Goal: Task Accomplishment & Management: Complete application form

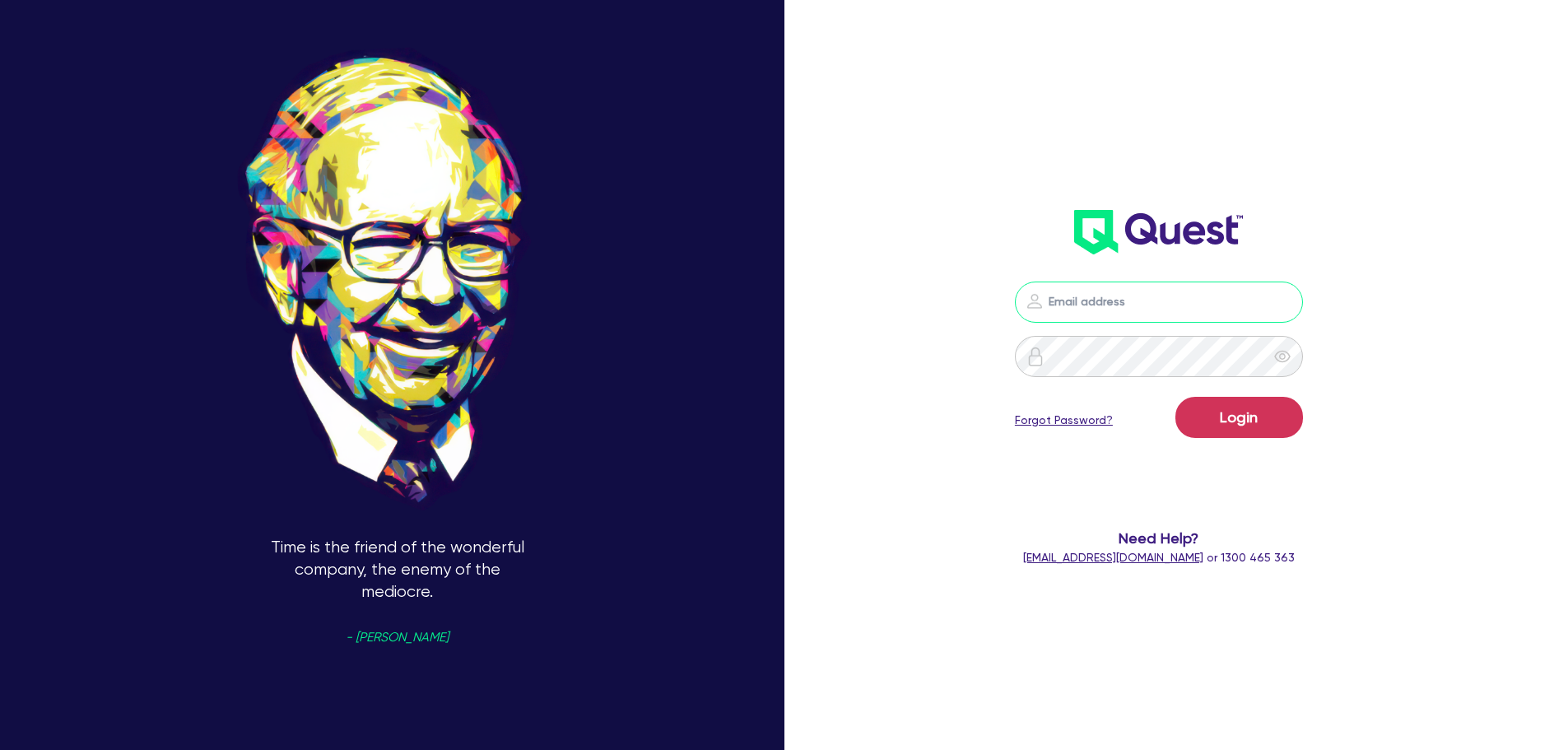
click at [1065, 308] on input "email" at bounding box center [1159, 303] width 288 height 41
type input "alyssa.baird@quest.finance"
click at [1209, 413] on button "Login" at bounding box center [1239, 418] width 127 height 41
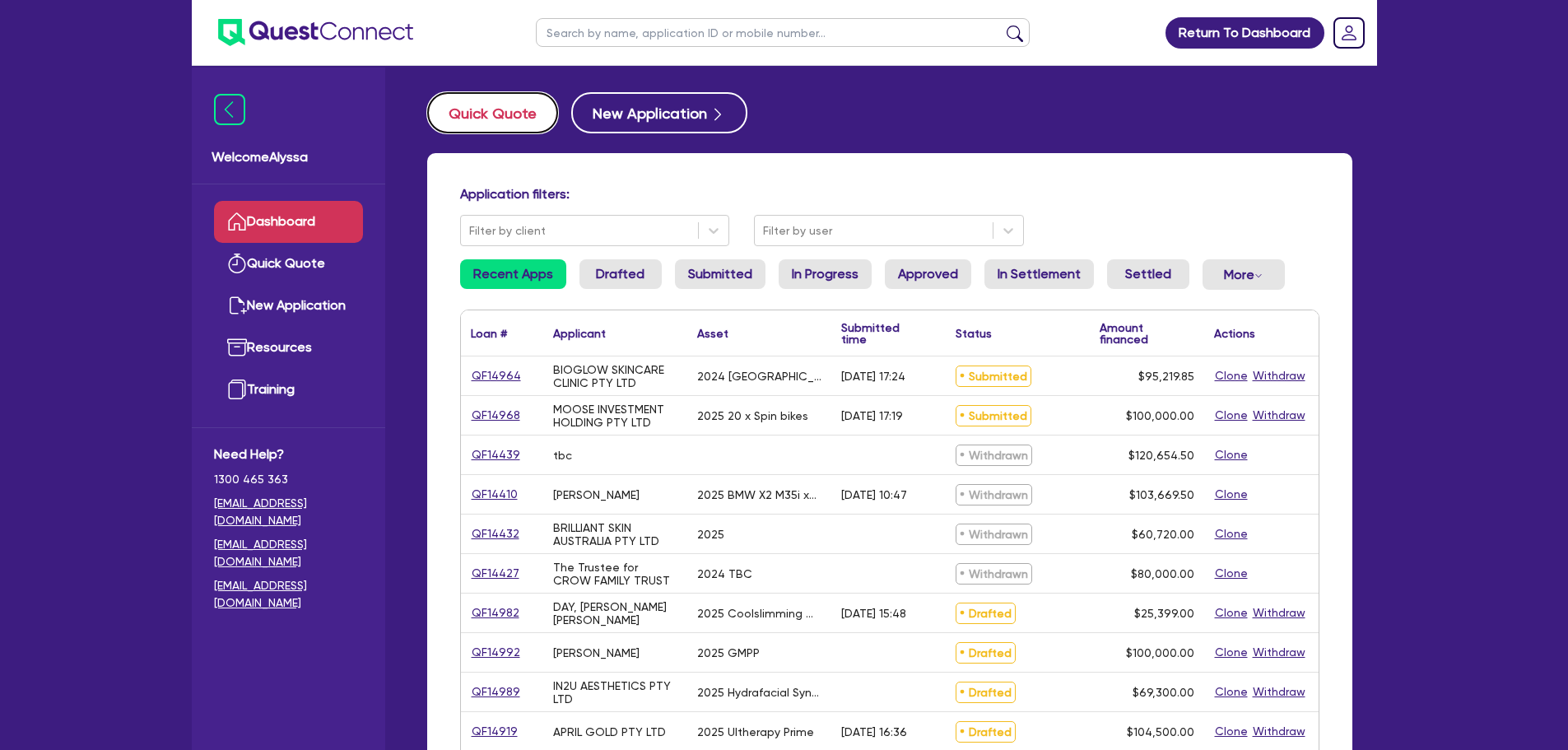
click at [461, 110] on button "Quick Quote" at bounding box center [493, 113] width 131 height 41
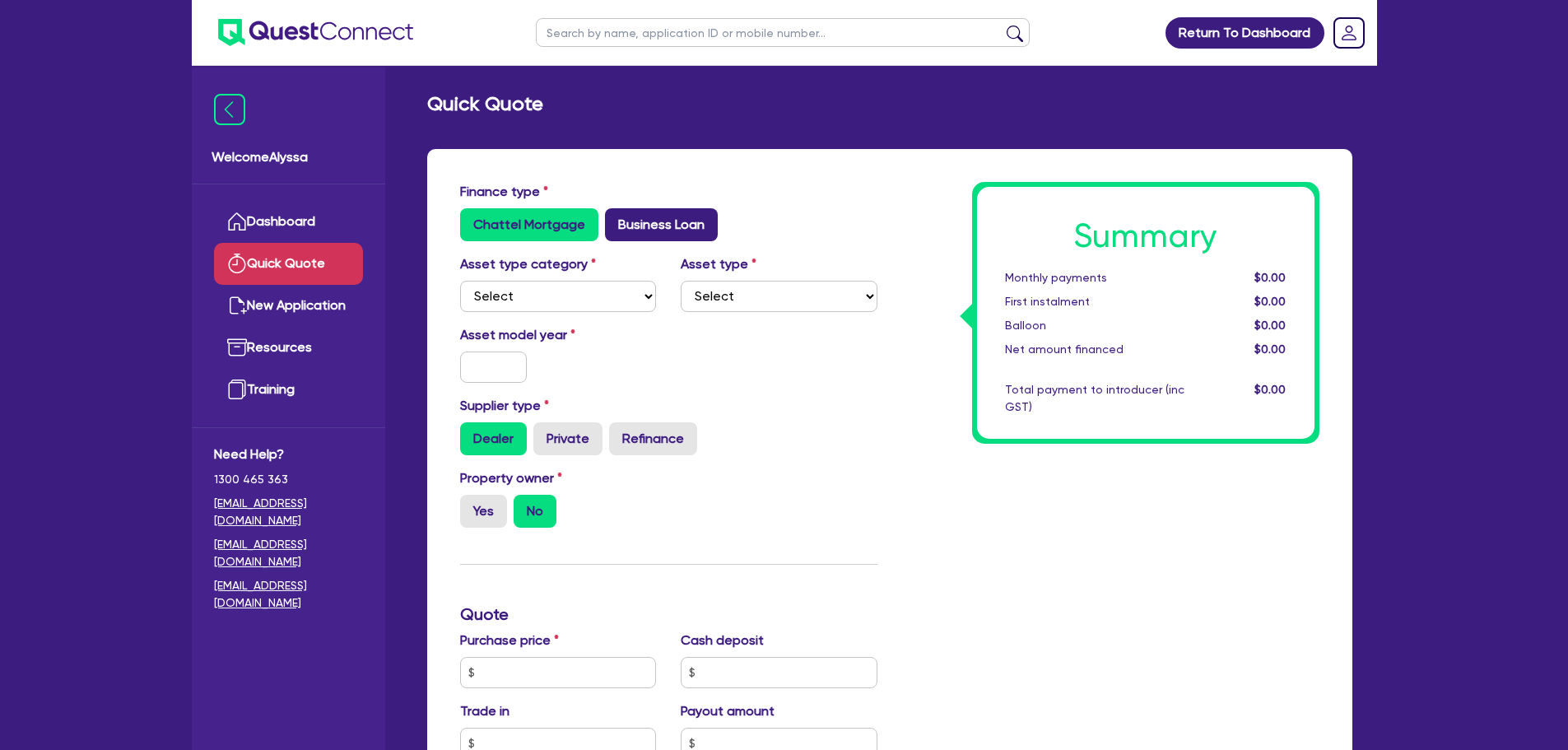
click at [639, 238] on label "Business Loan" at bounding box center [661, 225] width 112 height 33
click at [616, 219] on input "Business Loan" at bounding box center [610, 213] width 11 height 11
radio input "true"
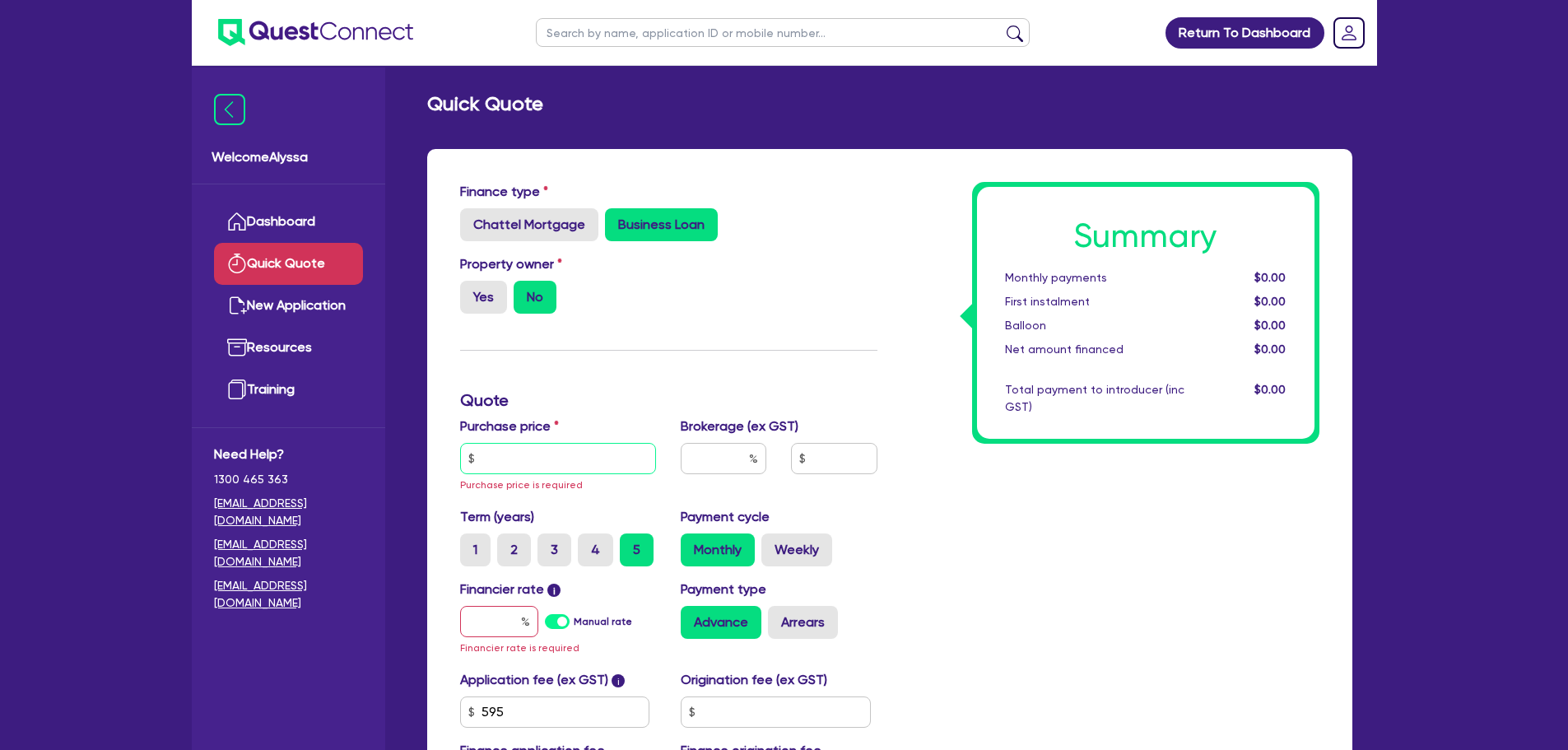
click at [523, 466] on input "text" at bounding box center [559, 459] width 197 height 31
click at [523, 453] on input "text" at bounding box center [559, 459] width 197 height 31
paste input "43,995.6"
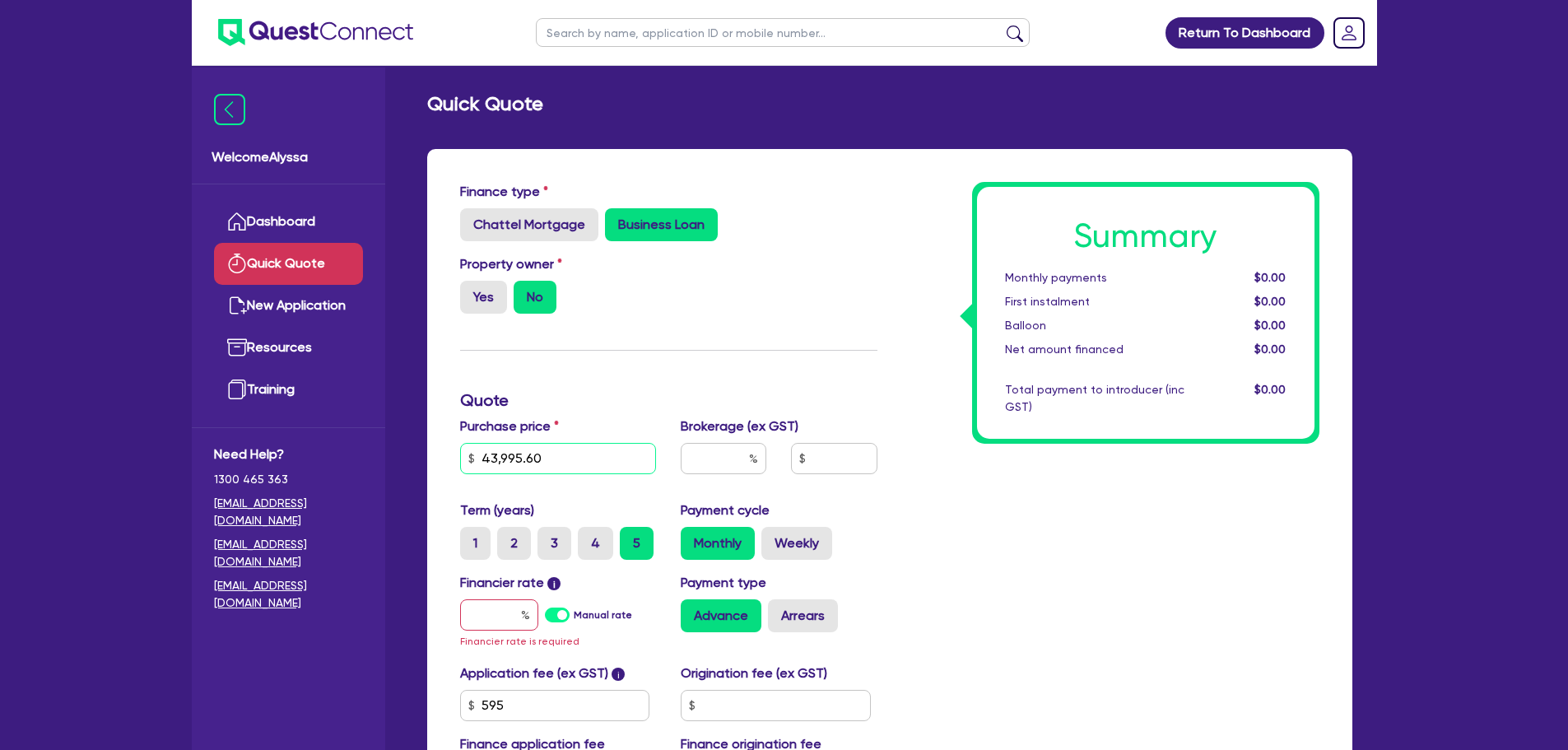
type input "43,995.60"
click at [705, 466] on input "text" at bounding box center [724, 459] width 86 height 31
type input "4"
click at [508, 610] on input "text" at bounding box center [499, 615] width 79 height 31
type input "1"
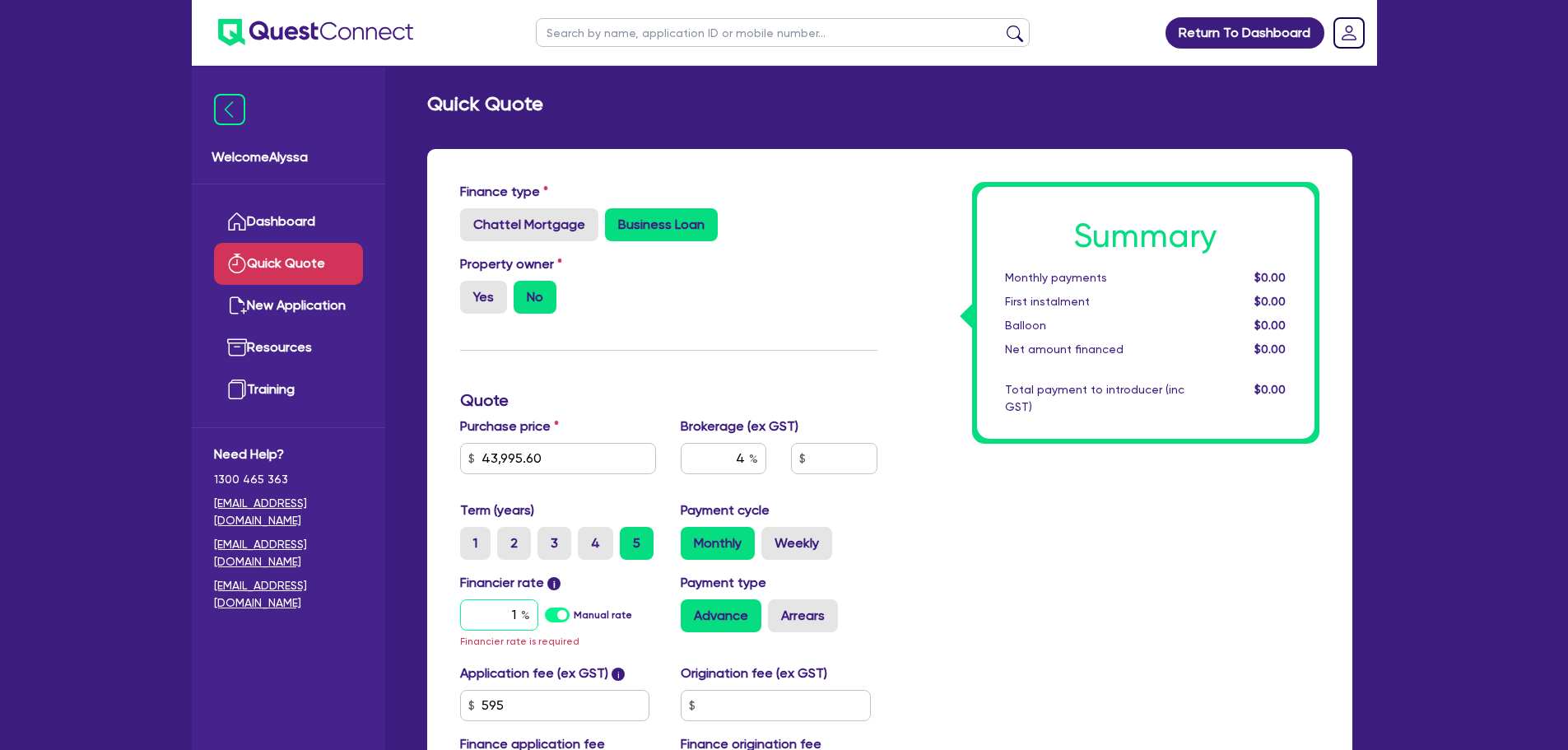
type input "1,786"
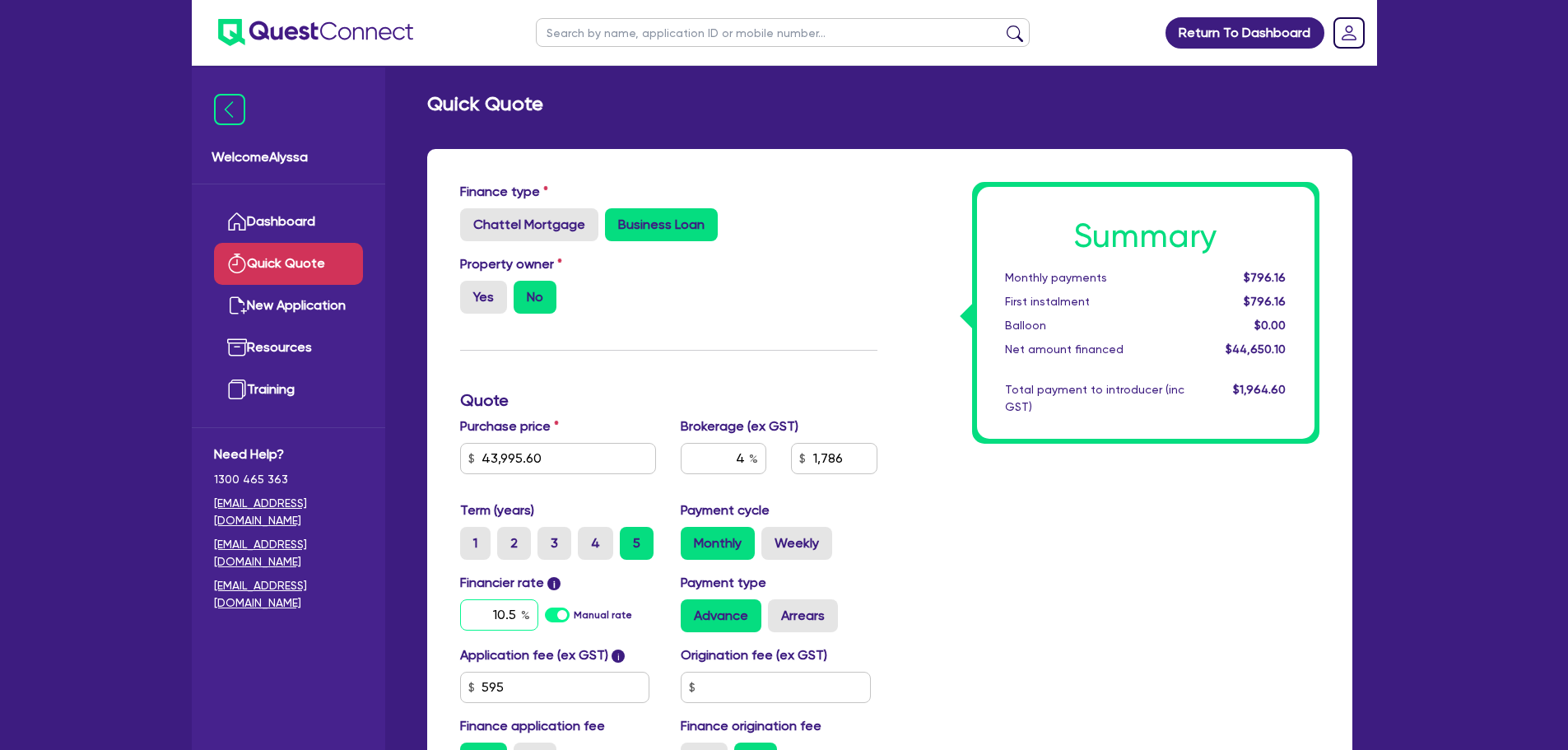
scroll to position [103, 0]
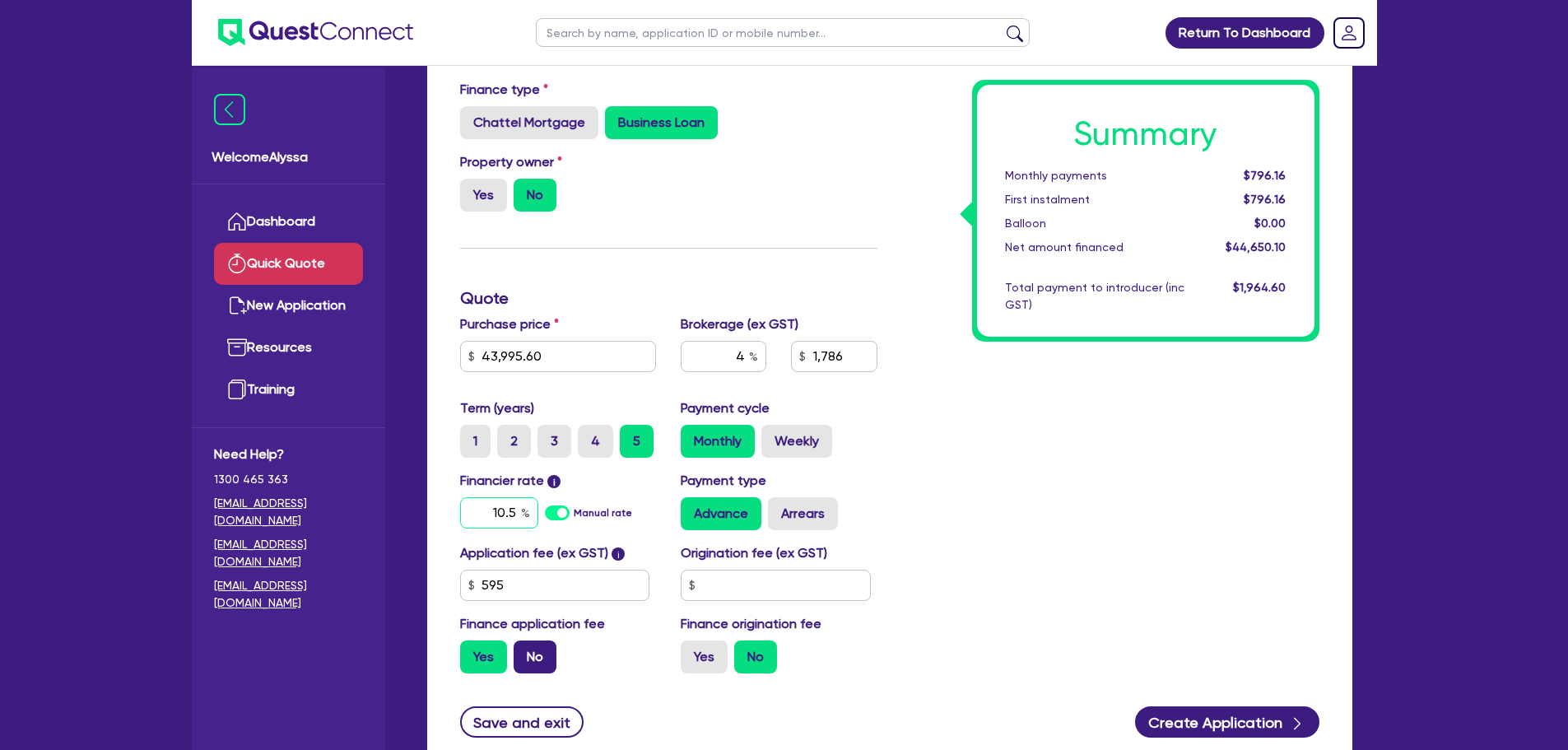
type input "10.5"
type input "1,786"
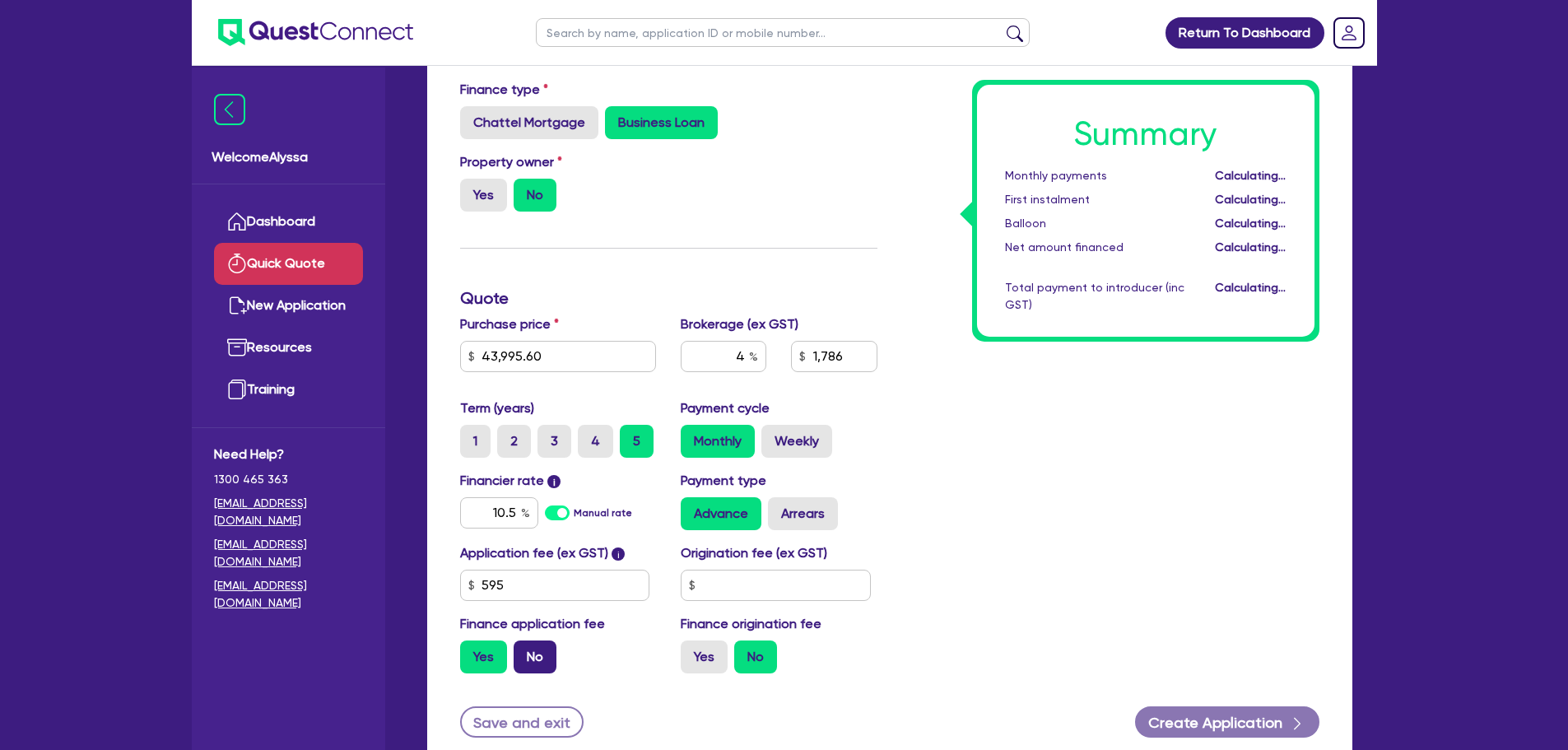
click at [531, 657] on label "No" at bounding box center [535, 657] width 43 height 33
click at [524, 652] on input "No" at bounding box center [518, 646] width 11 height 11
radio input "true"
type input "1,759.82"
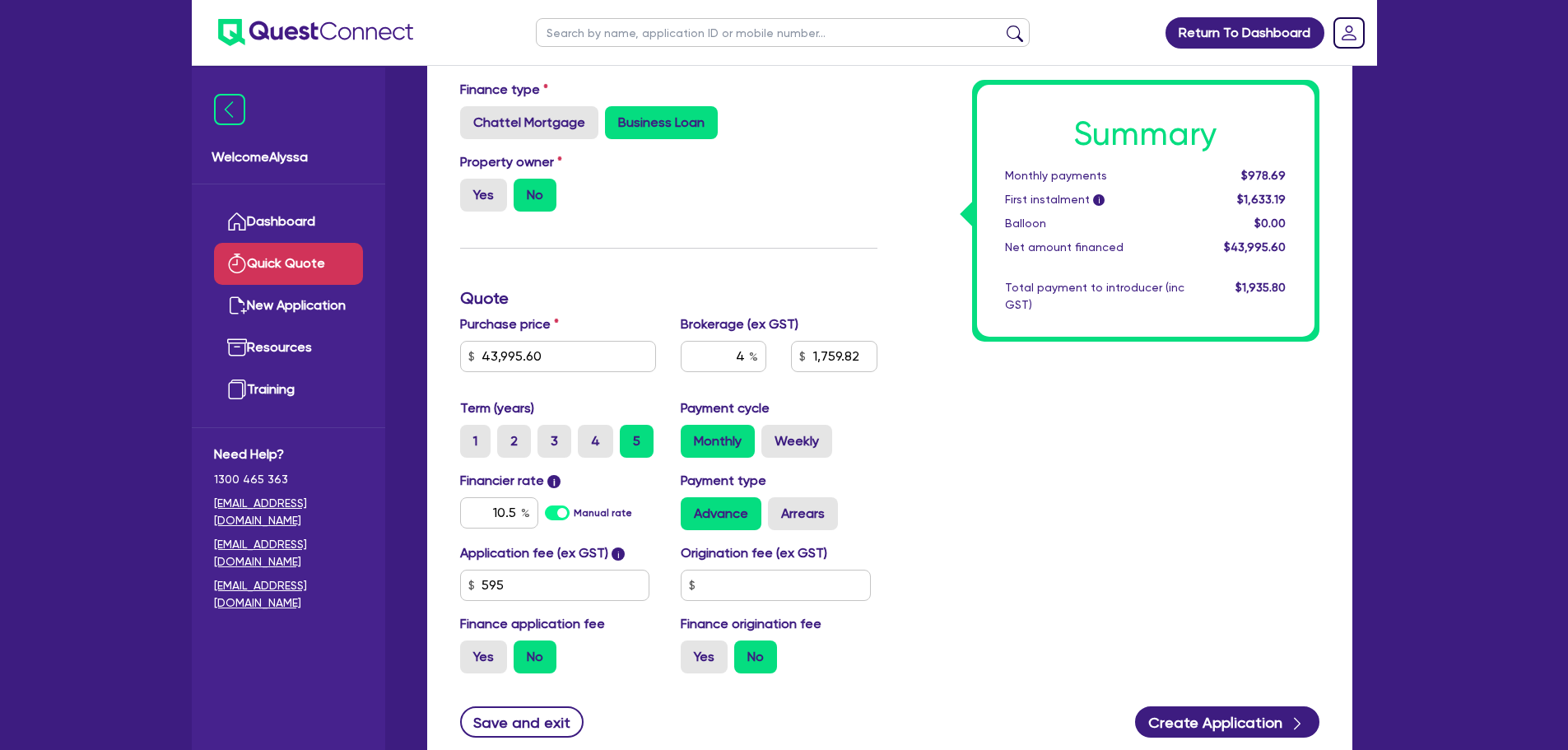
click at [922, 443] on div "Summary Monthly payments $978.69 First instalment i $1,633.19 Balloon $0.00 Net…" at bounding box center [1111, 384] width 442 height 607
click at [817, 440] on label "Weekly" at bounding box center [797, 442] width 71 height 33
click at [772, 436] on input "Weekly" at bounding box center [766, 430] width 11 height 11
radio input "true"
type input "1,759.82"
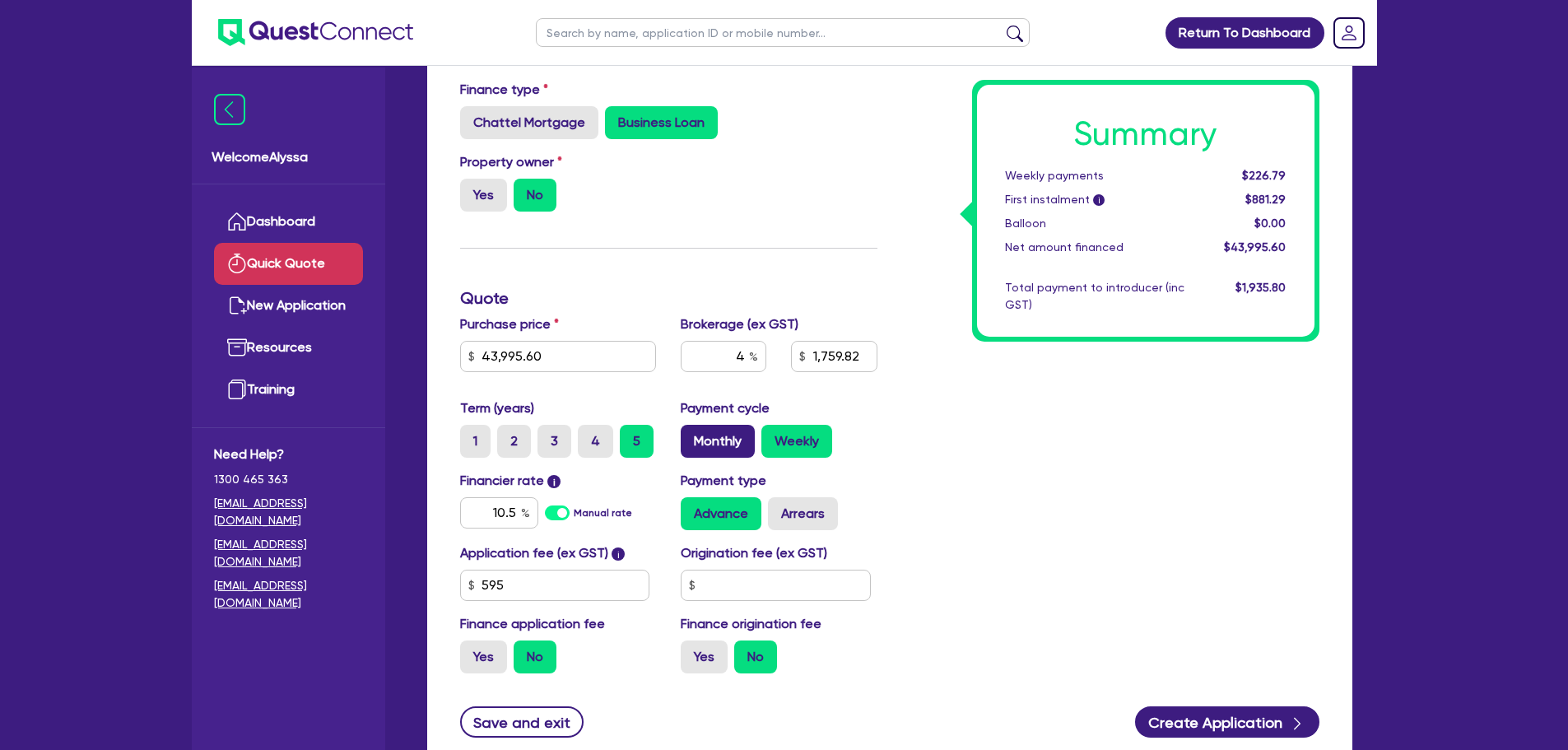
click at [736, 445] on label "Monthly" at bounding box center [718, 442] width 74 height 33
click at [692, 436] on input "Monthly" at bounding box center [686, 430] width 11 height 11
radio input "true"
type input "1,759.82"
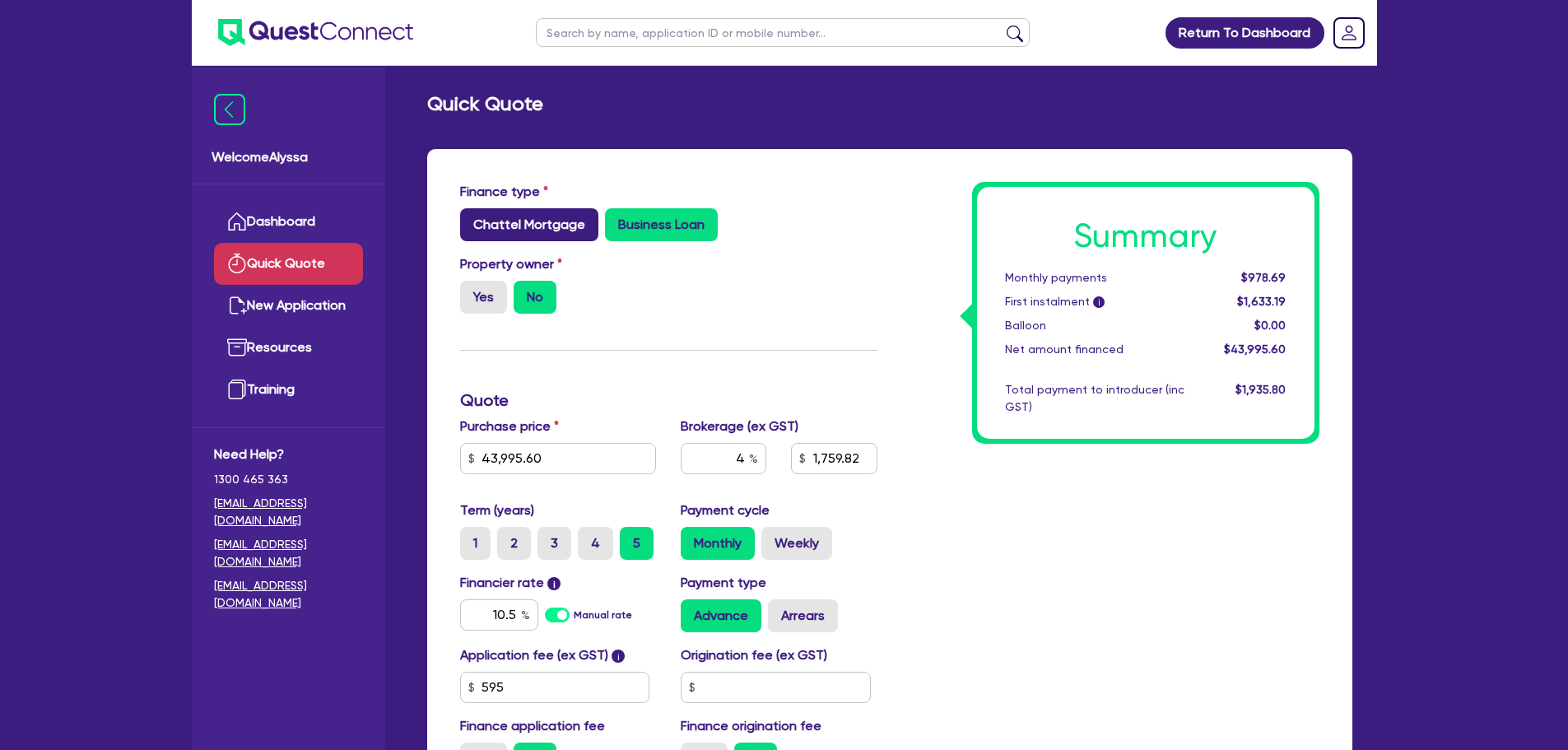
click at [509, 222] on label "Chattel Mortgage" at bounding box center [529, 225] width 138 height 33
click at [471, 219] on input "Chattel Mortgage" at bounding box center [465, 213] width 11 height 11
radio input "true"
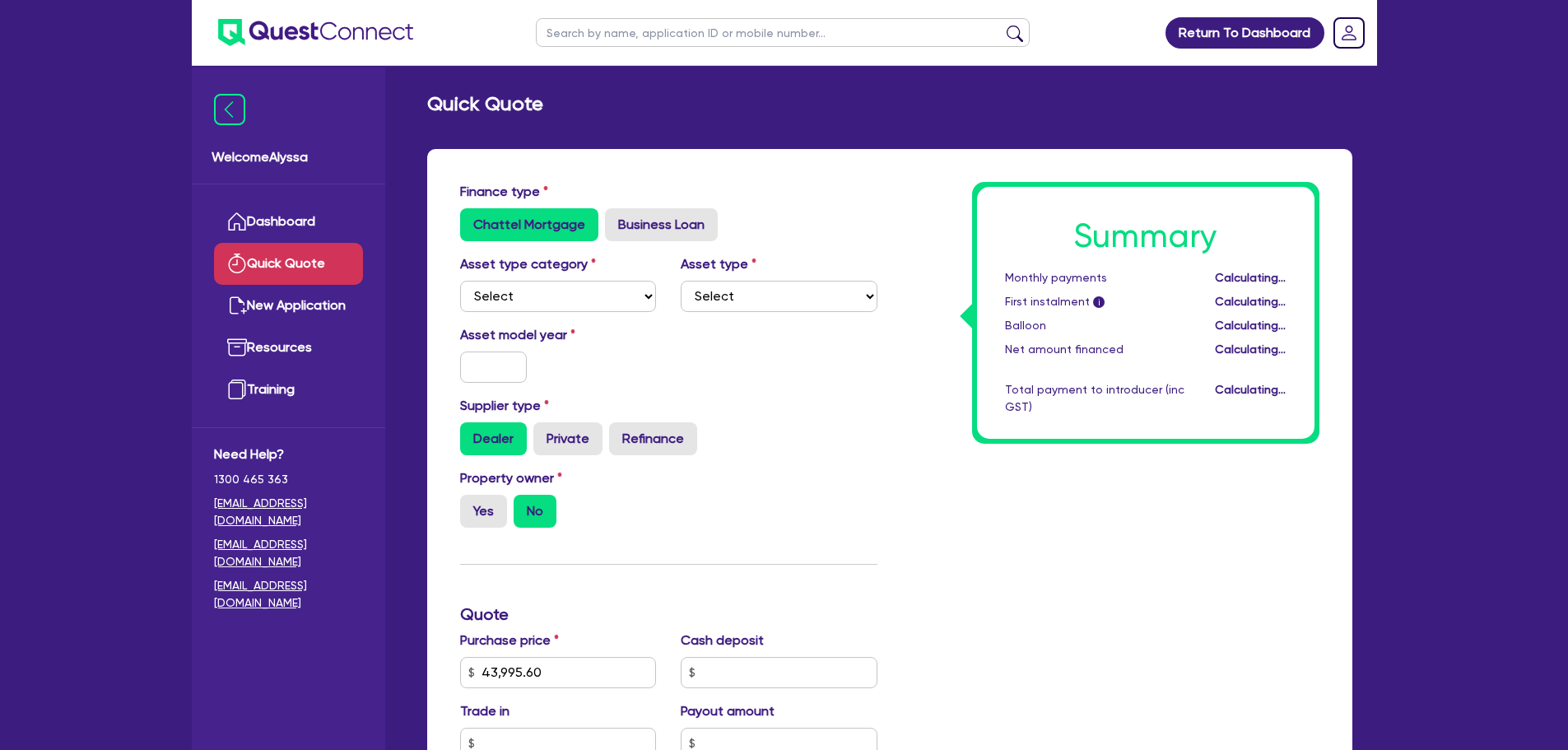
type input "1,759.82"
click at [733, 658] on input "text" at bounding box center [779, 673] width 197 height 31
type input "5,000"
type input "1,559.82"
click at [722, 490] on div "Property owner Yes No" at bounding box center [669, 505] width 442 height 73
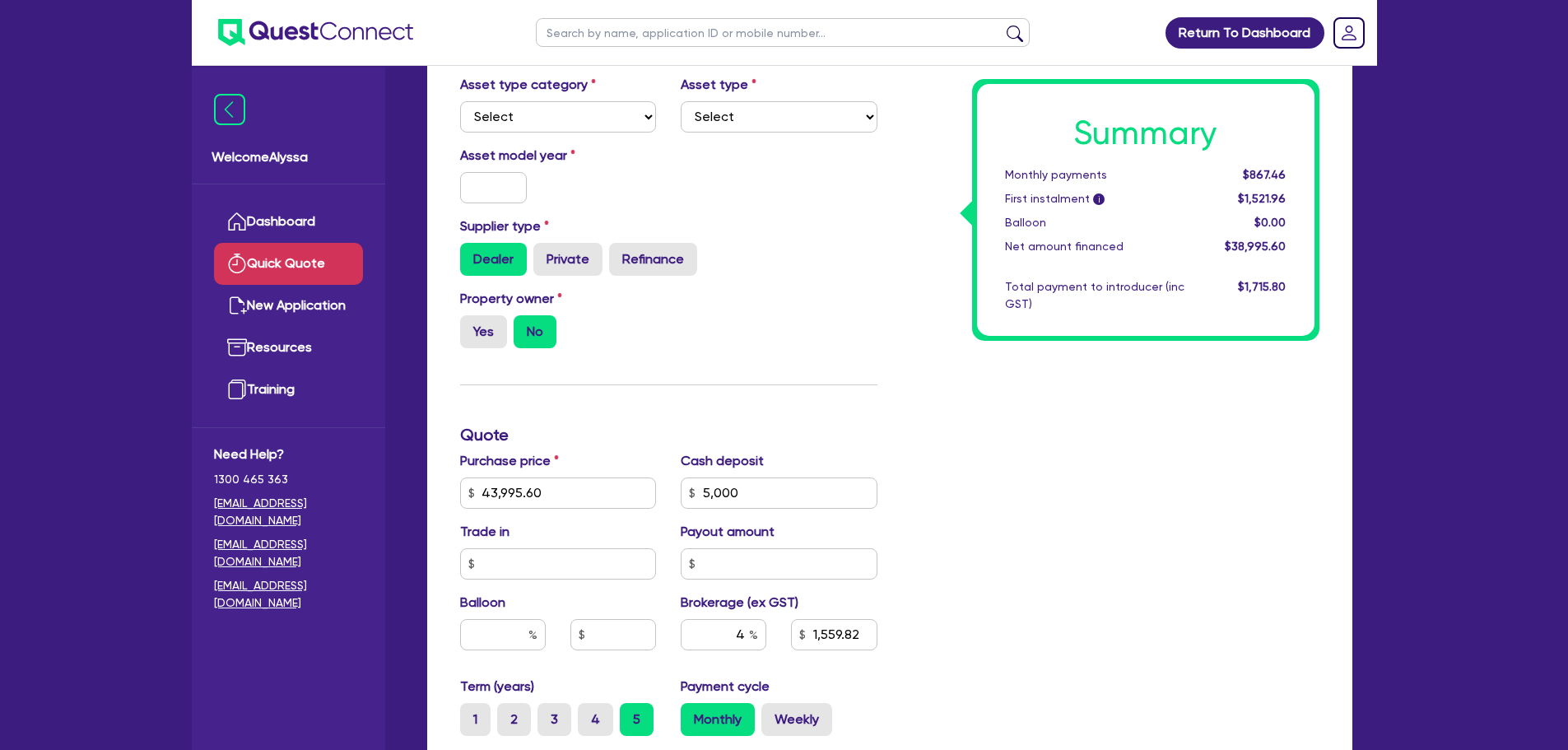
scroll to position [180, 0]
drag, startPoint x: 1249, startPoint y: 177, endPoint x: 1275, endPoint y: 176, distance: 26.0
click at [1275, 176] on span "$867.46" at bounding box center [1265, 174] width 43 height 13
drag, startPoint x: 835, startPoint y: 482, endPoint x: 687, endPoint y: 489, distance: 148.2
click at [687, 489] on input "5,000" at bounding box center [779, 493] width 197 height 31
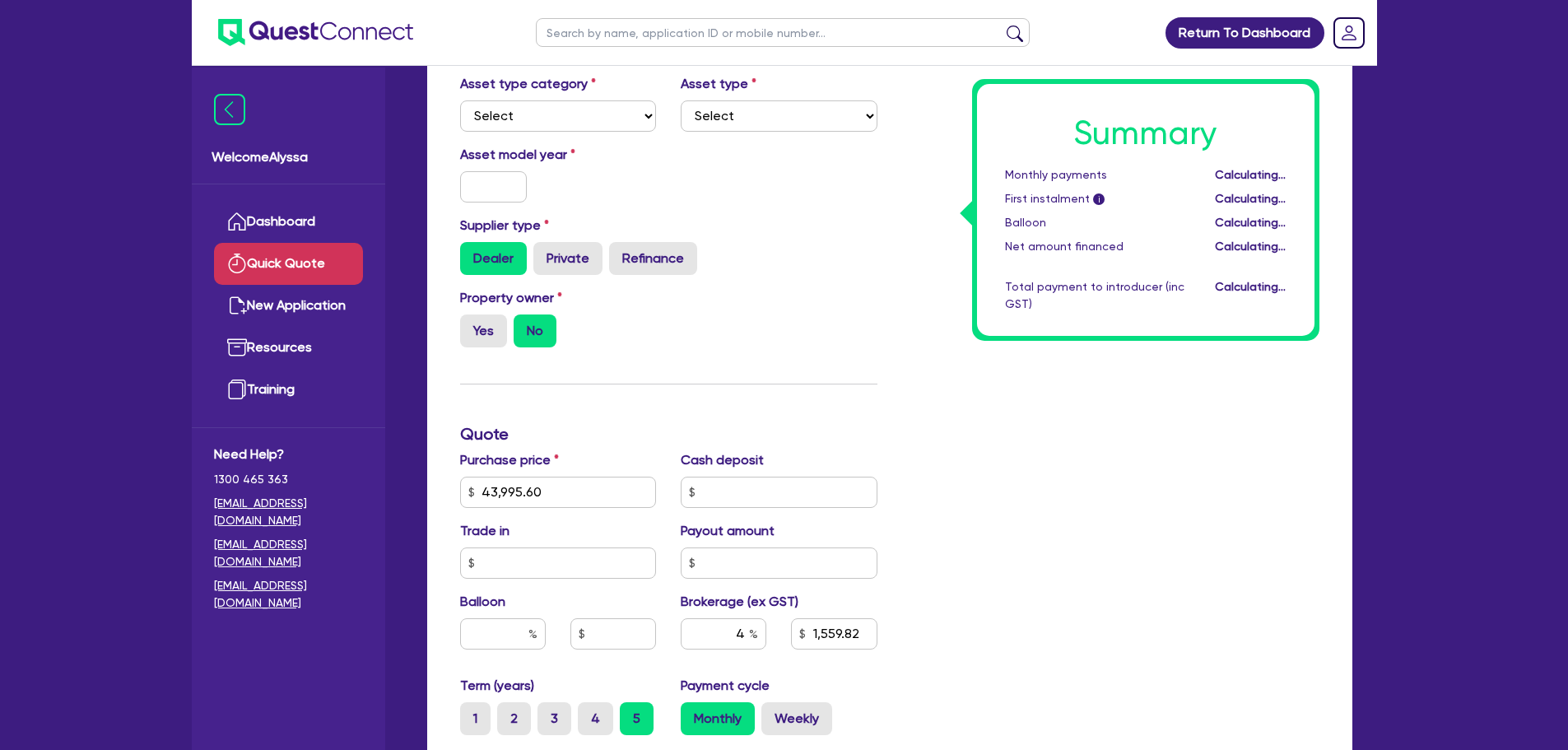
type input "1,759.82"
click at [1067, 533] on div "Summary Monthly payments Calculating... First instalment i Calculating... Ballo…" at bounding box center [1111, 483] width 442 height 963
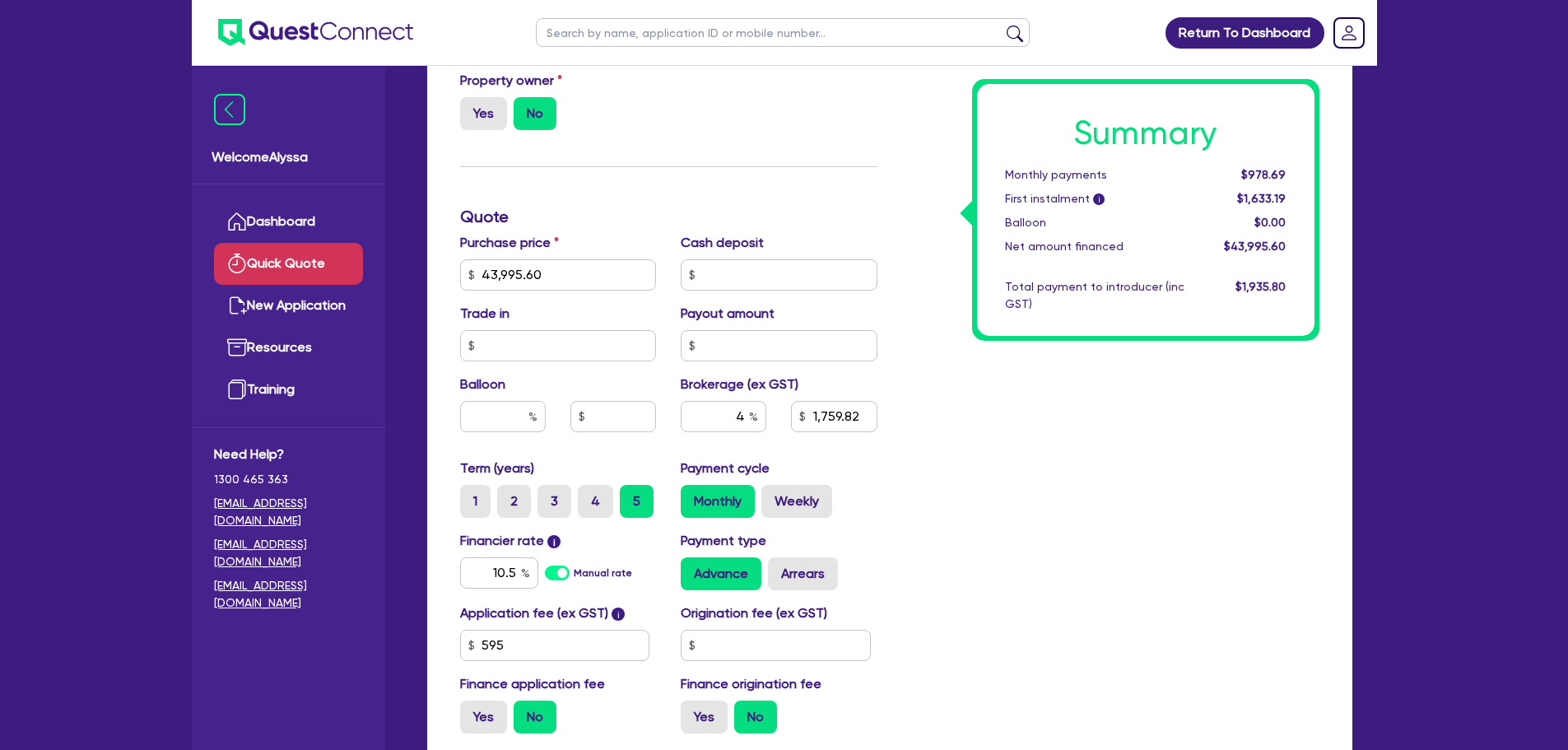
scroll to position [399, 0]
click at [922, 525] on div "Summary Monthly payments $978.69 First instalment i $1,633.19 Balloon $0.00 Net…" at bounding box center [1111, 264] width 442 height 963
click at [562, 508] on label "3" at bounding box center [554, 500] width 34 height 33
click at [548, 494] on input "3" at bounding box center [542, 489] width 11 height 11
radio input "true"
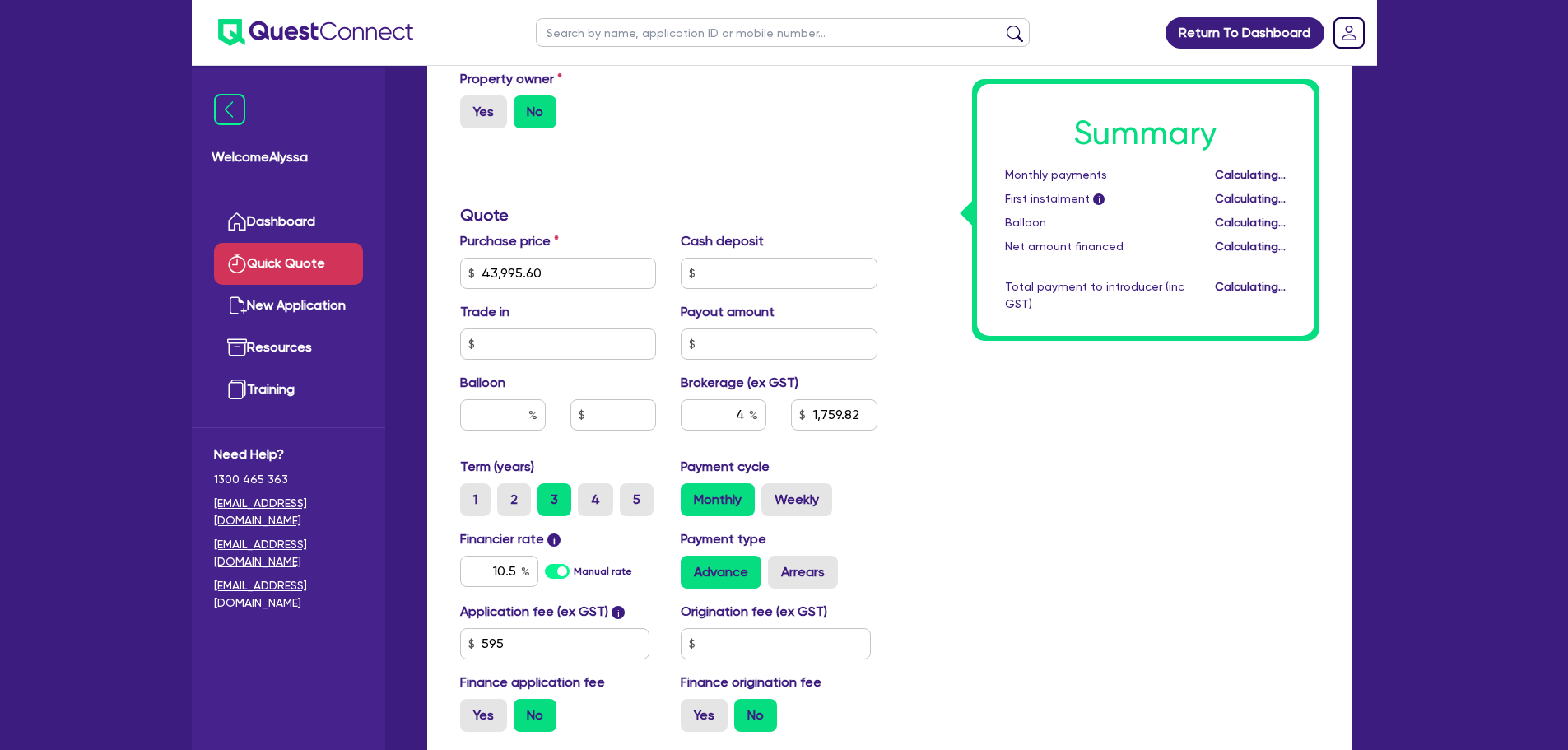
type input "1,759.82"
click at [896, 536] on div "Summary Monthly payments $1,479.94 First instalment i $2,134.44 Balloon $0.00 N…" at bounding box center [1111, 264] width 442 height 963
click at [607, 38] on input "text" at bounding box center [783, 32] width 494 height 29
type input "latari"
click button "submit" at bounding box center [1015, 36] width 26 height 23
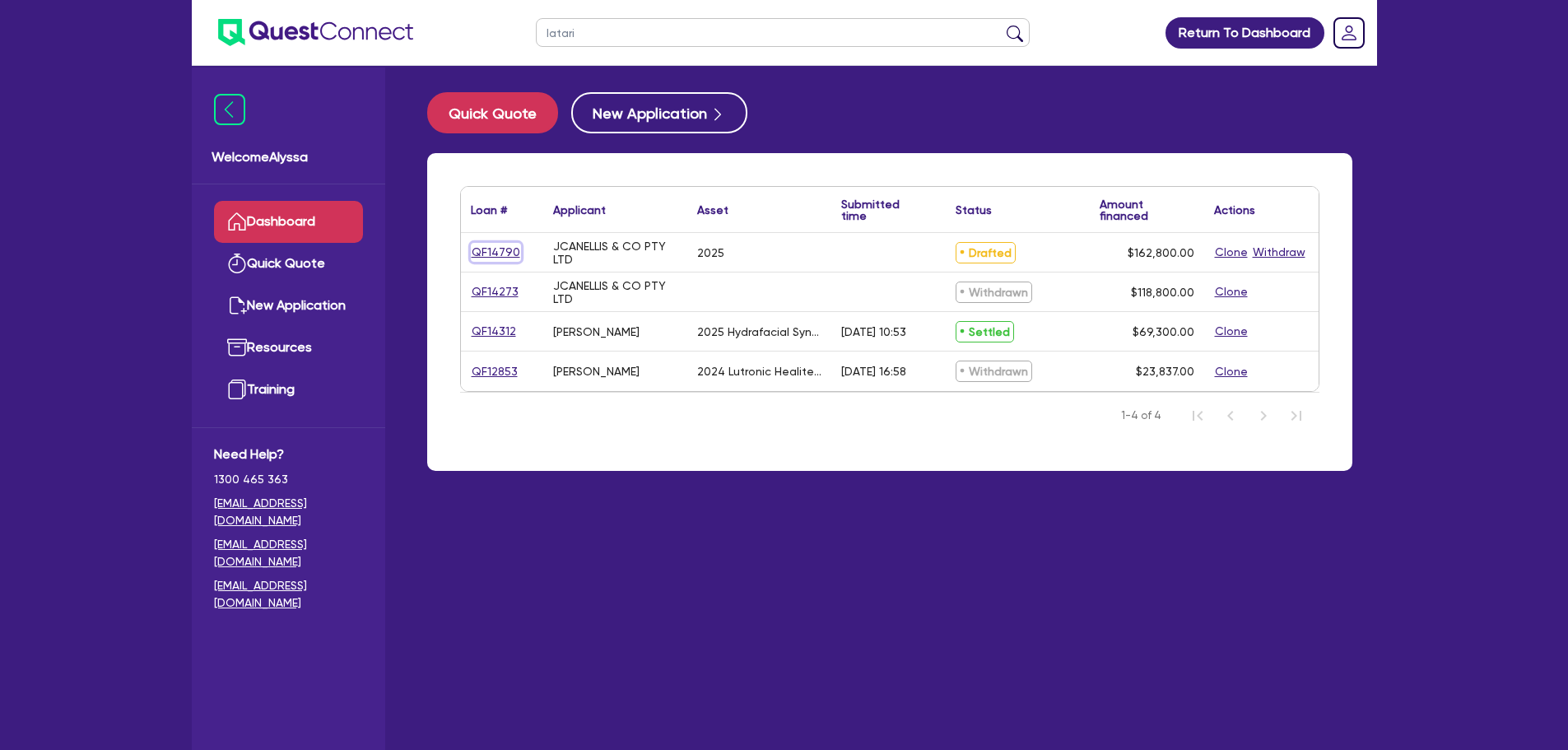
click at [494, 251] on link "QF14790" at bounding box center [496, 252] width 50 height 19
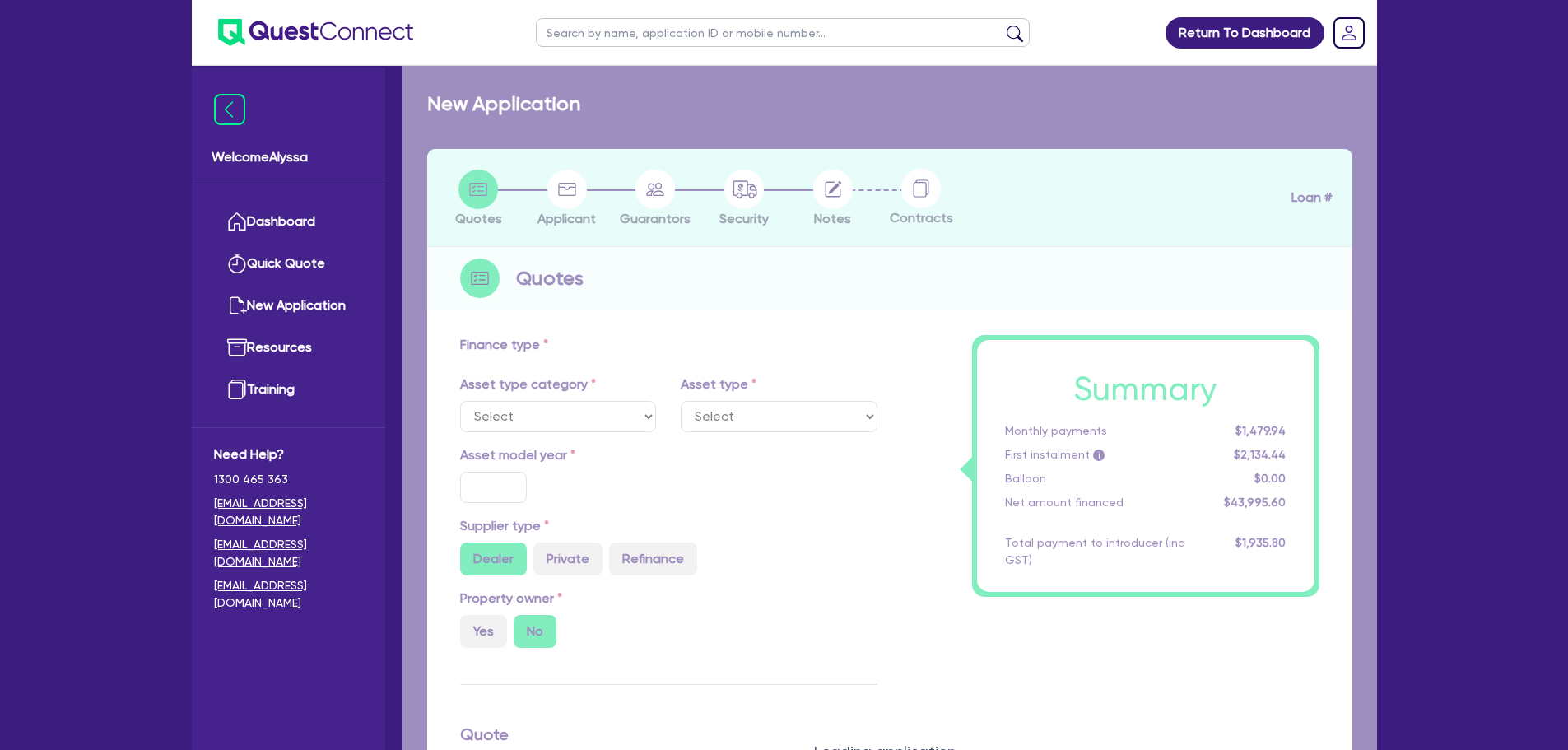
select select "TERTIARY_ASSETS"
type input "2025"
type input "203,500"
type input "40,700"
radio input "false"
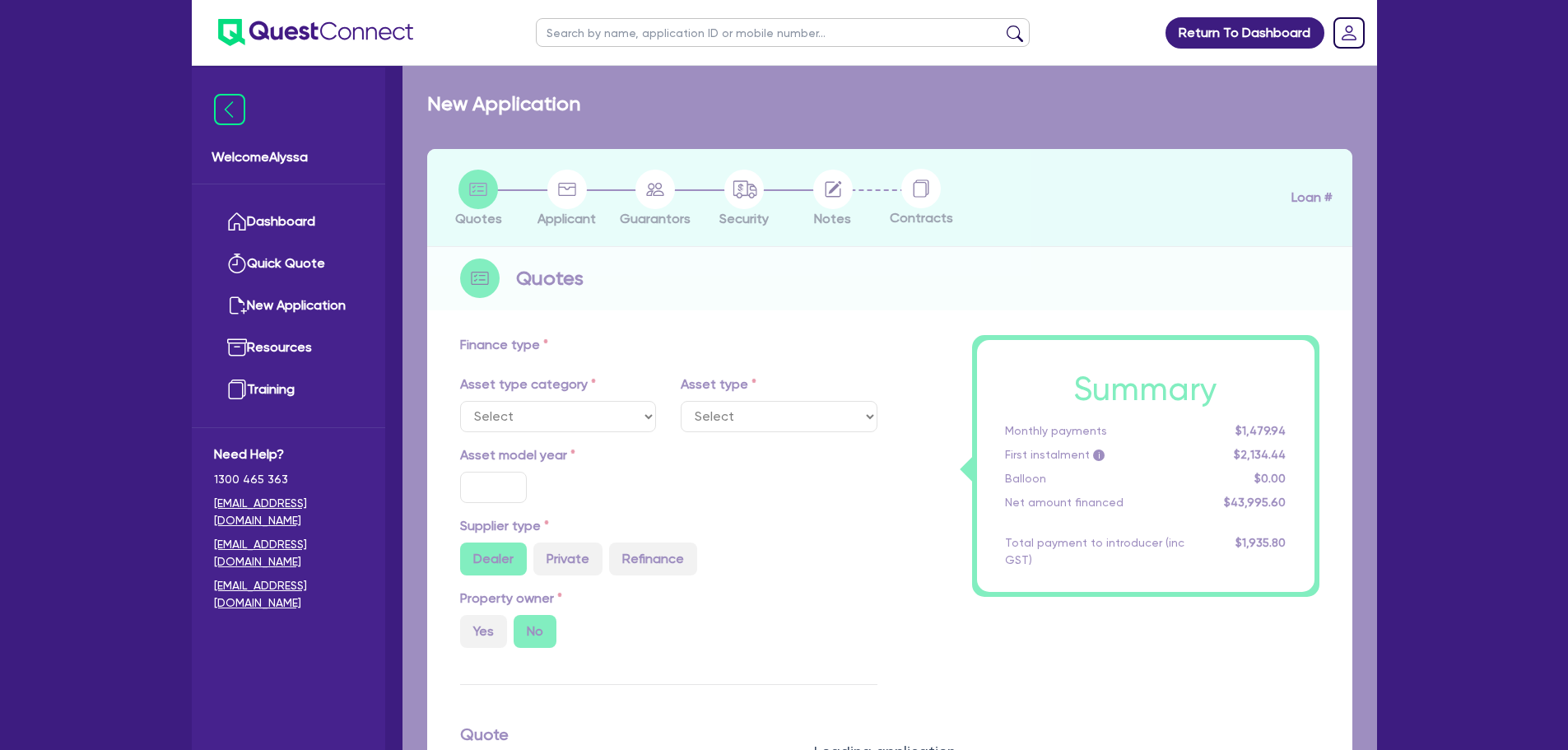
radio input "true"
type input "8"
select select "BEAUTY_EQUIPMENT"
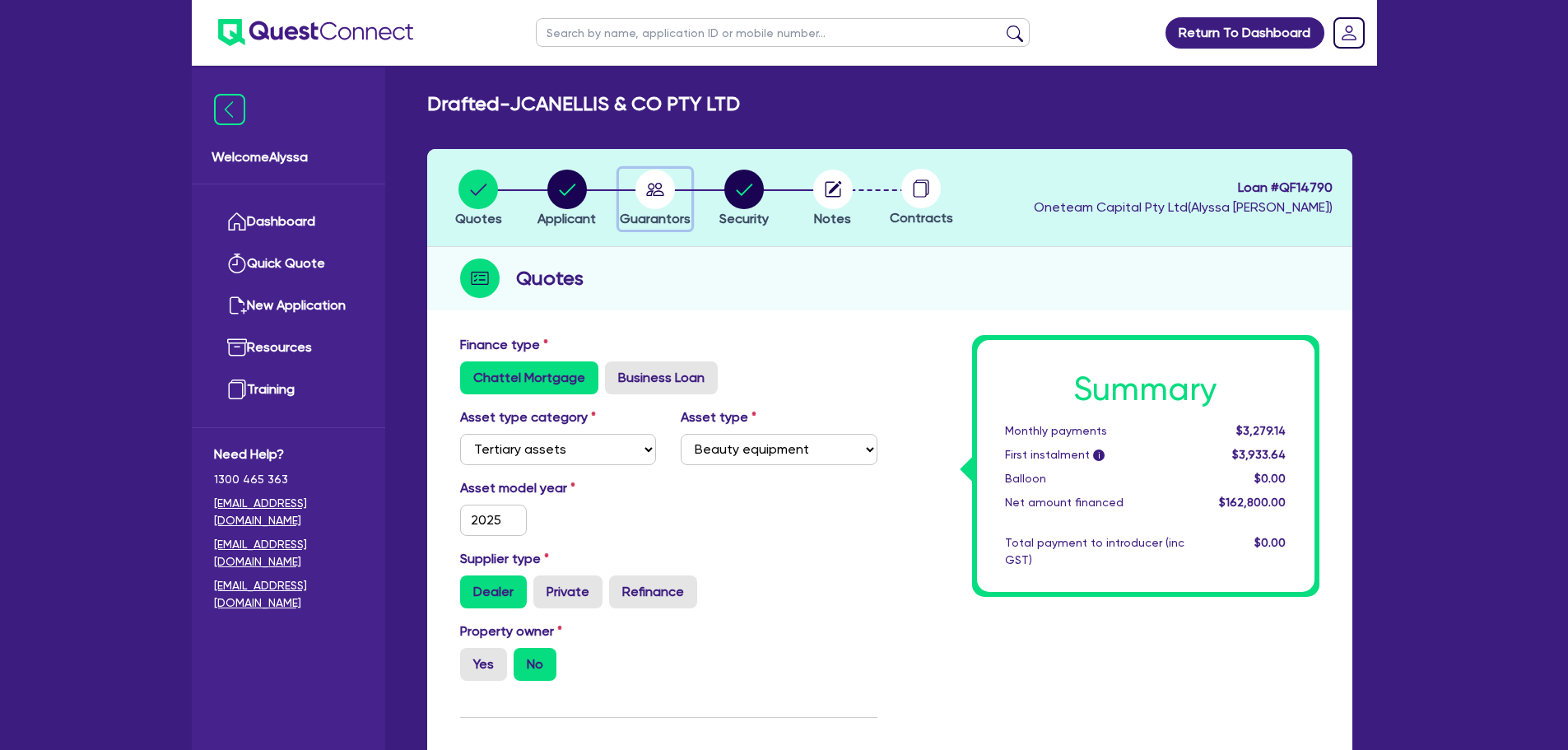
click at [658, 198] on circle "button" at bounding box center [655, 189] width 40 height 40
select select "MRS"
select select "QLD"
select select "DE_FACTO"
select select "CASH"
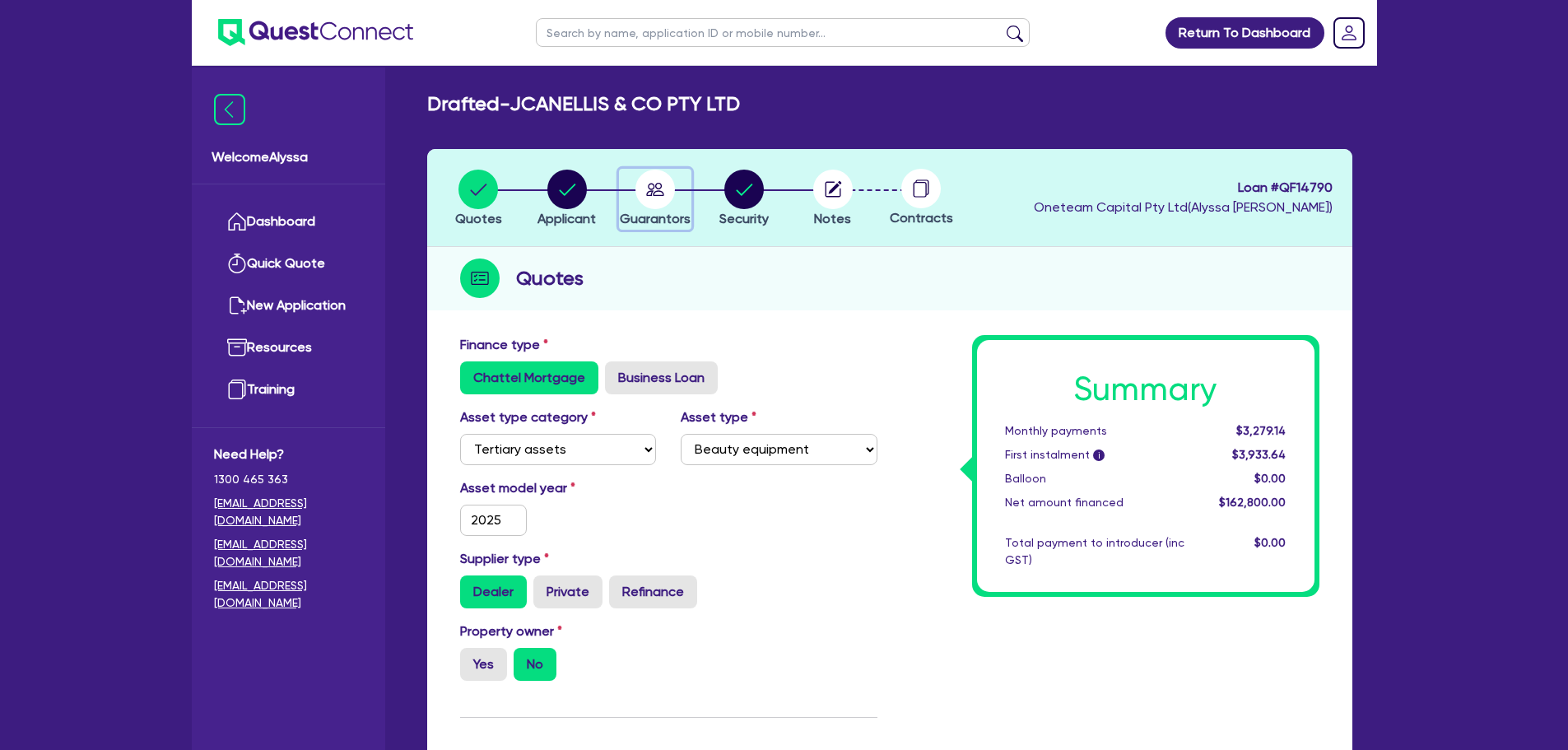
select select "VEHICLE"
select select "EQUIPMENT"
select select "HOUSEHOLD_PERSONAL"
select select "EQUIPMENT"
select select "CREDIT_CARD"
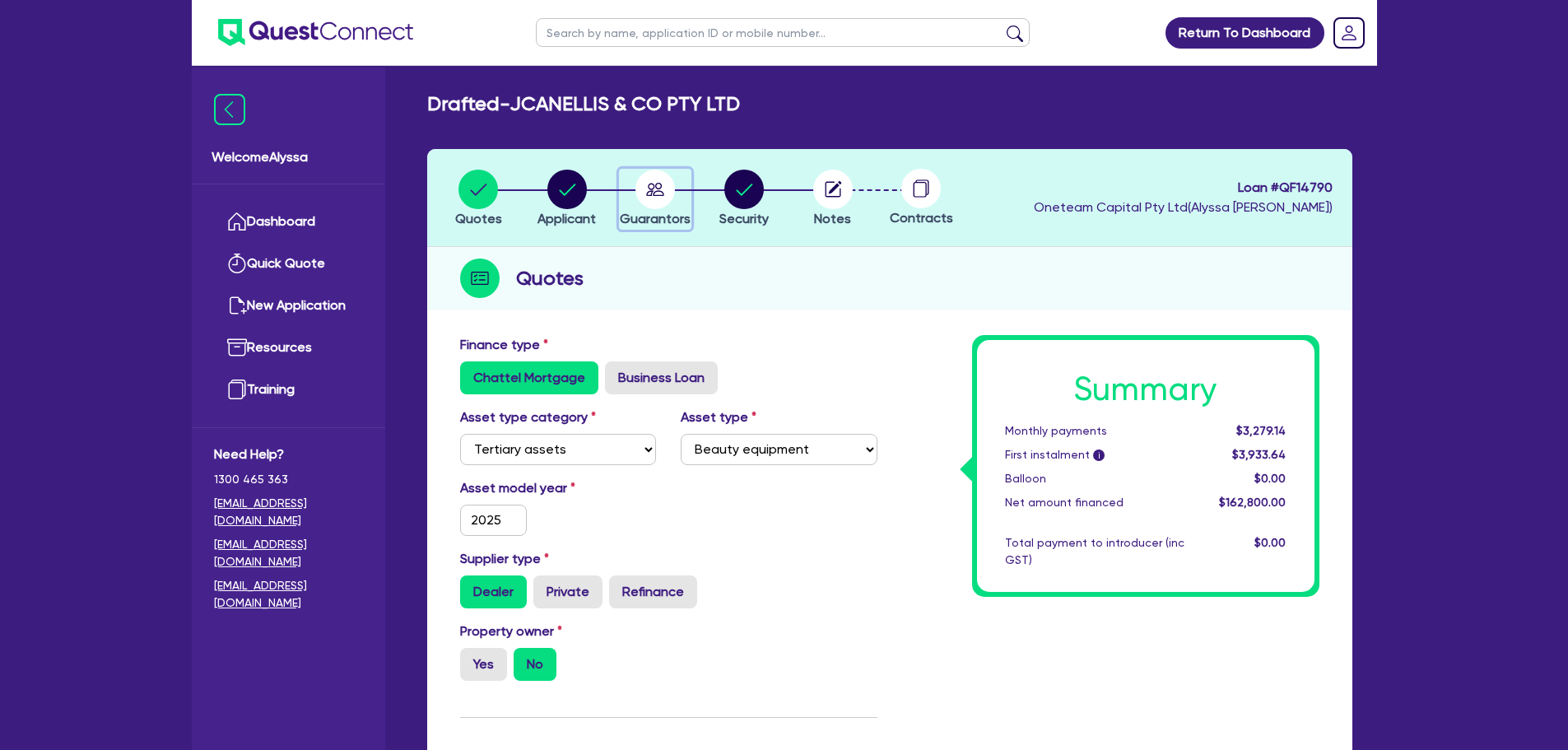
select select "EQUIPMENT_LOAN"
select select "MR"
select select "DE_FACTO"
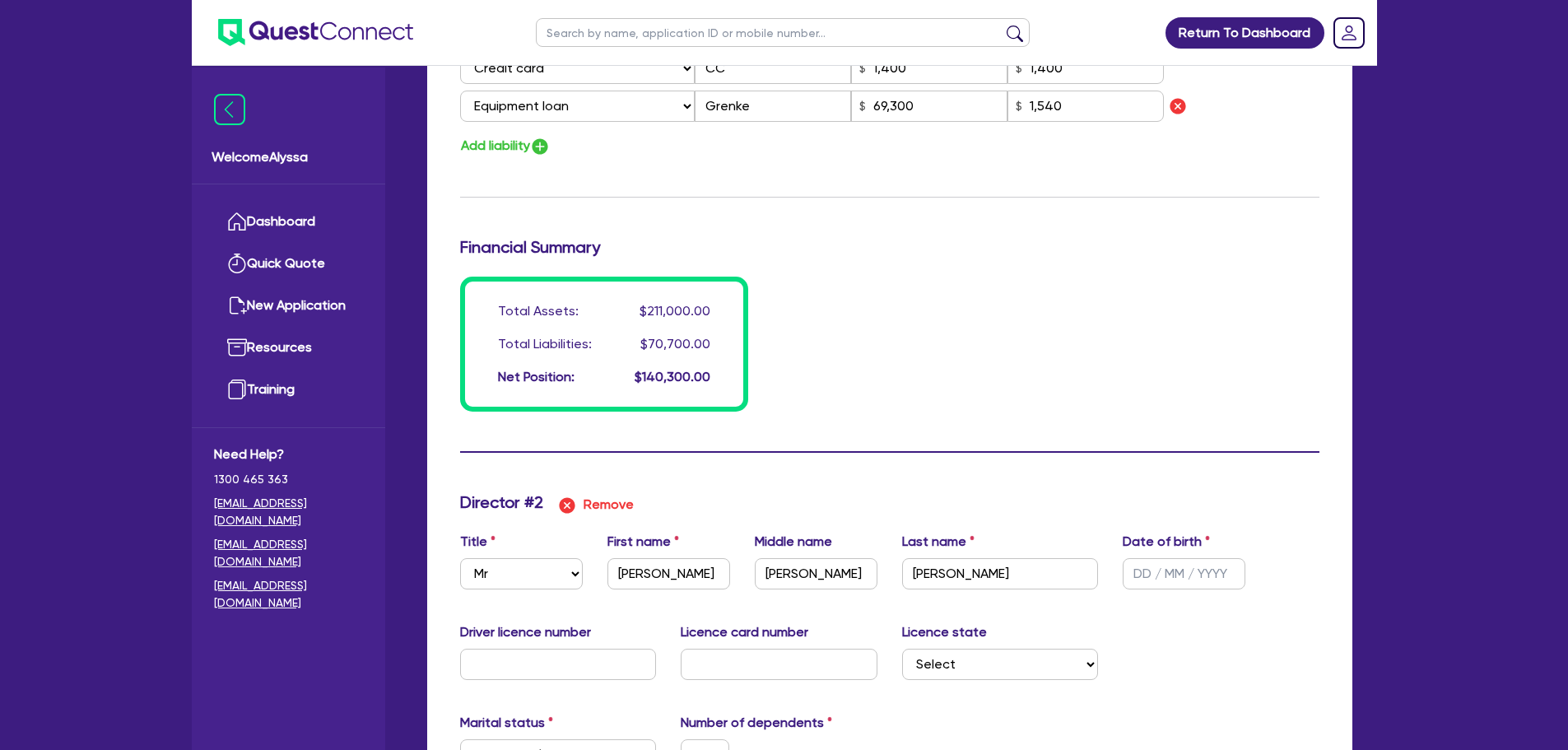
scroll to position [1506, 0]
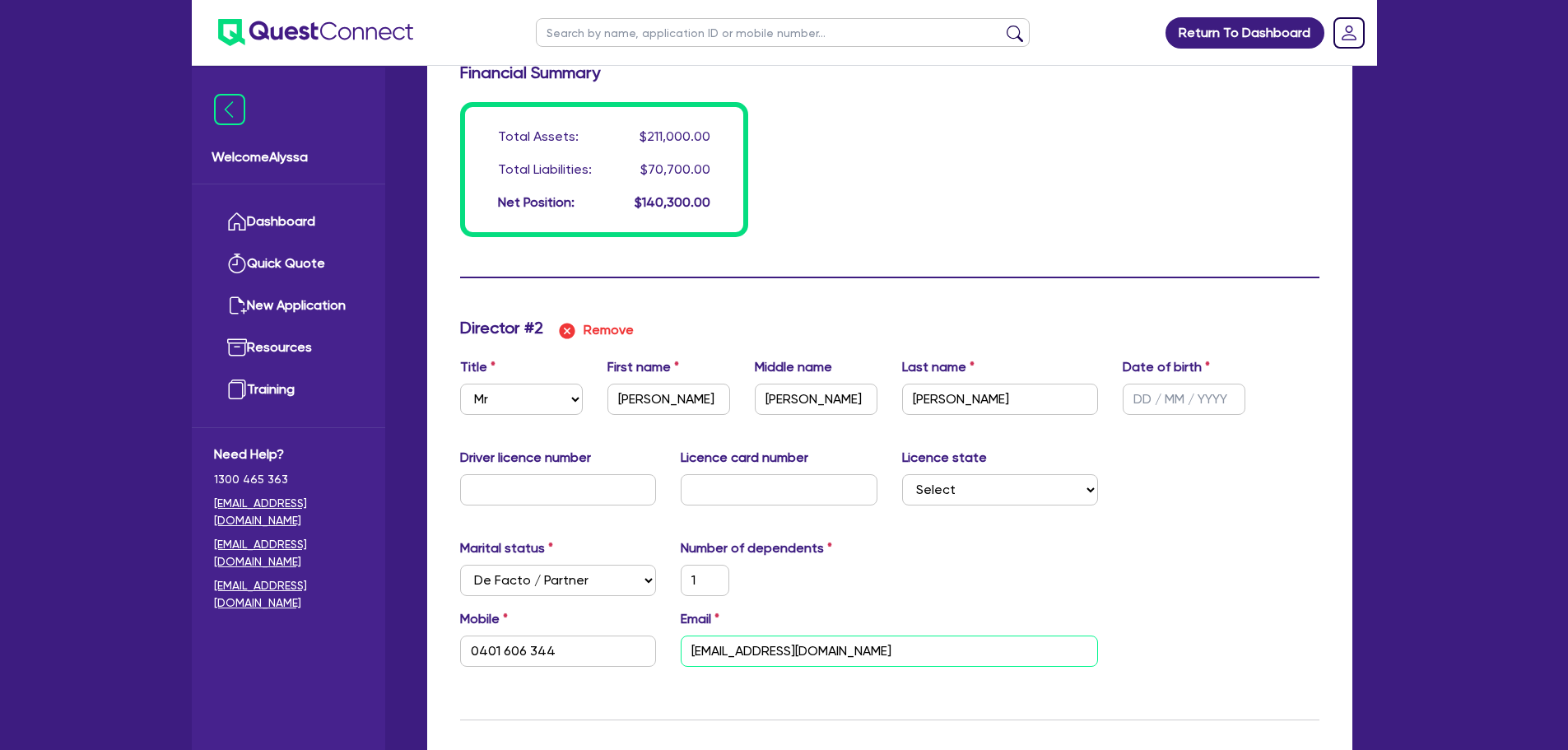
drag, startPoint x: 825, startPoint y: 656, endPoint x: 681, endPoint y: 650, distance: 144.1
click at [681, 650] on input "joshcanellis@hotmail.com" at bounding box center [889, 652] width 417 height 31
drag, startPoint x: 563, startPoint y: 642, endPoint x: 442, endPoint y: 647, distance: 121.1
click at [442, 647] on div "Update residential status for Director #1 Boarding is only acceptable when the …" at bounding box center [889, 251] width 925 height 2859
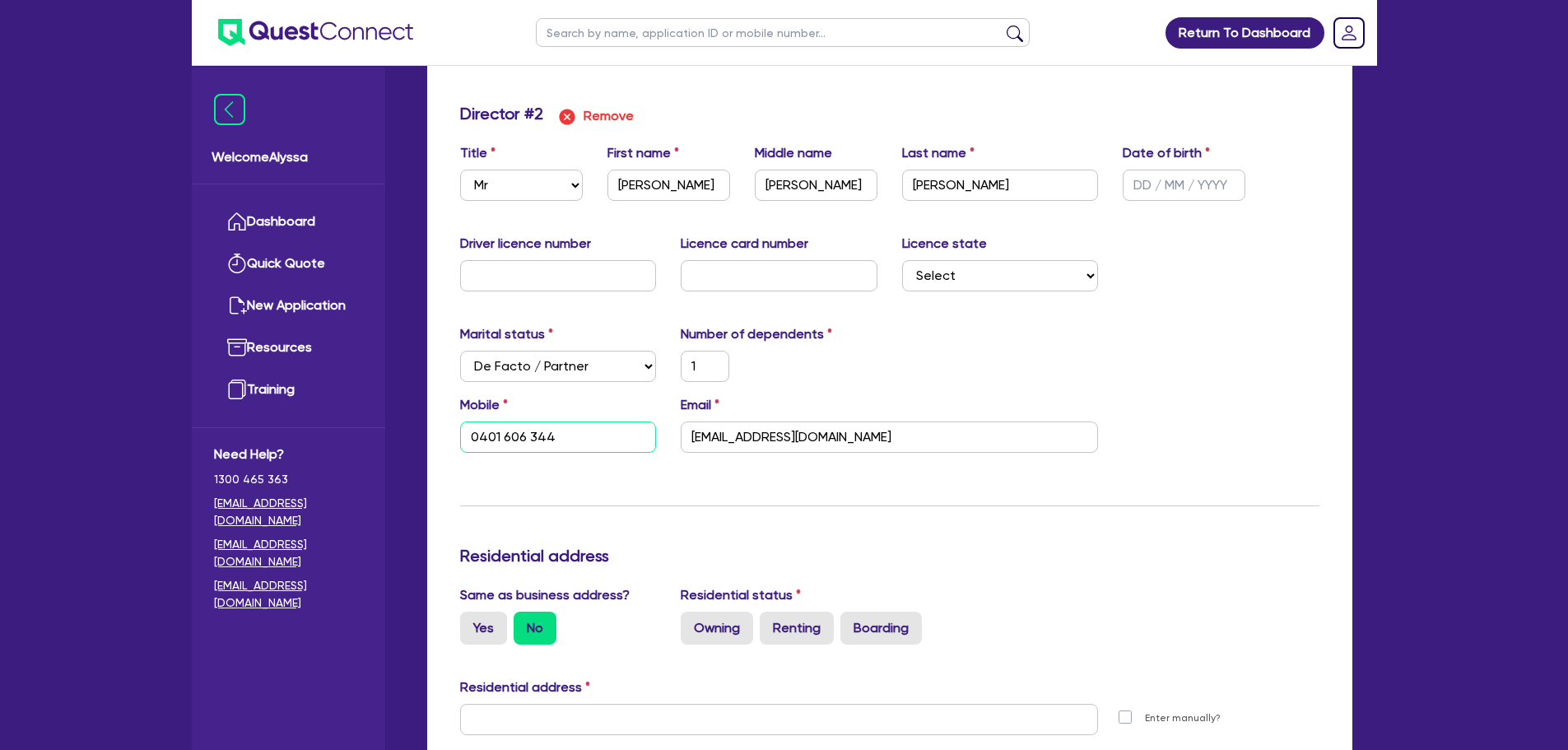
scroll to position [1515, 0]
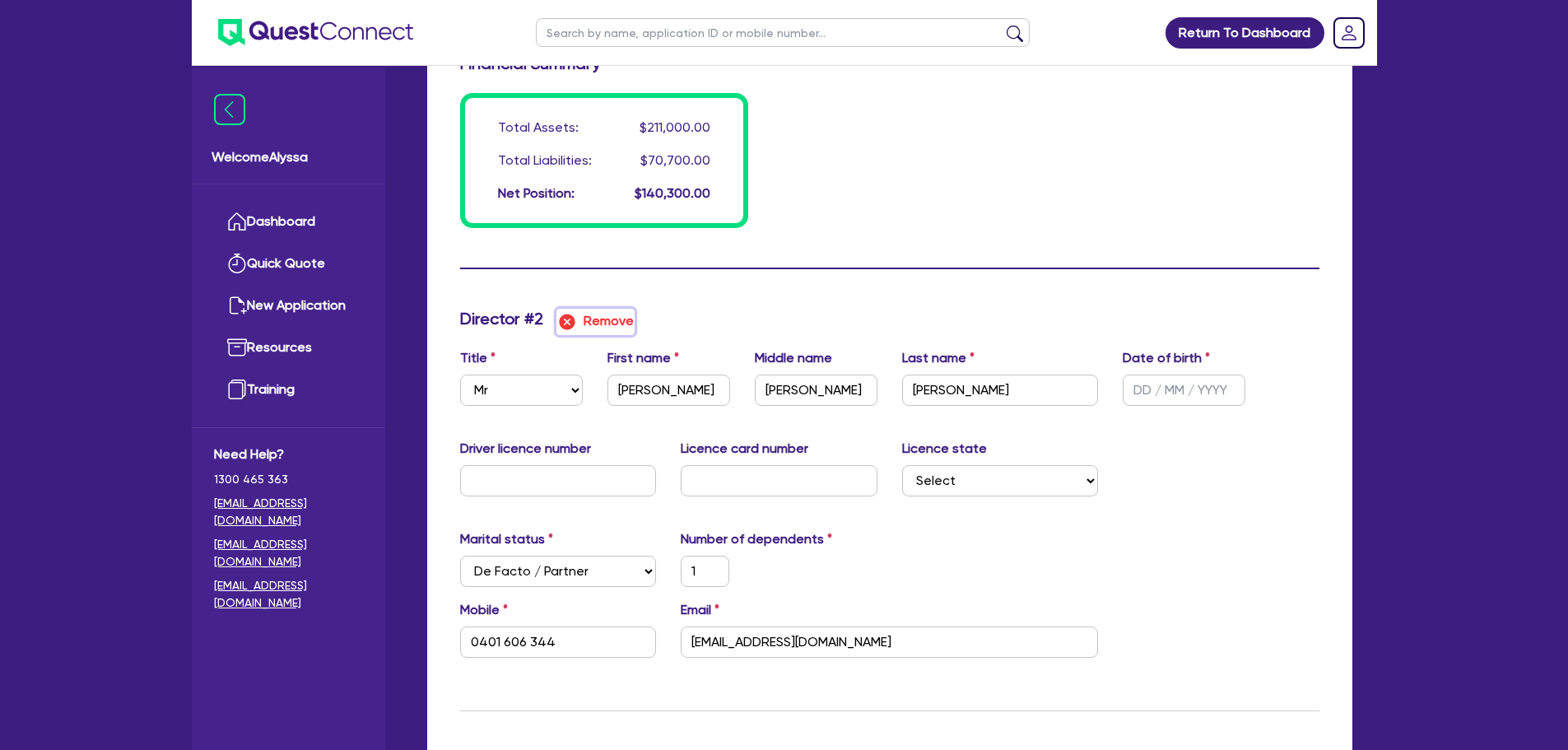
click at [596, 318] on button "Remove" at bounding box center [595, 322] width 79 height 26
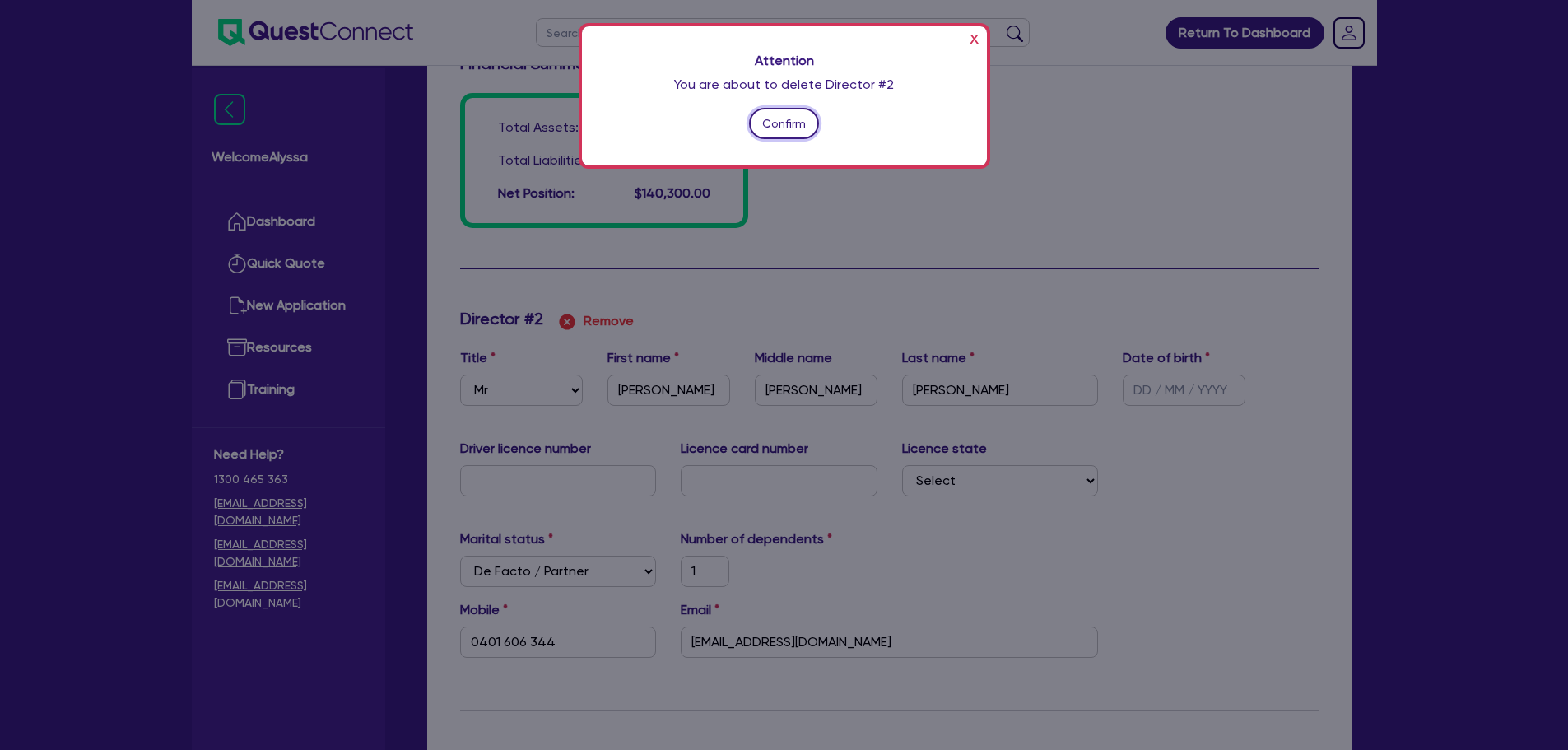
click at [776, 129] on button "Confirm" at bounding box center [784, 123] width 71 height 31
type input "1"
type input "0437007245"
type input "16000"
type input "25000"
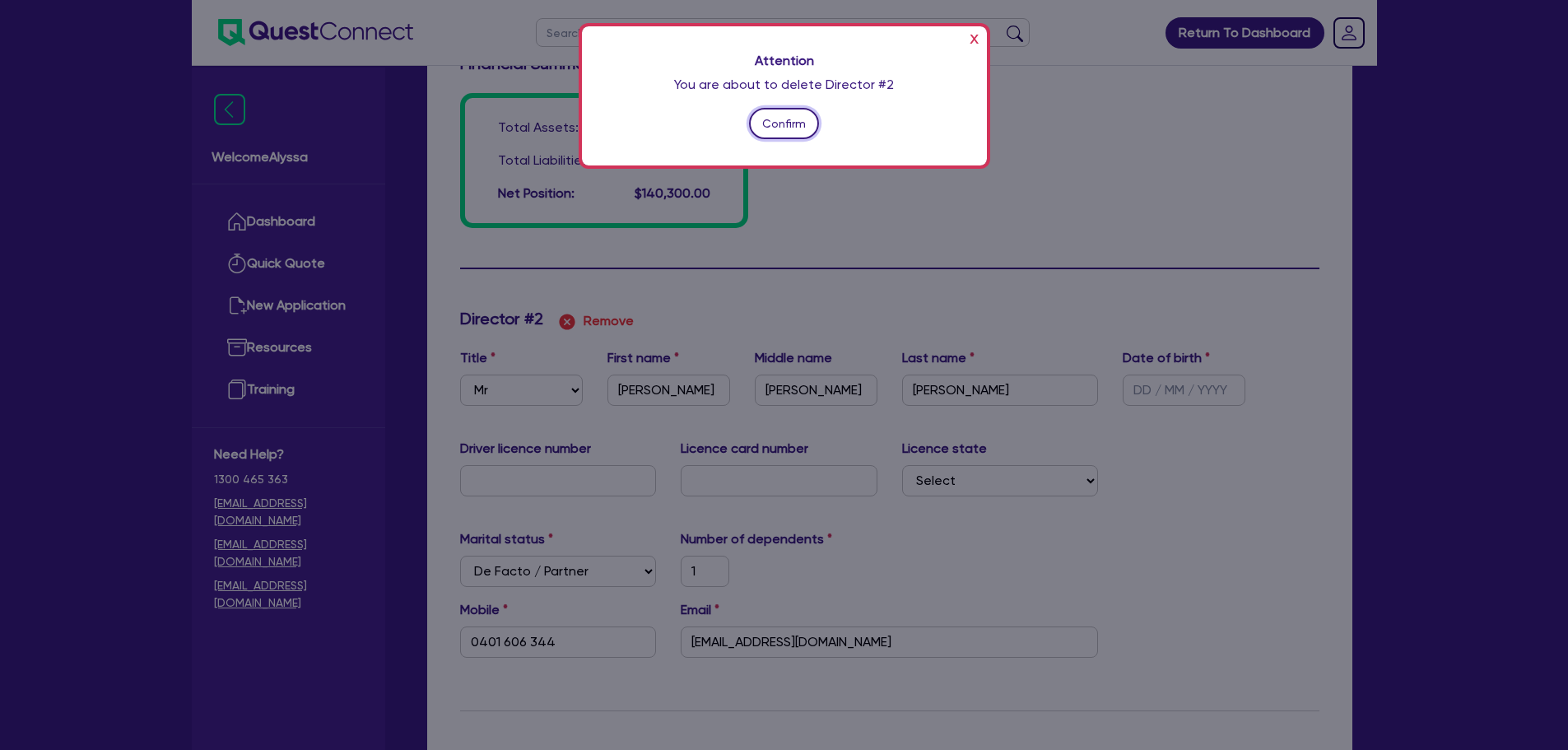
type input "30000"
type input "70000"
type input "1400"
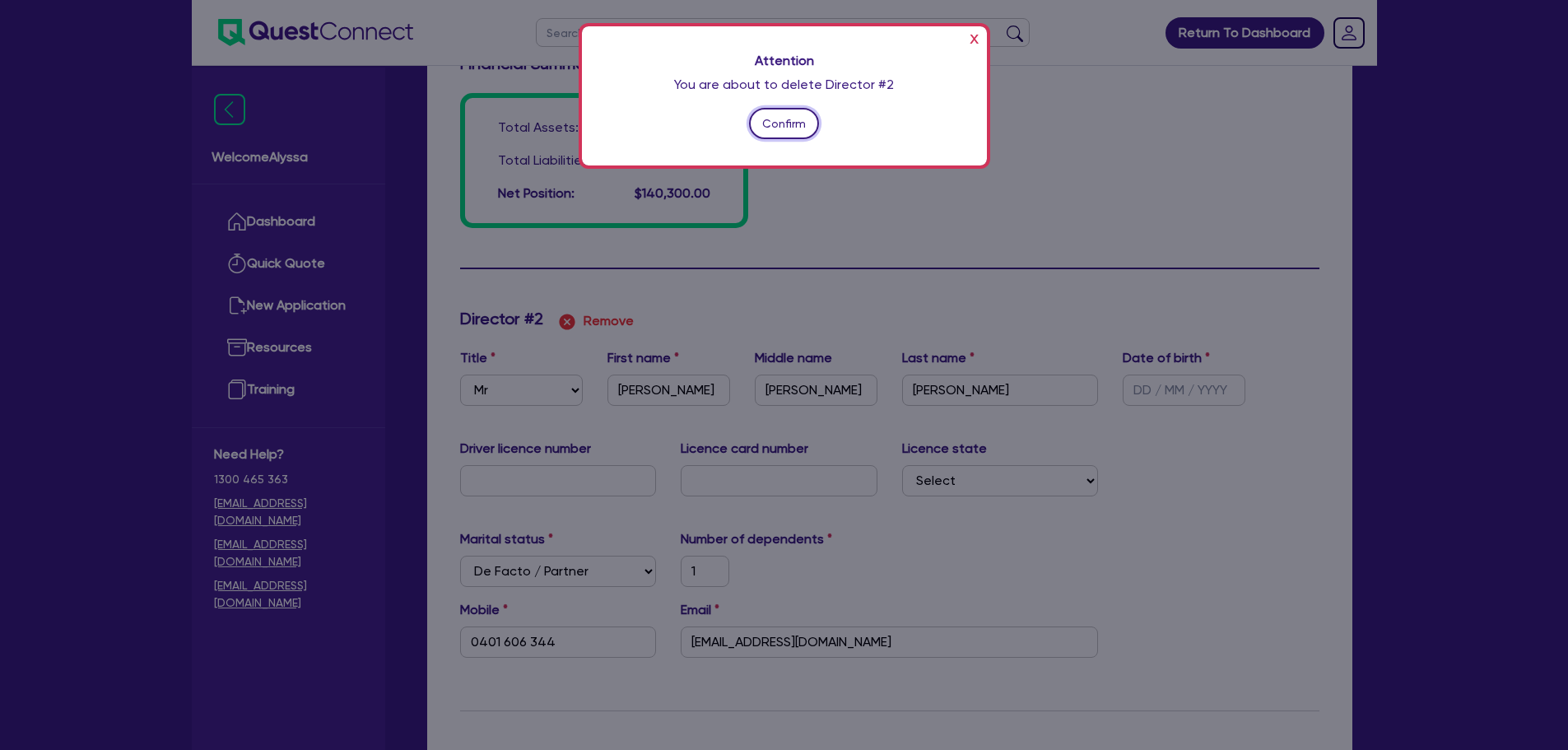
type input "69300"
type input "1540"
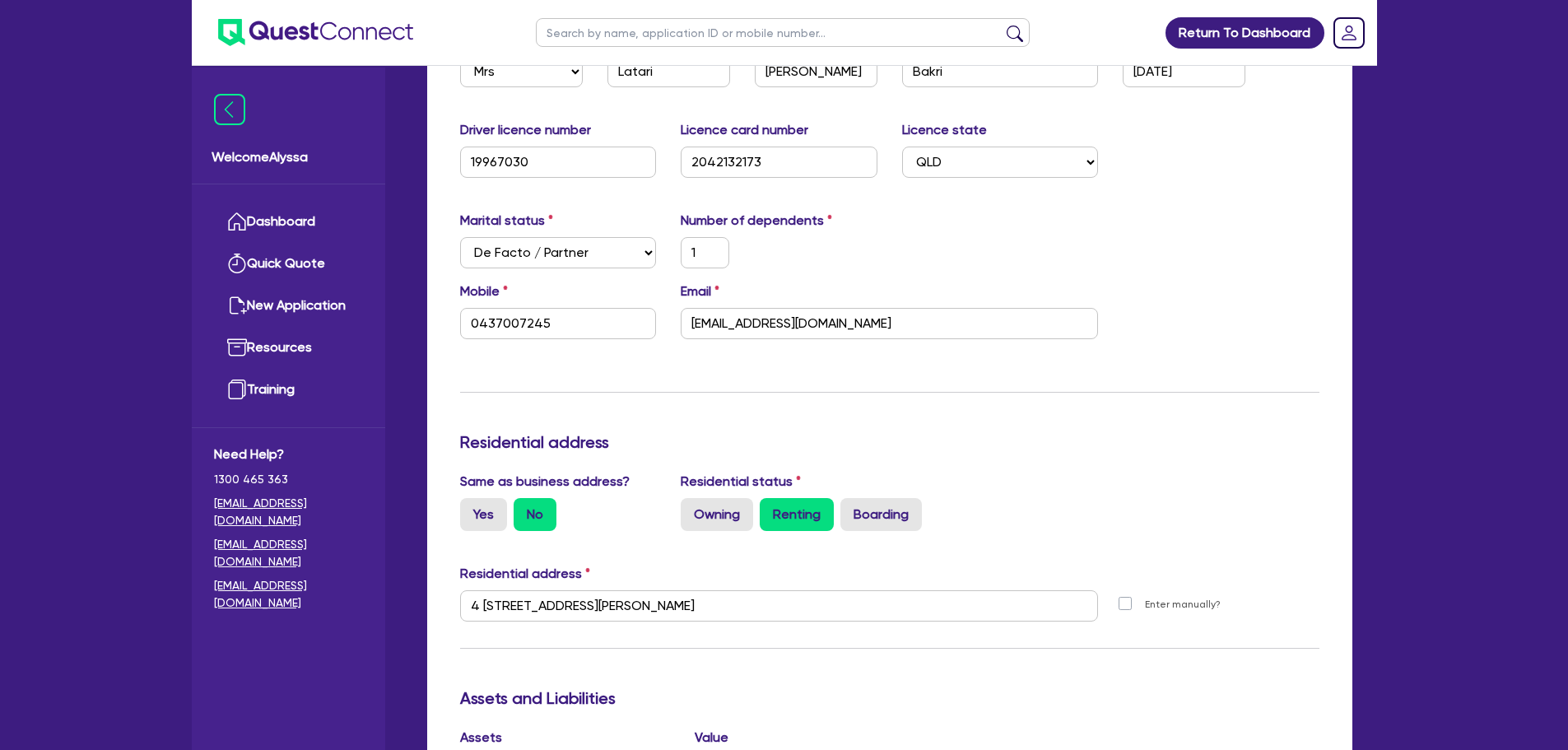
scroll to position [0, 0]
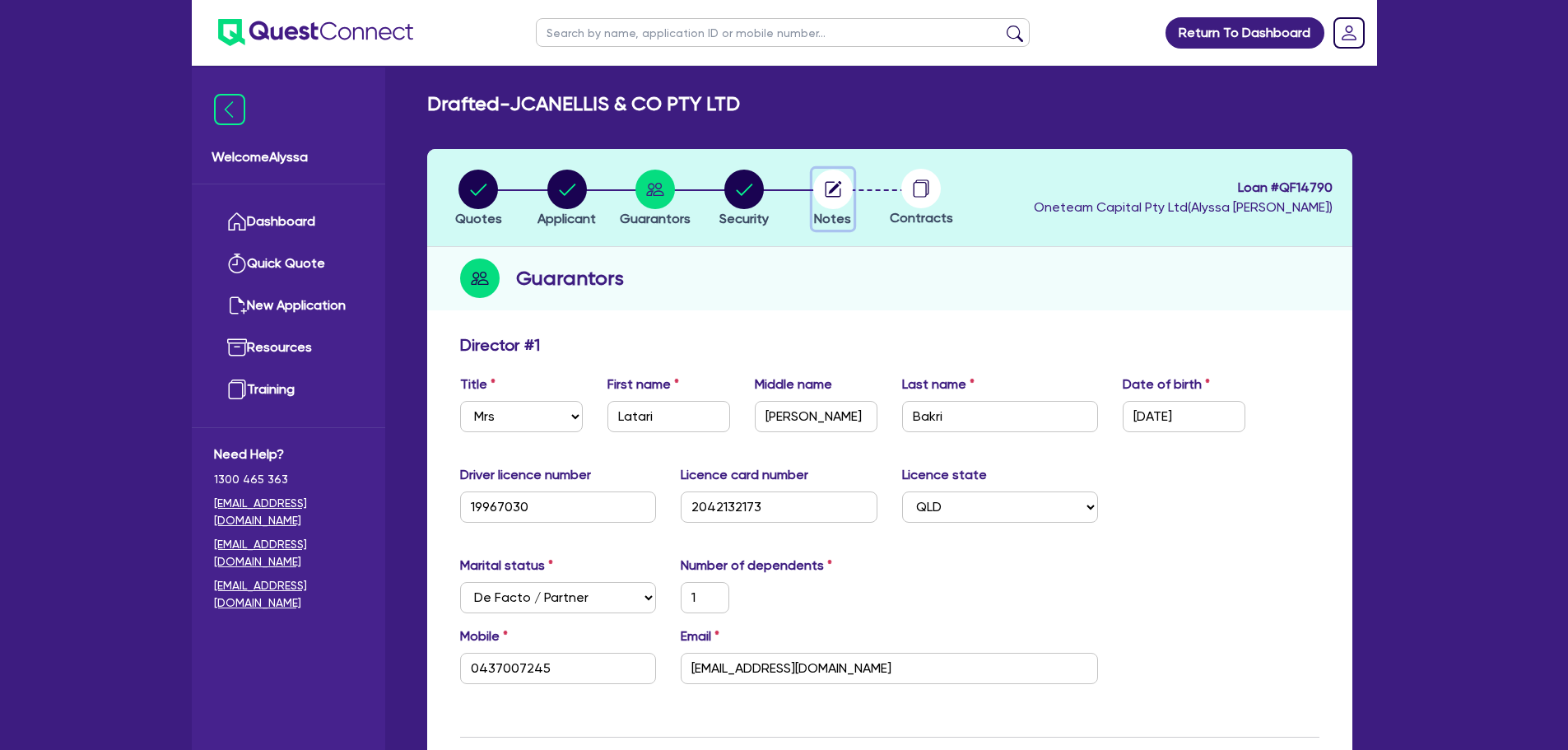
click at [839, 187] on circle "button" at bounding box center [833, 189] width 40 height 40
type input "1"
type input "0437 007 245"
type input "16,000"
type input "25,000"
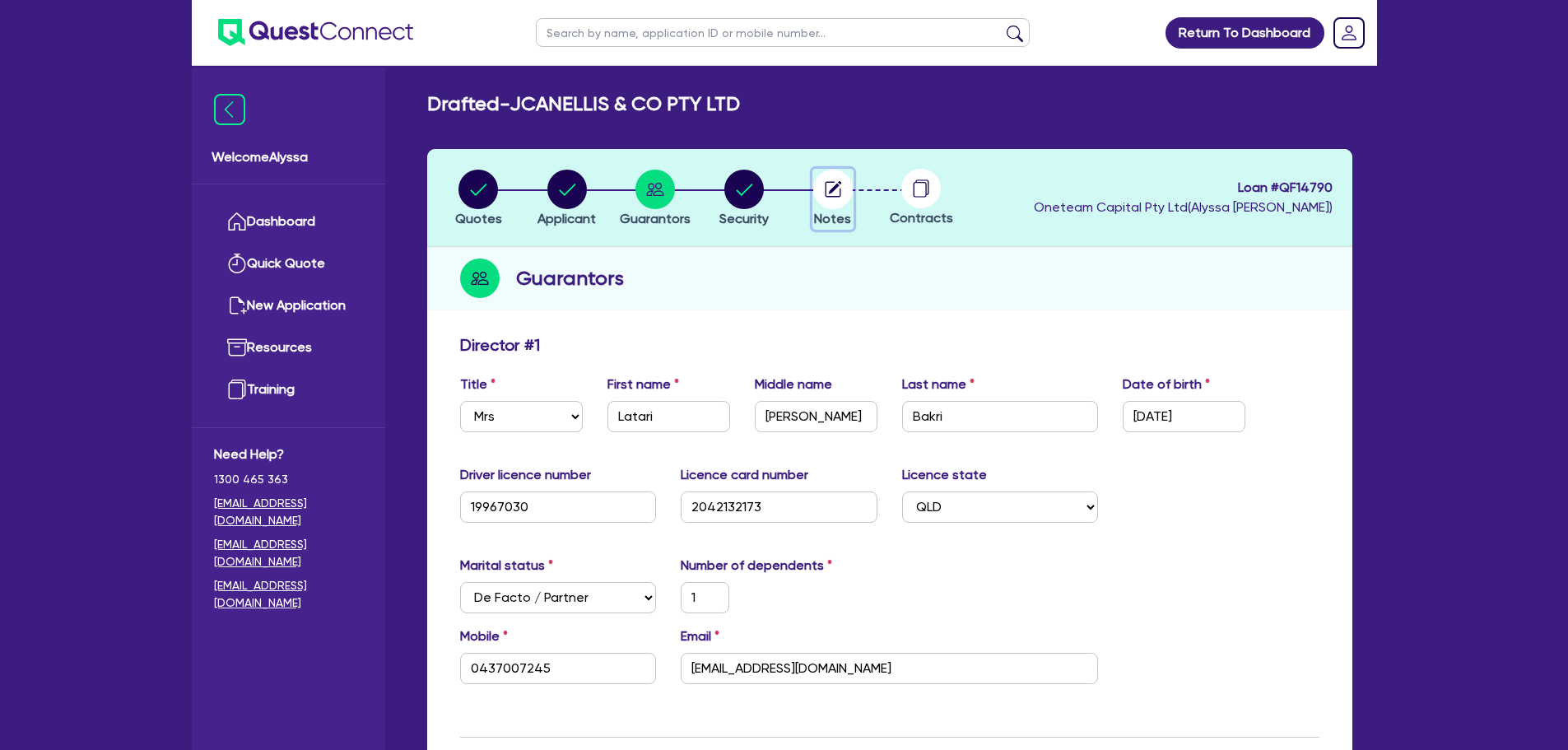
type input "30,000"
type input "70,000"
type input "1,400"
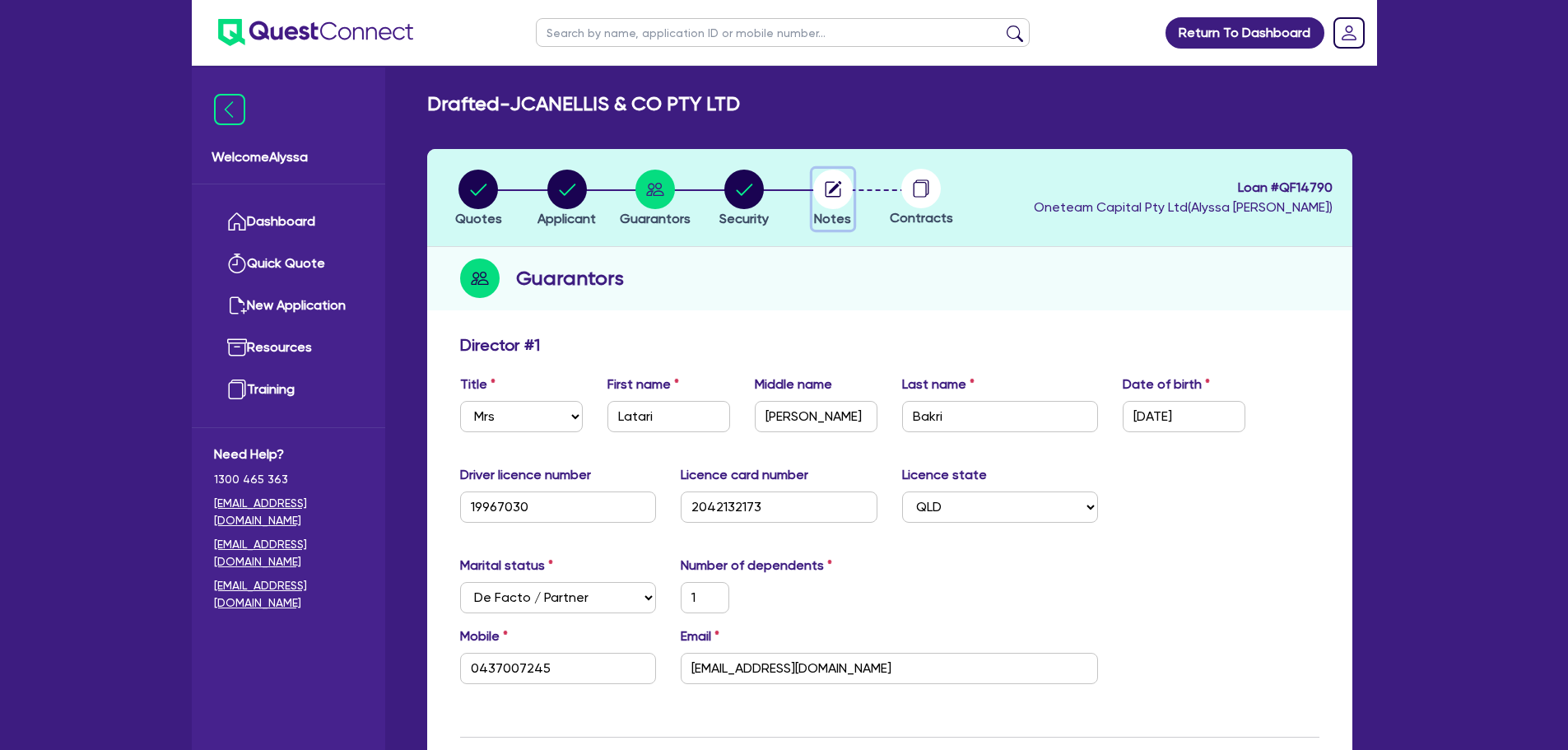
type input "69,300"
type input "1,540"
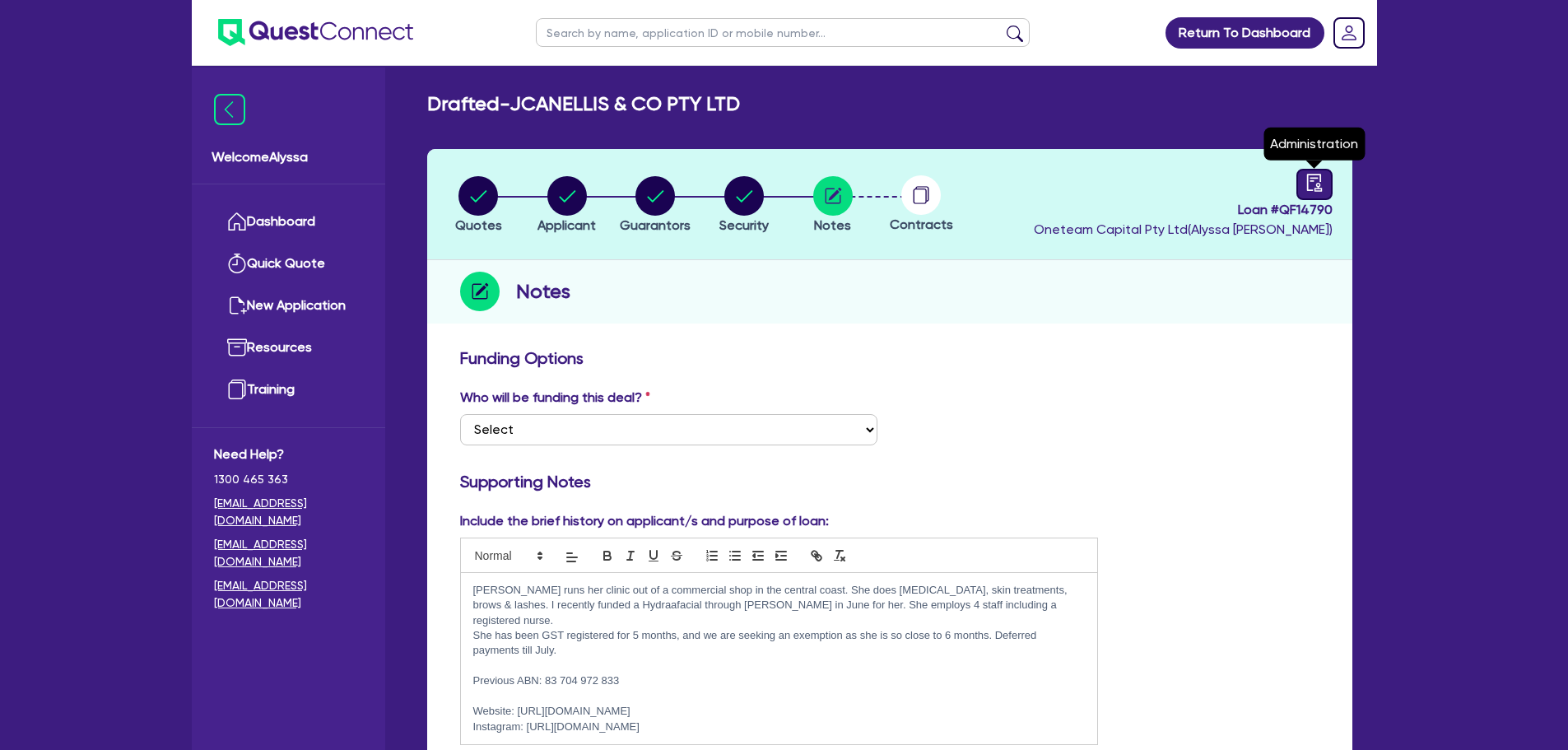
click at [1301, 197] on link at bounding box center [1315, 184] width 36 height 31
select select "DRAFTED_NEW"
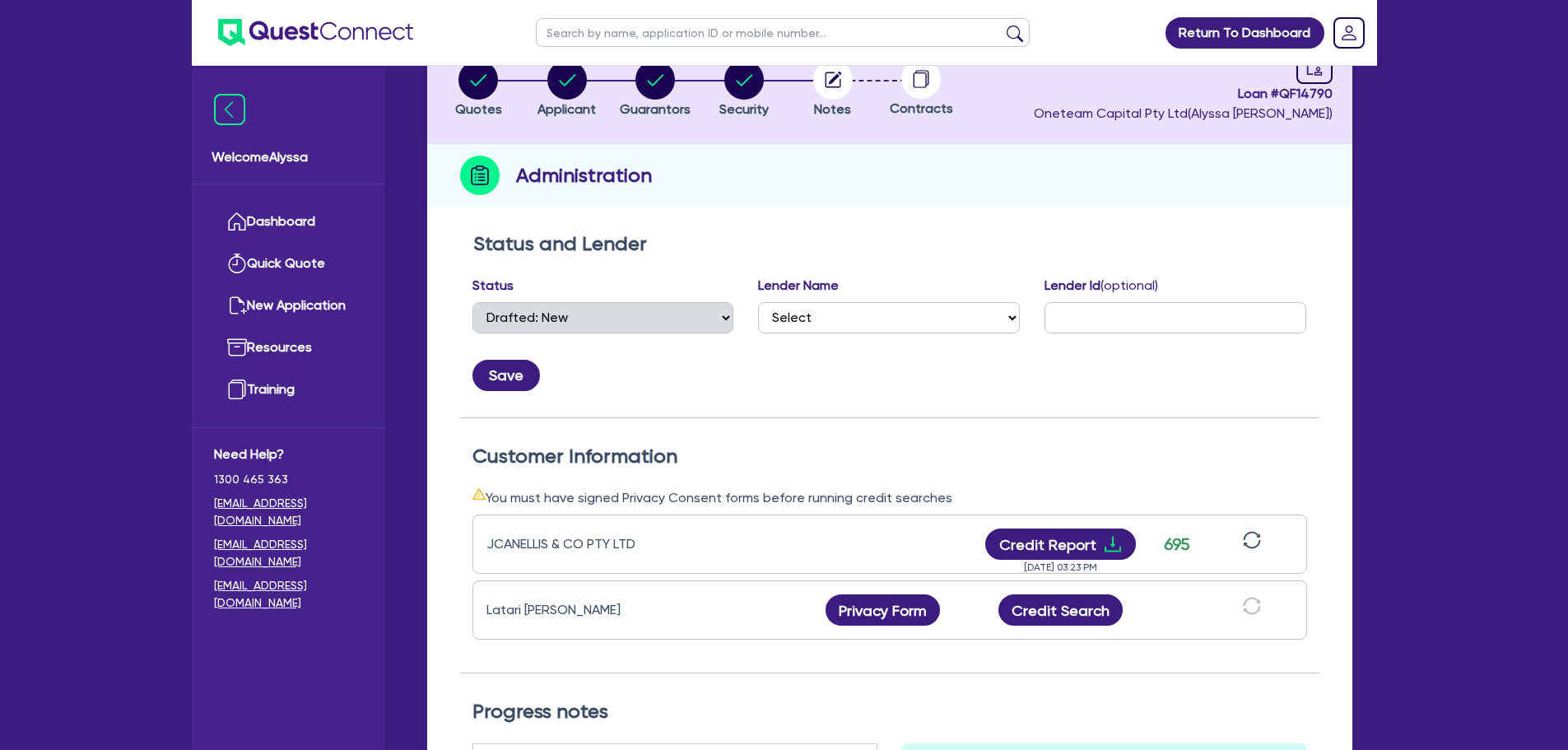
scroll to position [117, 0]
click at [1056, 542] on button "Credit Report" at bounding box center [1060, 543] width 150 height 31
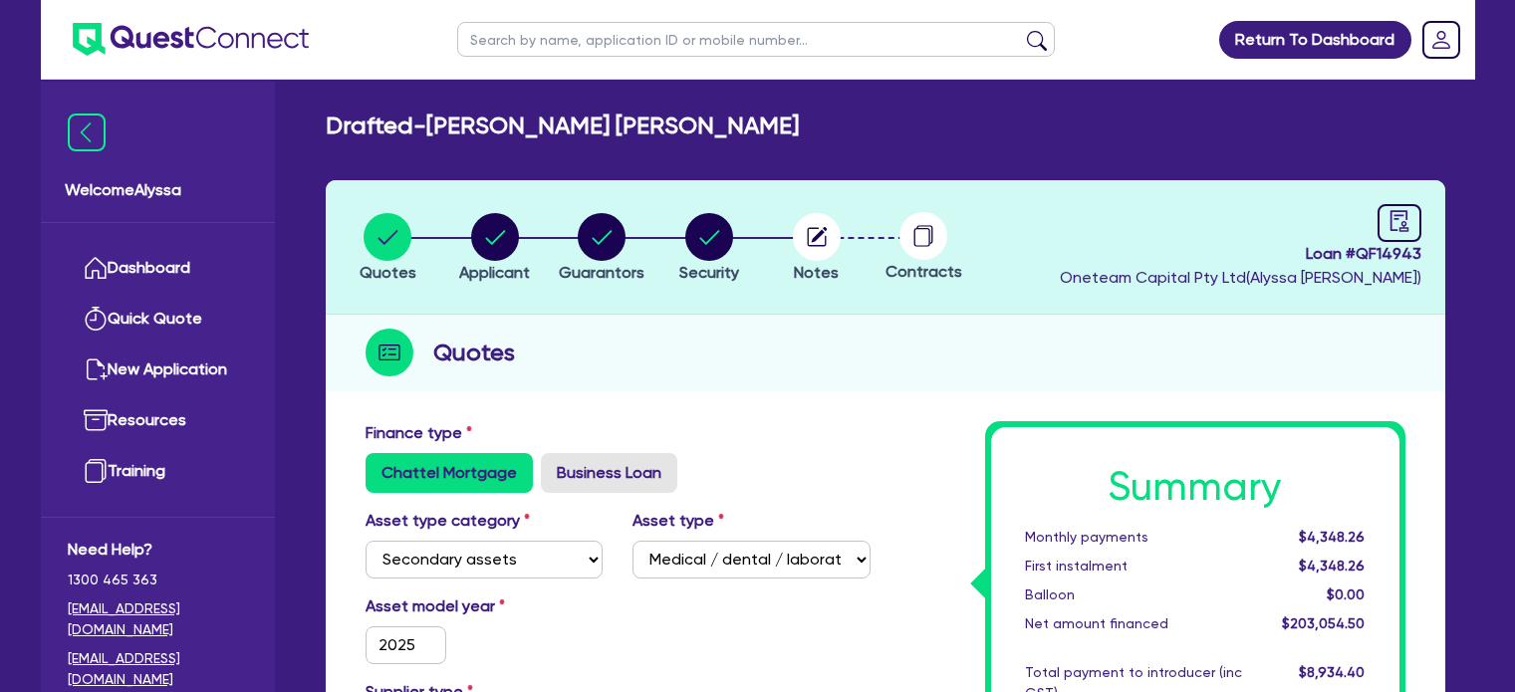
select select "SECONDARY_ASSETS"
select select "MEDICAL_DENTAL_LABORATORY_EQUIPMENT"
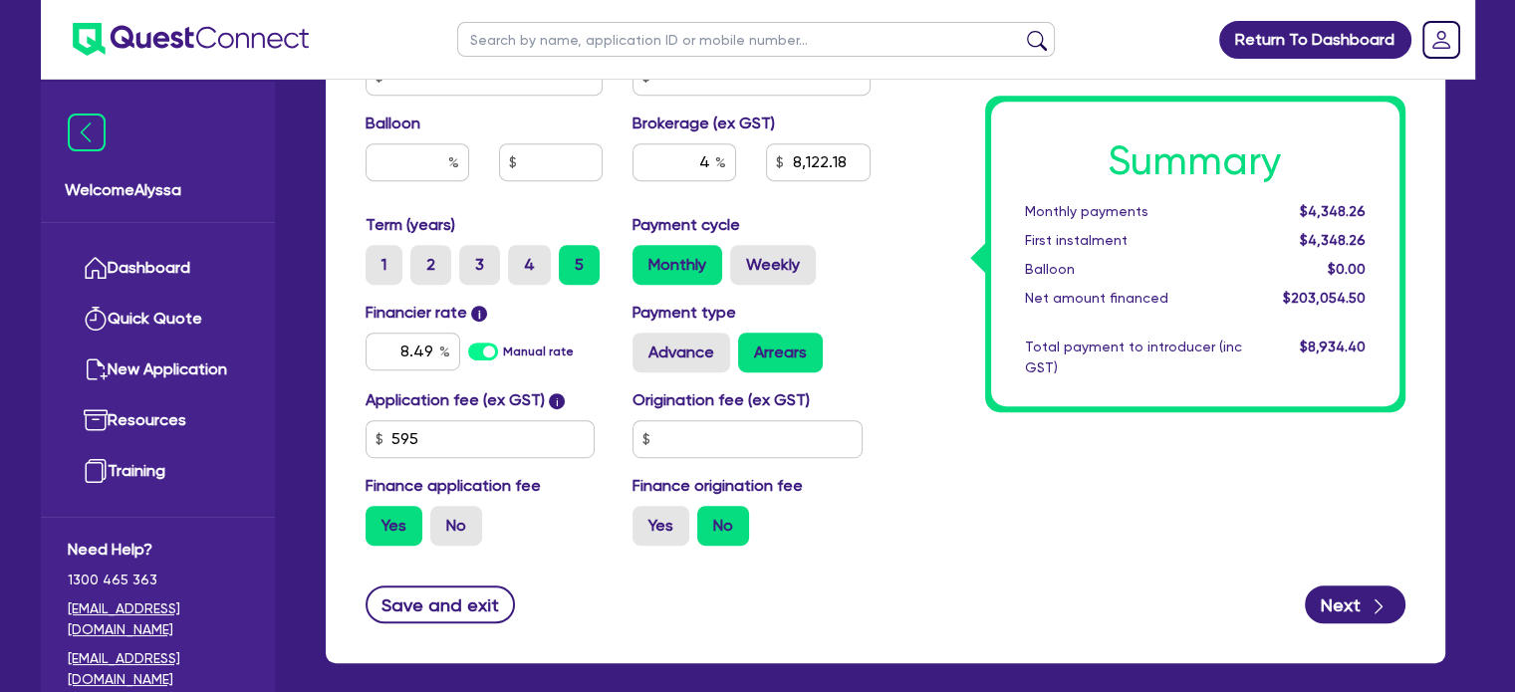
scroll to position [1114, 0]
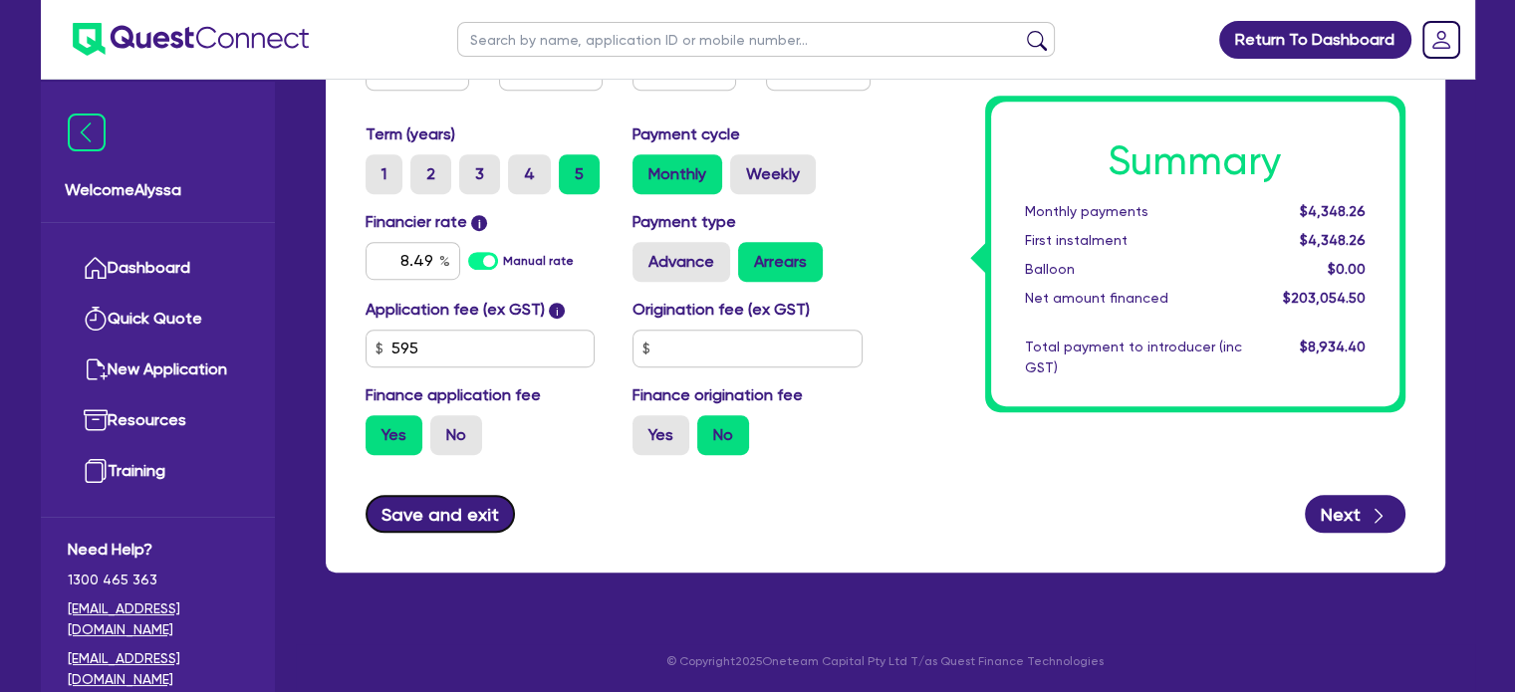
click at [397, 526] on button "Save and exit" at bounding box center [441, 514] width 150 height 38
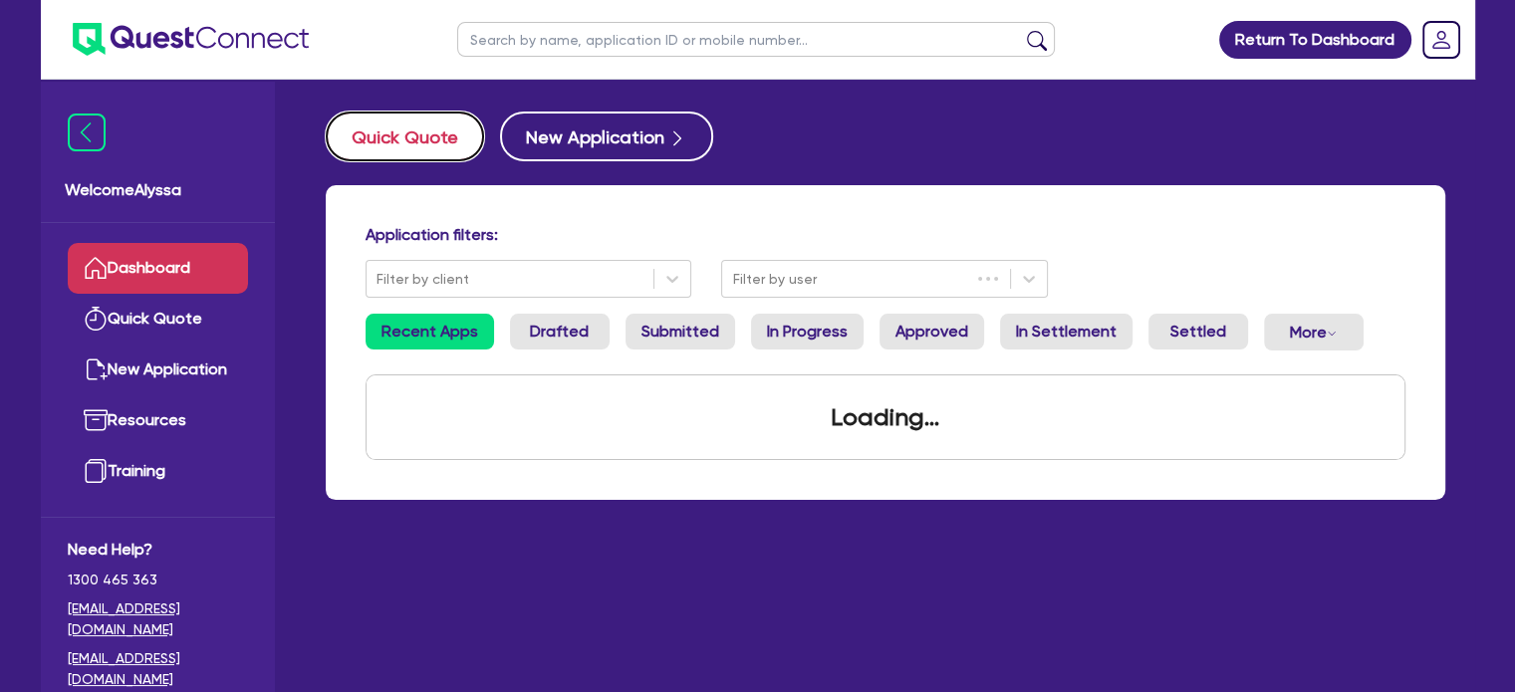
click at [416, 145] on button "Quick Quote" at bounding box center [405, 137] width 158 height 50
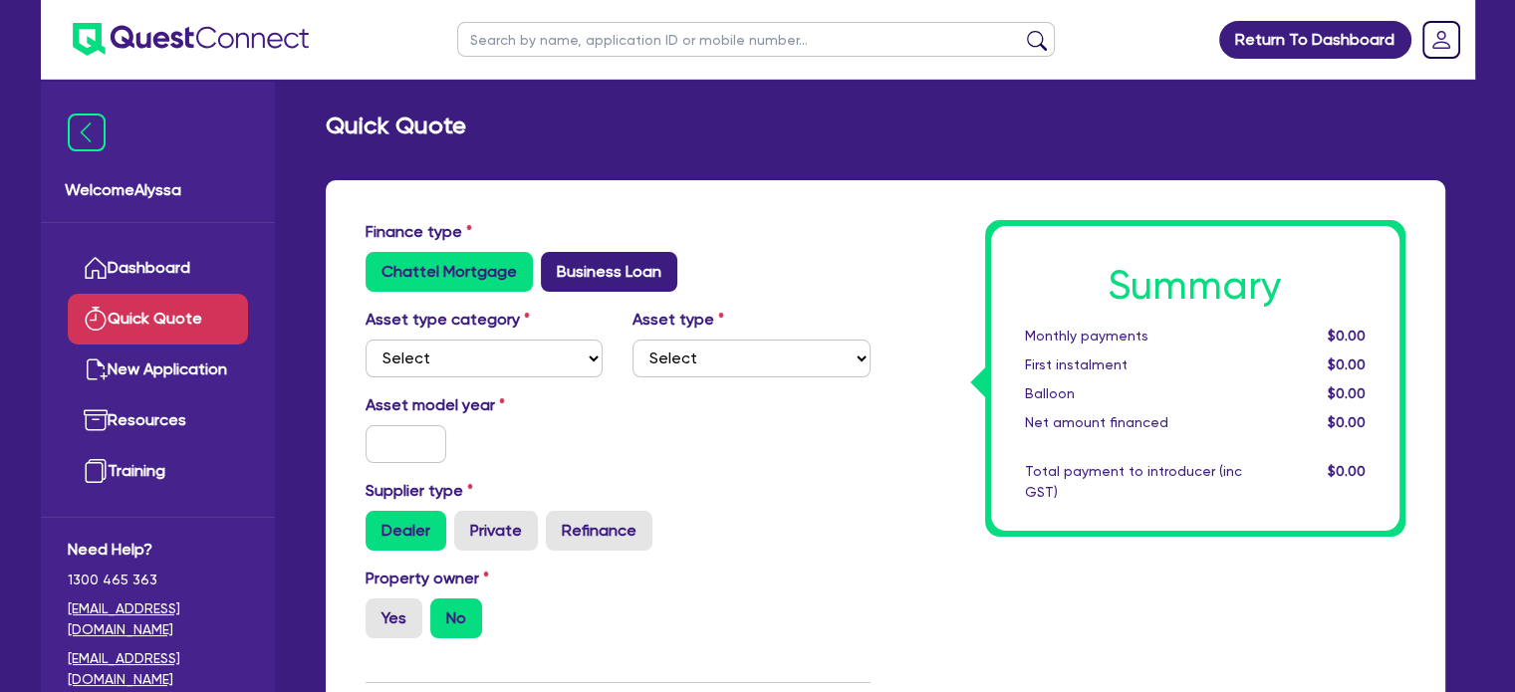
click at [594, 273] on label "Business Loan" at bounding box center [609, 272] width 136 height 40
click at [554, 265] on input "Business Loan" at bounding box center [547, 258] width 13 height 13
radio input "true"
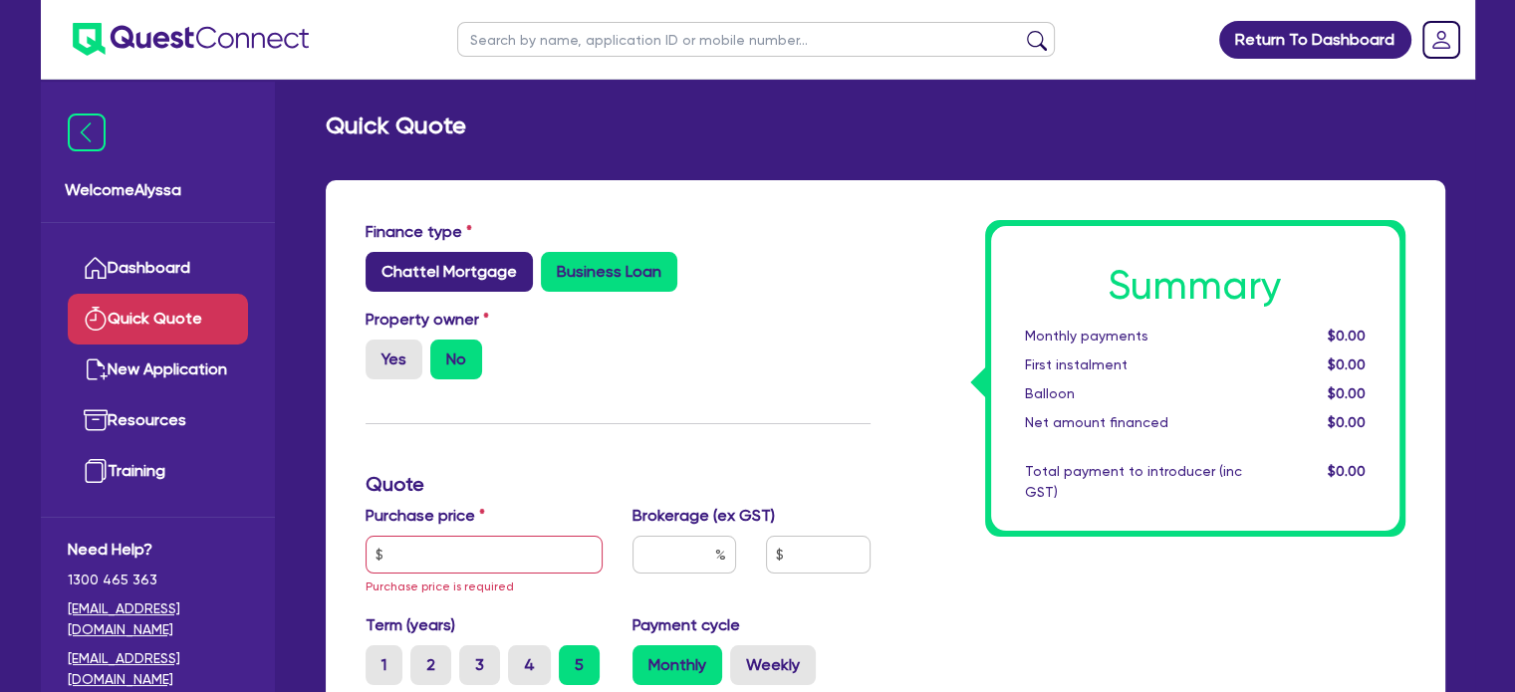
click at [446, 278] on label "Chattel Mortgage" at bounding box center [449, 272] width 167 height 40
click at [378, 265] on input "Chattel Mortgage" at bounding box center [372, 258] width 13 height 13
radio input "true"
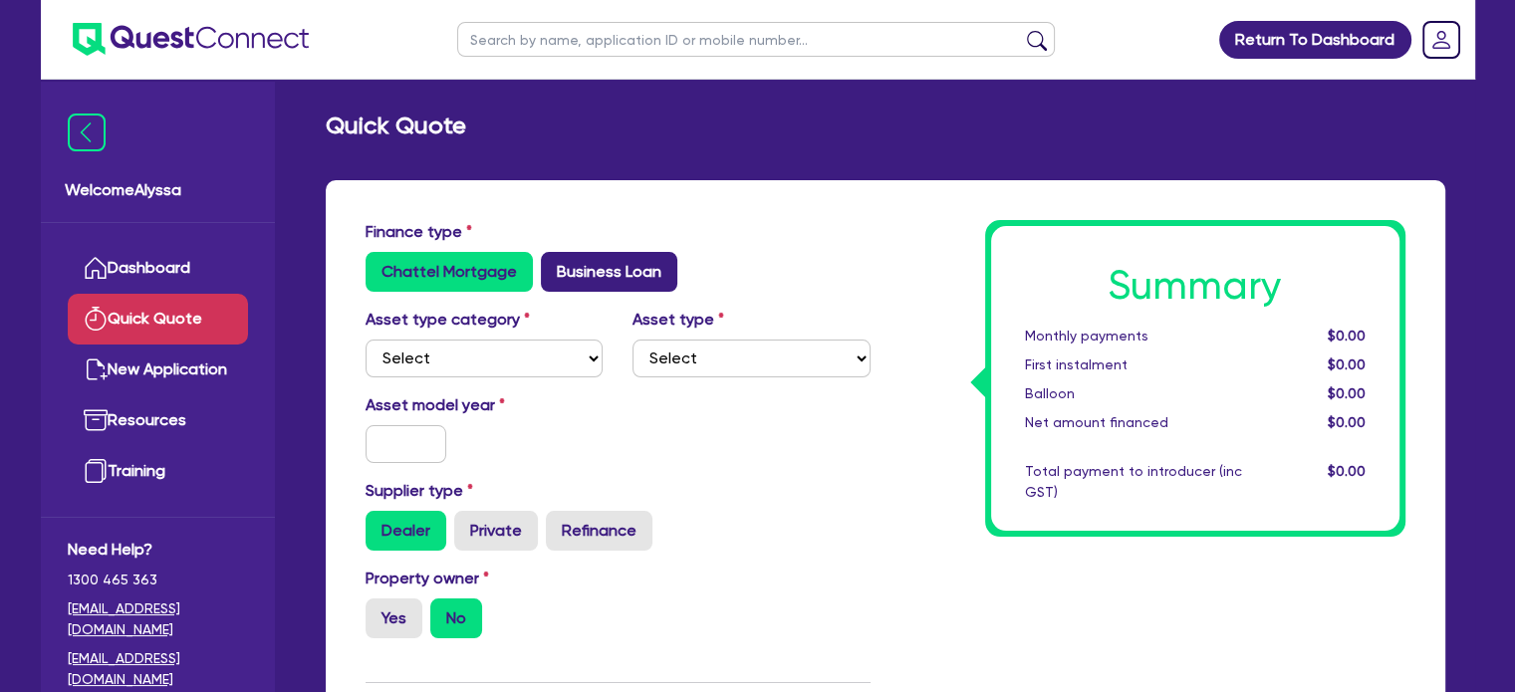
click at [591, 264] on label "Business Loan" at bounding box center [609, 272] width 136 height 40
click at [554, 264] on input "Business Loan" at bounding box center [547, 258] width 13 height 13
radio input "true"
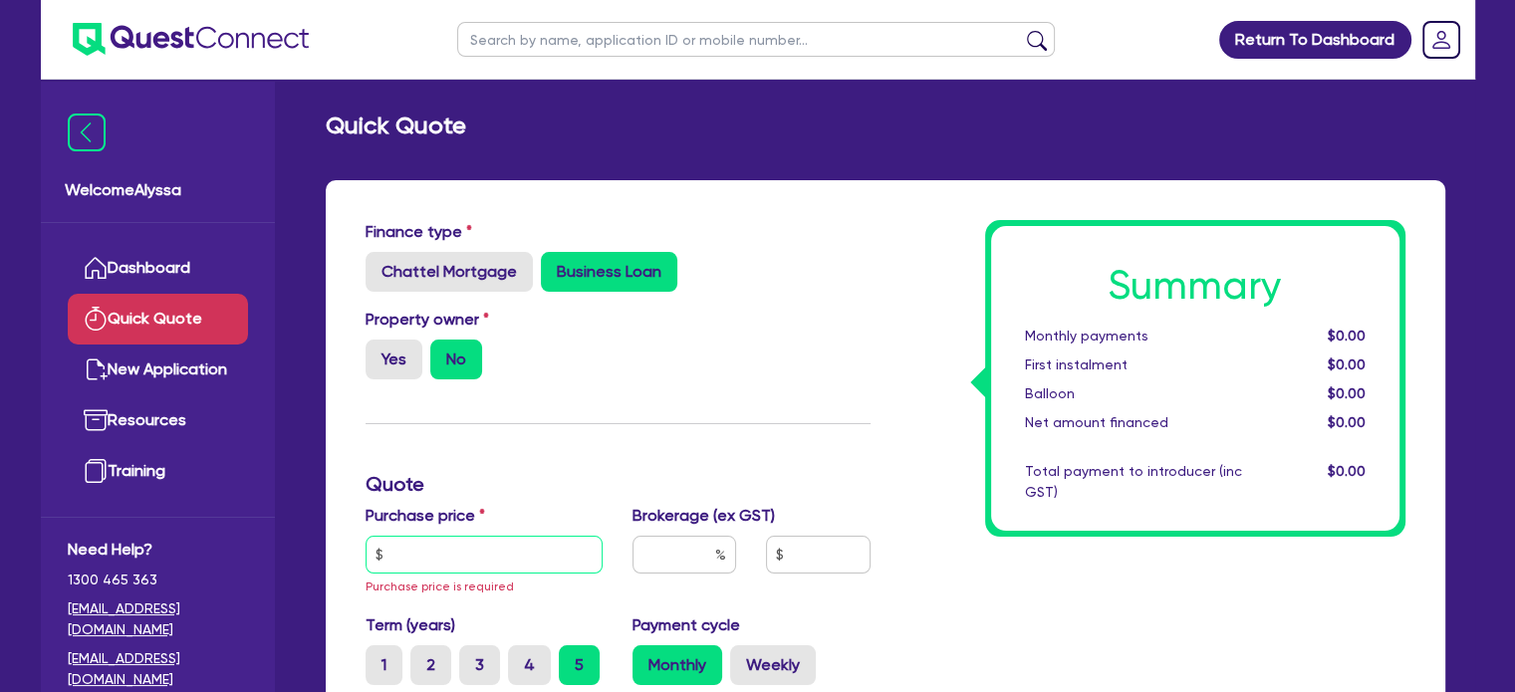
click at [412, 550] on input "text" at bounding box center [485, 555] width 238 height 38
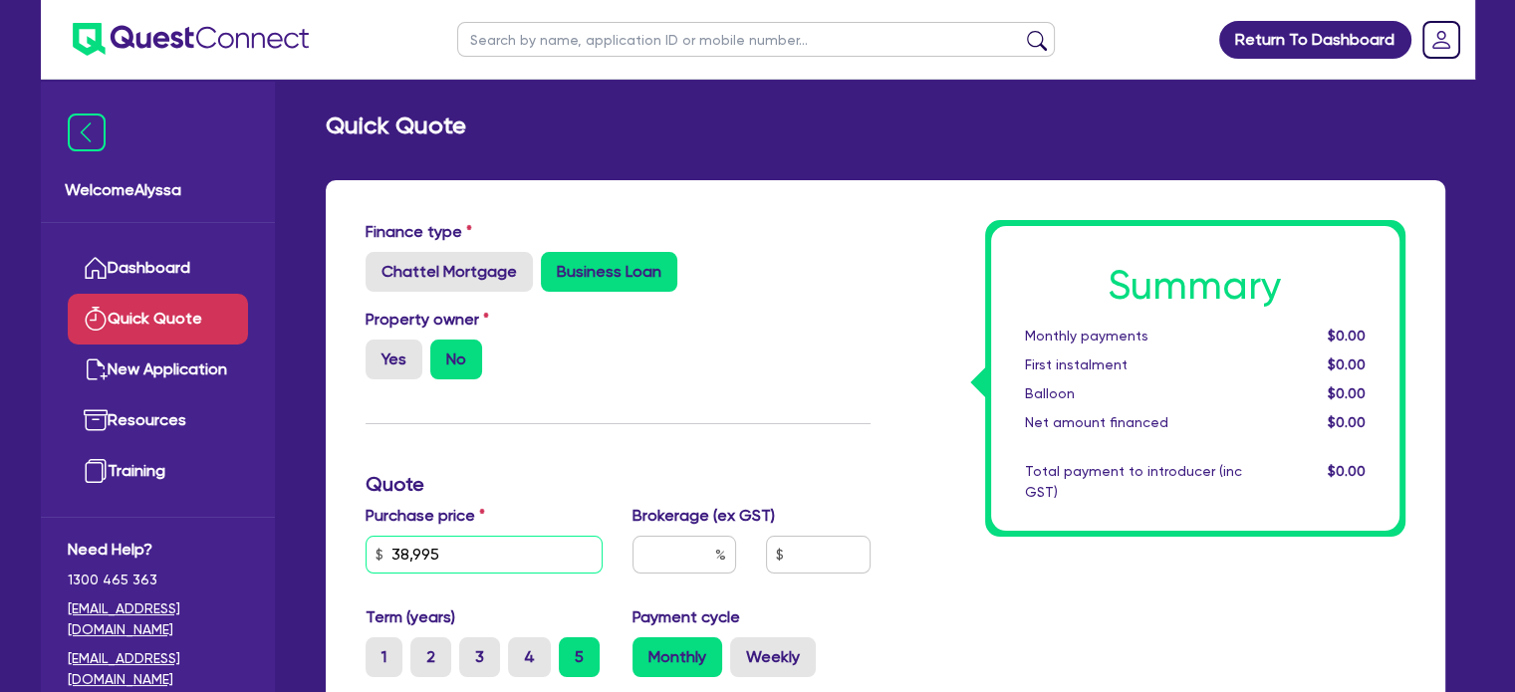
type input "38,995"
click at [697, 560] on input "text" at bounding box center [684, 555] width 104 height 38
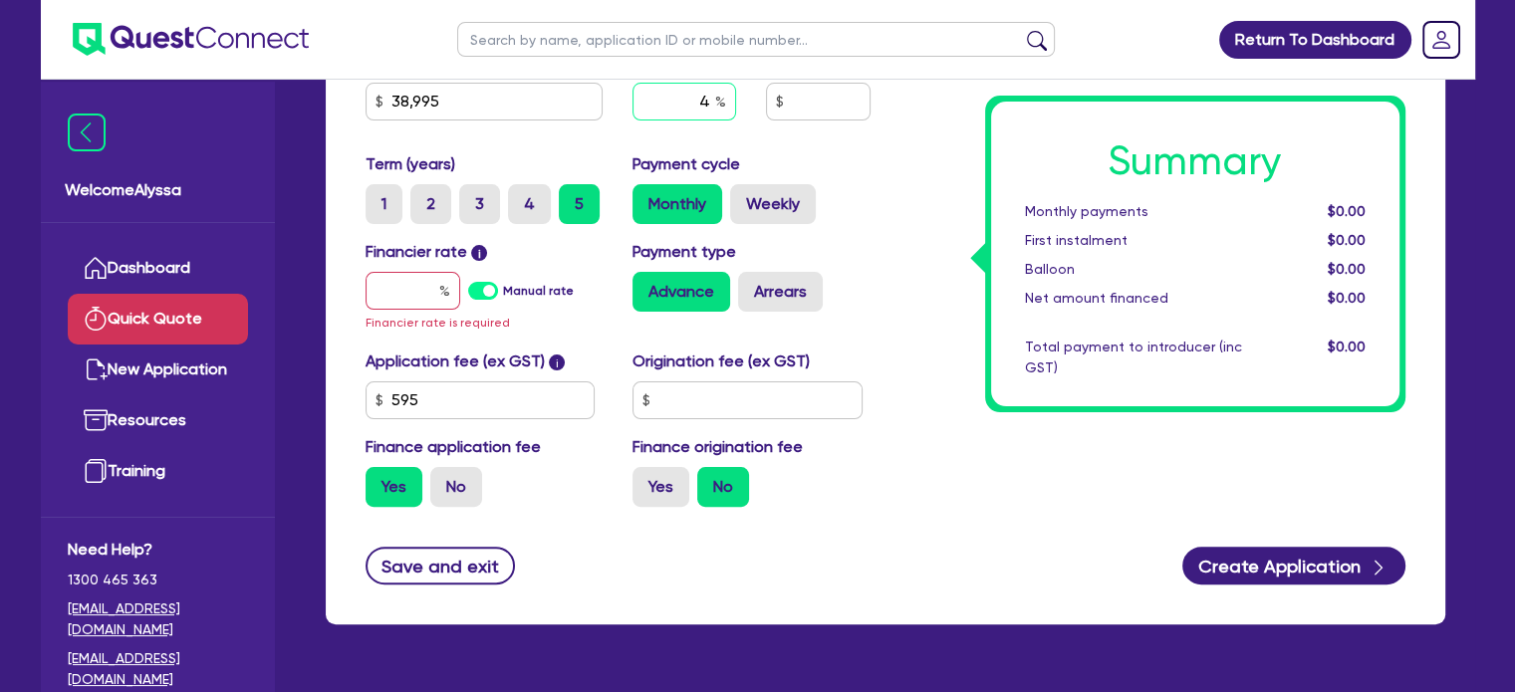
type input "4"
click at [406, 294] on input "text" at bounding box center [413, 291] width 95 height 38
type input "1"
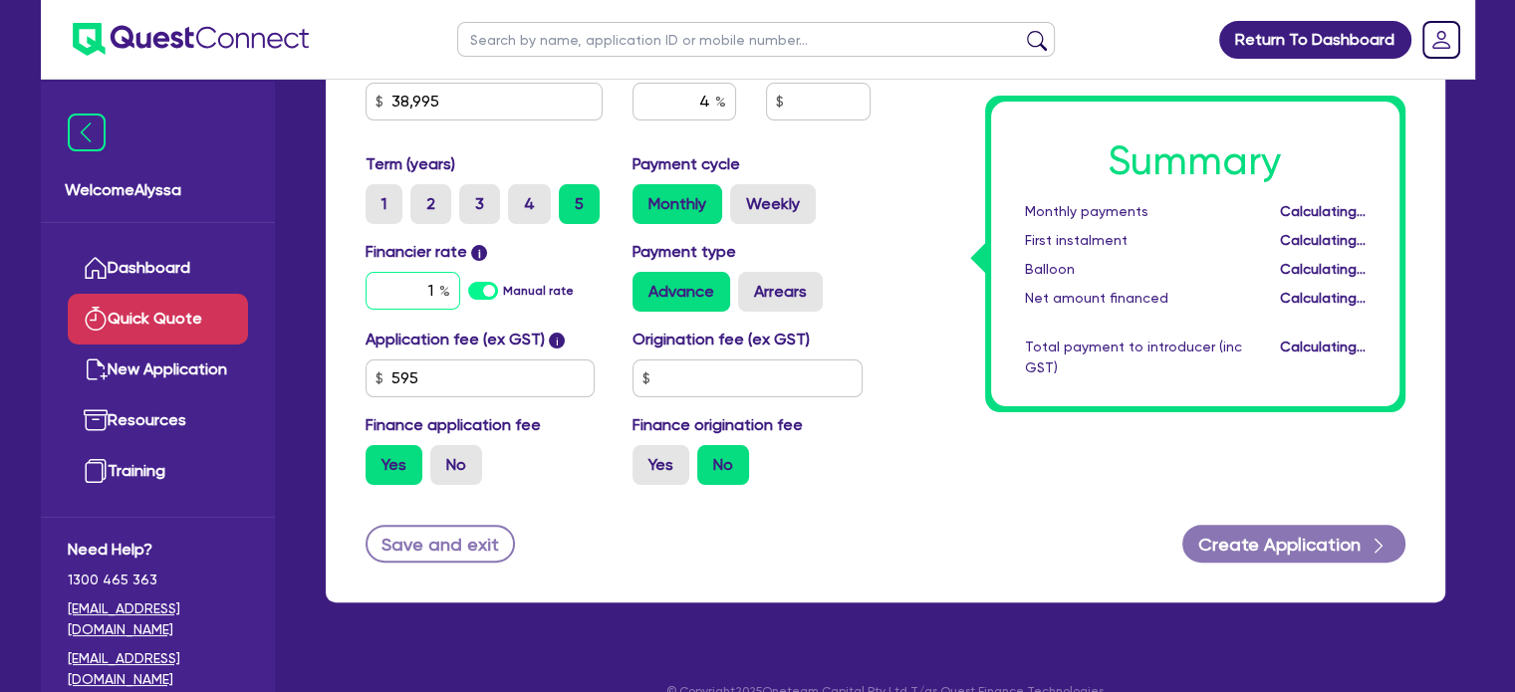
type input "1,585.98"
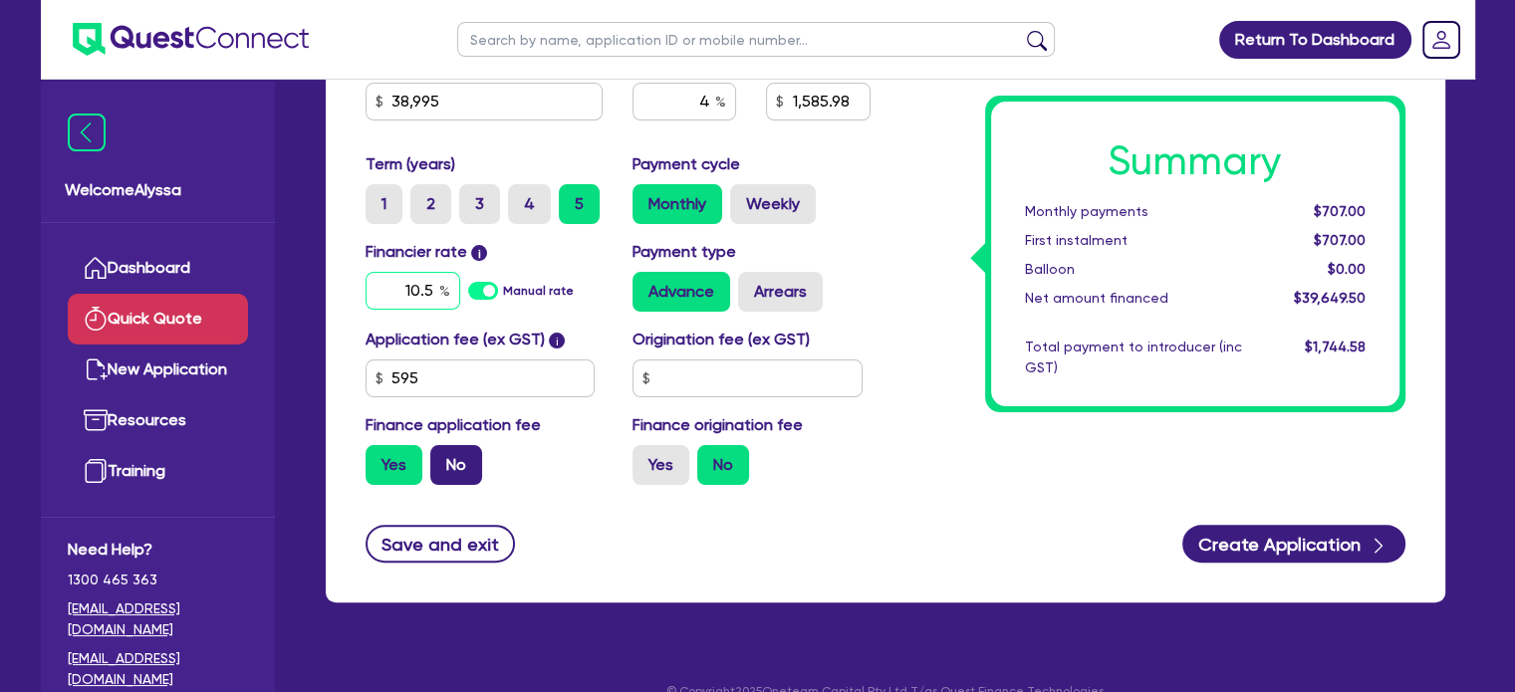
type input "10.5"
type input "1,585.98"
click at [450, 465] on label "No" at bounding box center [456, 465] width 52 height 40
click at [443, 458] on input "No" at bounding box center [436, 451] width 13 height 13
radio input "true"
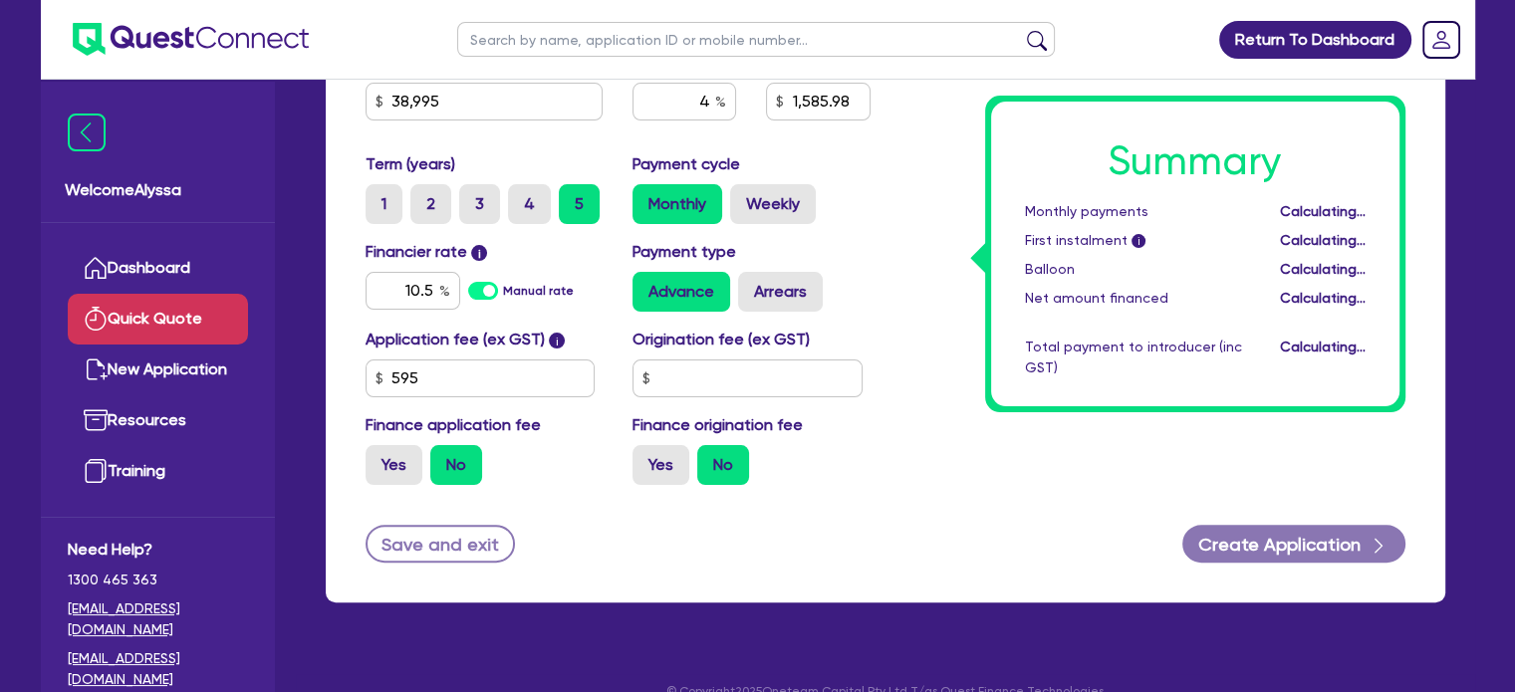
type input "1,559.8"
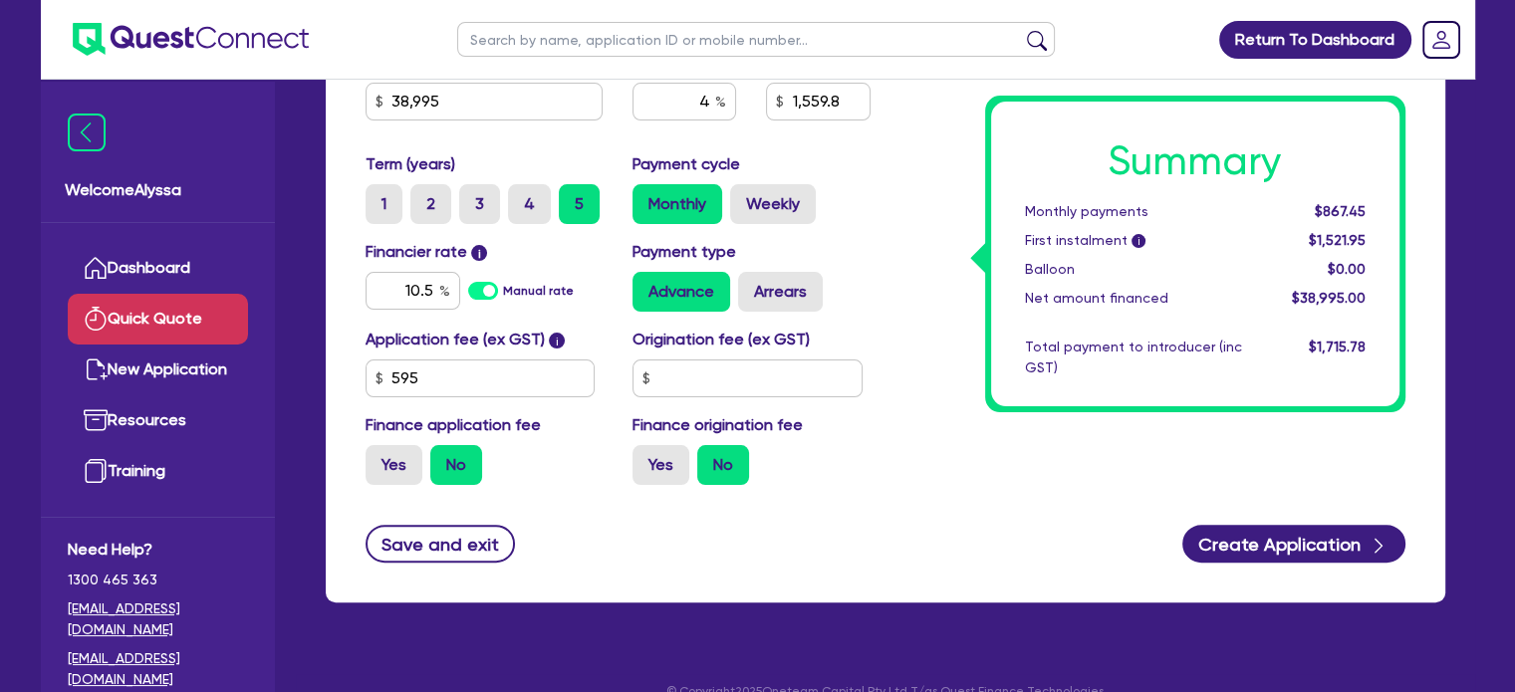
click at [962, 458] on div "Summary Monthly payments $867.45 First instalment i $1,521.95 Balloon $0.00 Net…" at bounding box center [1152, 134] width 535 height 734
click at [522, 206] on label "4" at bounding box center [529, 204] width 43 height 40
click at [521, 197] on input "4" at bounding box center [514, 190] width 13 height 13
radio input "true"
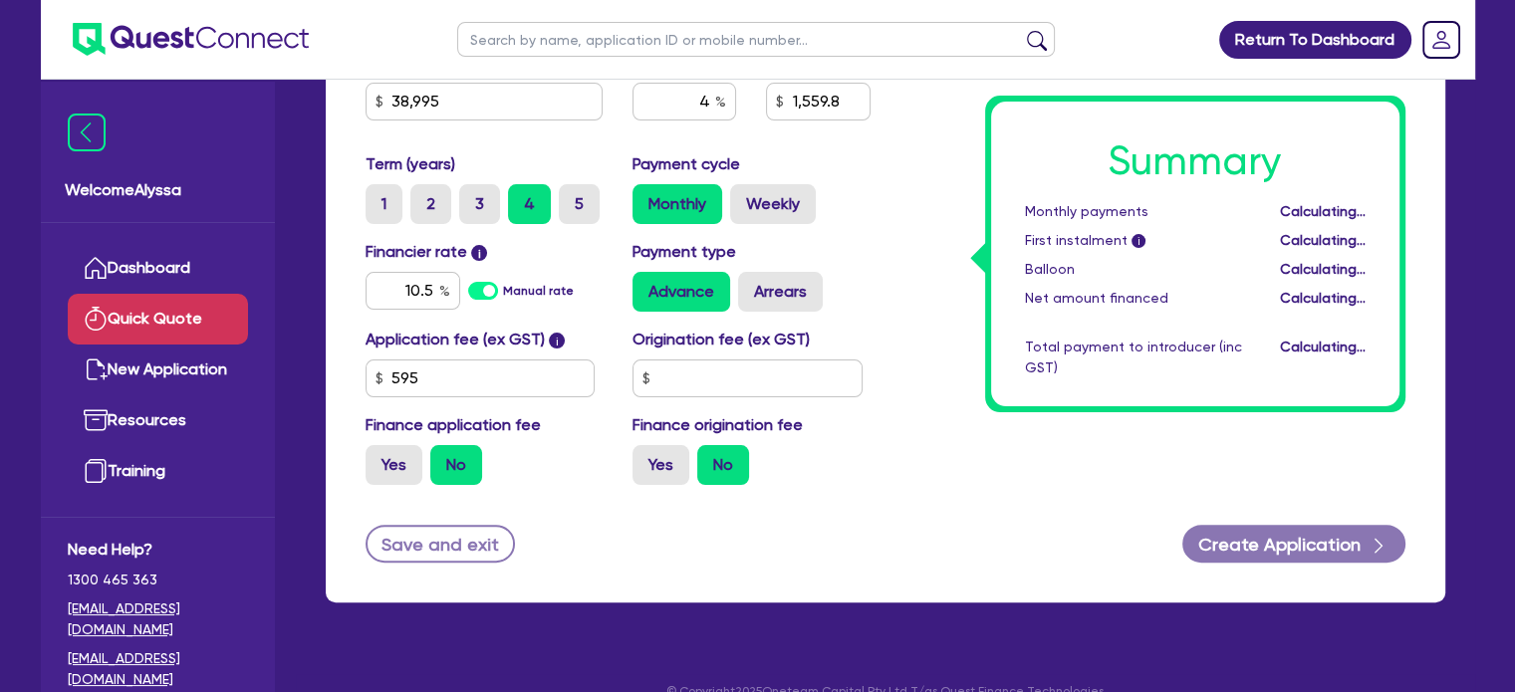
type input "1,559.8"
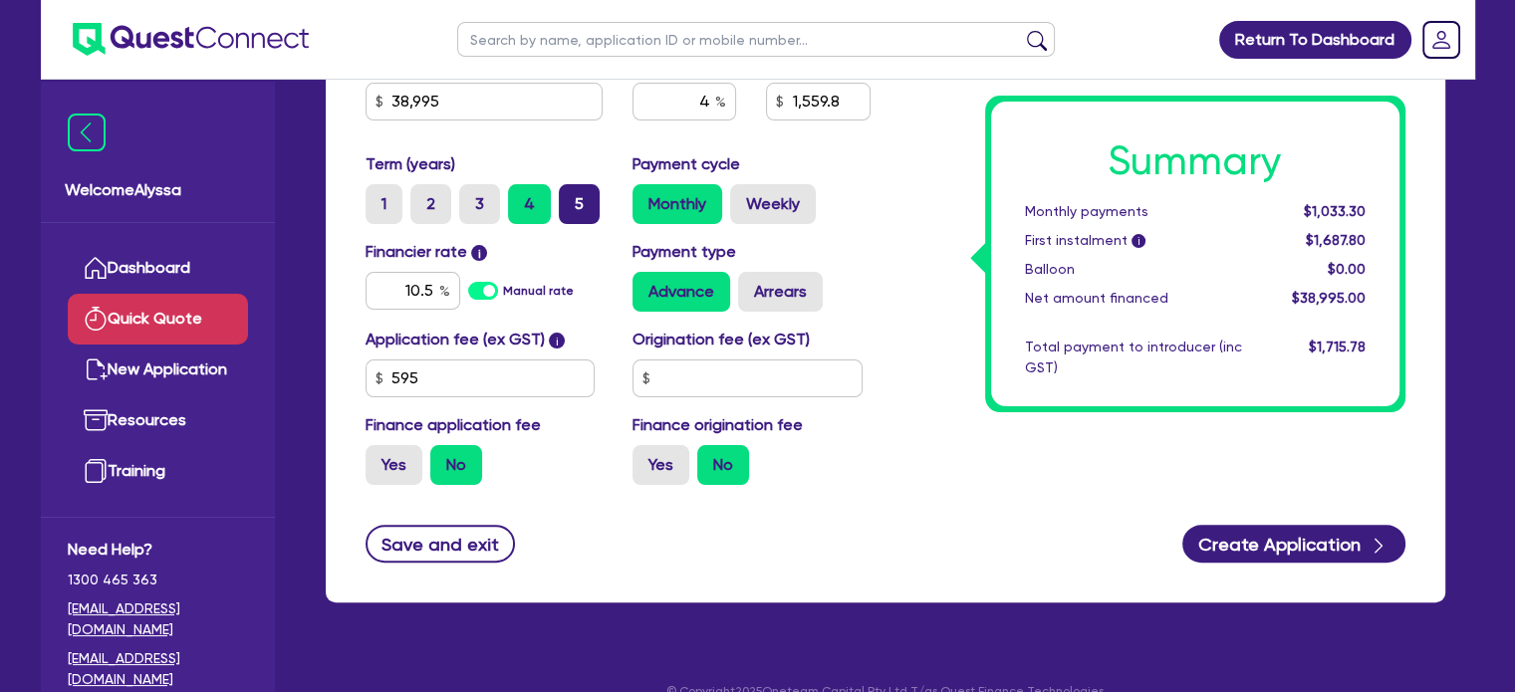
click at [581, 192] on label "5" at bounding box center [579, 204] width 41 height 40
click at [572, 192] on input "5" at bounding box center [565, 190] width 13 height 13
radio input "true"
type input "1,559.8"
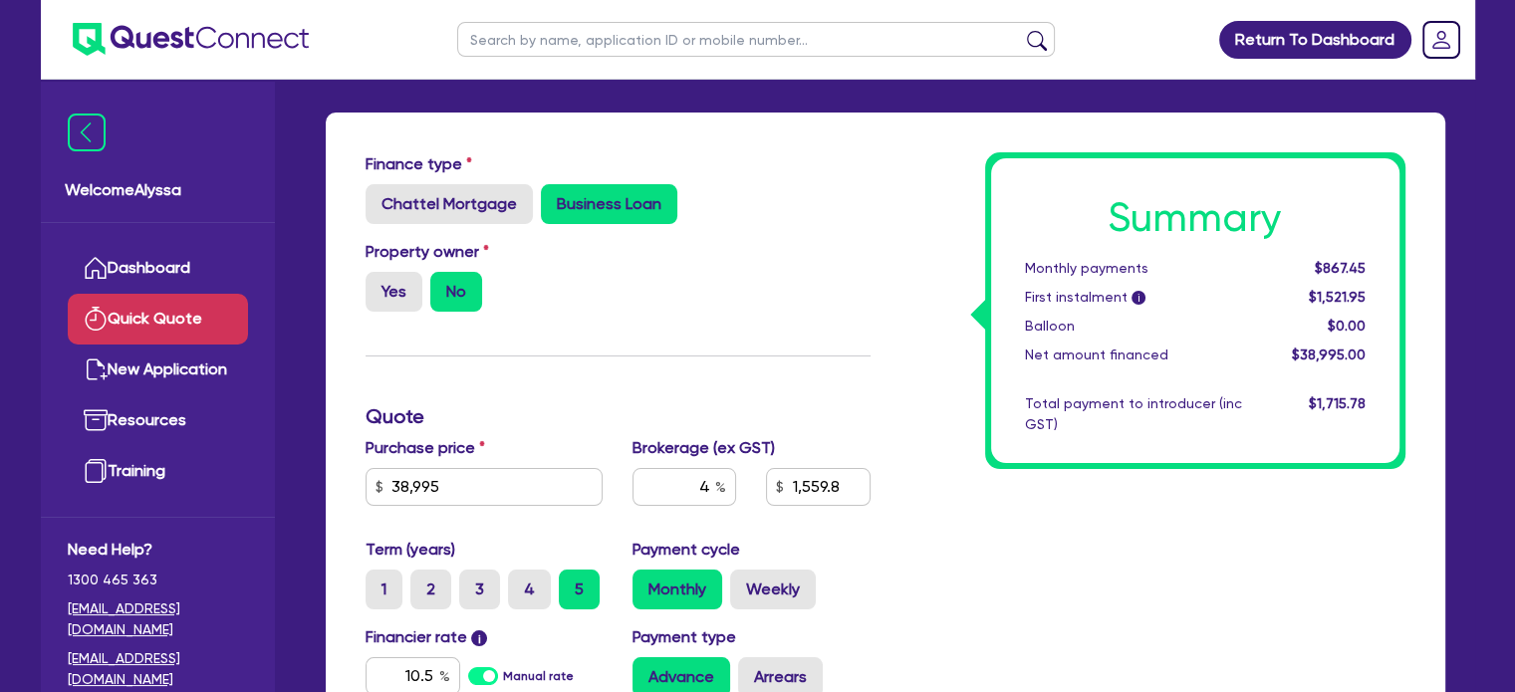
scroll to position [0, 0]
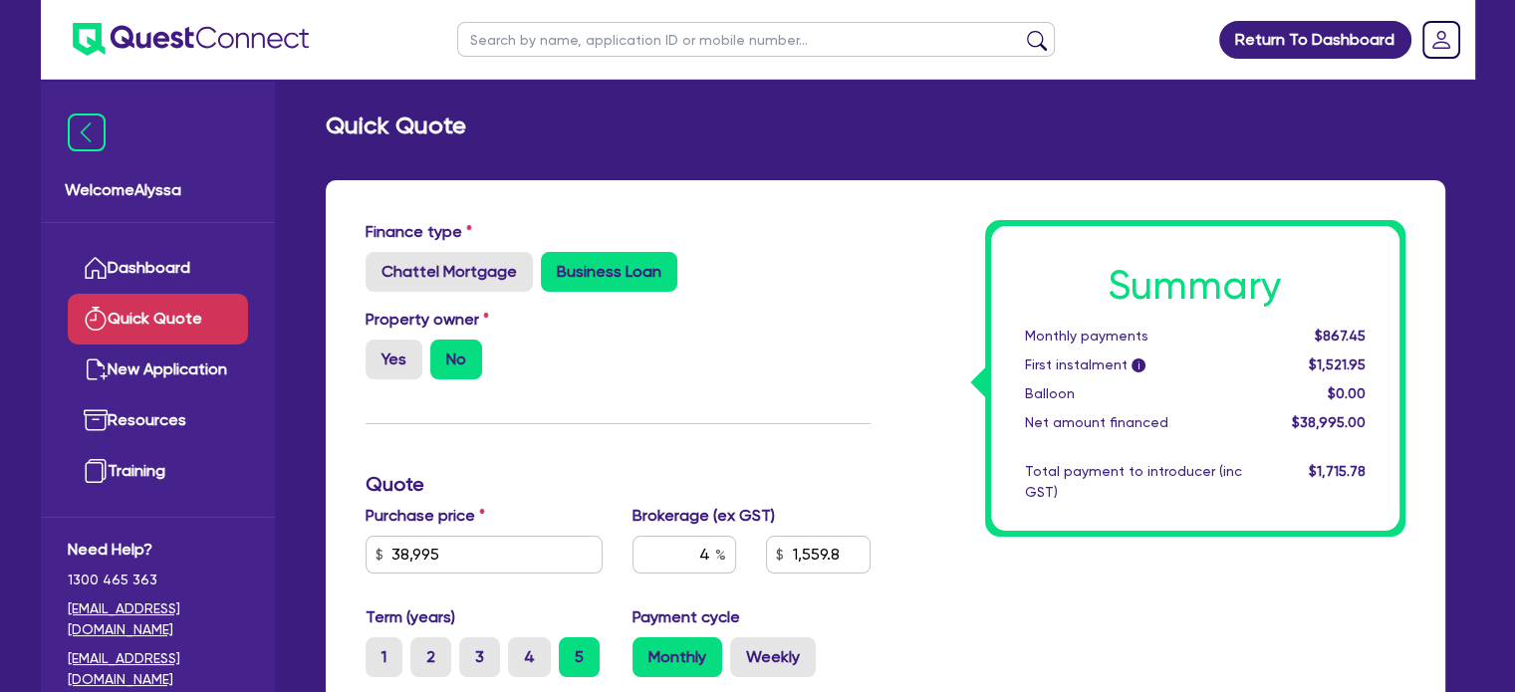
click at [827, 344] on div "Property owner Yes No" at bounding box center [618, 352] width 535 height 88
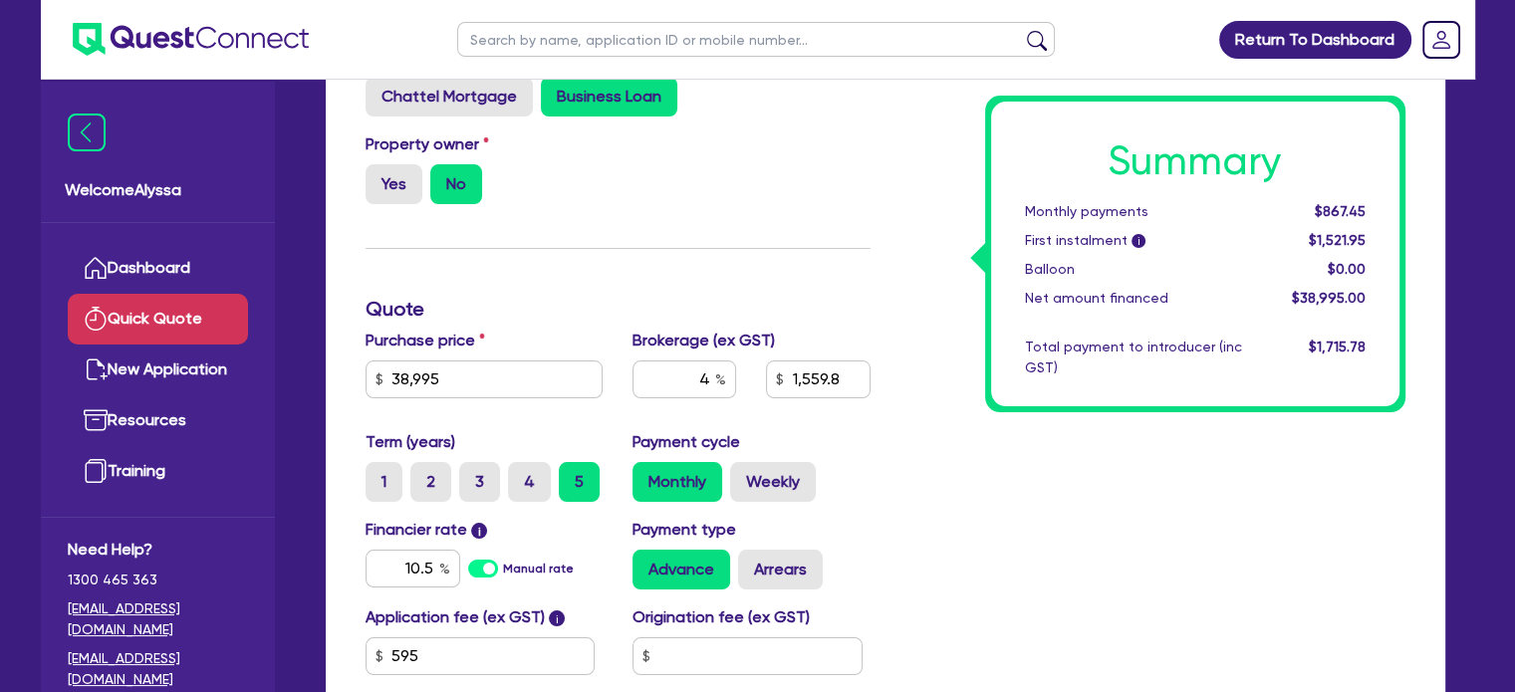
scroll to position [177, 0]
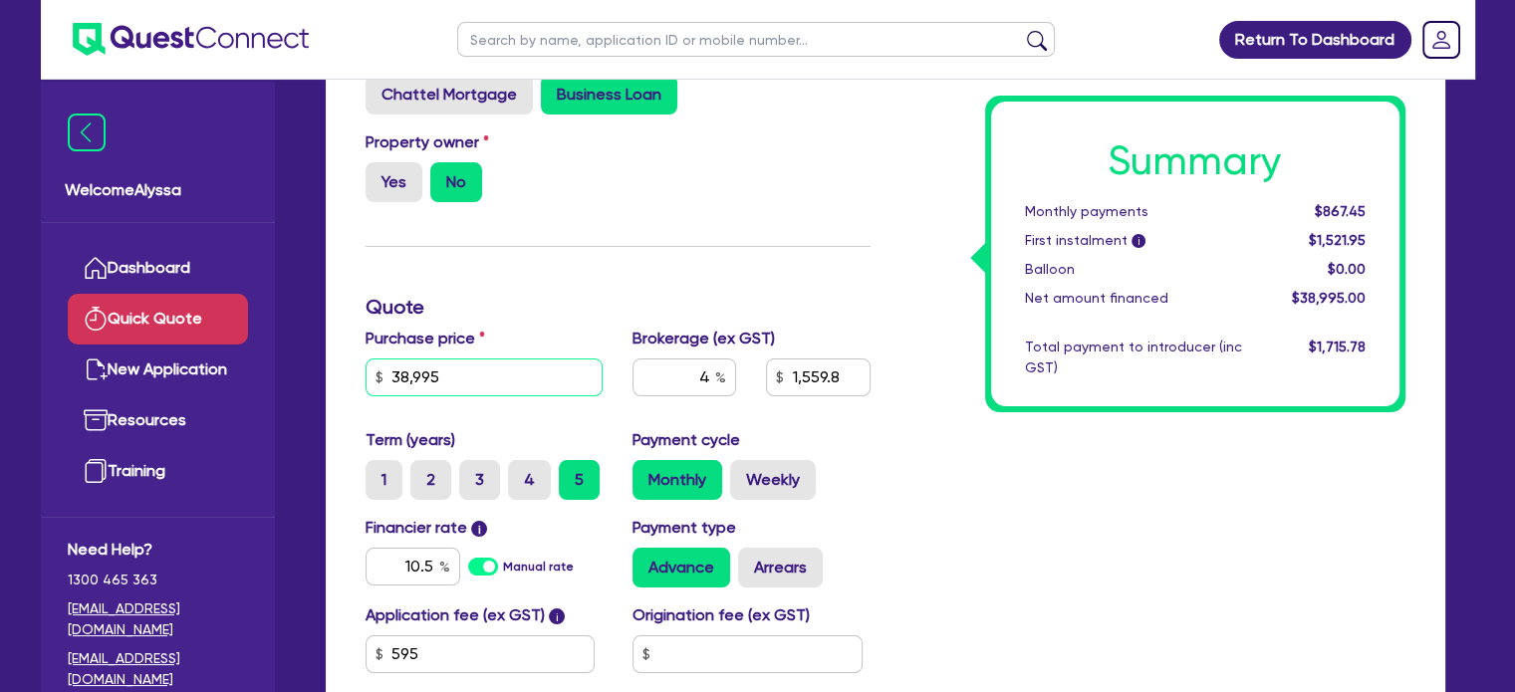
click at [502, 378] on input "38,995" at bounding box center [485, 378] width 238 height 38
type input "19,939.70"
click at [1040, 489] on div "Summary Monthly payments $867.45 First instalment i $1,521.95 Balloon $0.00 Net…" at bounding box center [1152, 410] width 535 height 734
type input "797.59"
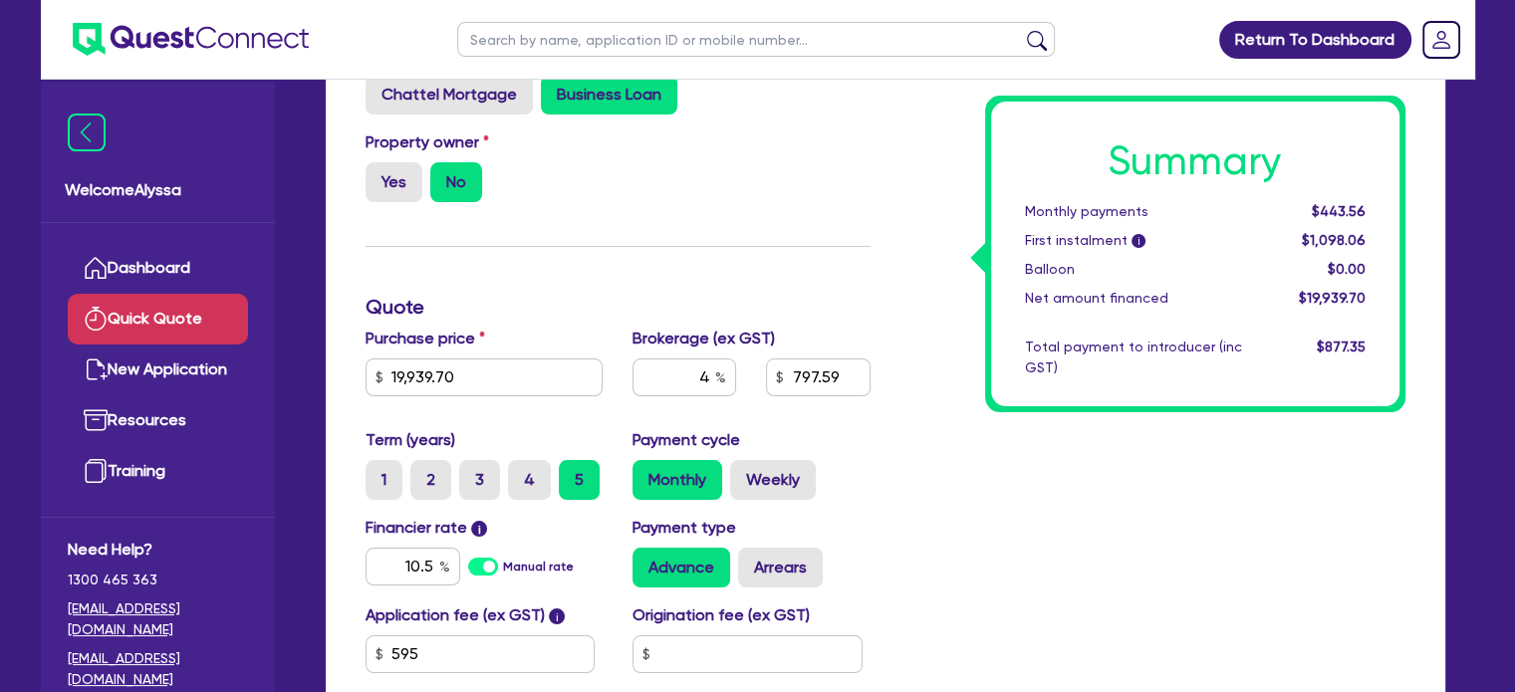
click at [508, 499] on div "Term (years) 1 2 3 4 5 Payment cycle Monthly Weekly" at bounding box center [618, 472] width 535 height 88
click at [530, 484] on label "4" at bounding box center [529, 480] width 43 height 40
click at [521, 473] on input "4" at bounding box center [514, 466] width 13 height 13
radio input "true"
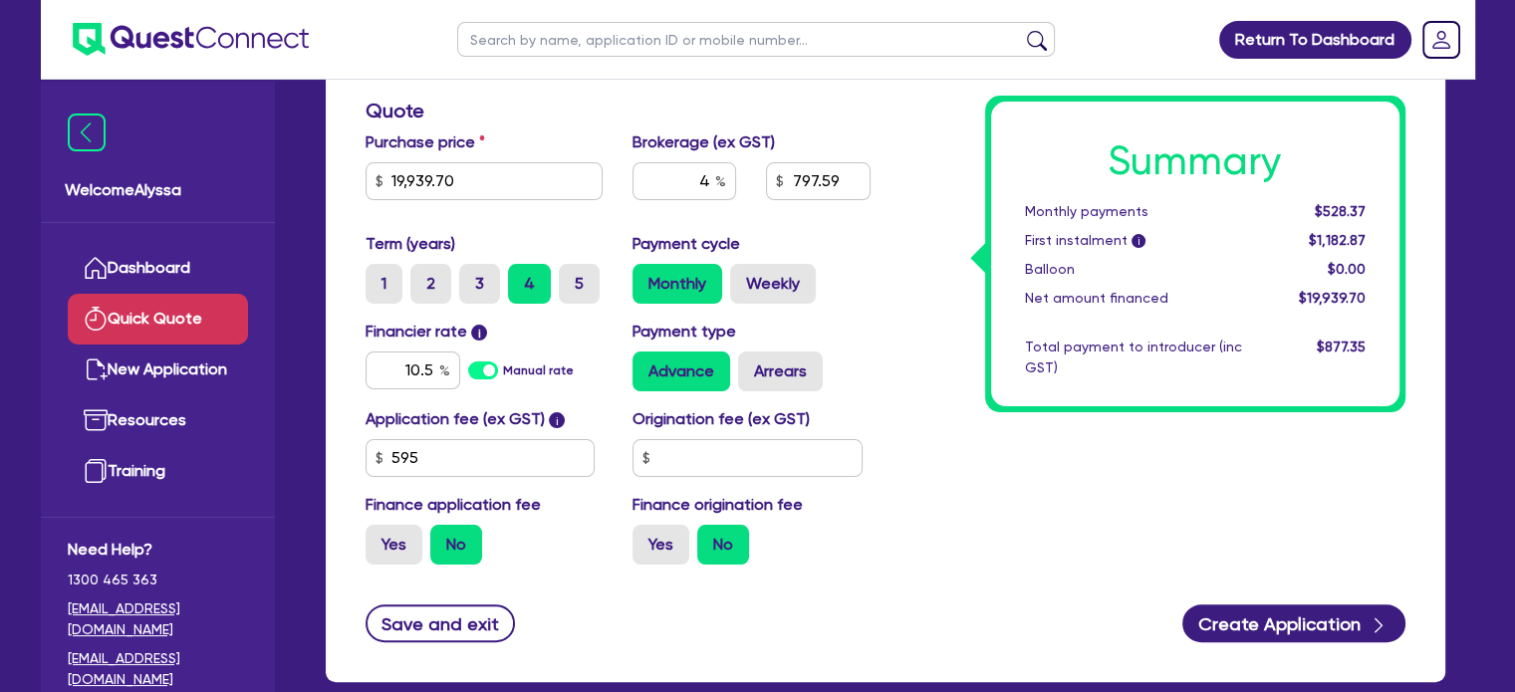
scroll to position [372, 0]
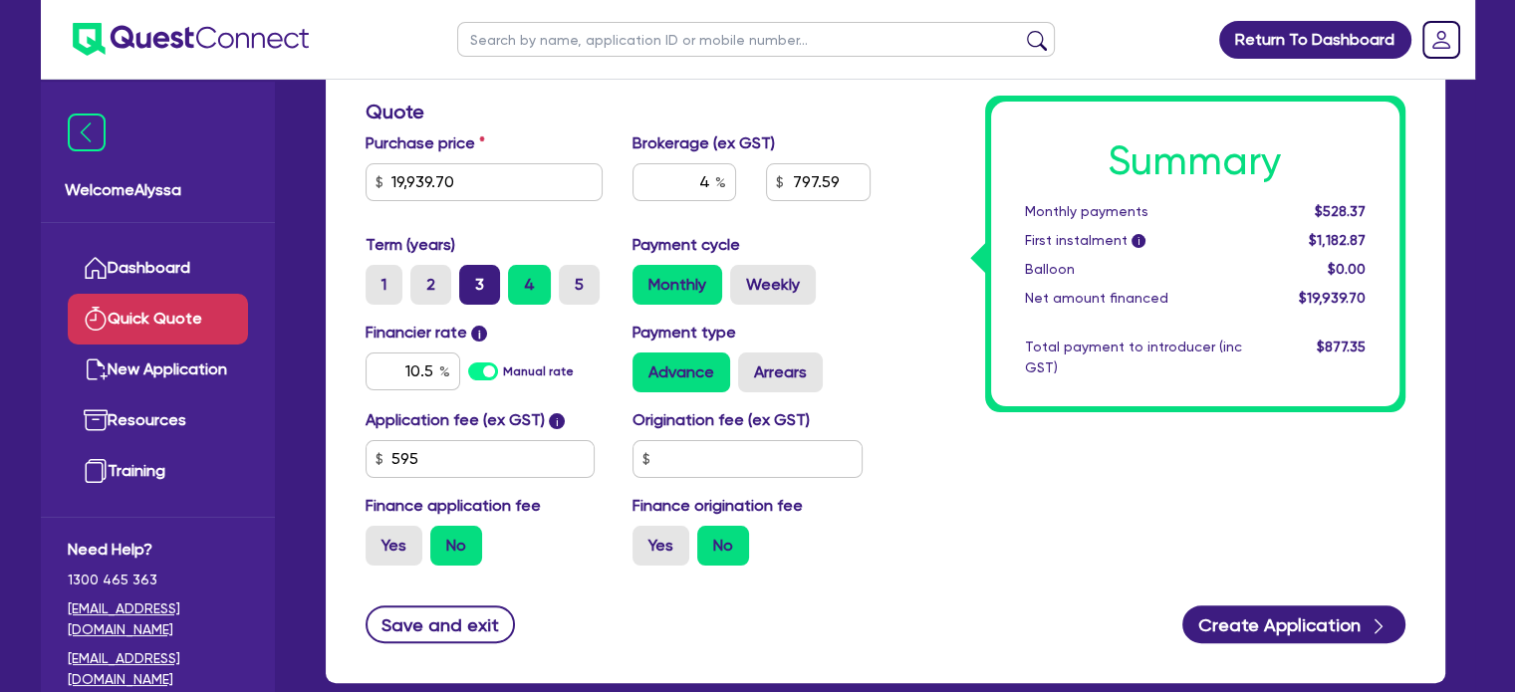
click at [477, 274] on label "3" at bounding box center [479, 285] width 41 height 40
click at [472, 274] on input "3" at bounding box center [465, 271] width 13 height 13
radio input "true"
click at [434, 285] on label "2" at bounding box center [430, 285] width 41 height 40
click at [423, 278] on input "2" at bounding box center [416, 271] width 13 height 13
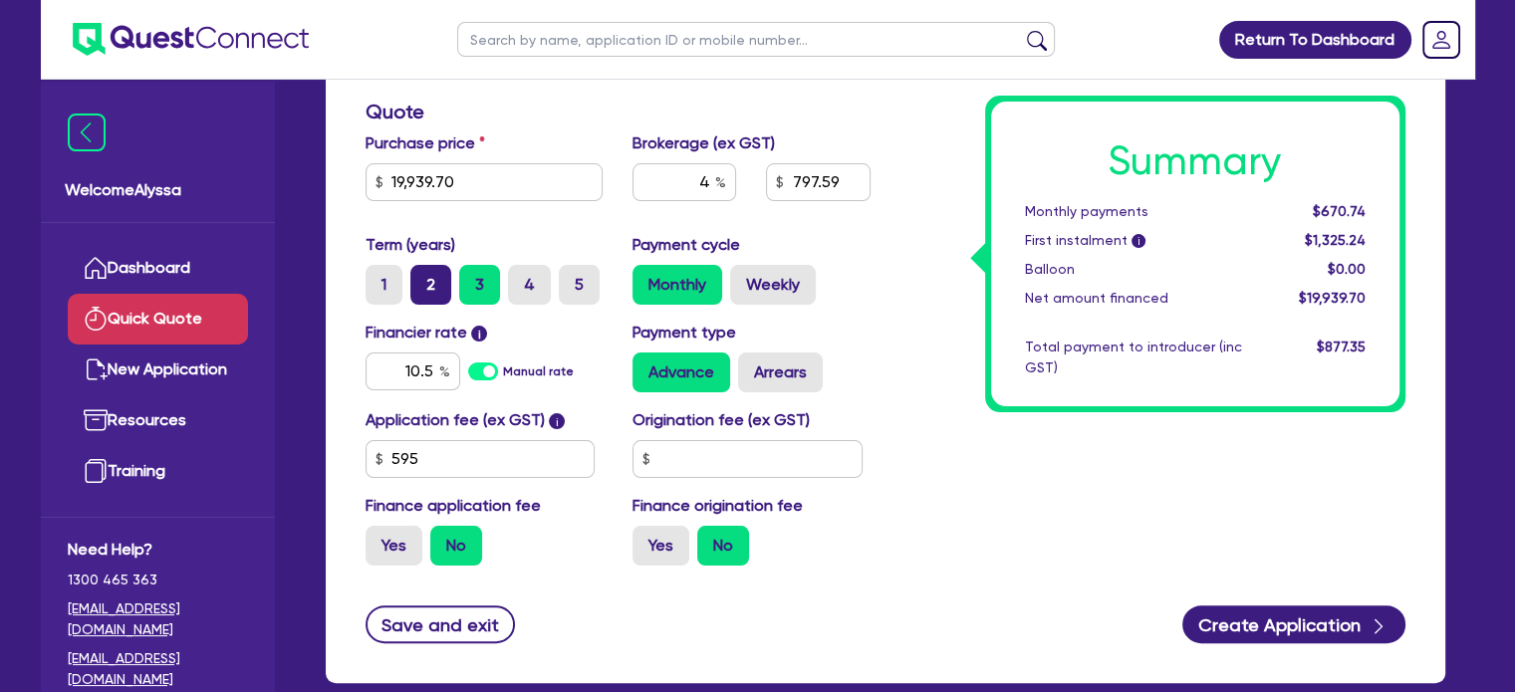
radio input "true"
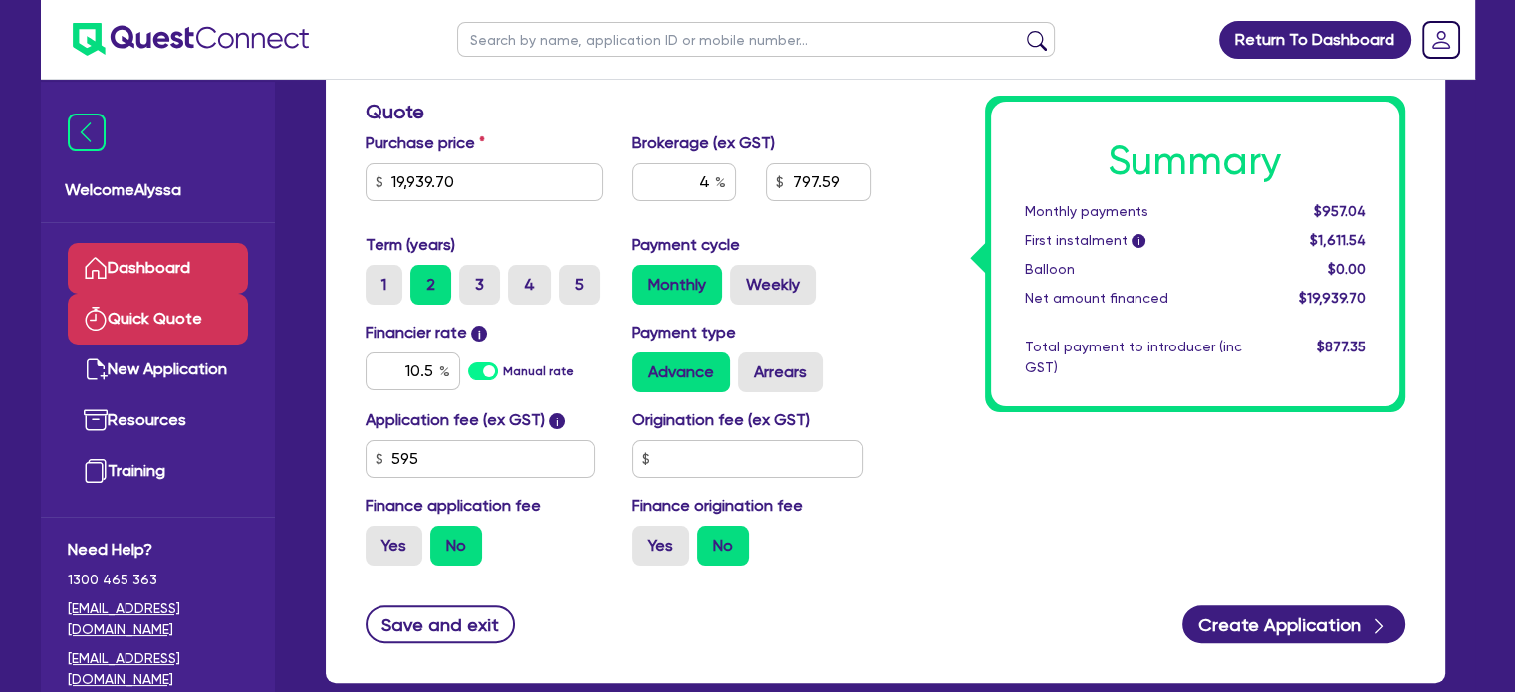
click at [163, 279] on link "Dashboard" at bounding box center [158, 268] width 180 height 51
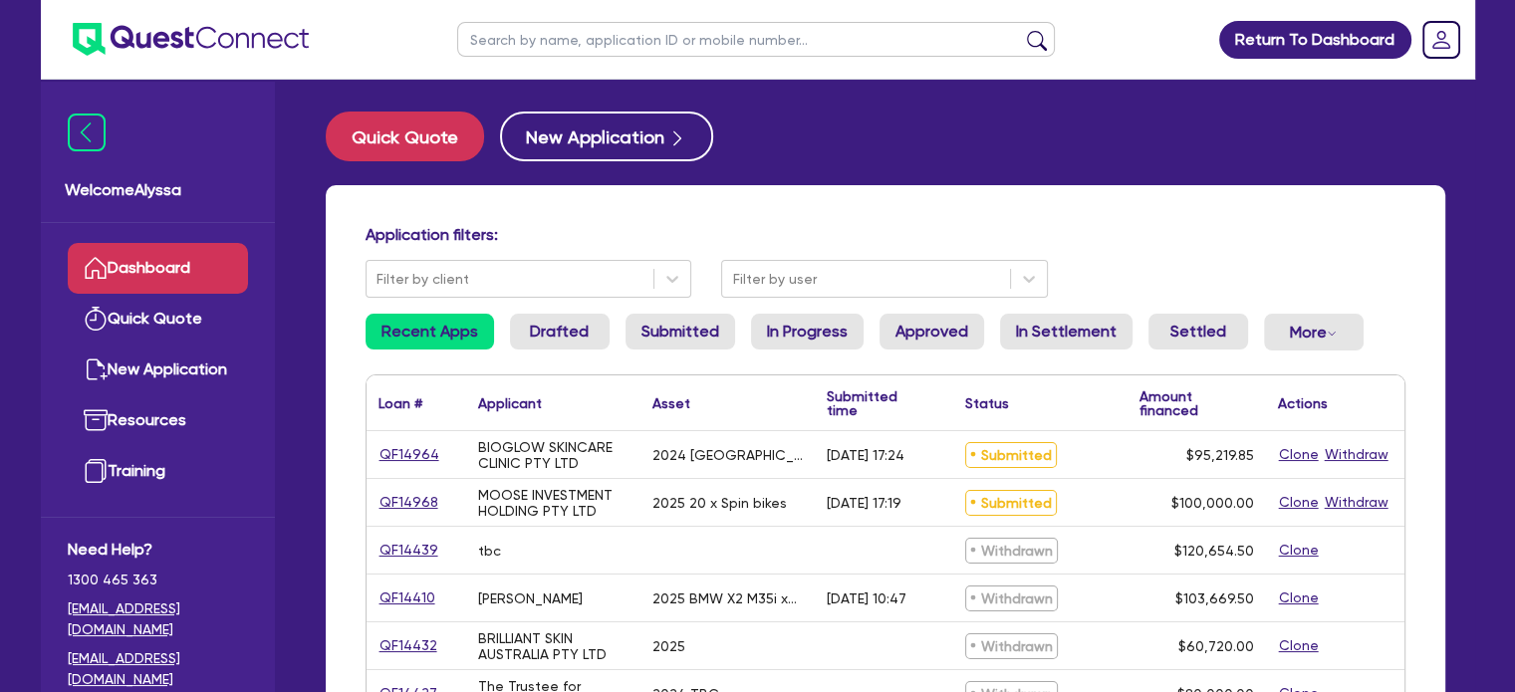
click at [649, 31] on input "text" at bounding box center [756, 39] width 598 height 35
type input "marisa"
click at [1021, 30] on button "submit" at bounding box center [1037, 44] width 32 height 28
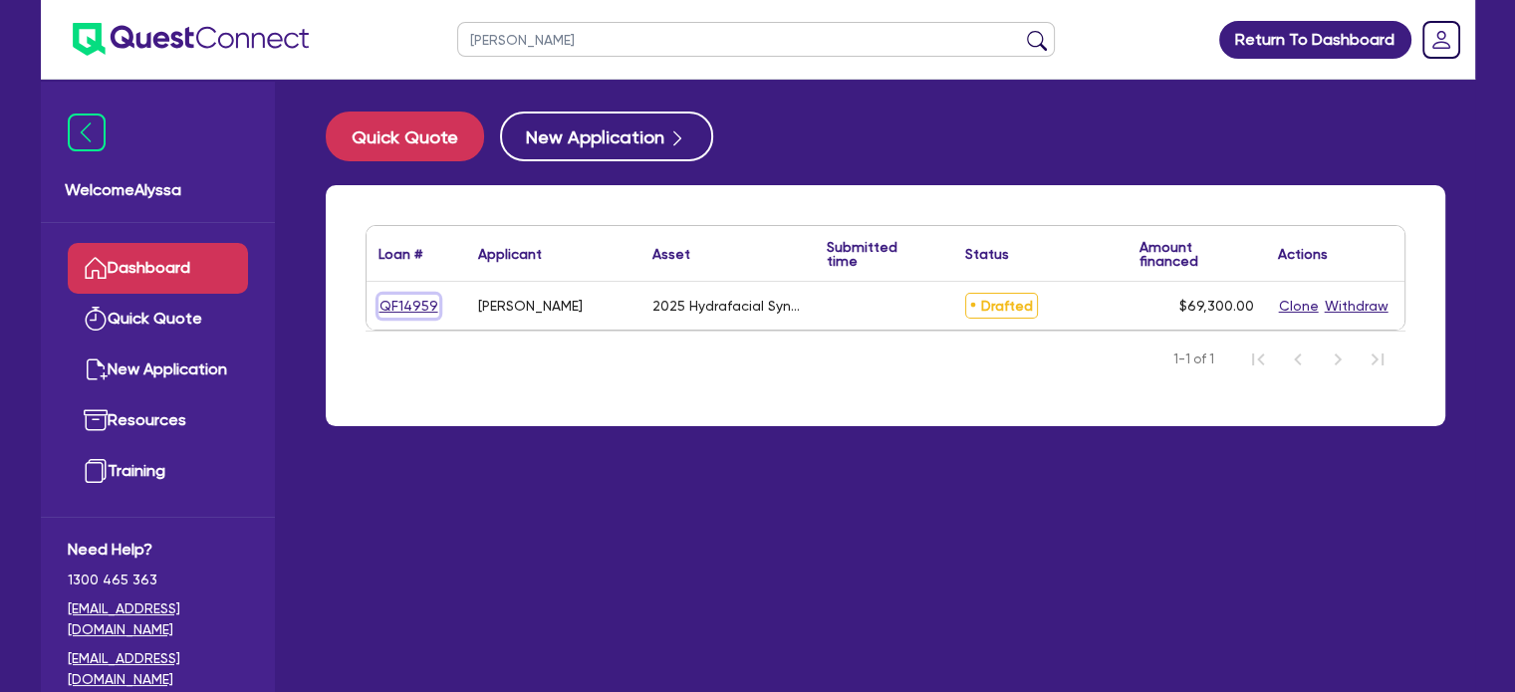
click at [402, 306] on link "QF14959" at bounding box center [408, 306] width 61 height 23
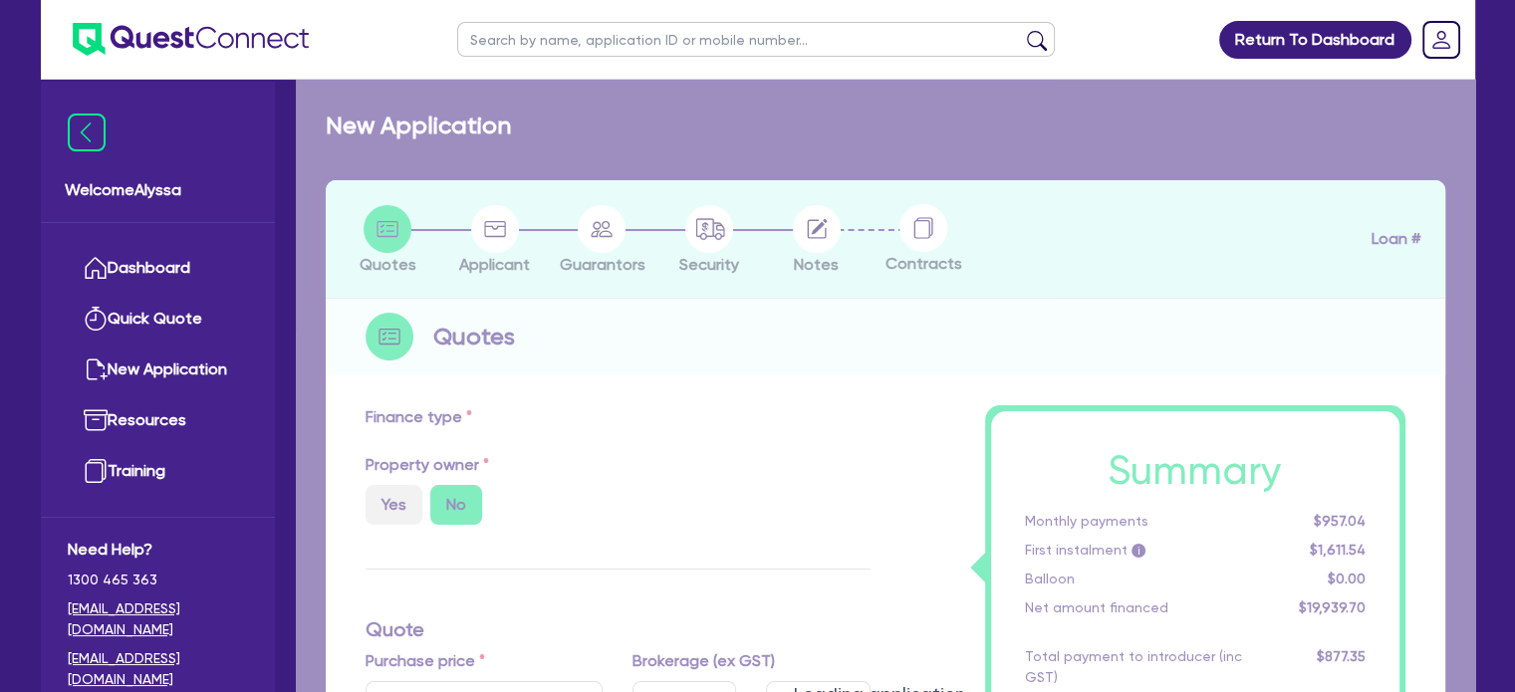
select select "TERTIARY_ASSETS"
type input "2025"
type input "69,300"
type input "2,772"
radio input "false"
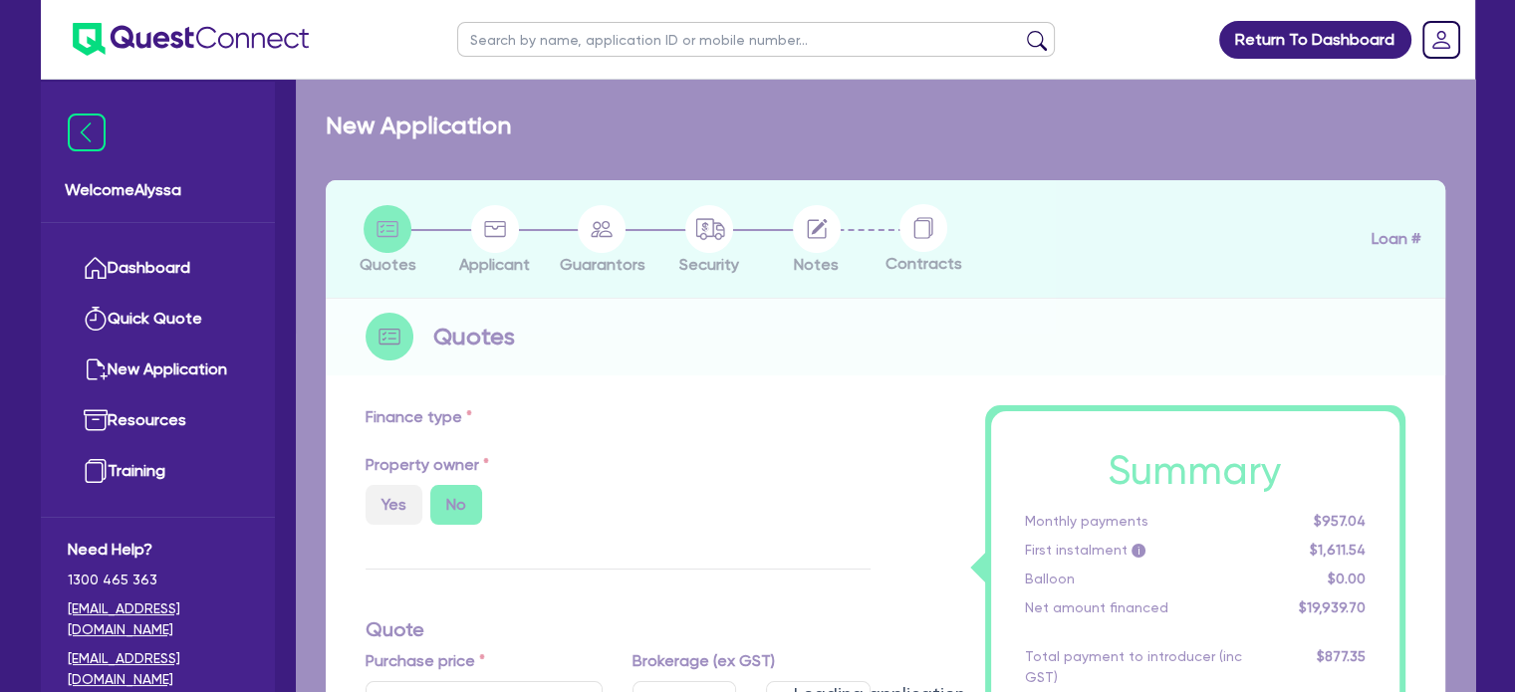
radio input "true"
select select "BEAUTY_EQUIPMENT"
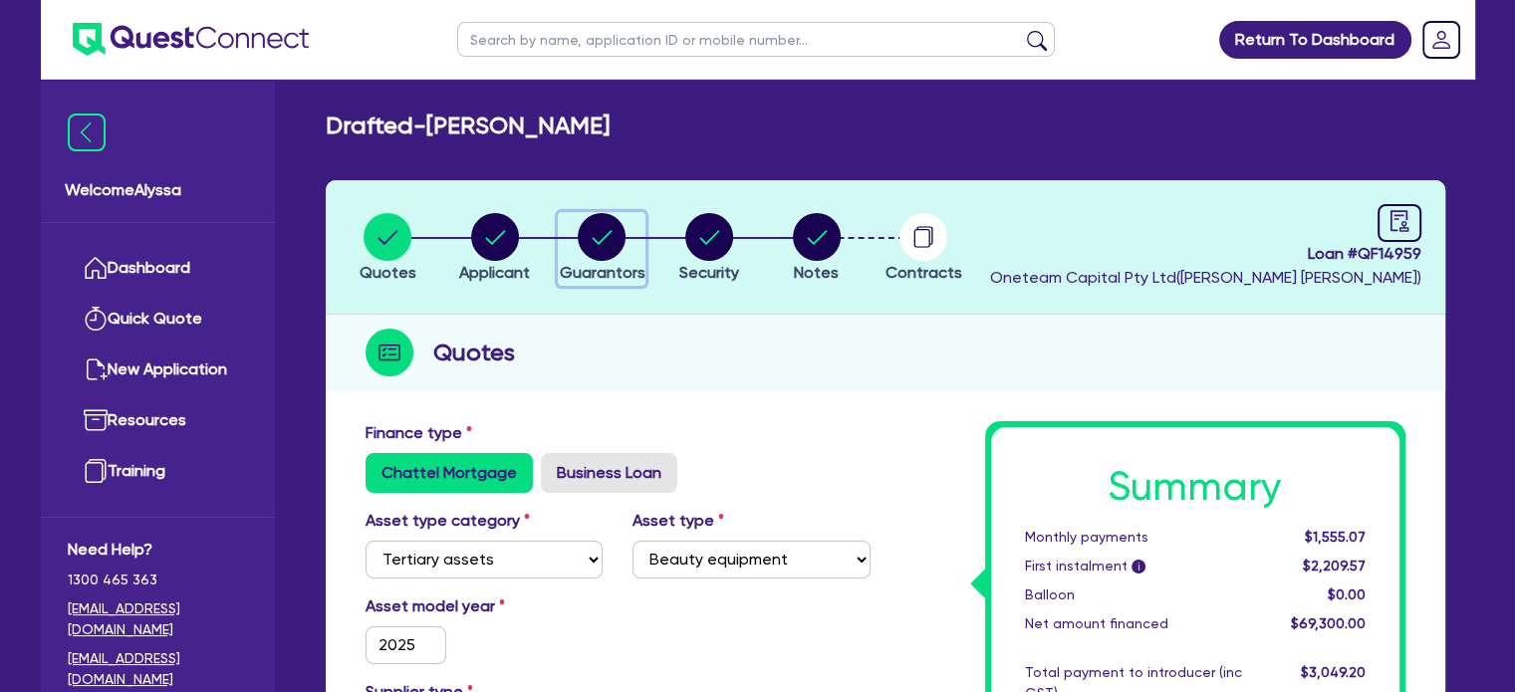
click at [609, 237] on circle "button" at bounding box center [602, 237] width 48 height 48
select select "MRS"
select select "NSW"
select select "DE_FACTO"
select select "CASH"
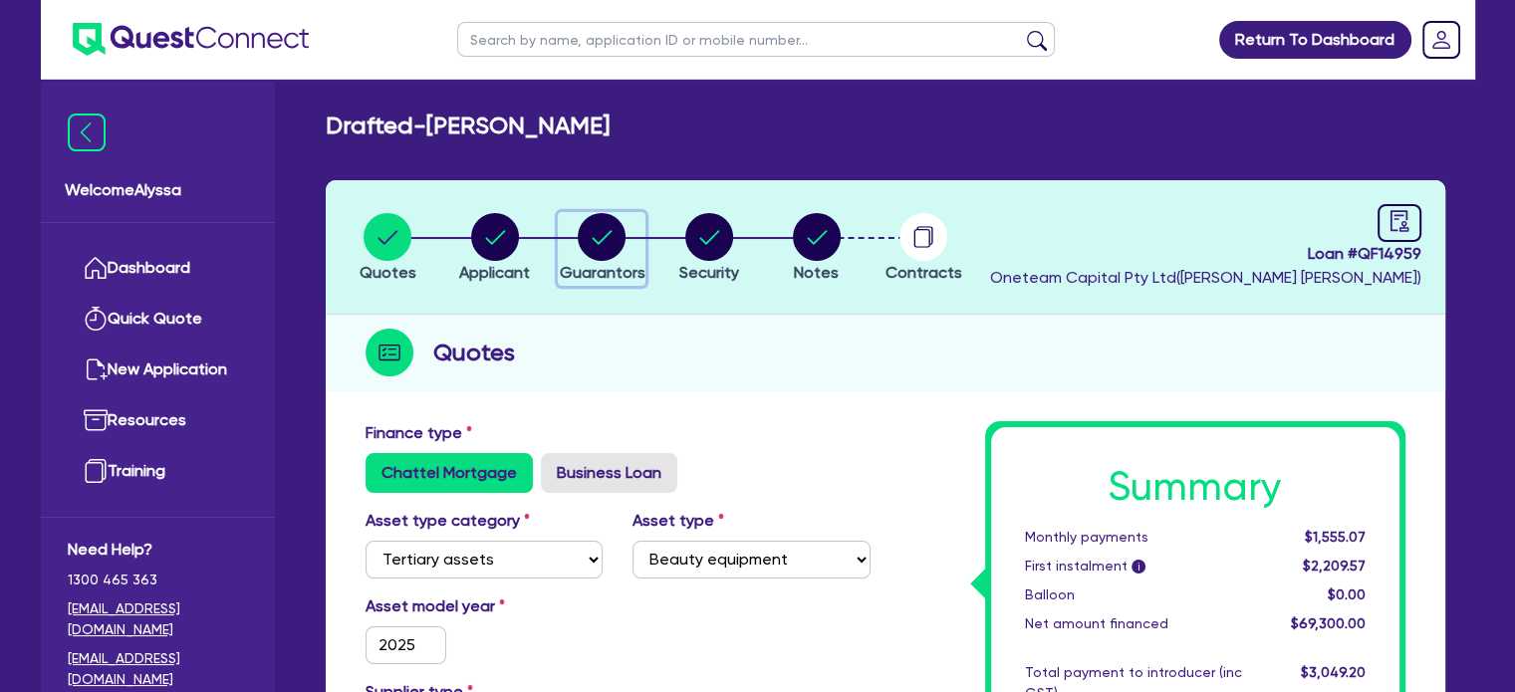
select select "VEHICLE"
select select "OTHER"
select select "VEHICLE_LOAN"
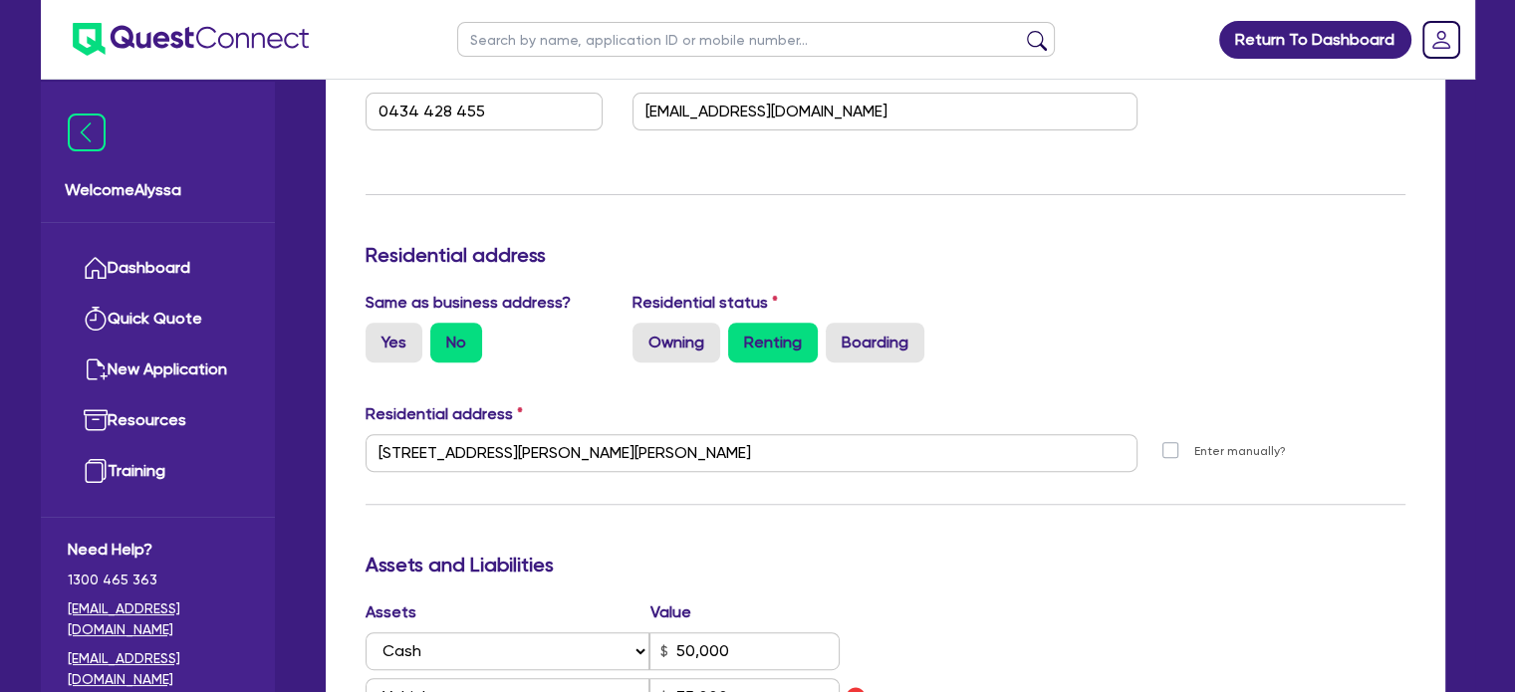
scroll to position [713, 0]
click at [641, 34] on input "text" at bounding box center [756, 39] width 598 height 35
type input "meagan"
click button "submit" at bounding box center [1037, 44] width 32 height 28
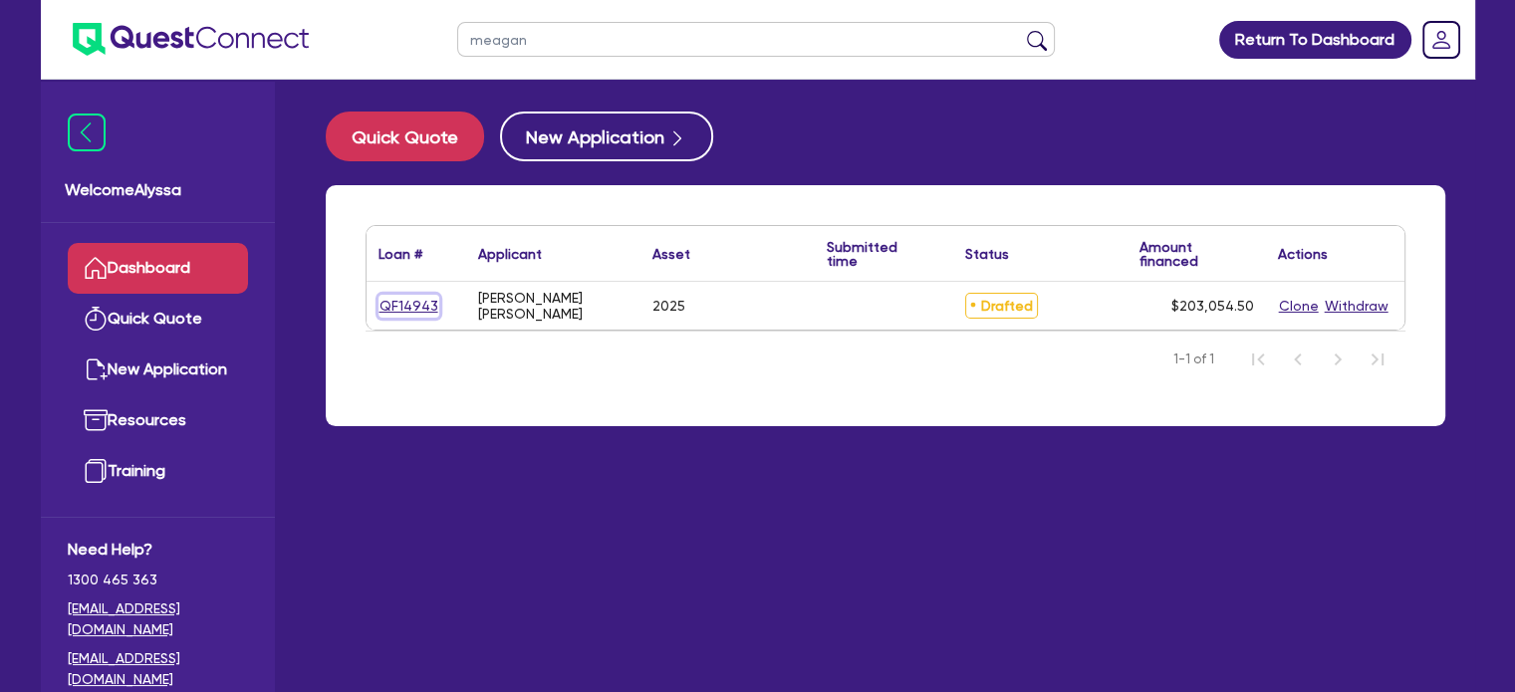
click at [411, 303] on link "QF14943" at bounding box center [408, 306] width 61 height 23
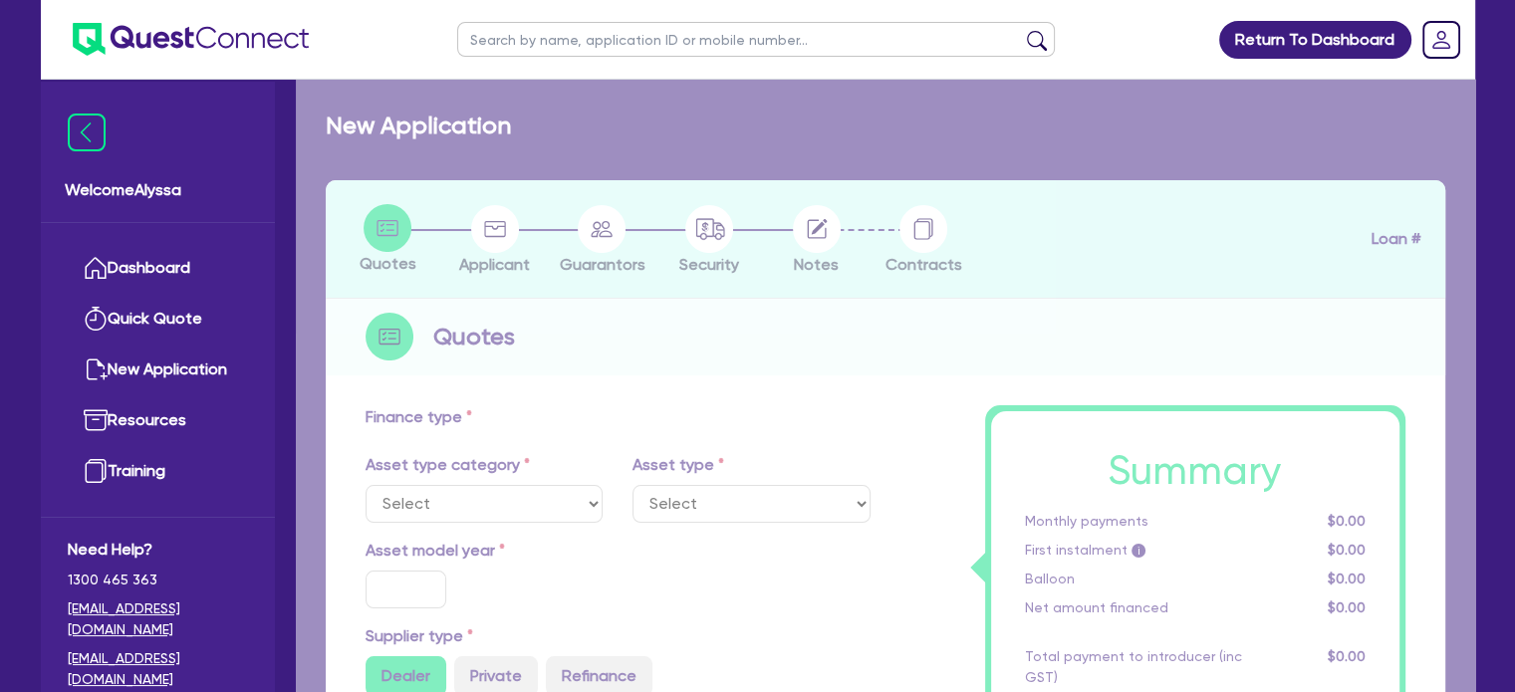
select select "SECONDARY_ASSETS"
type input "2025"
type input "253,000"
type input "50,600"
type input "4"
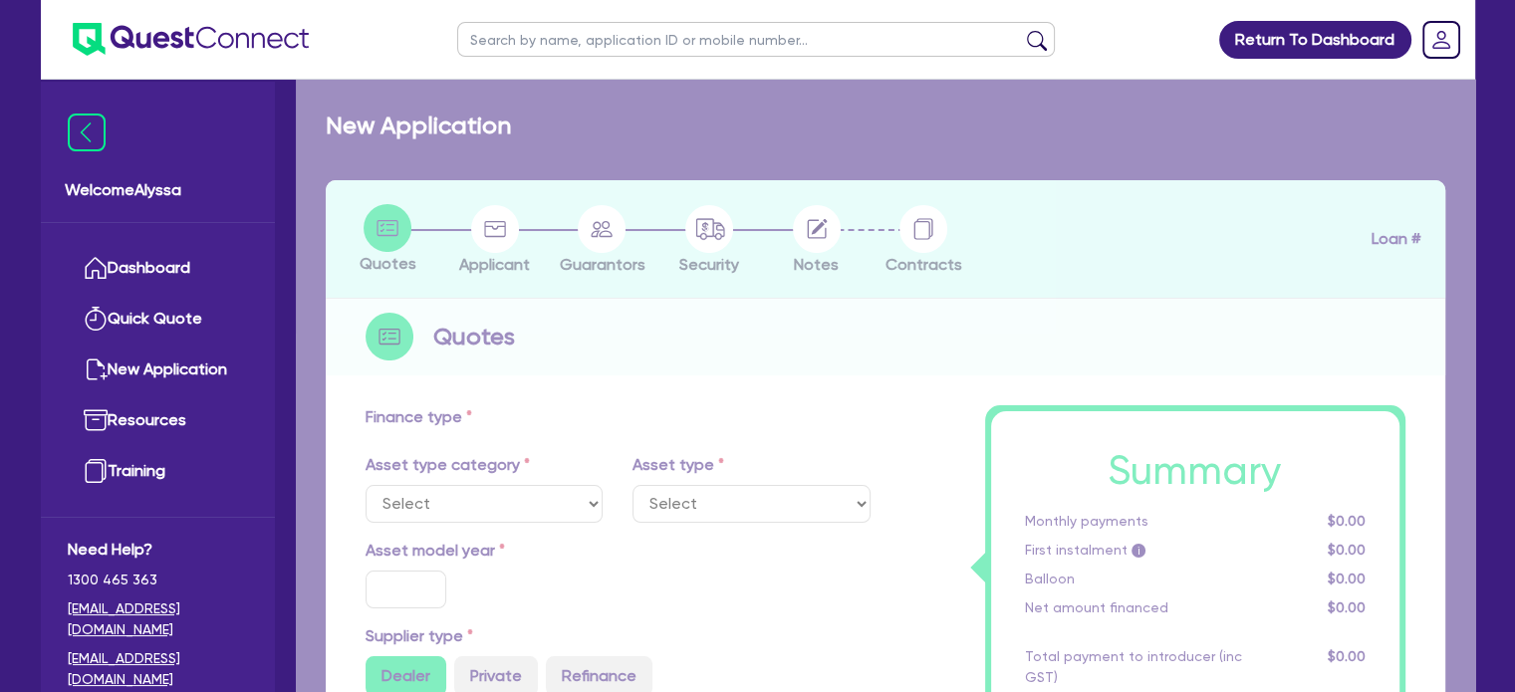
type input "8,122.18"
type input "8.49"
select select "MEDICAL_DENTAL_LABORATORY_EQUIPMENT"
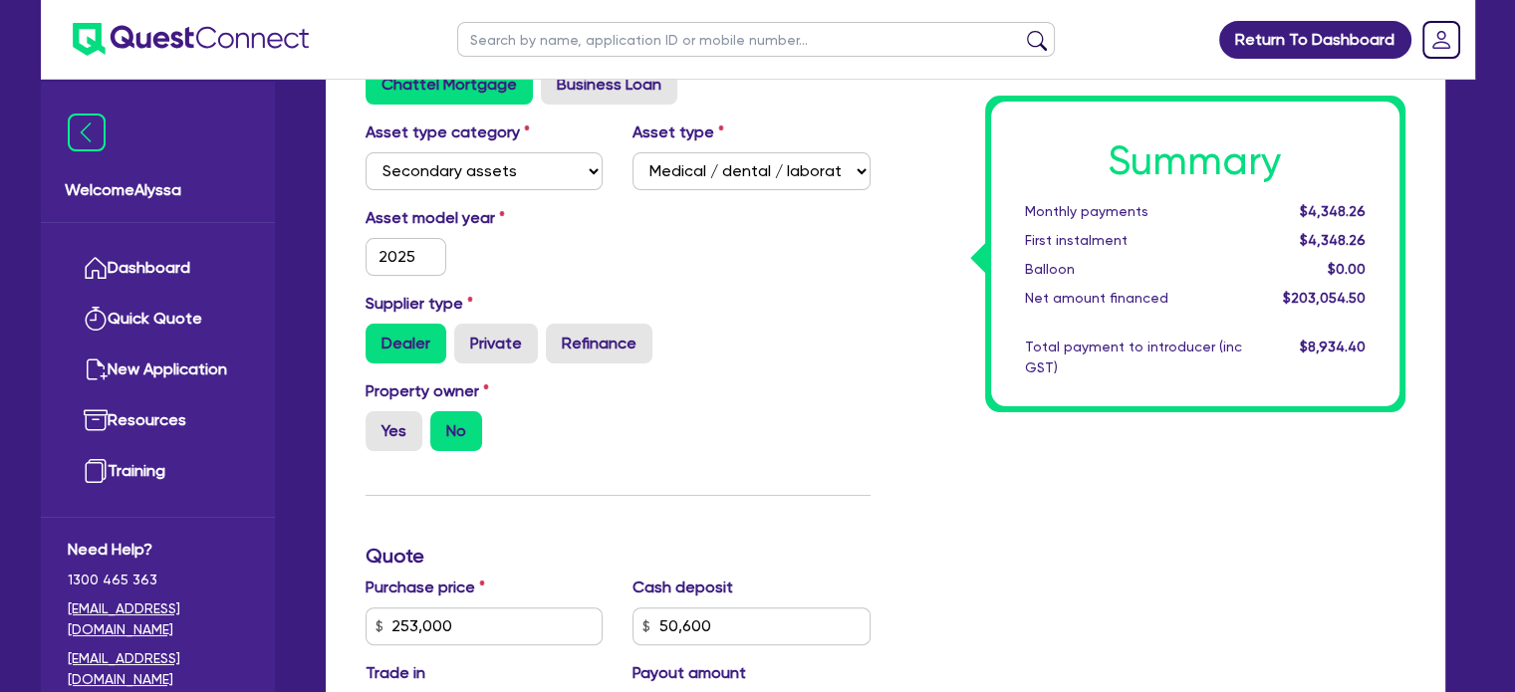
scroll to position [386, 0]
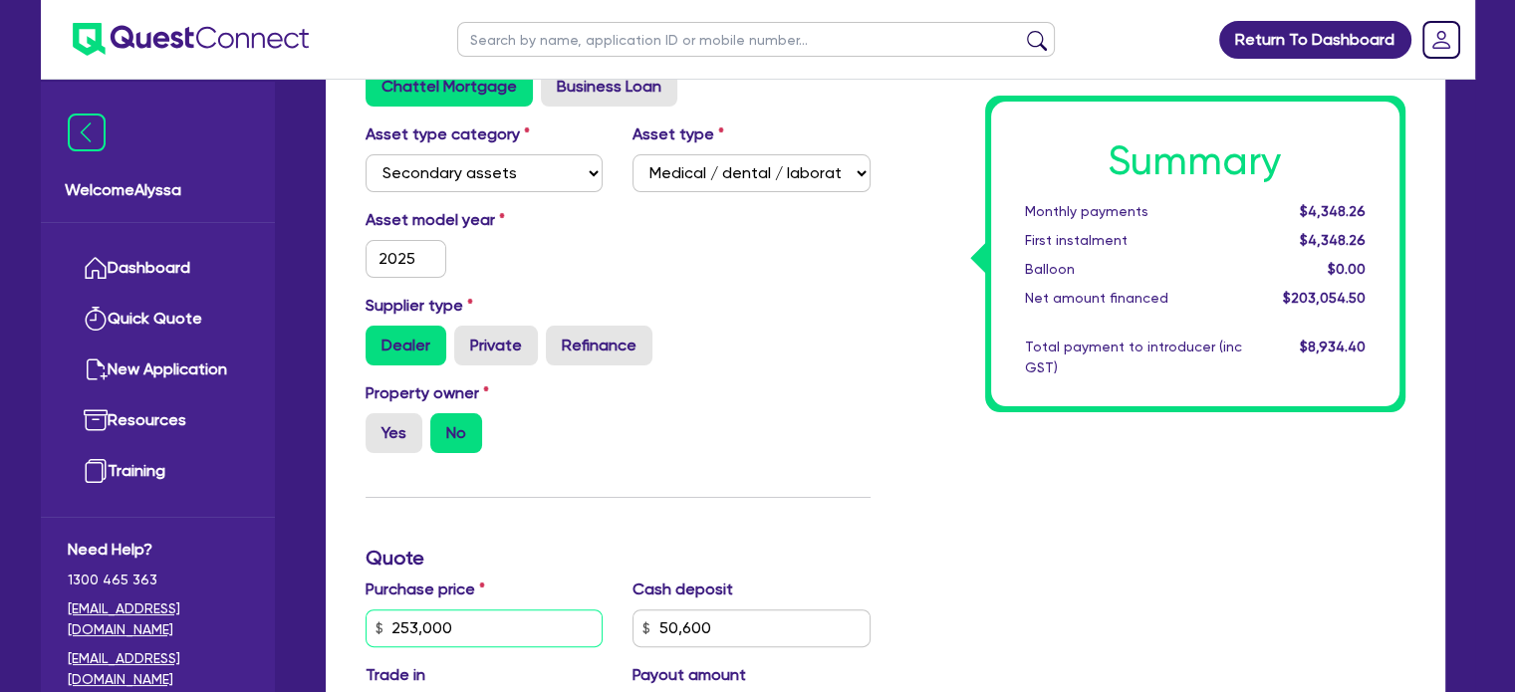
click at [489, 628] on input "253,000" at bounding box center [485, 629] width 238 height 38
type input "253,000"
type input "50,600"
type input "8,122.18"
type input "253,000"
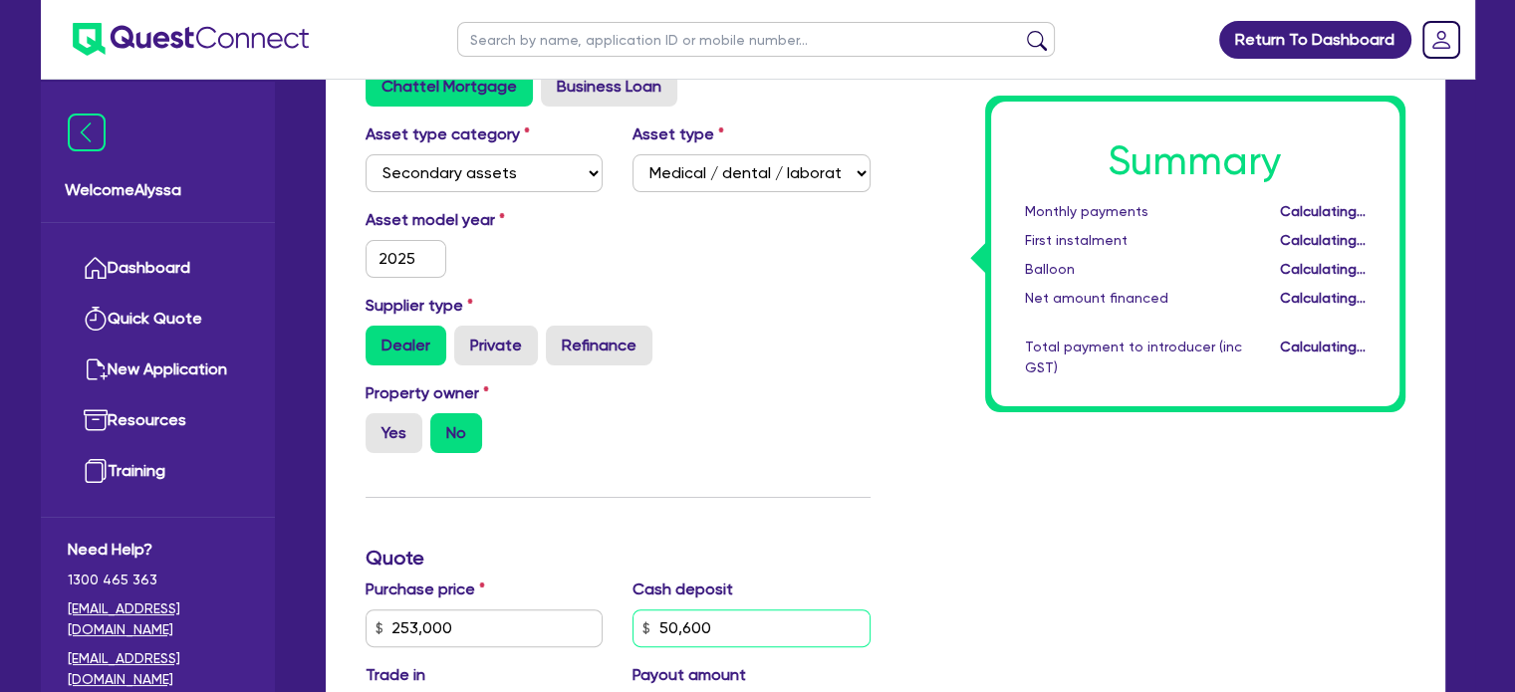
type input "50,600"
type input "8,122.18"
click at [713, 614] on input "50,600" at bounding box center [751, 629] width 238 height 38
type input "165,000"
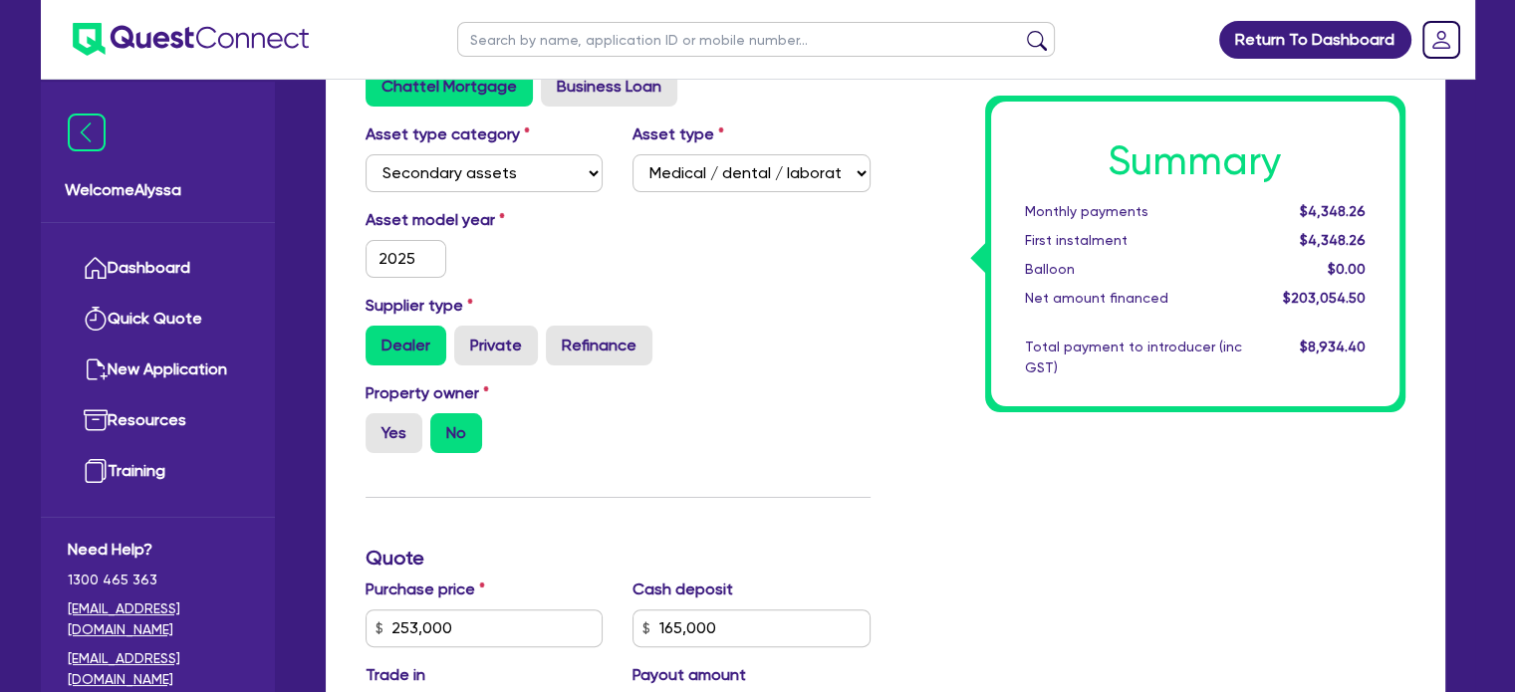
type input "253,000"
type input "8,122.18"
type input "253,000"
type input "3,546.18"
click at [632, 461] on div "Property owner Yes No" at bounding box center [618, 425] width 535 height 88
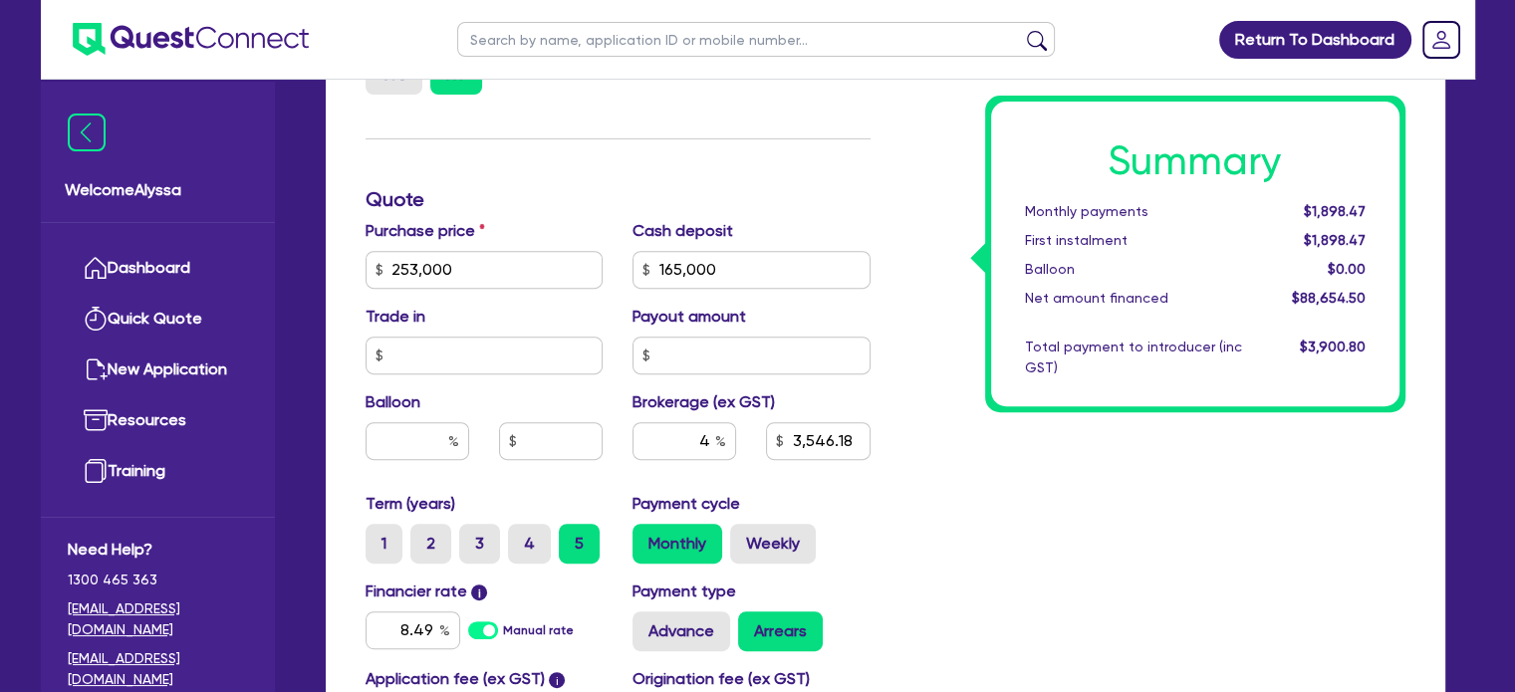
scroll to position [747, 0]
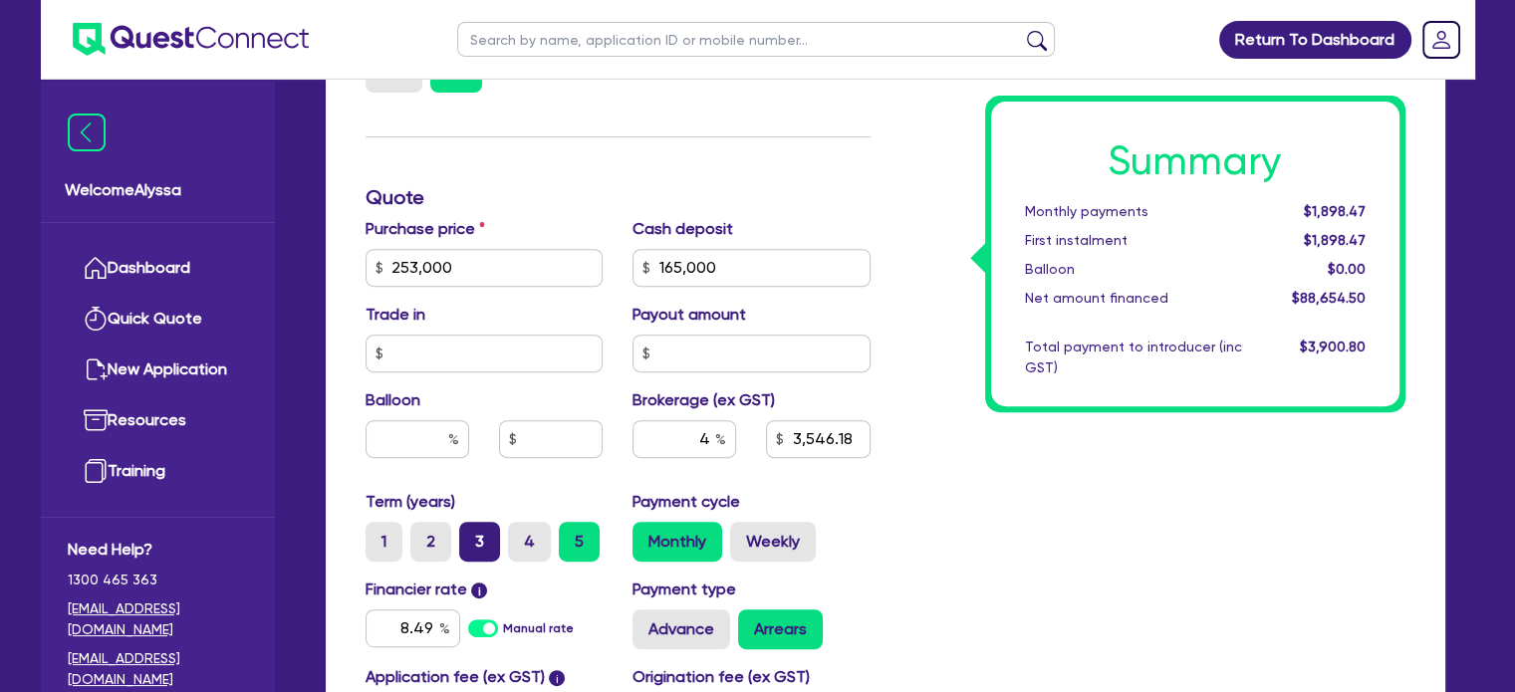
click at [488, 534] on label "3" at bounding box center [479, 542] width 41 height 40
click at [472, 534] on input "3" at bounding box center [465, 528] width 13 height 13
radio input "true"
type input "253,000"
type input "3,546.18"
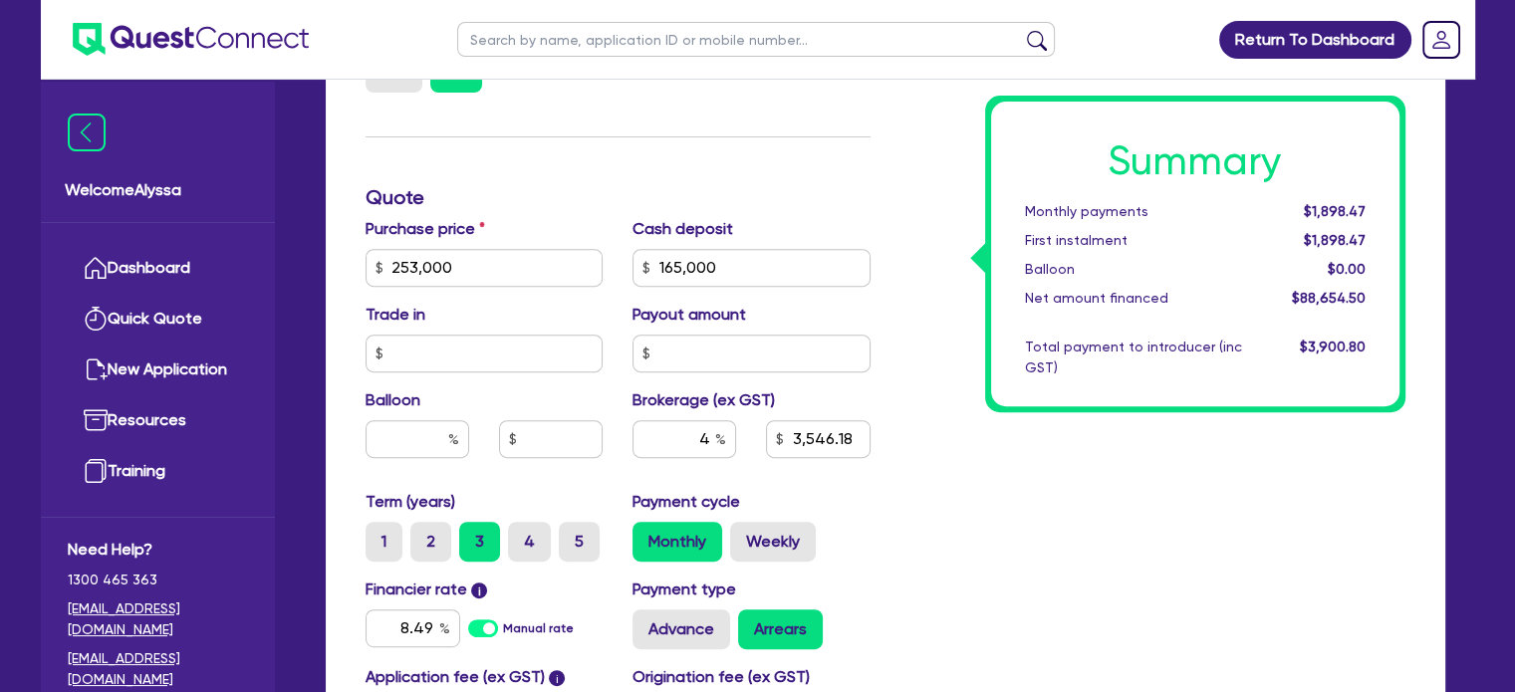
type input "253,000"
type input "3,546.18"
click at [1113, 519] on div "Summary Monthly payments $2,921.32 First instalment $2,921.32 Balloon $0.00 Net…" at bounding box center [1152, 256] width 535 height 1164
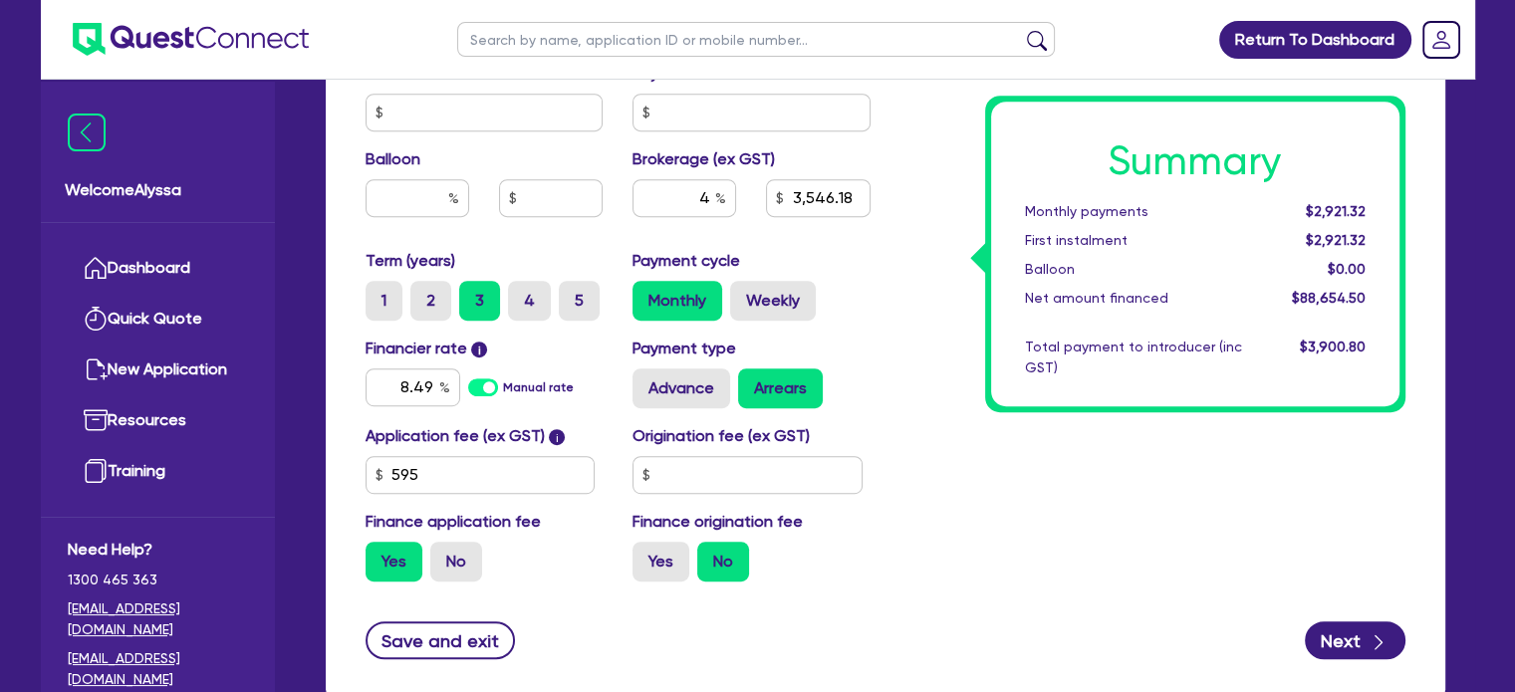
scroll to position [988, 0]
click at [1366, 631] on button "Next" at bounding box center [1355, 640] width 101 height 38
type input "253,000"
type input "3,546.18"
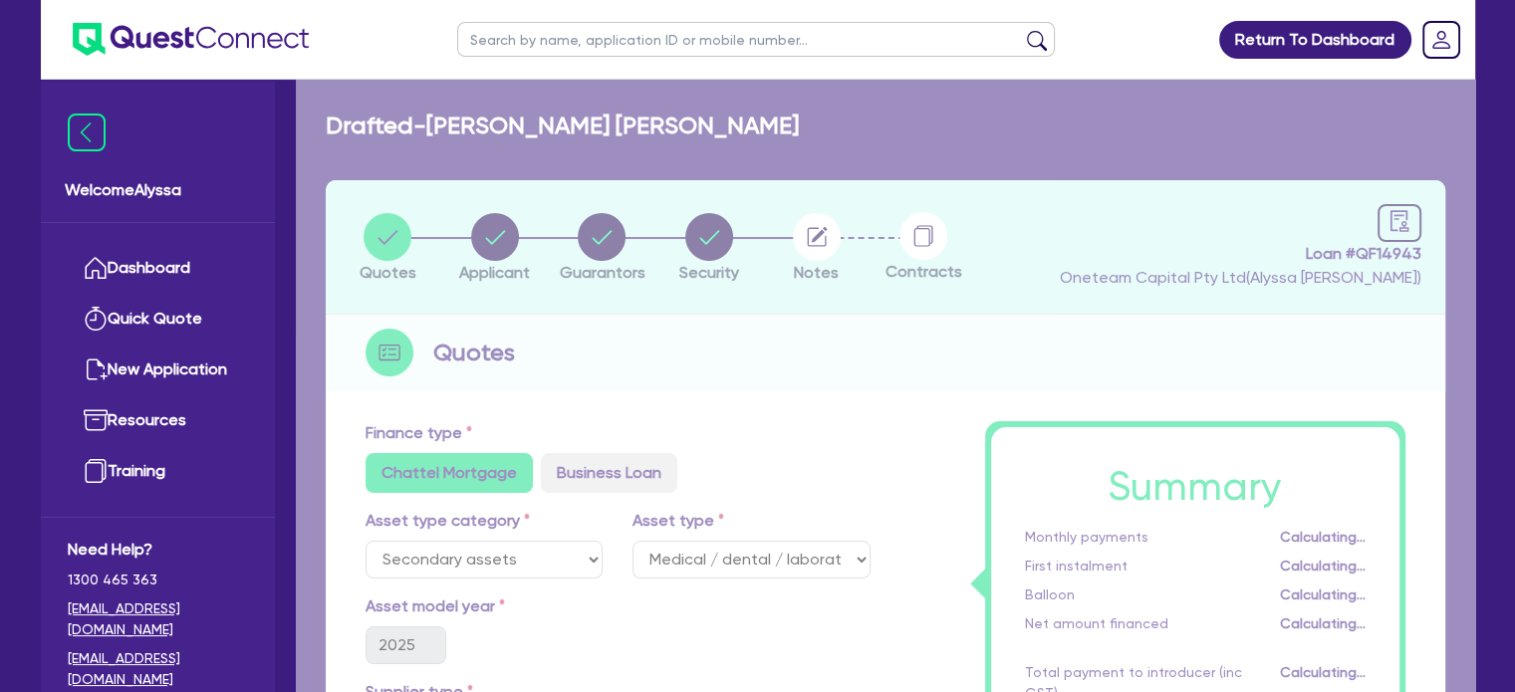
select select "SOLE_TRADER"
select select "HEALTH_BEAUTY"
select select "HAIR_BEAUTY_SALONS"
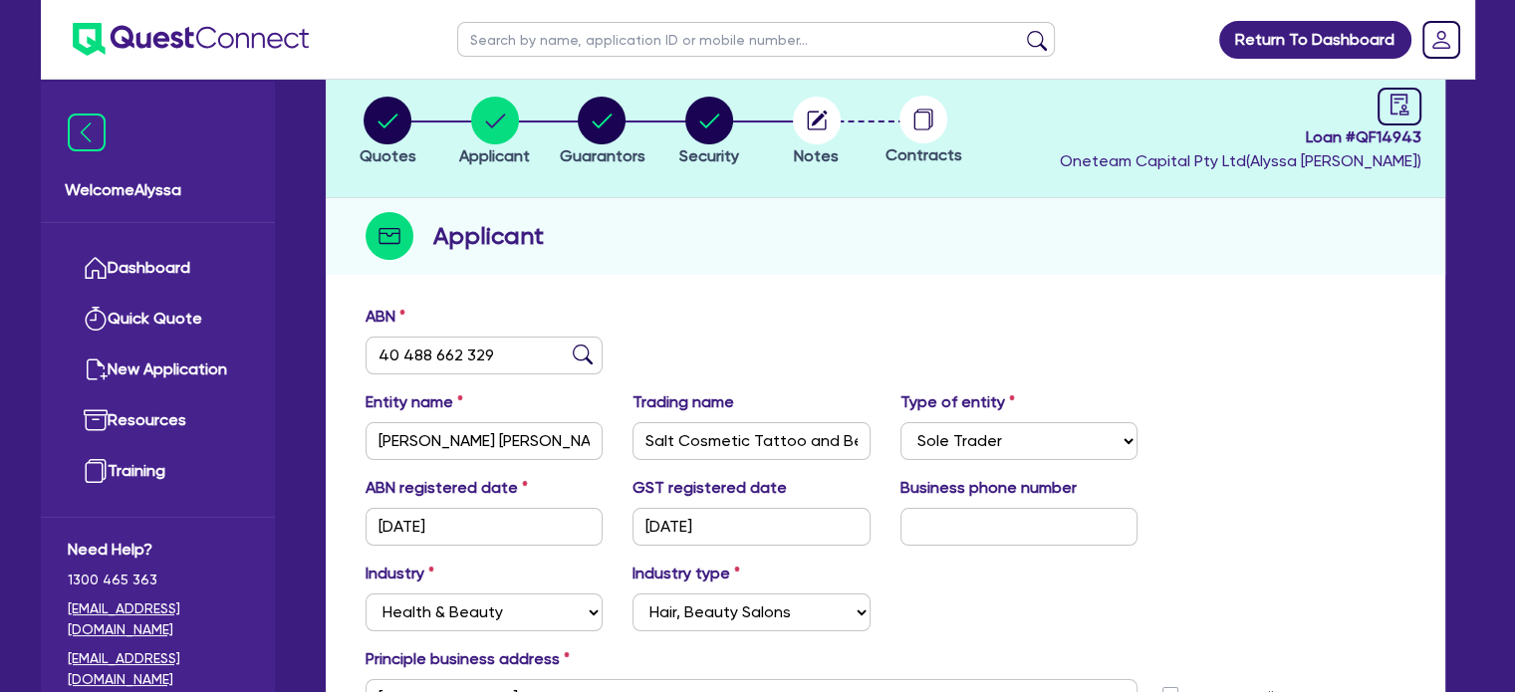
scroll to position [137, 0]
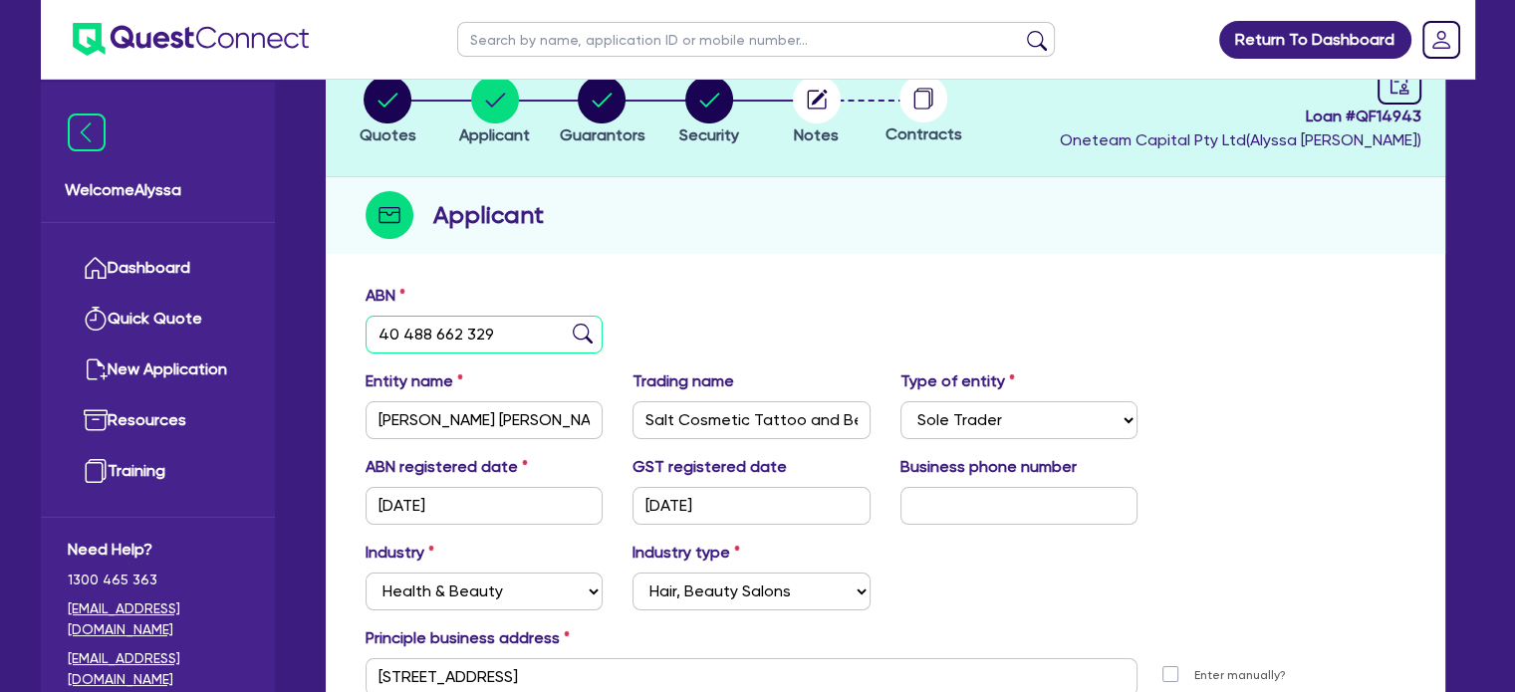
drag, startPoint x: 515, startPoint y: 338, endPoint x: 362, endPoint y: 319, distance: 154.5
click at [362, 319] on div "ABN 40 488 662 329" at bounding box center [485, 319] width 268 height 70
click at [582, 119] on icon "button" at bounding box center [602, 100] width 48 height 48
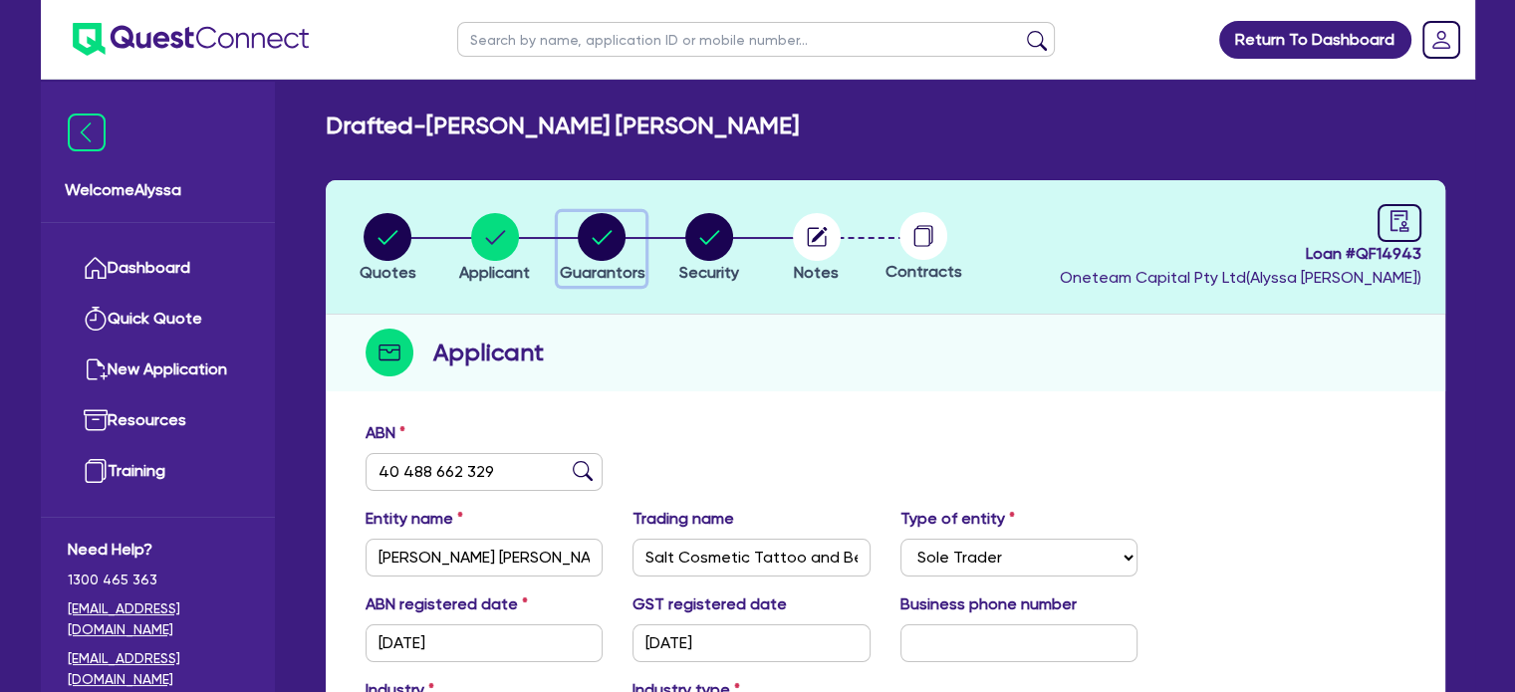
select select "MRS"
select select "NSW"
select select "MARRIED"
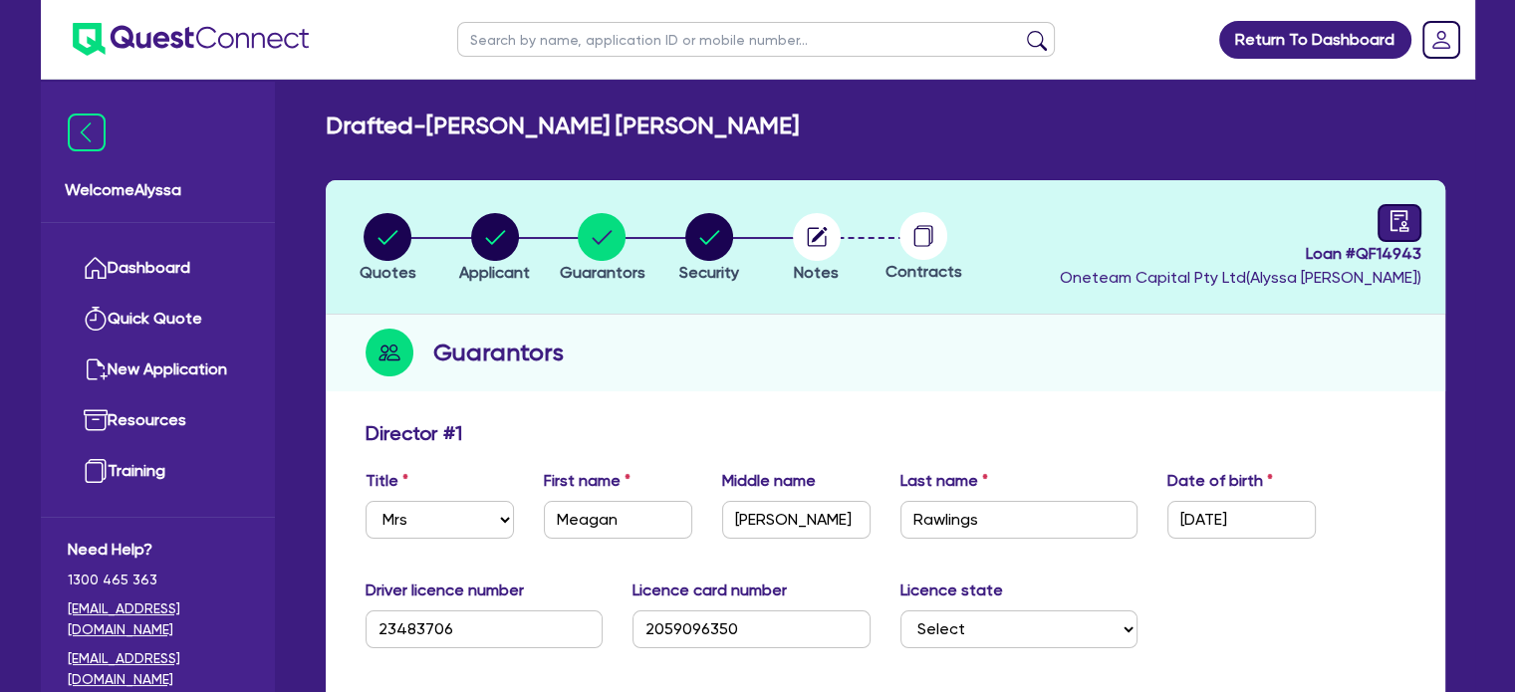
click at [1398, 213] on icon "audit" at bounding box center [1399, 221] width 22 height 22
select select "DRAFTED_NEW"
select select "Other"
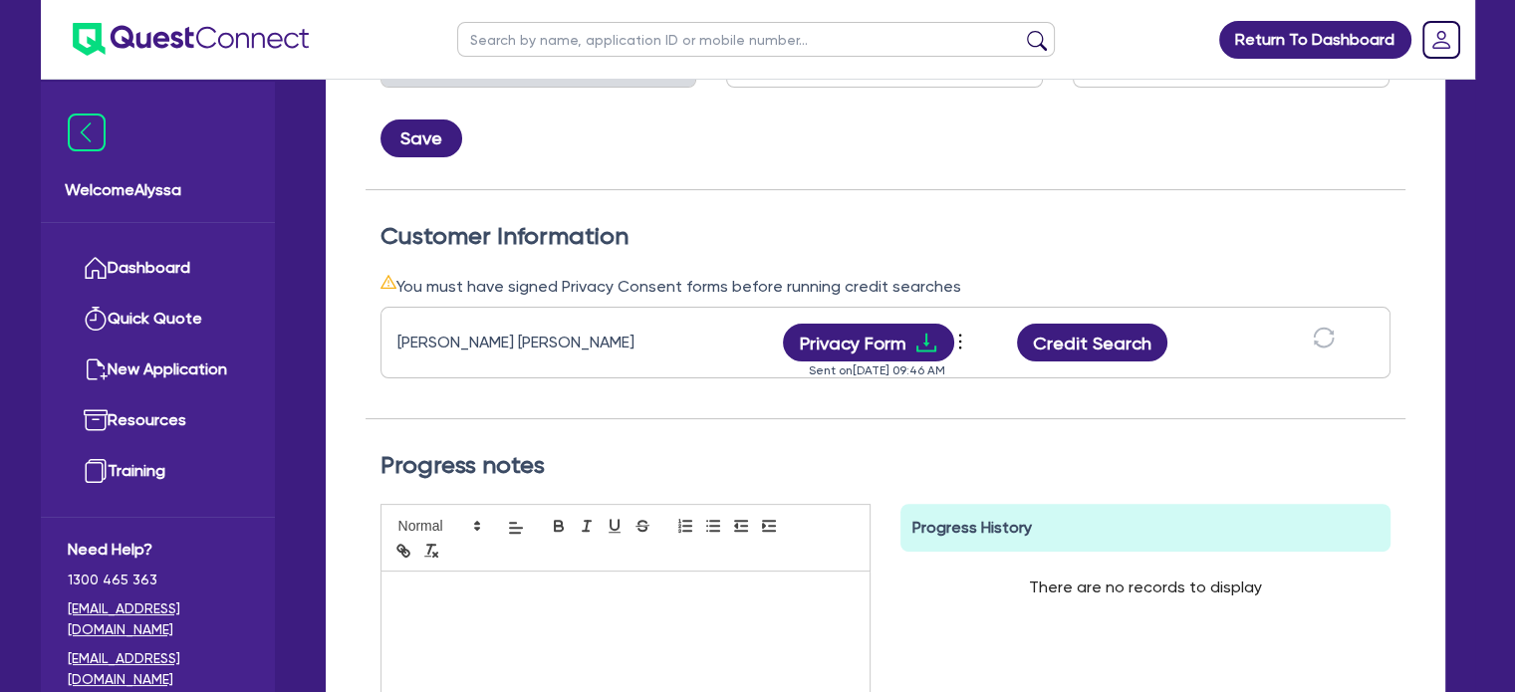
scroll to position [457, 0]
click at [1072, 344] on button "Credit Search" at bounding box center [1092, 342] width 151 height 38
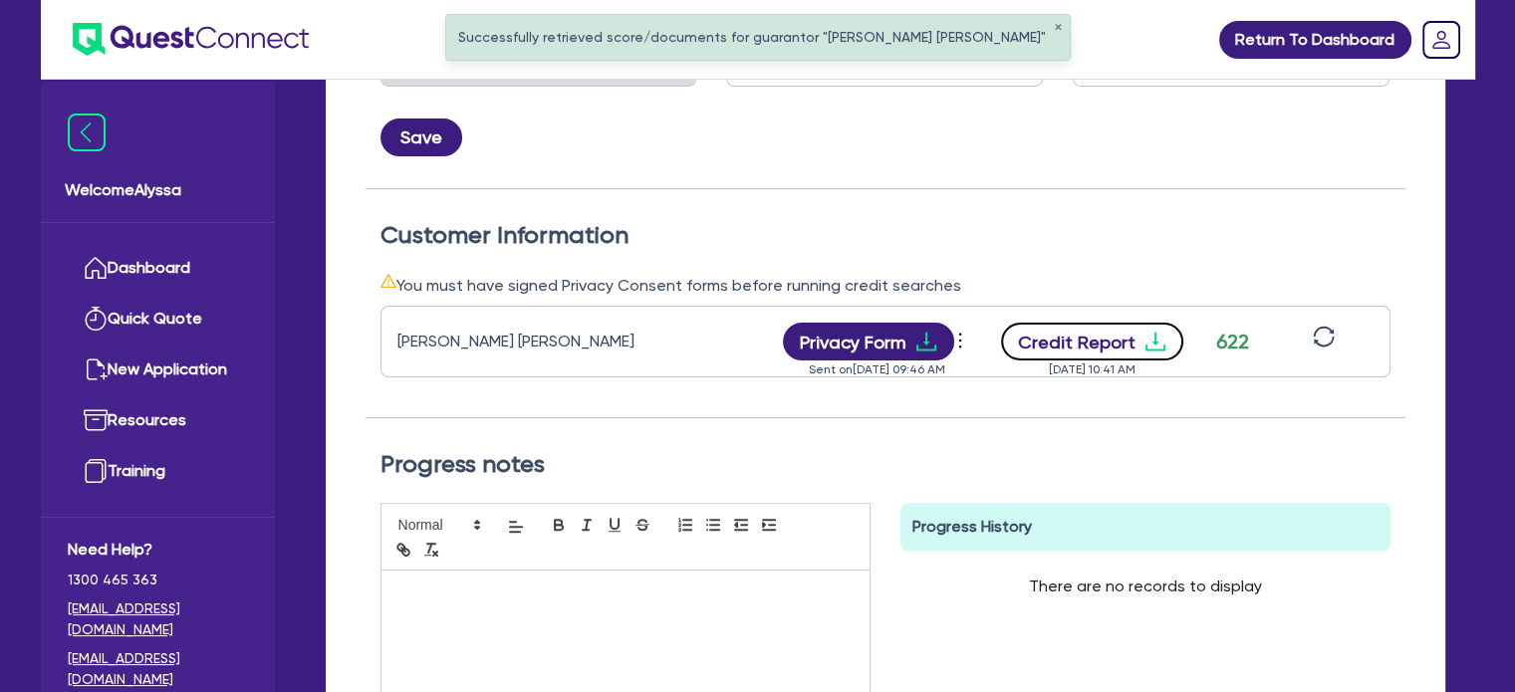
click at [1162, 340] on icon "download" at bounding box center [1155, 342] width 24 height 24
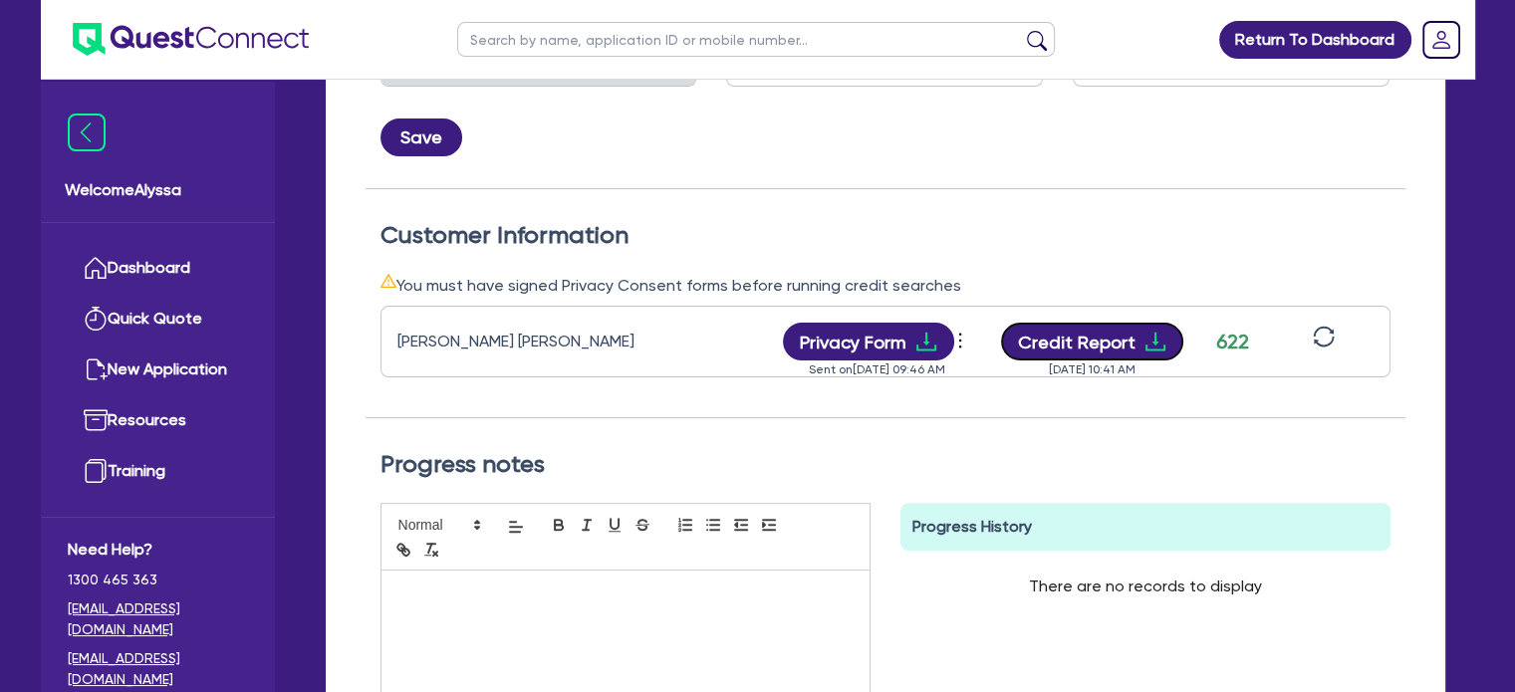
scroll to position [0, 0]
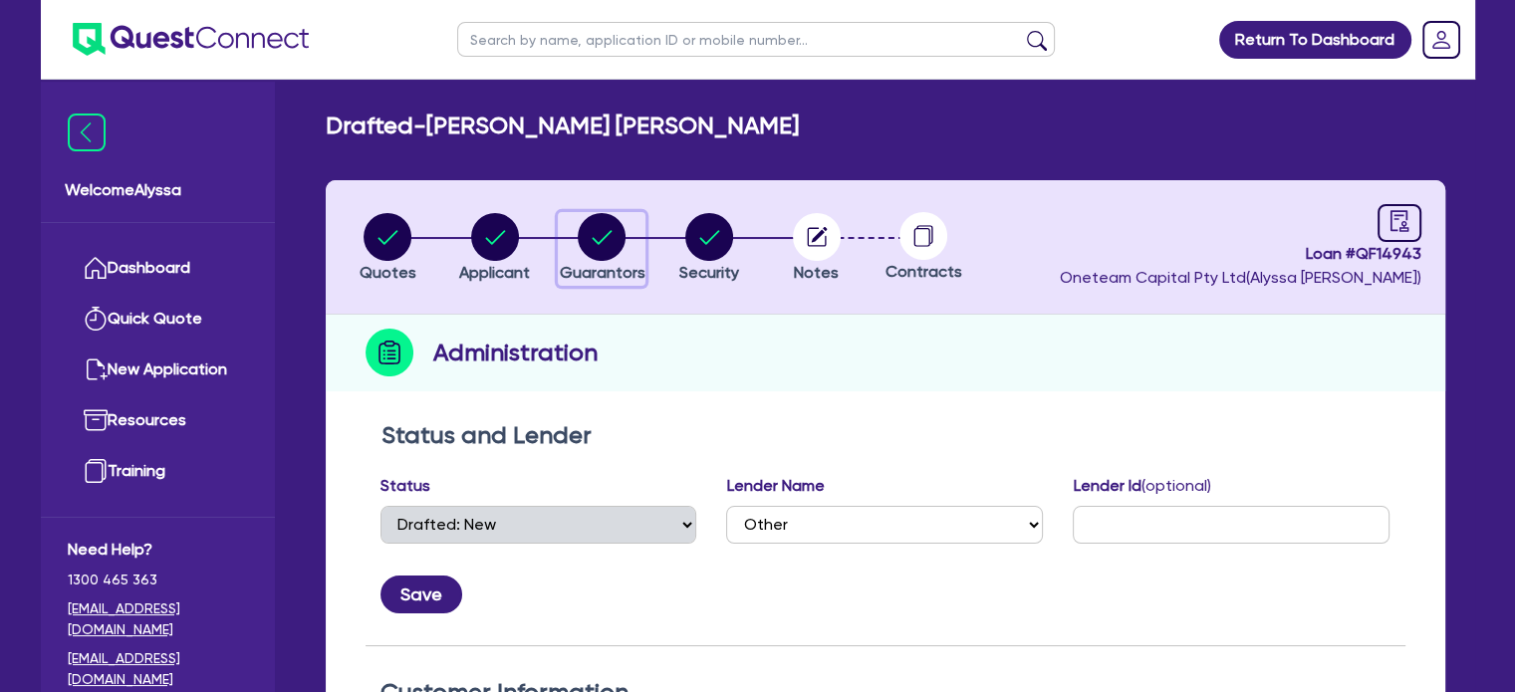
click at [590, 235] on circle "button" at bounding box center [602, 237] width 48 height 48
select select "MRS"
select select "NSW"
select select "MARRIED"
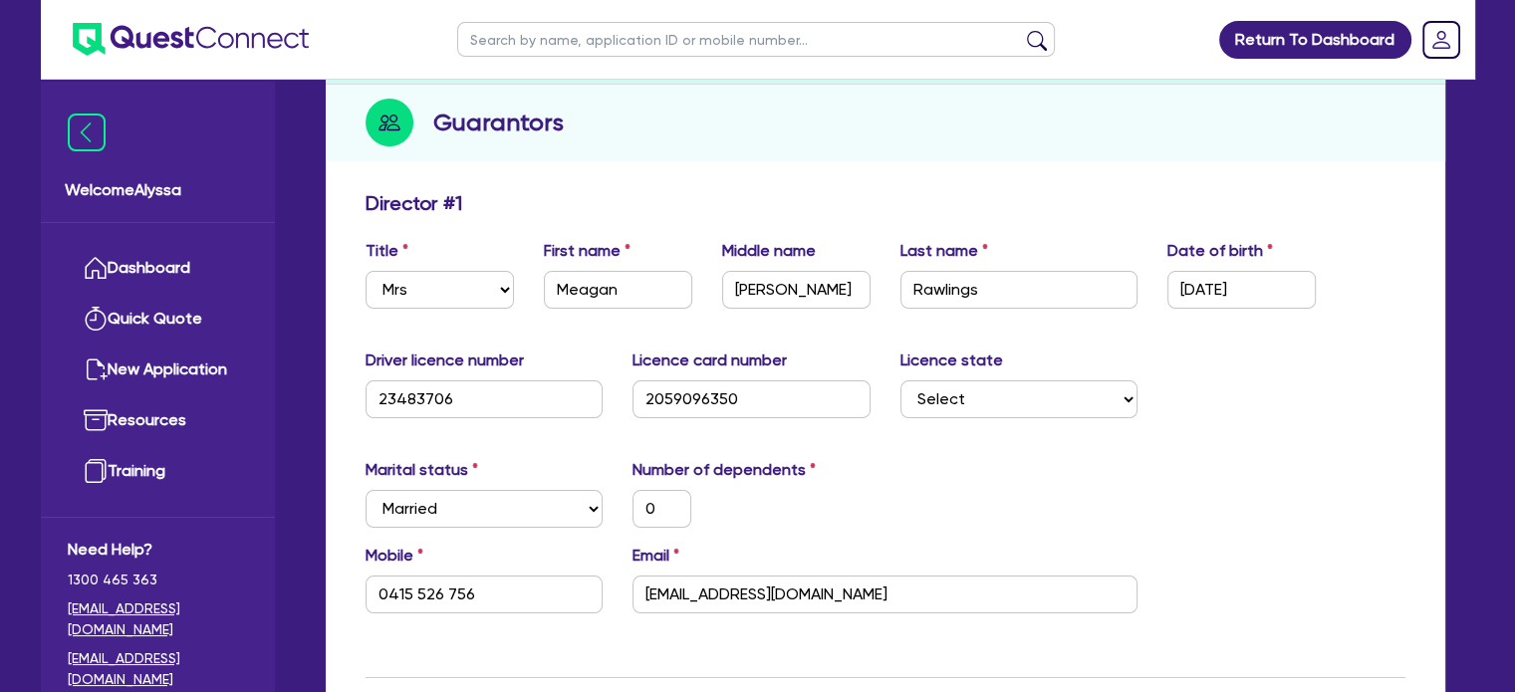
scroll to position [231, 0]
drag, startPoint x: 894, startPoint y: 593, endPoint x: 628, endPoint y: 596, distance: 265.9
click at [628, 596] on div "Email meagan.rawlings@gmail.com" at bounding box center [885, 578] width 535 height 70
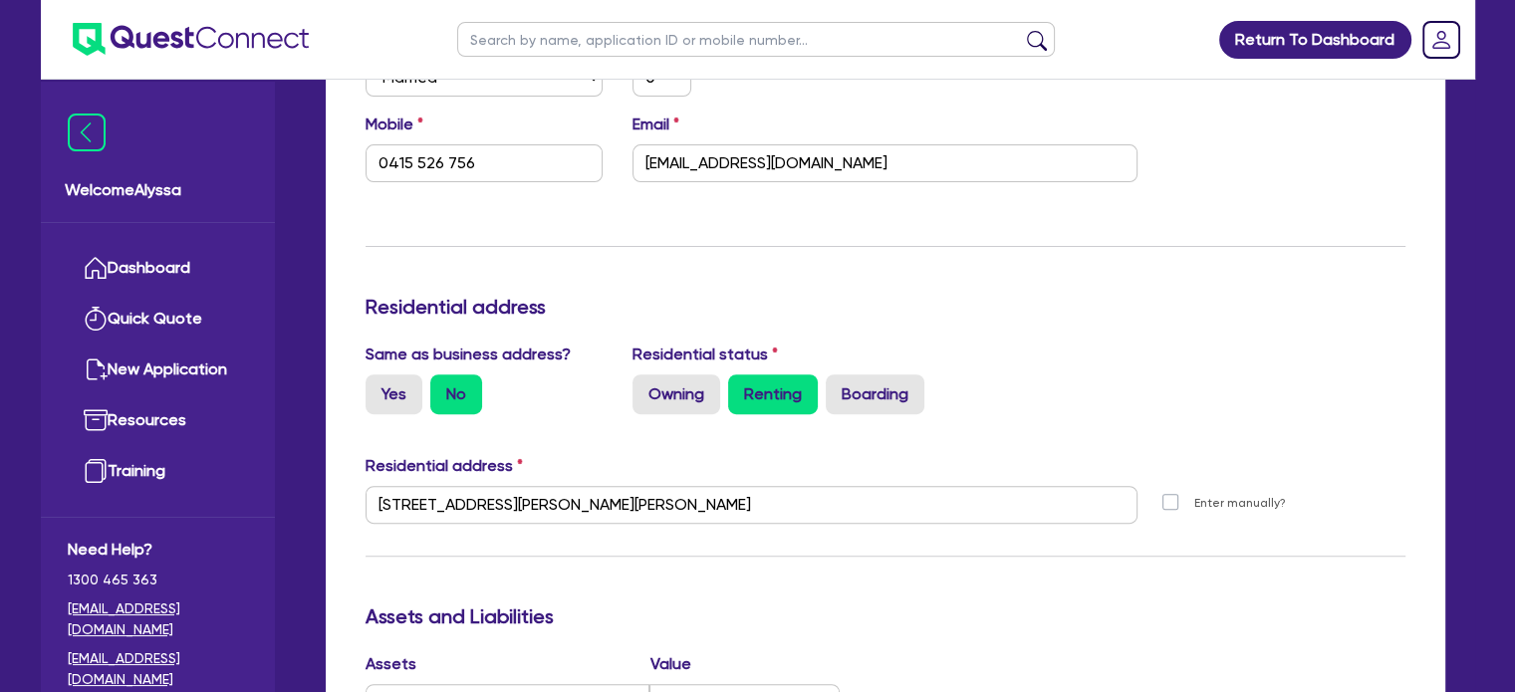
scroll to position [0, 0]
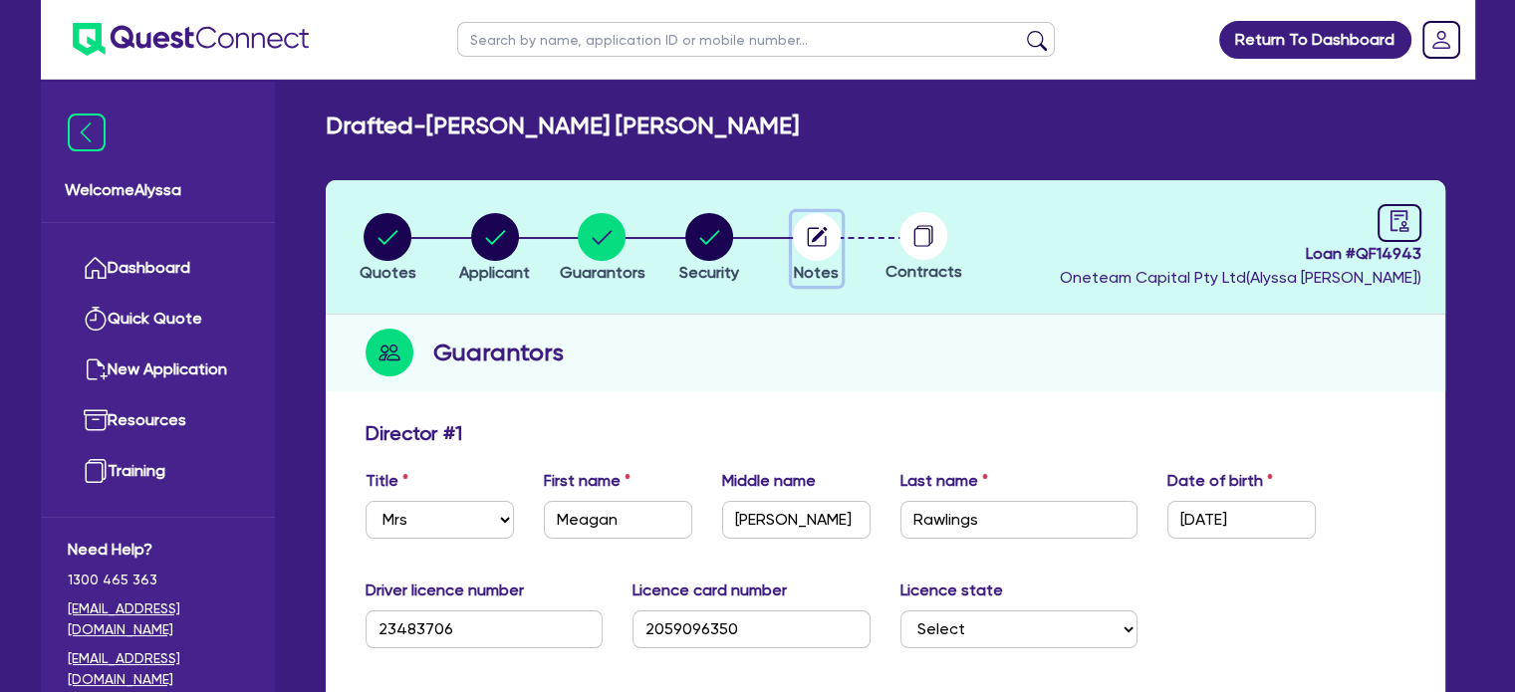
click at [822, 238] on circle "button" at bounding box center [817, 237] width 48 height 48
select select "Other"
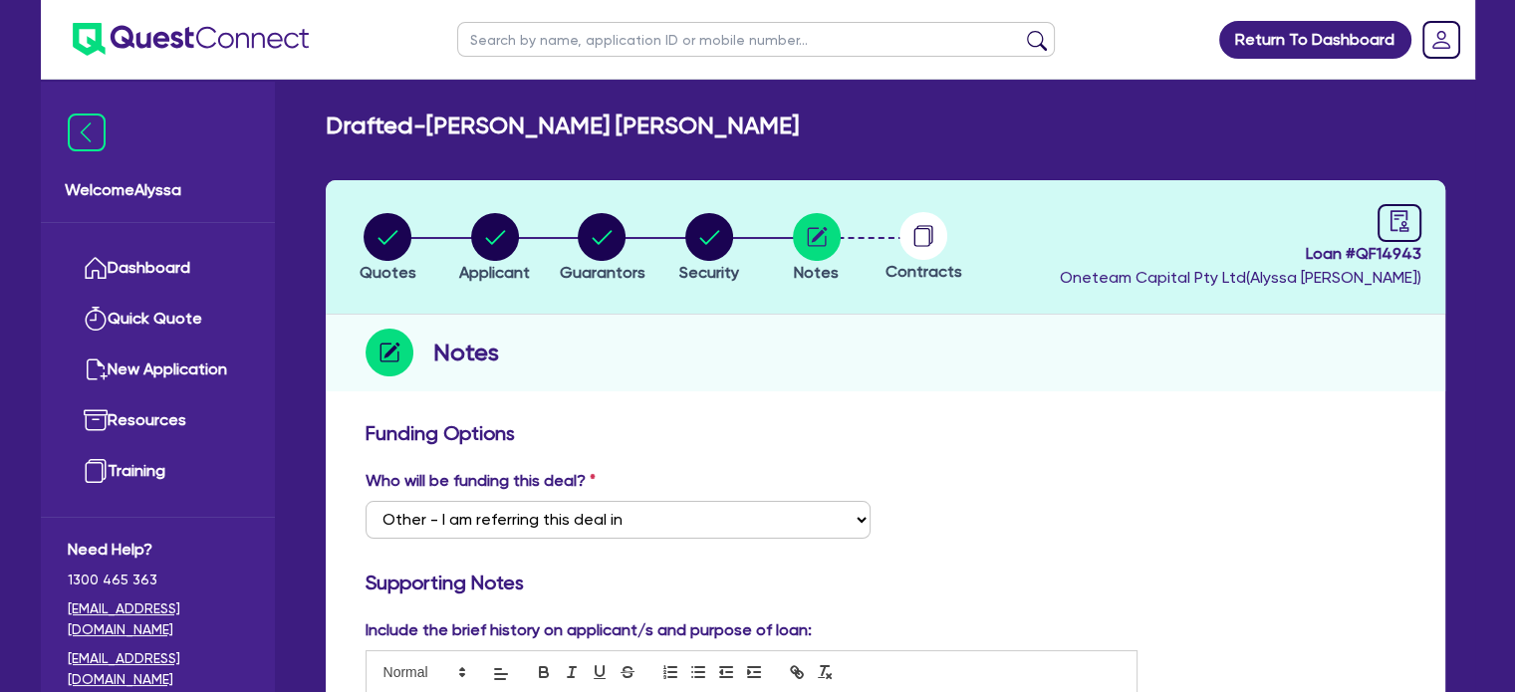
click at [524, 43] on input "text" at bounding box center [756, 39] width 598 height 35
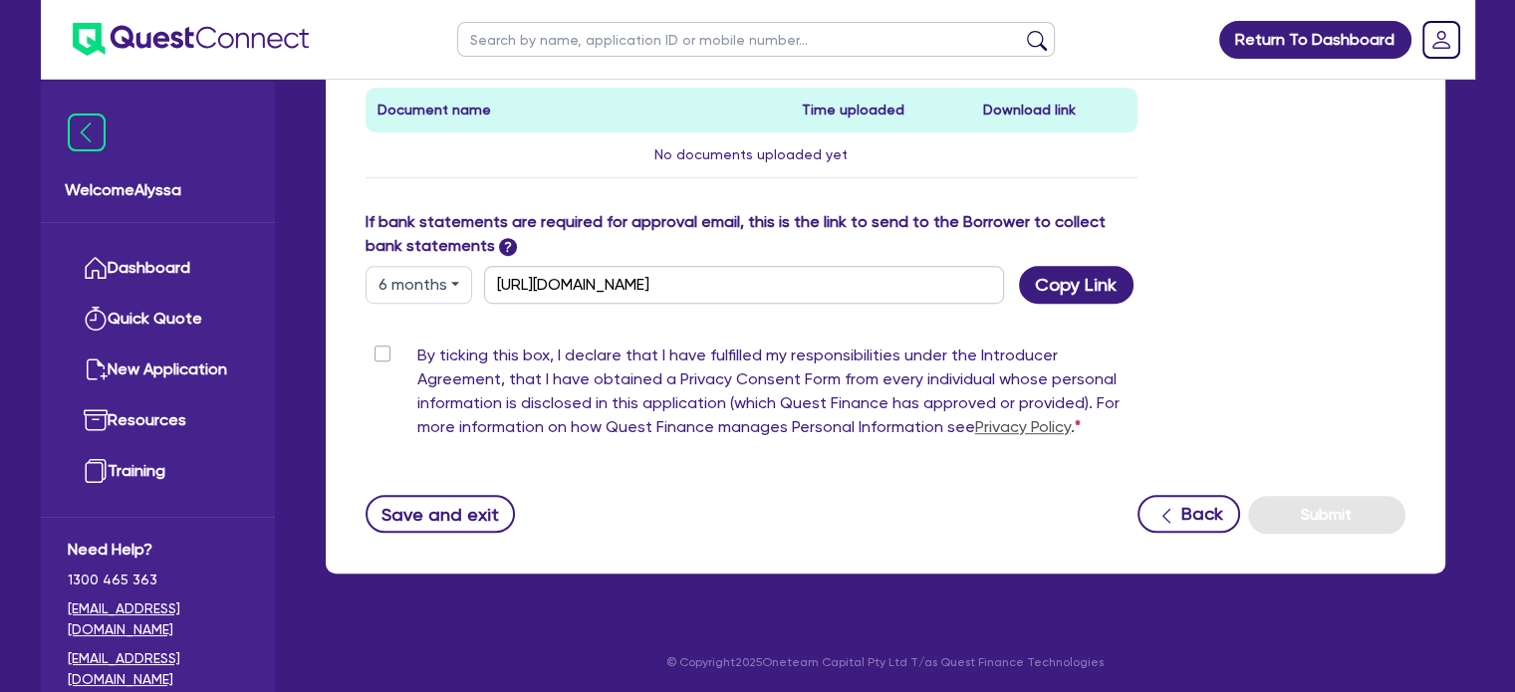
click at [610, 52] on input "text" at bounding box center [756, 39] width 598 height 35
type input "marisa"
click button "submit" at bounding box center [1037, 44] width 32 height 28
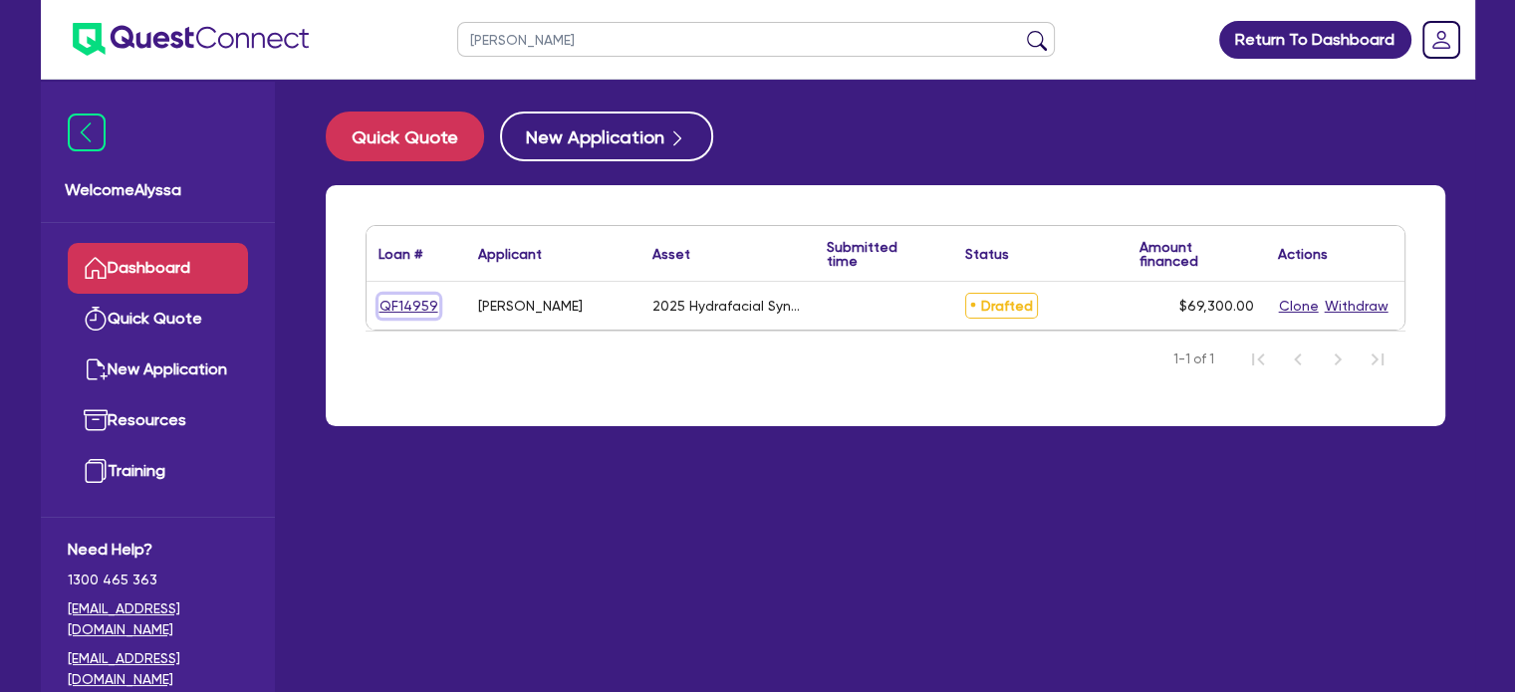
click at [413, 305] on link "QF14959" at bounding box center [408, 306] width 61 height 23
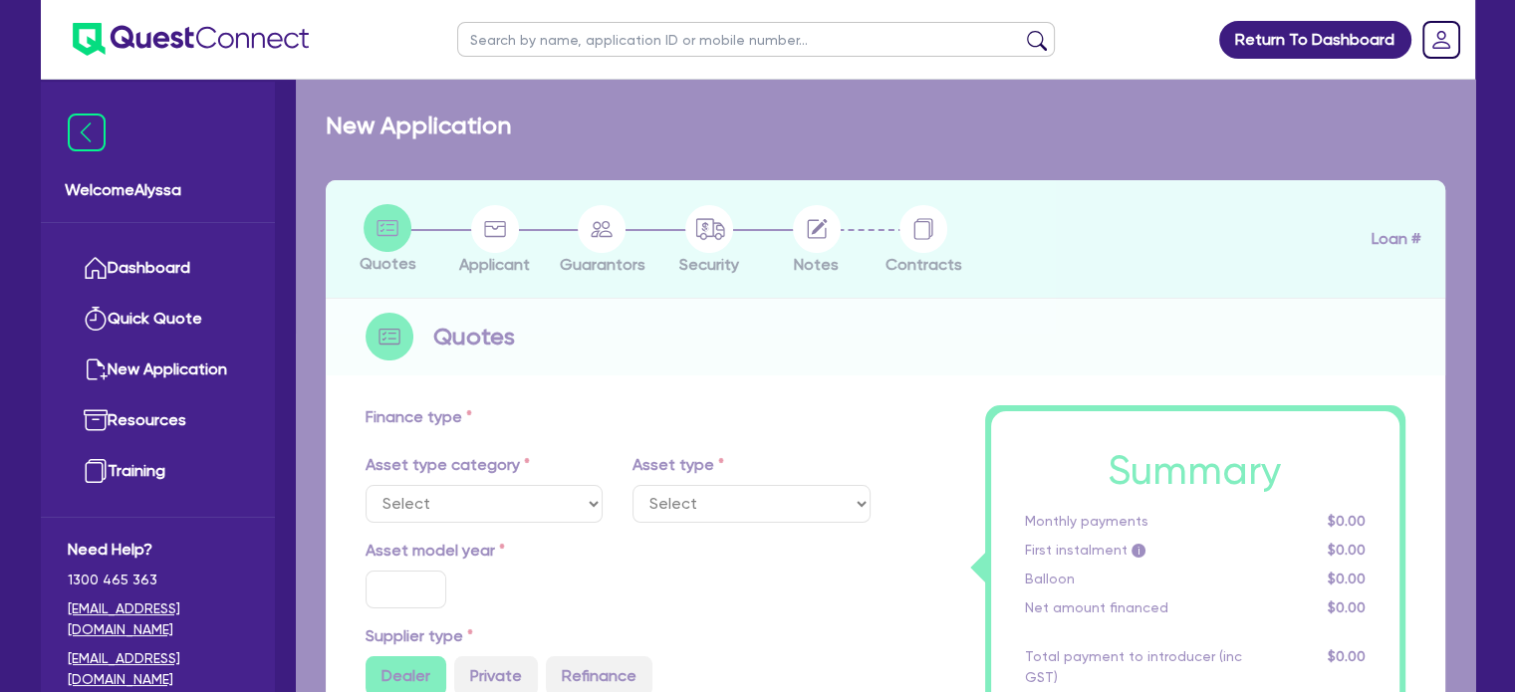
select select "TERTIARY_ASSETS"
type input "2025"
type input "69,300"
type input "4"
type input "2,772"
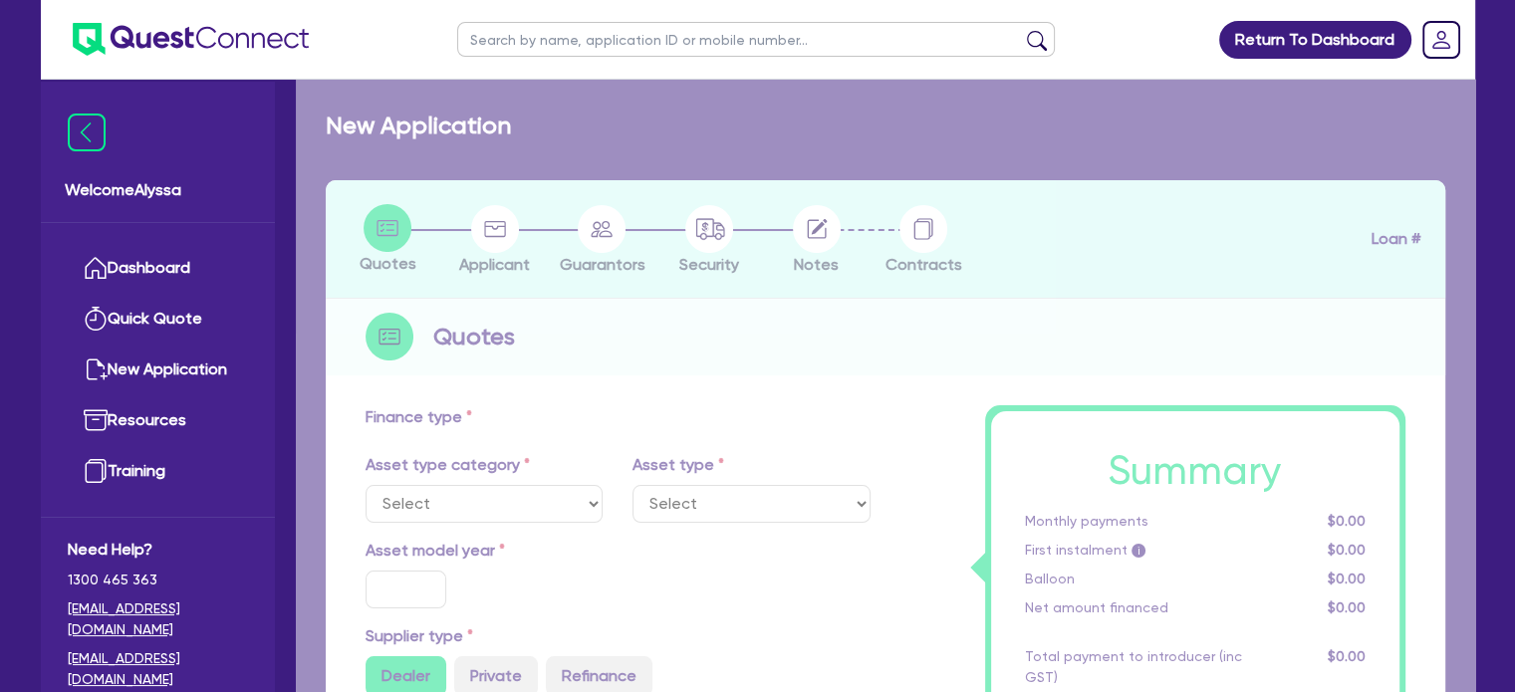
type input "10.5"
select select "BEAUTY_EQUIPMENT"
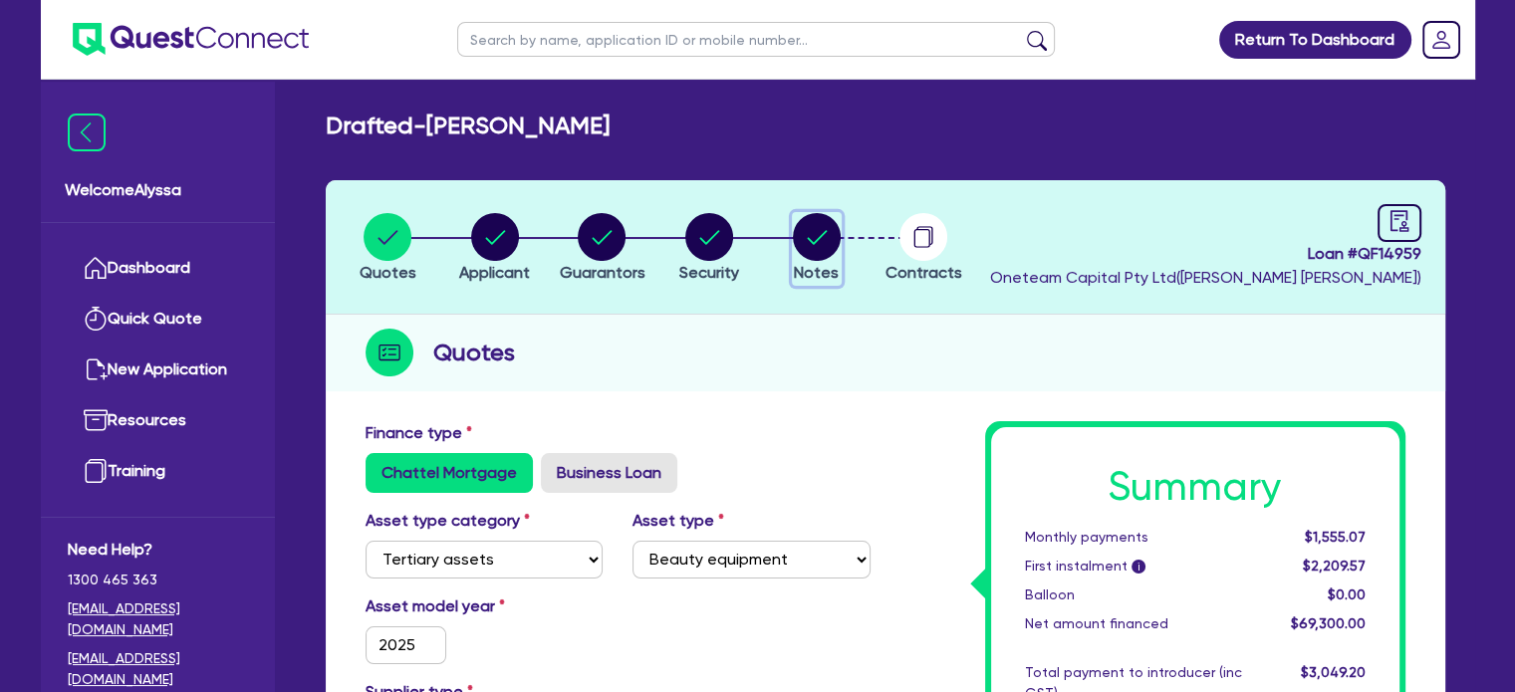
click at [809, 230] on circle "button" at bounding box center [817, 237] width 48 height 48
select select "Other"
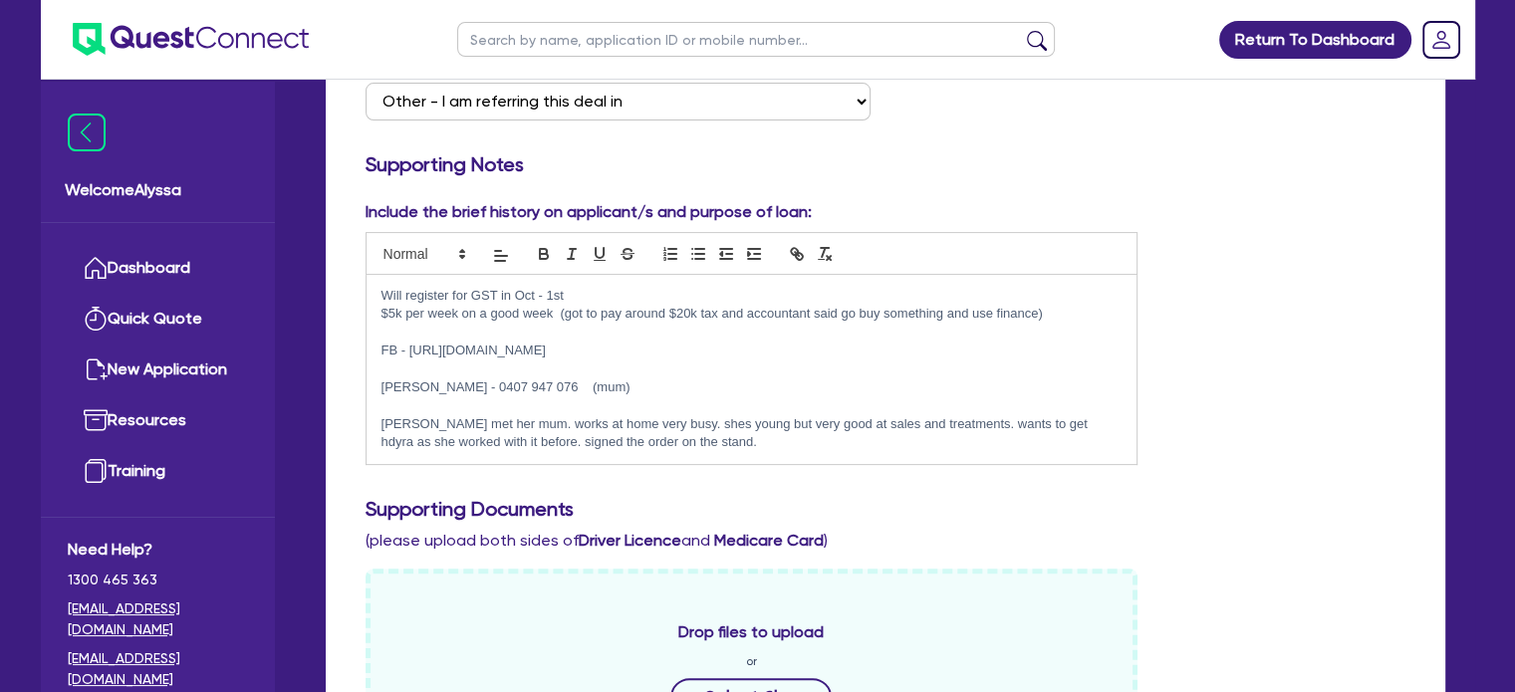
scroll to position [418, 0]
click at [647, 424] on p "Sean met her mum. works at home very busy. shes young but very good at sales an…" at bounding box center [751, 433] width 741 height 37
click at [692, 435] on p "Sean met her mum. works at home very busy. shes young but very good at sales an…" at bounding box center [751, 433] width 741 height 37
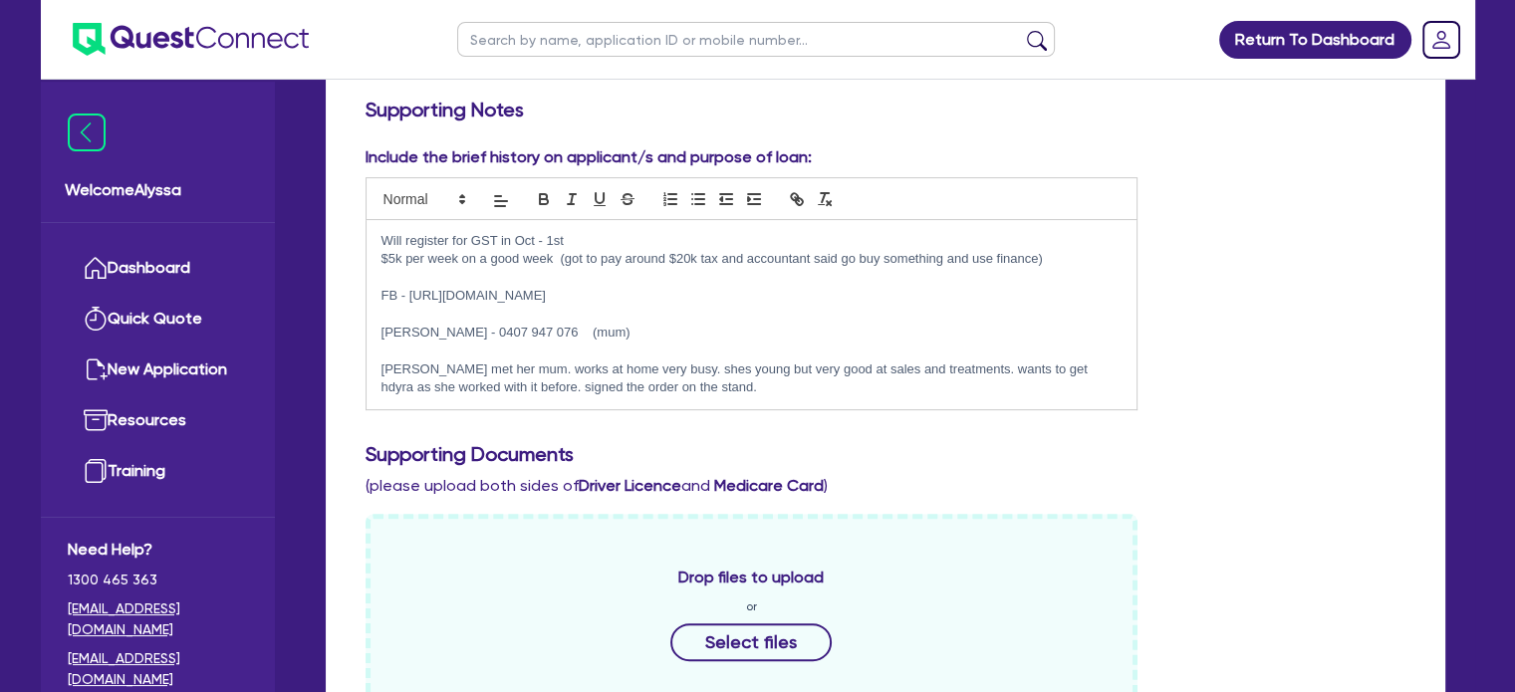
scroll to position [514, 0]
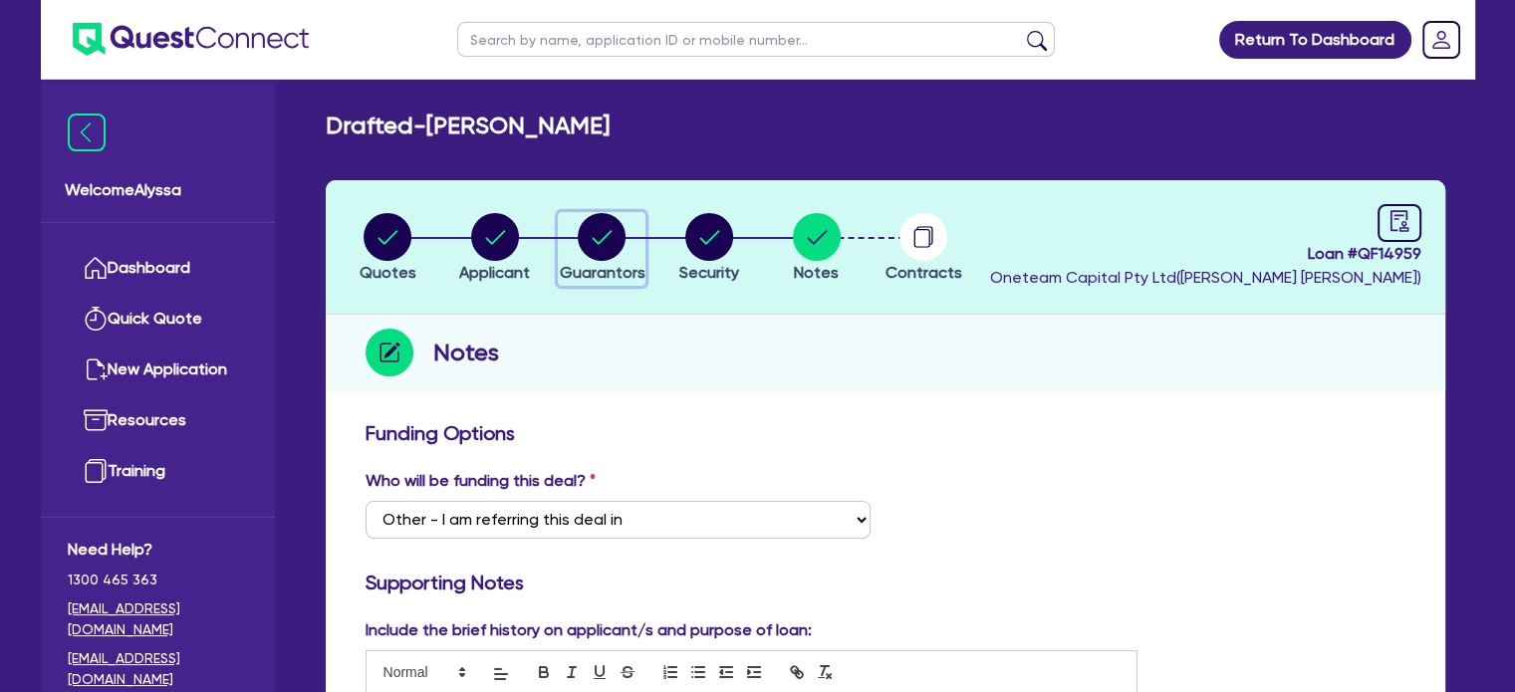
click at [599, 254] on circle "button" at bounding box center [602, 237] width 48 height 48
select select "MRS"
select select "NSW"
select select "DE_FACTO"
select select "CASH"
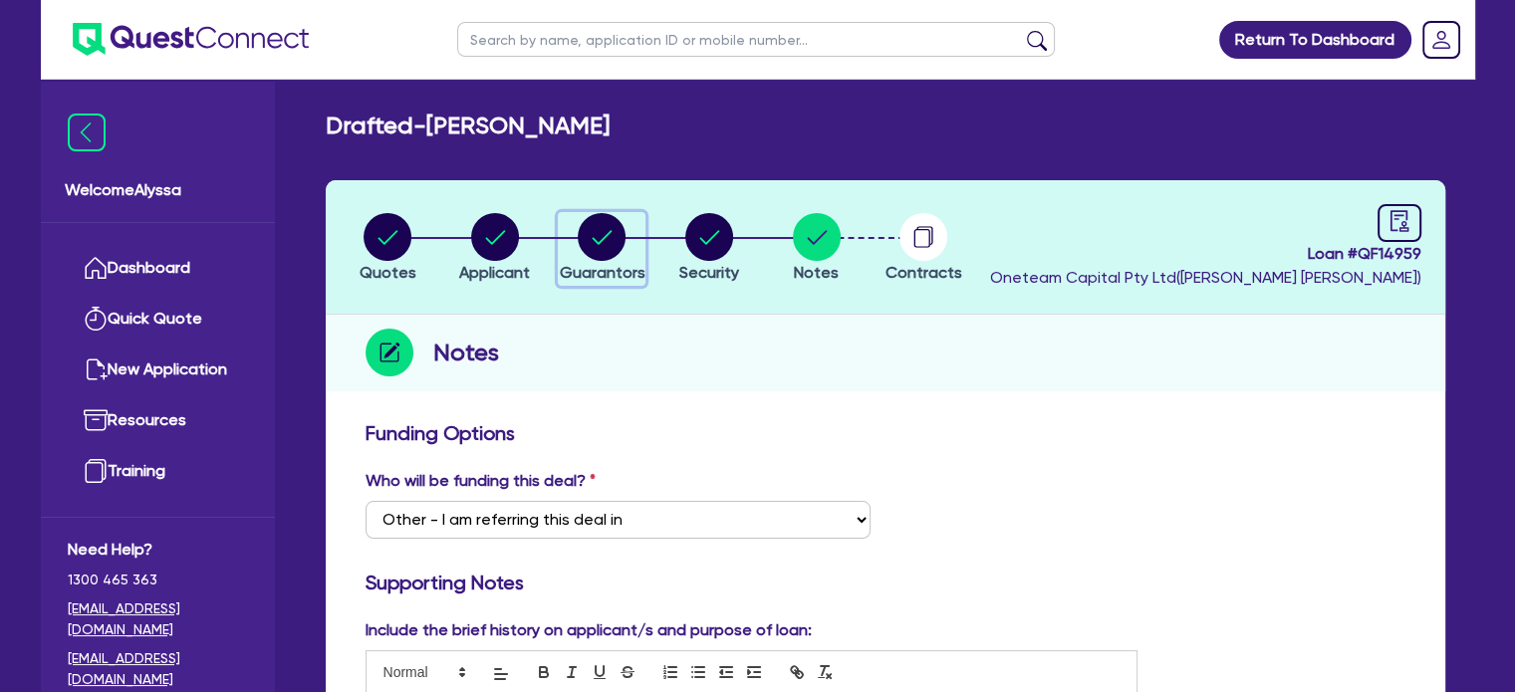
select select "VEHICLE"
select select "OTHER"
select select "VEHICLE_LOAN"
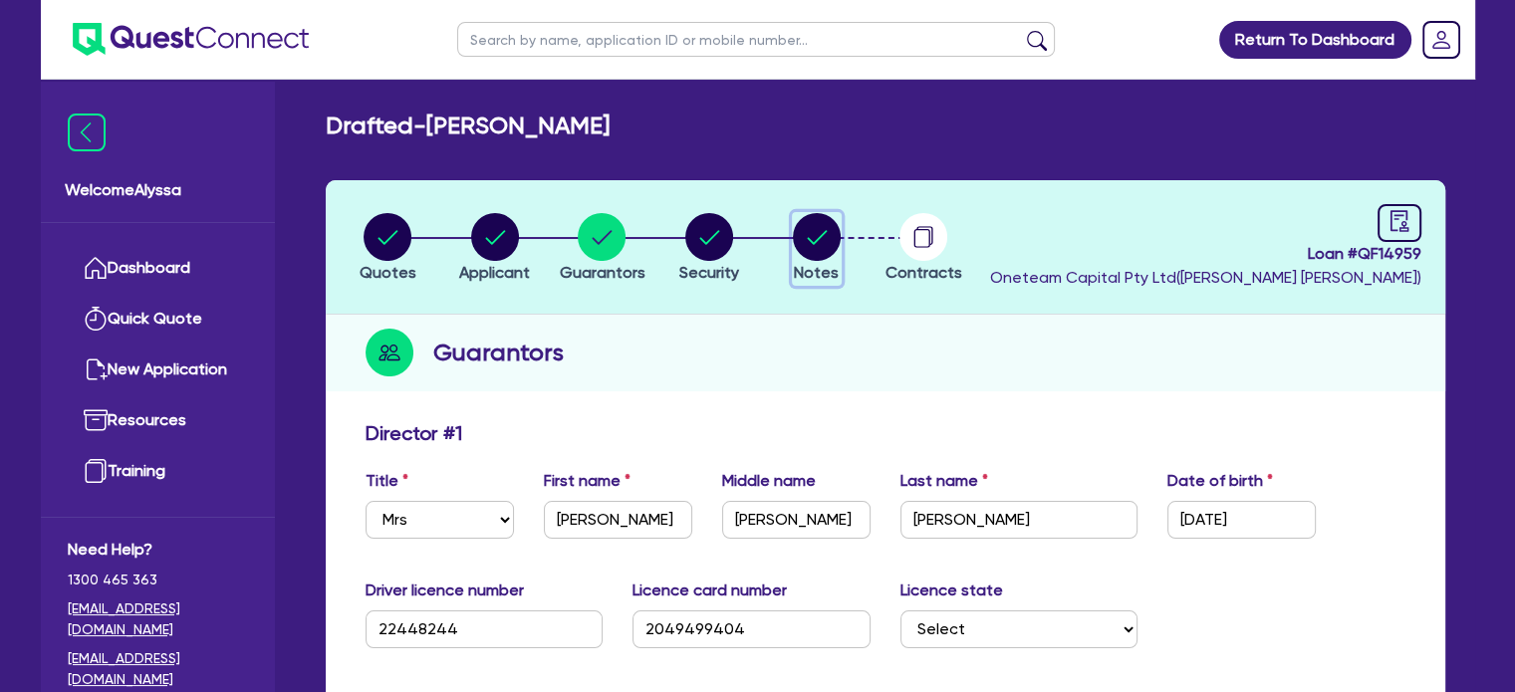
click at [812, 250] on circle "button" at bounding box center [817, 237] width 48 height 48
select select "Other"
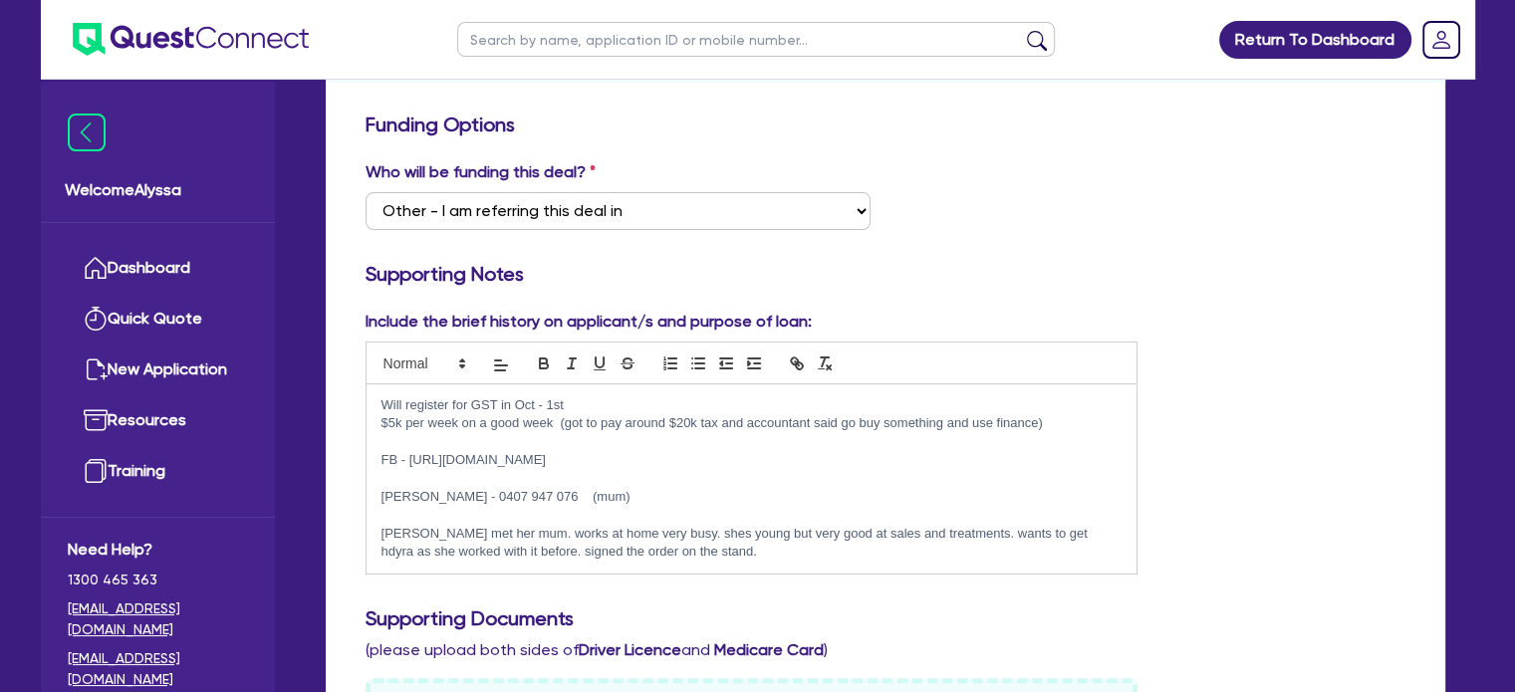
scroll to position [313, 0]
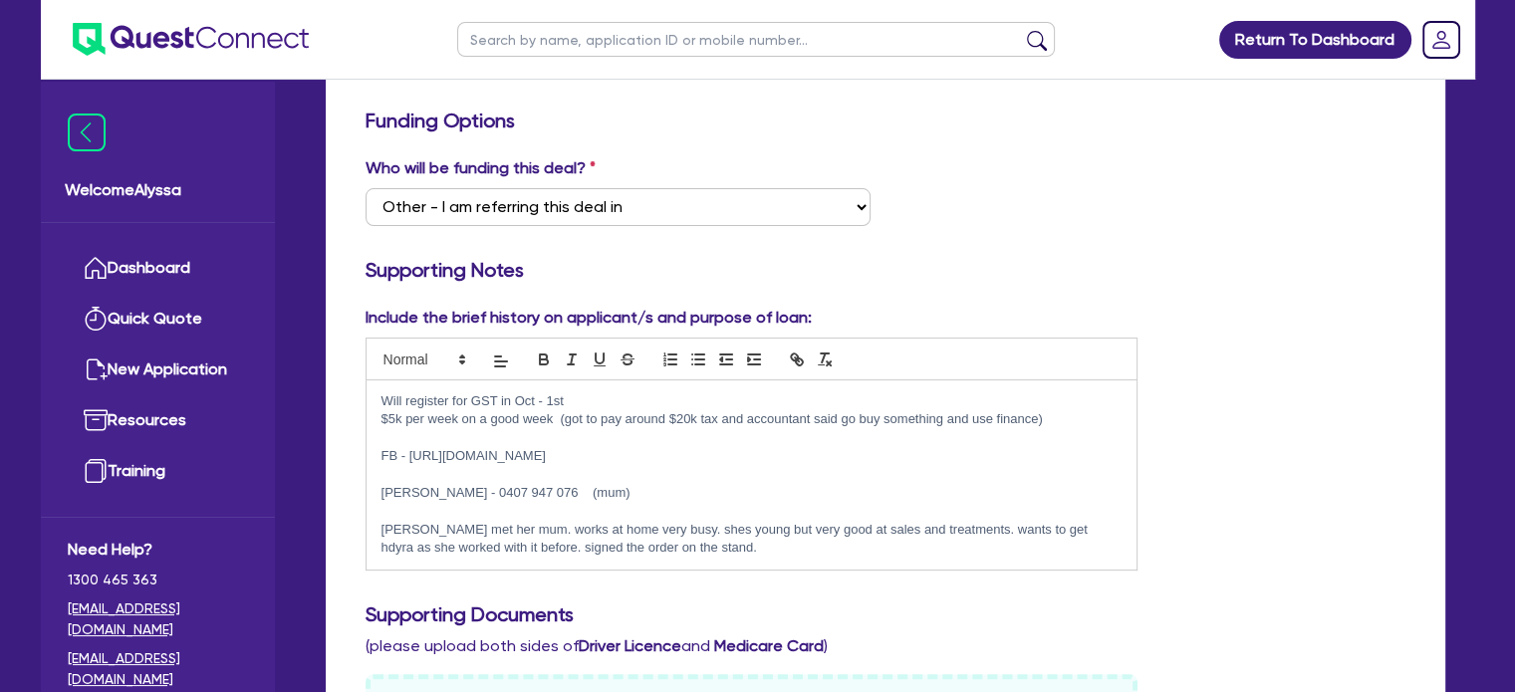
click at [580, 30] on input "text" at bounding box center [756, 39] width 598 height 35
type input "josh"
click button "submit" at bounding box center [1037, 44] width 32 height 28
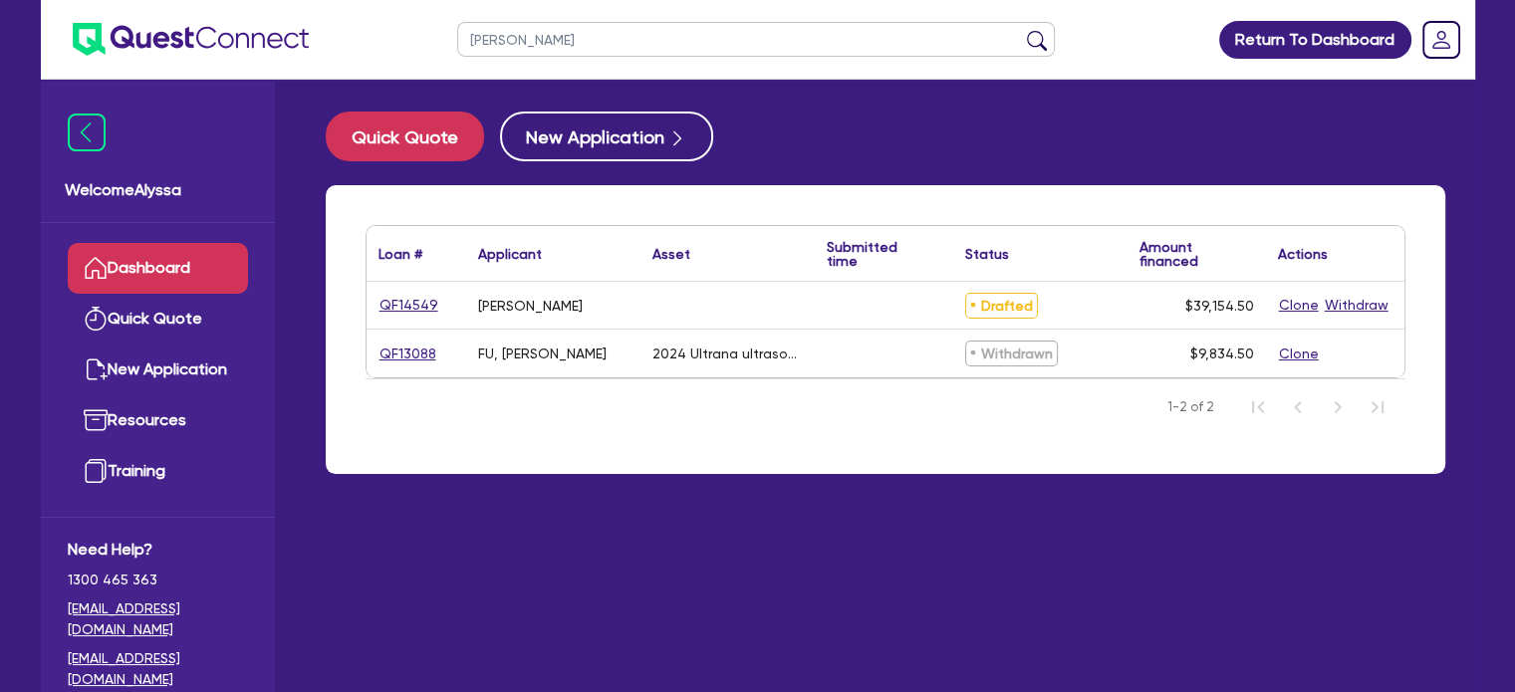
drag, startPoint x: 580, startPoint y: 30, endPoint x: 422, endPoint y: 32, distance: 157.4
click at [422, 32] on header "josh Return To Dashboard Edit Profile Logout" at bounding box center [758, 40] width 1434 height 80
type input "latari"
click at [1021, 30] on button "submit" at bounding box center [1037, 44] width 32 height 28
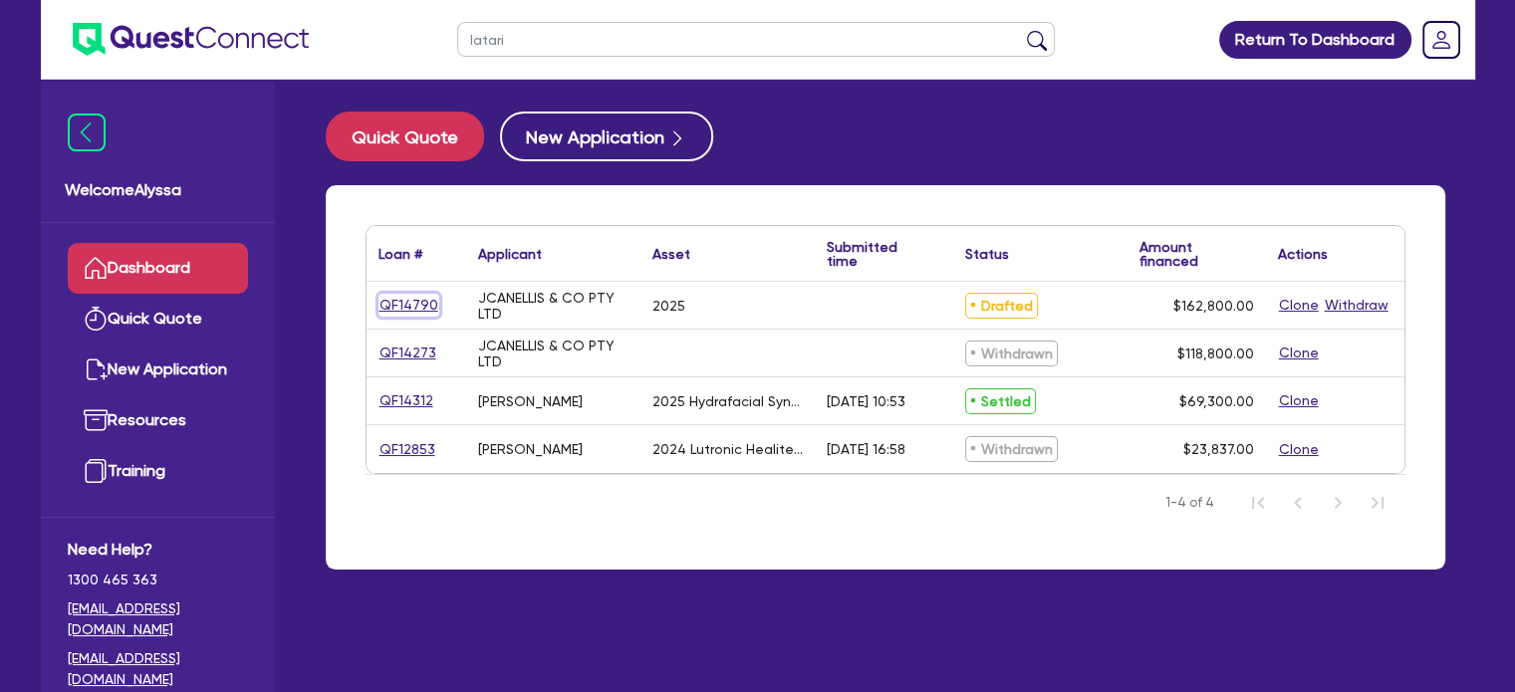
click at [399, 306] on link "QF14790" at bounding box center [408, 305] width 61 height 23
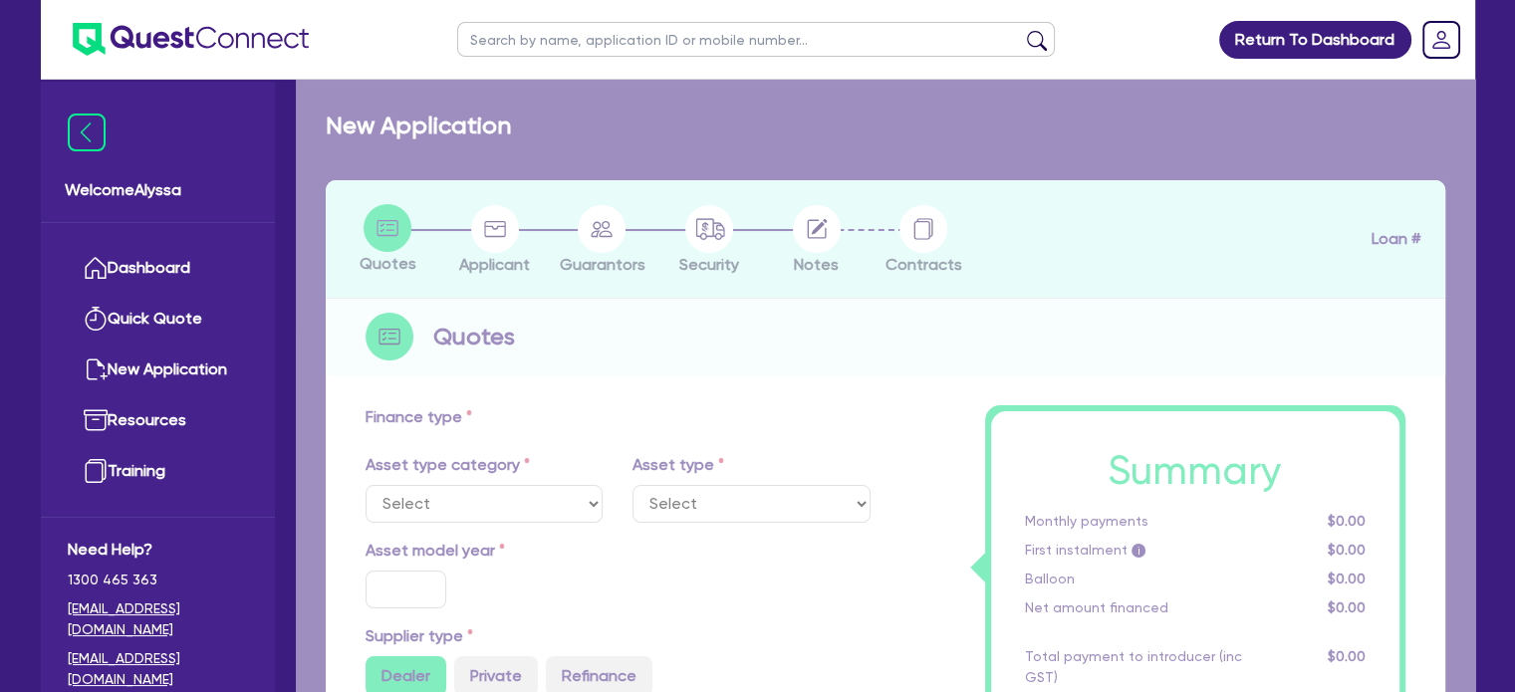
select select "TERTIARY_ASSETS"
type input "2025"
type input "203,500"
type input "40,700"
type input "8"
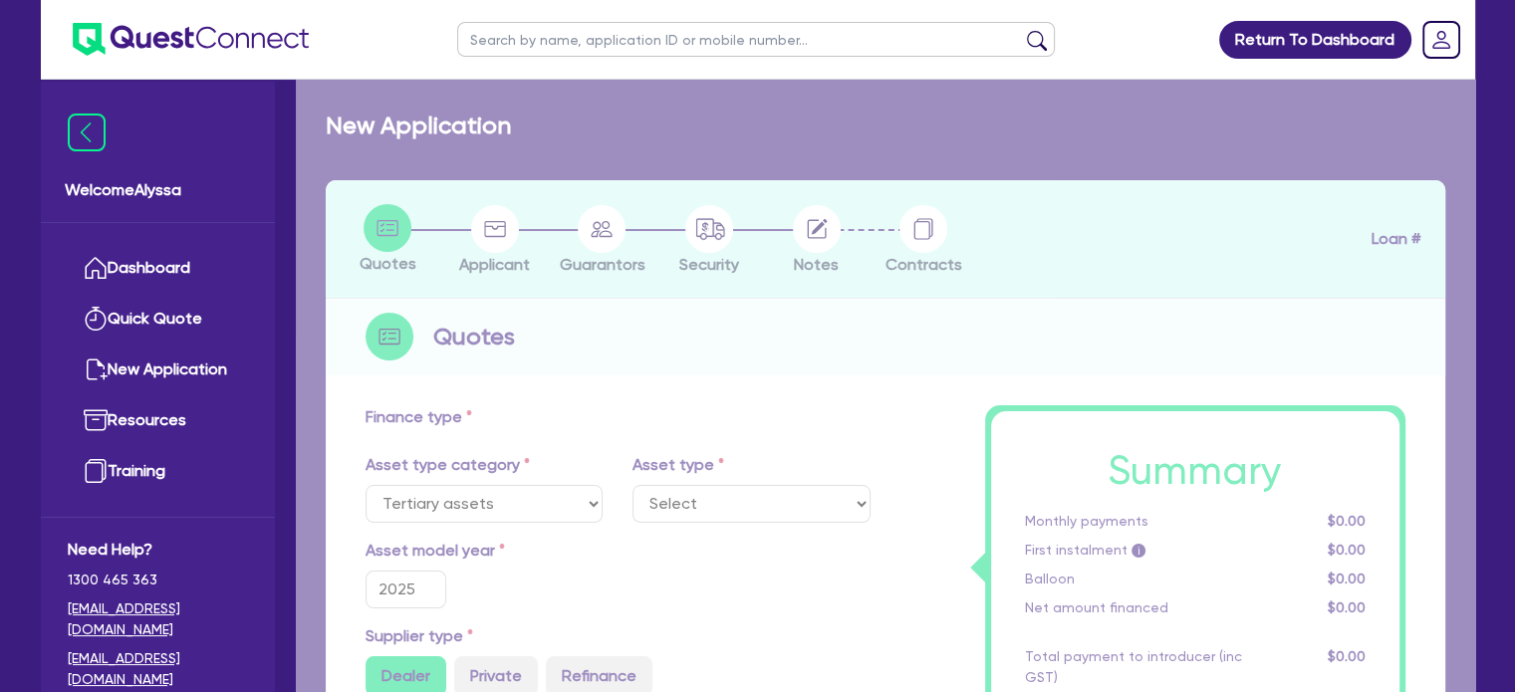
select select "BEAUTY_EQUIPMENT"
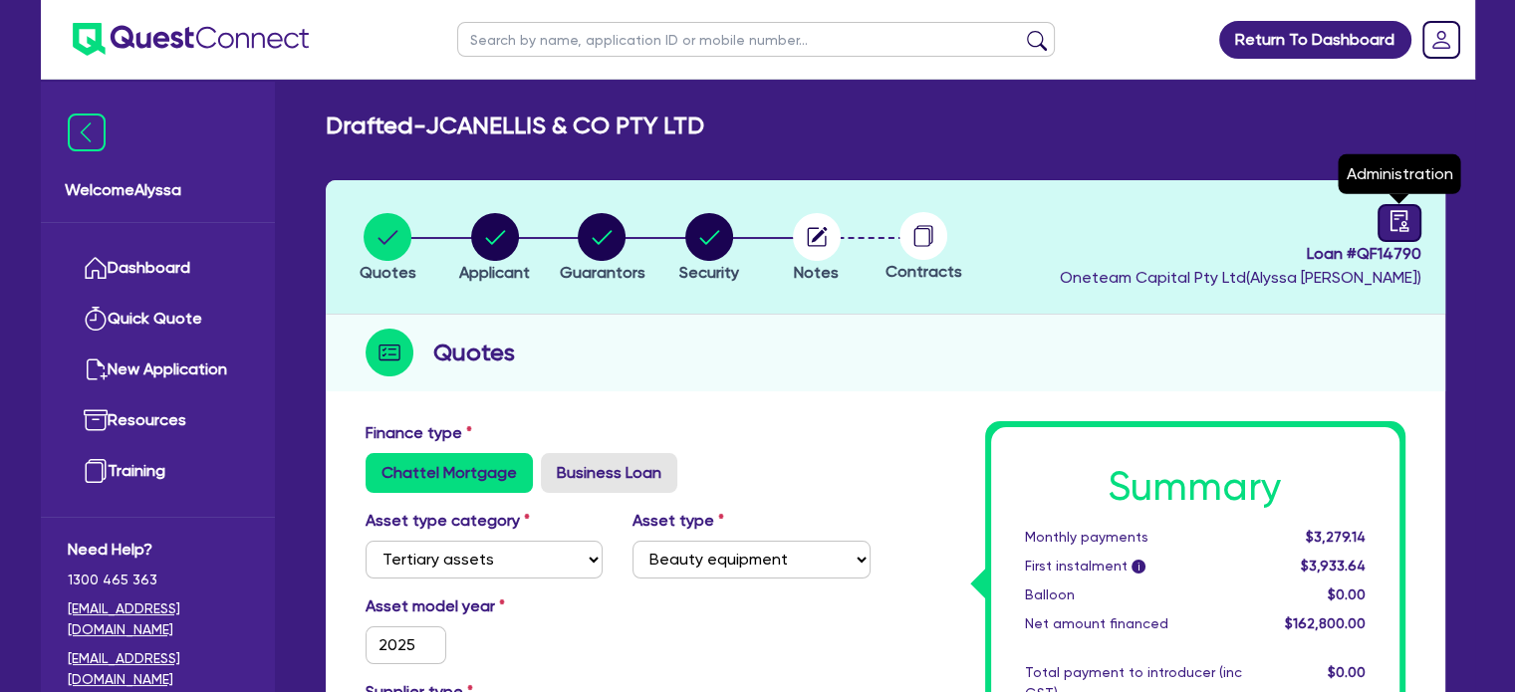
click at [1388, 230] on icon "audit" at bounding box center [1399, 221] width 22 height 22
select select "DRAFTED_NEW"
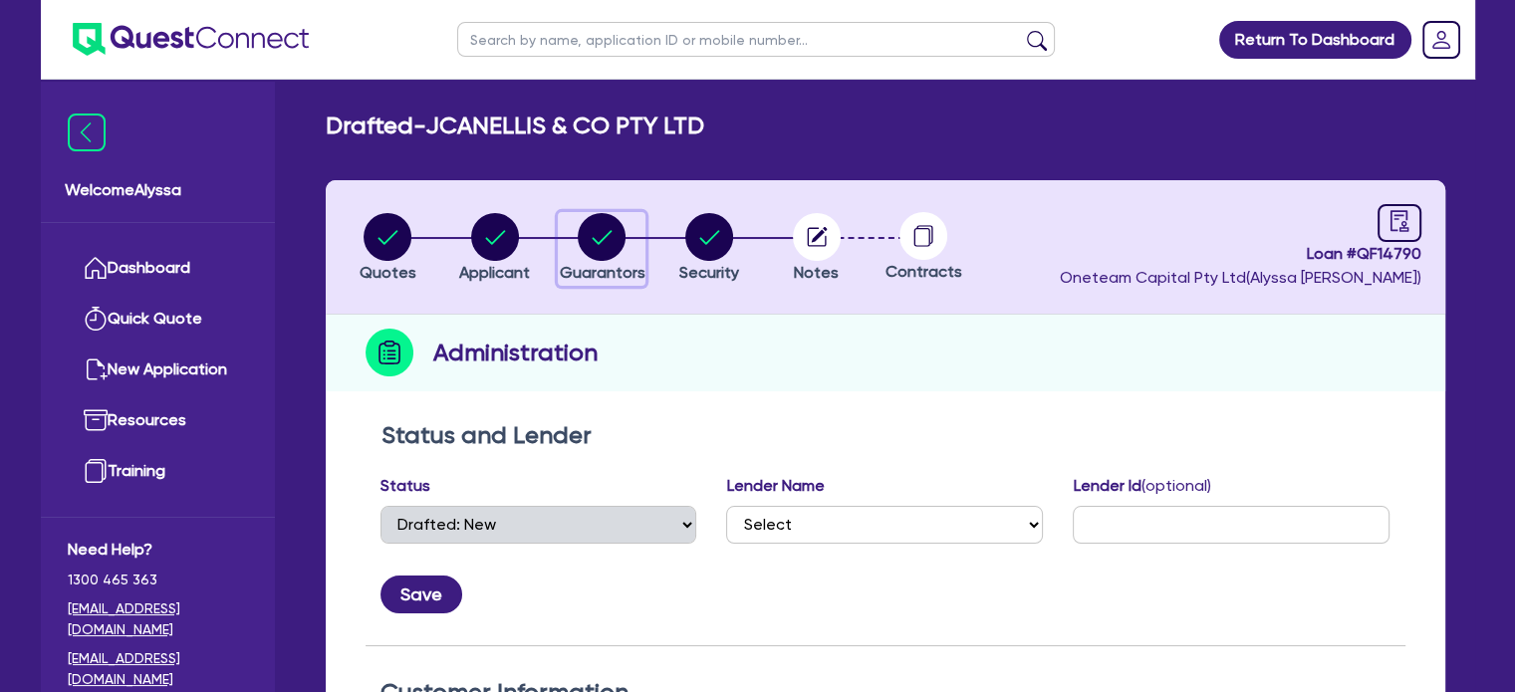
click at [627, 239] on div "button" at bounding box center [602, 237] width 86 height 48
select select "MRS"
select select "QLD"
select select "DE_FACTO"
select select "CASH"
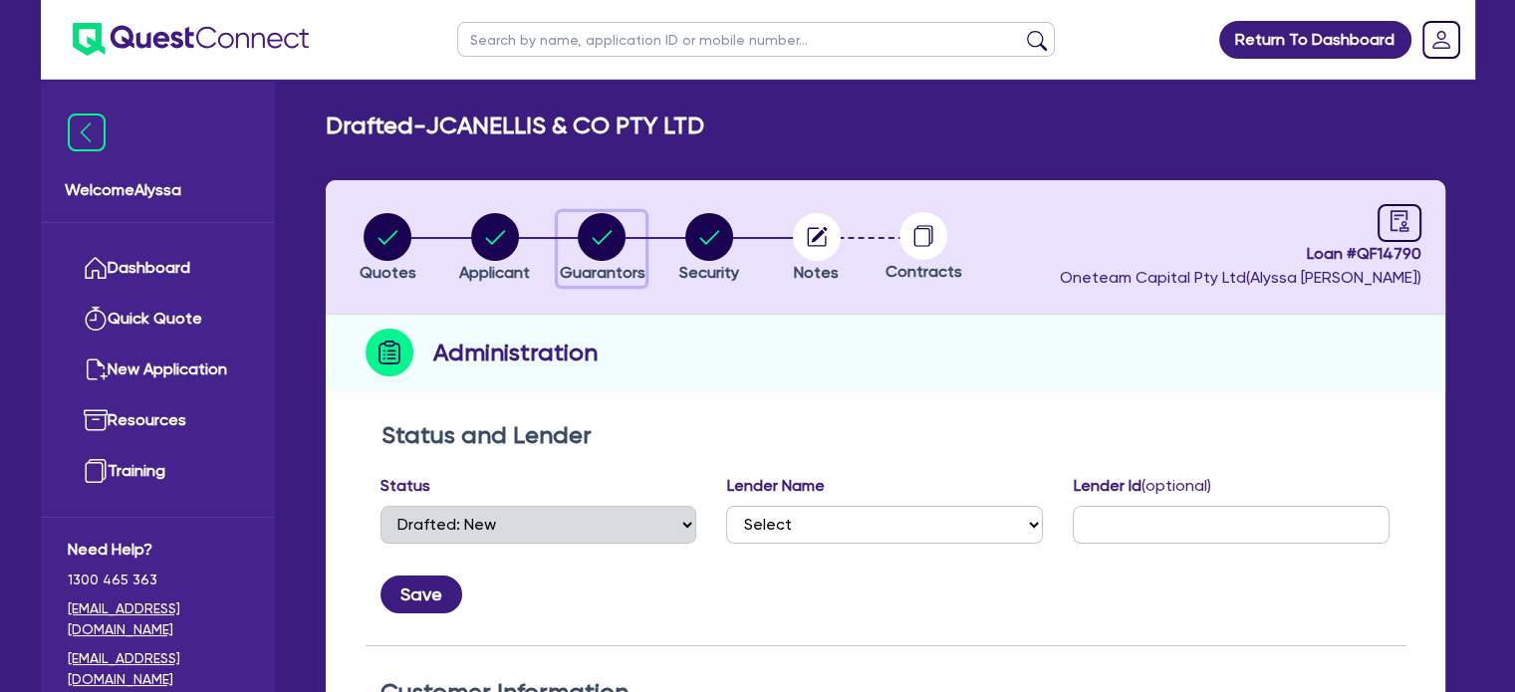
select select "VEHICLE"
select select "EQUIPMENT"
select select "HOUSEHOLD_PERSONAL"
select select "EQUIPMENT"
select select "CREDIT_CARD"
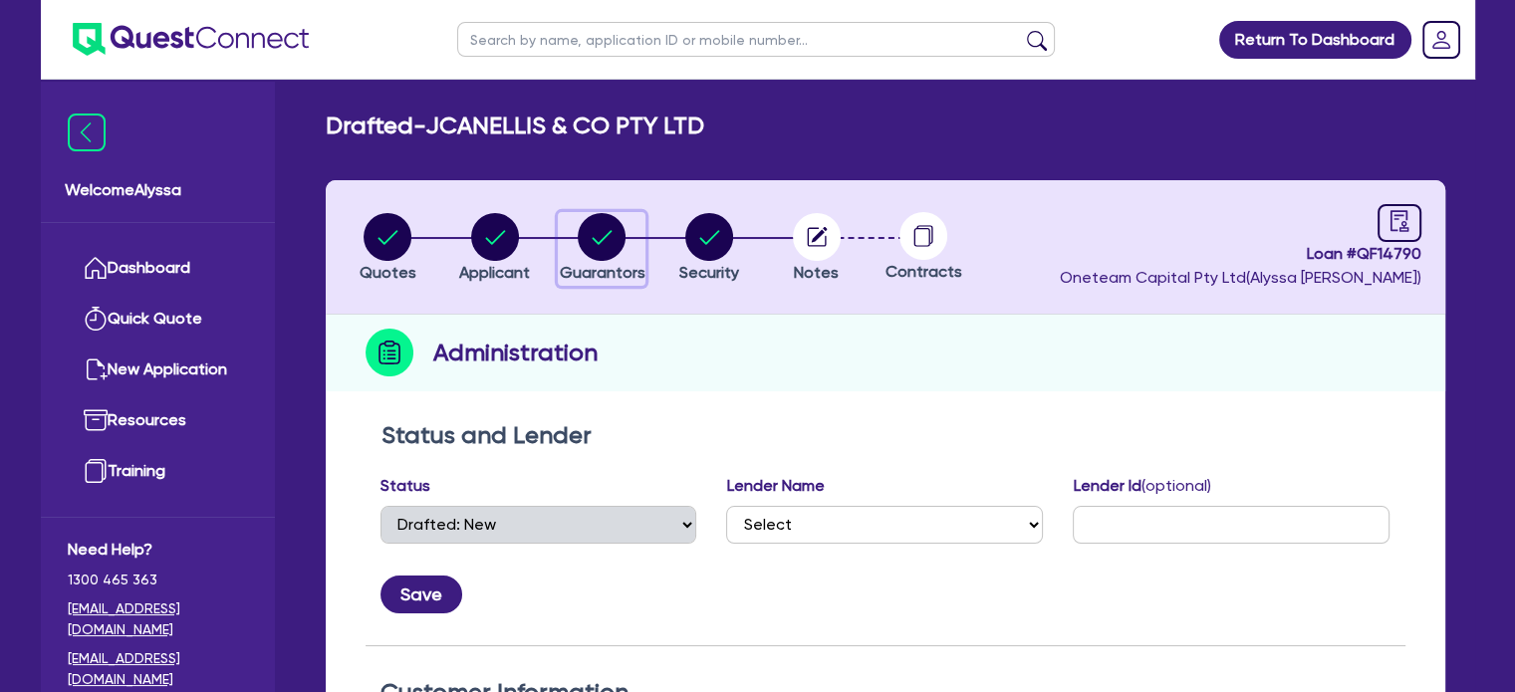
select select "EQUIPMENT_LOAN"
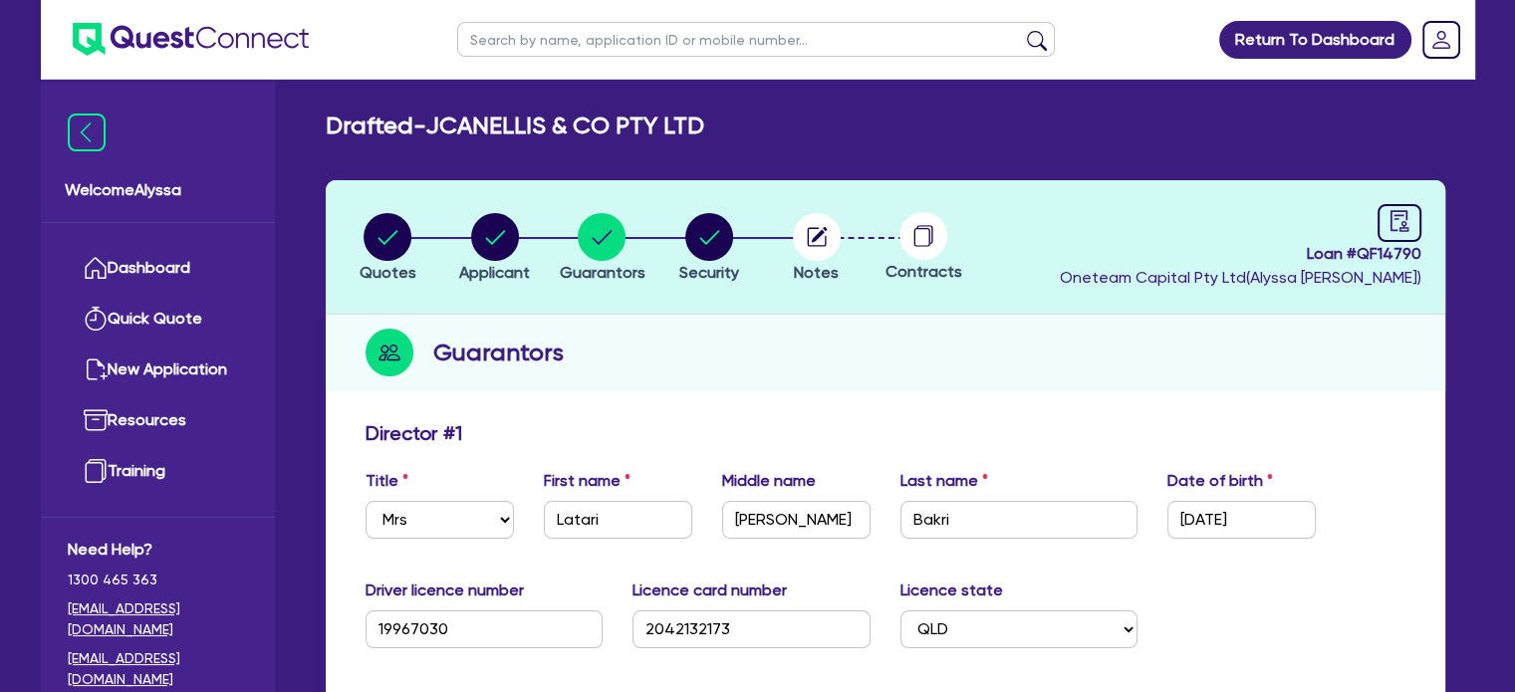
click at [542, 38] on input "text" at bounding box center [756, 39] width 598 height 35
click at [584, 50] on input "text" at bounding box center [756, 39] width 598 height 35
type input "m"
type input "marisa"
click button "submit" at bounding box center [1037, 44] width 32 height 28
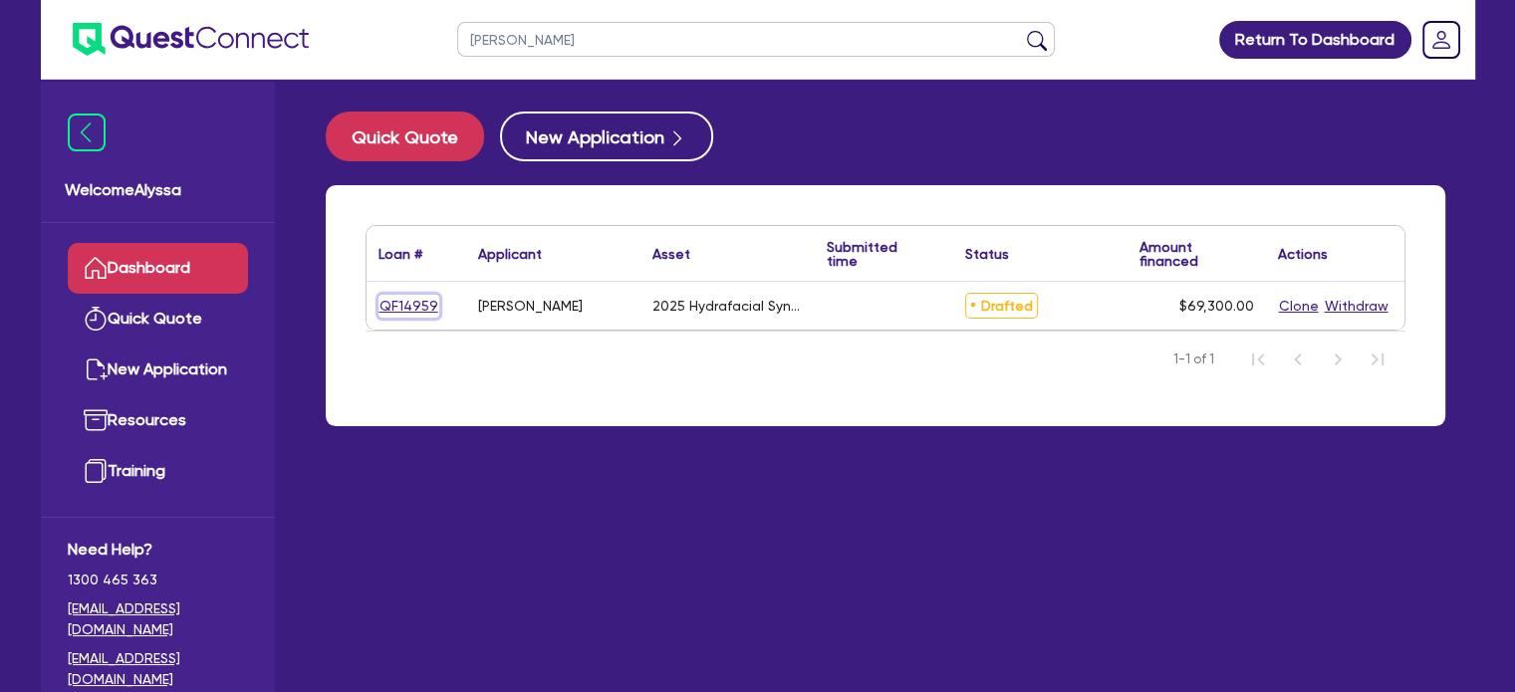
click at [410, 309] on link "QF14959" at bounding box center [408, 306] width 61 height 23
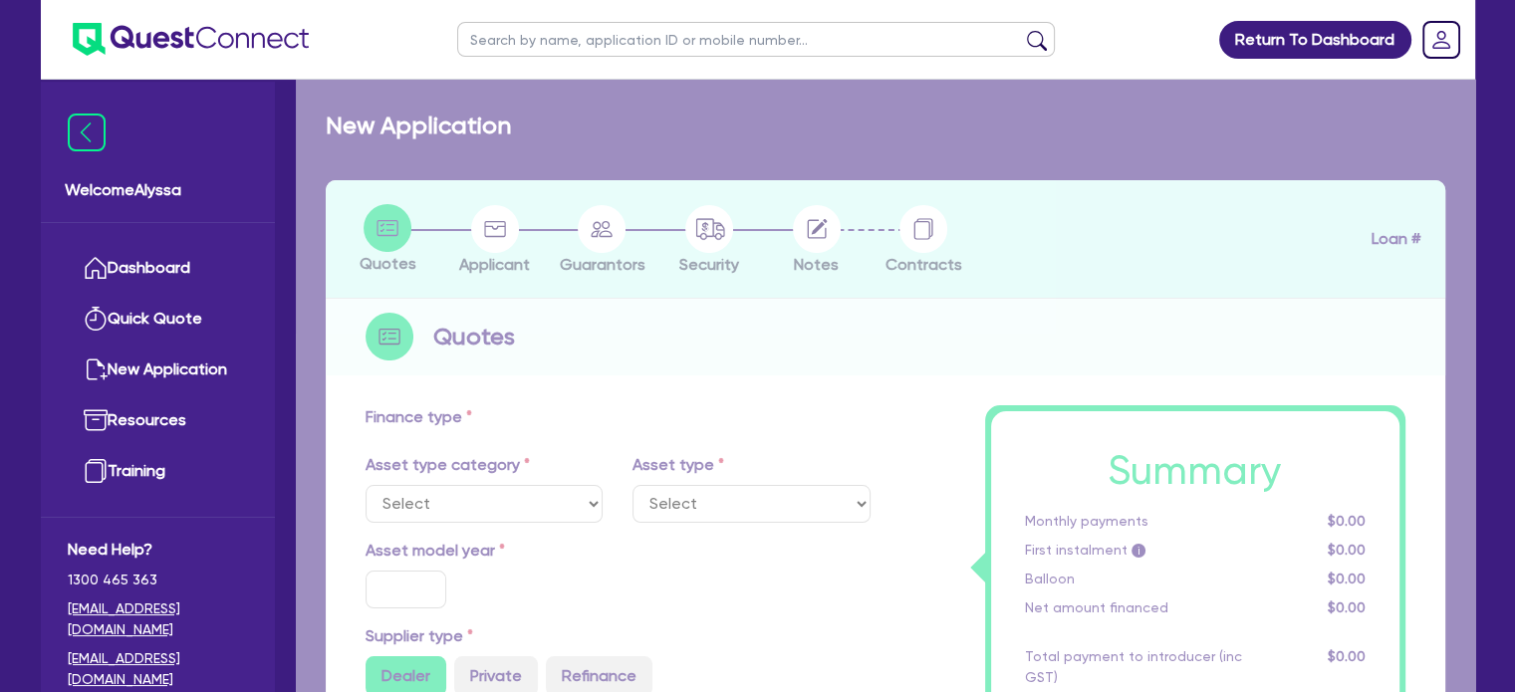
select select "TERTIARY_ASSETS"
type input "2025"
type input "69,300"
type input "4"
type input "2,772"
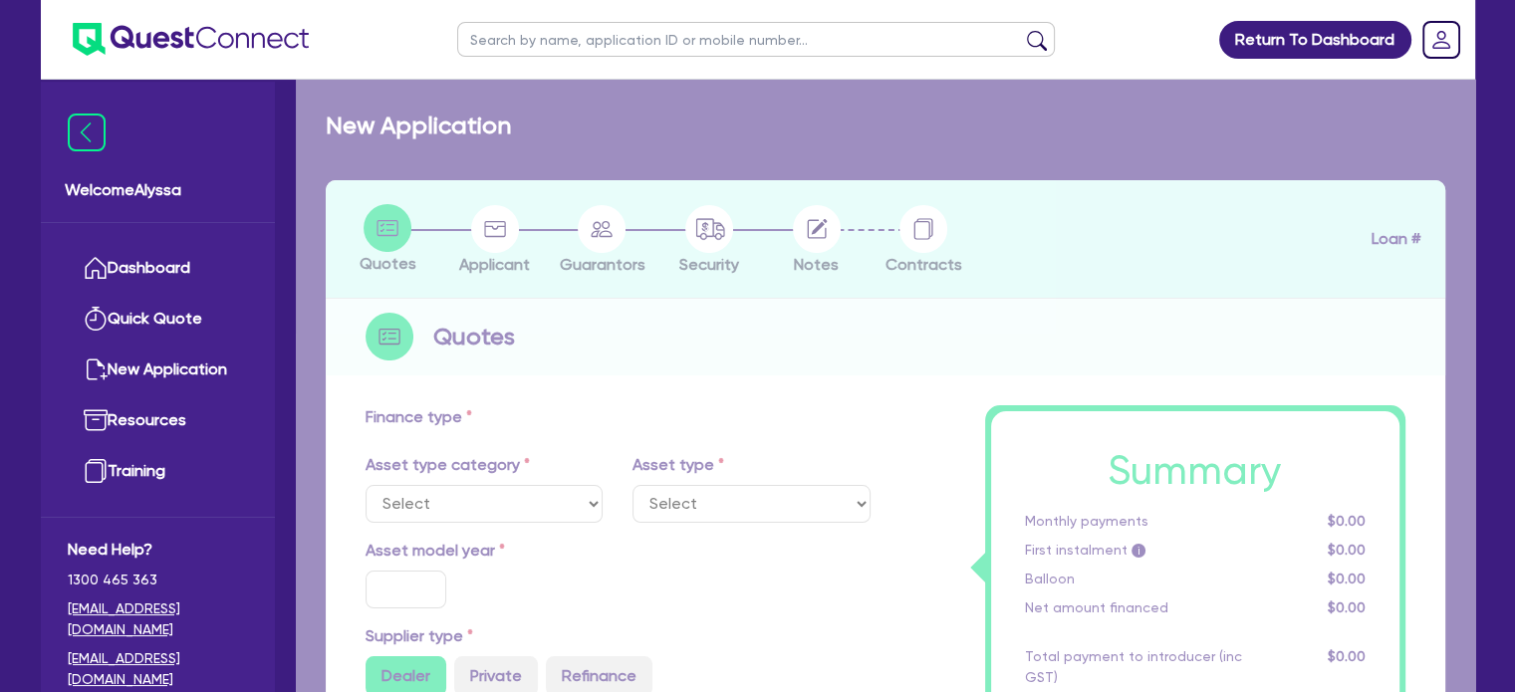
type input "10.5"
select select "BEAUTY_EQUIPMENT"
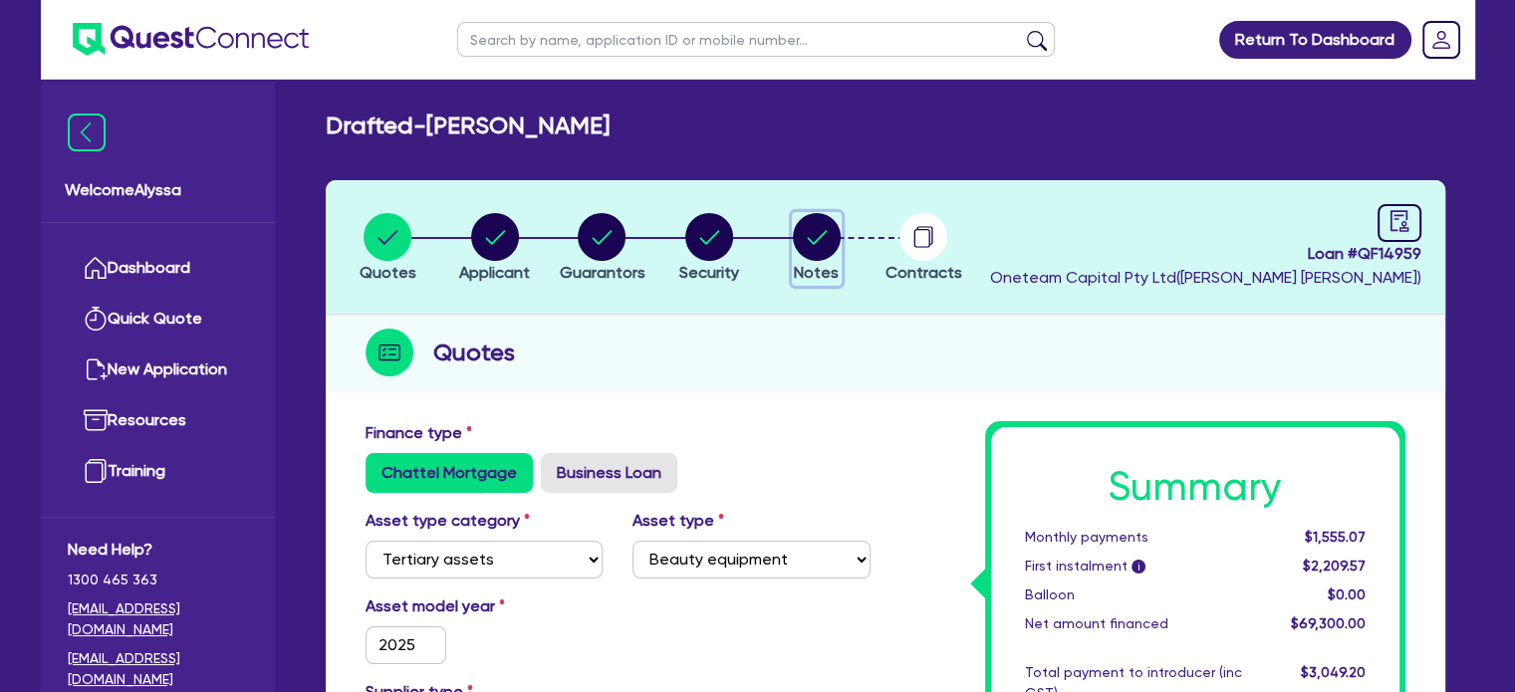
click at [802, 256] on icon "button" at bounding box center [817, 237] width 48 height 48
select select "Other"
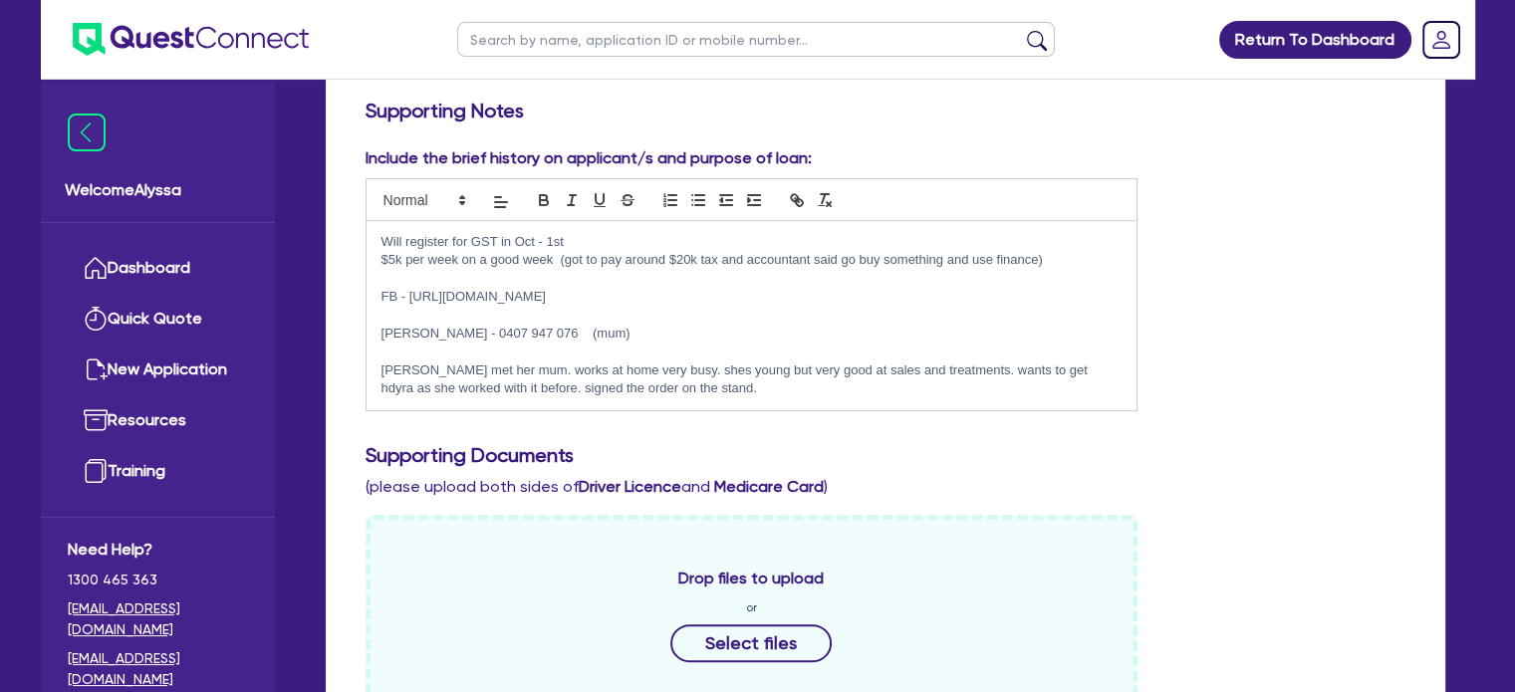
scroll to position [470, 0]
click at [685, 395] on p "Sean met her mum. works at home very busy. shes young but very good at sales an…" at bounding box center [751, 382] width 741 height 37
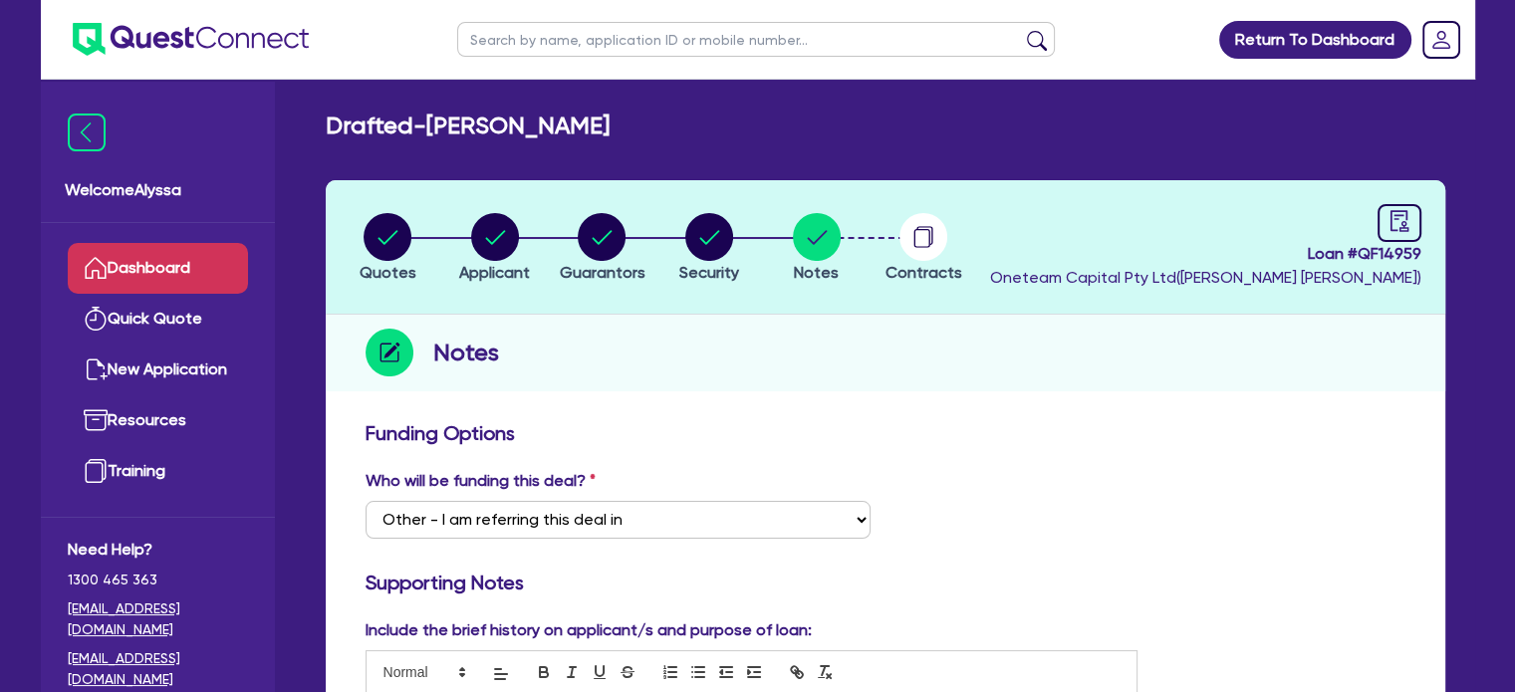
click at [163, 249] on link "Dashboard" at bounding box center [158, 268] width 180 height 51
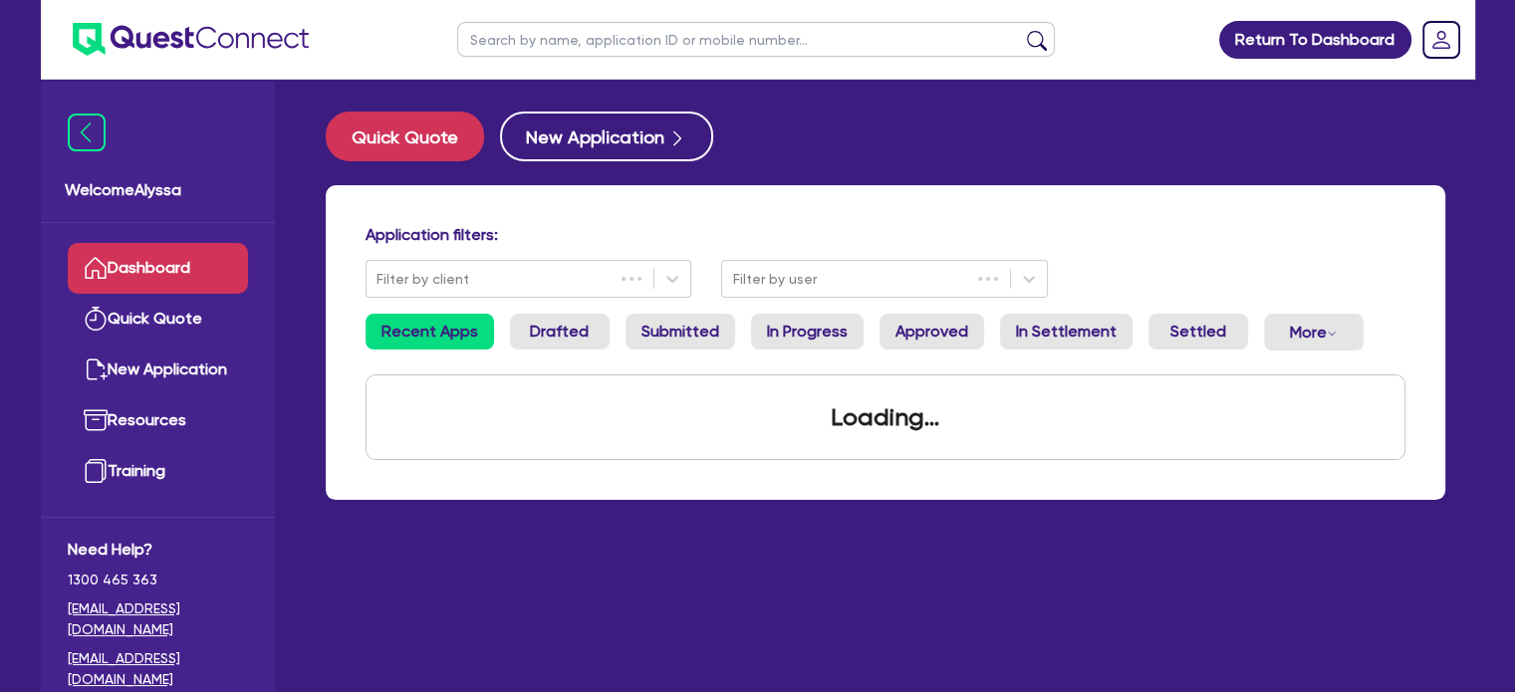
click at [552, 31] on input "text" at bounding box center [756, 39] width 598 height 35
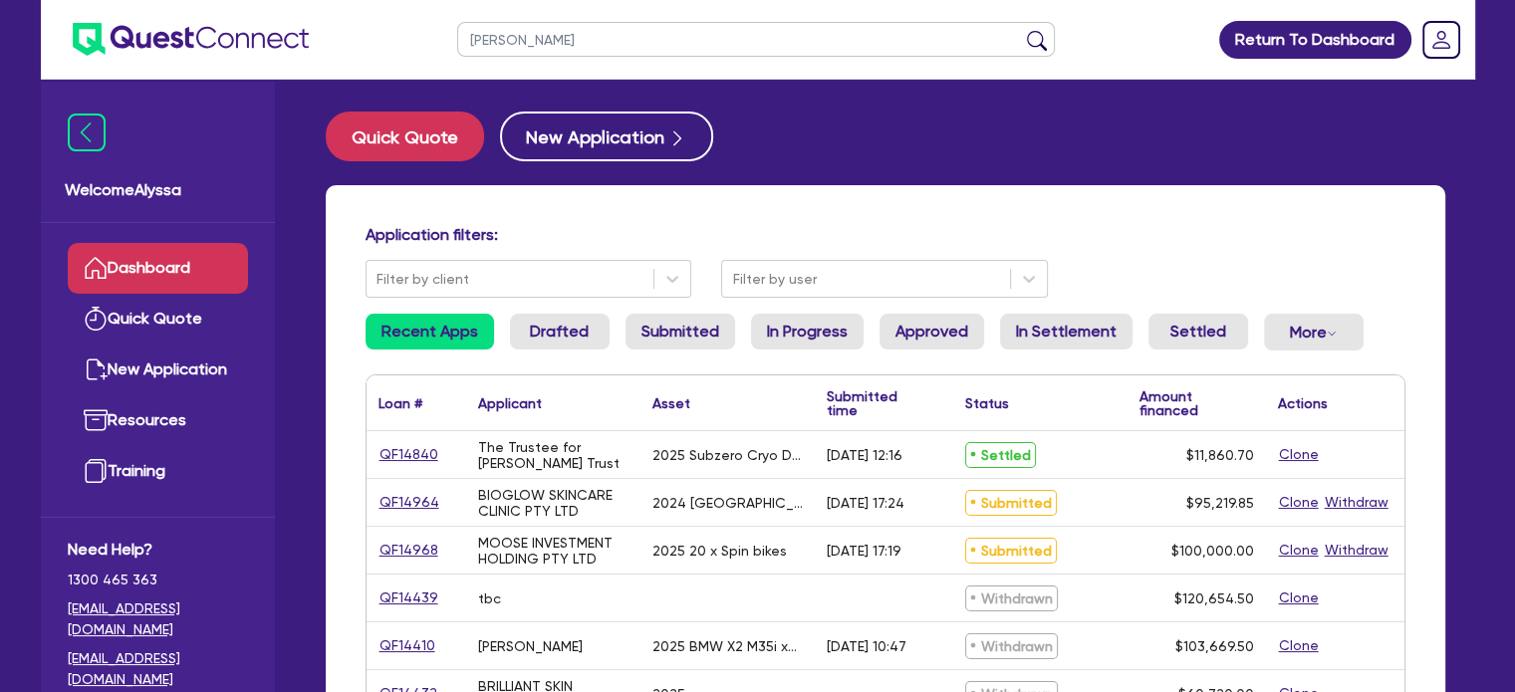
type input "josephine"
click at [1021, 30] on button "submit" at bounding box center [1037, 44] width 32 height 28
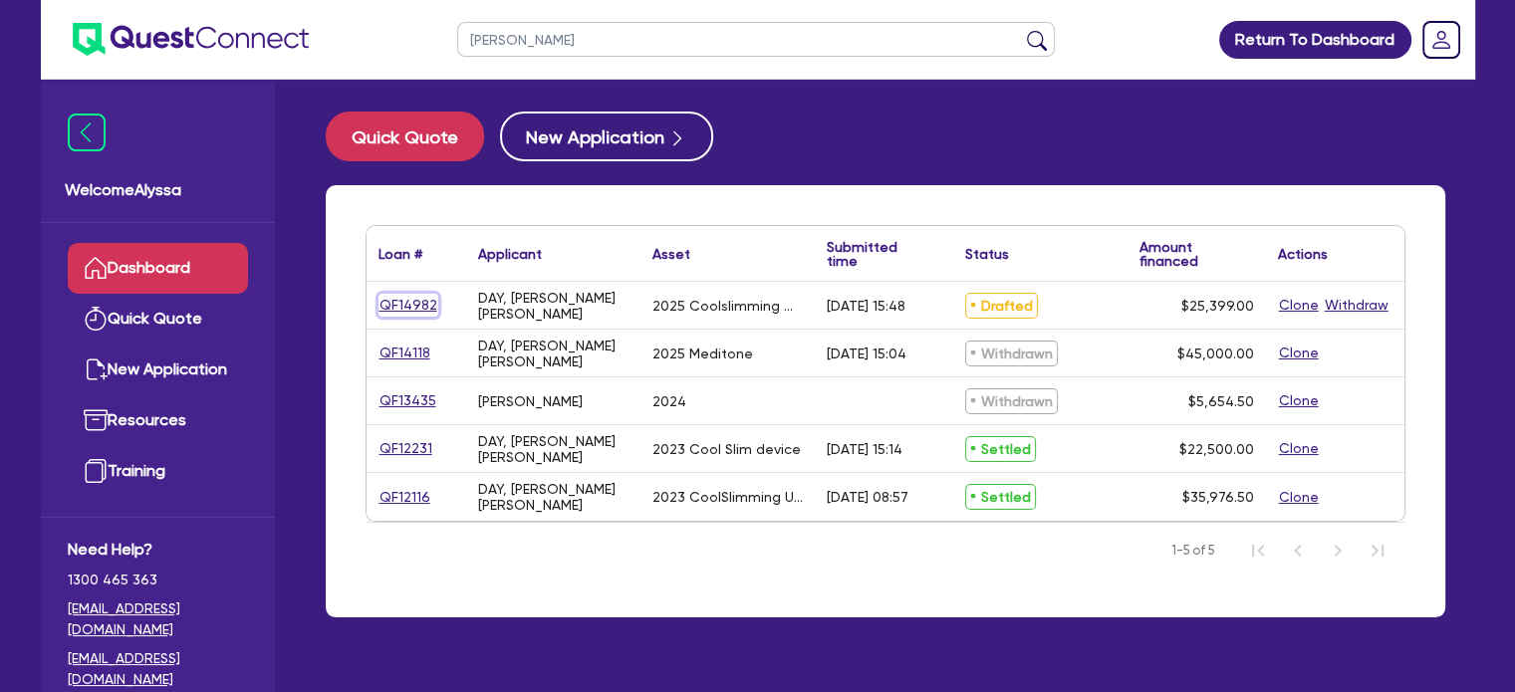
click at [390, 306] on link "QF14982" at bounding box center [408, 305] width 60 height 23
select select "TERTIARY_ASSETS"
select select "BEAUTY_EQUIPMENT"
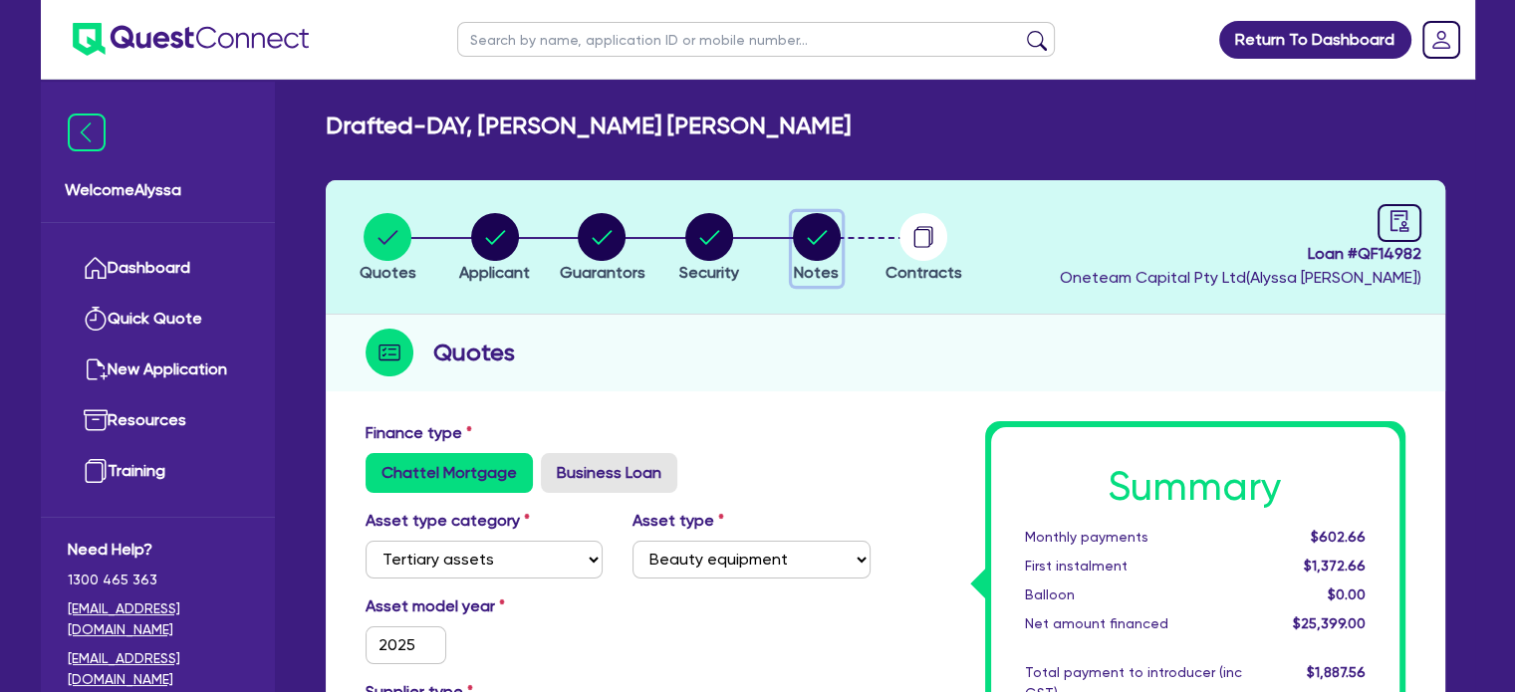
click at [798, 250] on circle "button" at bounding box center [817, 237] width 48 height 48
select select "Other"
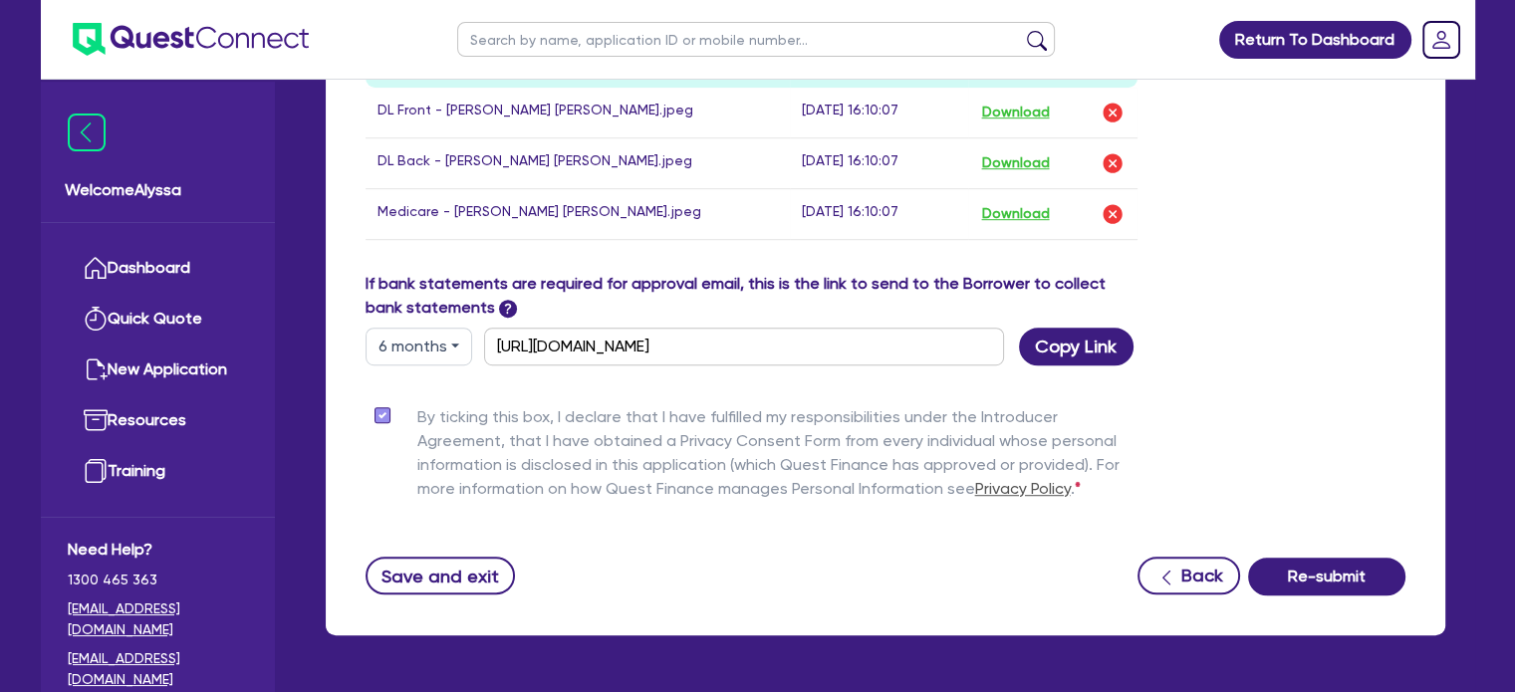
scroll to position [1157, 0]
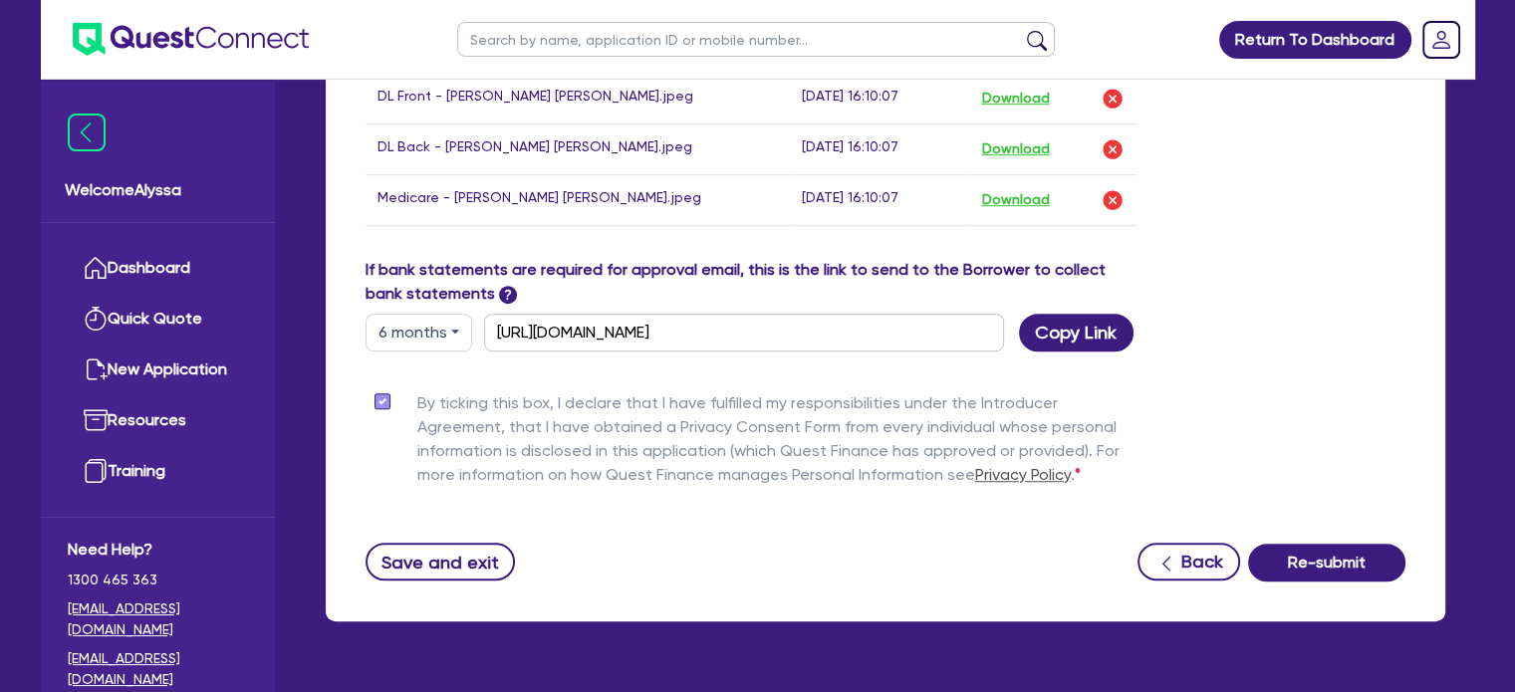
click at [436, 324] on button "6 months" at bounding box center [419, 333] width 107 height 38
click at [413, 444] on link "12 months" at bounding box center [445, 451] width 157 height 37
type input "https://scv.bankstatements.com.au/QUSF-QF14982"
click at [1099, 317] on button "Copy Link" at bounding box center [1076, 333] width 115 height 38
click at [219, 266] on link "Dashboard" at bounding box center [158, 268] width 180 height 51
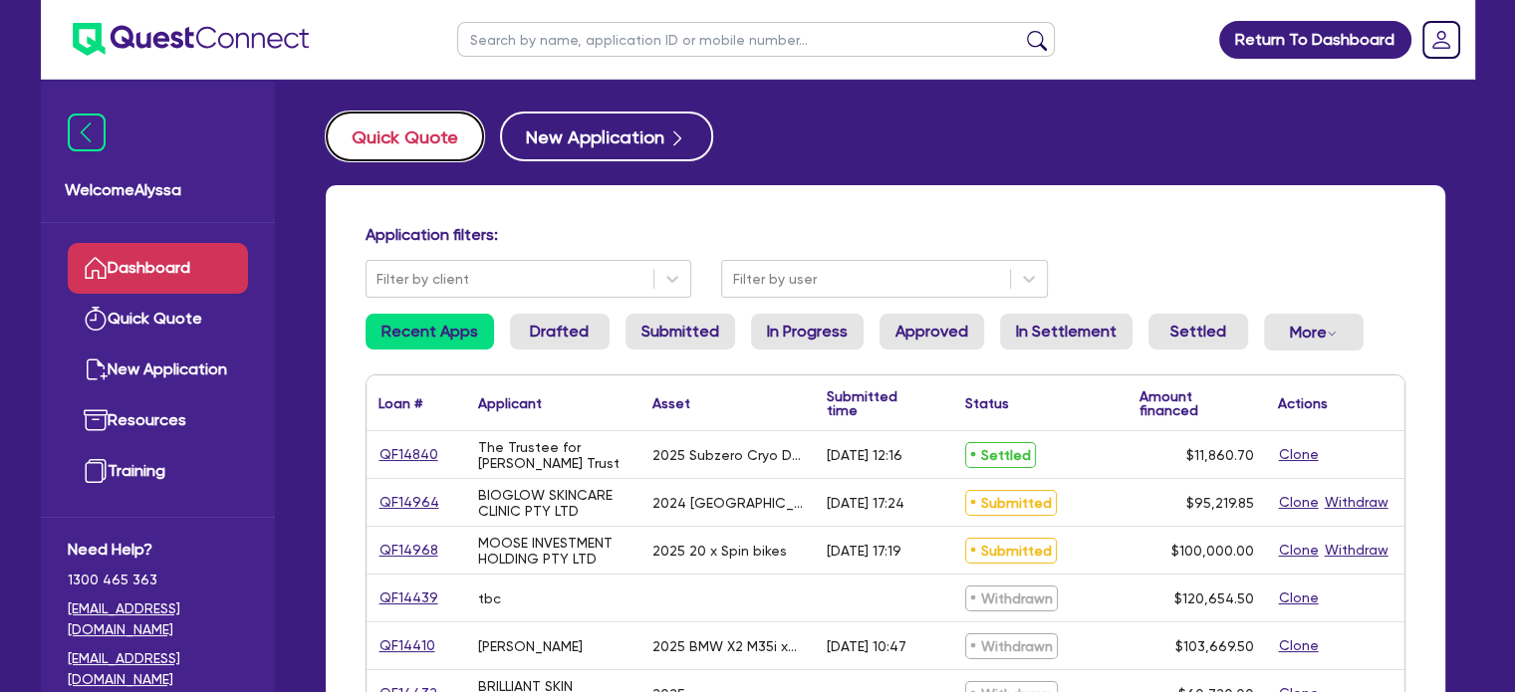
click at [397, 128] on button "Quick Quote" at bounding box center [405, 137] width 158 height 50
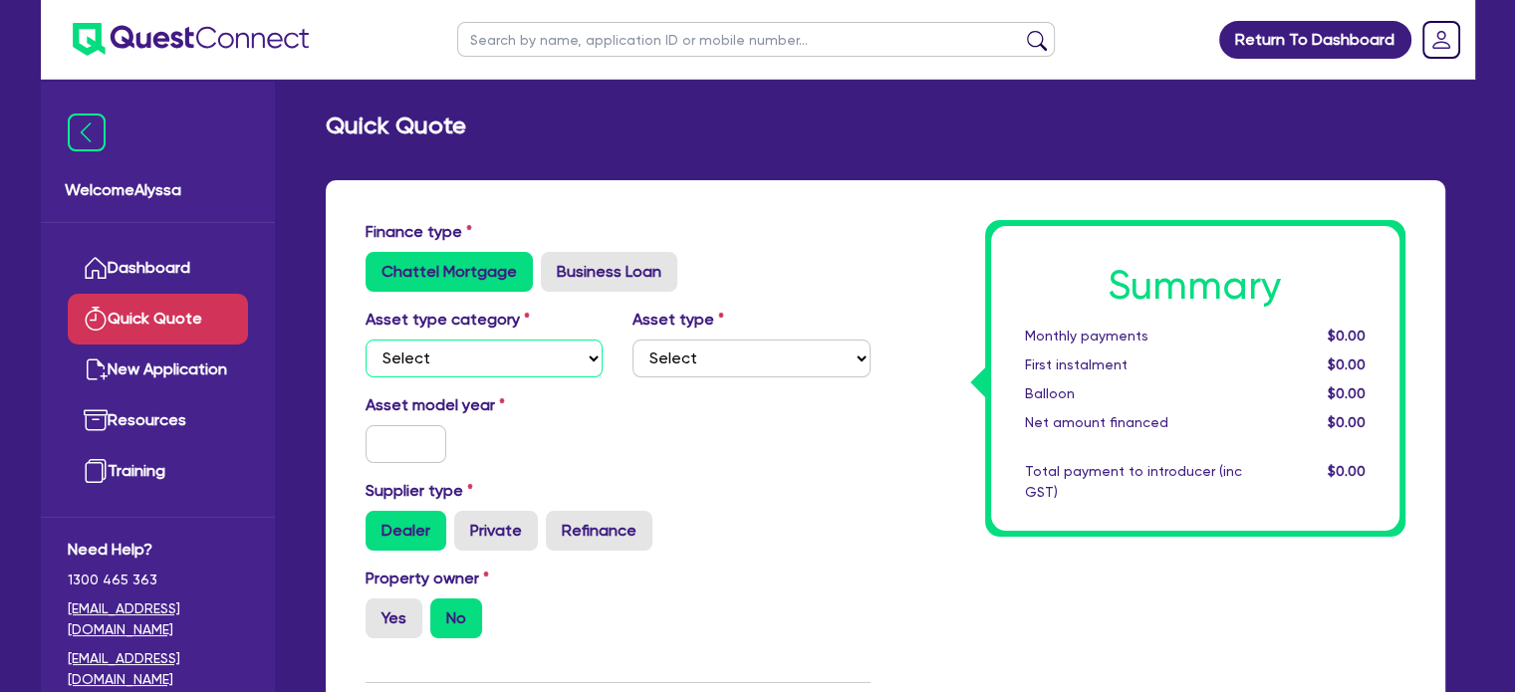
click at [477, 371] on select "Select Cars and light trucks Primary assets Secondary assets Tertiary assets" at bounding box center [485, 359] width 238 height 38
select select "CARS_AND_LIGHT_TRUCKS"
click at [366, 340] on select "Select Cars and light trucks Primary assets Secondary assets Tertiary assets" at bounding box center [485, 359] width 238 height 38
click at [676, 370] on select "Select Passenger vehicles Vans and utes Light trucks up to 4.5 tonne" at bounding box center [751, 359] width 238 height 38
select select "PASSENGER_VEHICLES"
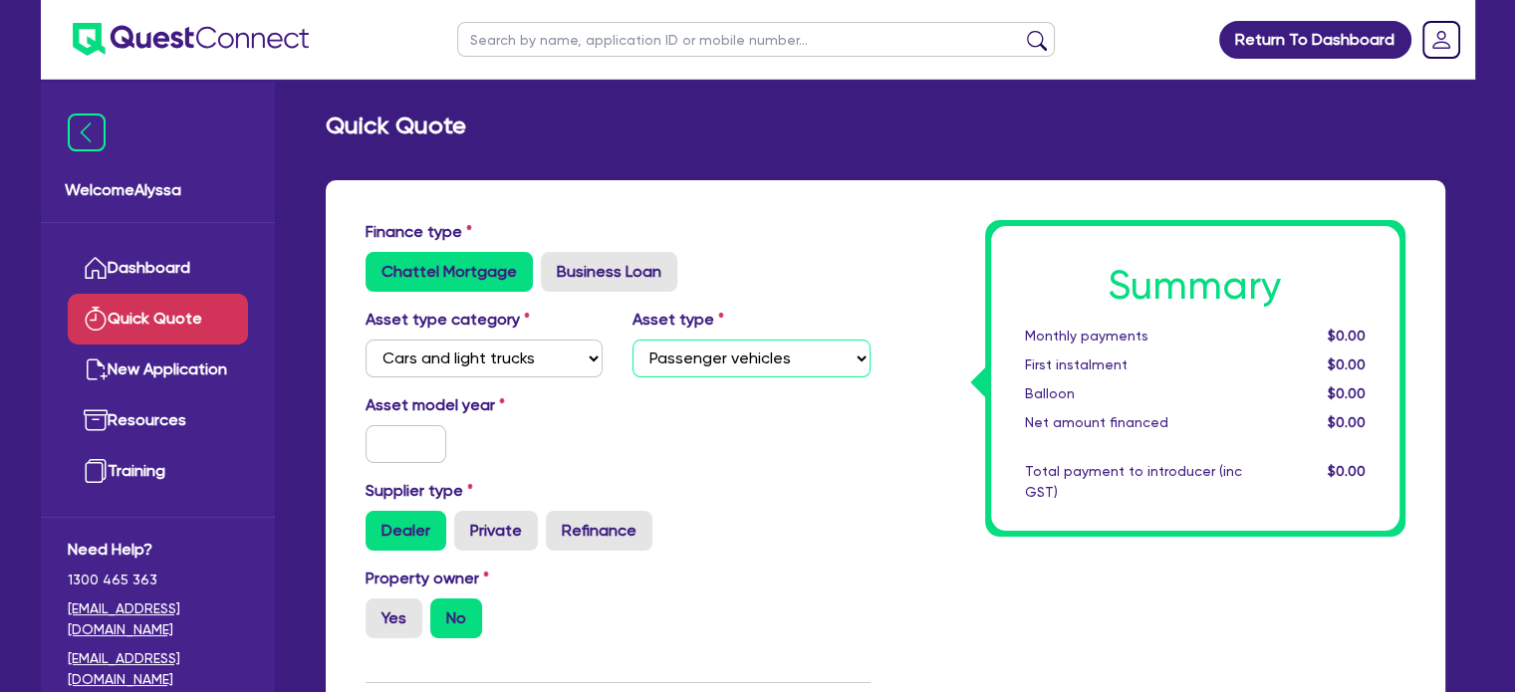
click at [632, 340] on select "Select Passenger vehicles Vans and utes Light trucks up to 4.5 tonne" at bounding box center [751, 359] width 238 height 38
click at [433, 445] on input "text" at bounding box center [407, 444] width 82 height 38
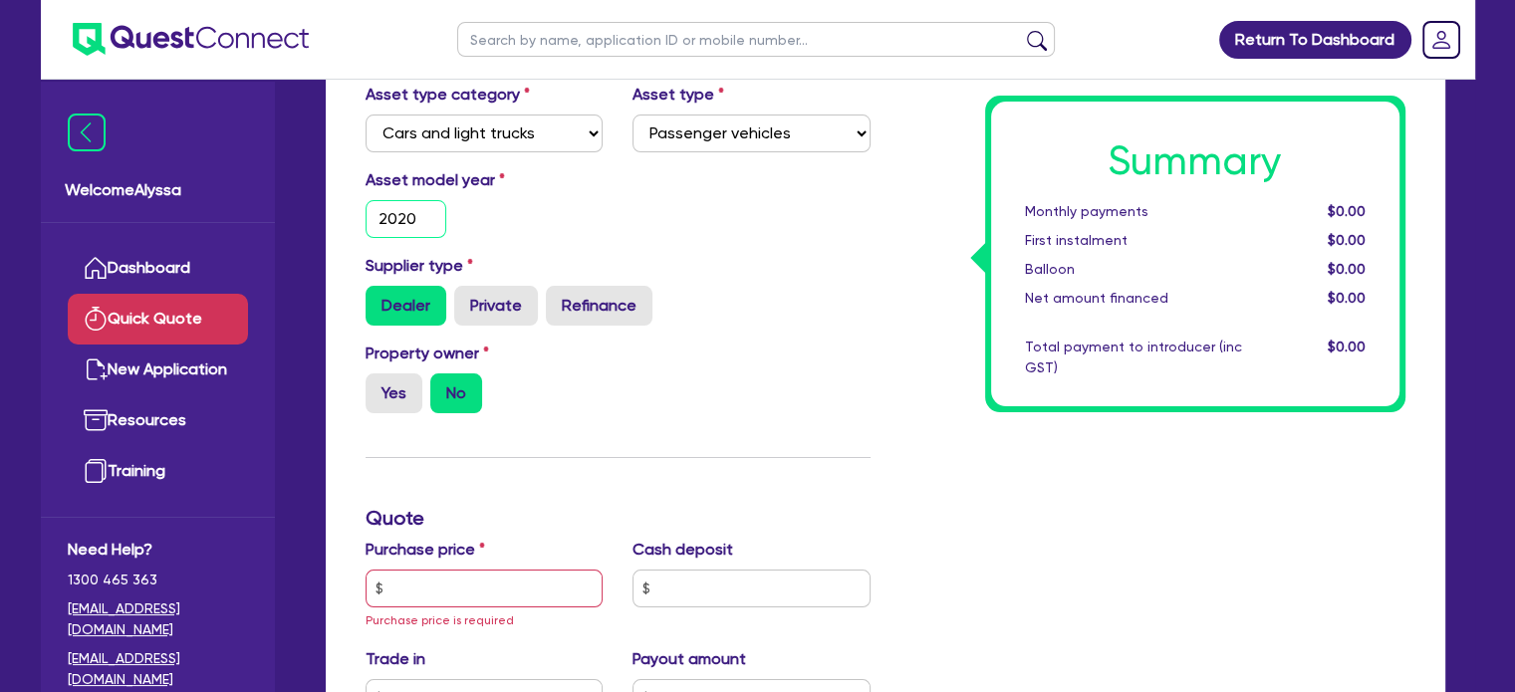
scroll to position [239, 0]
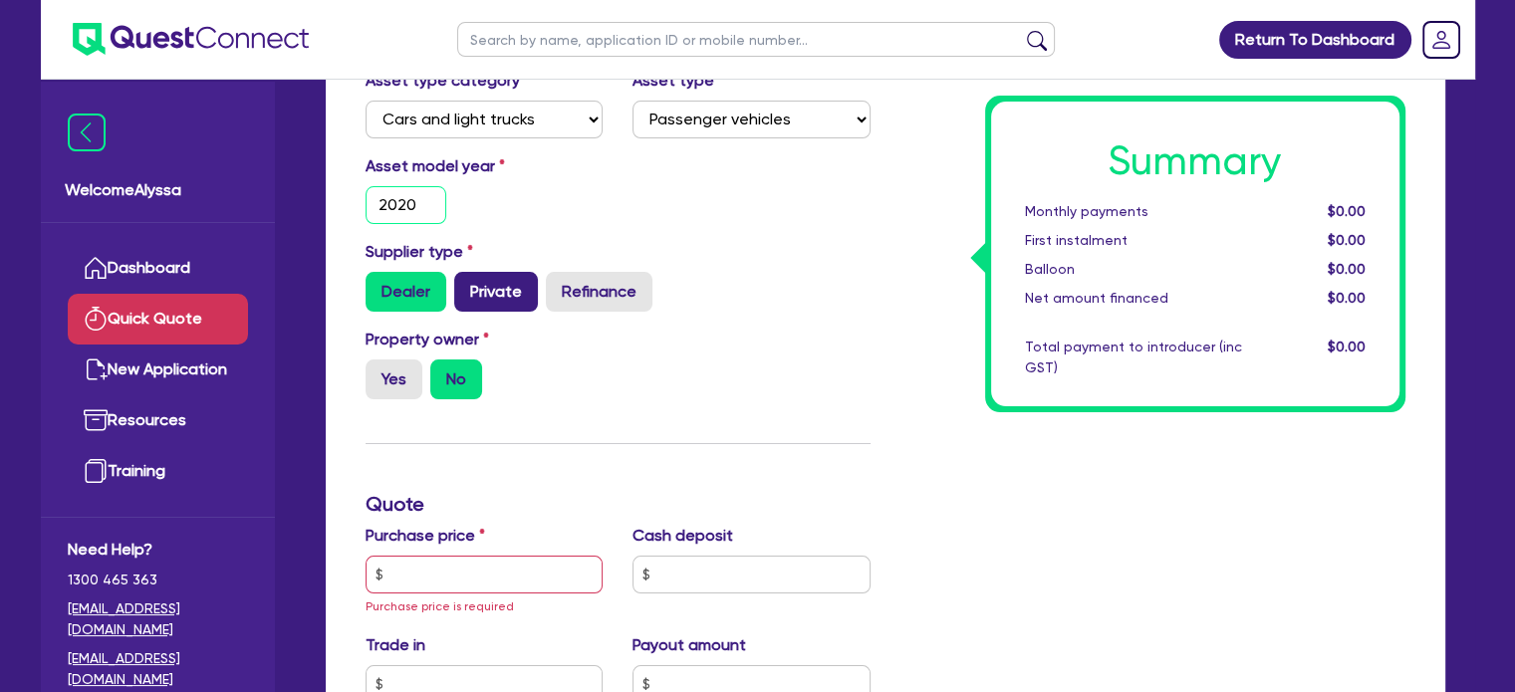
type input "2020"
click at [478, 299] on label "Private" at bounding box center [496, 292] width 84 height 40
click at [467, 285] on input "Private" at bounding box center [460, 278] width 13 height 13
radio input "true"
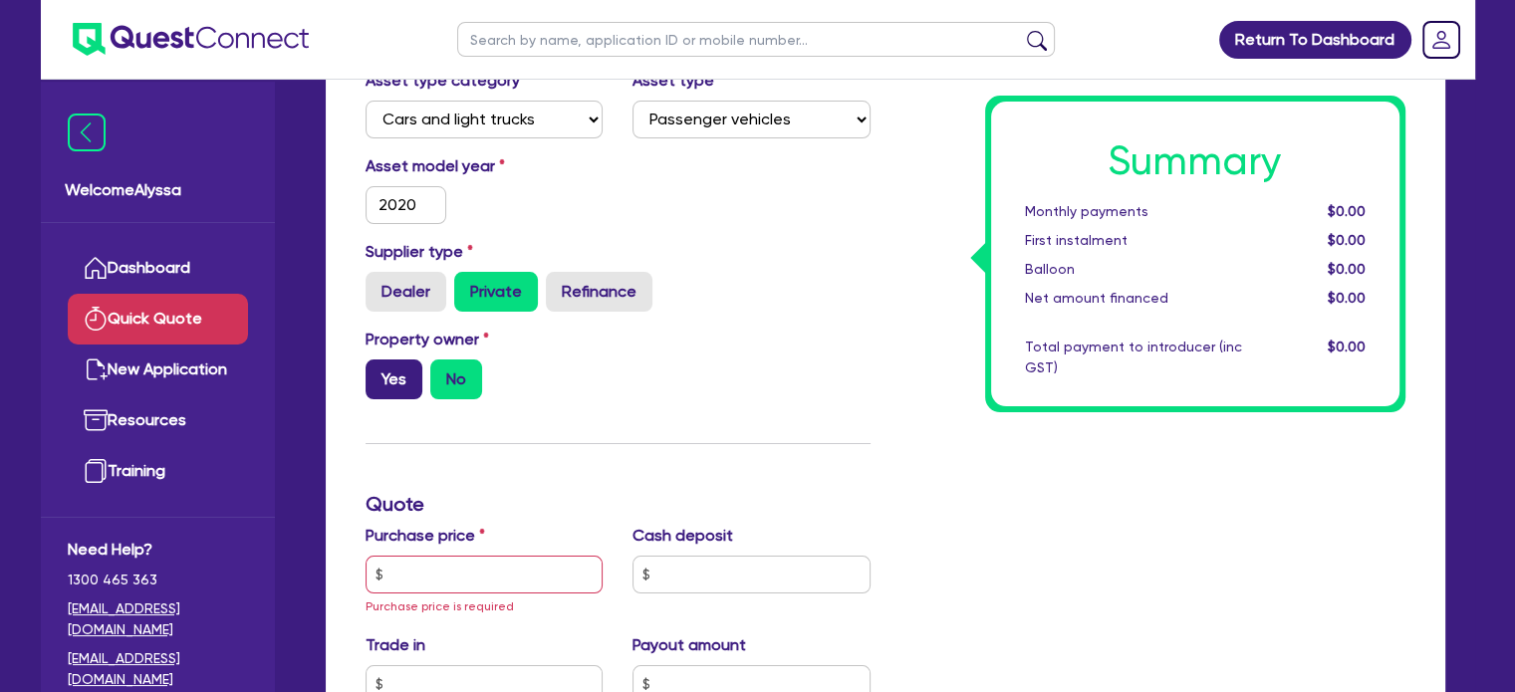
click at [395, 371] on label "Yes" at bounding box center [394, 380] width 57 height 40
click at [378, 371] on input "Yes" at bounding box center [372, 366] width 13 height 13
radio input "true"
click at [442, 587] on input "text" at bounding box center [485, 575] width 238 height 38
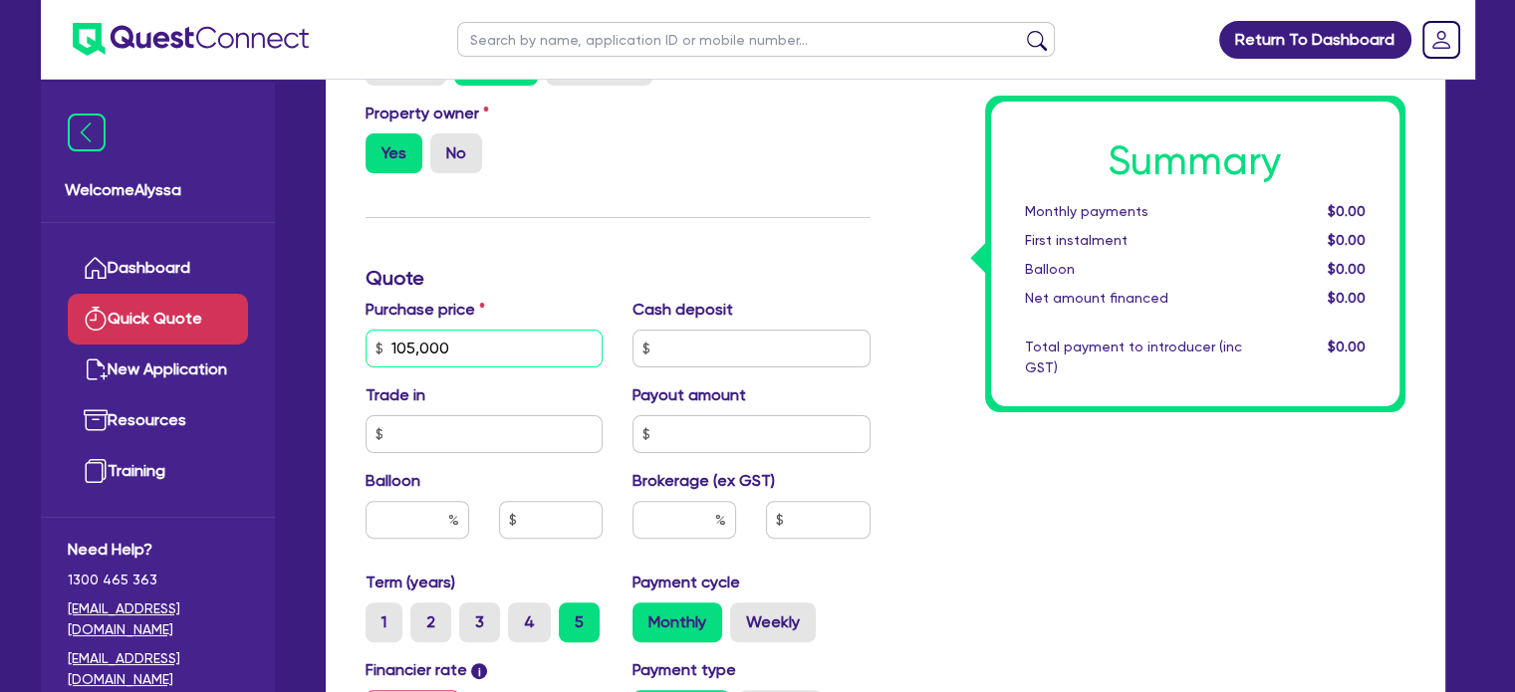
scroll to position [466, 0]
type input "105,000"
click at [406, 518] on input "text" at bounding box center [418, 519] width 104 height 38
click at [665, 504] on input "text" at bounding box center [684, 519] width 104 height 38
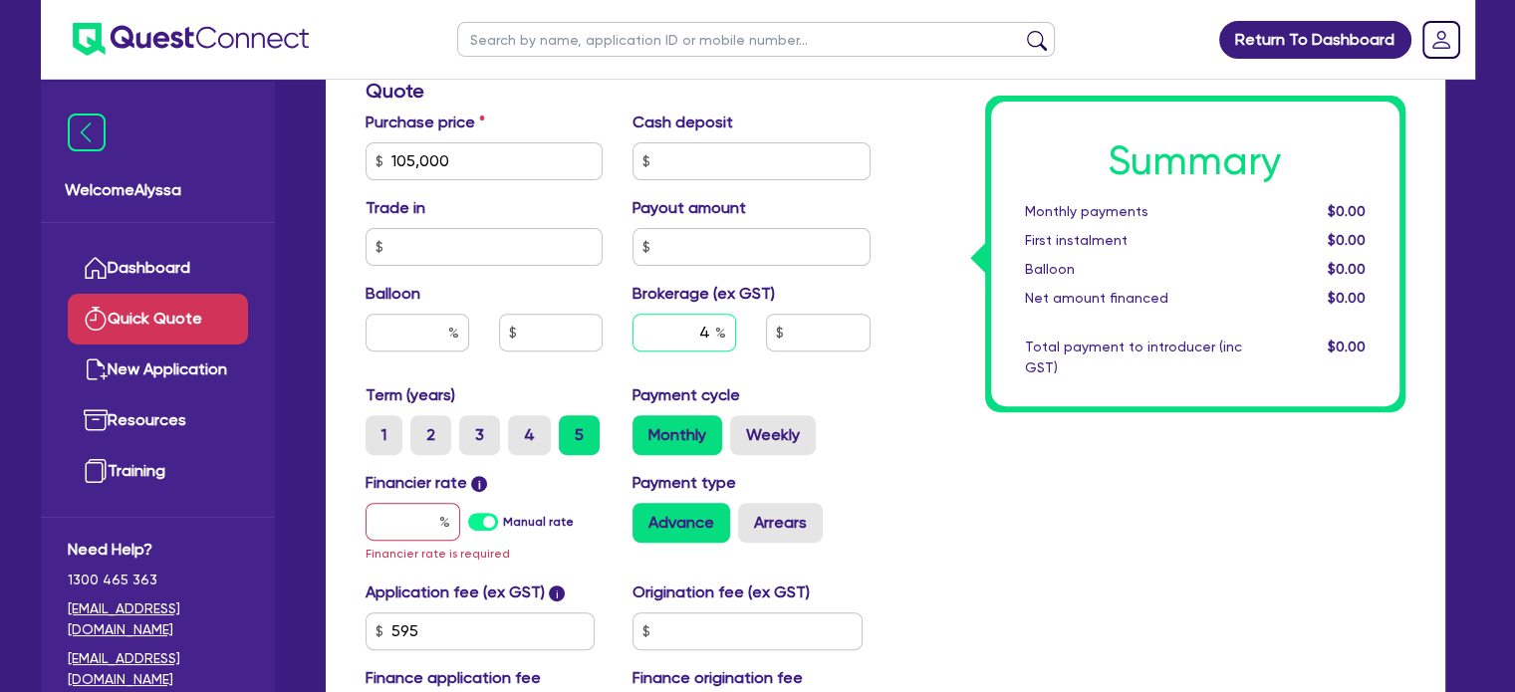
scroll to position [657, 0]
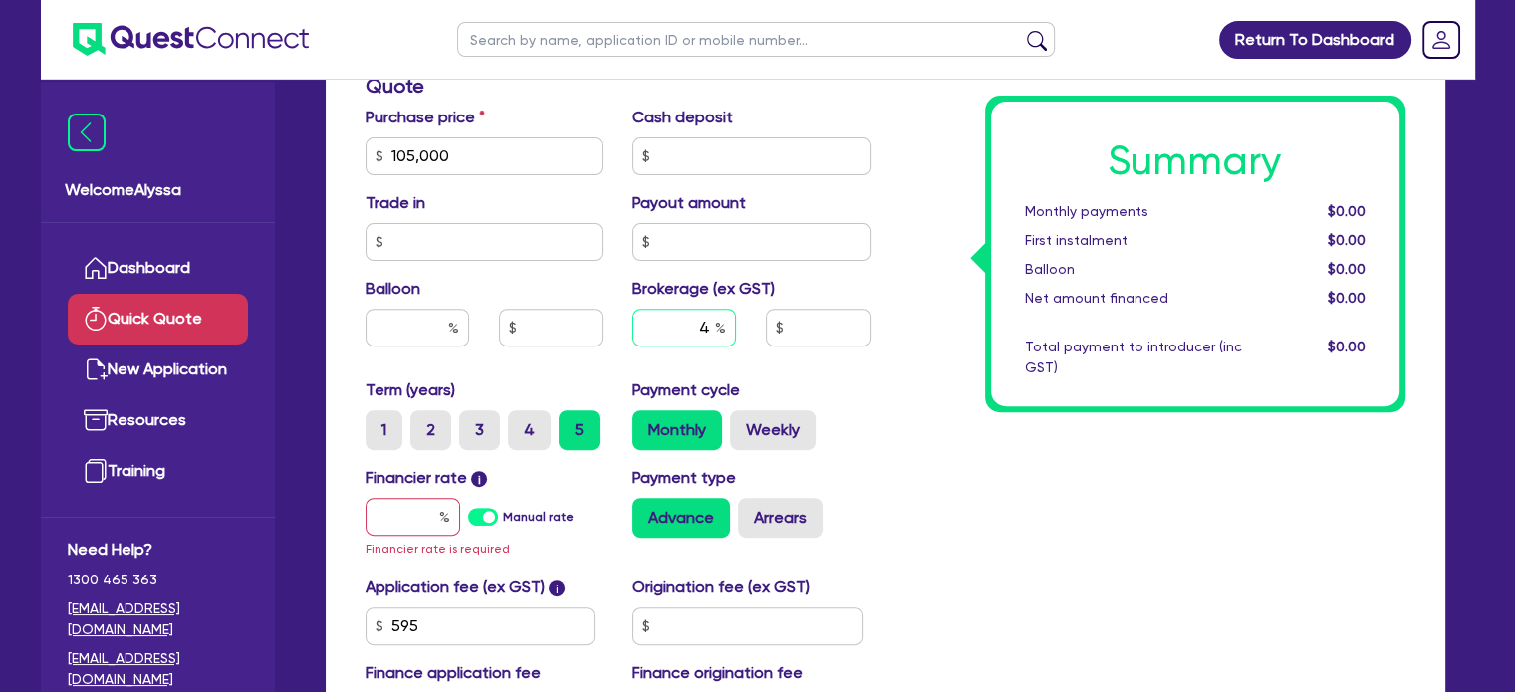
type input "4"
click at [417, 505] on input "text" at bounding box center [413, 517] width 95 height 38
click at [402, 336] on input "text" at bounding box center [418, 328] width 104 height 38
type input "30"
click at [409, 506] on input "text" at bounding box center [413, 517] width 95 height 38
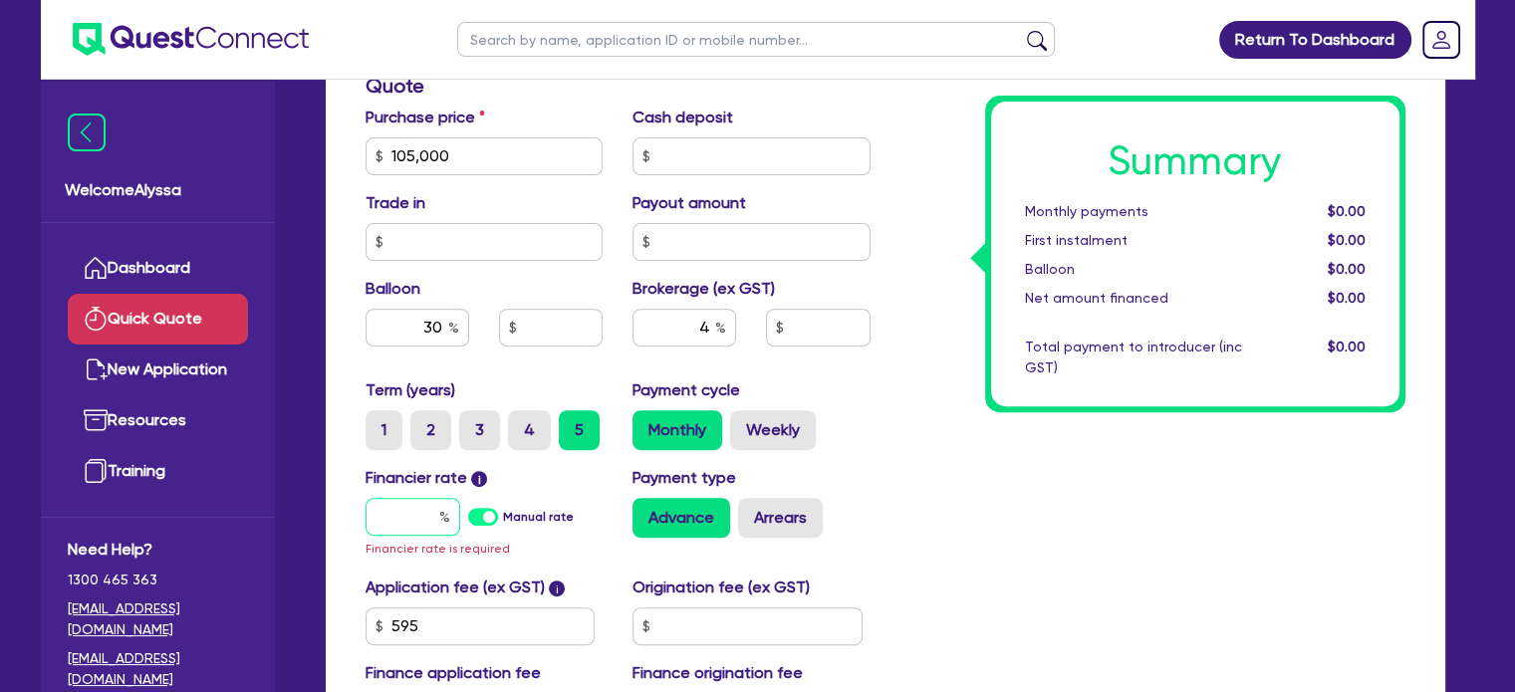
type input "7"
type input "31,500"
type input "4,226.18"
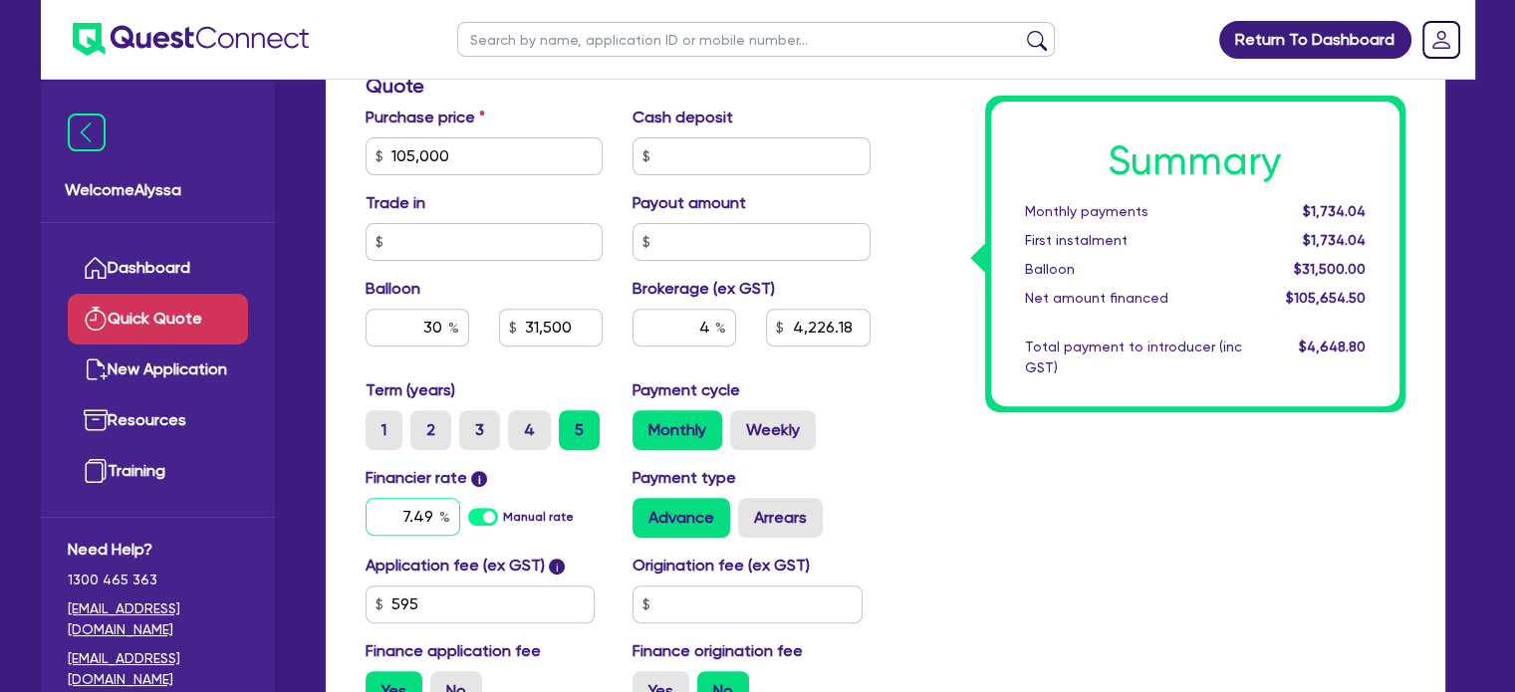
type input "7.49"
type input "31,500"
type input "4,226.18"
type input "31,500"
type input "4,226.18"
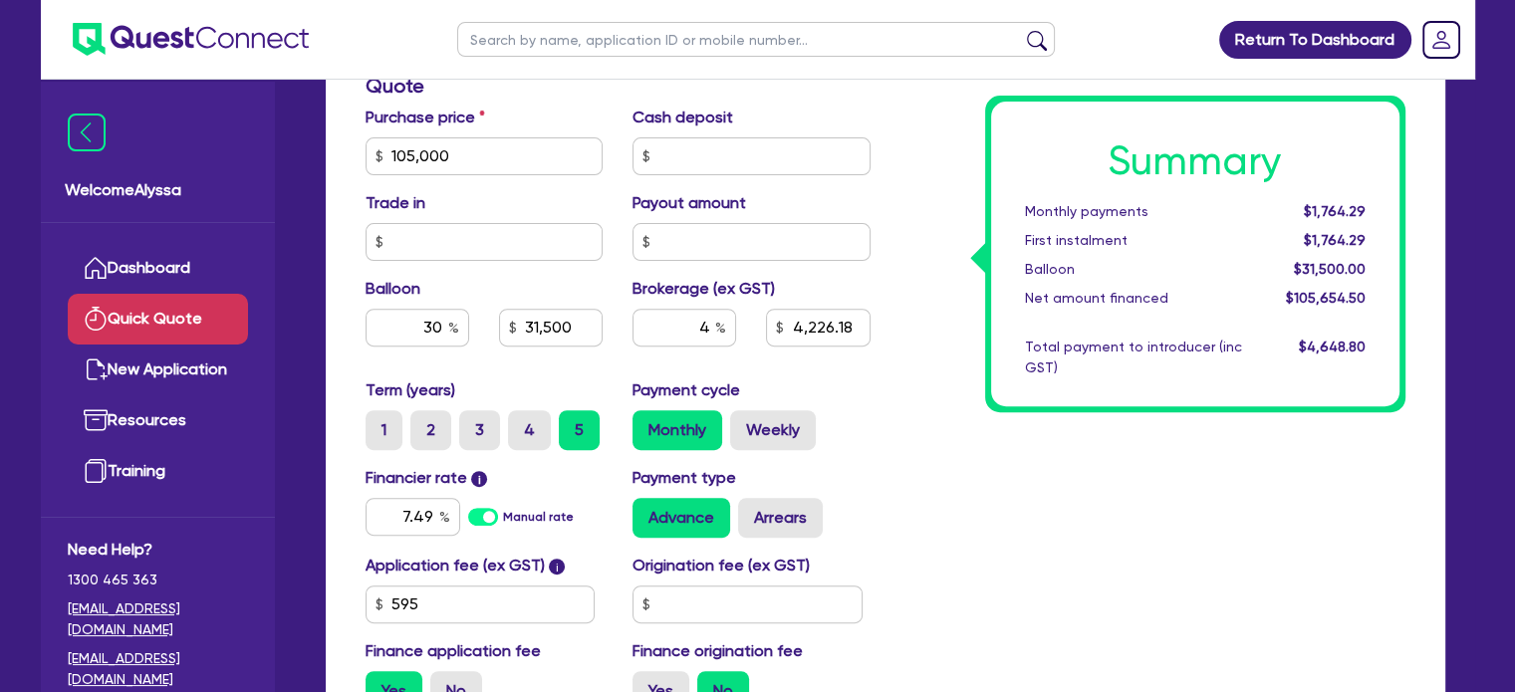
click at [1078, 514] on div "Summary Monthly payments $1,764.29 First instalment $1,764.29 Balloon $31,500.0…" at bounding box center [1152, 145] width 535 height 1164
click at [711, 605] on input "text" at bounding box center [747, 605] width 230 height 38
type input "770"
type input "31,500"
type input "4,226.18"
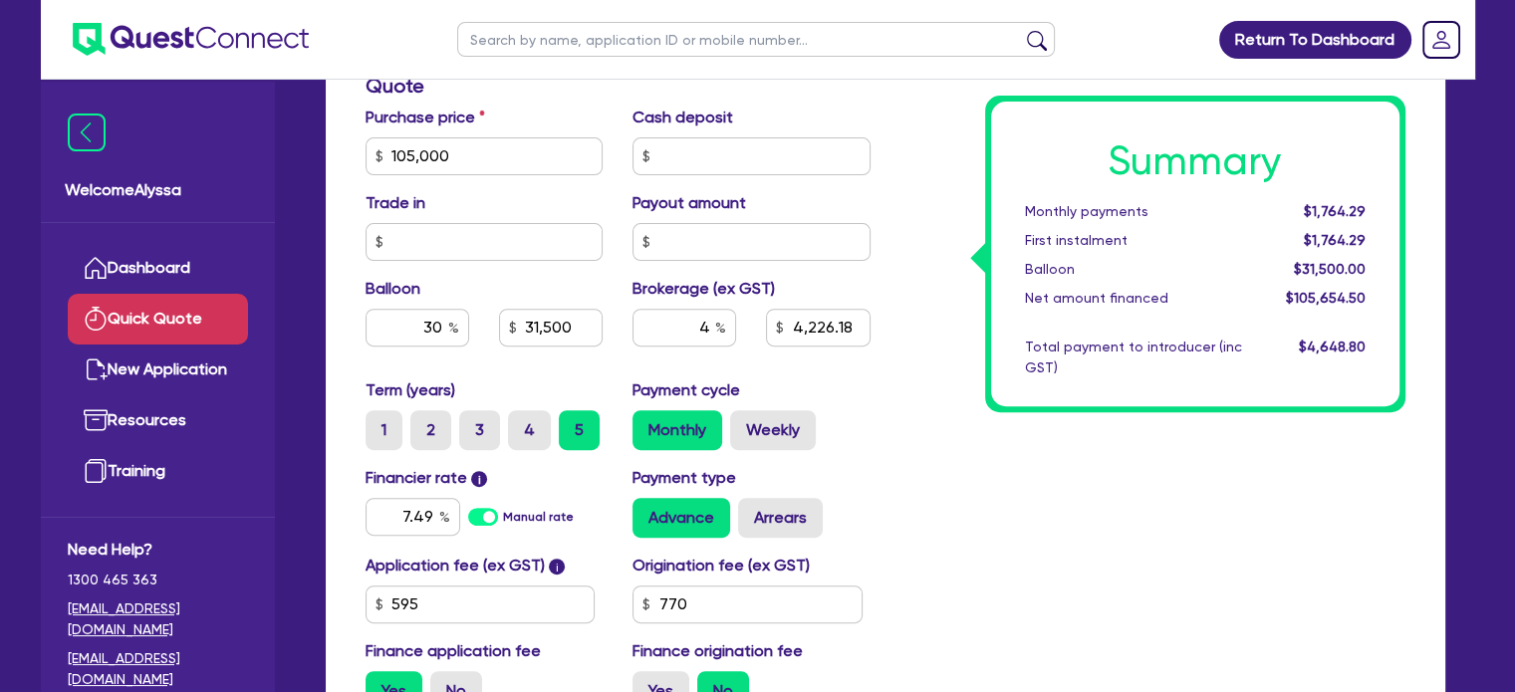
type input "31,500"
type input "4,226.18"
click at [1052, 605] on div "Summary Monthly payments $1,764.29 First instalment $2,611.29 Balloon $31,500.0…" at bounding box center [1152, 145] width 535 height 1164
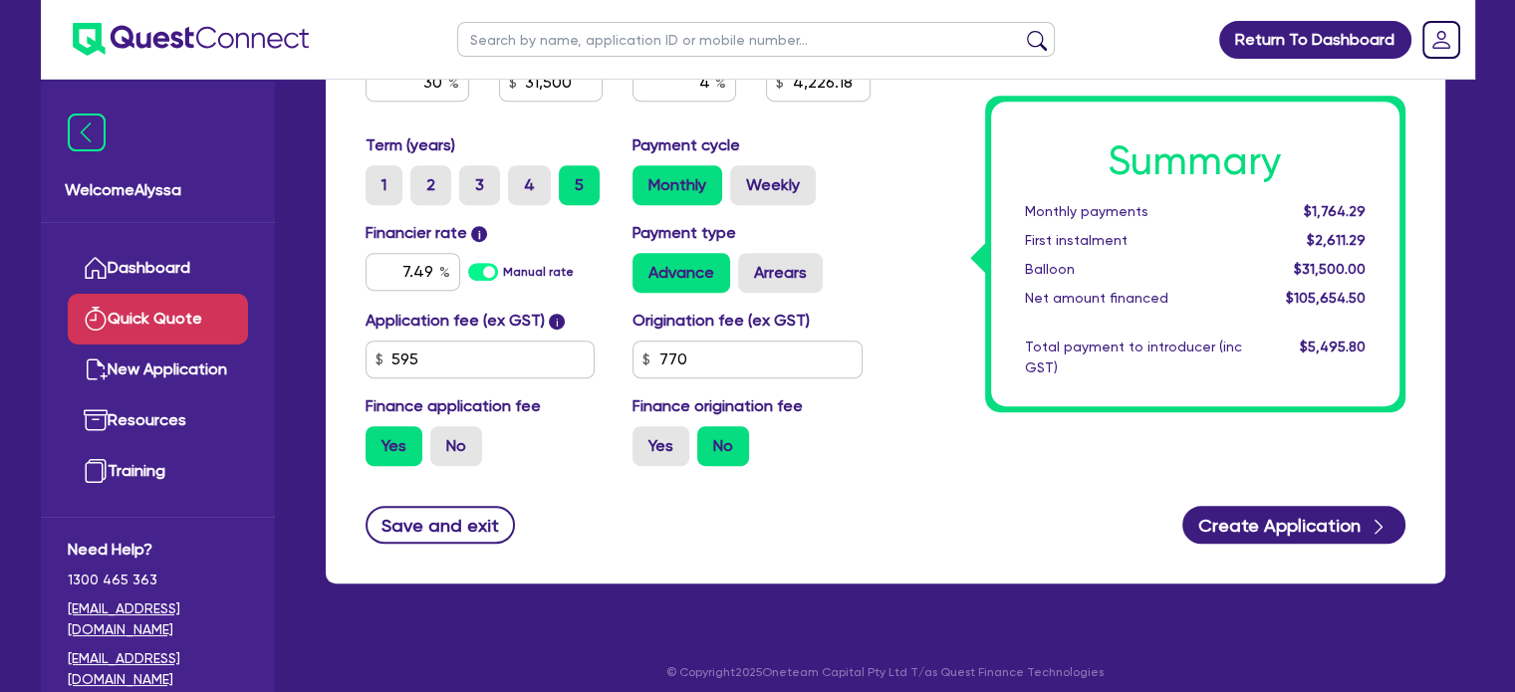
scroll to position [914, 0]
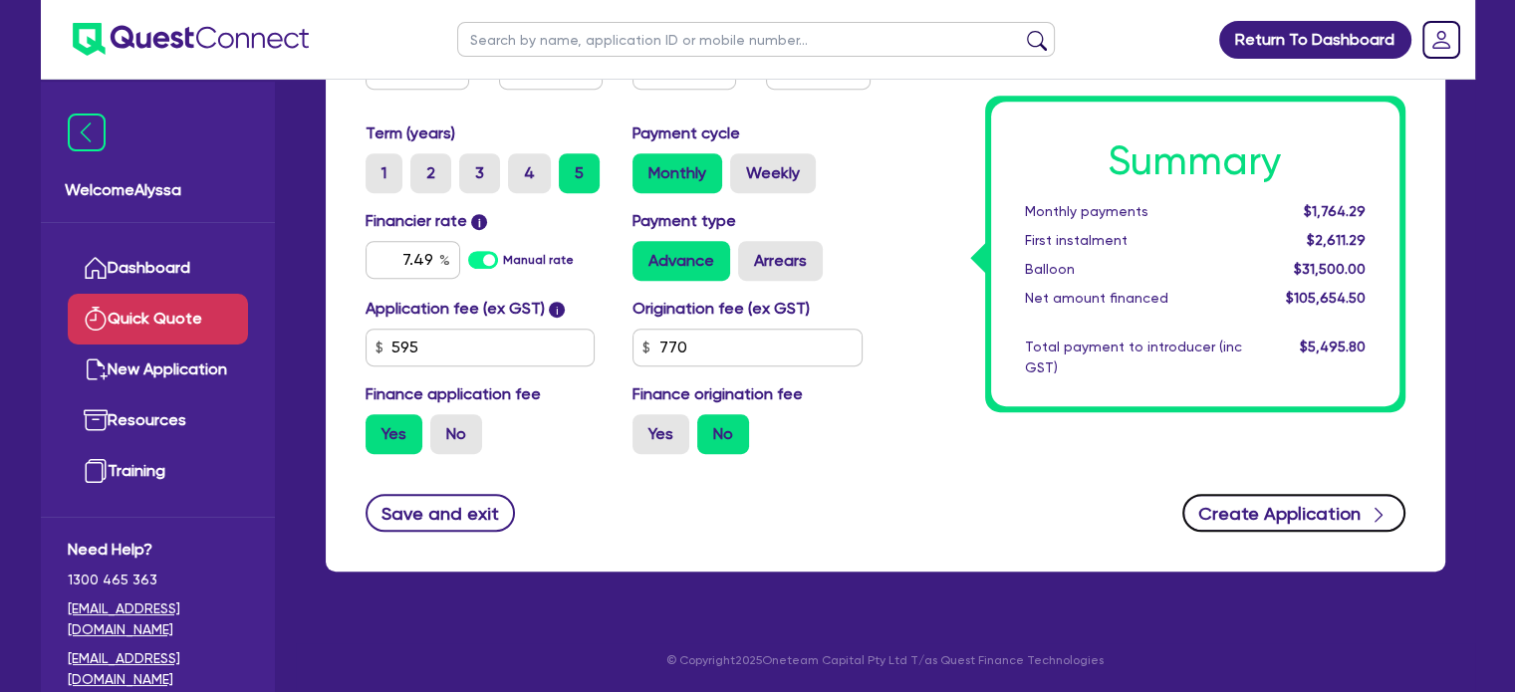
click at [1263, 514] on button "Create Application" at bounding box center [1293, 513] width 223 height 38
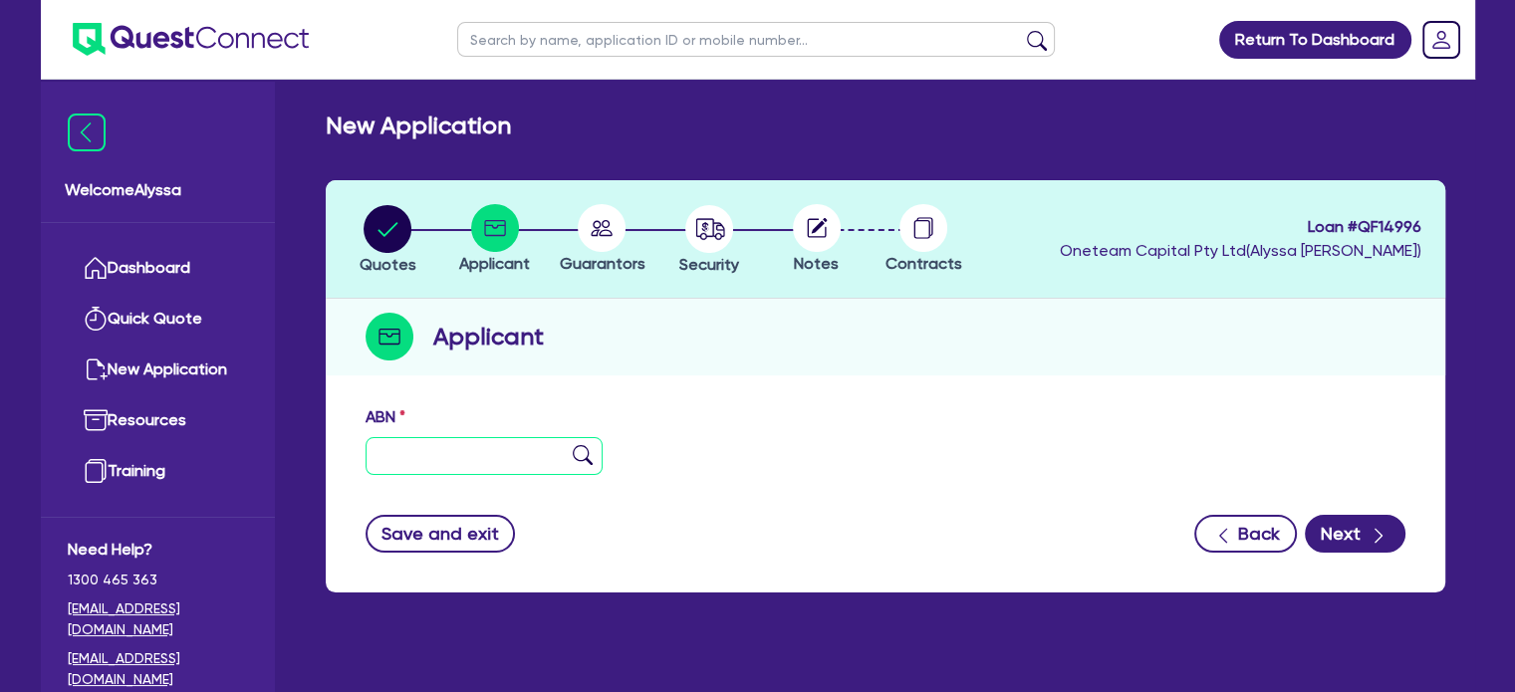
click at [440, 456] on input "text" at bounding box center [485, 456] width 238 height 38
paste input "99 862 236 338"
type input "99 862 236 338"
click at [582, 449] on img at bounding box center [583, 455] width 20 height 20
type input "The Trustee for the Audley Family Trust"
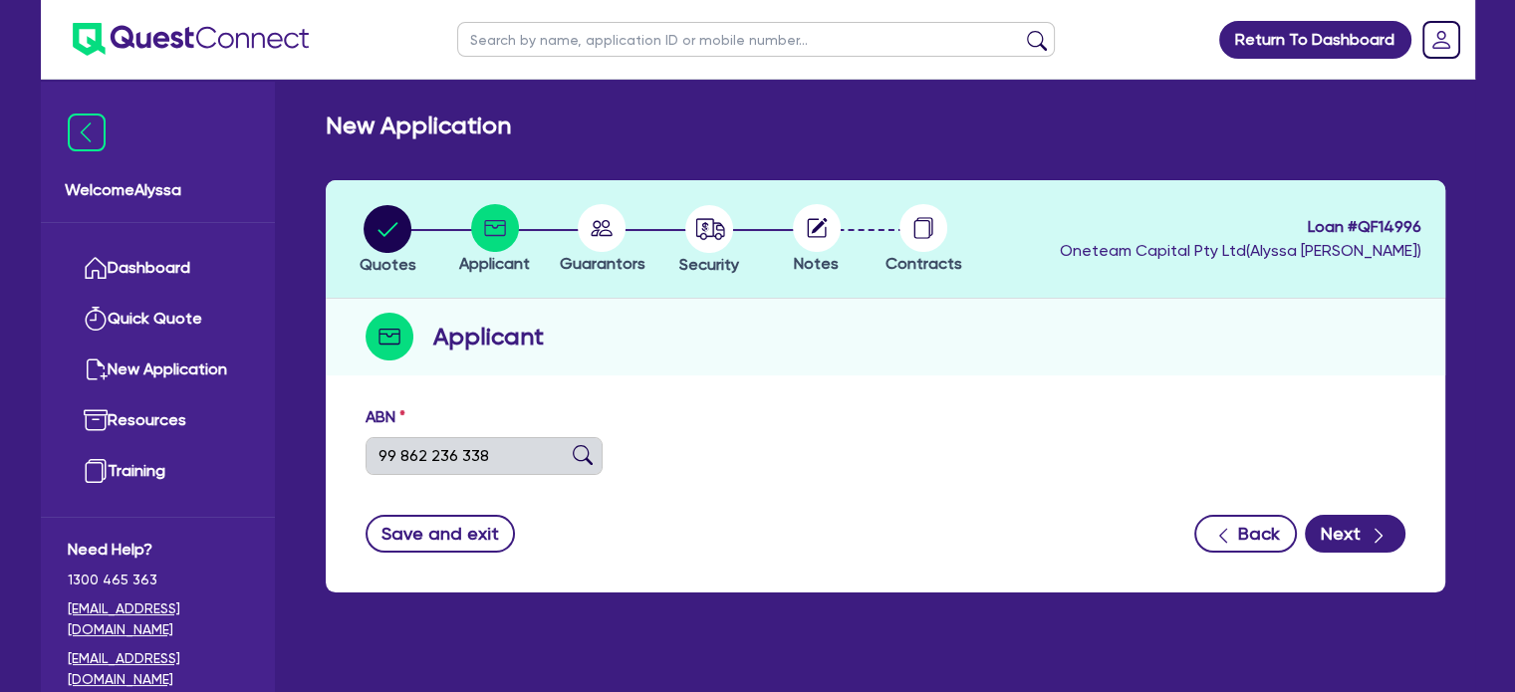
select select "TRUST"
type input "01/07/2018"
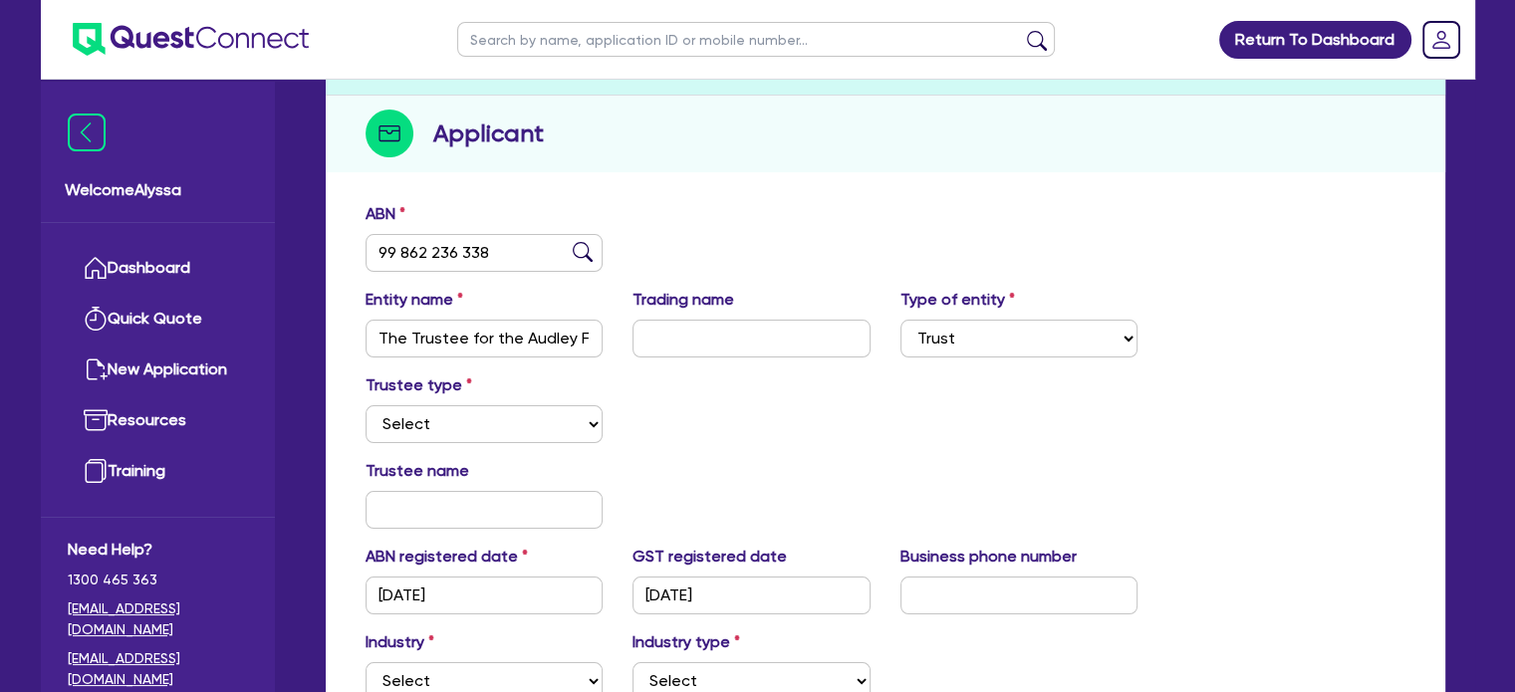
scroll to position [218, 0]
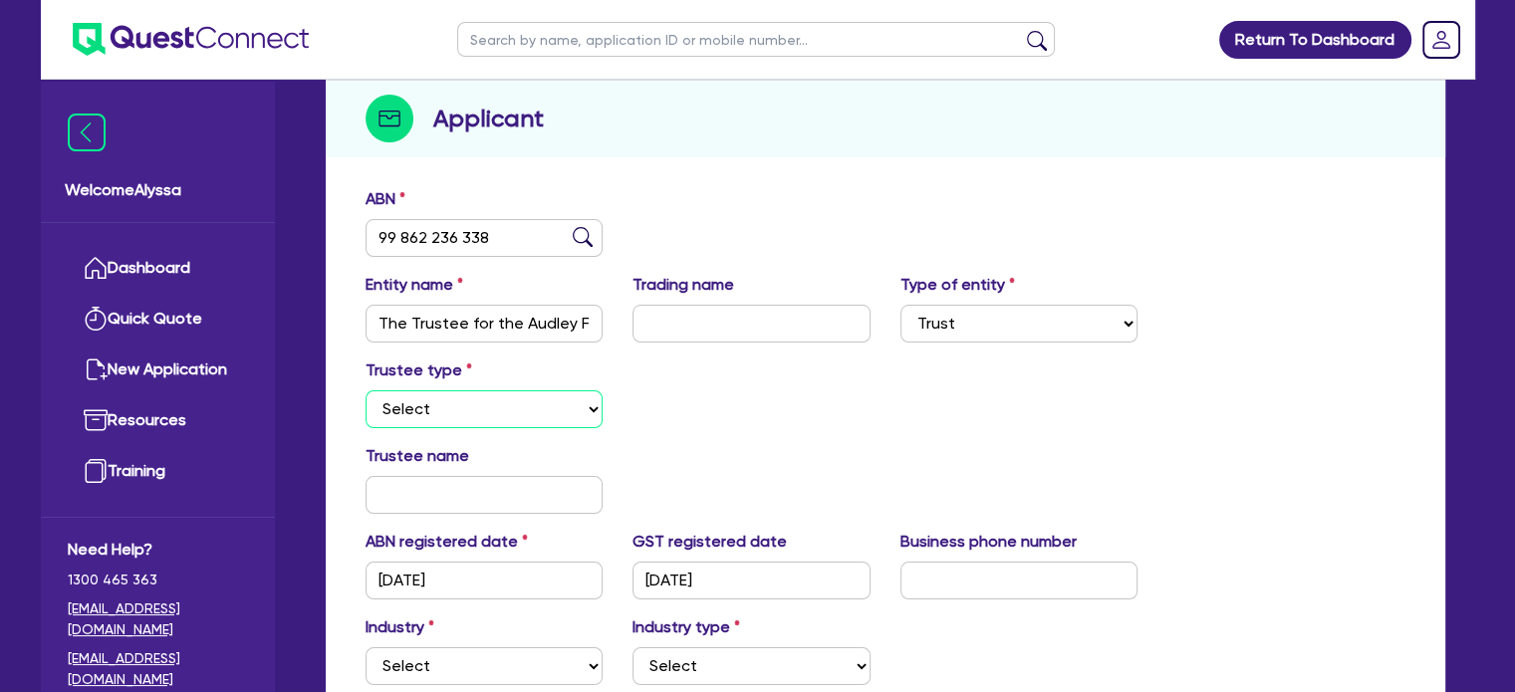
click at [425, 421] on select "Select Individual Company" at bounding box center [485, 409] width 238 height 38
select select "INDIVIDUAL"
click at [366, 390] on select "Select Individual Company" at bounding box center [485, 409] width 238 height 38
click at [396, 489] on input "text" at bounding box center [485, 495] width 238 height 38
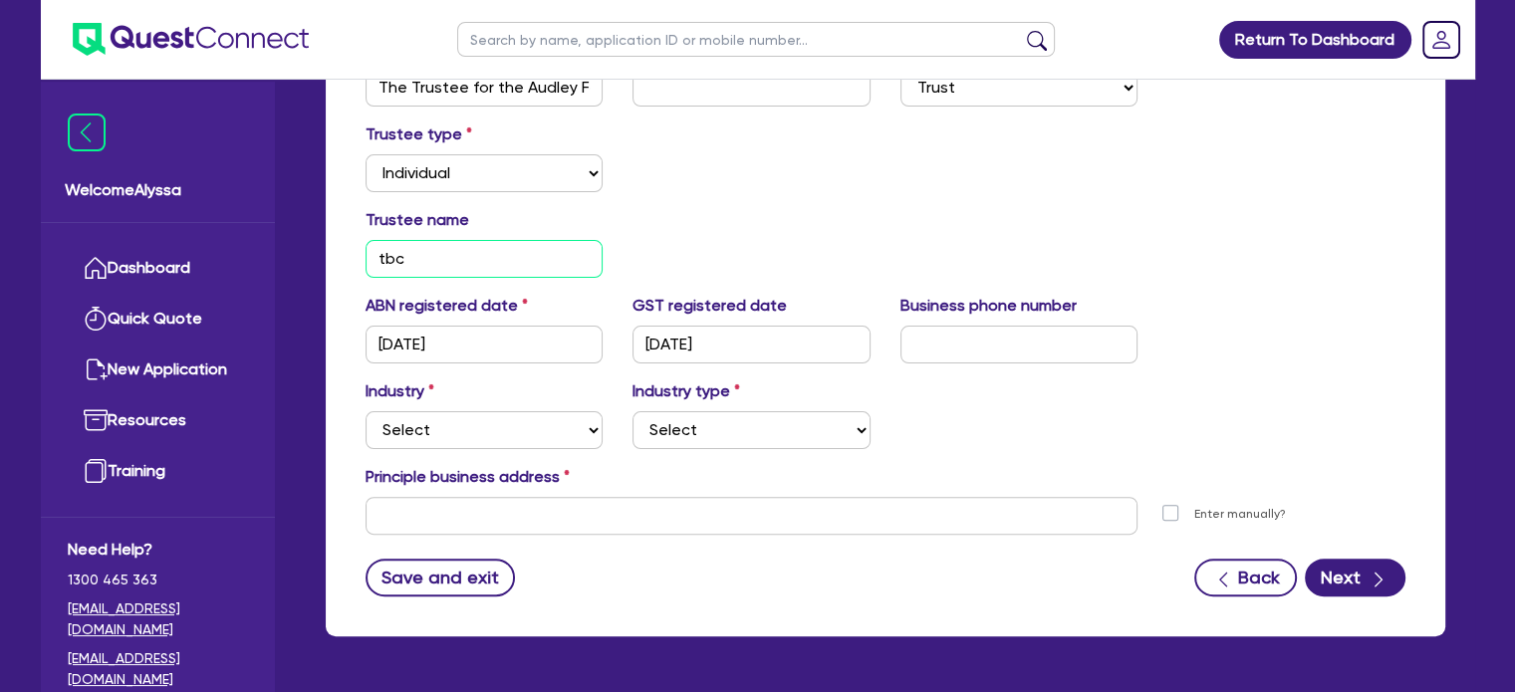
type input "tbc"
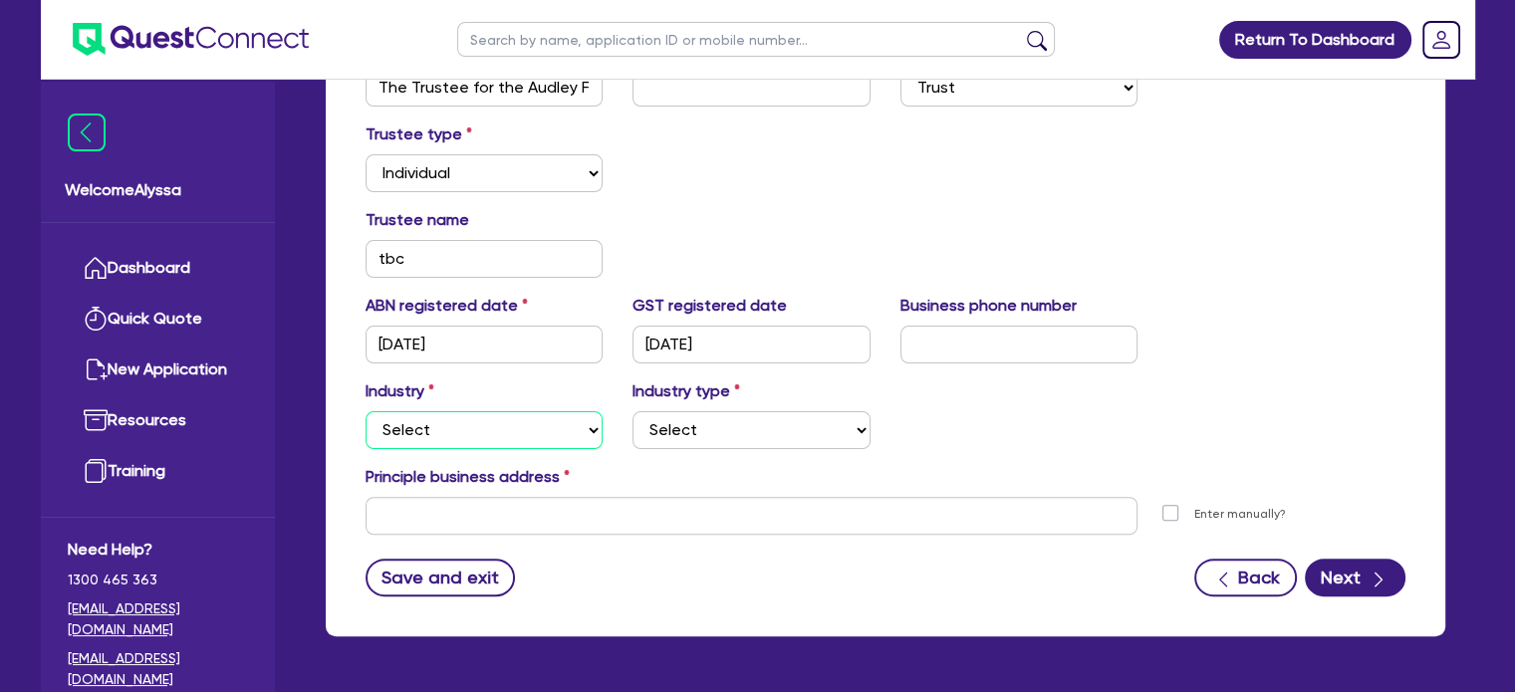
click at [431, 413] on select "Select Accomodation & Food Services Administrative & Support Services Agricultu…" at bounding box center [485, 430] width 238 height 38
select select "BUILDING_CONSTRUCTION"
click at [366, 411] on select "Select Accomodation & Food Services Administrative & Support Services Agricultu…" at bounding box center [485, 430] width 238 height 38
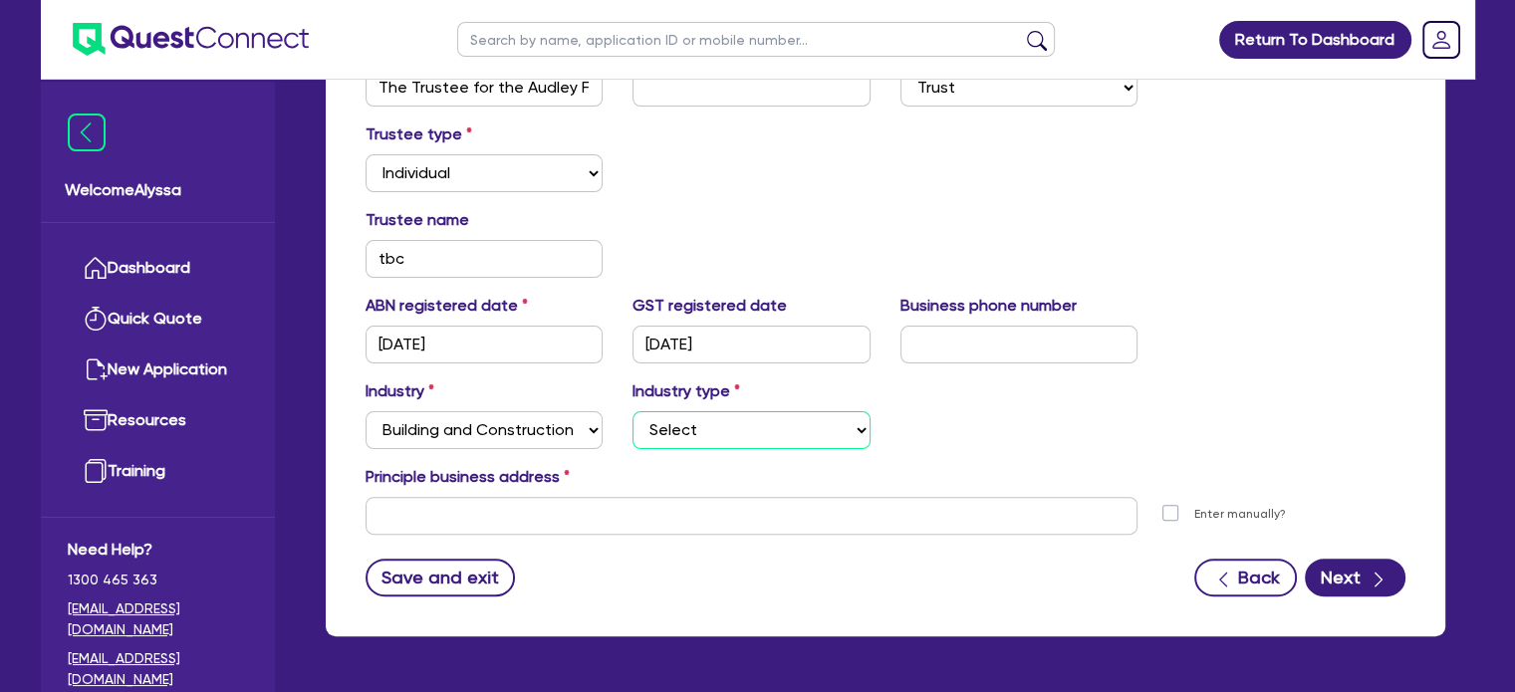
click at [660, 422] on select "Select Trades People Providing Services Direct to Consumers Trades People Provi…" at bounding box center [751, 430] width 238 height 38
click at [549, 423] on select "Select Accomodation & Food Services Administrative & Support Services Agricultu…" at bounding box center [485, 430] width 238 height 38
click at [366, 411] on select "Select Accomodation & Food Services Administrative & Support Services Agricultu…" at bounding box center [485, 430] width 238 height 38
click at [682, 406] on div "Industry type Select Trades People Providing Services Direct to Consumers Trade…" at bounding box center [752, 414] width 268 height 70
click at [682, 422] on select "Select Trades People Providing Services Direct to Consumers Trades People Provi…" at bounding box center [751, 430] width 238 height 38
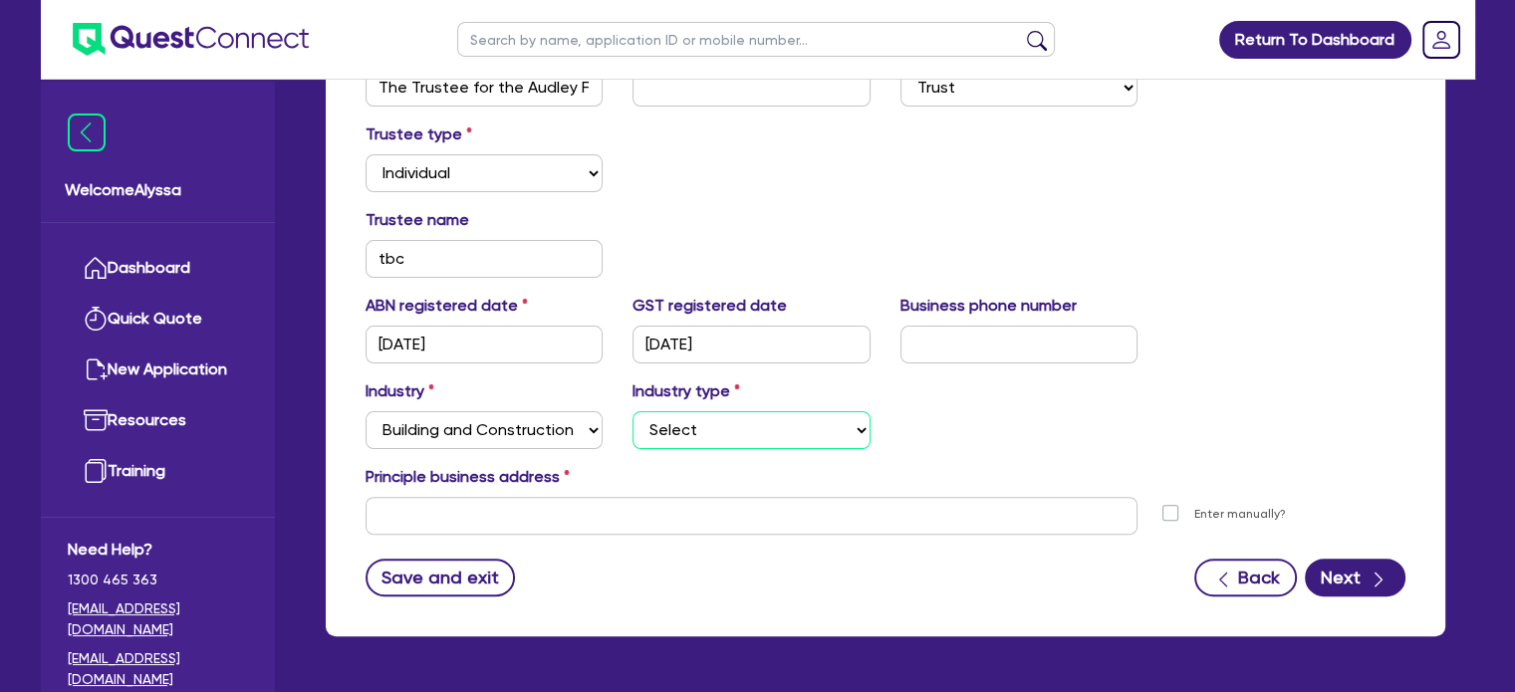
select select "TRADES_SERVICES_BUSINESSES_GOVERNMENT"
click at [632, 411] on select "Select Trades People Providing Services Direct to Consumers Trades People Provi…" at bounding box center [751, 430] width 238 height 38
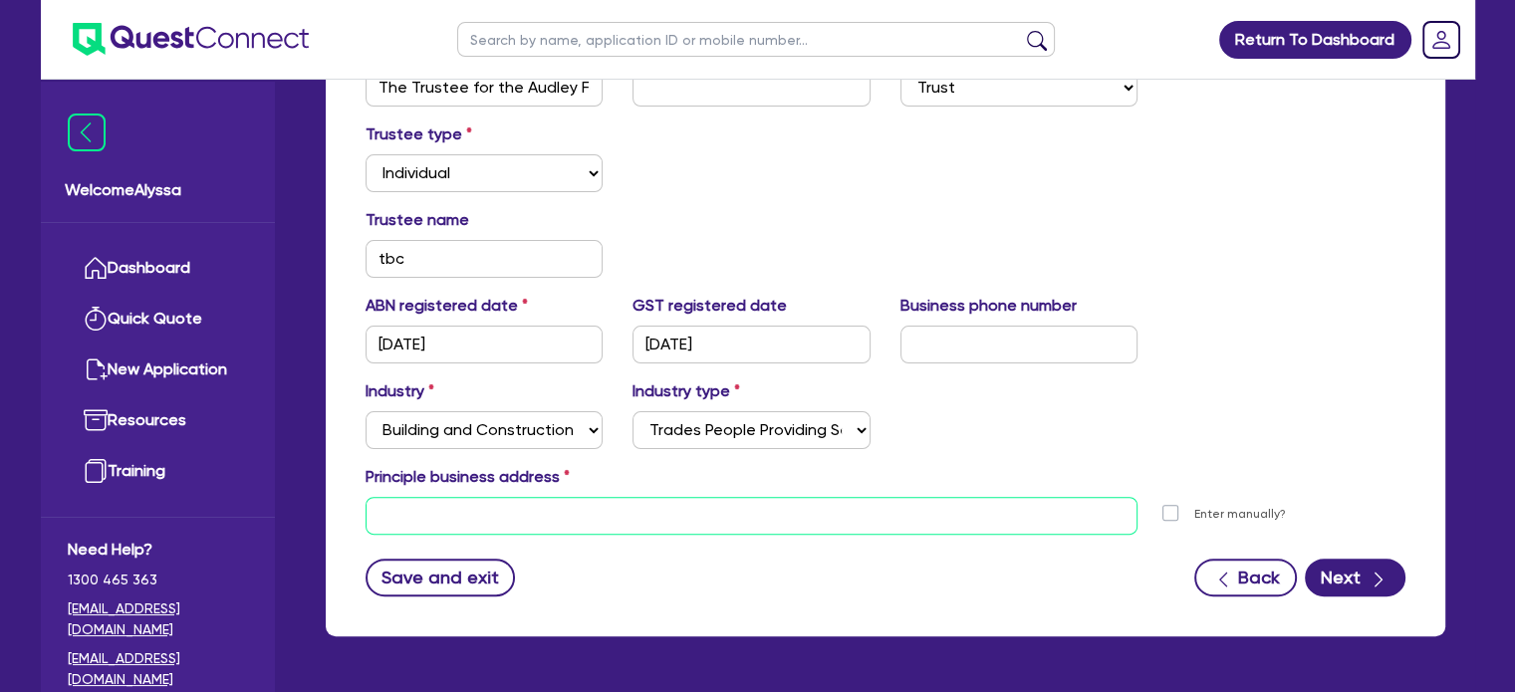
click at [988, 528] on input "text" at bounding box center [752, 516] width 773 height 38
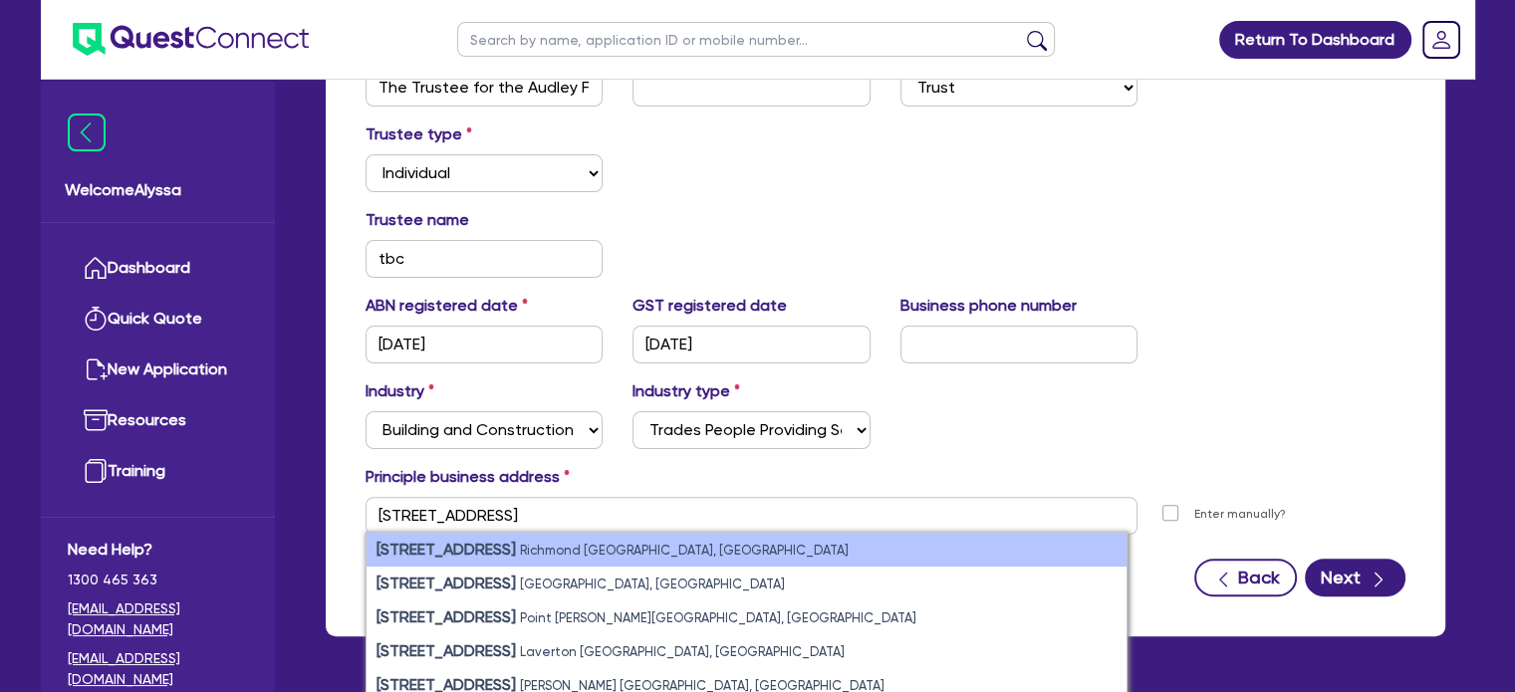
click at [961, 538] on li "10 Burnley Street Richmond VIC, Australia" at bounding box center [747, 550] width 760 height 34
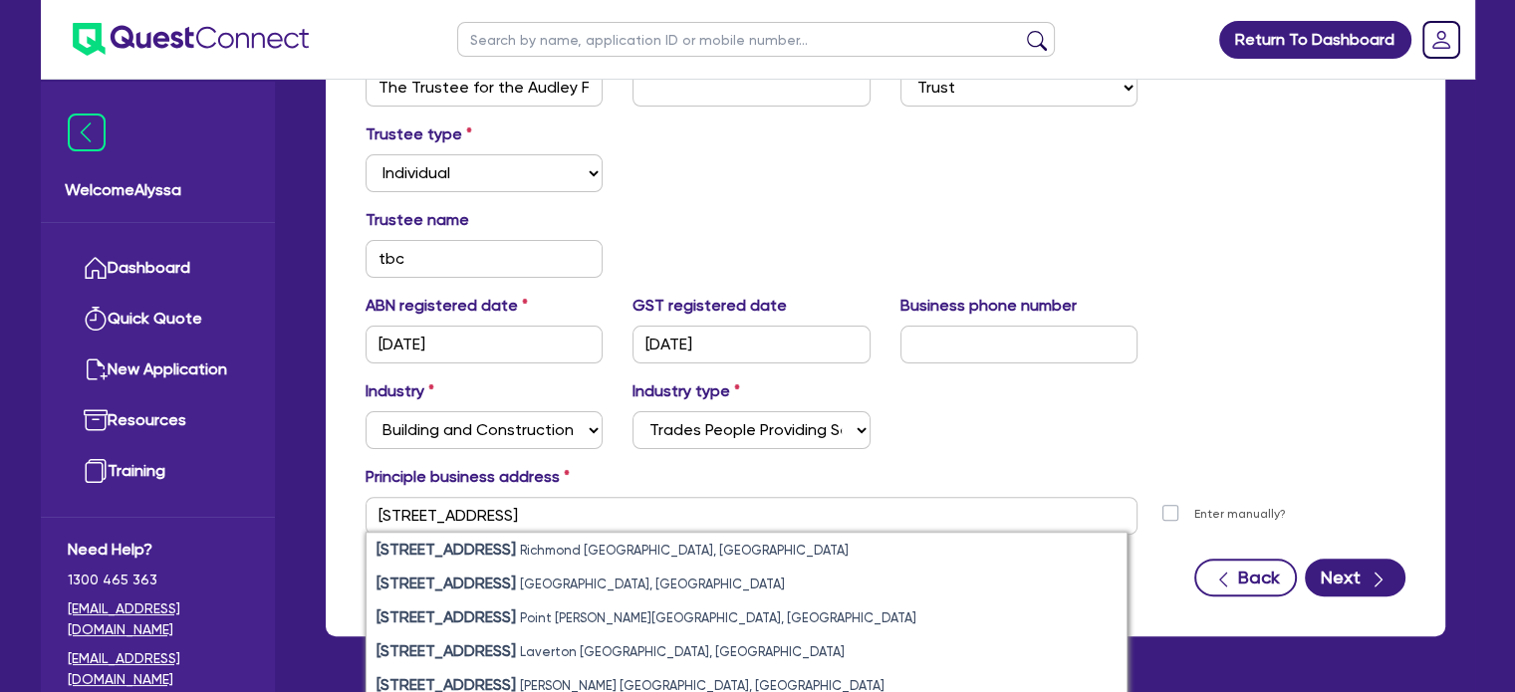
type input "10 Burnley St Richmond VIC 3121"
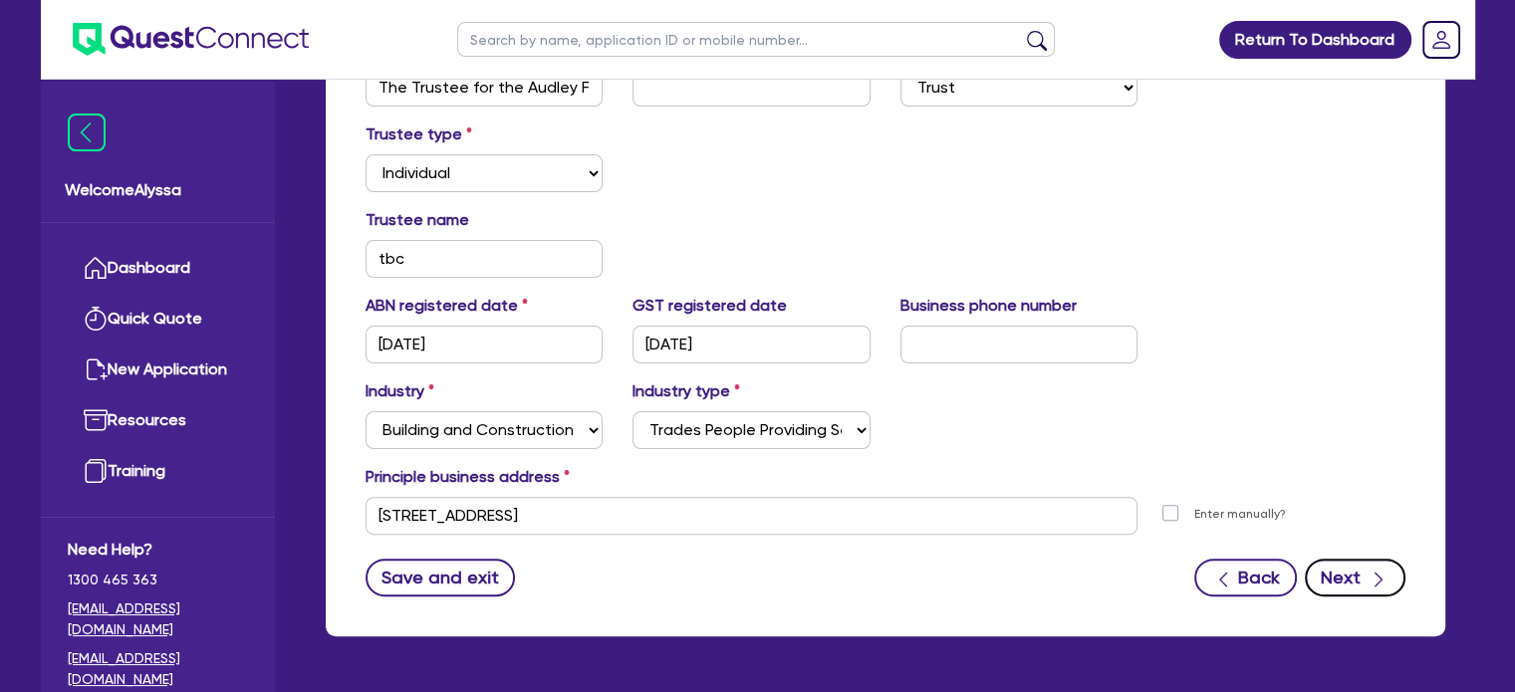
click at [1367, 573] on div "button" at bounding box center [1378, 577] width 22 height 25
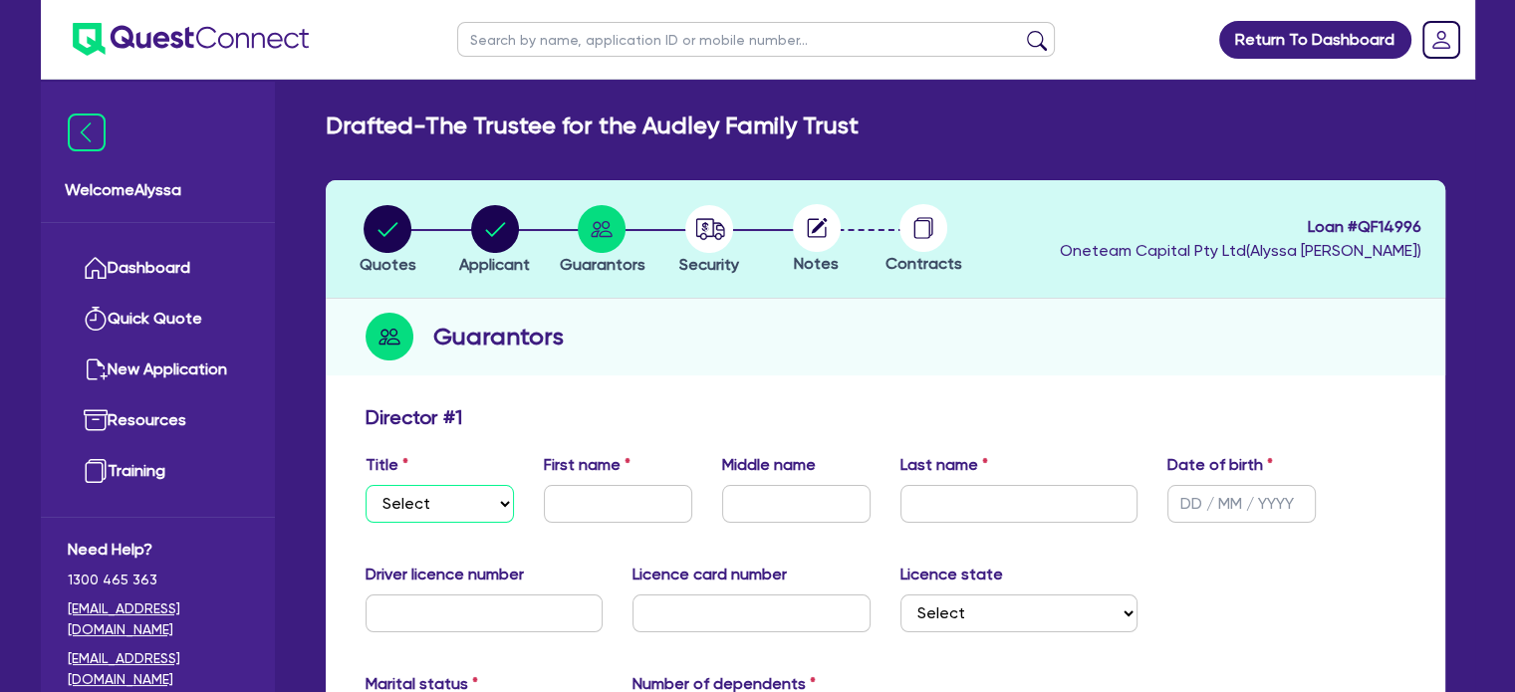
click at [386, 514] on select "Select Mr Mrs Ms Miss Dr" at bounding box center [440, 504] width 148 height 38
select select "MR"
click at [366, 485] on select "Select Mr Mrs Ms Miss Dr" at bounding box center [440, 504] width 148 height 38
type input "Gary"
type input "Audley"
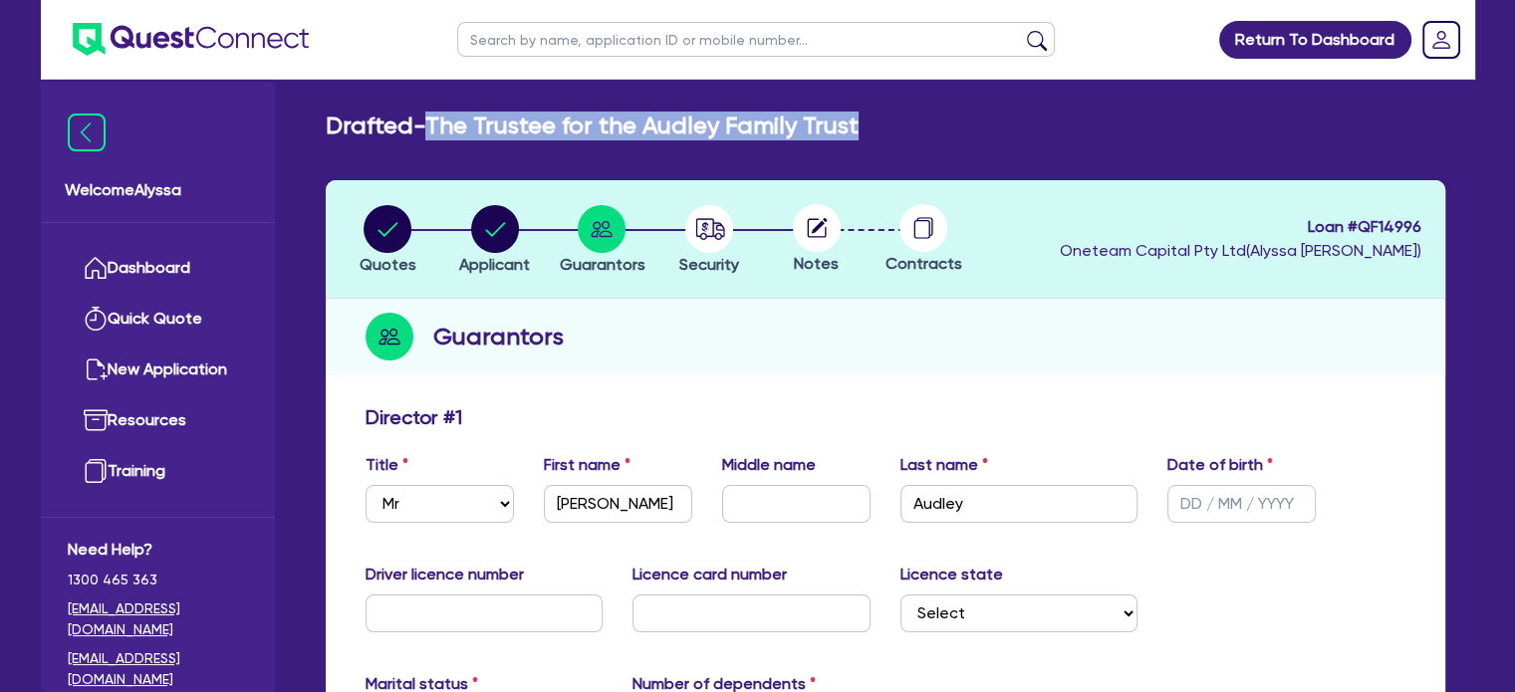
drag, startPoint x: 862, startPoint y: 122, endPoint x: 432, endPoint y: 103, distance: 429.7
copy h2 "The Trustee for the Audley Family Trust"
click at [362, 229] on div "button" at bounding box center [388, 229] width 57 height 48
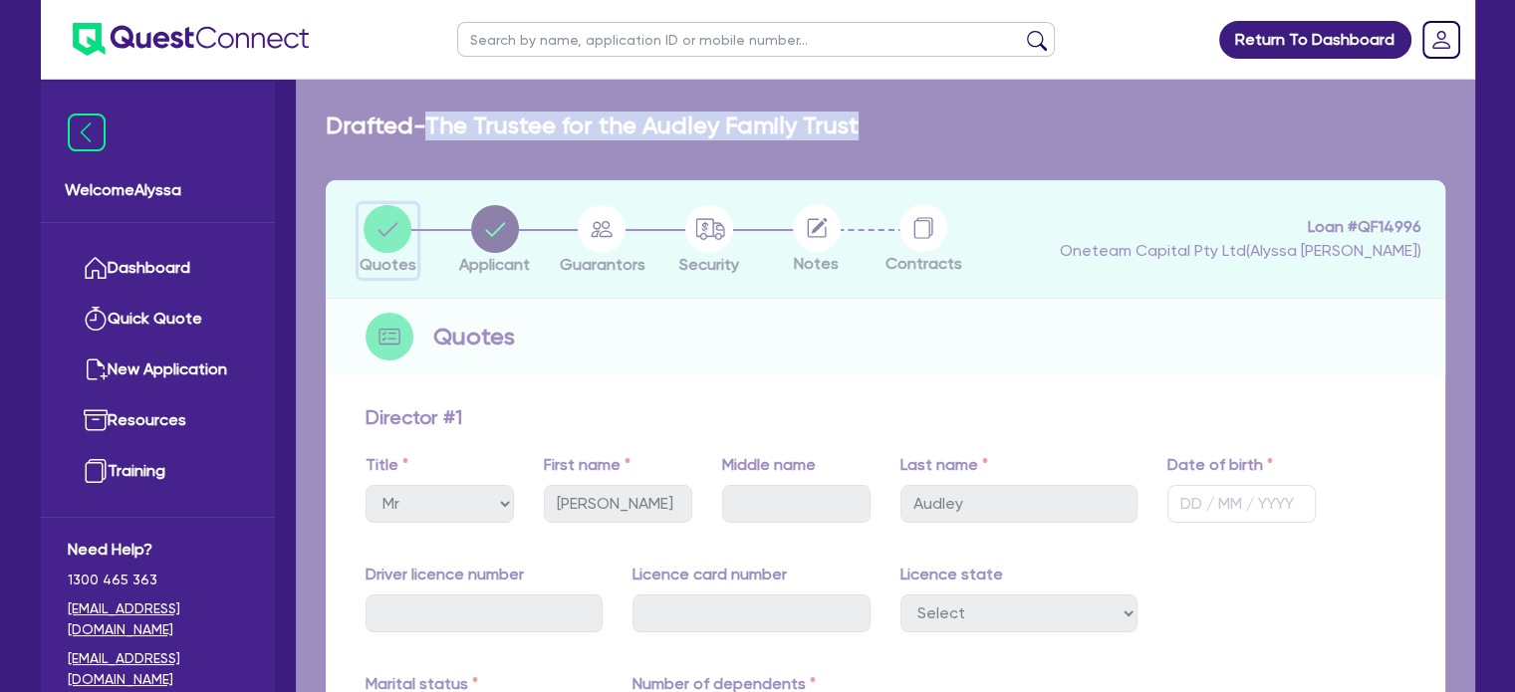
select select "CARS_AND_LIGHT_TRUCKS"
select select "PASSENGER_VEHICLES"
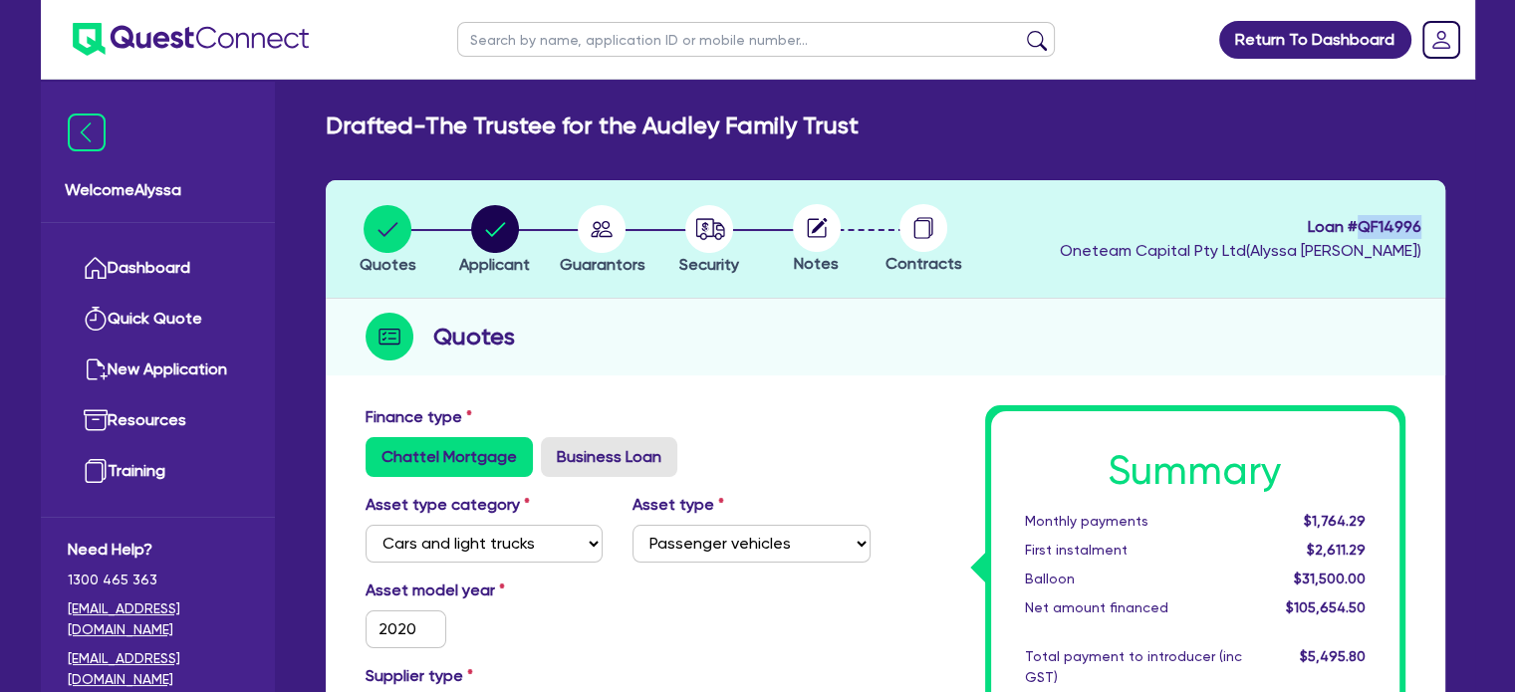
drag, startPoint x: 1431, startPoint y: 229, endPoint x: 1359, endPoint y: 231, distance: 72.7
click at [1359, 231] on header "Quotes Applicant Guarantors Security Notes Contracts Loan # QF14996 Oneteam Cap…" at bounding box center [885, 239] width 1119 height 119
copy span "QF14996"
click at [602, 238] on circle "button" at bounding box center [602, 229] width 48 height 48
select select "MR"
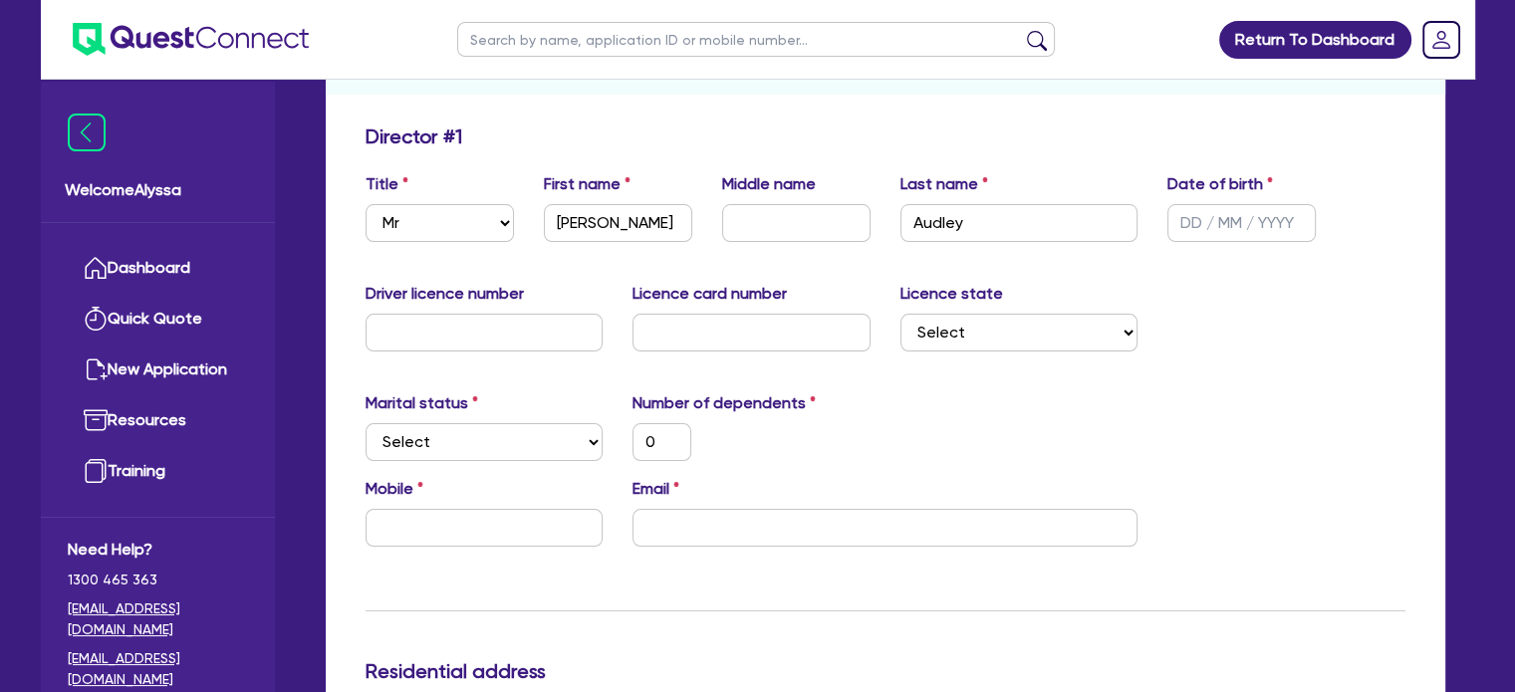
scroll to position [282, 0]
click at [792, 532] on input "email" at bounding box center [884, 527] width 505 height 38
paste input "allpipeexcavations@gmail.com"
type input "0"
type input "allpipeexcavations@gmail.com"
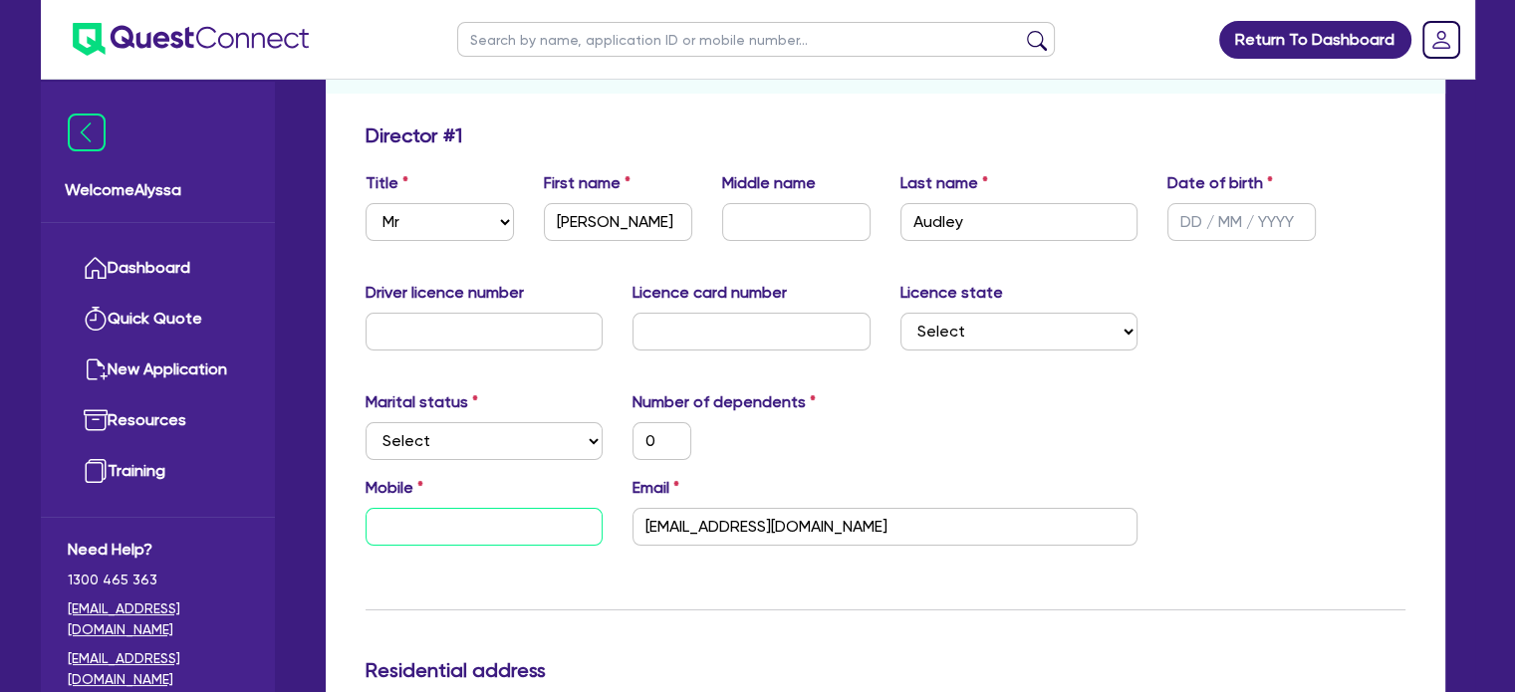
click at [432, 532] on input "text" at bounding box center [485, 527] width 238 height 38
type input "0"
paste input "435 783 318"
type input "0"
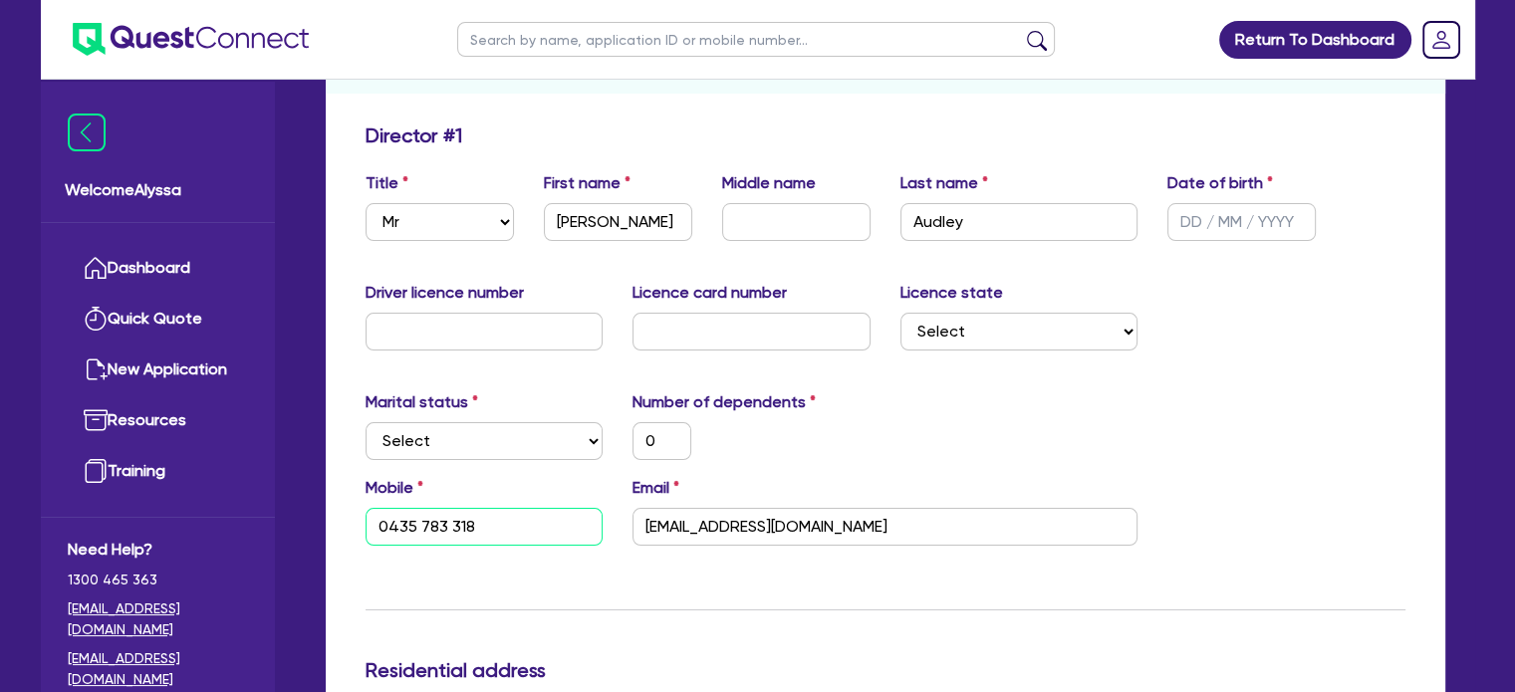
type input "0435 783 318"
click at [432, 455] on select "Select Single Married De Facto / Partner" at bounding box center [485, 441] width 238 height 38
select select "MARRIED"
click at [366, 422] on select "Select Single Married De Facto / Partner" at bounding box center [485, 441] width 238 height 38
type input "0"
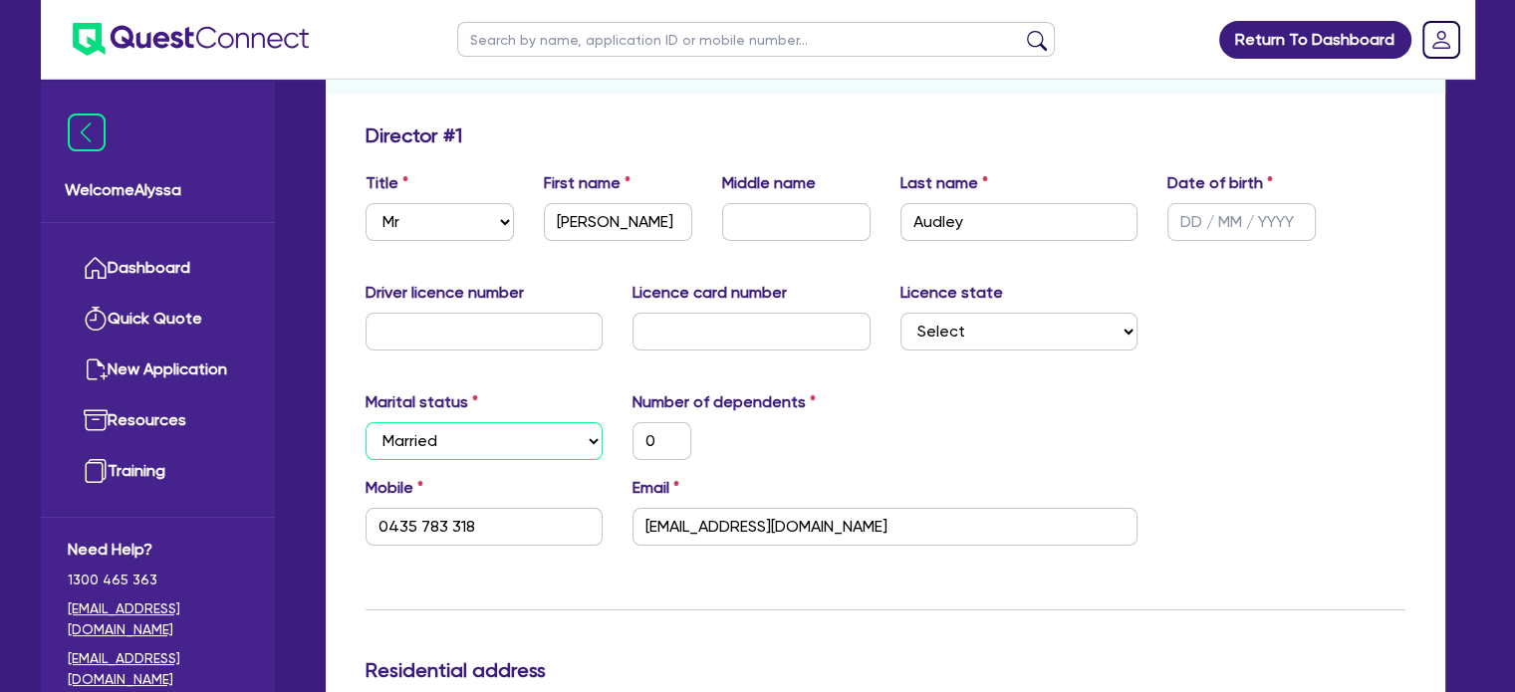
type input "0435 783 318"
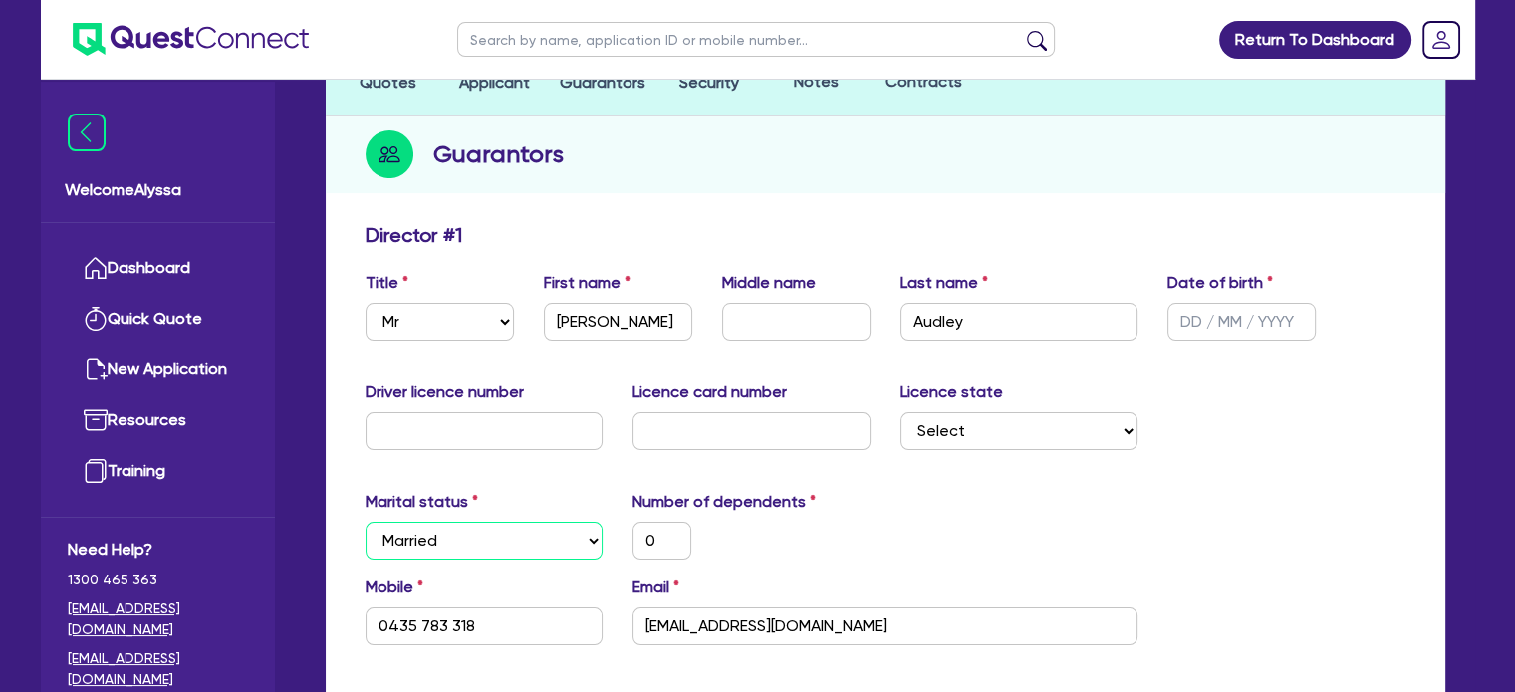
scroll to position [0, 0]
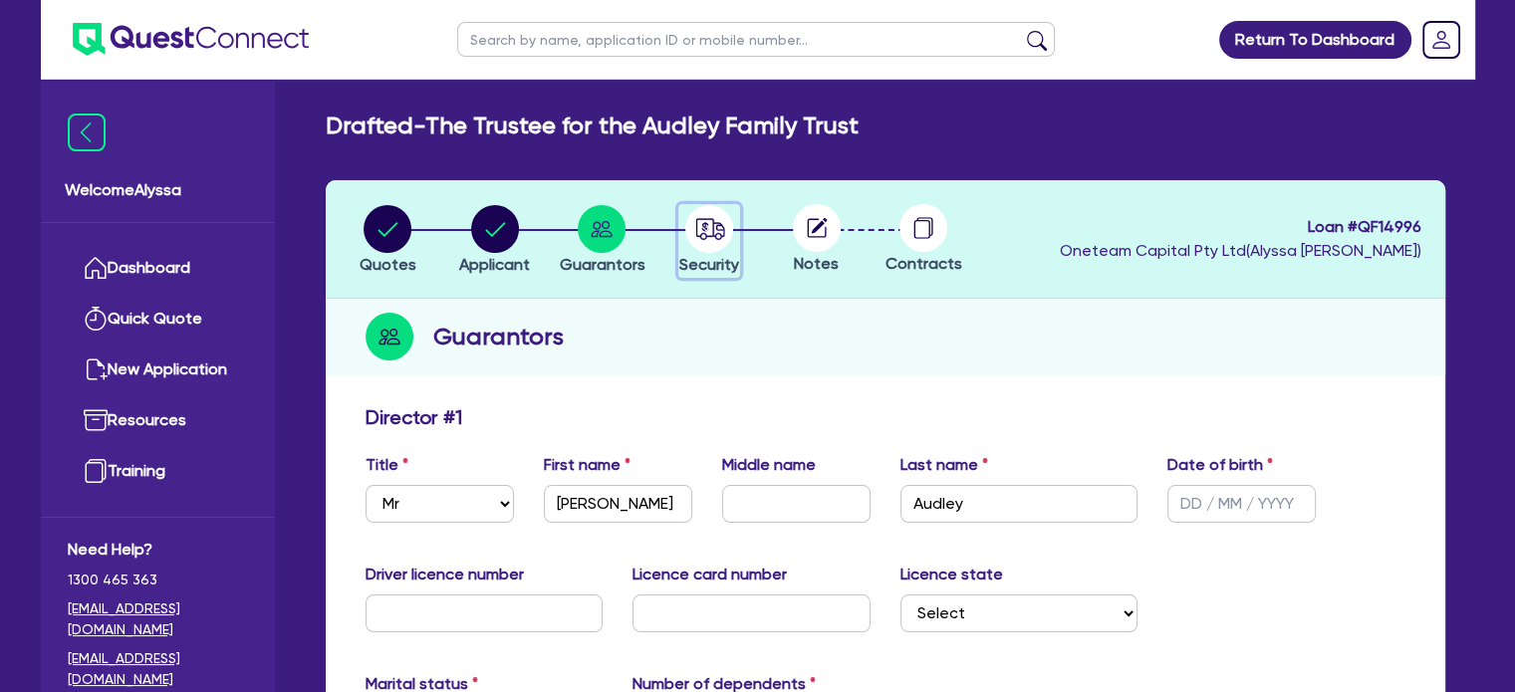
click at [708, 227] on circle "button" at bounding box center [709, 229] width 48 height 48
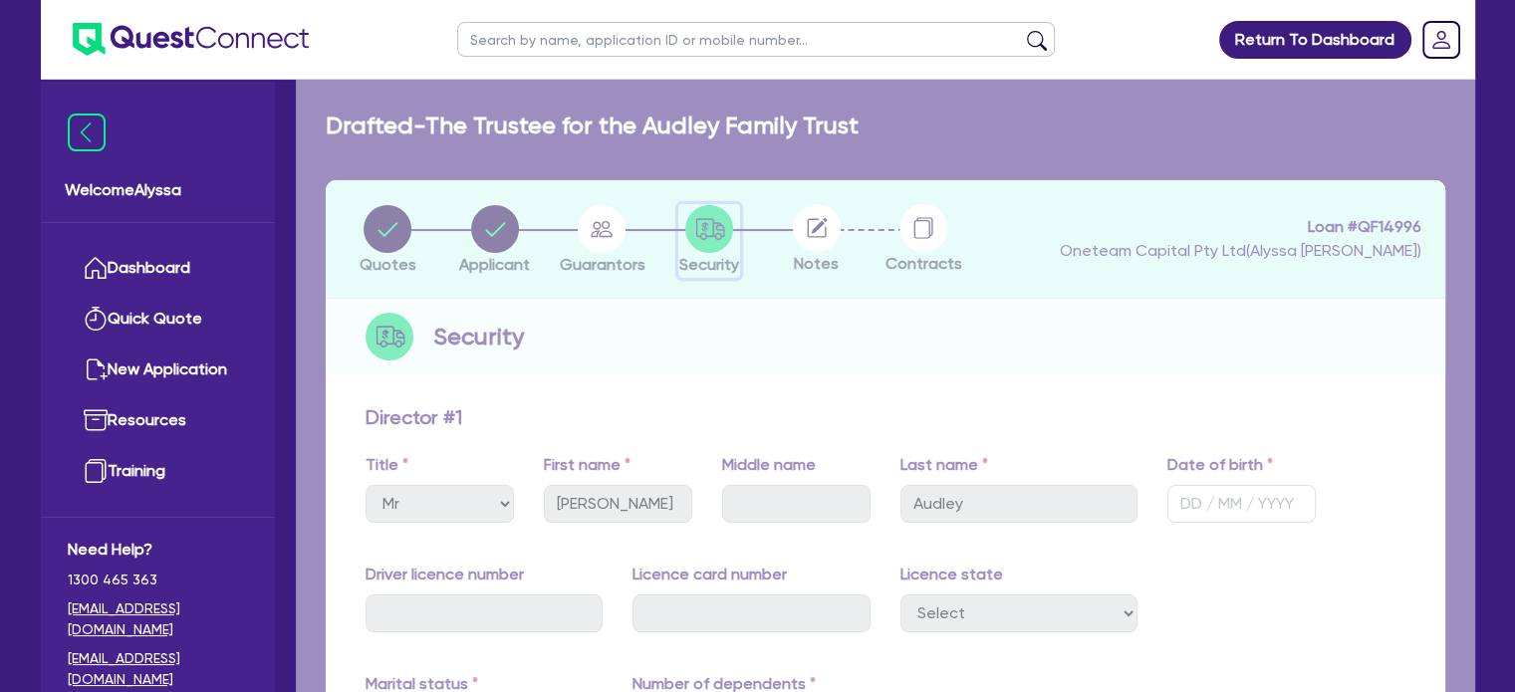
select select "CARS_AND_LIGHT_TRUCKS"
select select "PASSENGER_VEHICLES"
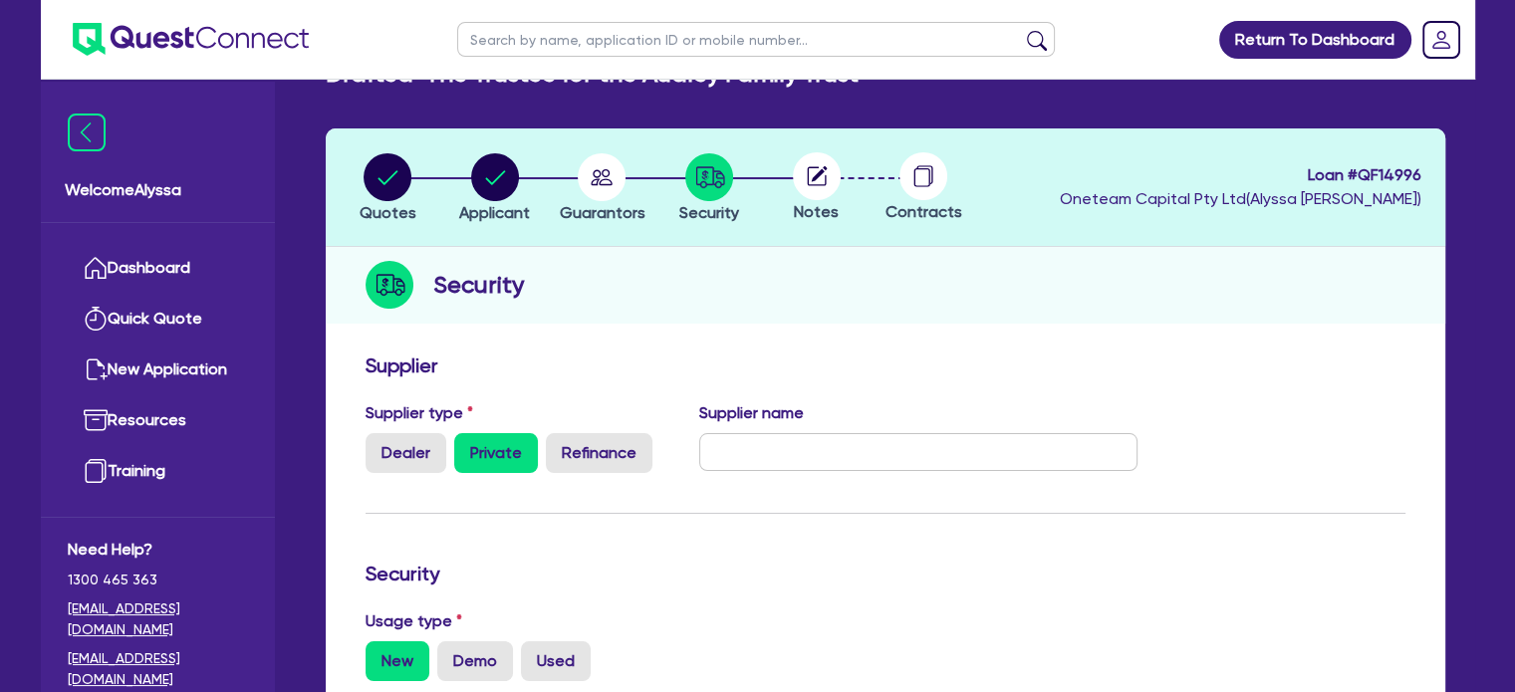
scroll to position [52, 0]
click at [596, 196] on circle "button" at bounding box center [602, 177] width 48 height 48
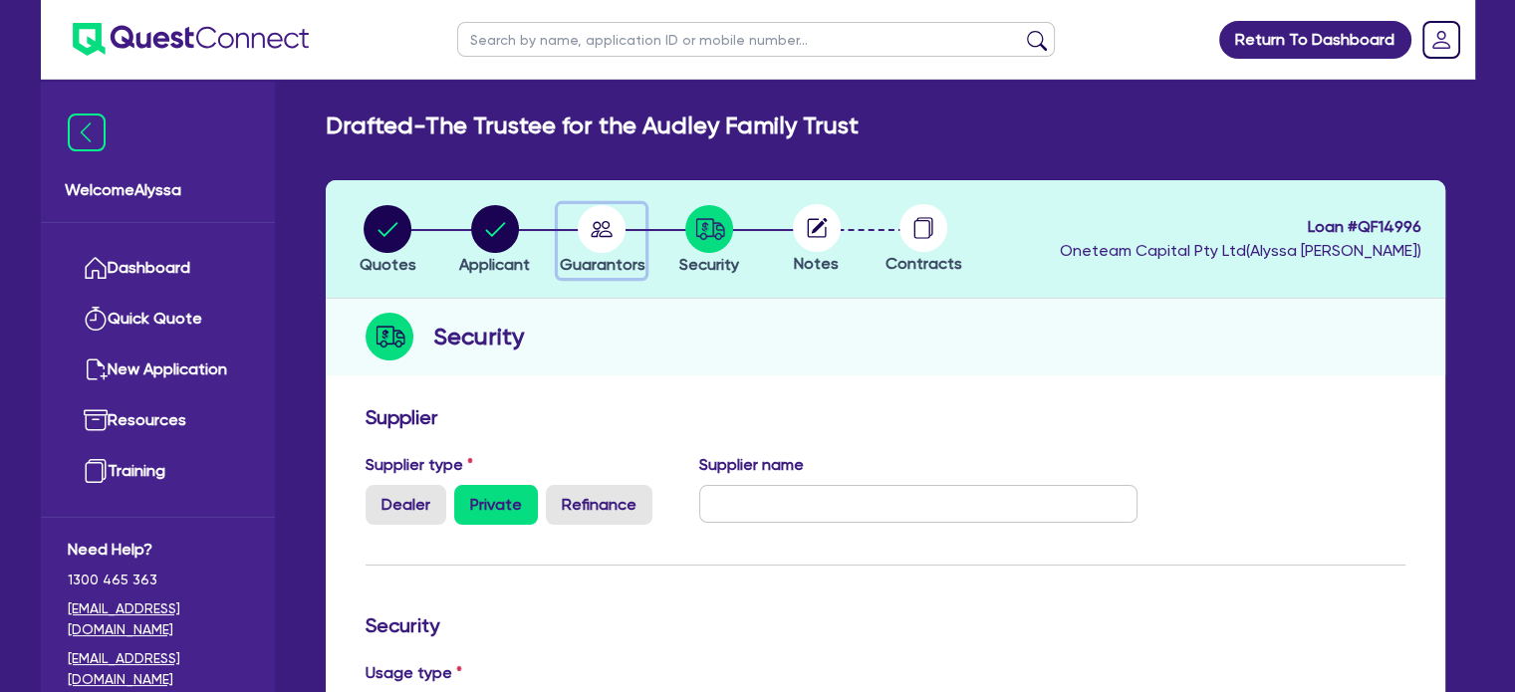
select select "MR"
select select "MARRIED"
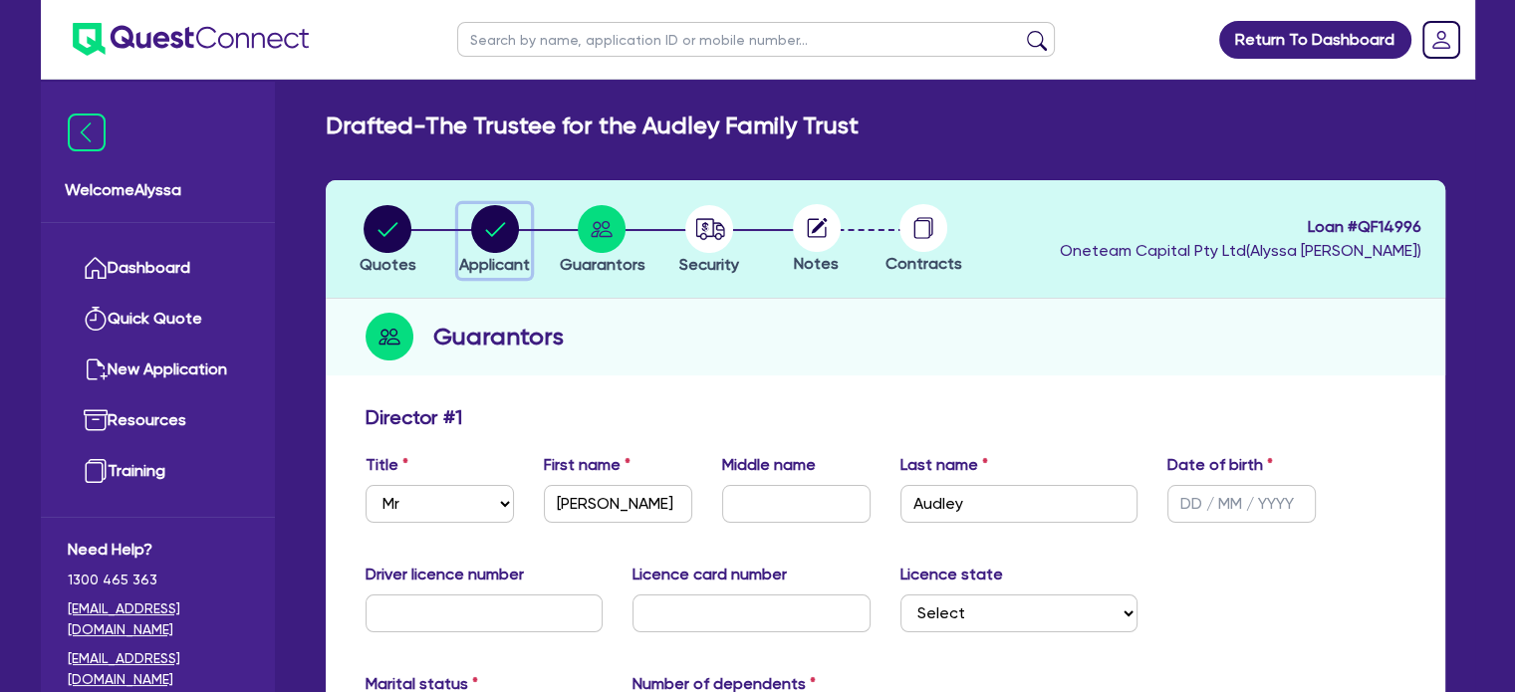
click at [488, 266] on span "Applicant" at bounding box center [494, 264] width 71 height 19
select select "TRUST"
select select "INDIVIDUAL"
select select "BUILDING_CONSTRUCTION"
select select "TRADES_SERVICES_BUSINESSES_GOVERNMENT"
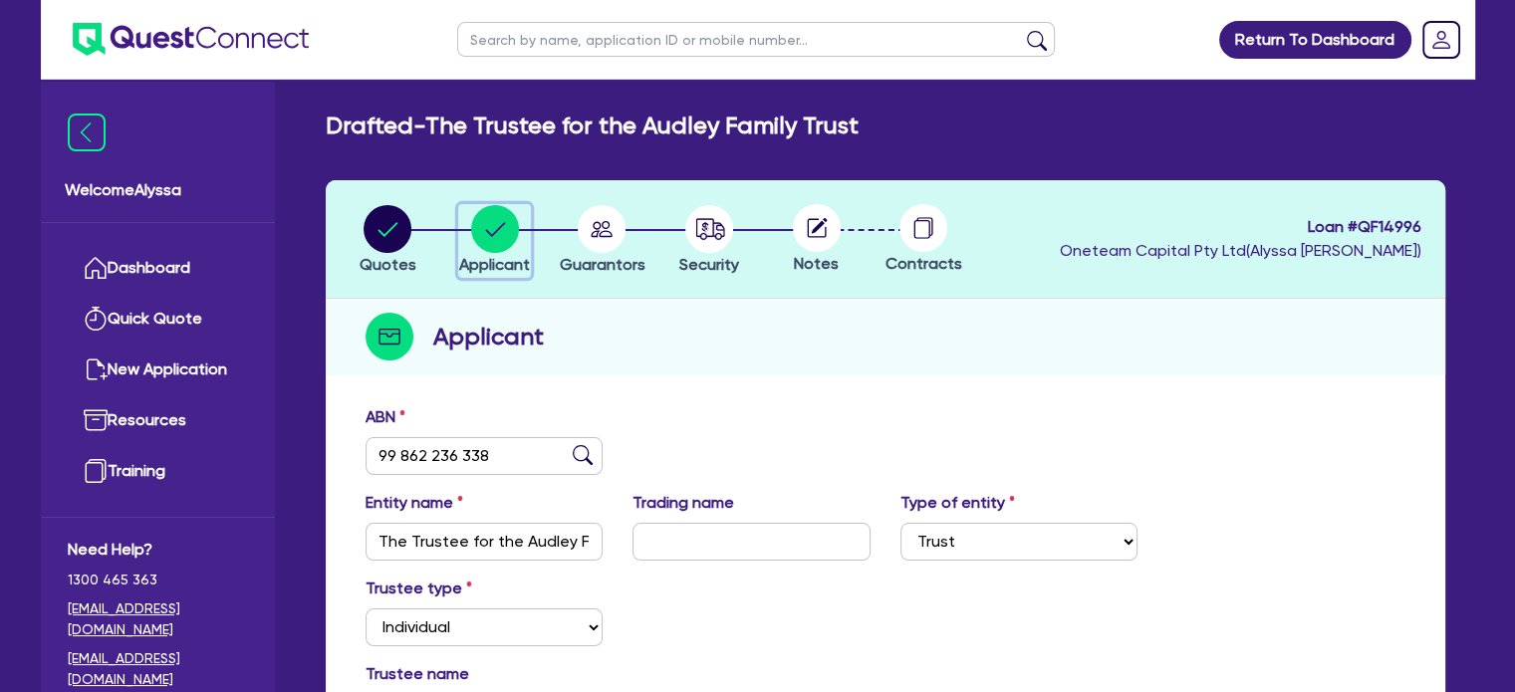
scroll to position [446, 0]
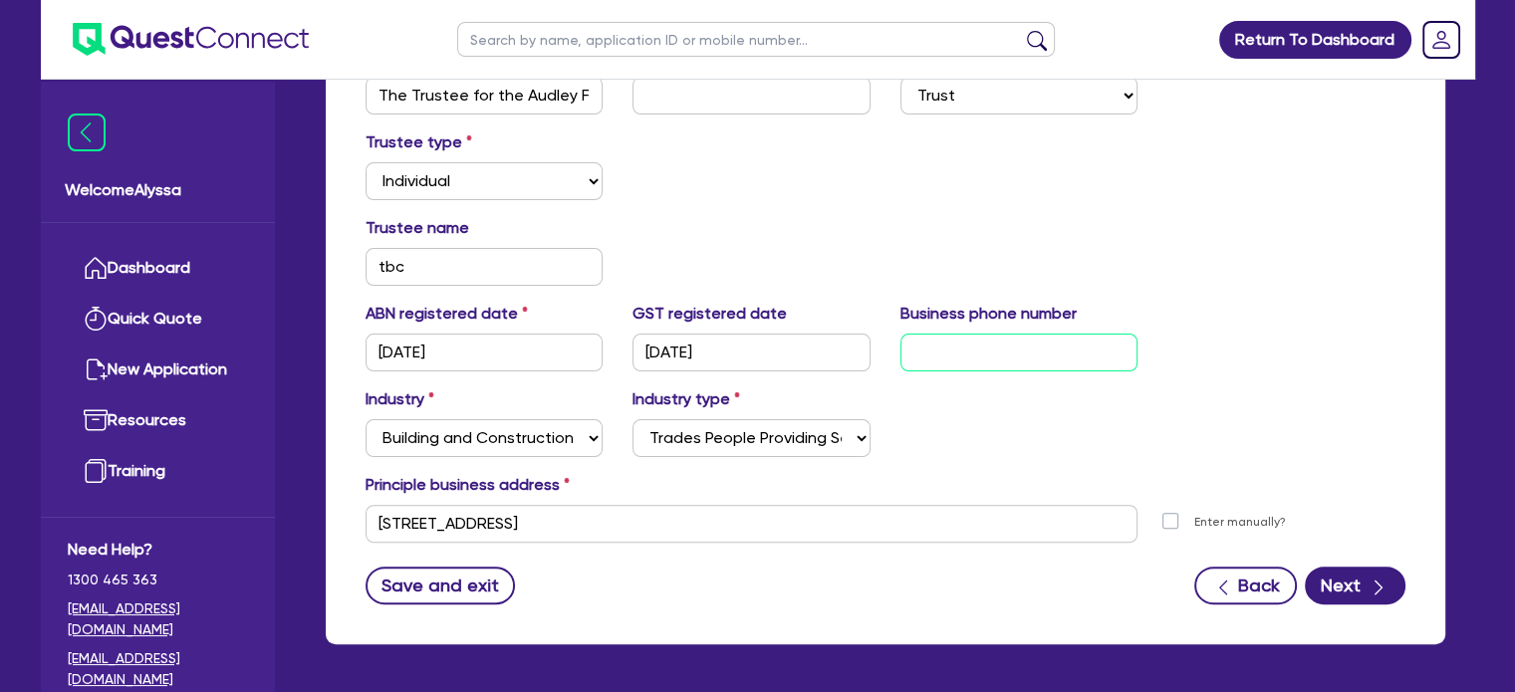
click at [948, 353] on input "text" at bounding box center [1019, 353] width 238 height 38
paste input "04 3578 3318"
type input "04 3578 3318"
click at [1331, 195] on div "Trustee type Select Individual Company" at bounding box center [886, 173] width 1070 height 86
click at [461, 180] on select "Select Individual Company" at bounding box center [485, 181] width 238 height 38
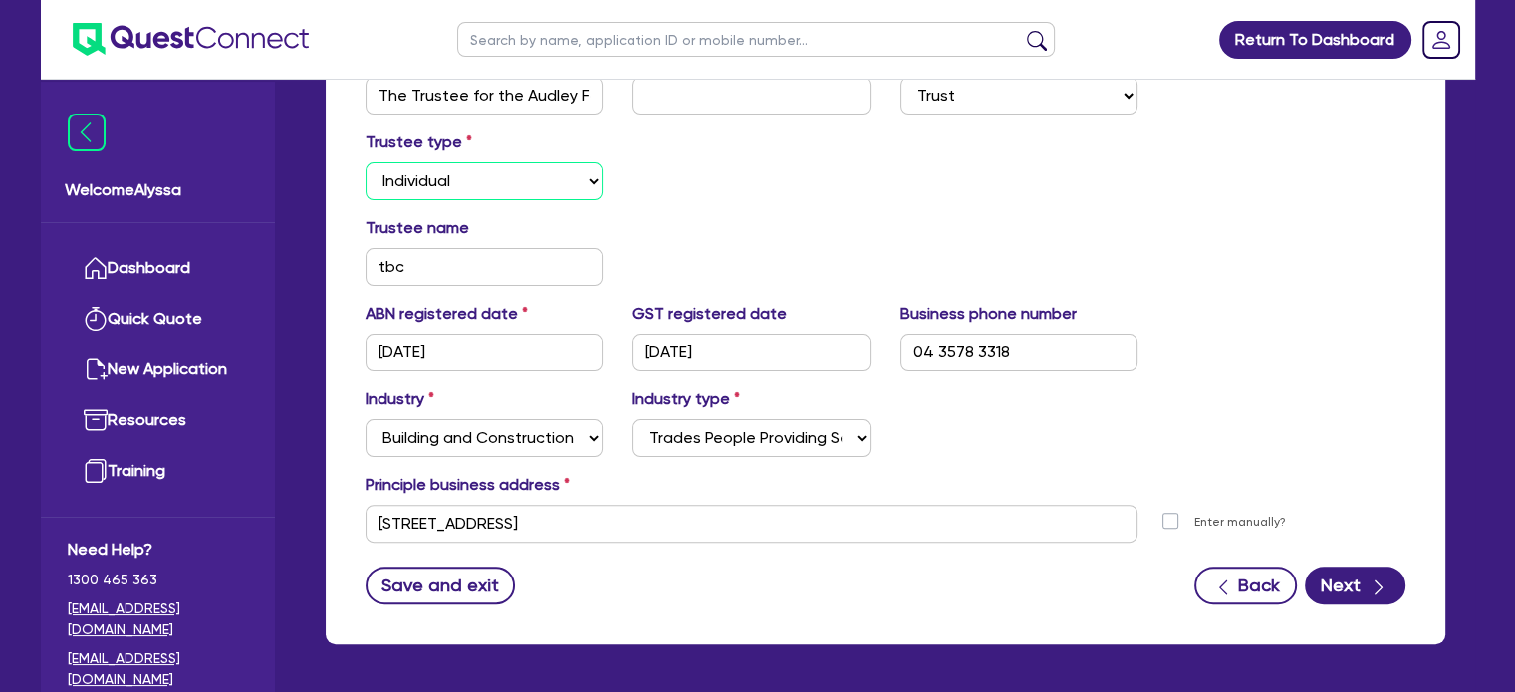
select select "COMPANY"
click at [366, 162] on select "Select Individual Company" at bounding box center [485, 181] width 238 height 38
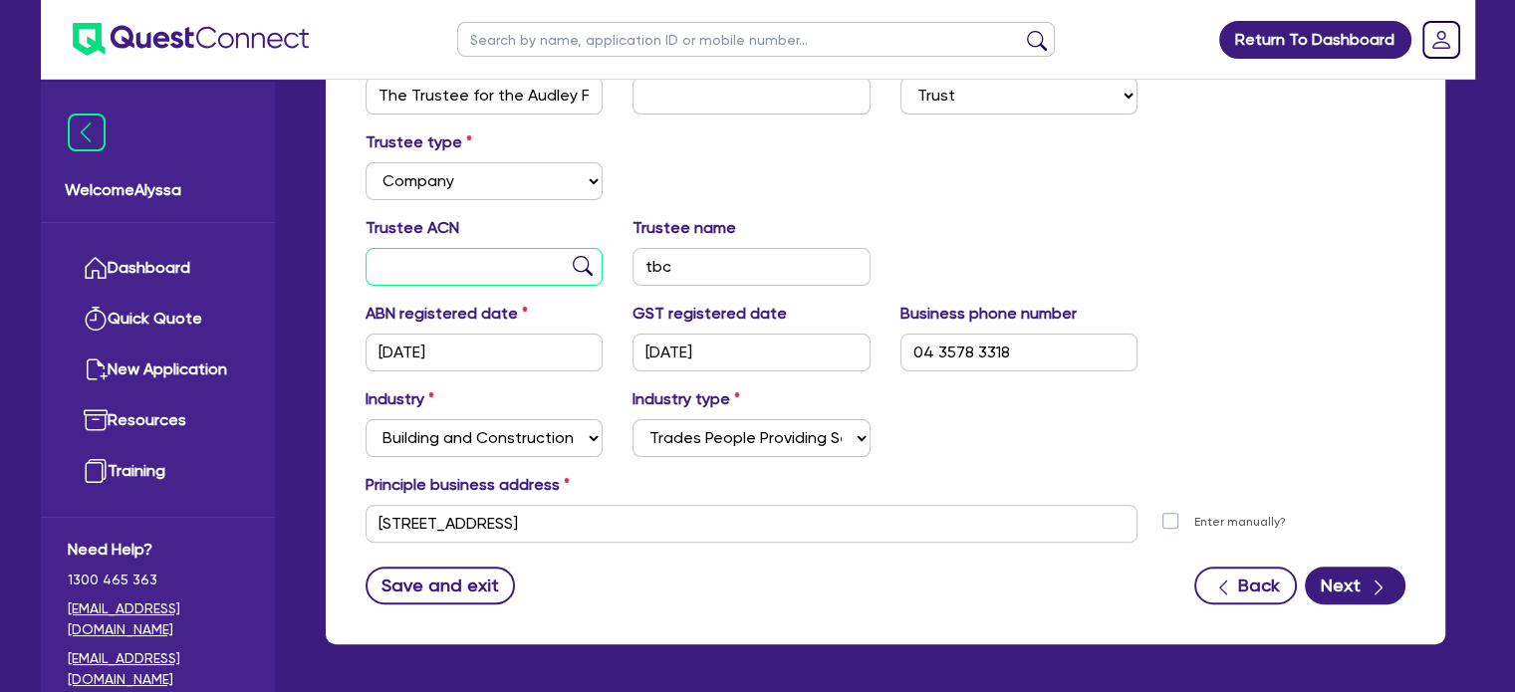
click at [423, 265] on input "text" at bounding box center [485, 267] width 238 height 38
paste input "626 849 385"
type input "626 849 385"
click at [693, 257] on input "tbc" at bounding box center [751, 267] width 238 height 38
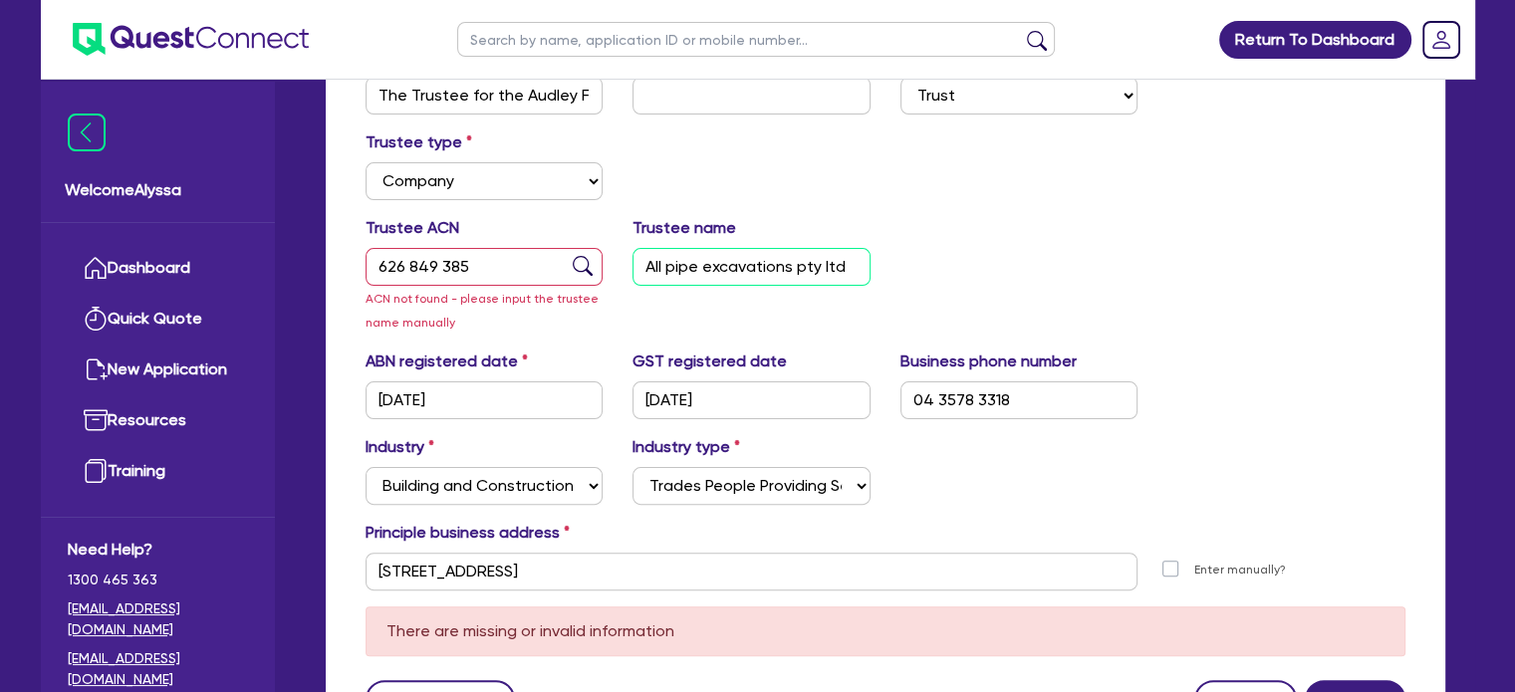
type input "All pipe excavations pty ltd"
click at [1064, 248] on div "Trustee ACN 626 849 385 ACN not found - please input the trustee name manually …" at bounding box center [886, 282] width 1070 height 133
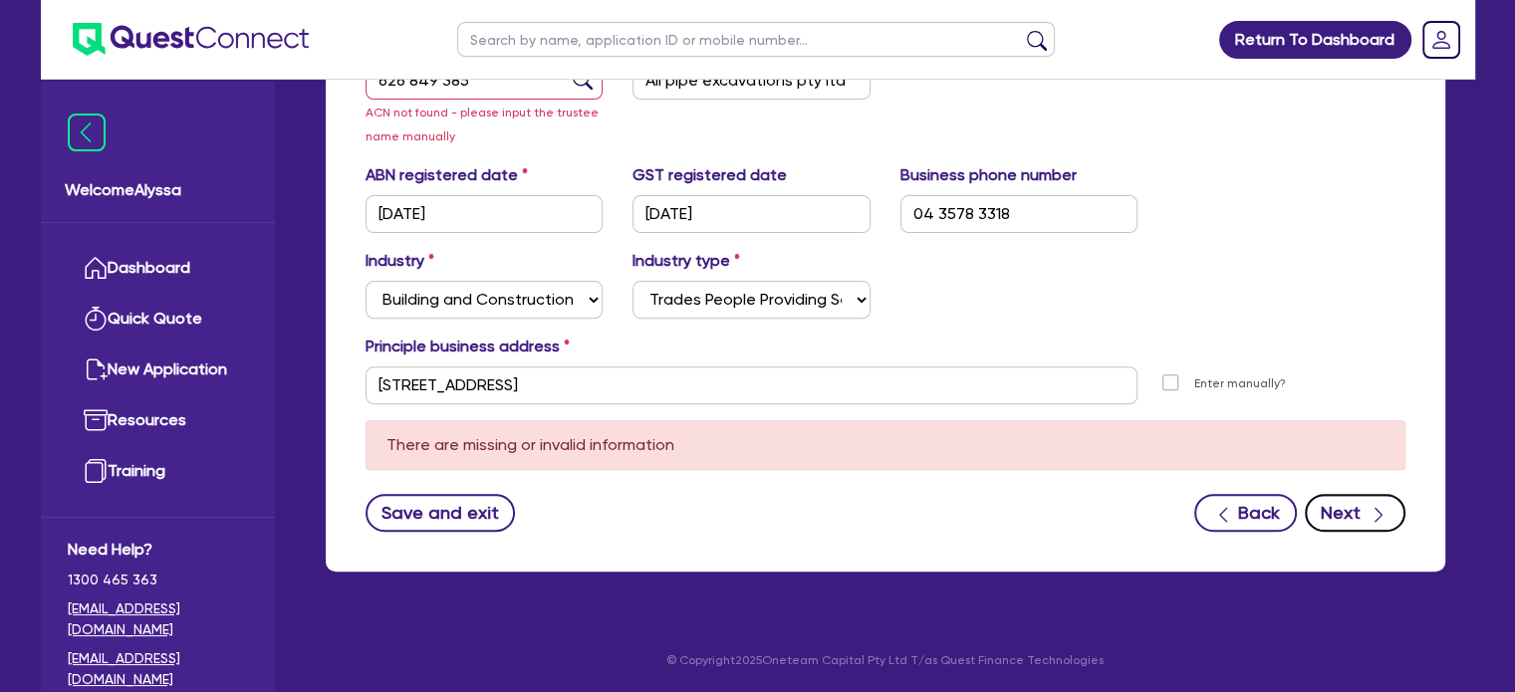
click at [1348, 512] on button "Next" at bounding box center [1355, 513] width 101 height 38
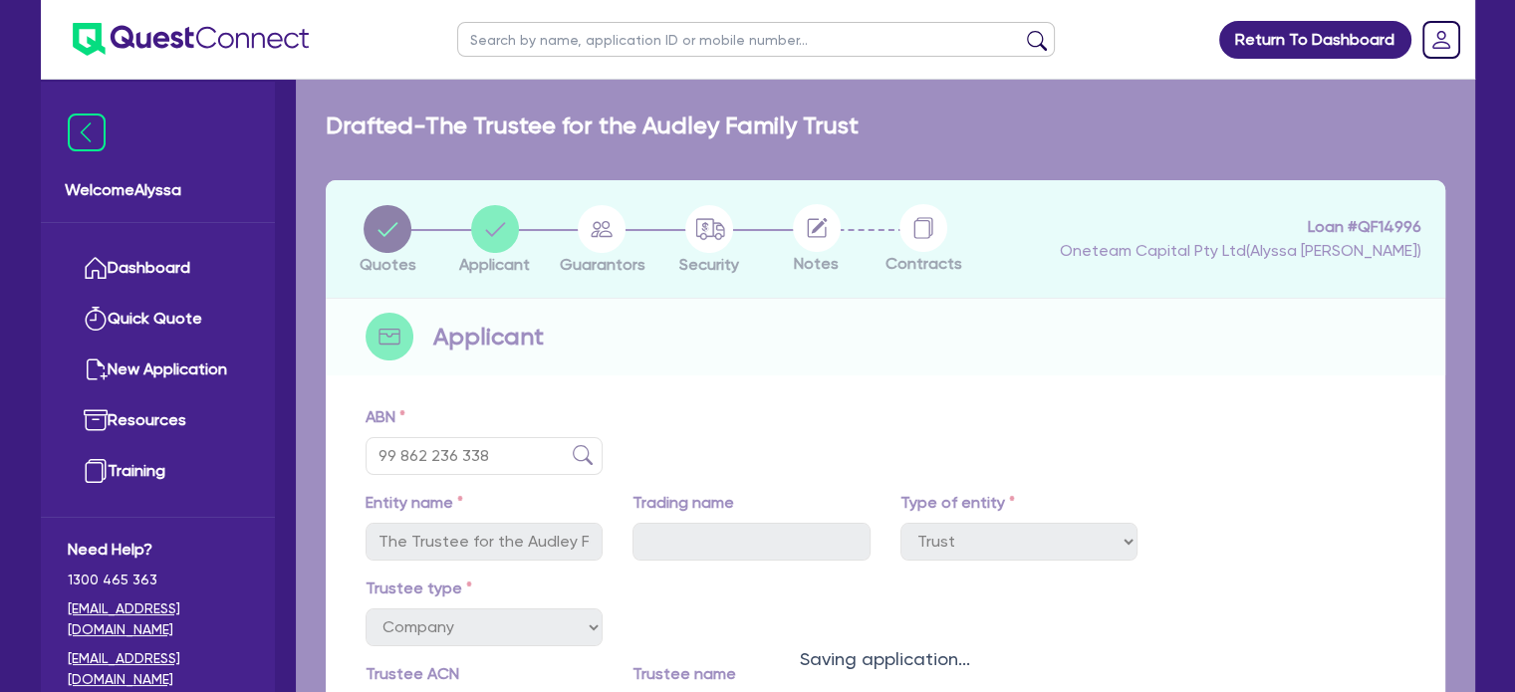
select select "MR"
select select "MARRIED"
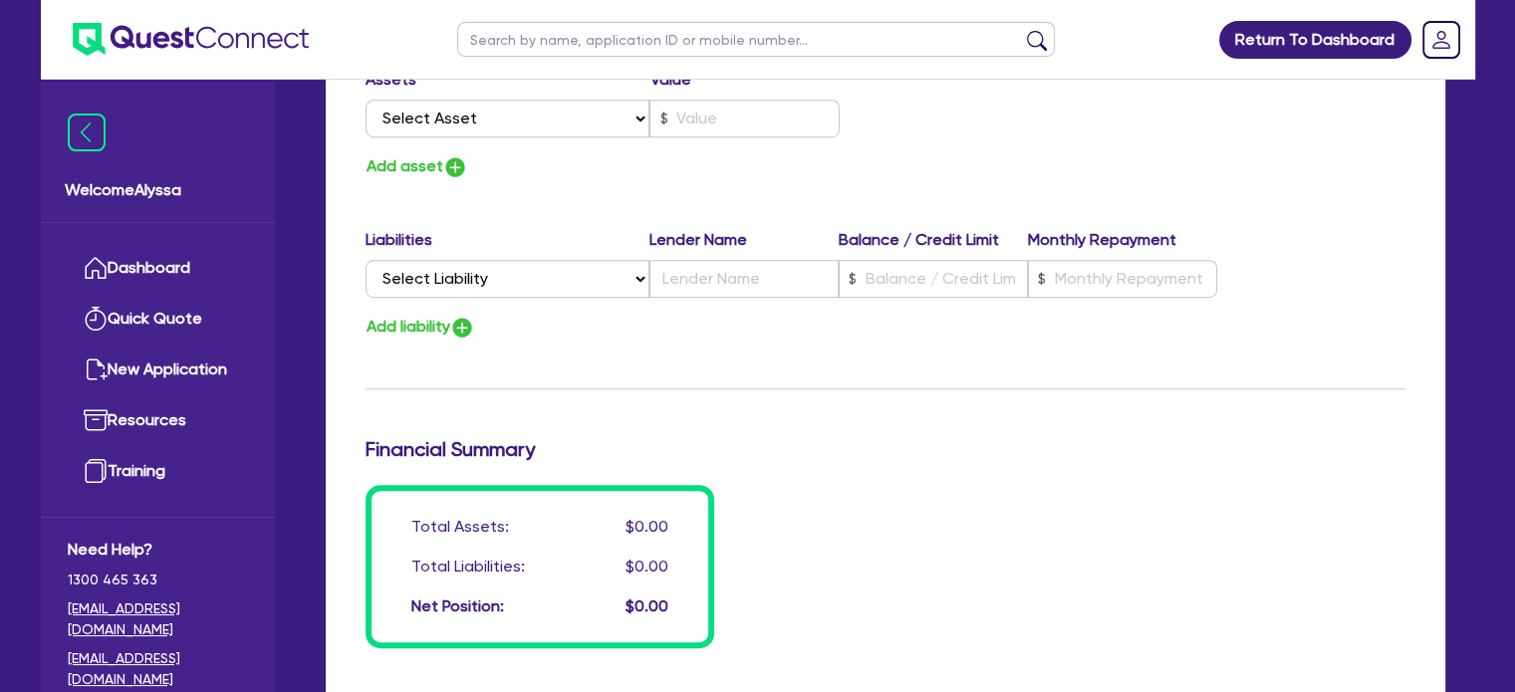
scroll to position [1613, 0]
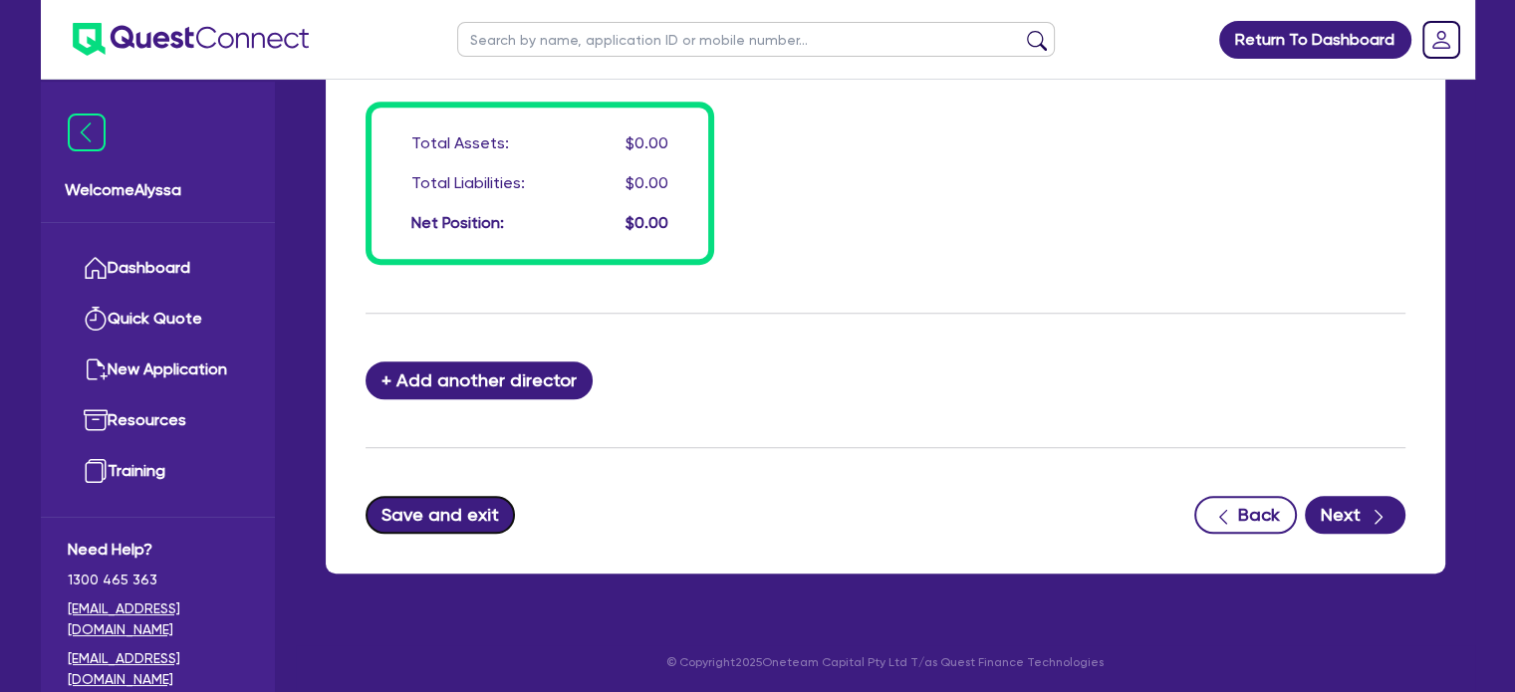
click at [445, 507] on button "Save and exit" at bounding box center [441, 515] width 150 height 38
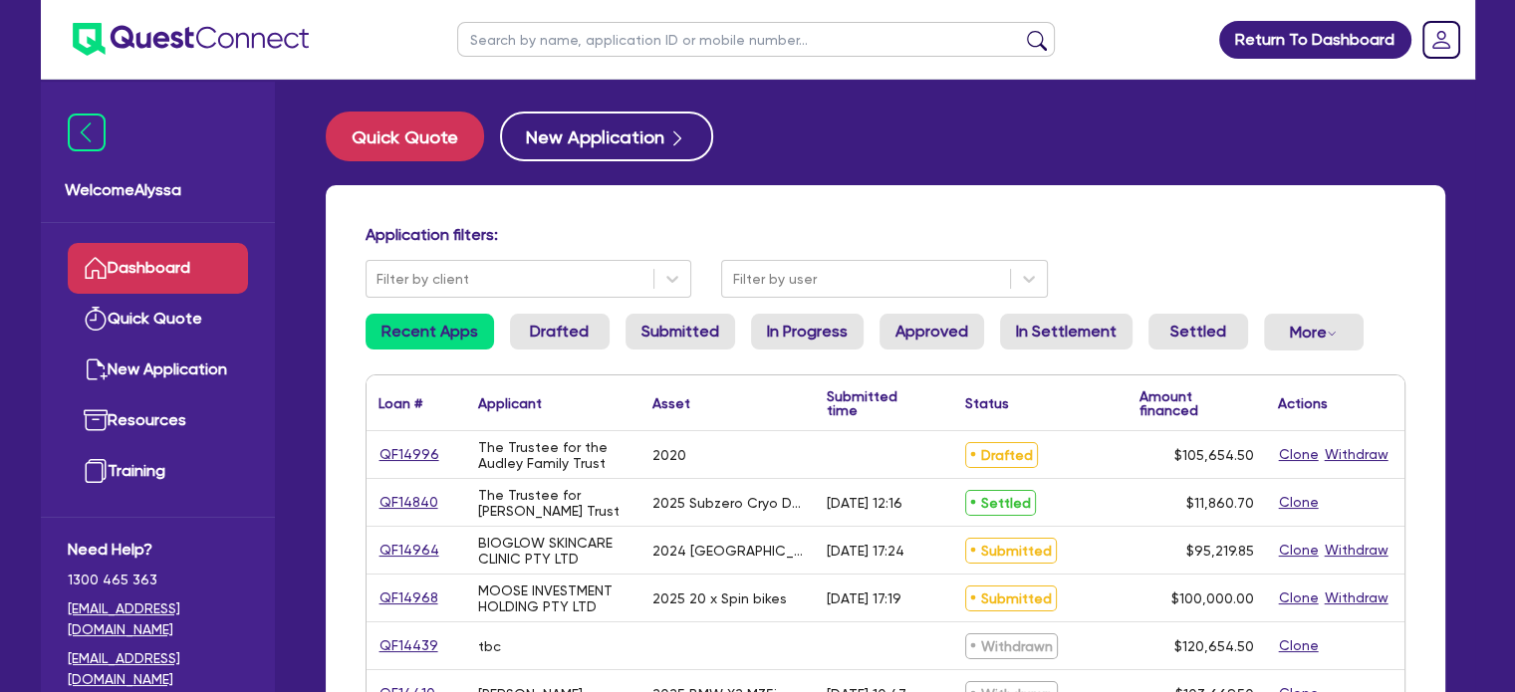
click at [560, 43] on input "text" at bounding box center [756, 39] width 598 height 35
type input "marisa"
click at [1021, 30] on button "submit" at bounding box center [1037, 44] width 32 height 28
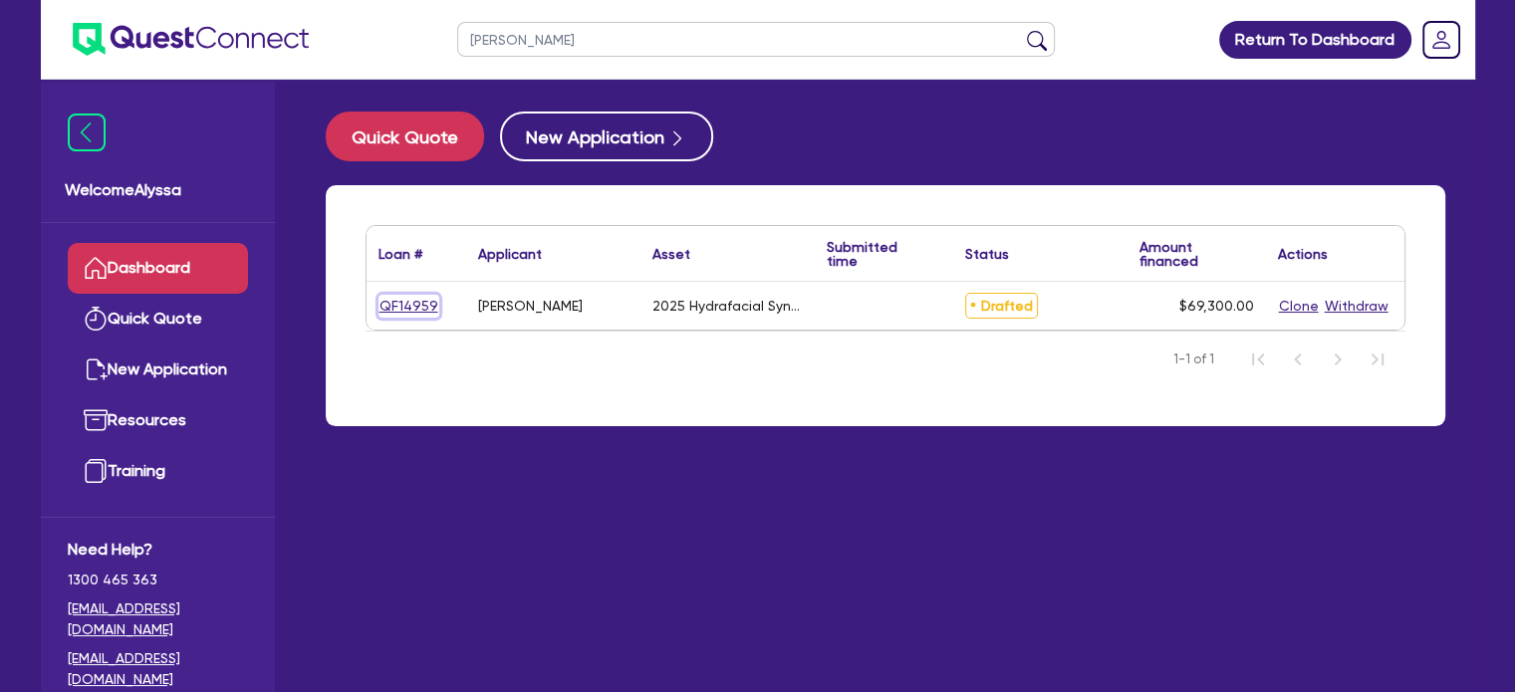
click at [398, 297] on link "QF14959" at bounding box center [408, 306] width 61 height 23
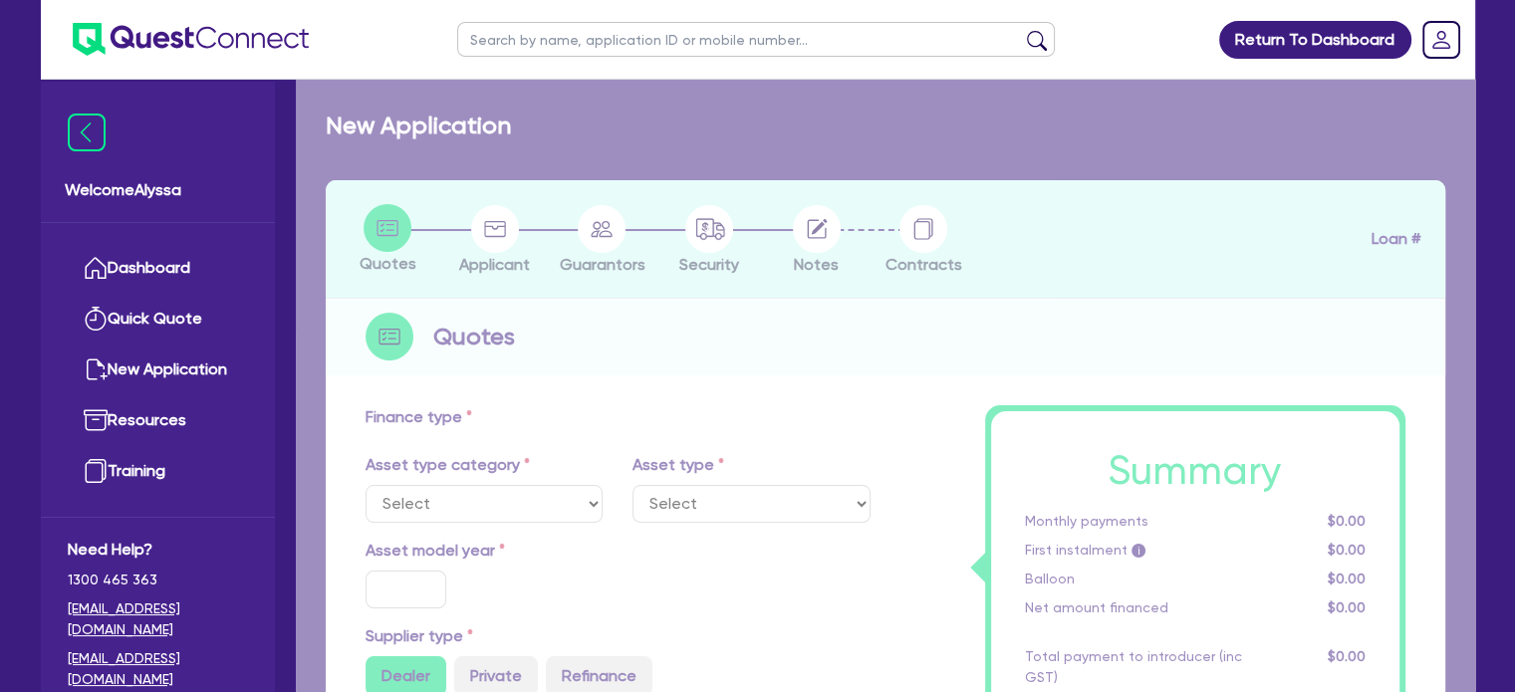
select select "TERTIARY_ASSETS"
type input "2025"
type input "69,300"
type input "4"
type input "2,772"
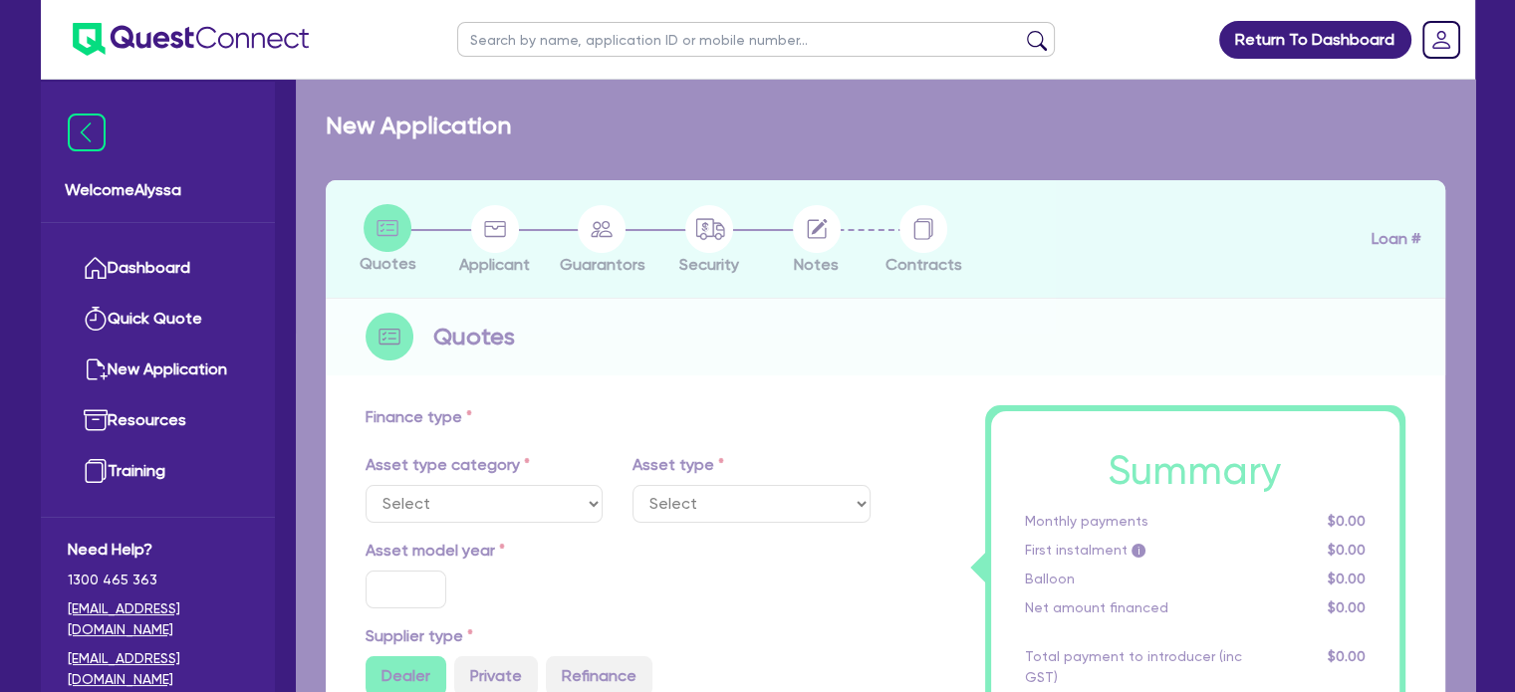
type input "10.5"
select select "BEAUTY_EQUIPMENT"
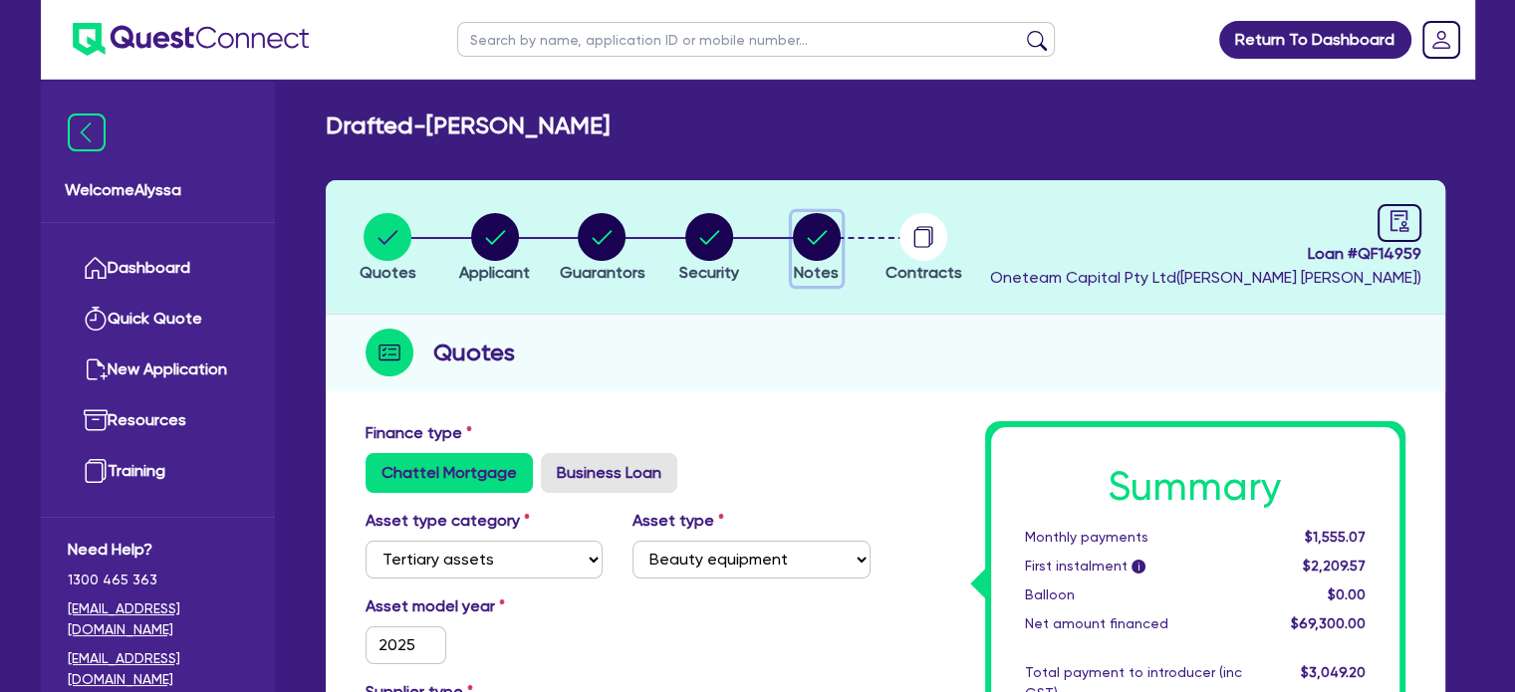
click at [823, 221] on circle "button" at bounding box center [817, 237] width 48 height 48
select select "Other"
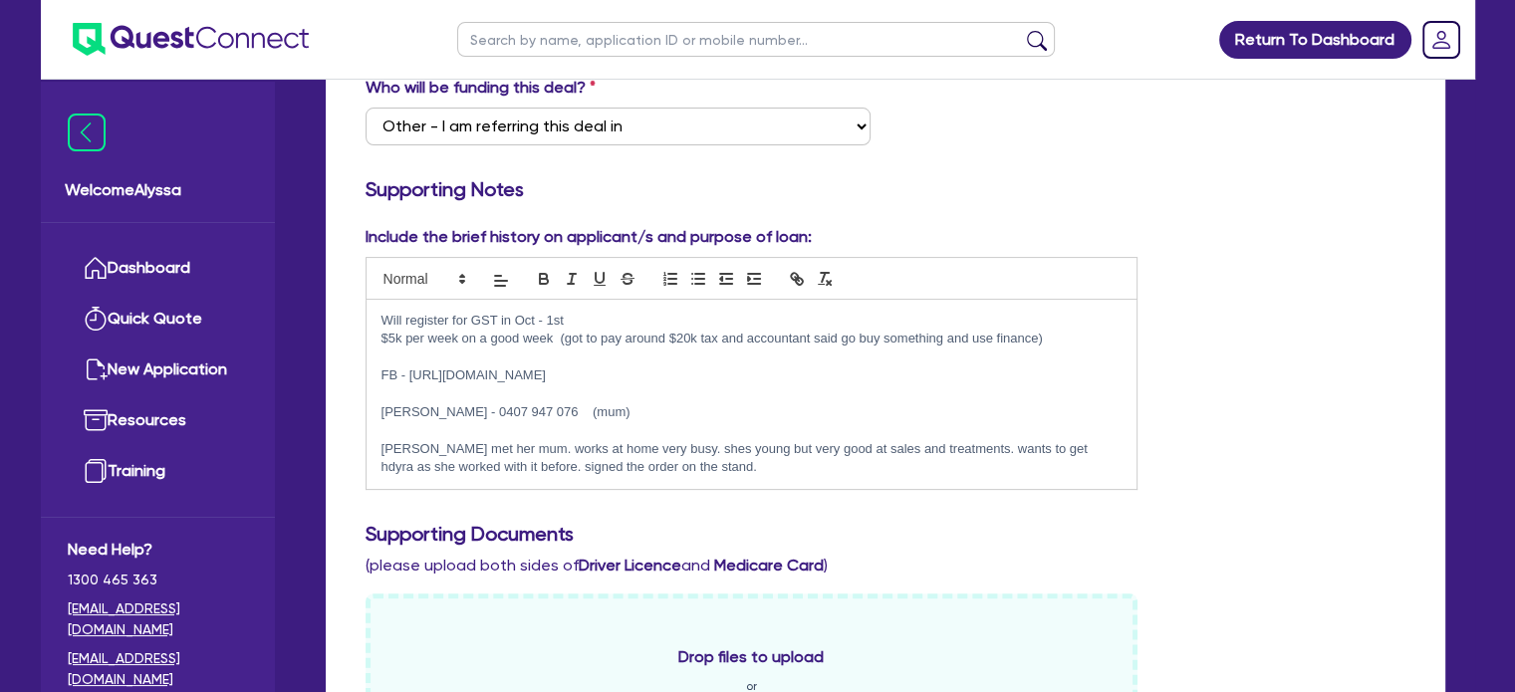
scroll to position [397, 0]
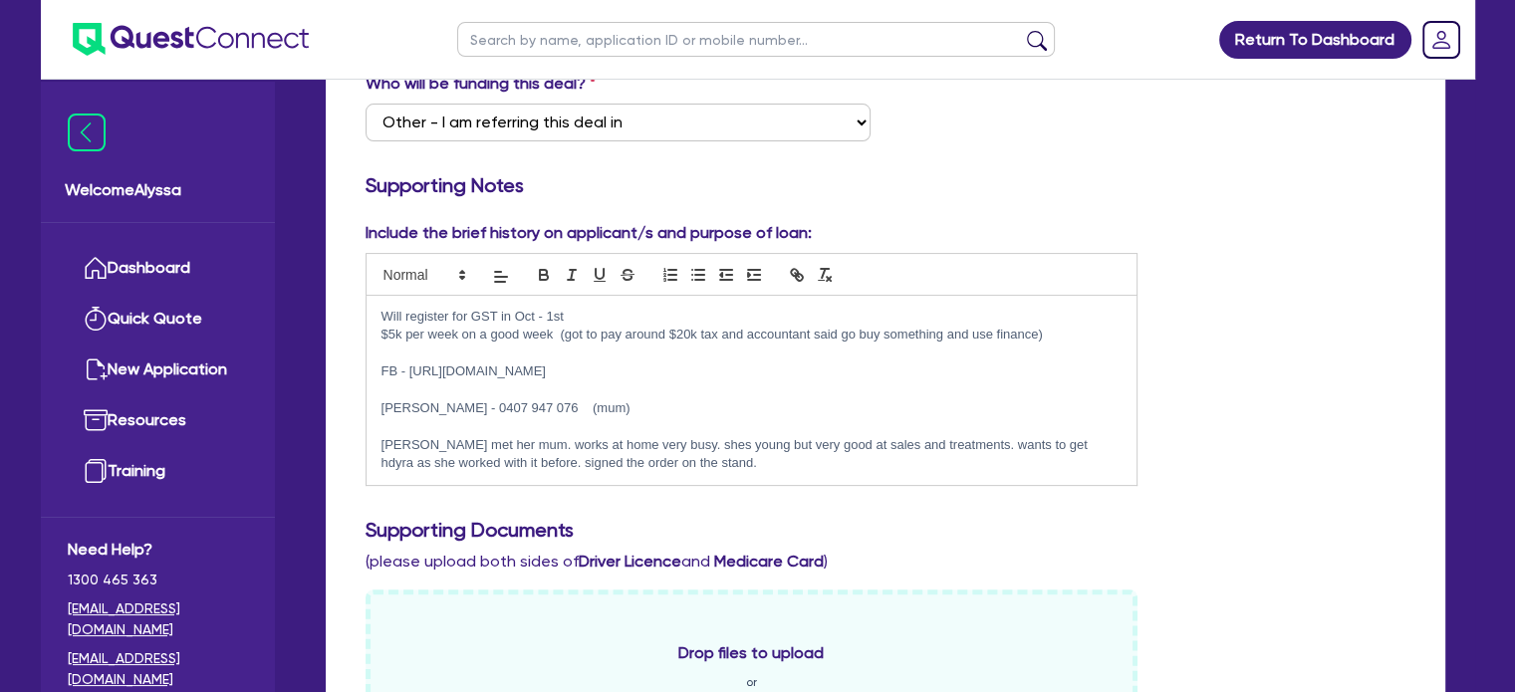
click at [652, 39] on input "text" at bounding box center [756, 39] width 598 height 35
type input "gary"
click button "submit" at bounding box center [1037, 44] width 32 height 28
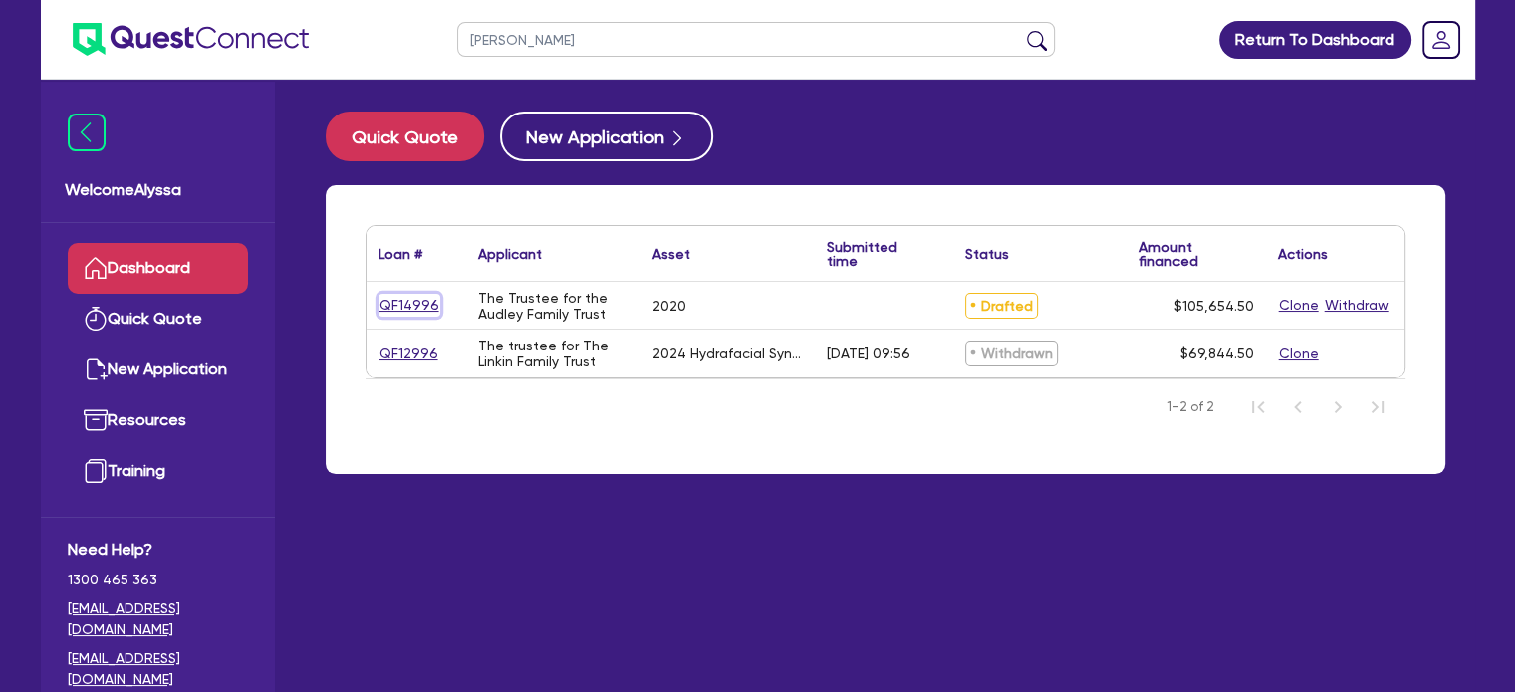
click at [411, 304] on link "QF14996" at bounding box center [409, 305] width 62 height 23
select select "CARS_AND_LIGHT_TRUCKS"
select select "PASSENGER_VEHICLES"
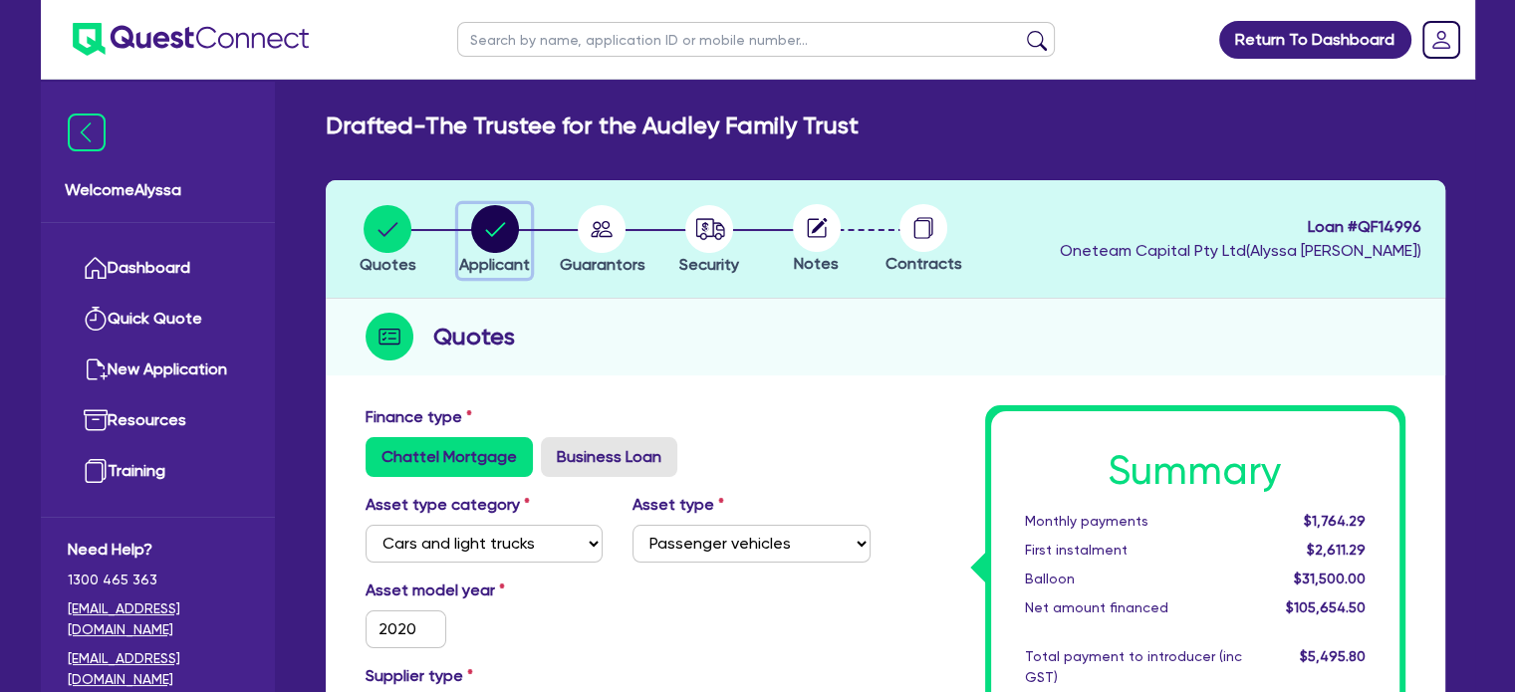
click at [489, 251] on circle "button" at bounding box center [495, 229] width 48 height 48
select select "TRUST"
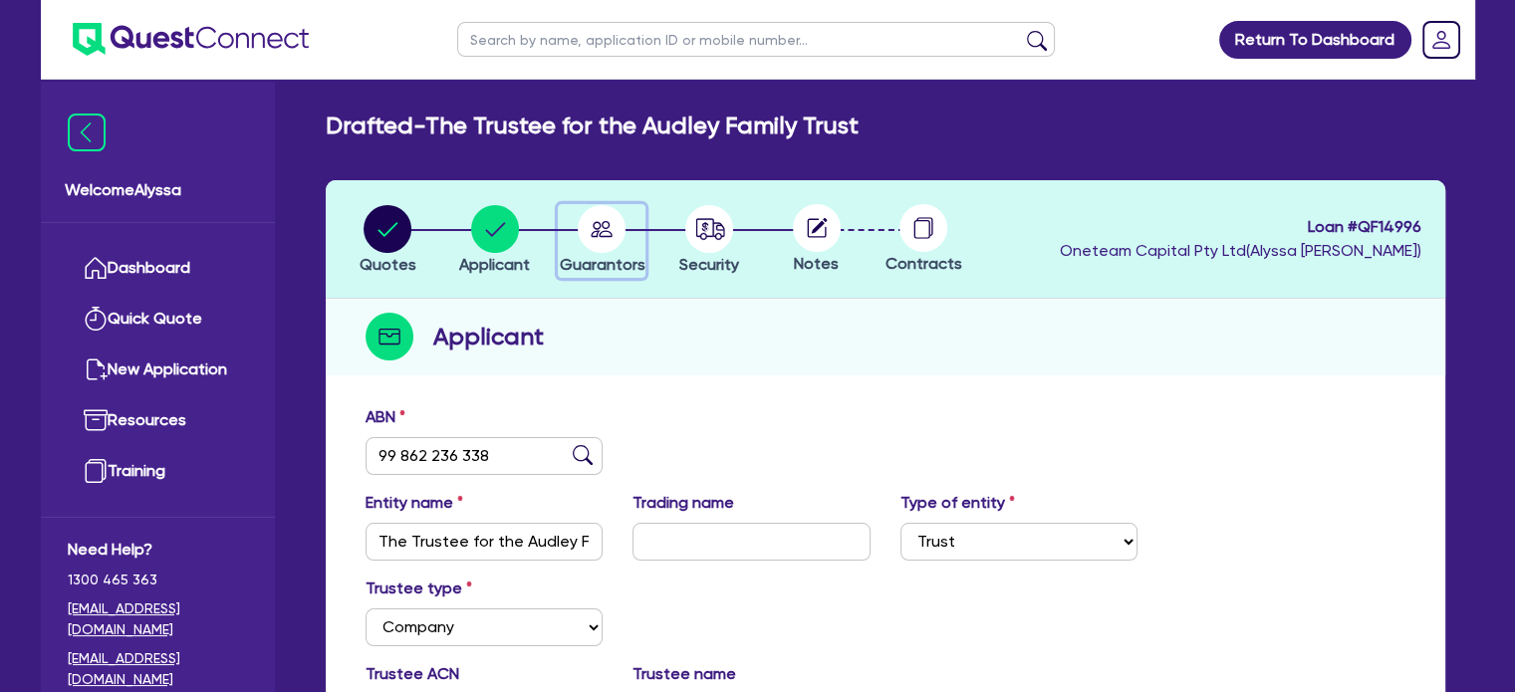
click at [613, 234] on circle "button" at bounding box center [602, 229] width 48 height 48
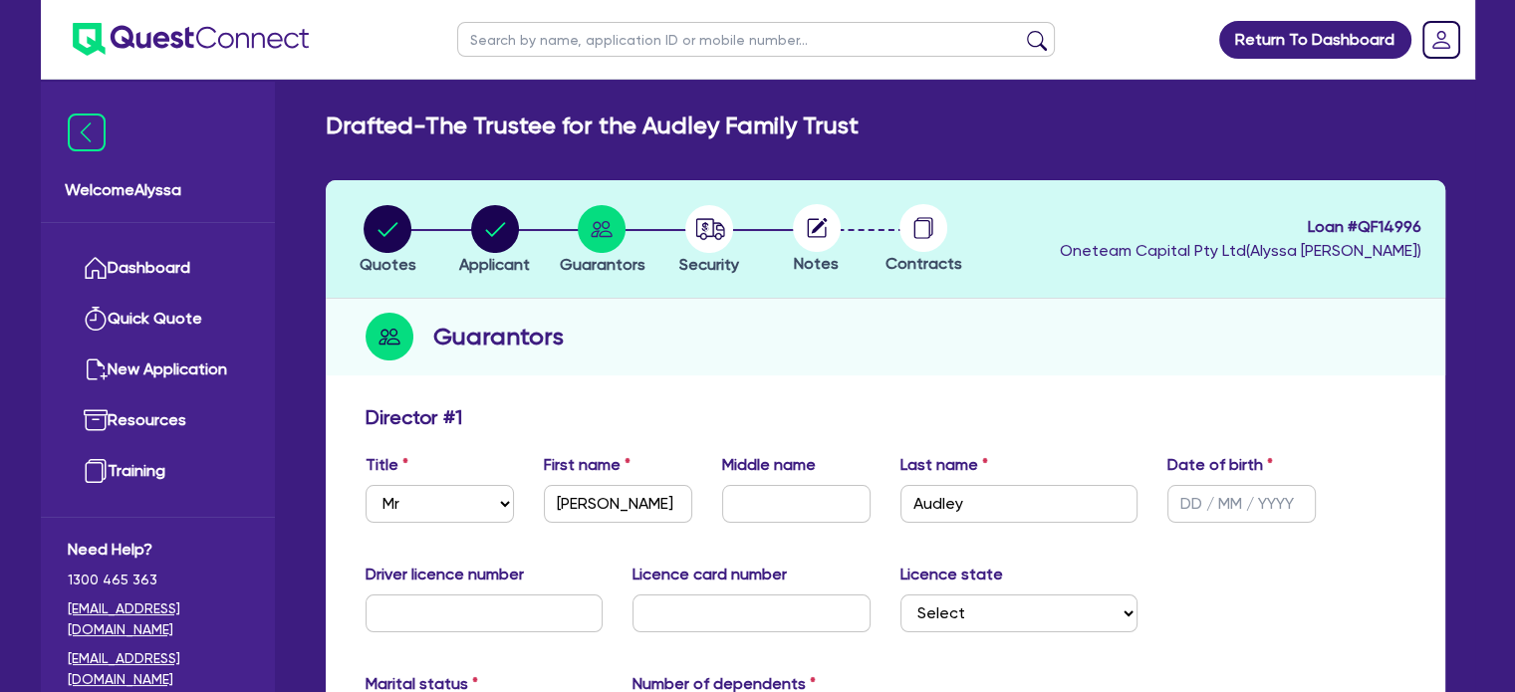
click at [809, 243] on circle at bounding box center [817, 228] width 48 height 48
click at [724, 241] on circle "button" at bounding box center [709, 229] width 48 height 48
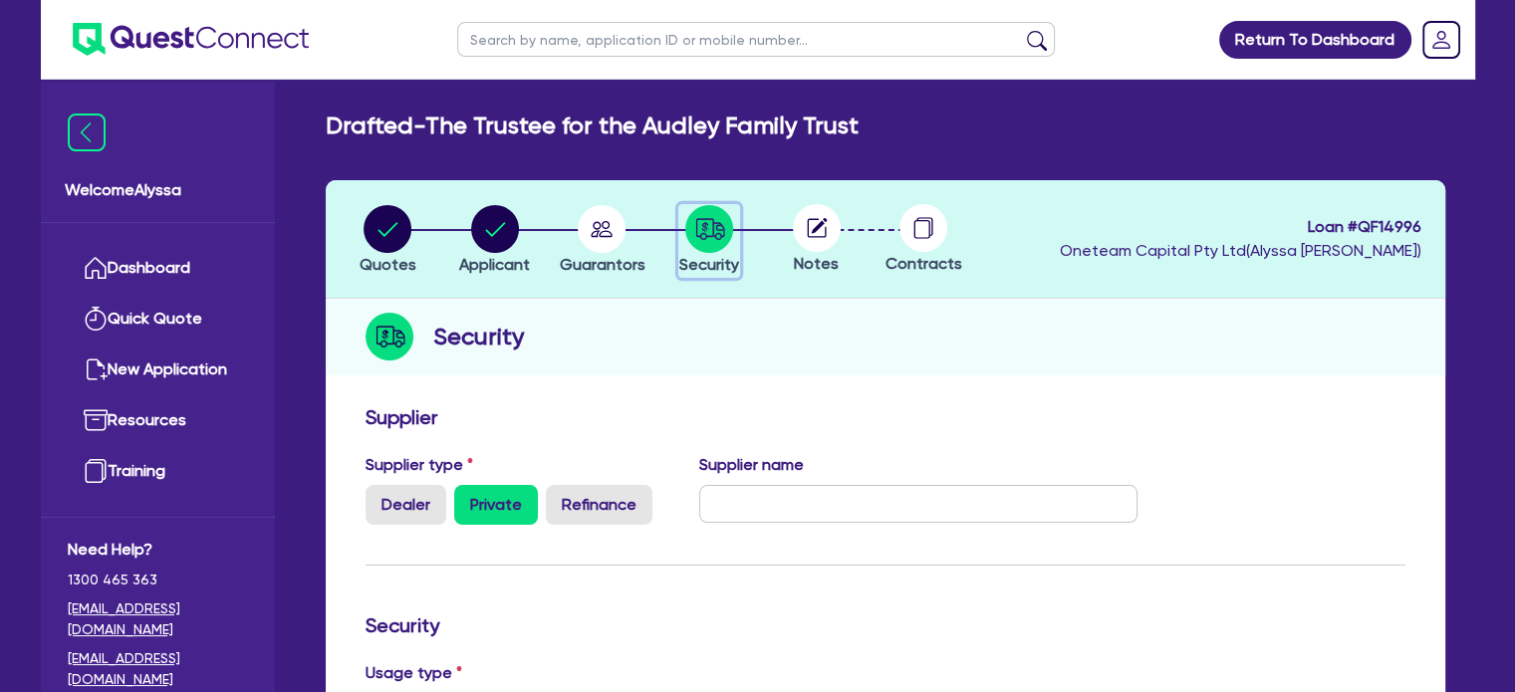
scroll to position [824, 0]
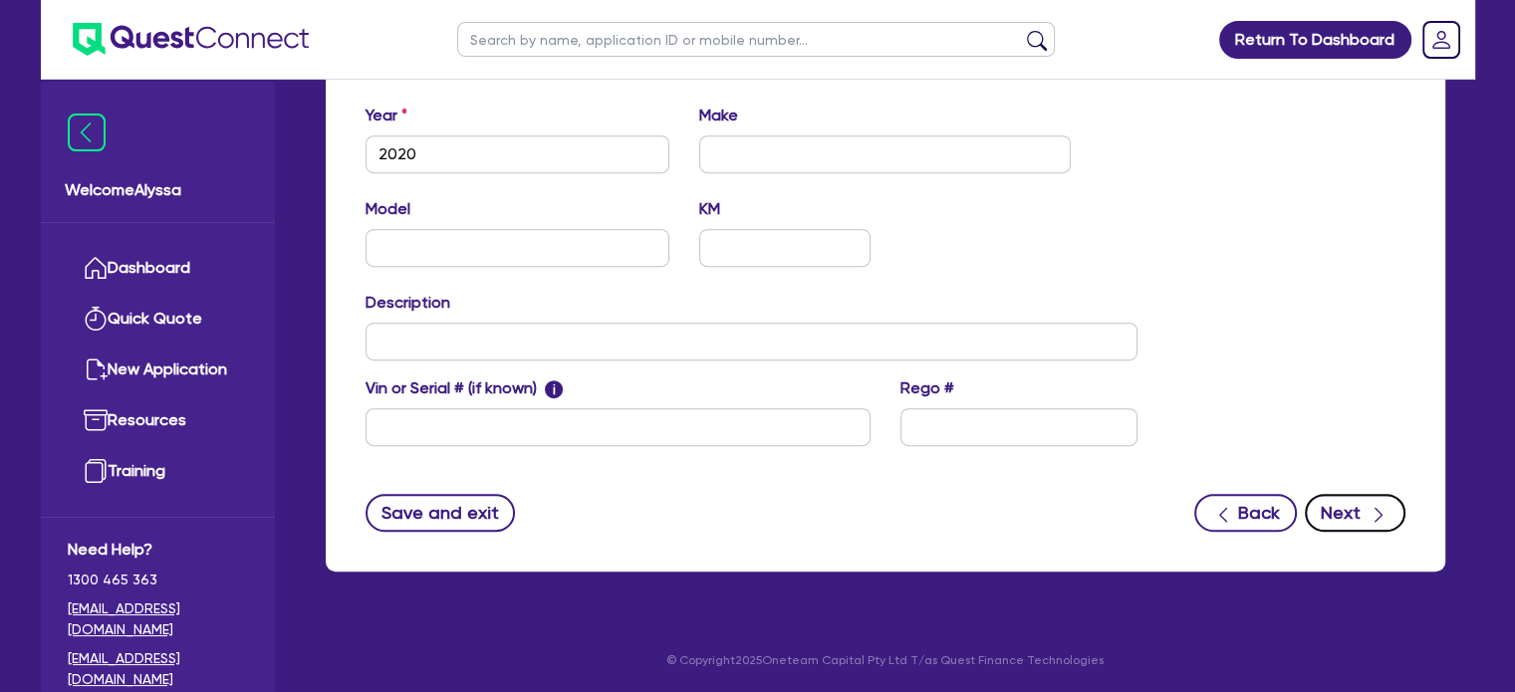
click at [1372, 522] on icon "button" at bounding box center [1378, 515] width 20 height 20
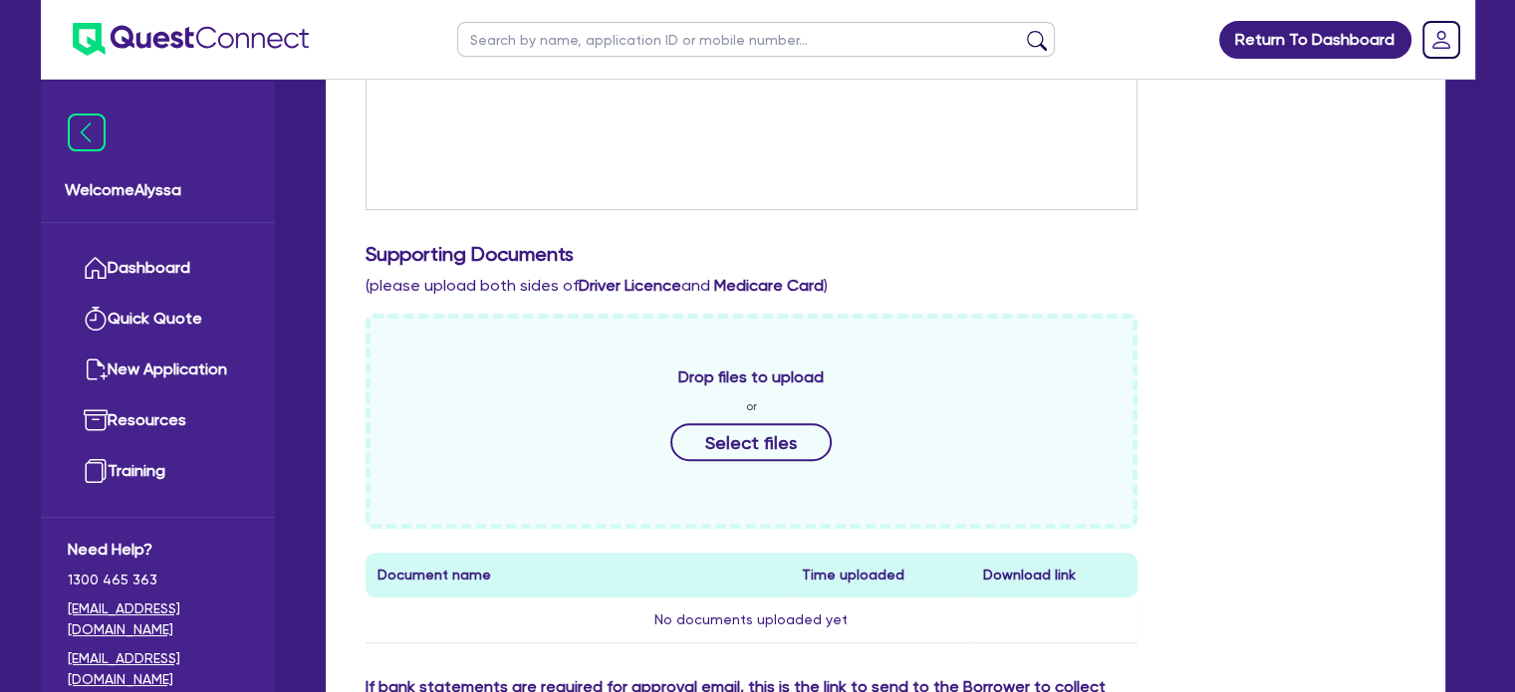
scroll to position [625, 0]
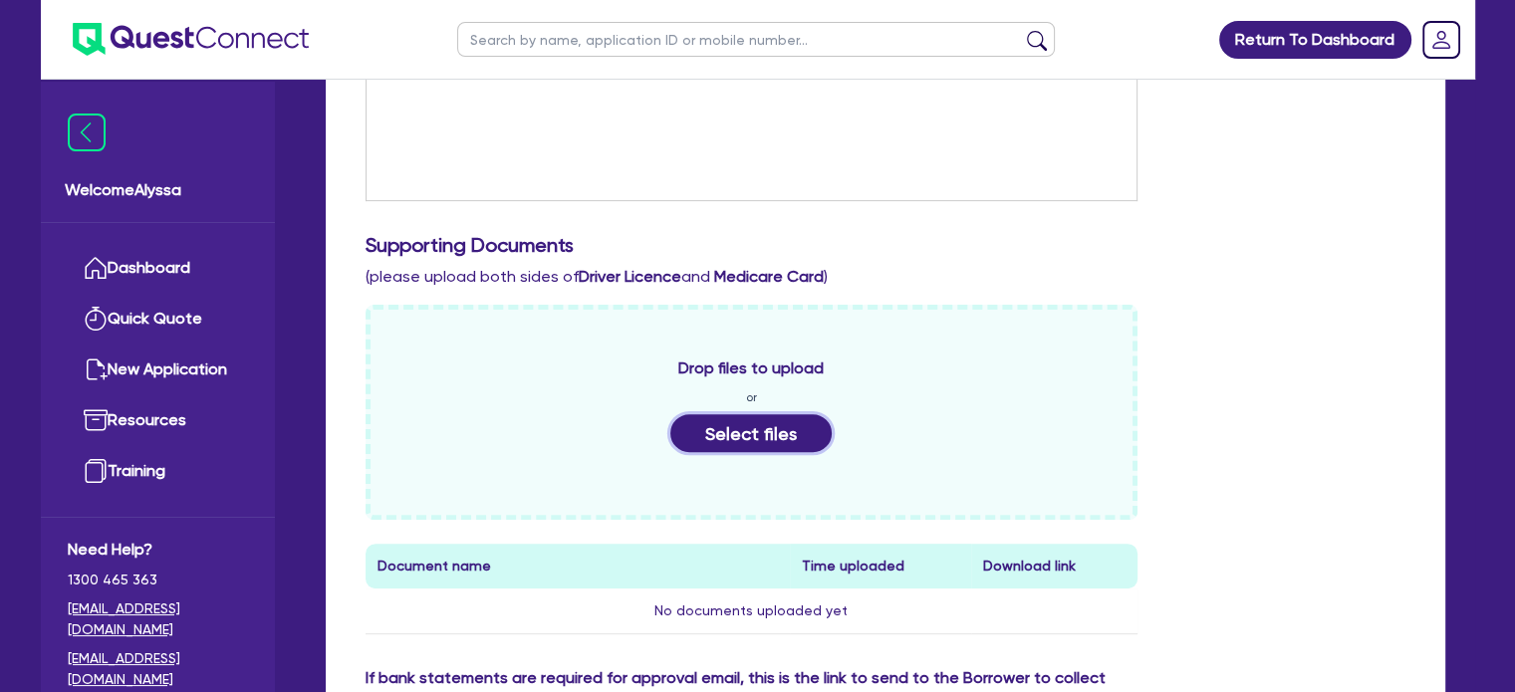
click at [731, 417] on button "Select files" at bounding box center [750, 433] width 161 height 38
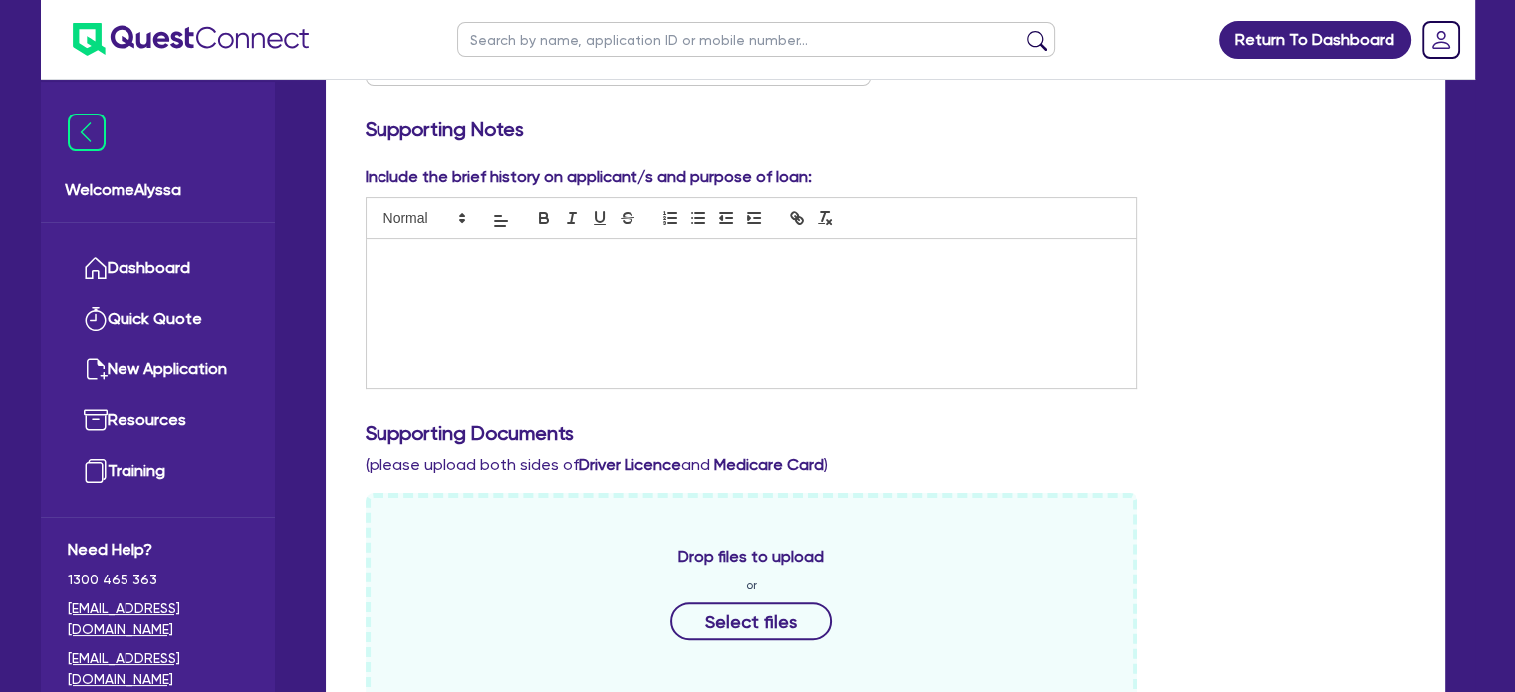
click at [603, 295] on div at bounding box center [752, 313] width 771 height 149
click at [678, 248] on div "Gary runs All Pipe Excavations" at bounding box center [752, 313] width 771 height 149
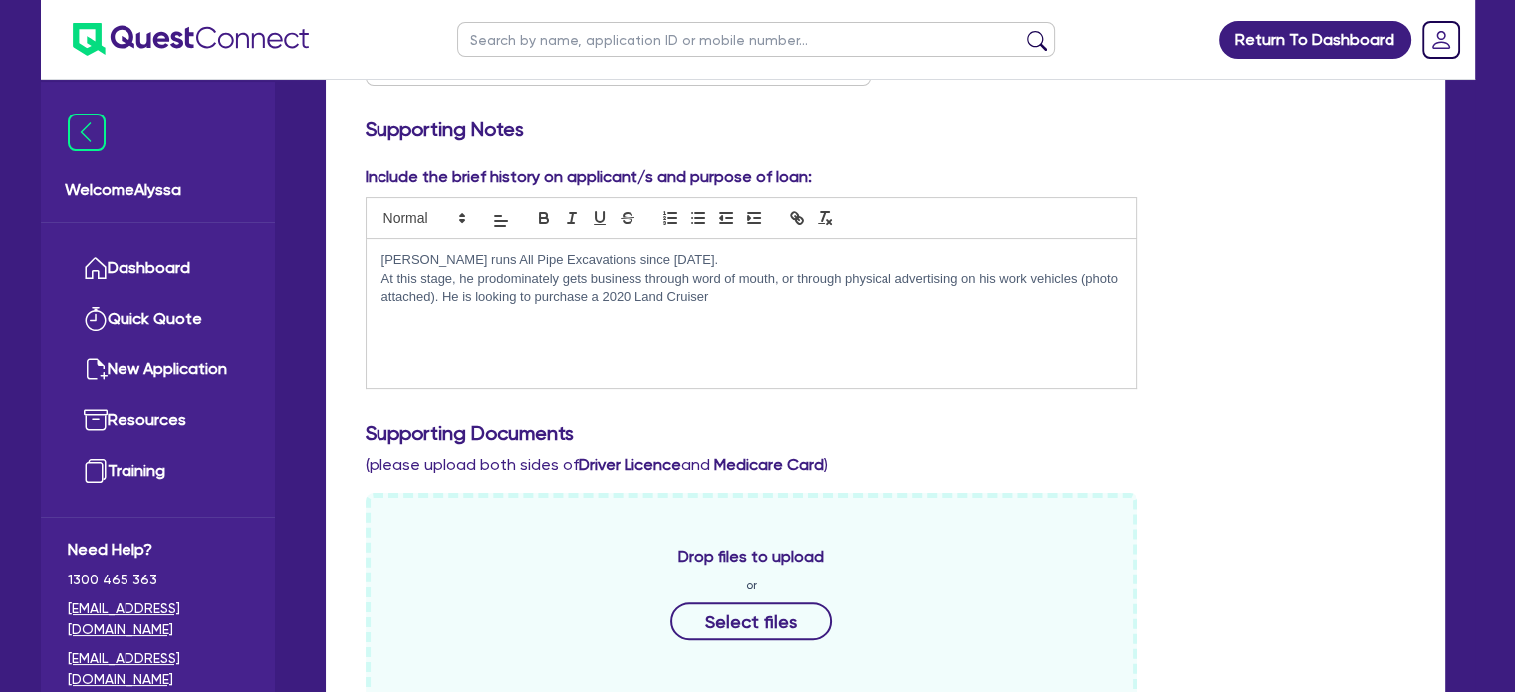
click at [735, 301] on p "At this stage, he prodominately gets business through word of mouth, or through…" at bounding box center [751, 288] width 741 height 37
click at [1036, 306] on div "Gary runs All Pipe Excavations since July 2018. At this stage, he predominately…" at bounding box center [752, 313] width 771 height 149
click at [685, 256] on p "Gary runs All Pipe Excavations since July 2018." at bounding box center [751, 260] width 741 height 18
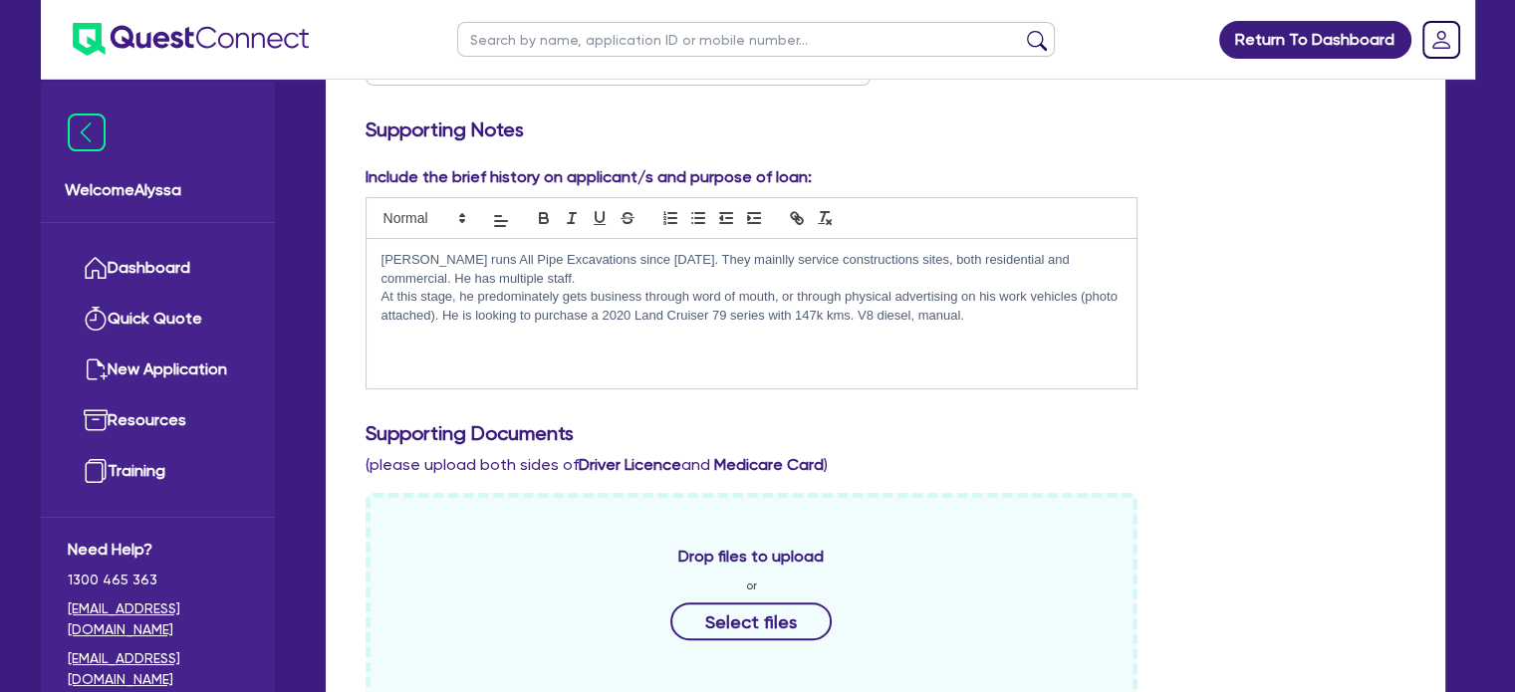
click at [723, 261] on p "Gary runs All Pipe Excavations since July 2018. They mainlly service constructi…" at bounding box center [751, 269] width 741 height 37
click at [460, 275] on p "Gary runs All Pipe Excavations since July 2018. They mainly service constructio…" at bounding box center [751, 269] width 741 height 37
click at [995, 302] on p "At this stage, he predominately gets business through word of mouth, or through…" at bounding box center [751, 306] width 741 height 37
click at [976, 316] on p "At this stage, he predominately gets business through word of mouth, or through…" at bounding box center [751, 306] width 741 height 37
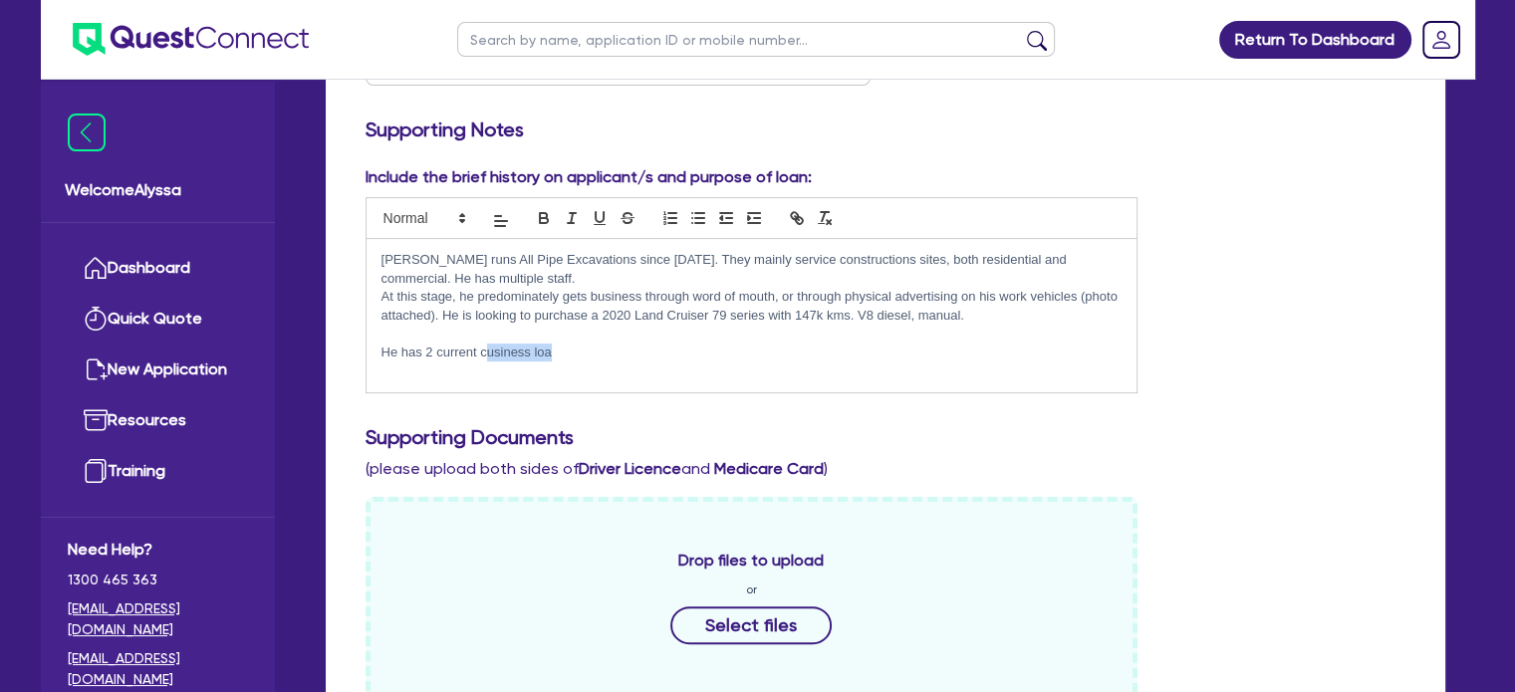
drag, startPoint x: 597, startPoint y: 349, endPoint x: 484, endPoint y: 354, distance: 112.7
click at [484, 354] on p "He has 2 current cusiness loa" at bounding box center [751, 353] width 741 height 18
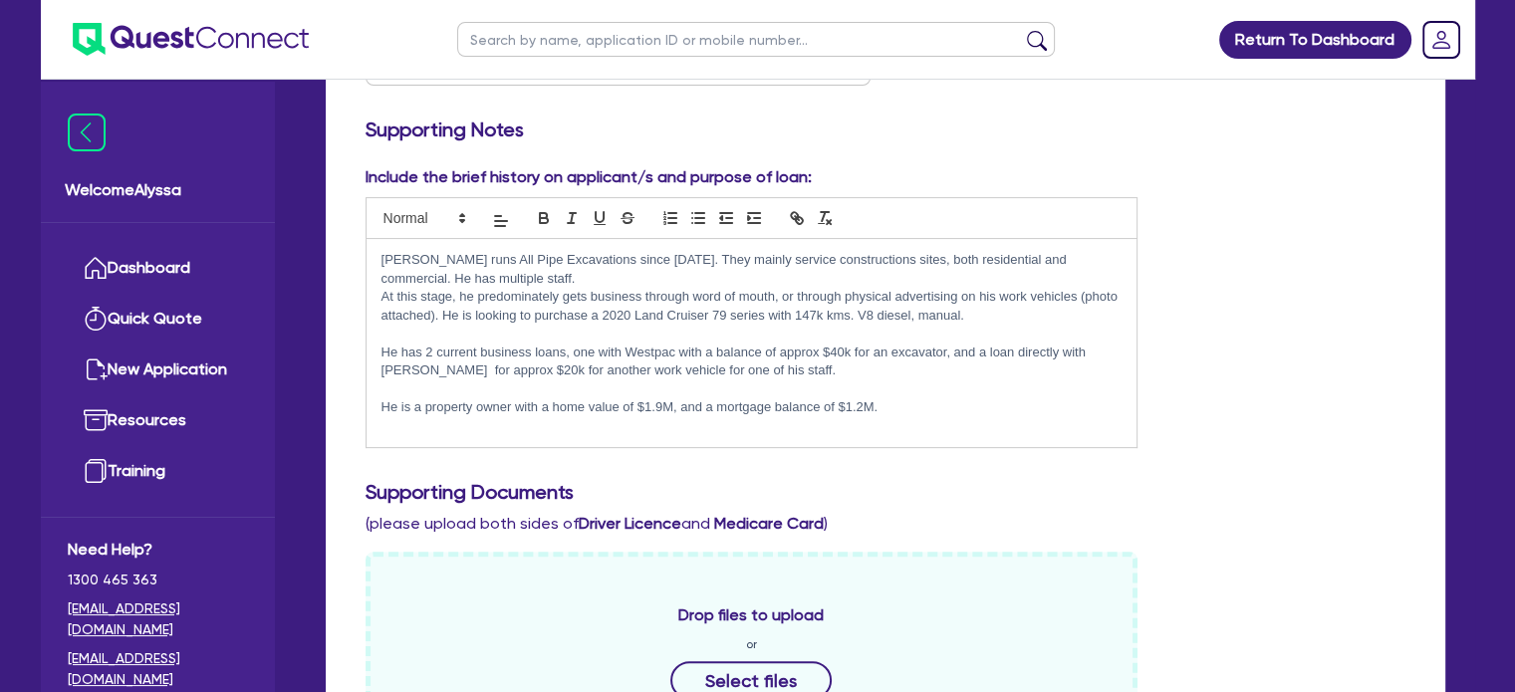
click at [498, 282] on p "Gary runs All Pipe Excavations since July 2018. They mainly service constructio…" at bounding box center [751, 269] width 741 height 37
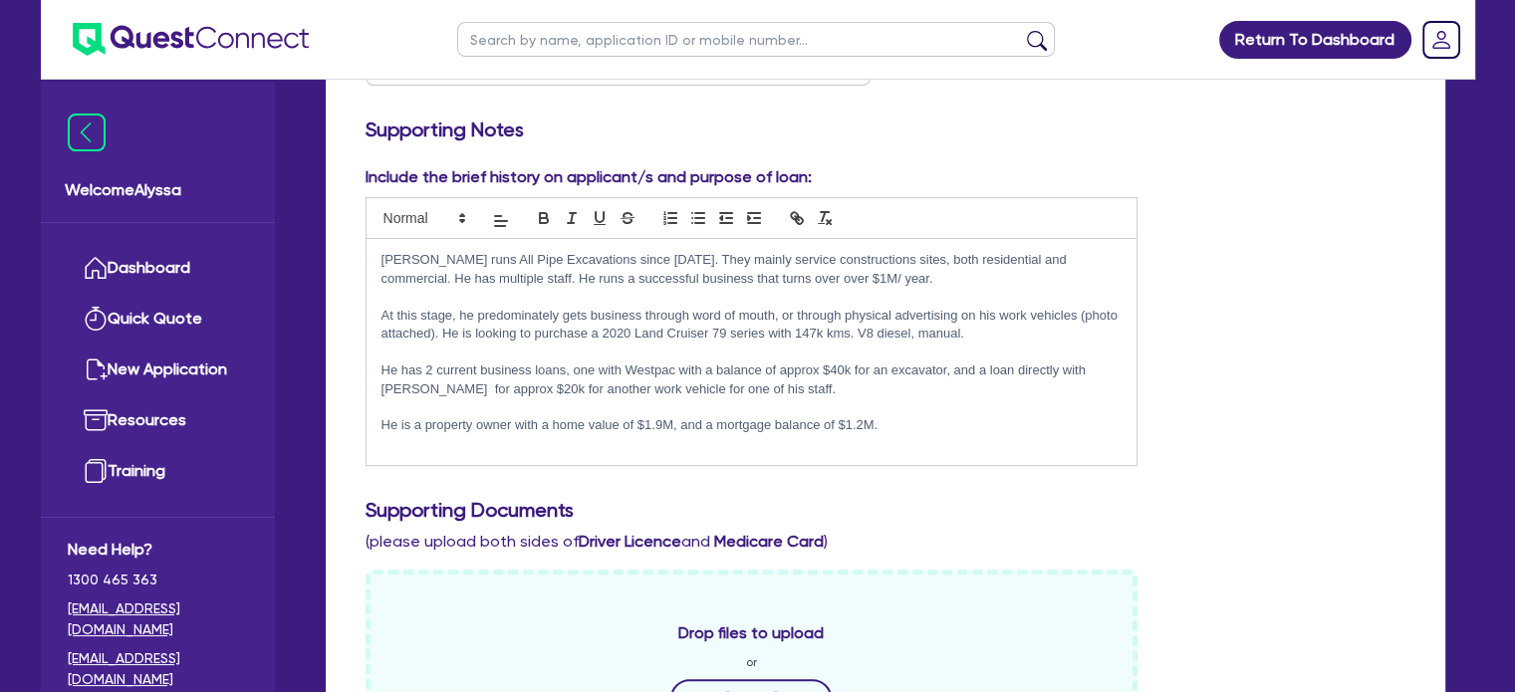
click at [1226, 288] on div "Include the brief history on applicant/s and purpose of loan: Gary runs All Pip…" at bounding box center [886, 324] width 1070 height 318
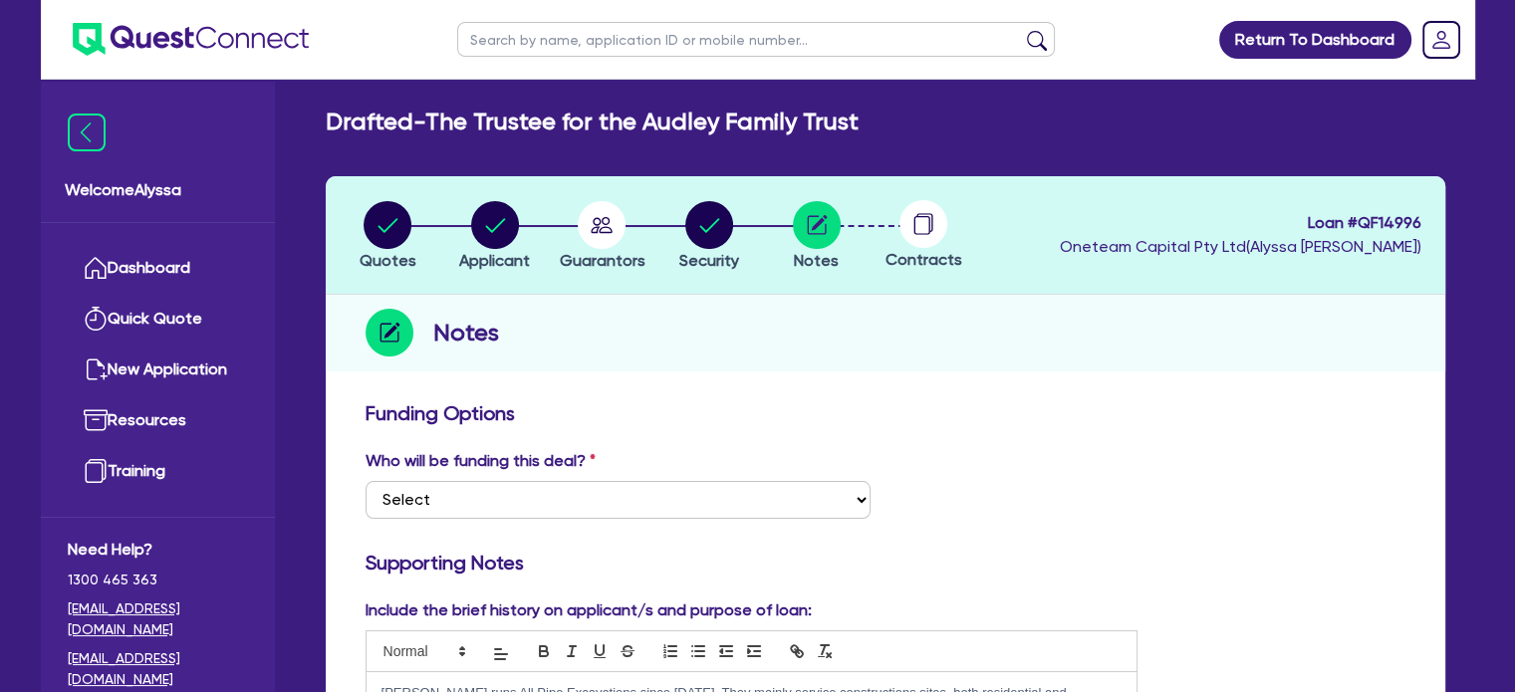
scroll to position [0, 0]
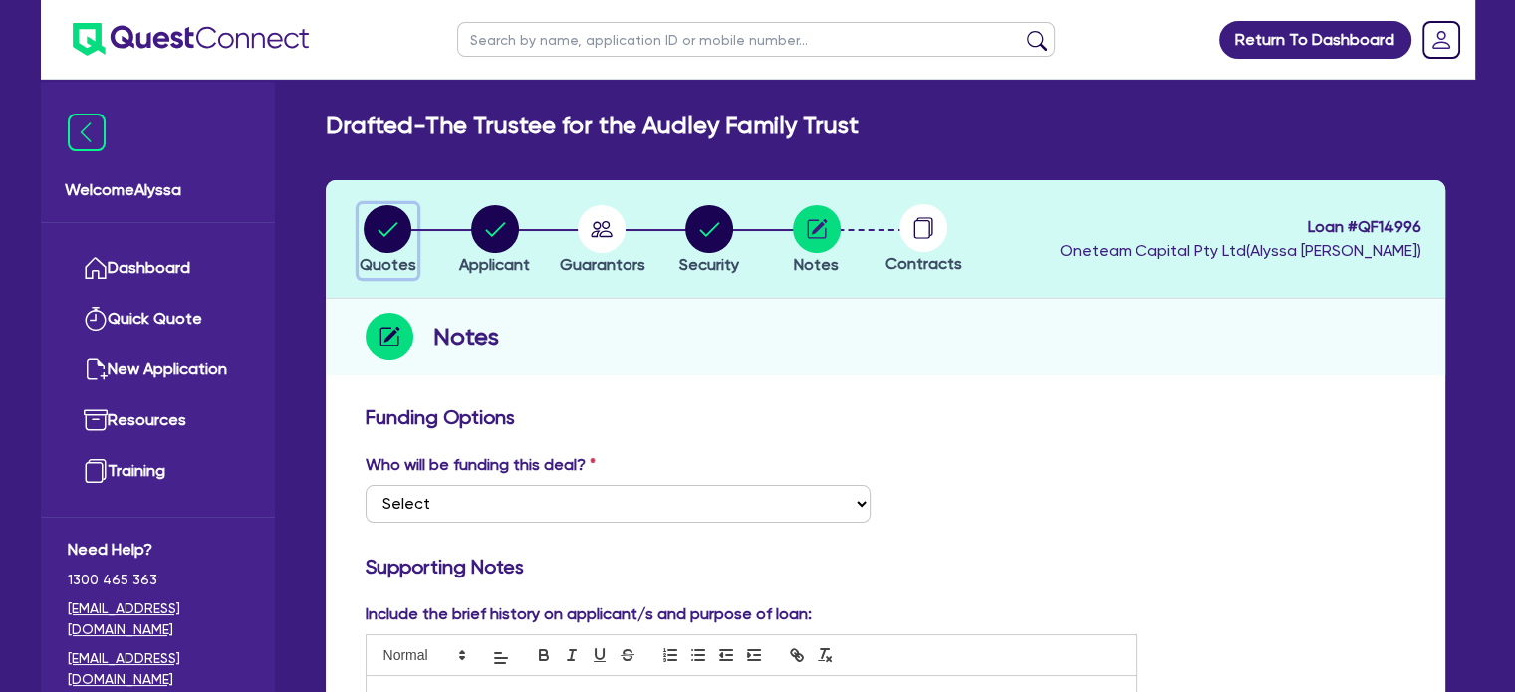
click at [402, 230] on circle "button" at bounding box center [388, 229] width 48 height 48
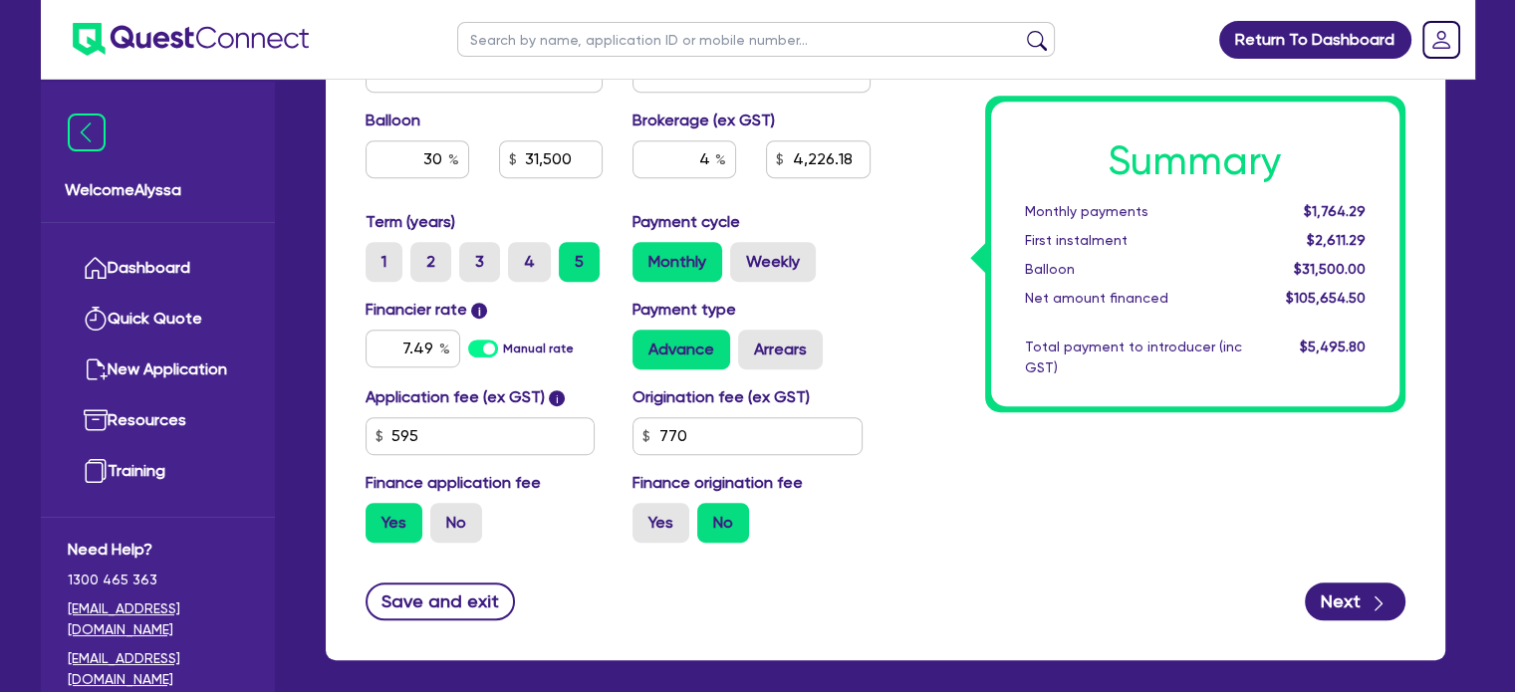
scroll to position [1016, 0]
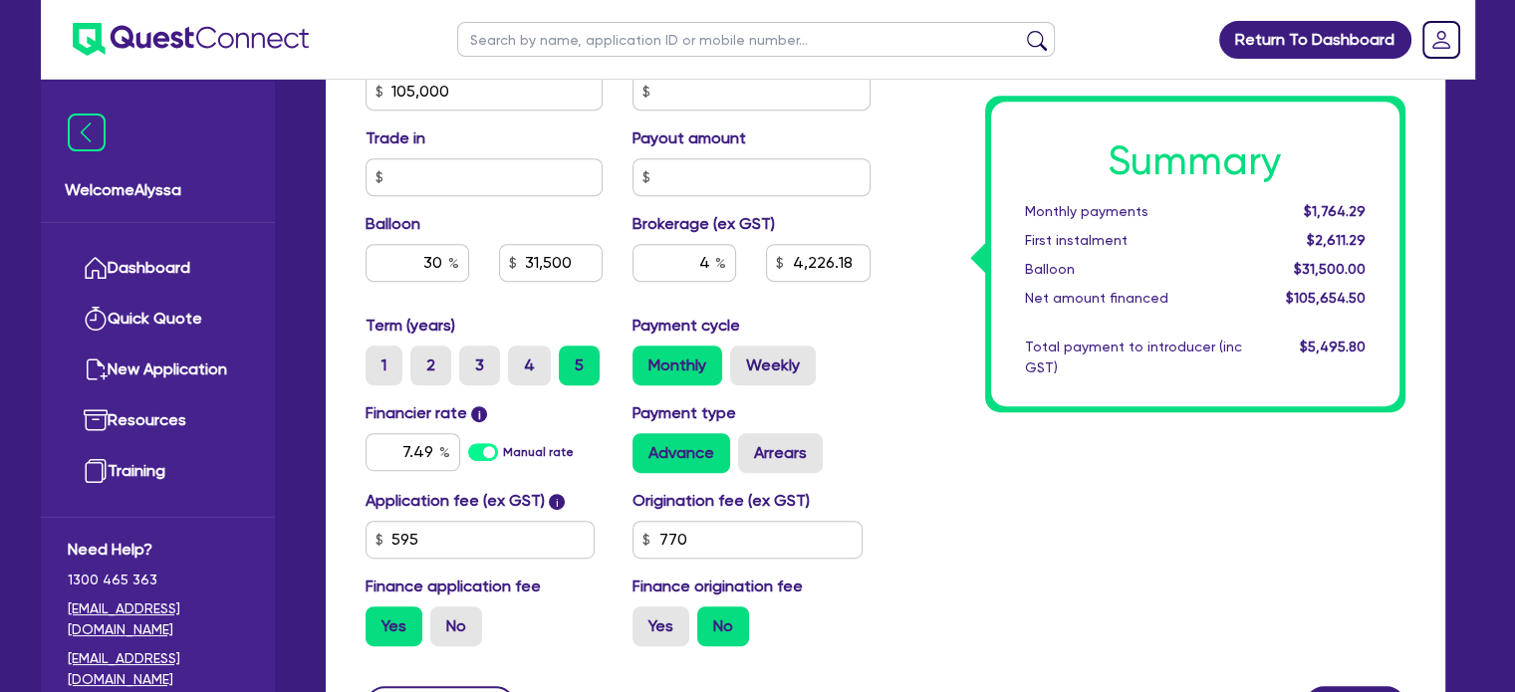
click at [889, 302] on div "Summary Monthly payments $1,764.29 First instalment $2,611.29 Balloon $31,500.0…" at bounding box center [1152, 80] width 535 height 1164
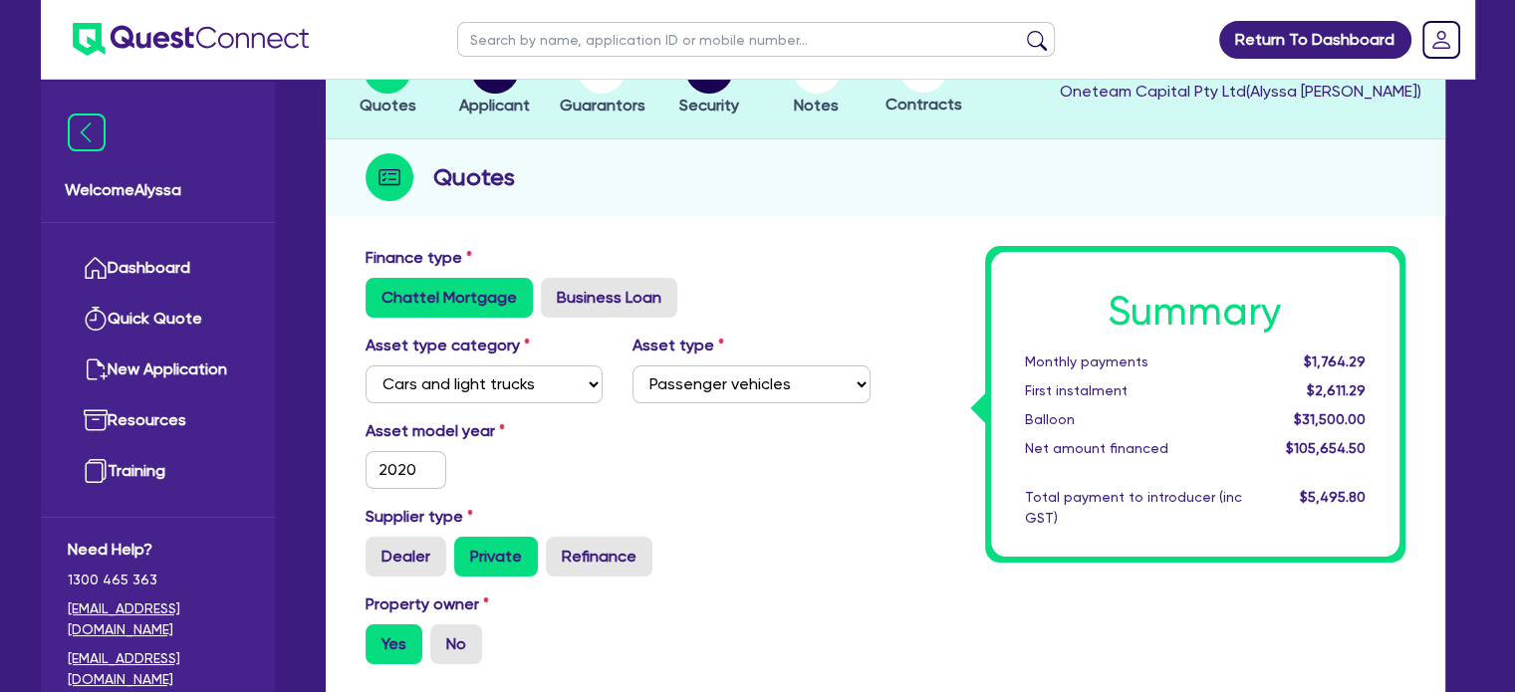
scroll to position [0, 0]
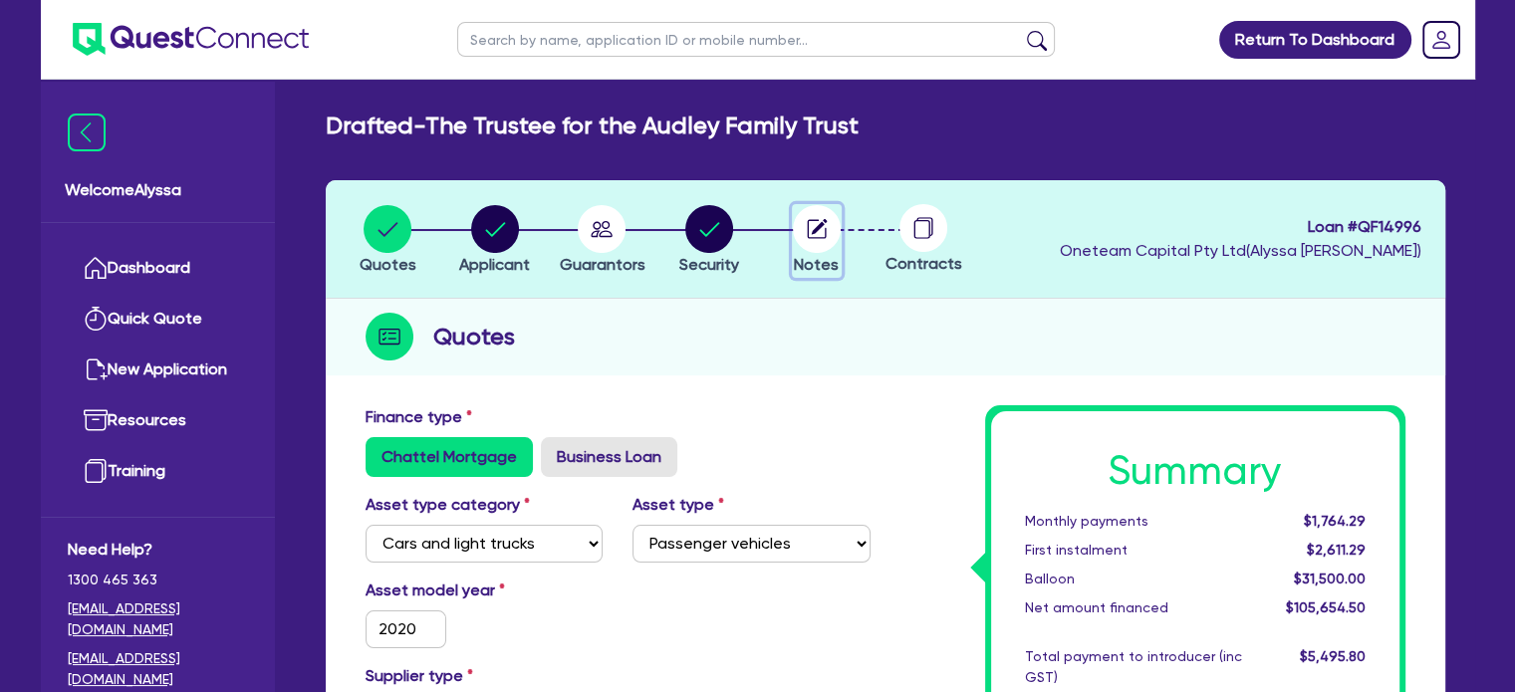
click at [799, 220] on circle "button" at bounding box center [817, 229] width 48 height 48
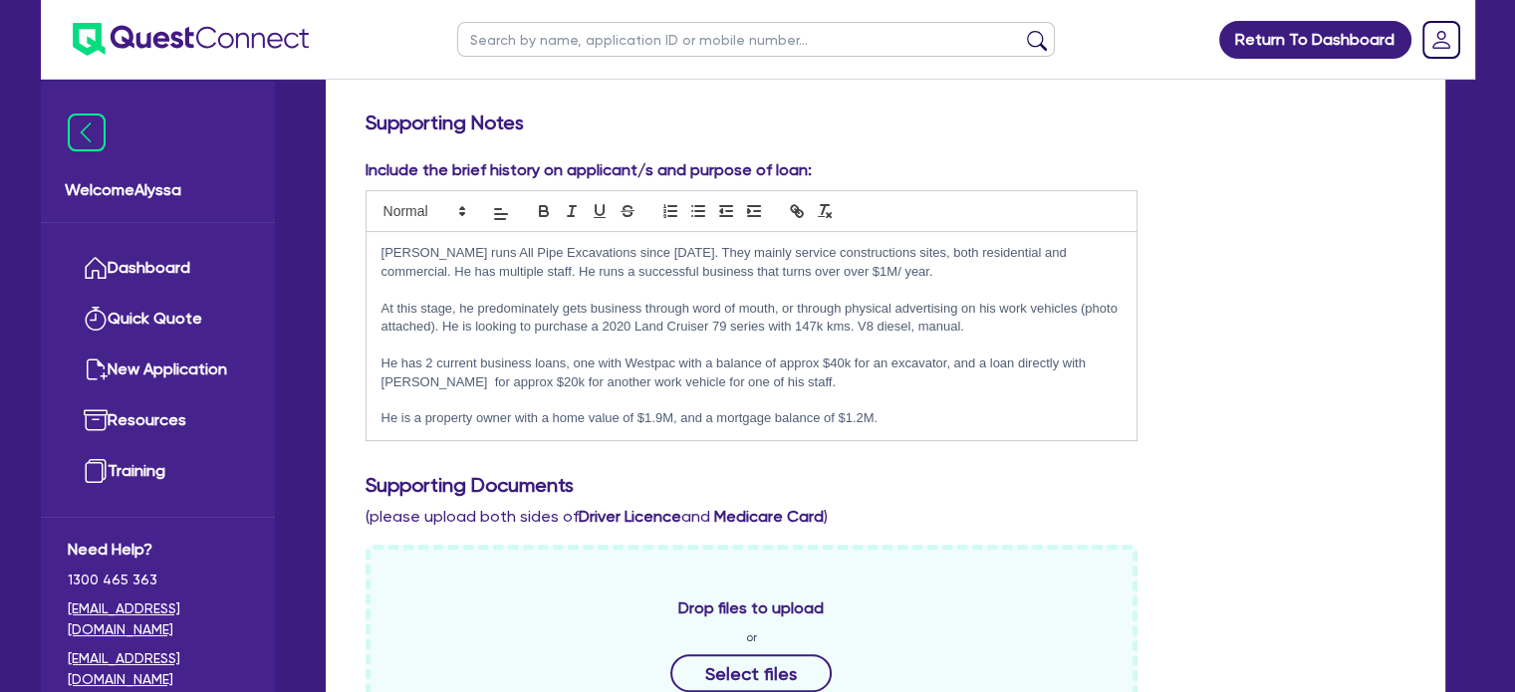
scroll to position [450, 0]
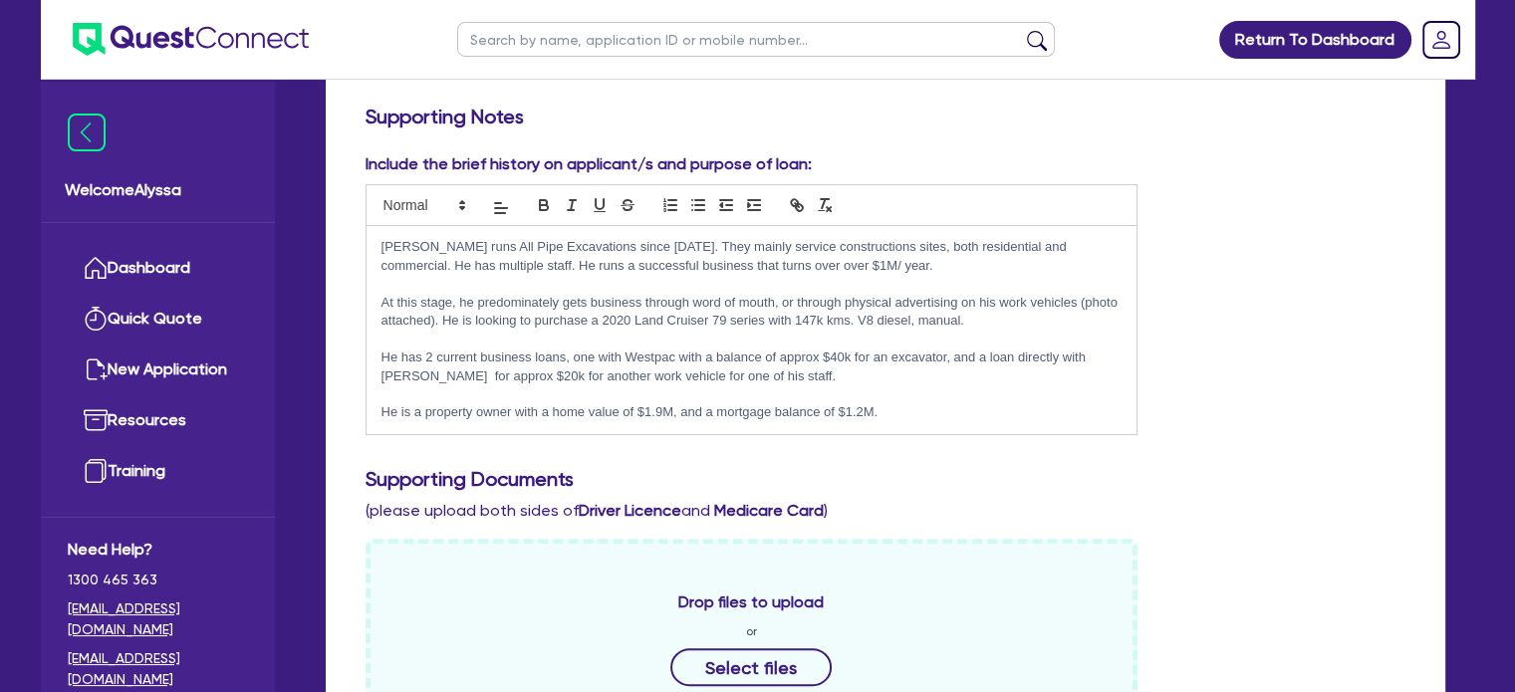
click at [746, 374] on p "He has 2 current business loans, one with Westpac with a balance of approx $40k…" at bounding box center [751, 367] width 741 height 37
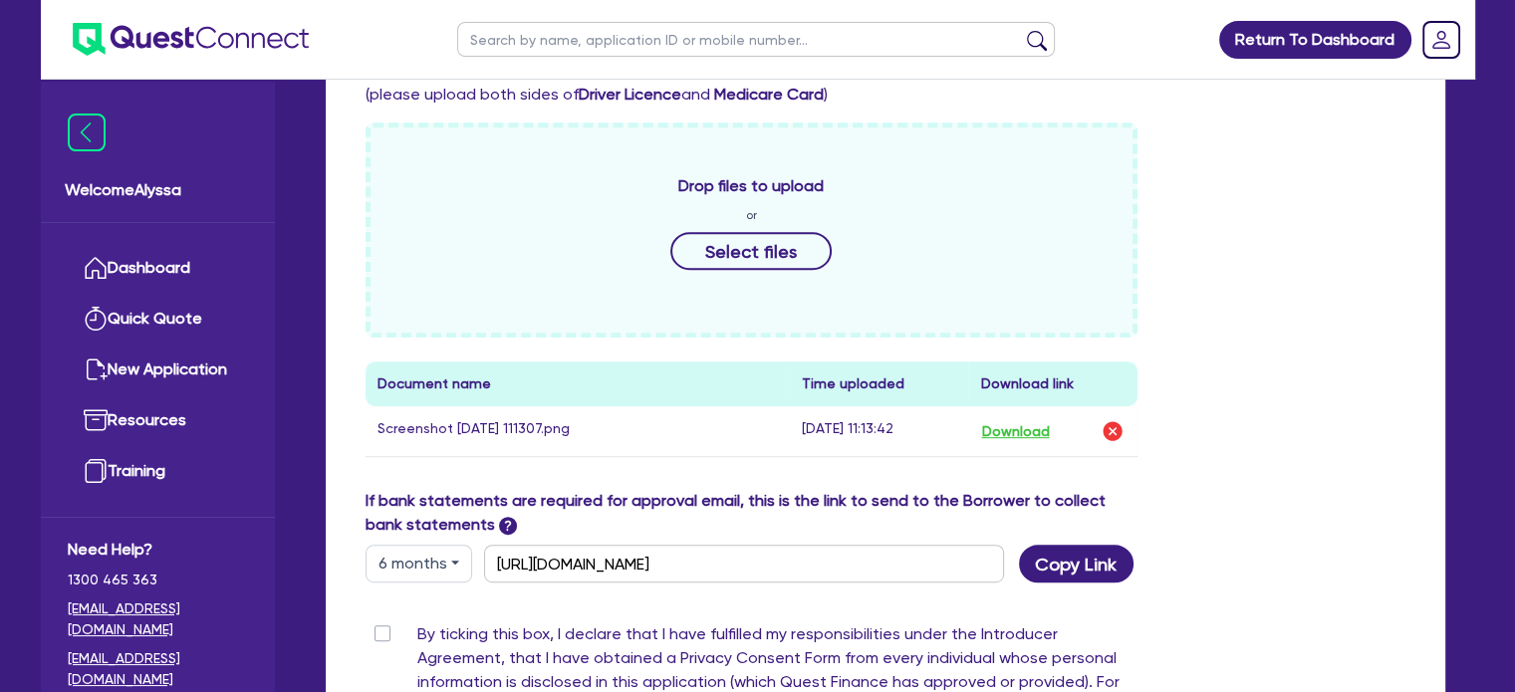
scroll to position [883, 0]
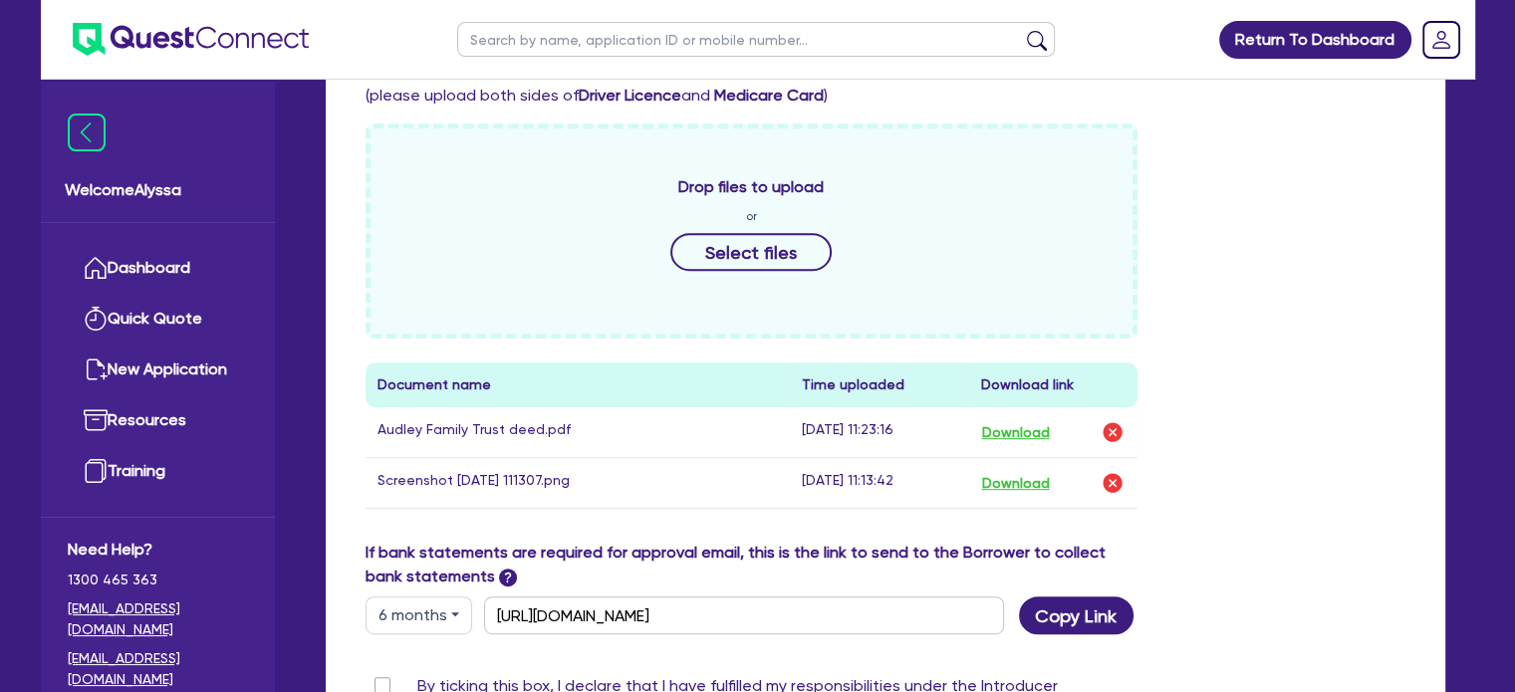
click at [1317, 596] on div "If bank statements are required for approval email, this is the link to send to…" at bounding box center [886, 588] width 1070 height 94
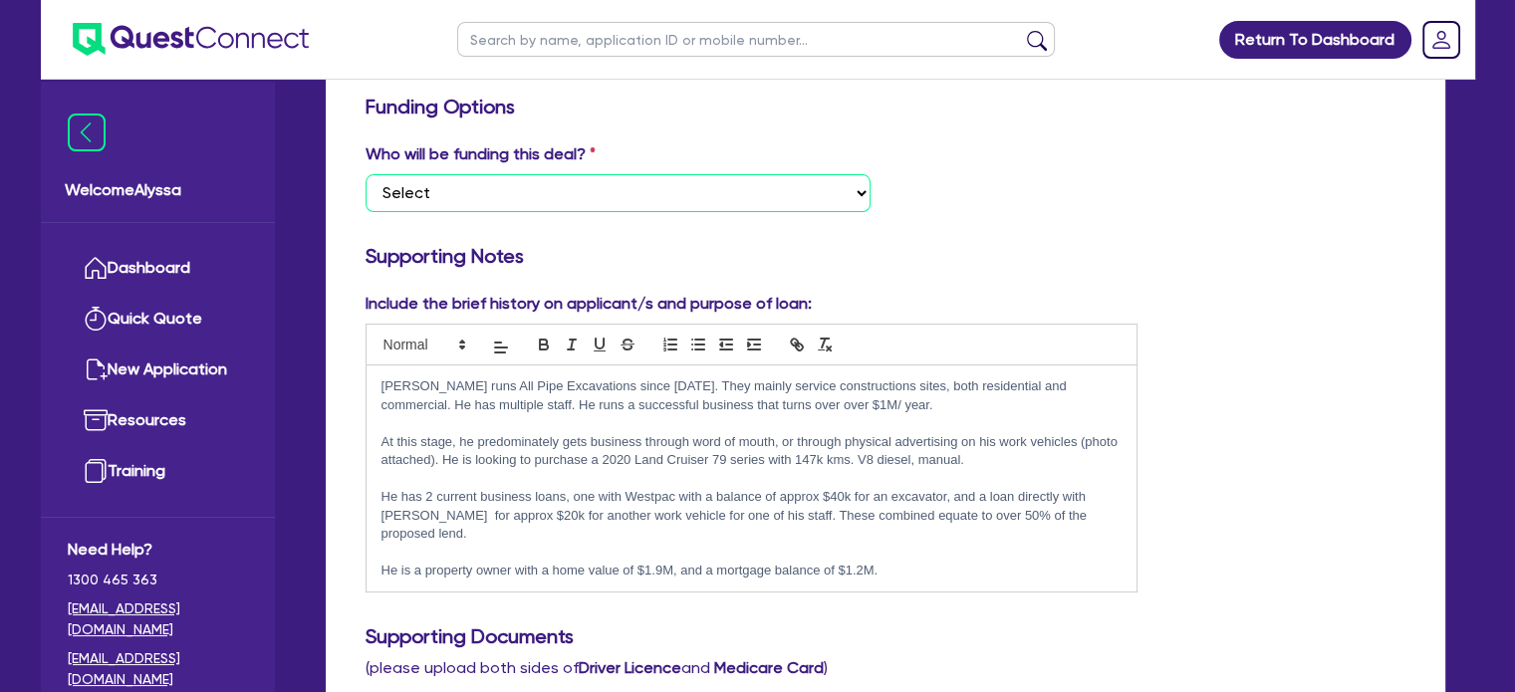
click at [637, 186] on select "Select I want Quest to fund 100% I will fund 100% I will co-fund with Quest Oth…" at bounding box center [618, 193] width 505 height 38
click at [366, 174] on select "Select I want Quest to fund 100% I will fund 100% I will co-fund with Quest Oth…" at bounding box center [618, 193] width 505 height 38
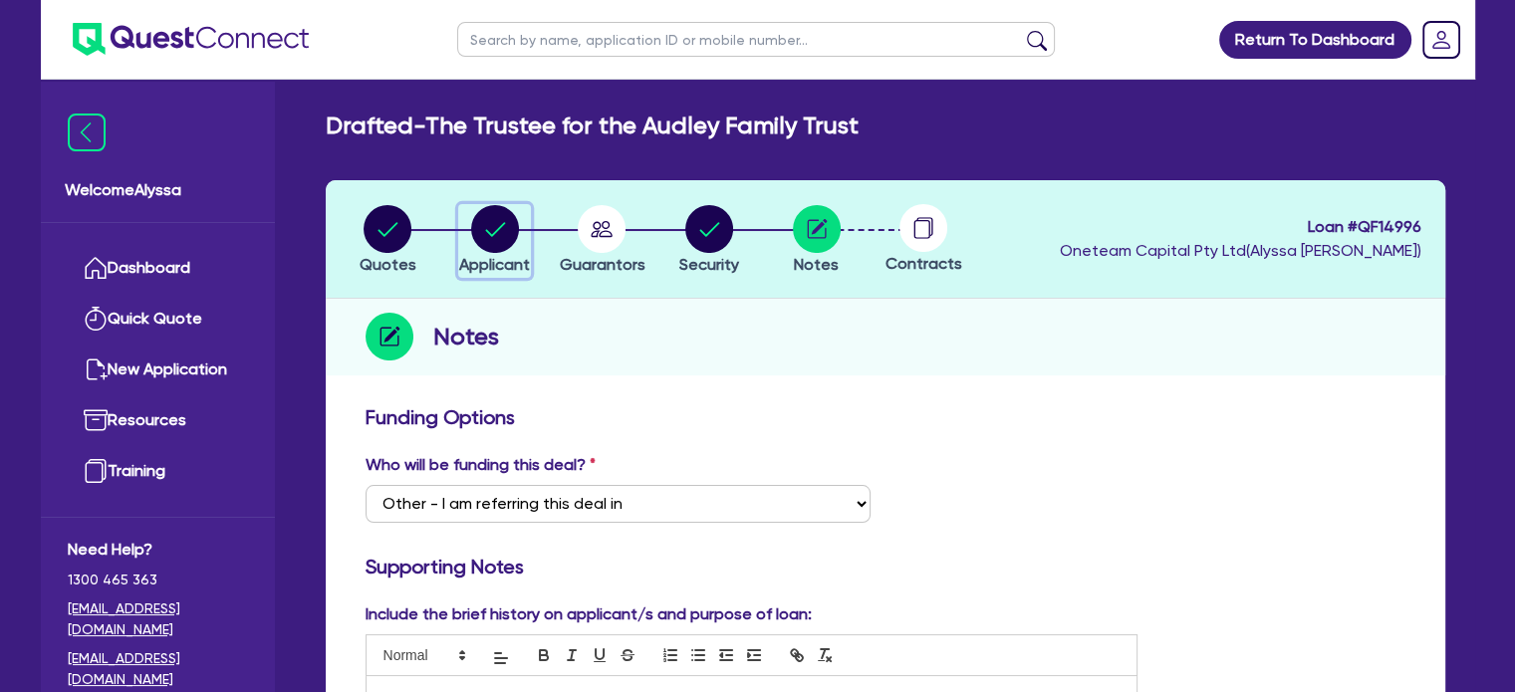
click at [492, 221] on circle "button" at bounding box center [495, 229] width 48 height 48
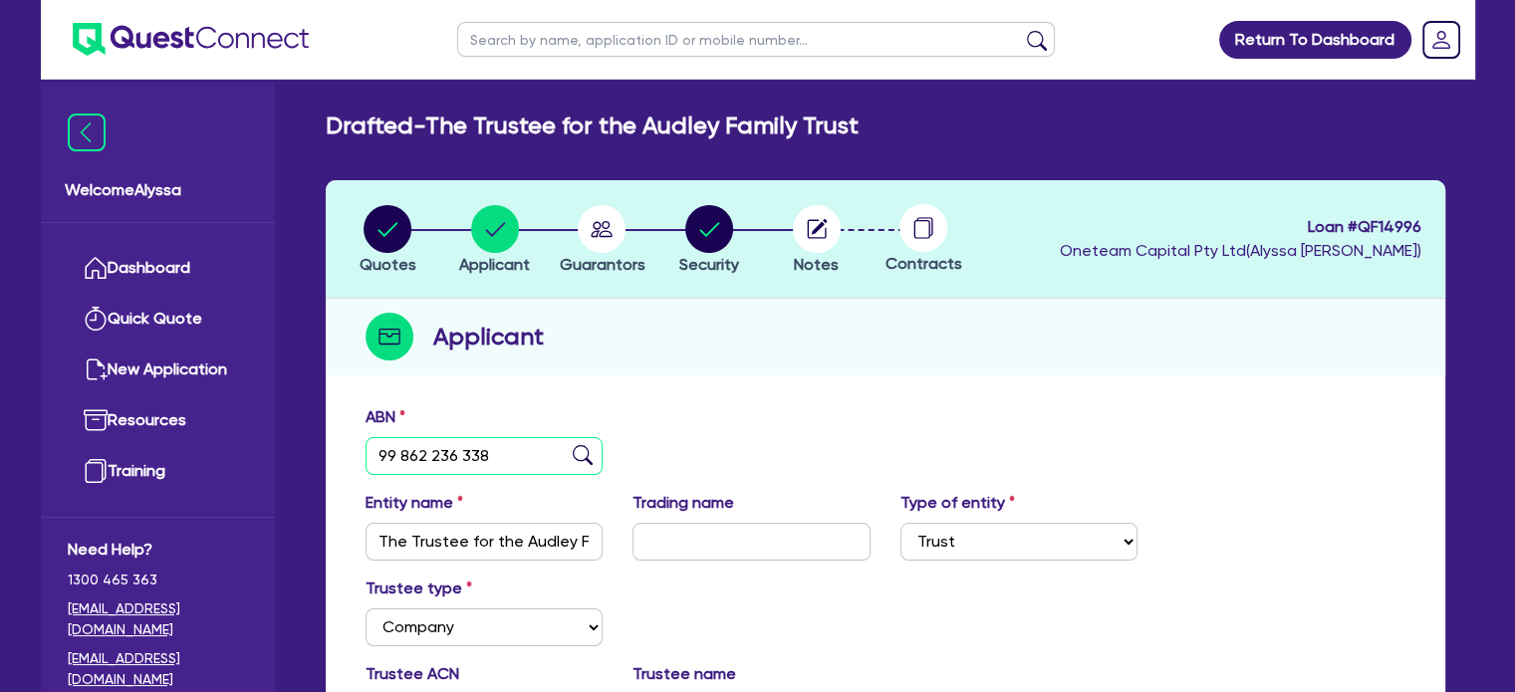
drag, startPoint x: 546, startPoint y: 456, endPoint x: 337, endPoint y: 451, distance: 209.2
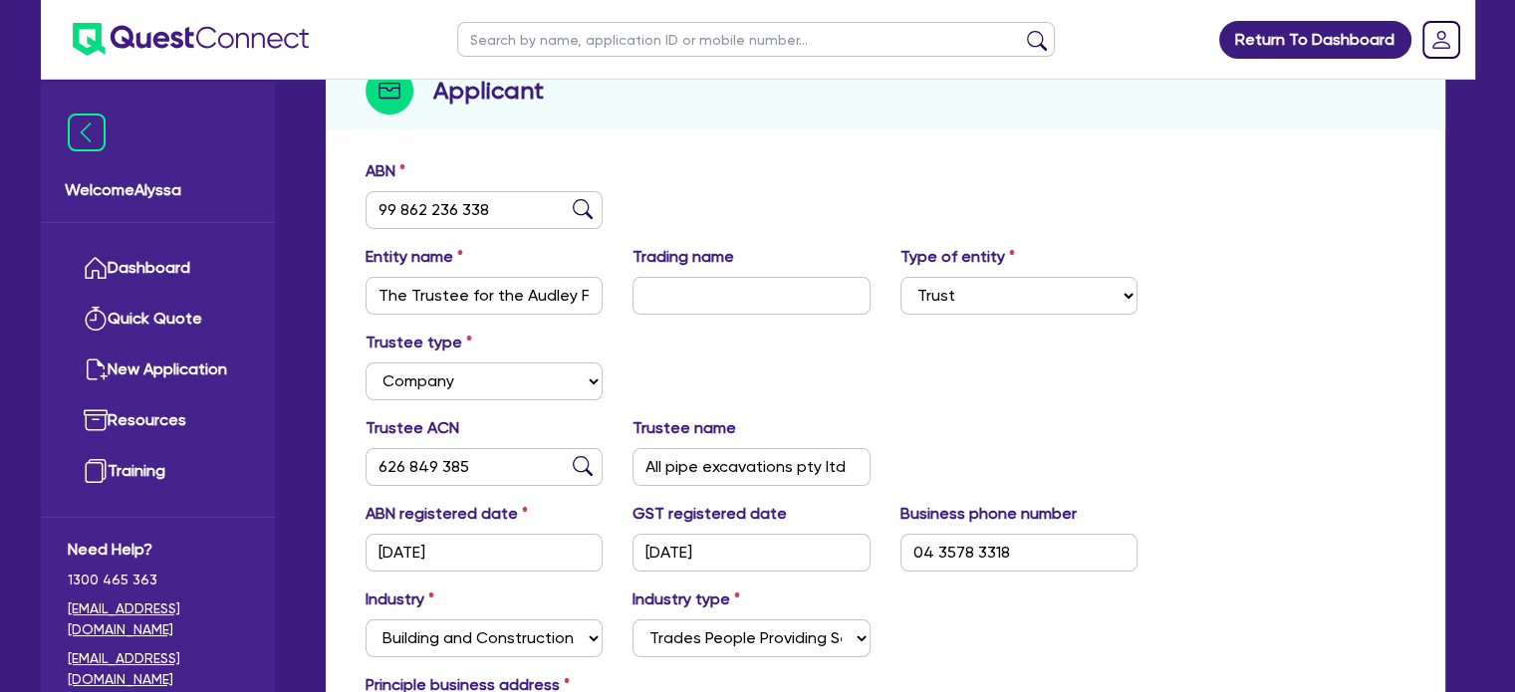
scroll to position [247, 0]
drag, startPoint x: 499, startPoint y: 471, endPoint x: 330, endPoint y: 442, distance: 171.8
click at [330, 442] on div "ABN 99 862 236 338 Entity name The Trustee for the Audley Family Trust Trading …" at bounding box center [885, 495] width 1119 height 695
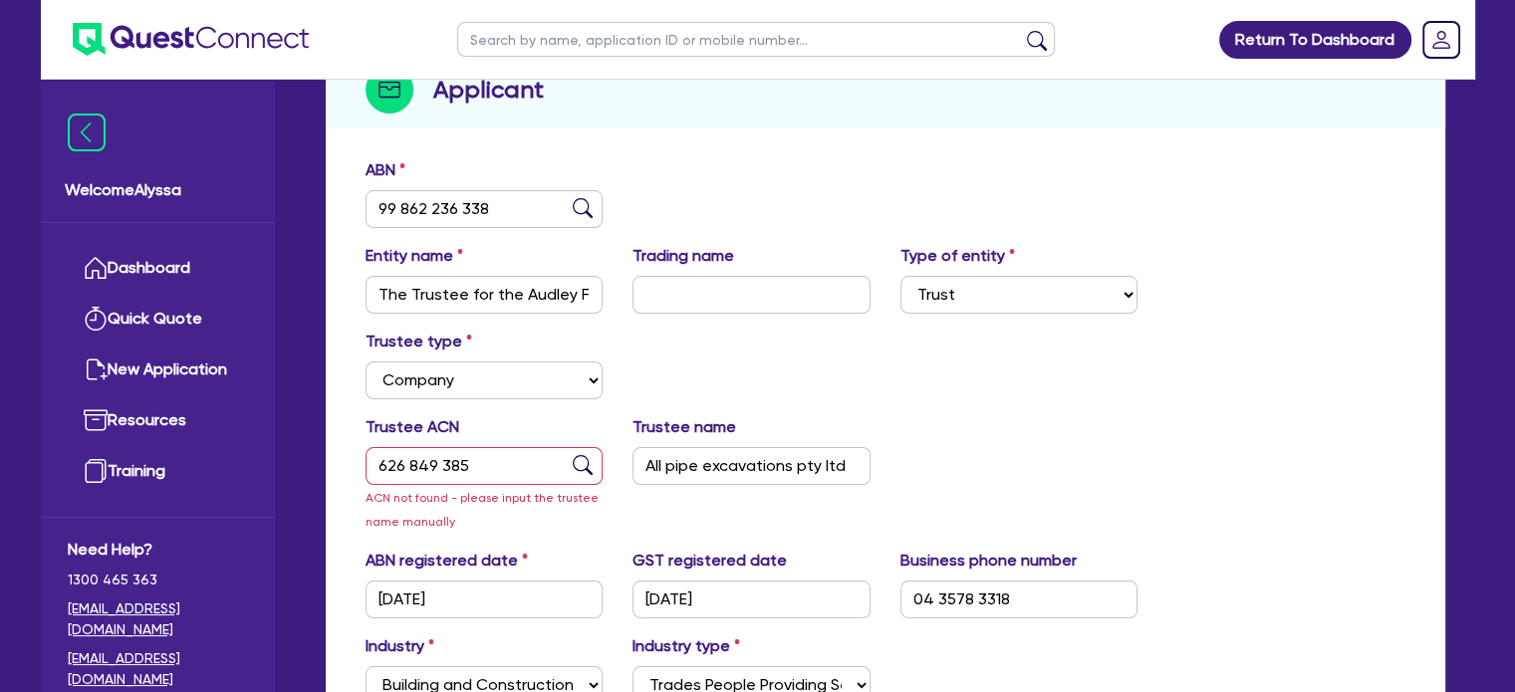
scroll to position [0, 0]
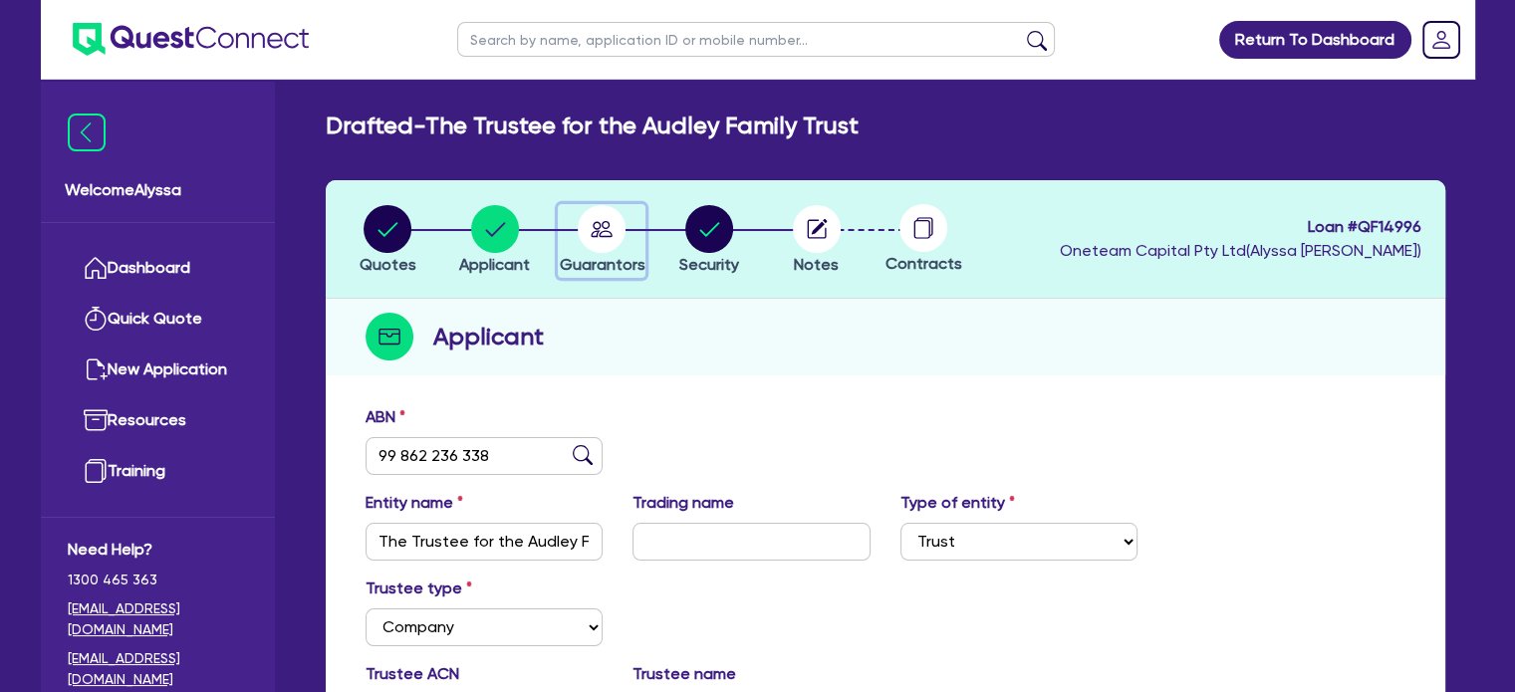
click at [590, 234] on circle "button" at bounding box center [602, 229] width 48 height 48
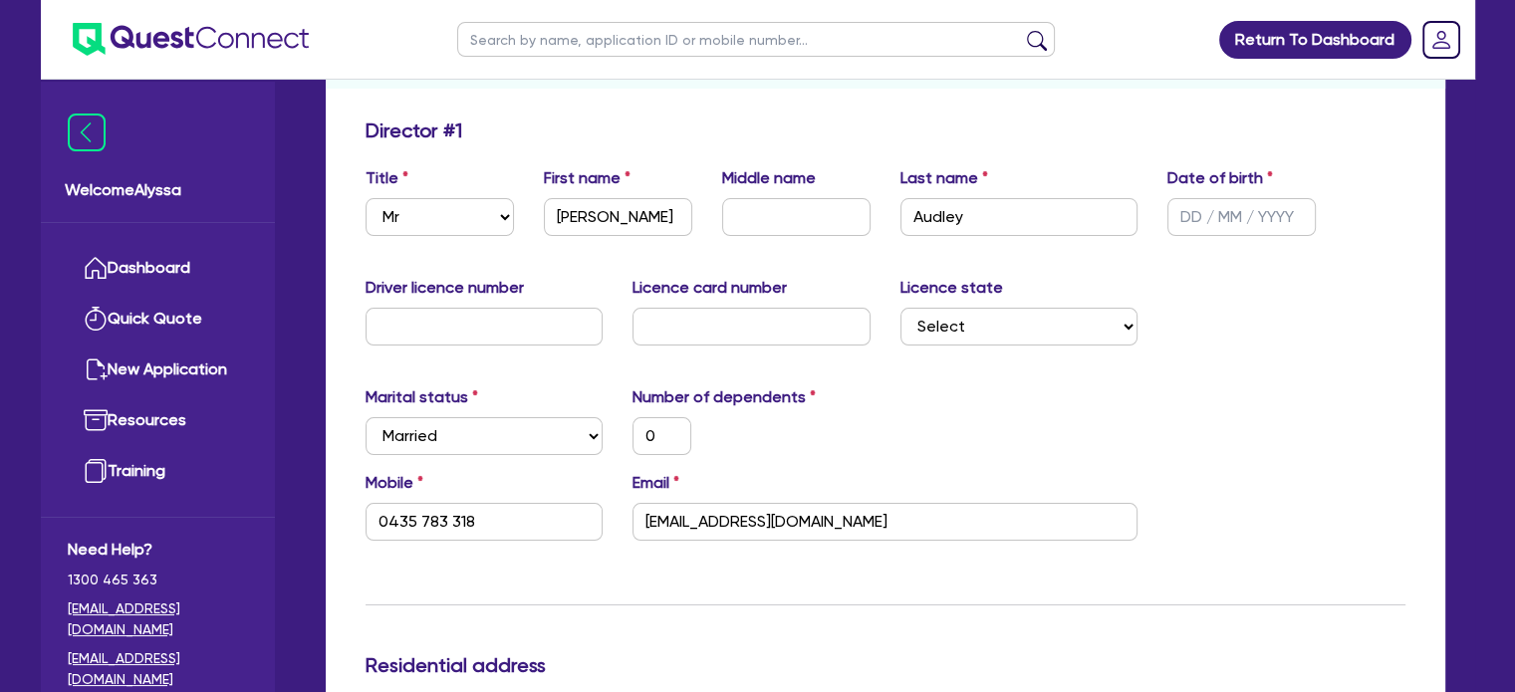
scroll to position [287, 0]
click at [1204, 230] on input "text" at bounding box center [1241, 217] width 148 height 38
click at [1332, 529] on div "Mobile 0435 783 318 Email allpipeexcavations@gmail.com" at bounding box center [886, 514] width 1070 height 86
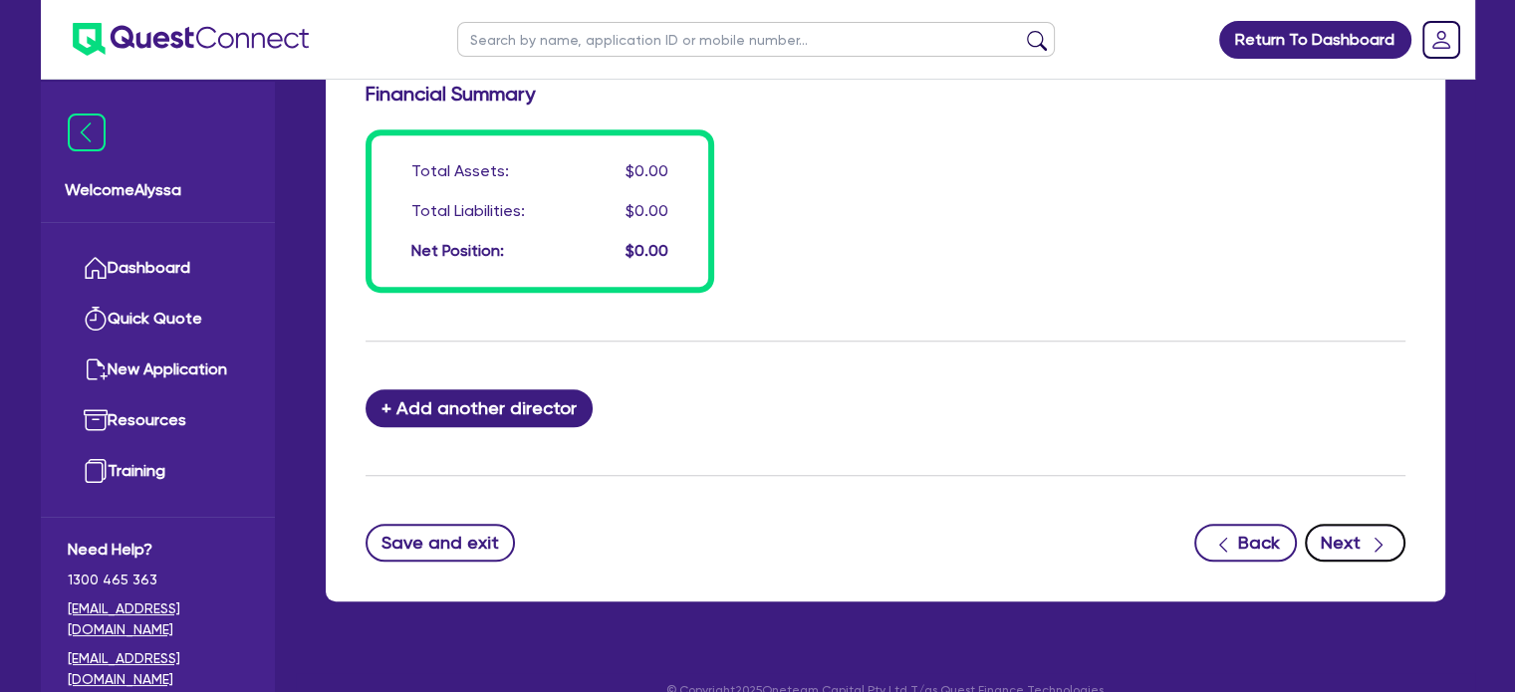
click at [1348, 552] on button "Next" at bounding box center [1355, 543] width 101 height 38
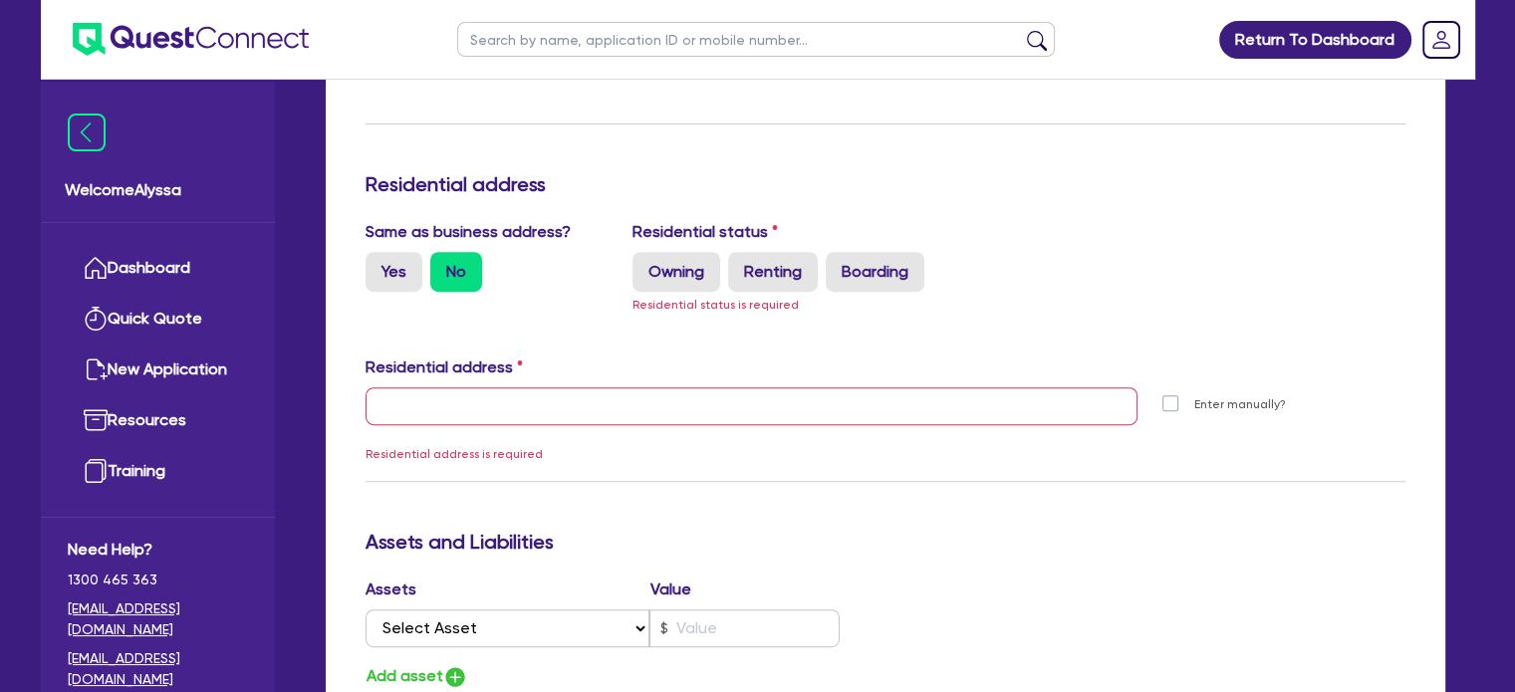
scroll to position [767, 0]
click at [697, 286] on label "Owning" at bounding box center [676, 273] width 88 height 40
click at [645, 266] on input "Owning" at bounding box center [638, 259] width 13 height 13
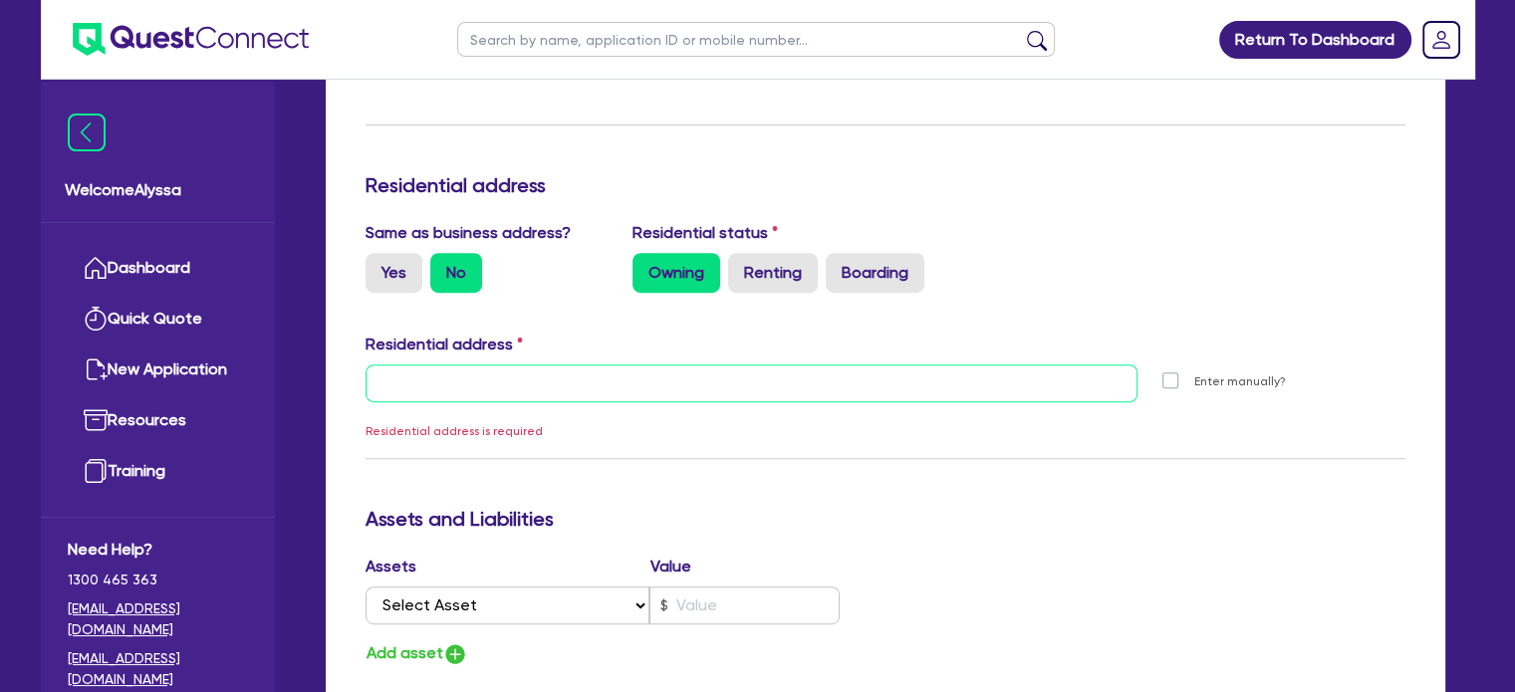
click at [589, 381] on input "text" at bounding box center [752, 384] width 773 height 38
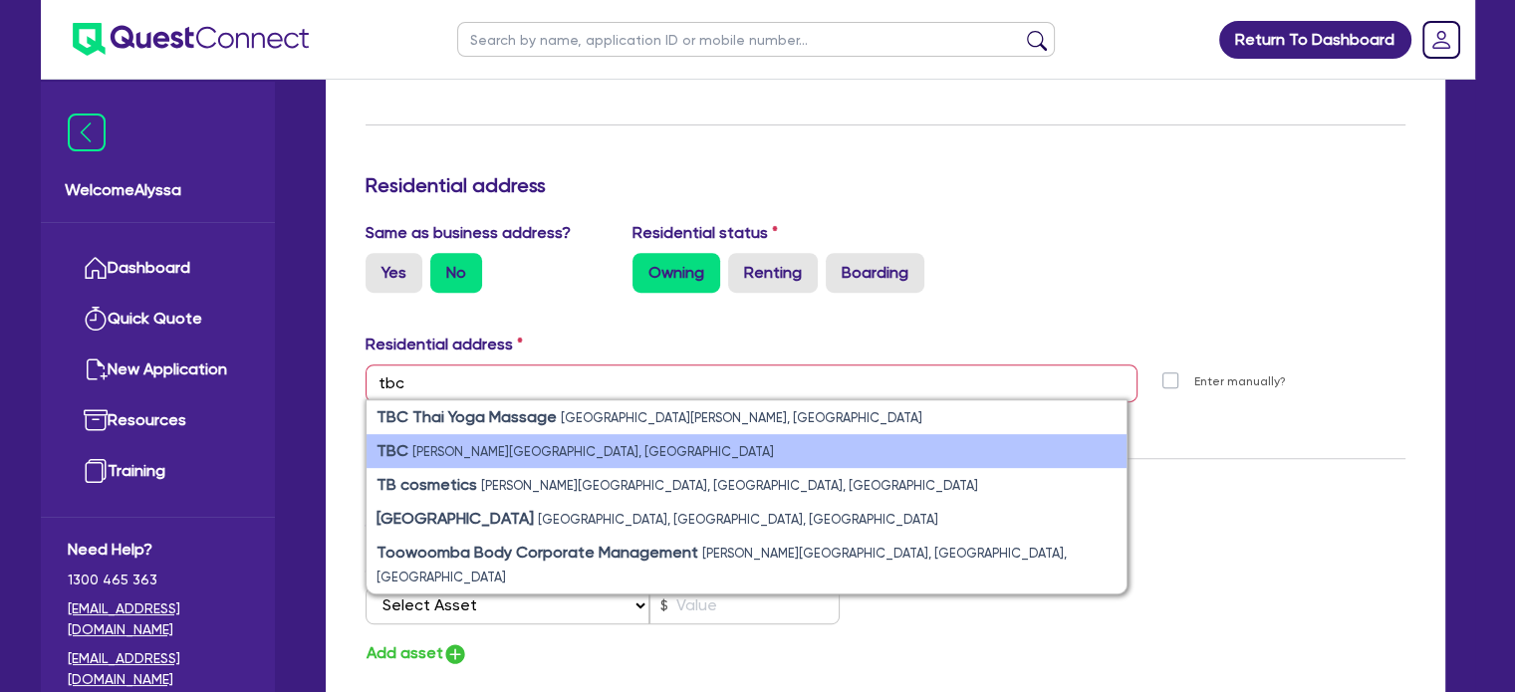
click at [518, 449] on small "Jones Street, Ultimo NSW, Australia" at bounding box center [593, 451] width 362 height 15
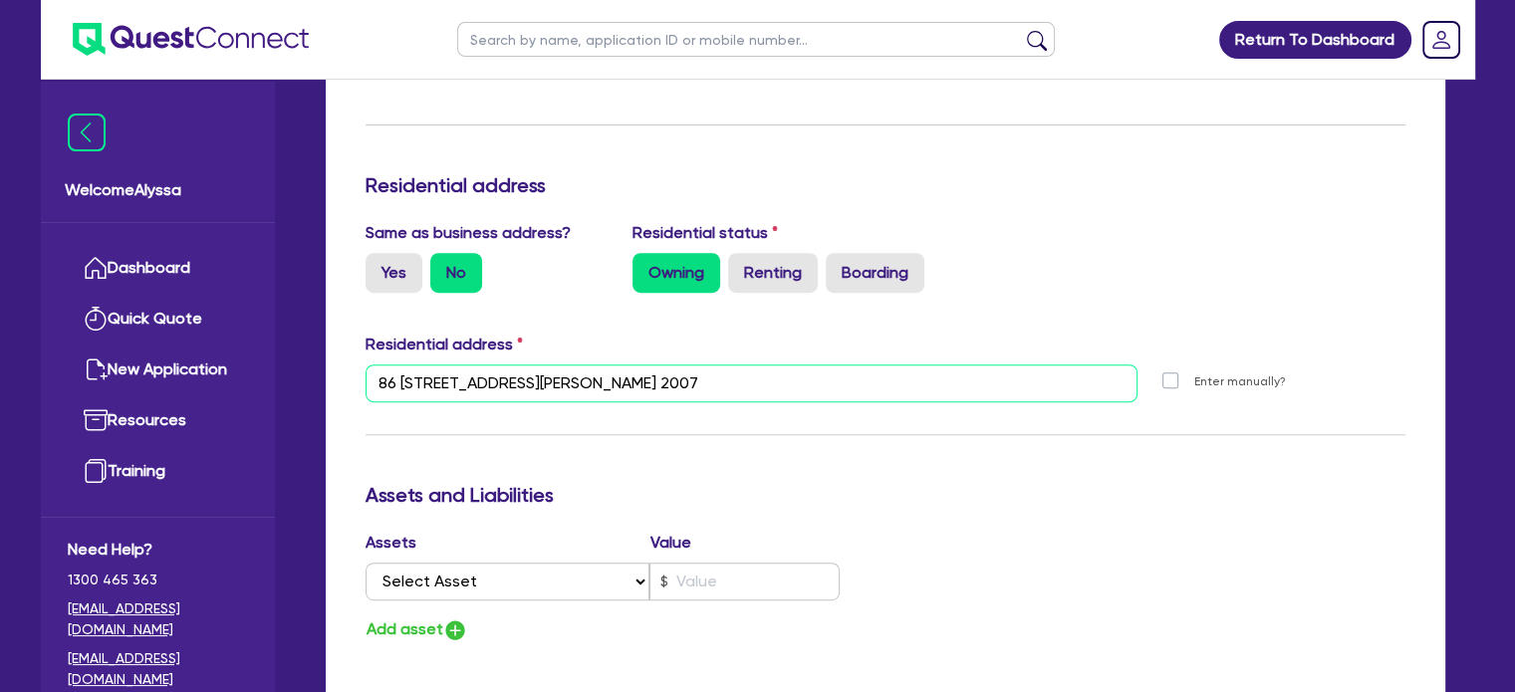
drag, startPoint x: 888, startPoint y: 397, endPoint x: 374, endPoint y: 358, distance: 515.5
click at [374, 358] on div "Residential address 86 89 Jones St Ultimo NSW 2007 Unit number 86 Street number…" at bounding box center [886, 376] width 1070 height 86
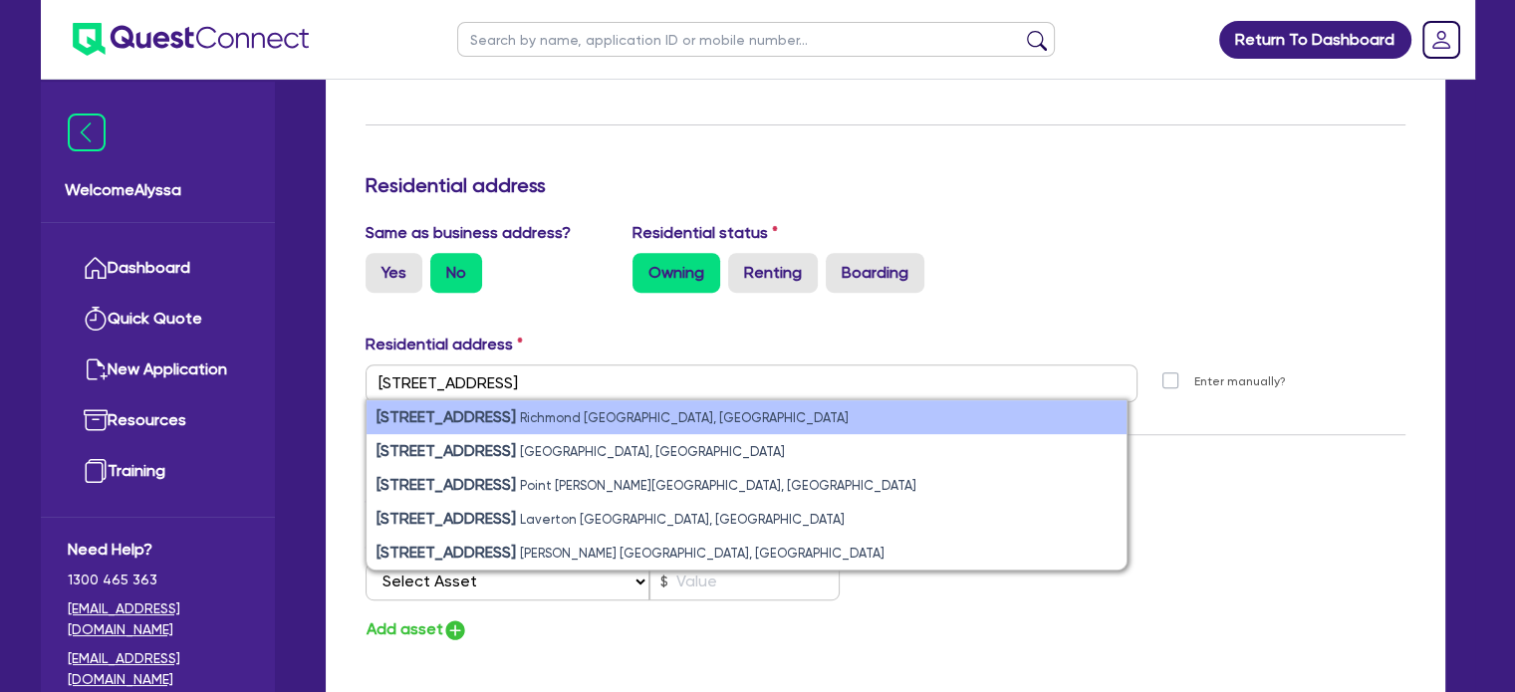
click at [482, 414] on strong "10 Burnley Street" at bounding box center [445, 416] width 139 height 19
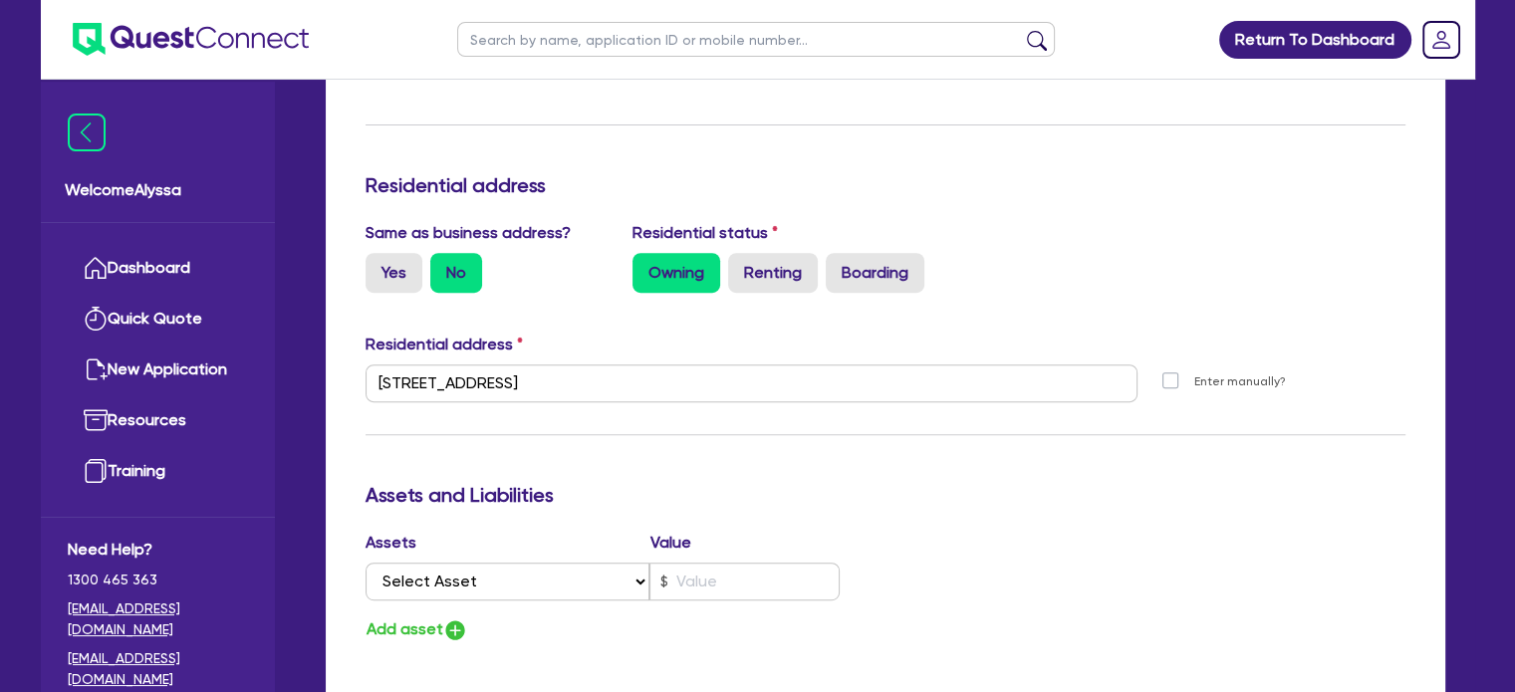
scroll to position [1613, 0]
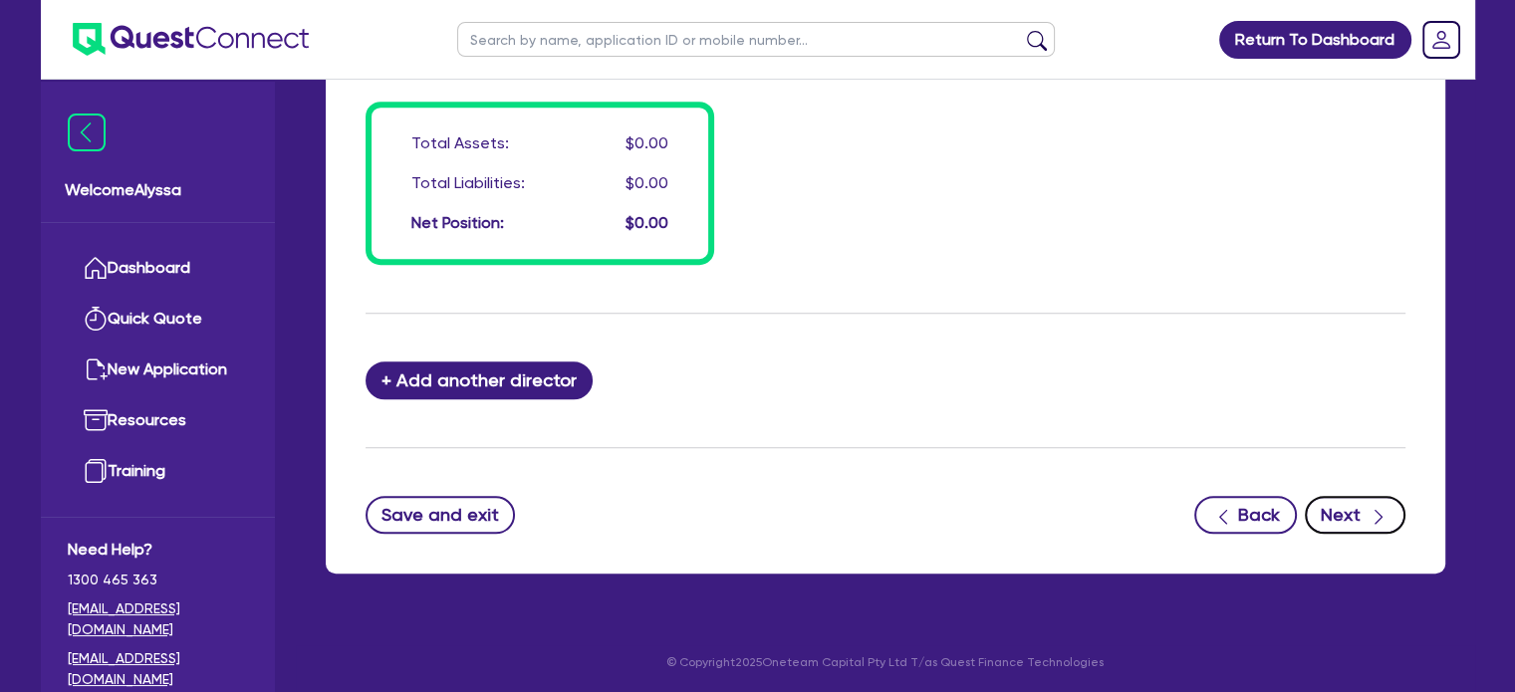
click at [1356, 524] on button "Next" at bounding box center [1355, 515] width 101 height 38
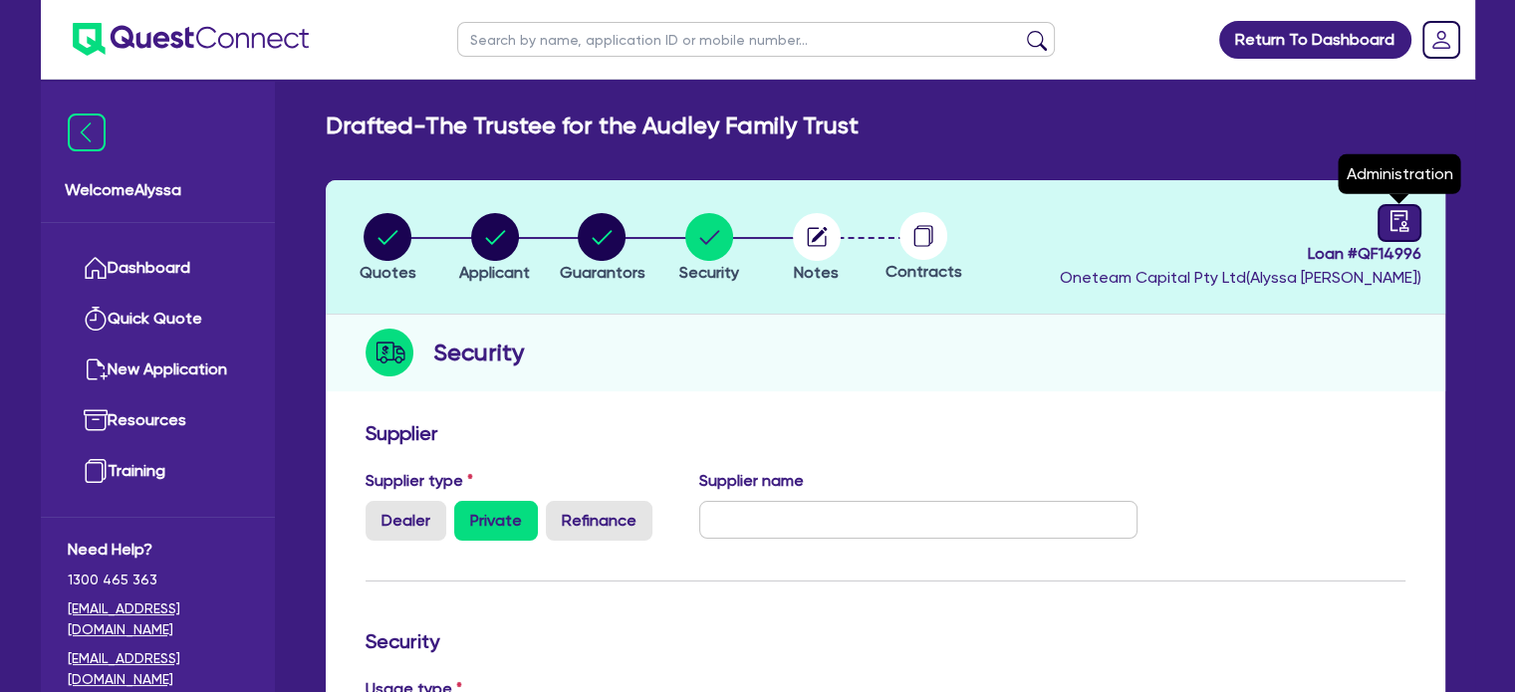
click at [1398, 227] on icon "audit" at bounding box center [1398, 220] width 18 height 21
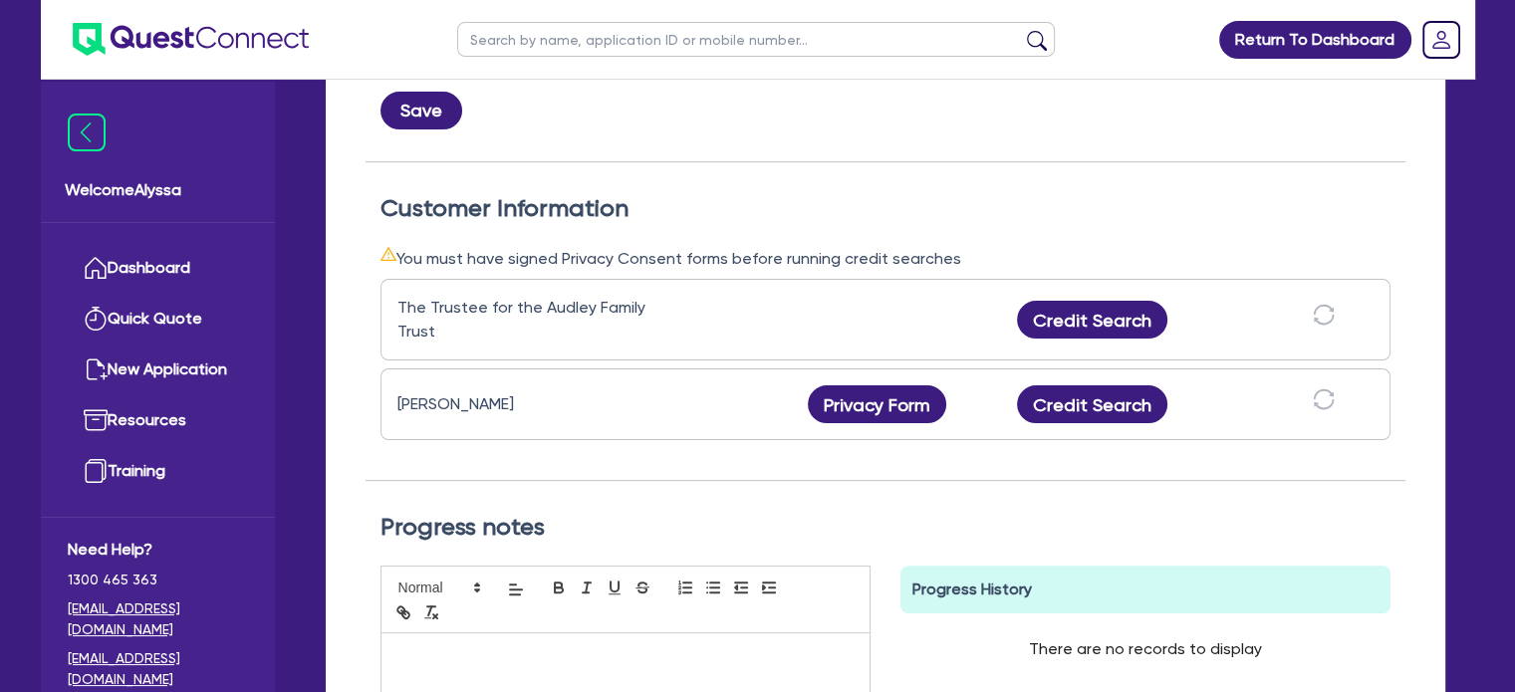
scroll to position [482, 0]
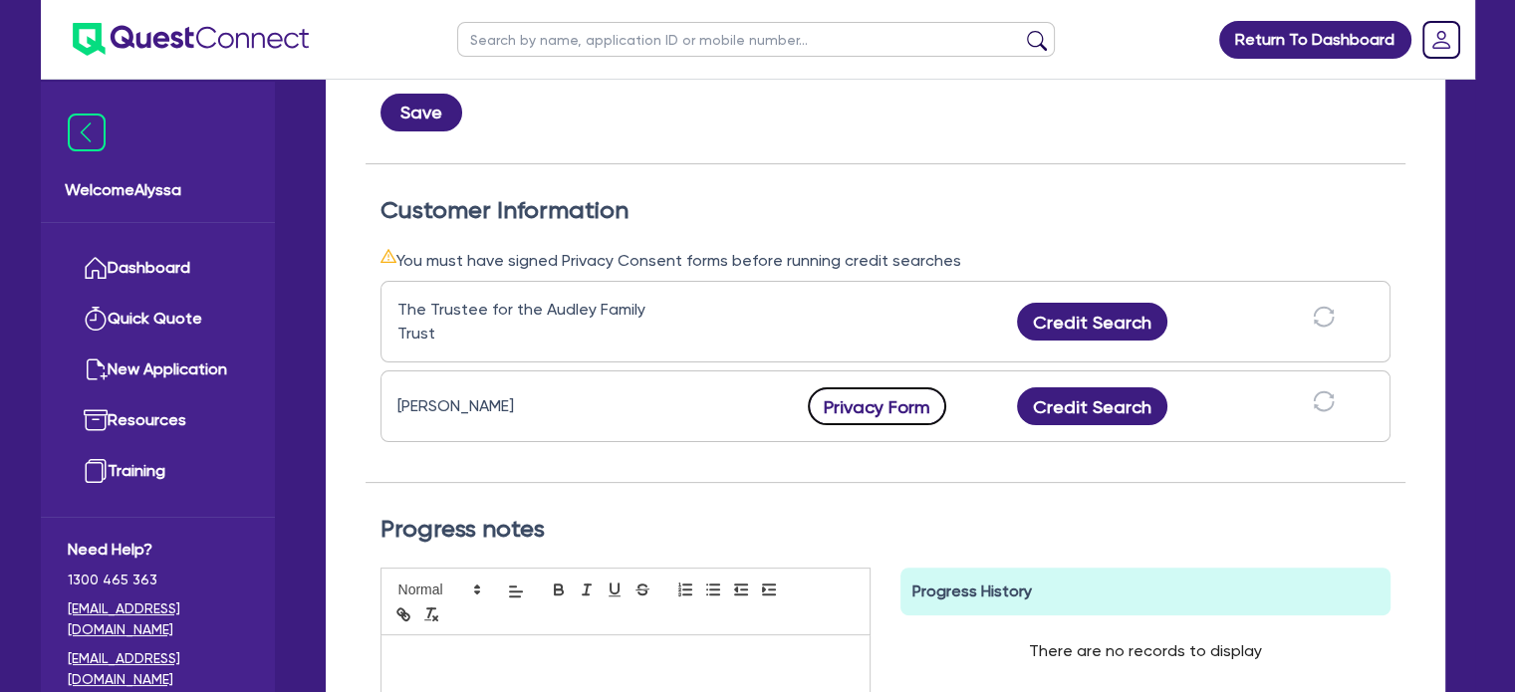
click at [856, 404] on button "Privacy Form" at bounding box center [877, 406] width 139 height 38
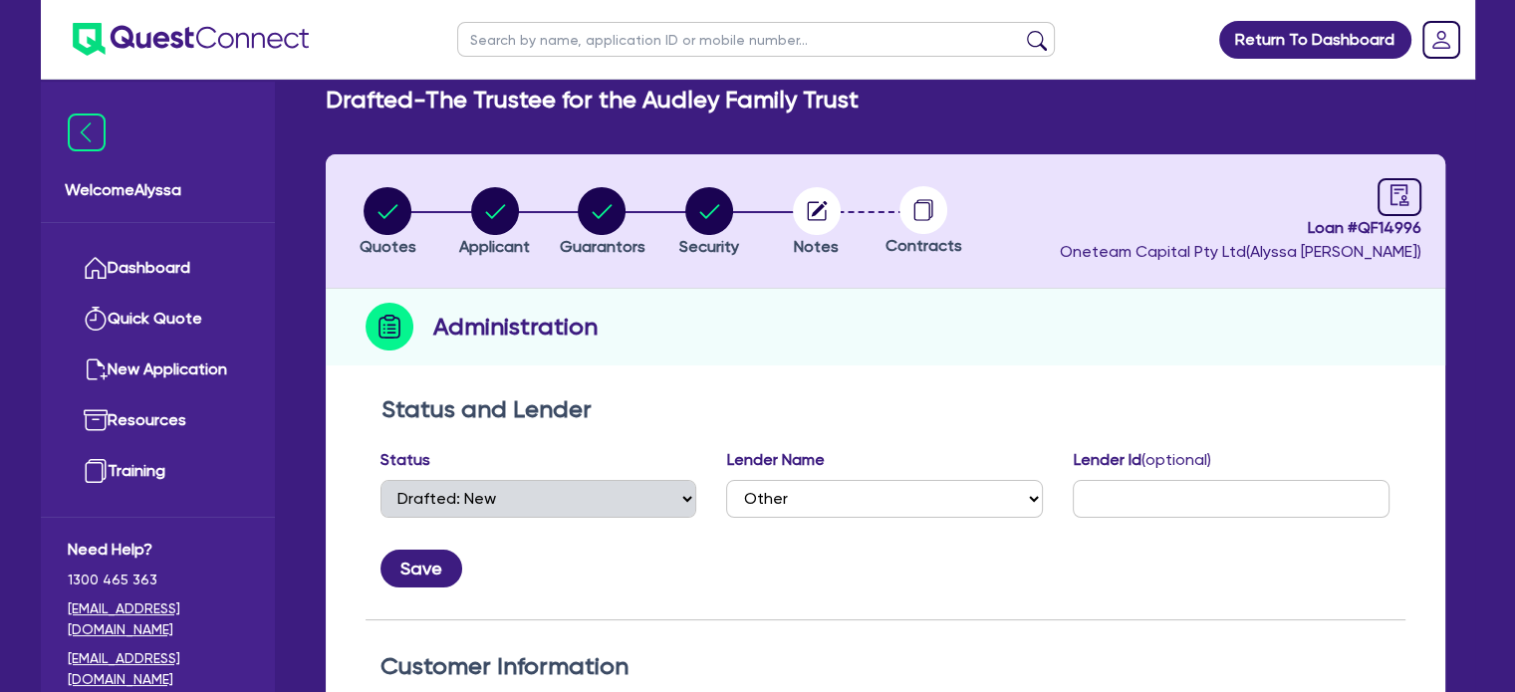
scroll to position [18, 0]
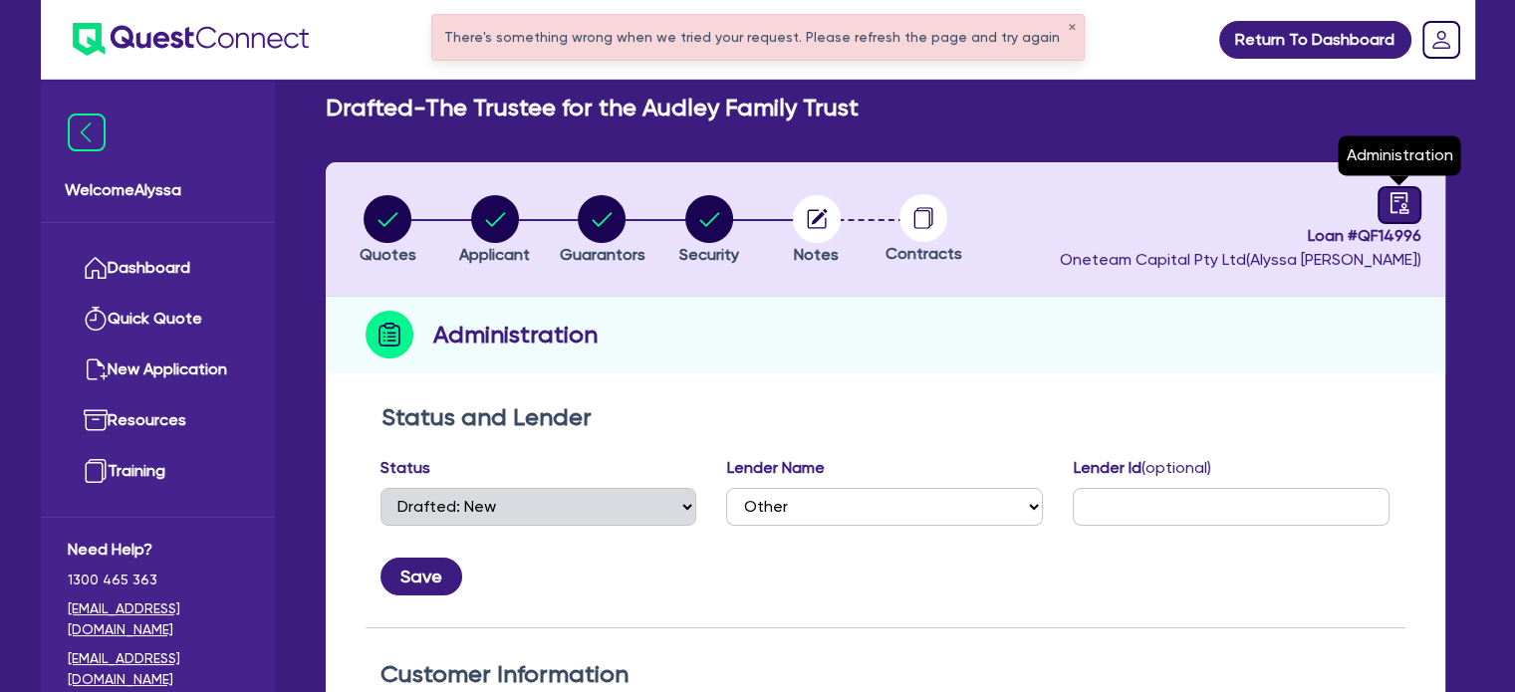
click at [1400, 209] on icon "audit" at bounding box center [1398, 202] width 18 height 21
click at [1392, 211] on icon "audit" at bounding box center [1398, 202] width 18 height 21
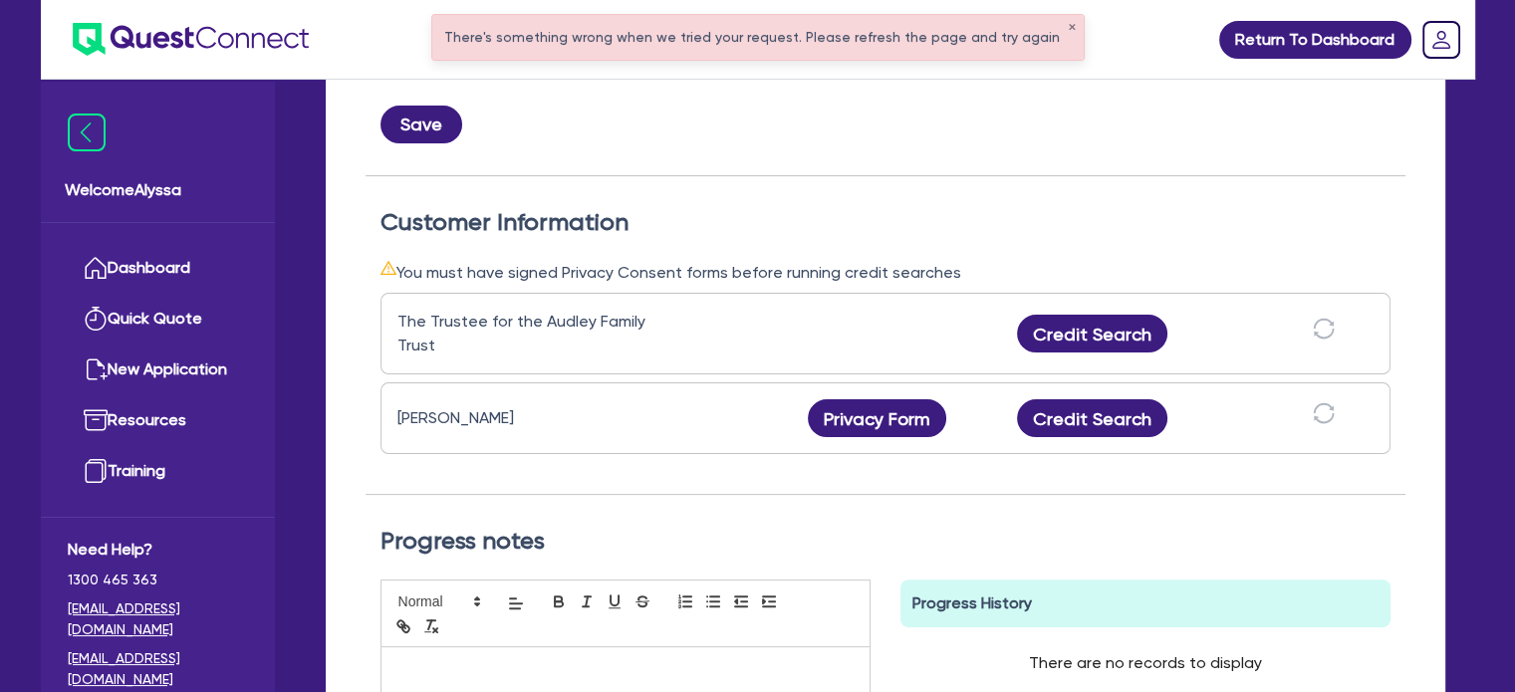
scroll to position [480, 0]
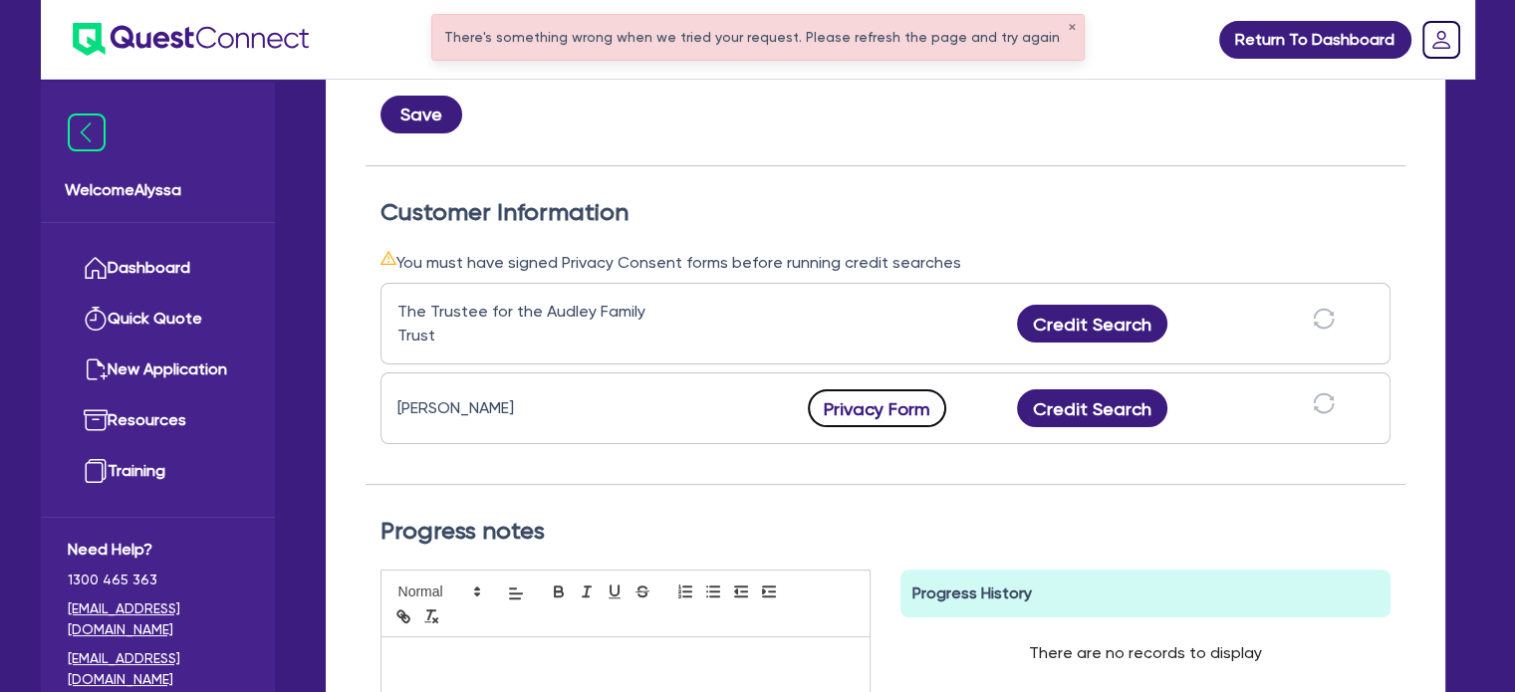
click at [881, 401] on button "Privacy Form" at bounding box center [877, 408] width 139 height 38
click at [1068, 23] on button "✕" at bounding box center [1072, 28] width 8 height 10
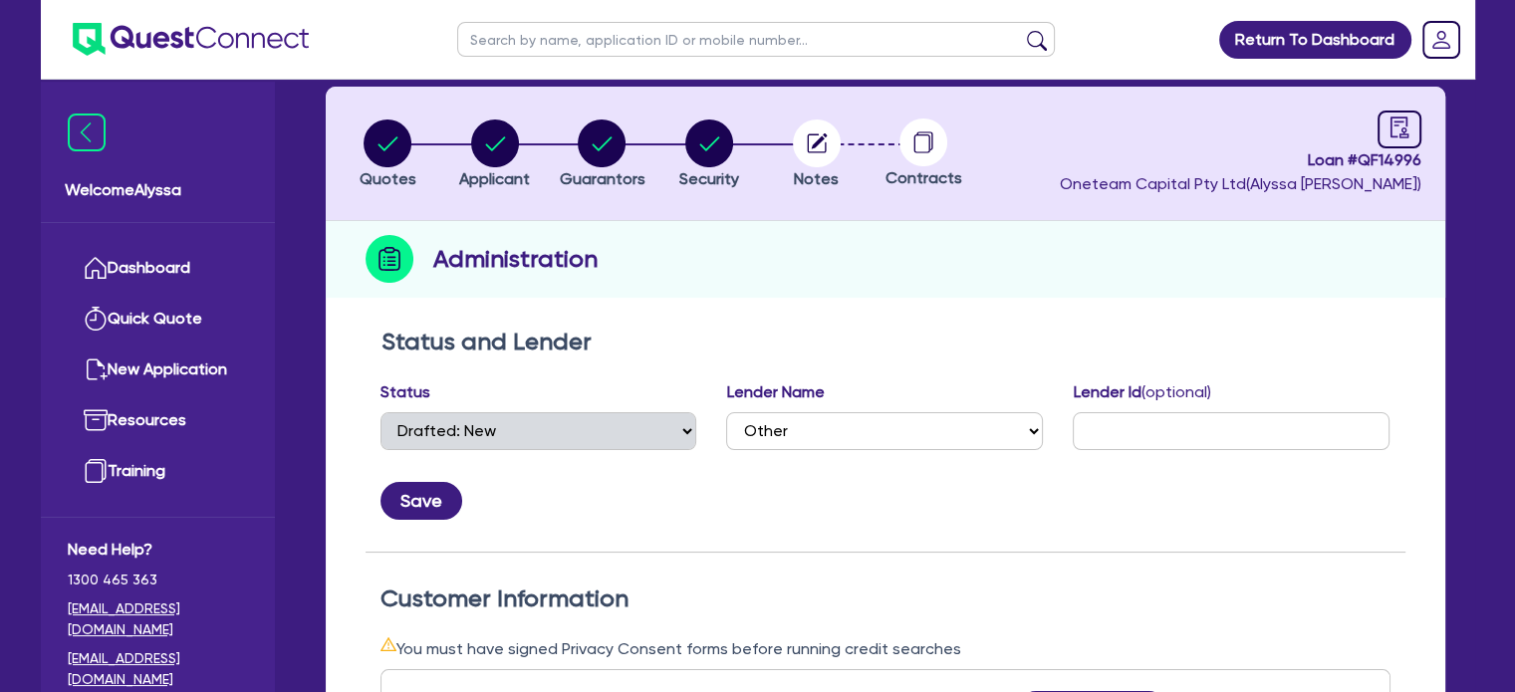
scroll to position [0, 0]
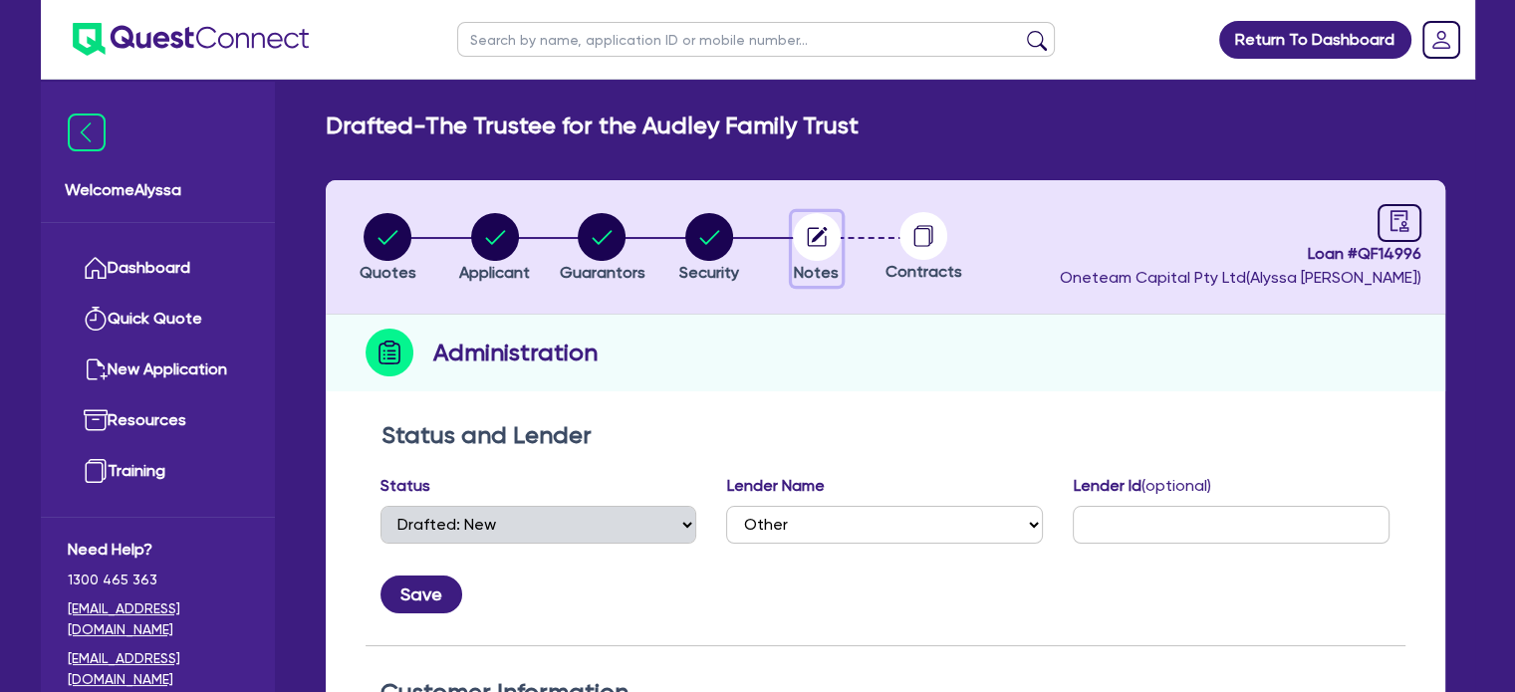
click at [796, 236] on circle "button" at bounding box center [817, 237] width 48 height 48
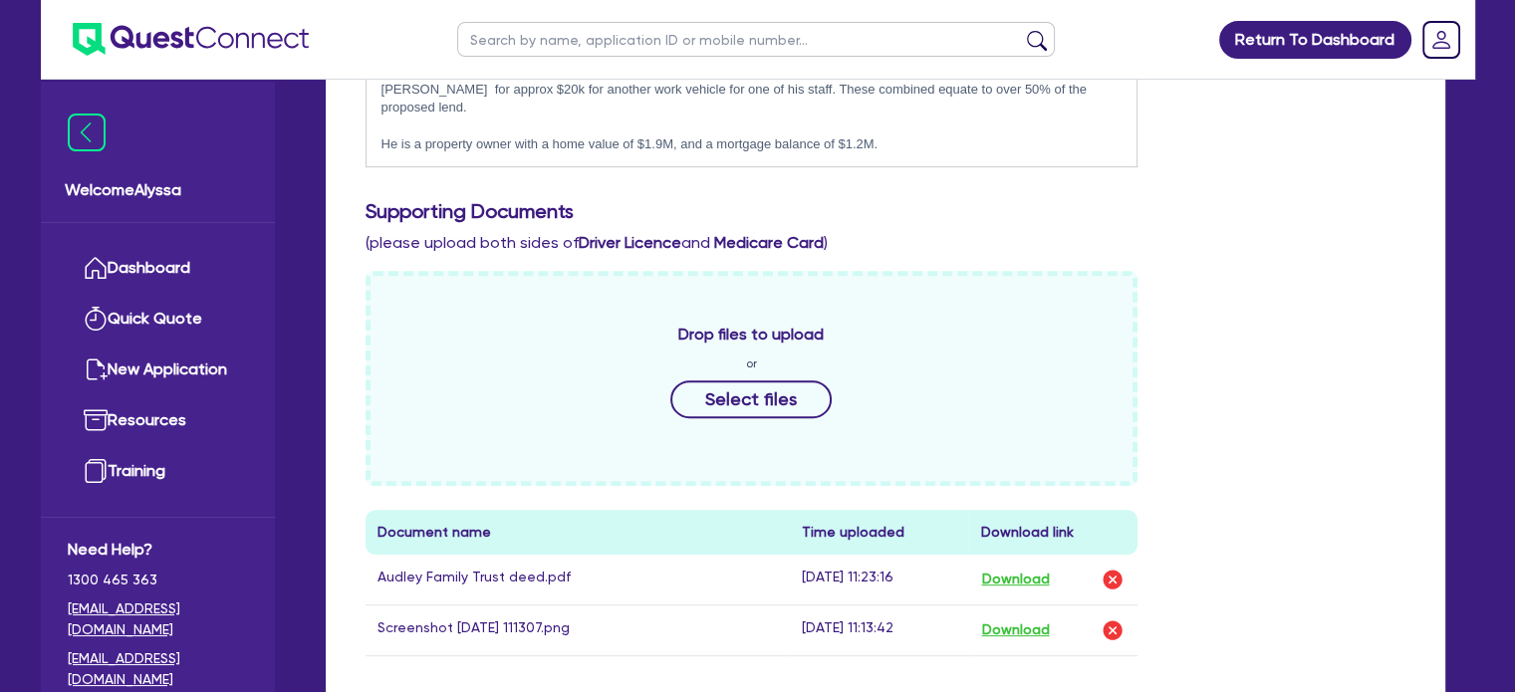
scroll to position [1211, 0]
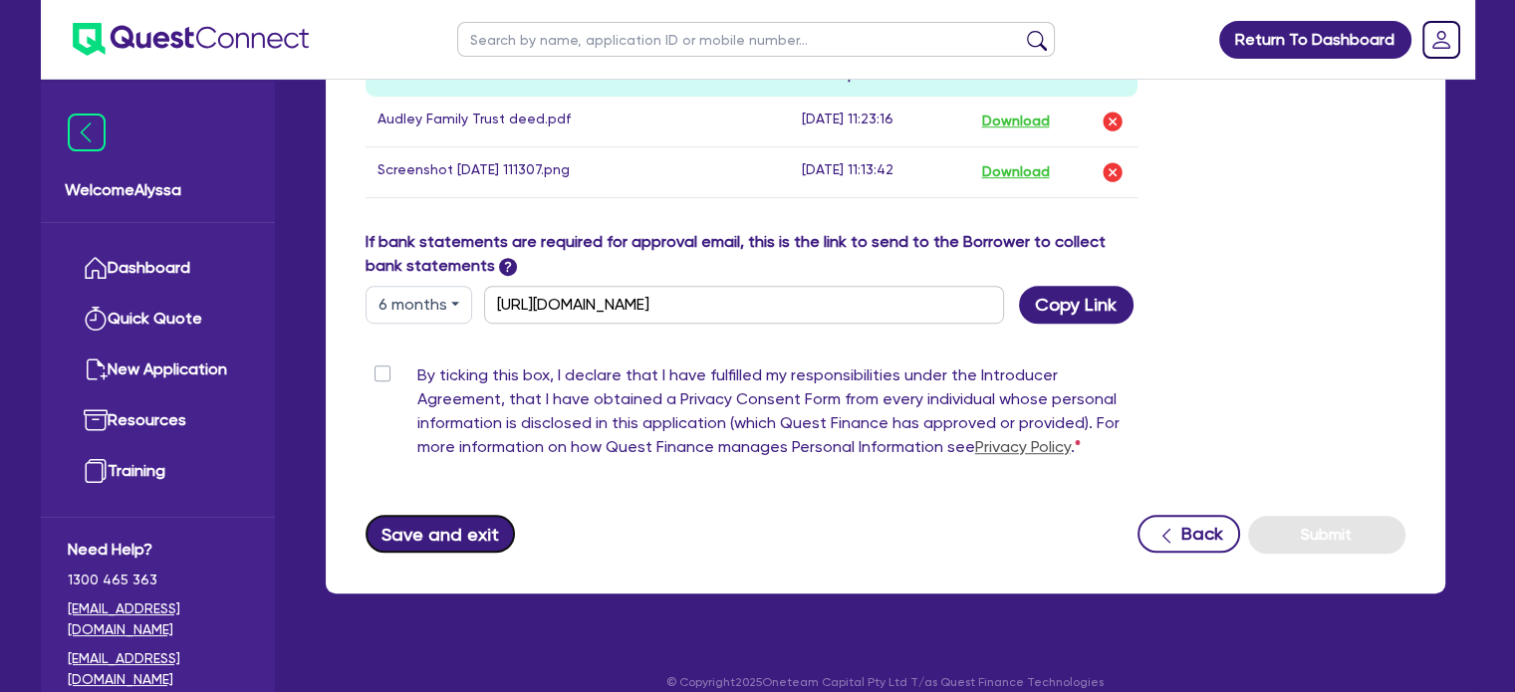
click at [417, 516] on button "Save and exit" at bounding box center [441, 534] width 150 height 38
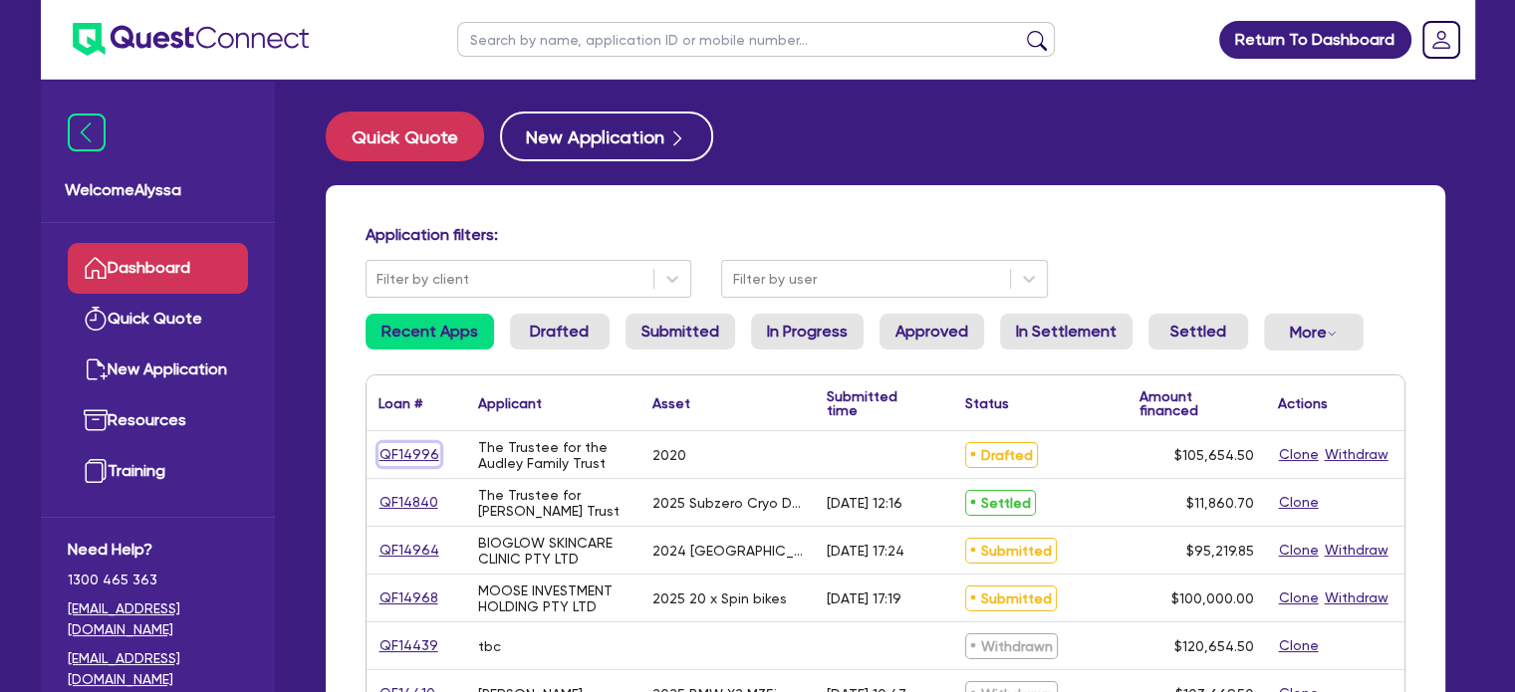
click at [410, 453] on link "QF14996" at bounding box center [409, 454] width 62 height 23
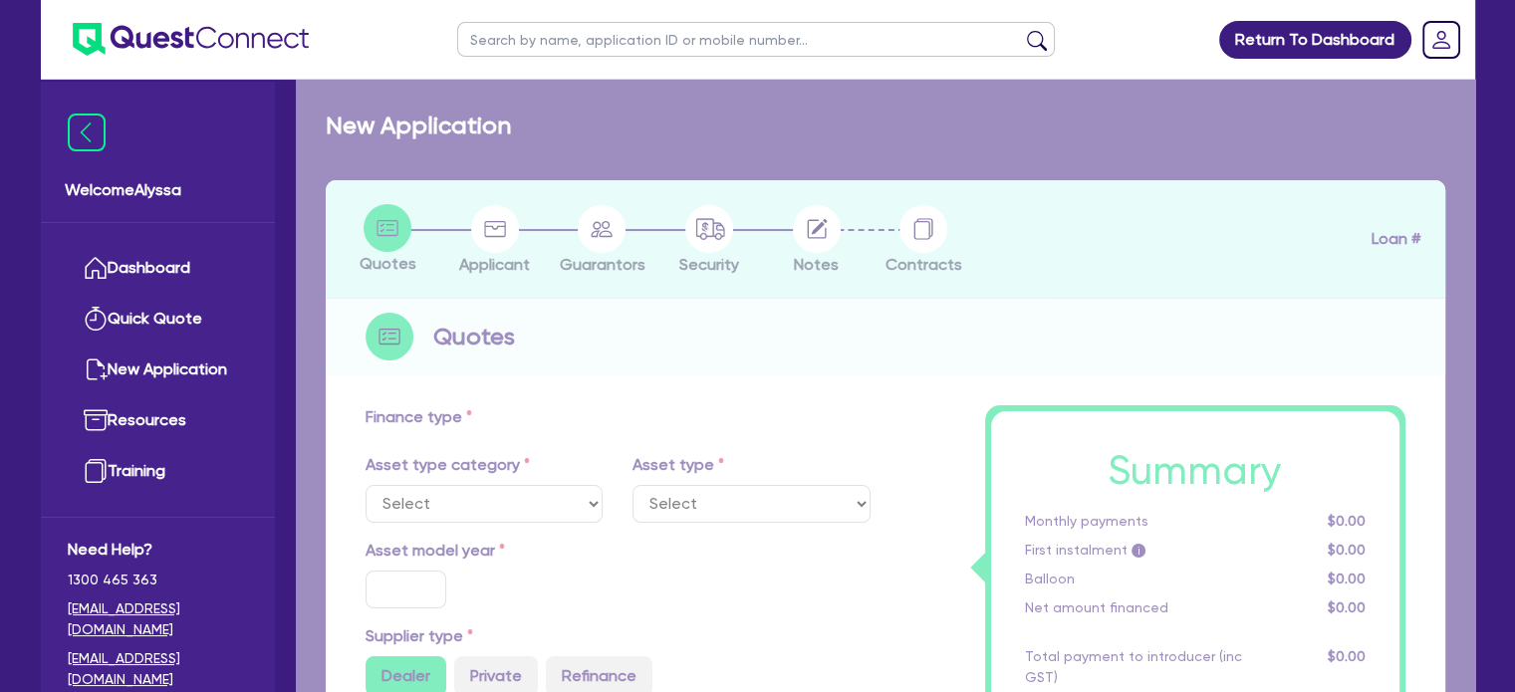
select select "CARS_AND_LIGHT_TRUCKS"
type input "2020"
radio input "false"
radio input "true"
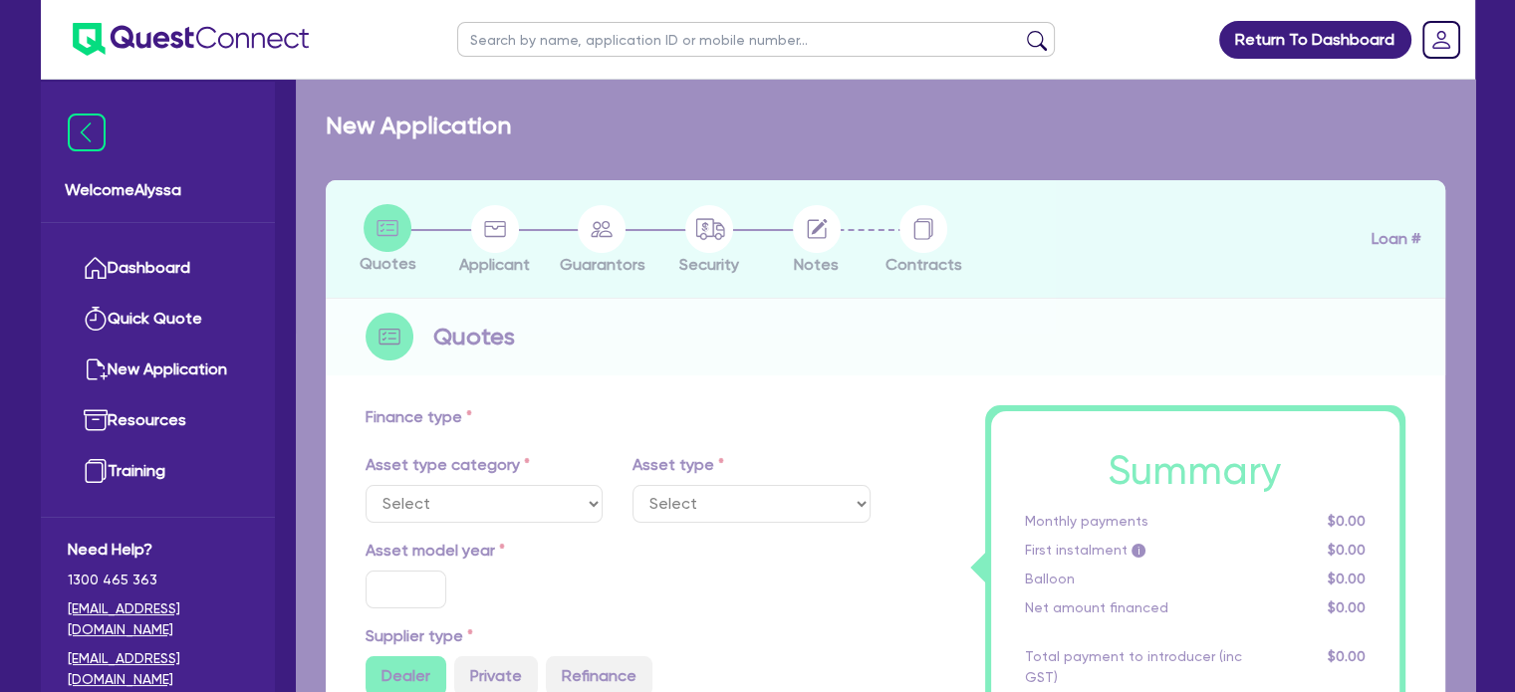
type input "105,000"
type input "30"
type input "31,500"
type input "4"
type input "4,226.18"
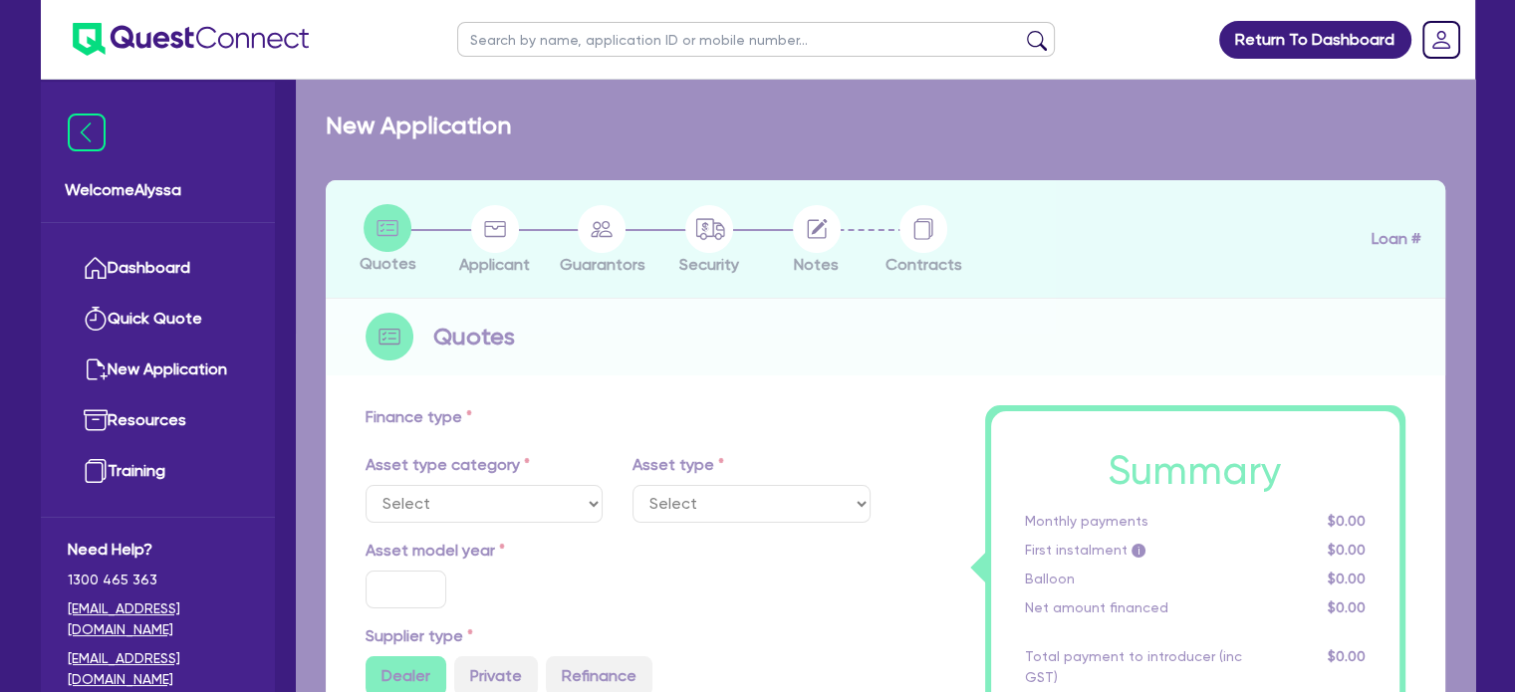
type input "7.49"
type input "770"
select select "PASSENGER_VEHICLES"
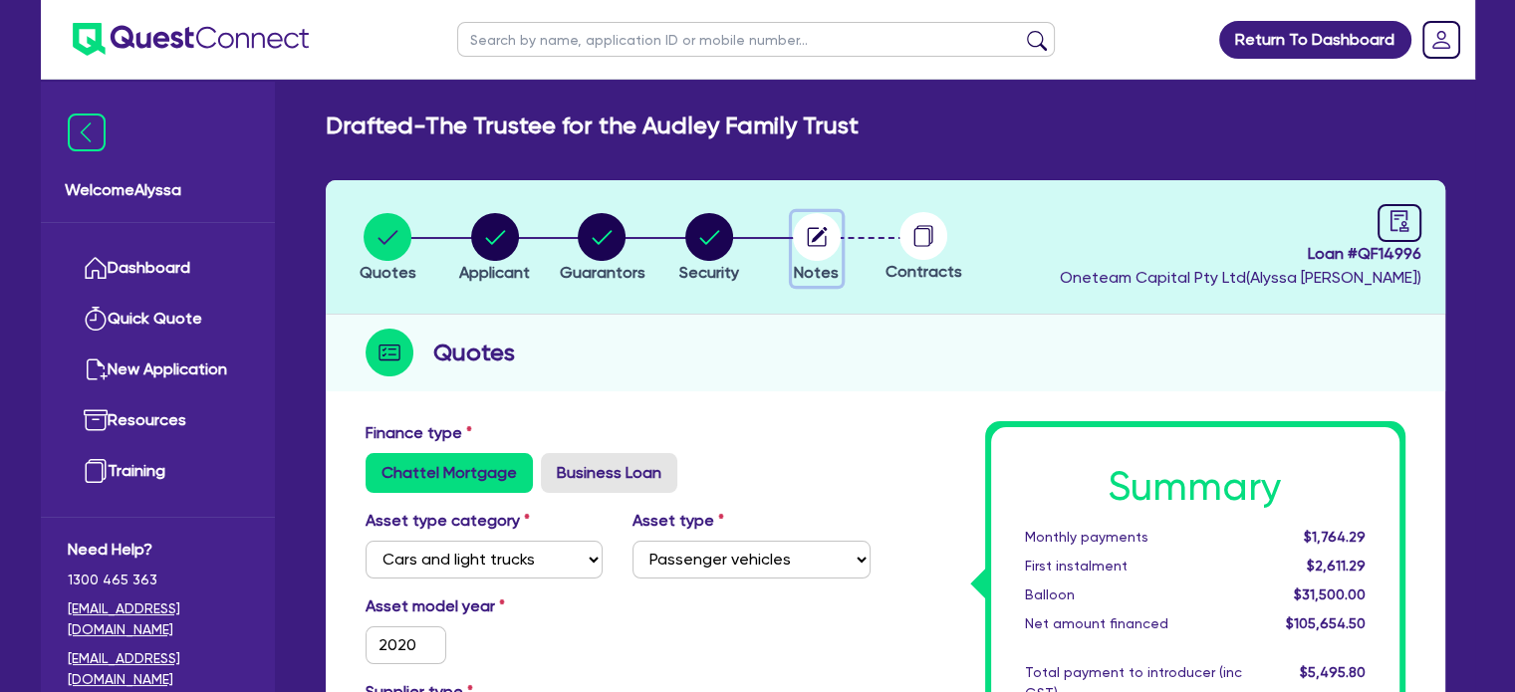
click at [827, 238] on circle "button" at bounding box center [817, 237] width 48 height 48
select select "Other"
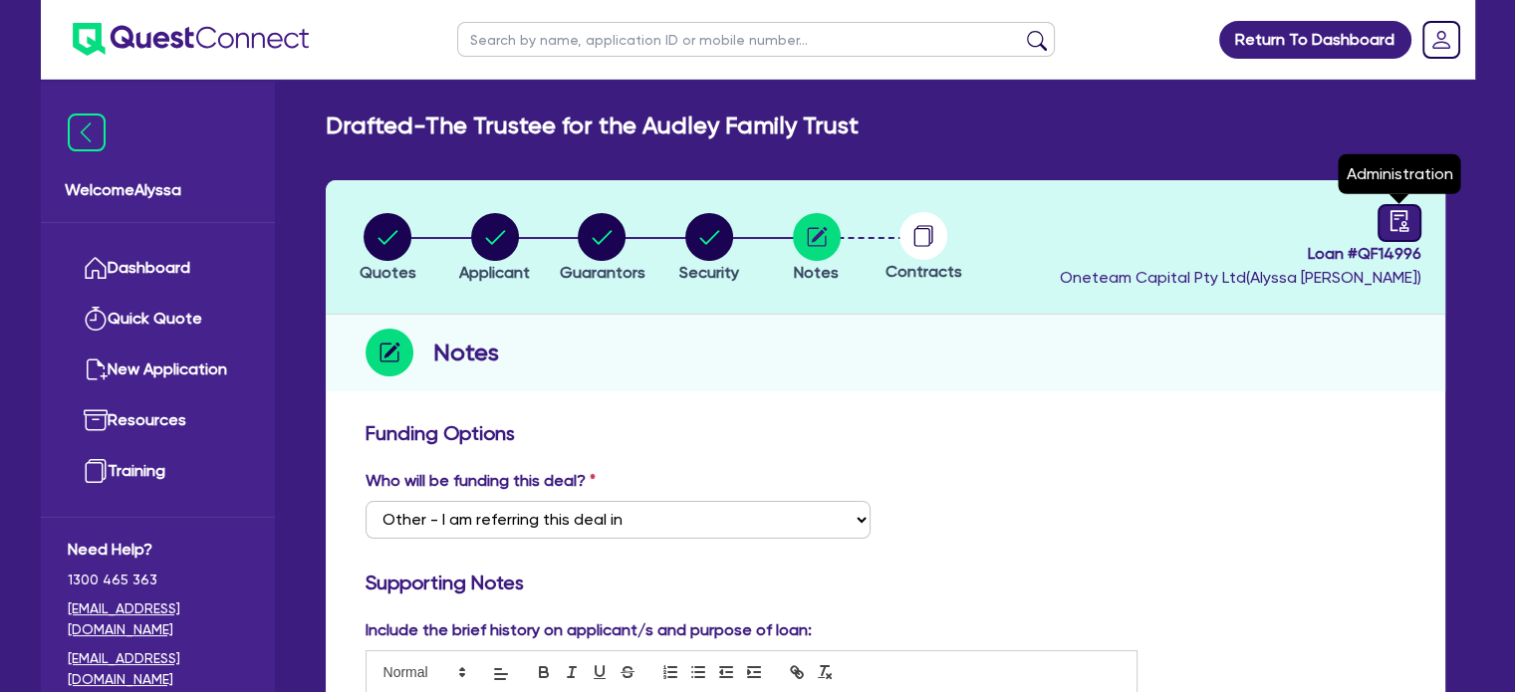
click at [1400, 225] on icon "audit" at bounding box center [1399, 221] width 22 height 22
select select "DRAFTED_NEW"
select select "Other"
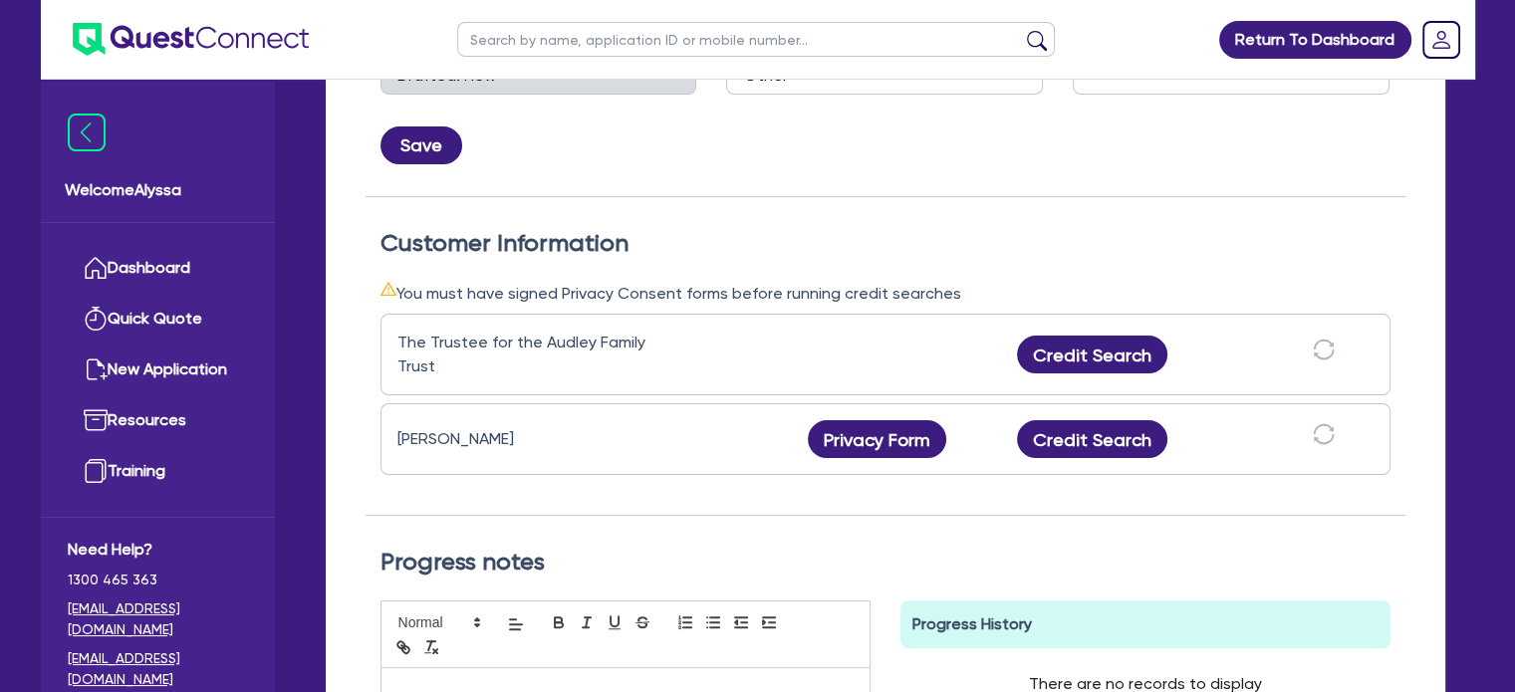
scroll to position [541, 0]
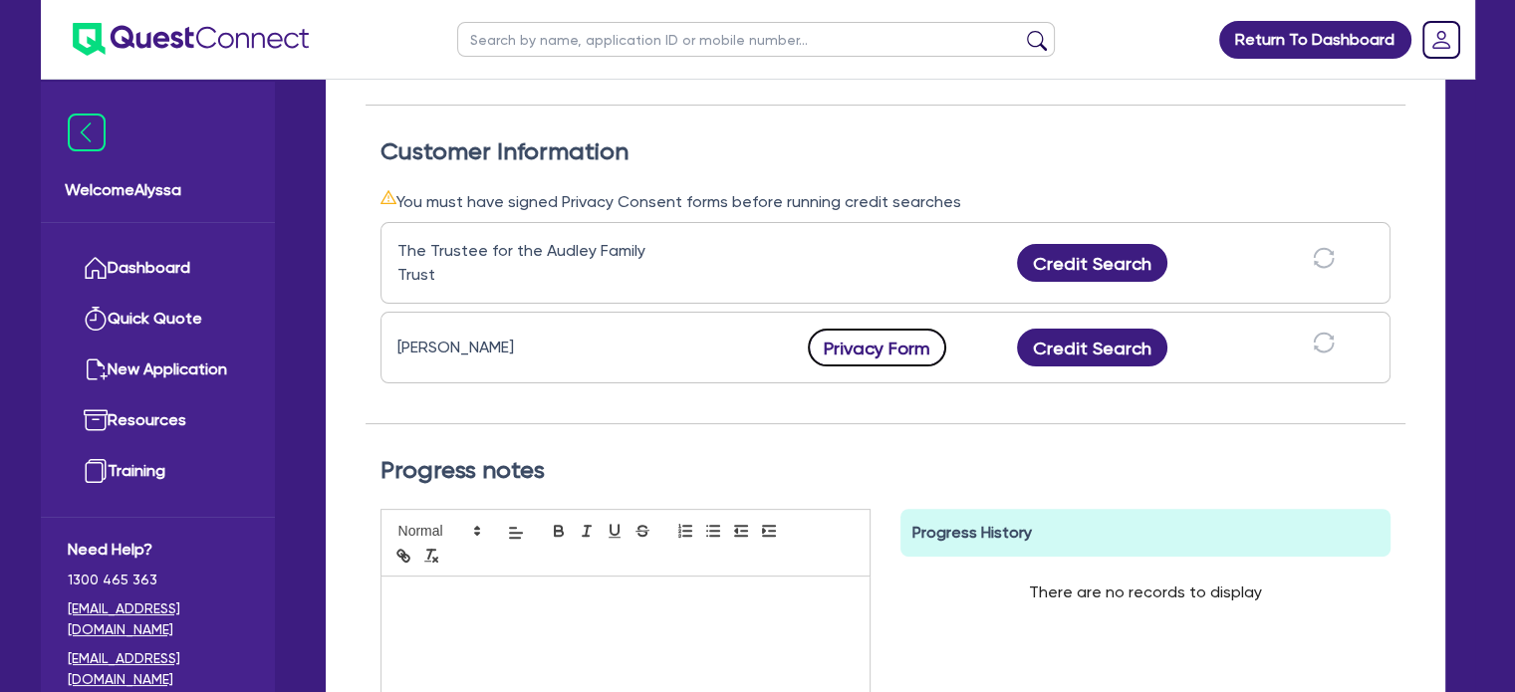
click at [860, 354] on button "Privacy Form" at bounding box center [877, 348] width 139 height 38
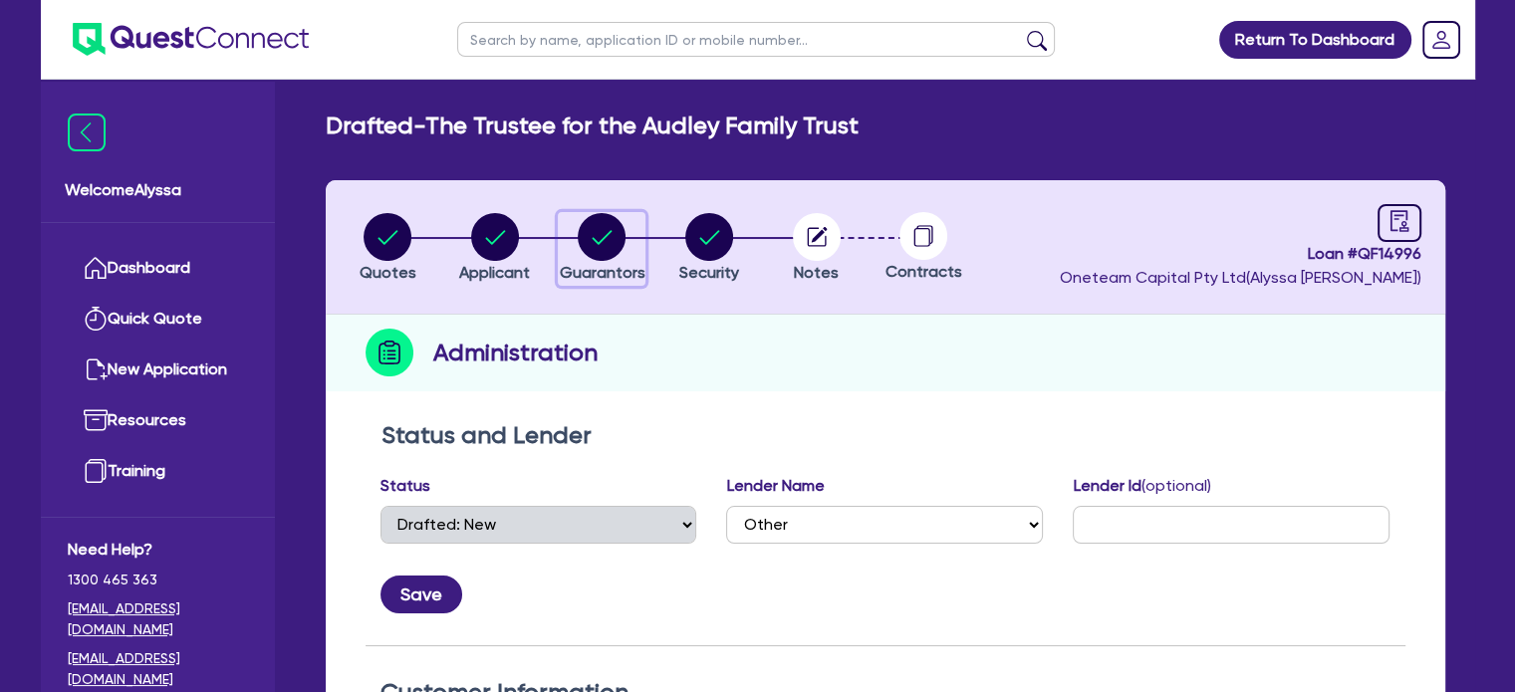
click at [582, 228] on circle "button" at bounding box center [602, 237] width 48 height 48
select select "MR"
select select "MARRIED"
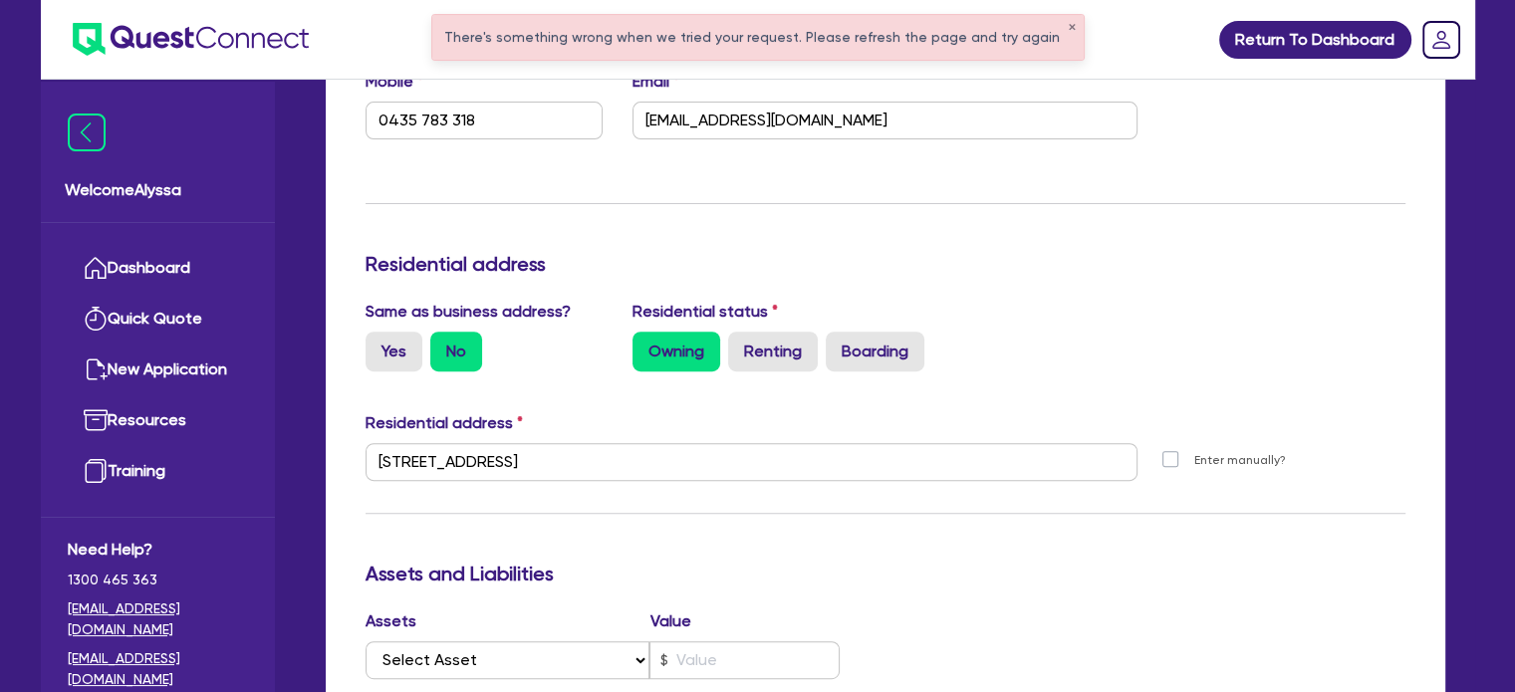
scroll to position [740, 0]
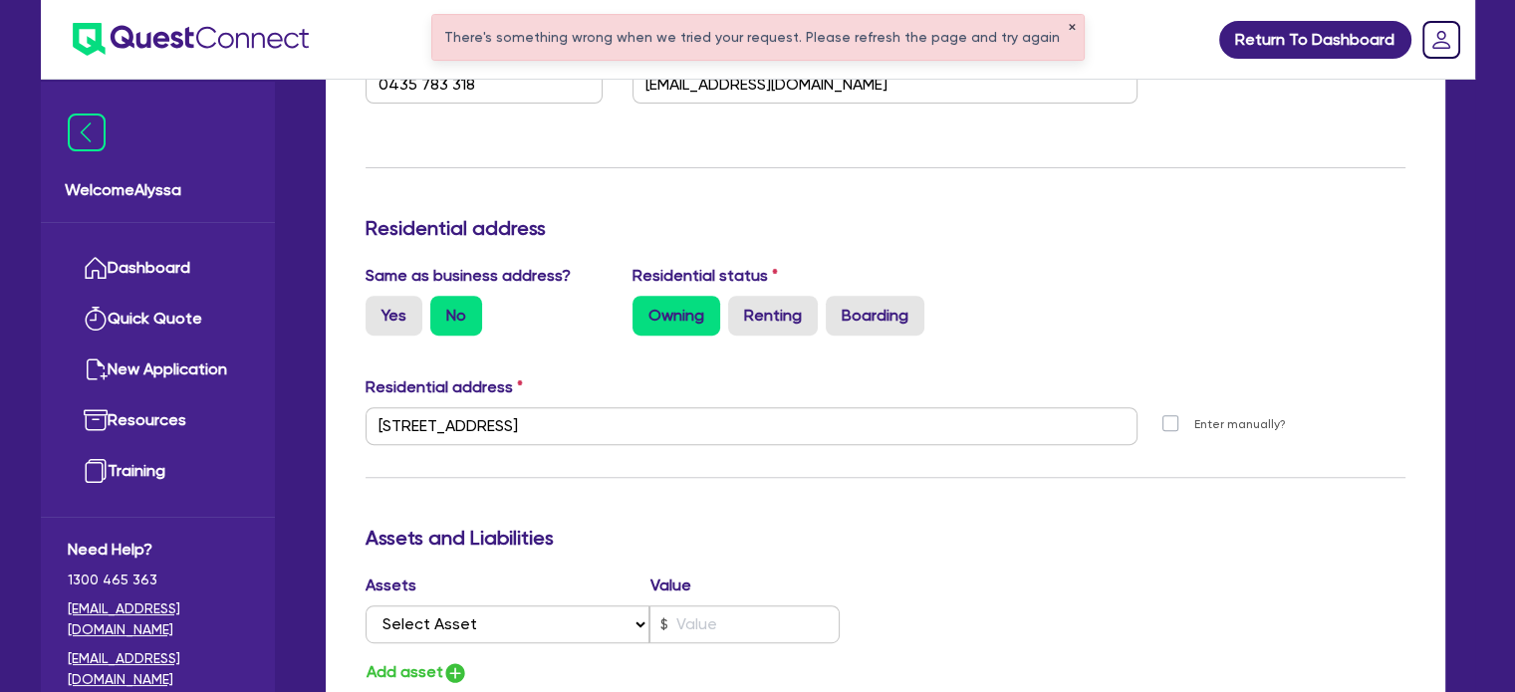
click at [1068, 27] on button "✕" at bounding box center [1072, 28] width 8 height 10
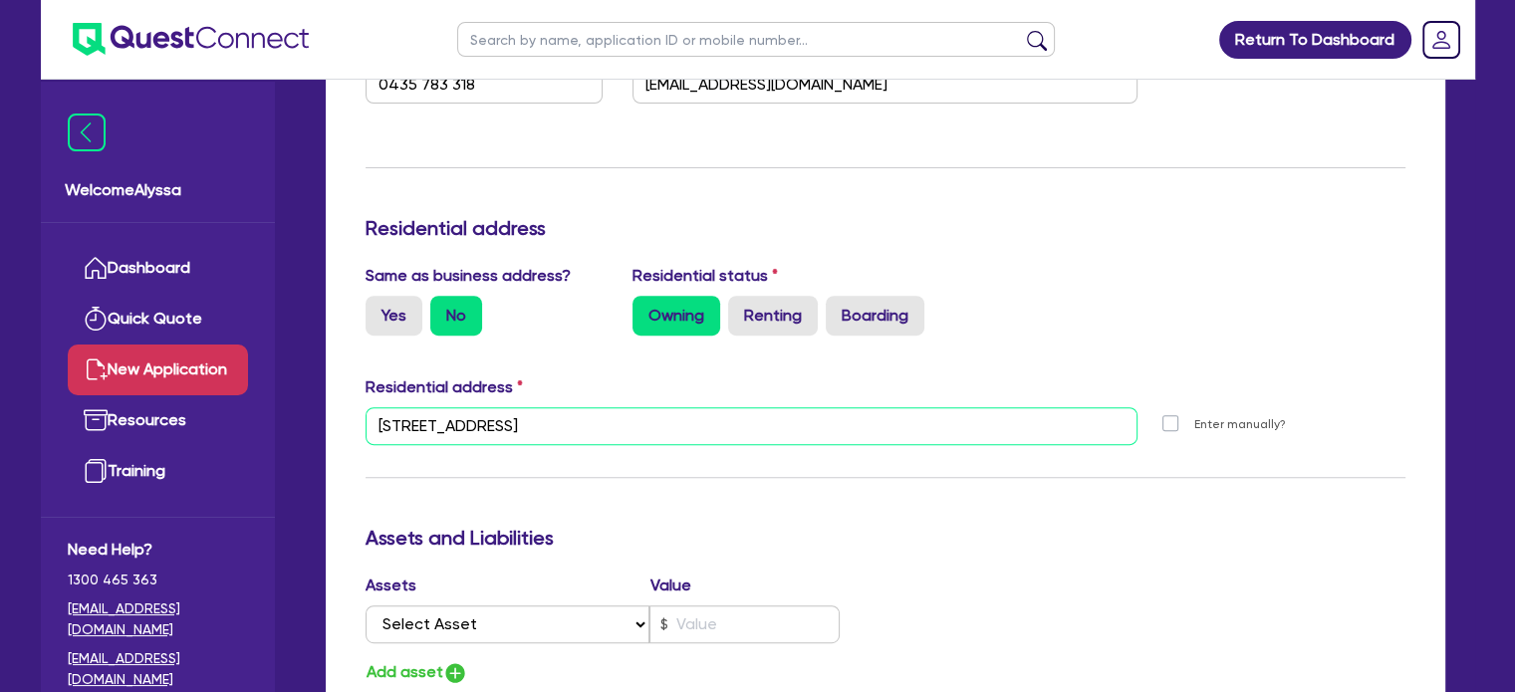
drag, startPoint x: 635, startPoint y: 431, endPoint x: 184, endPoint y: 383, distance: 453.7
click at [184, 383] on div "Welcome Alyssa Dashboard Quick Quote New Application Ref Company Ref Salesperso…" at bounding box center [758, 422] width 1434 height 2325
paste input "BOTTLEBRUSH CT LANGWARRIN VIC 3910"
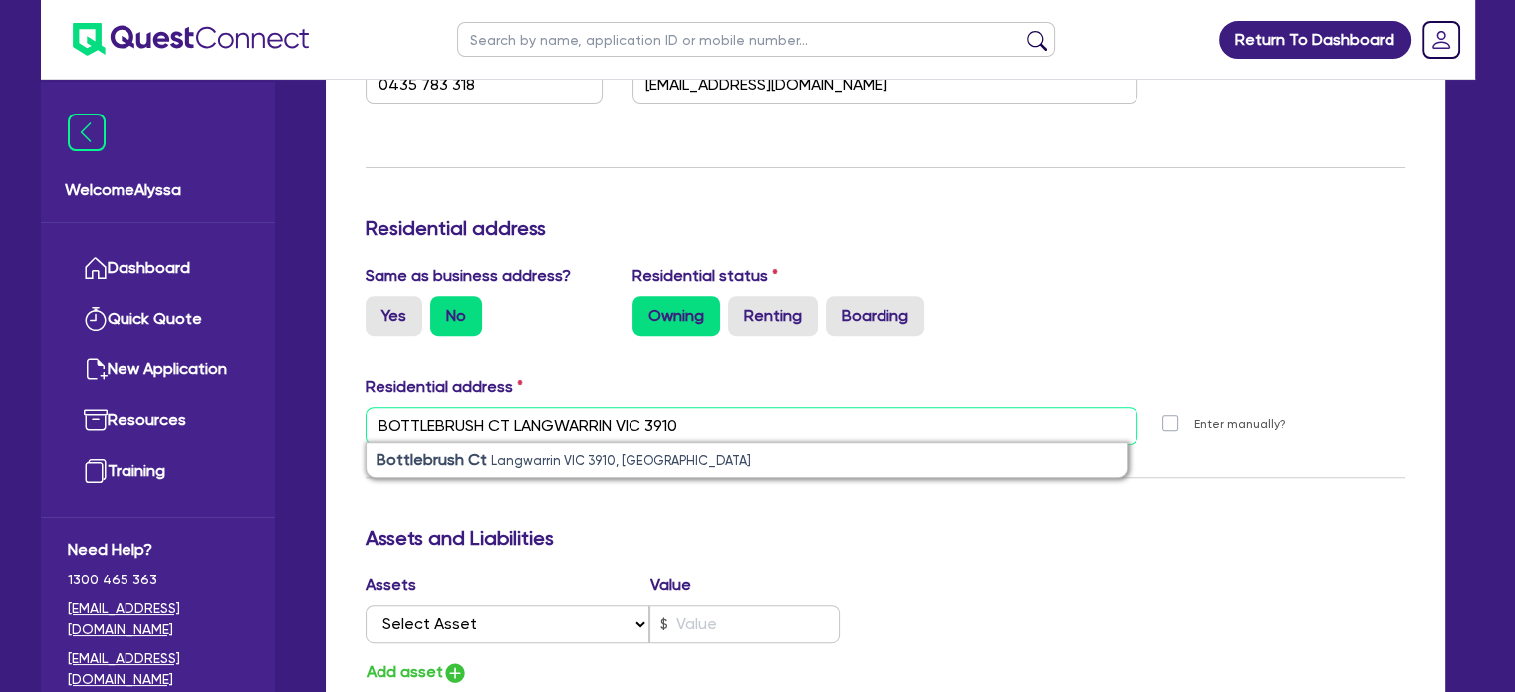
click at [377, 419] on input "BOTTLEBRUSH CT LANGWARRIN VIC 3910" at bounding box center [752, 426] width 773 height 38
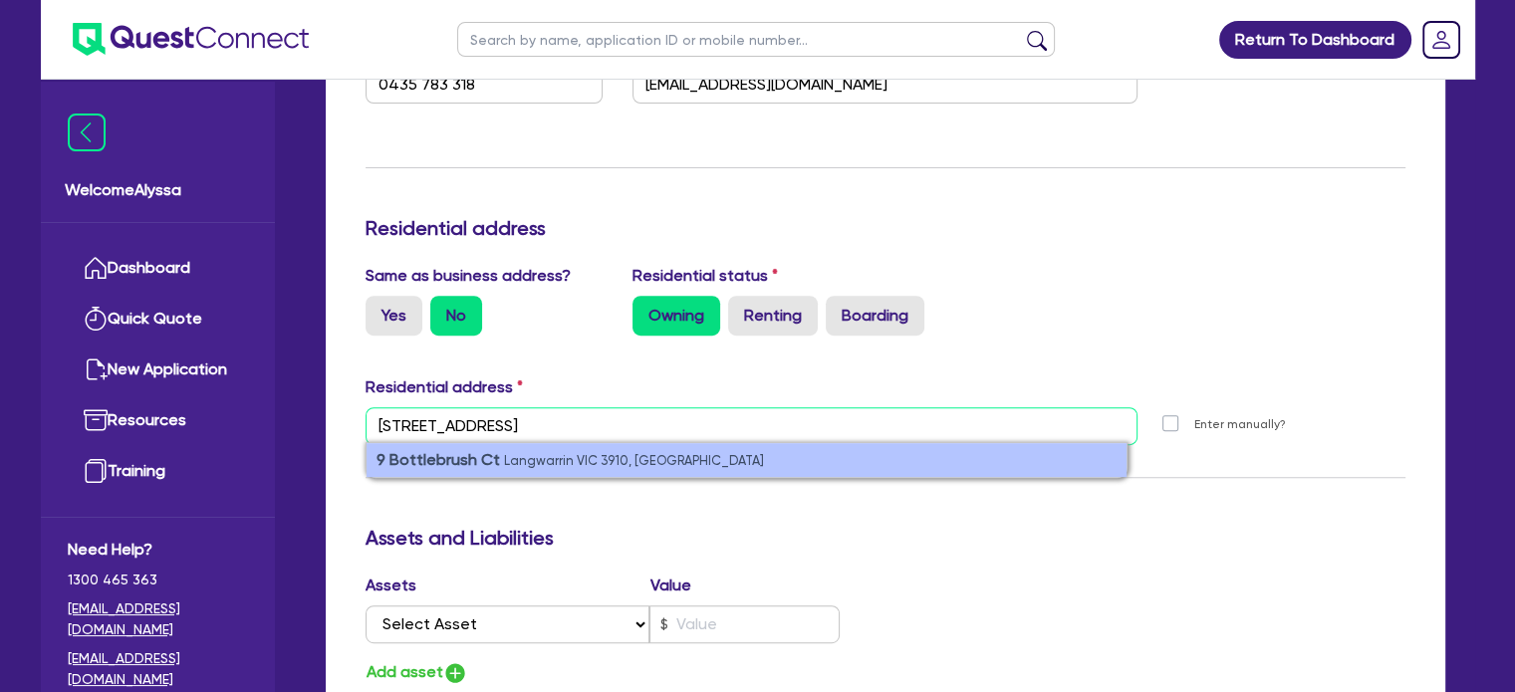
type input "9 BOTTLEBRUSH CT LANGWARRIN VIC 3910"
click at [414, 453] on strong "9 Bottlebrush Ct" at bounding box center [438, 459] width 124 height 19
type input "0"
type input "0435 783 318"
type input "9 Bottlebrush Ct Langwarrin VIC 3910"
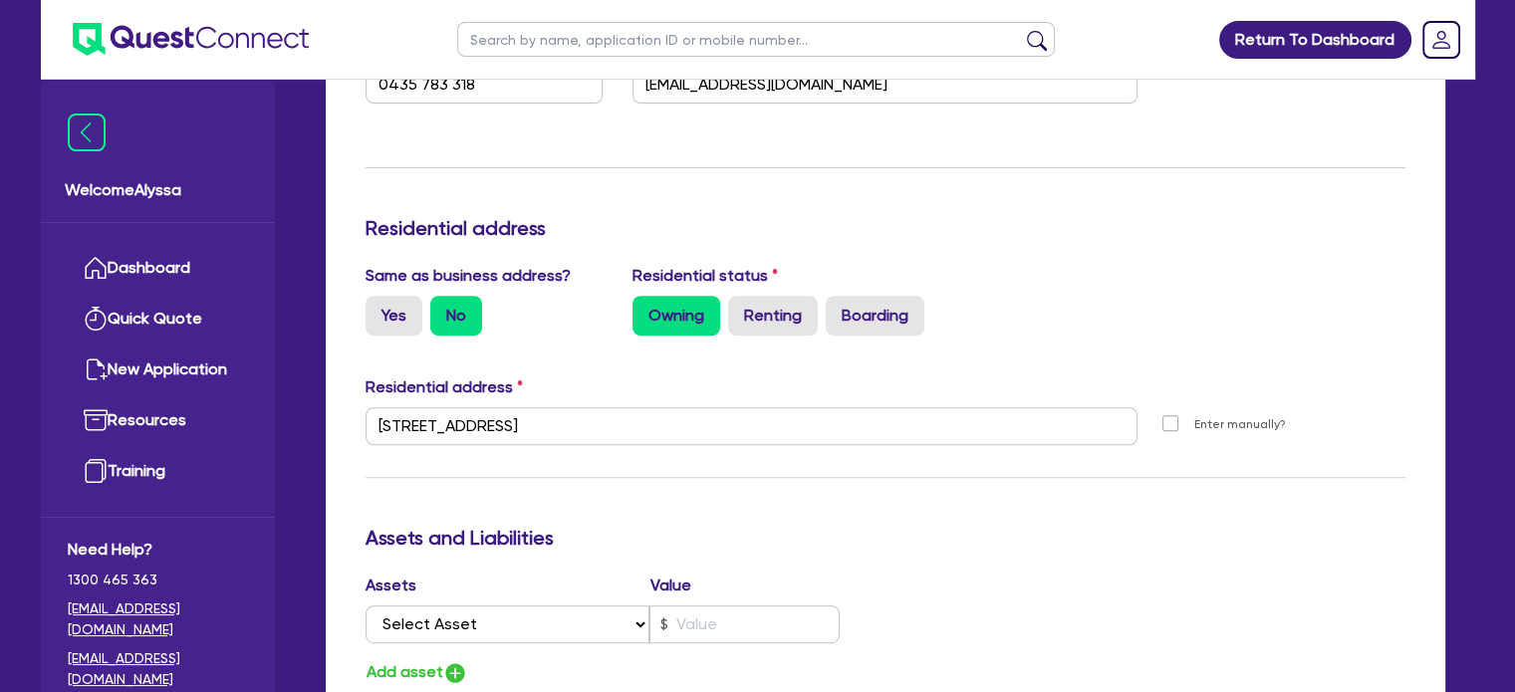
scroll to position [605, 0]
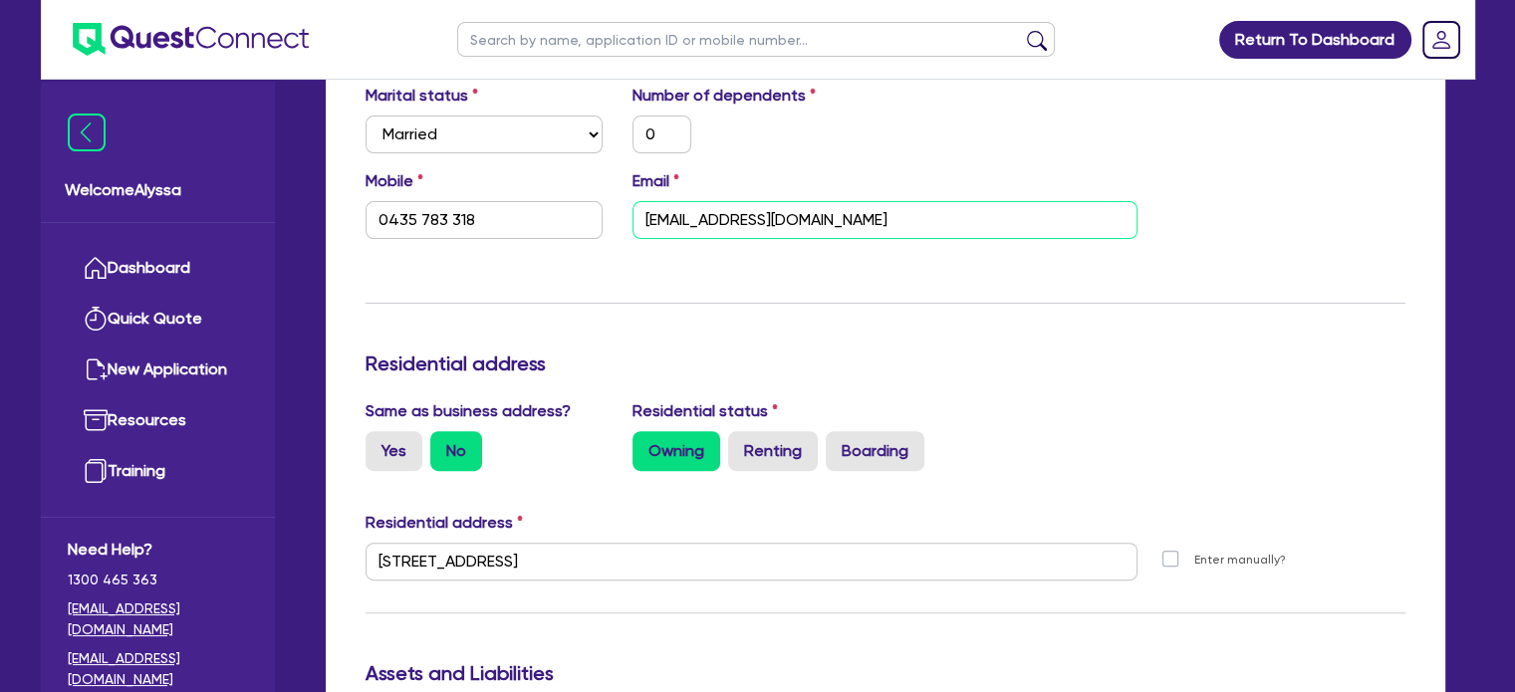
drag, startPoint x: 892, startPoint y: 214, endPoint x: 621, endPoint y: 192, distance: 271.8
click at [621, 192] on div "Email allpipeexcavations@gmail.com" at bounding box center [885, 204] width 535 height 70
click at [512, 31] on input "text" at bounding box center [756, 39] width 598 height 35
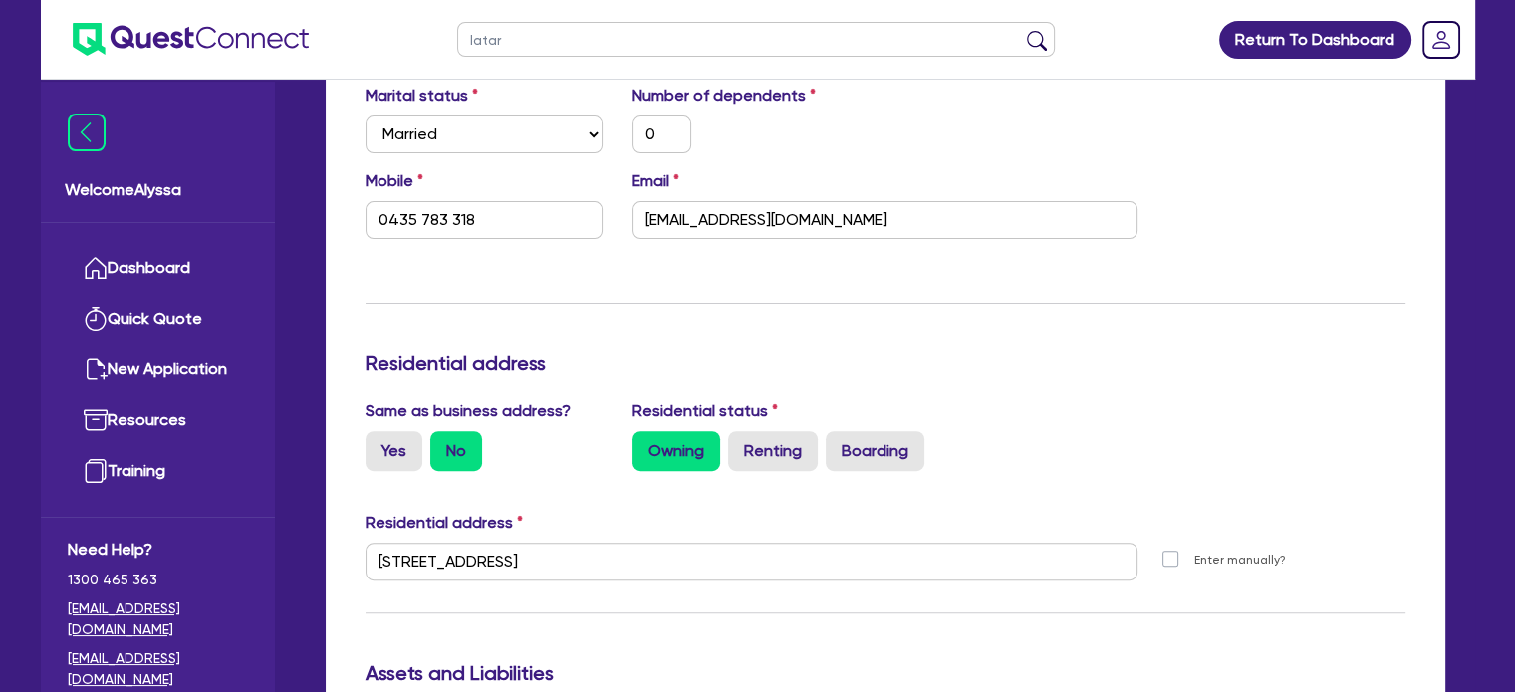
type input "latari"
click button "submit" at bounding box center [1037, 44] width 32 height 28
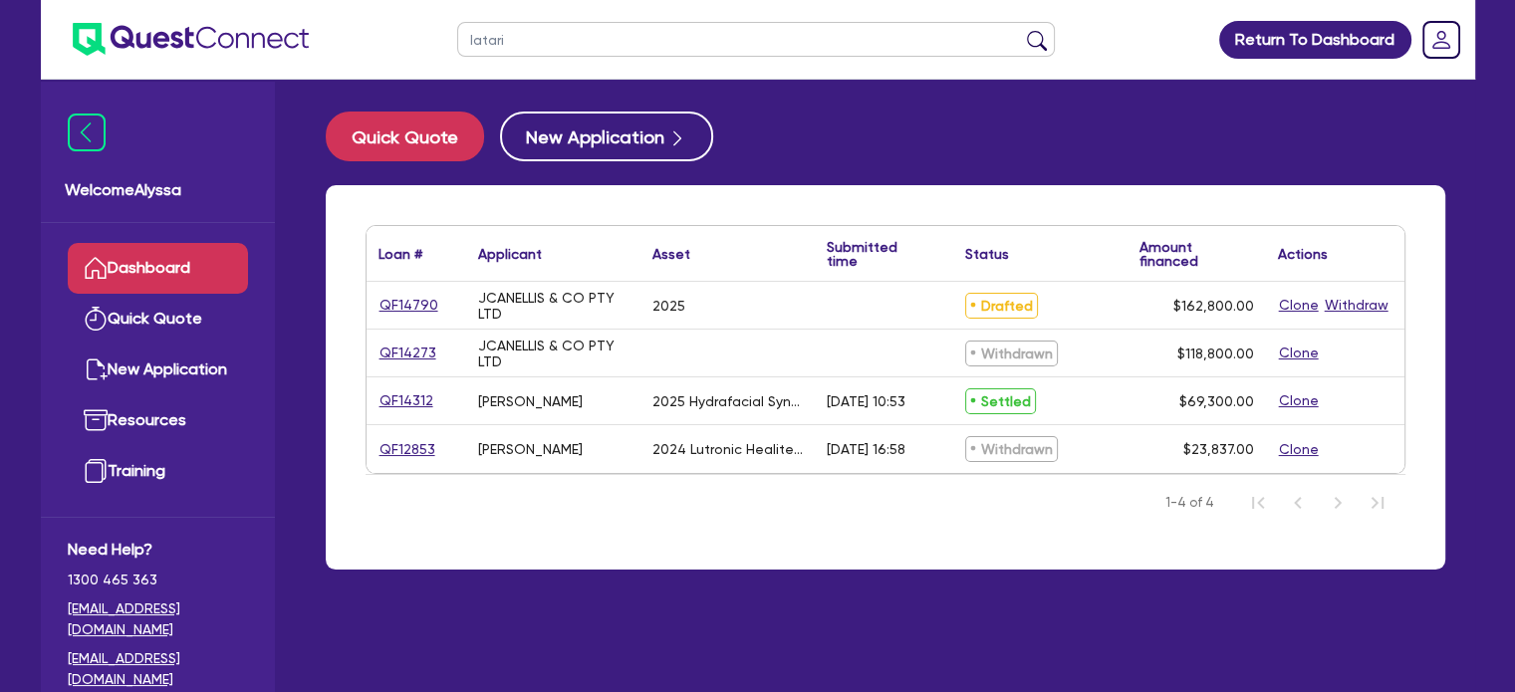
select select "TERTIARY_ASSETS"
select select "BEAUTY_EQUIPMENT"
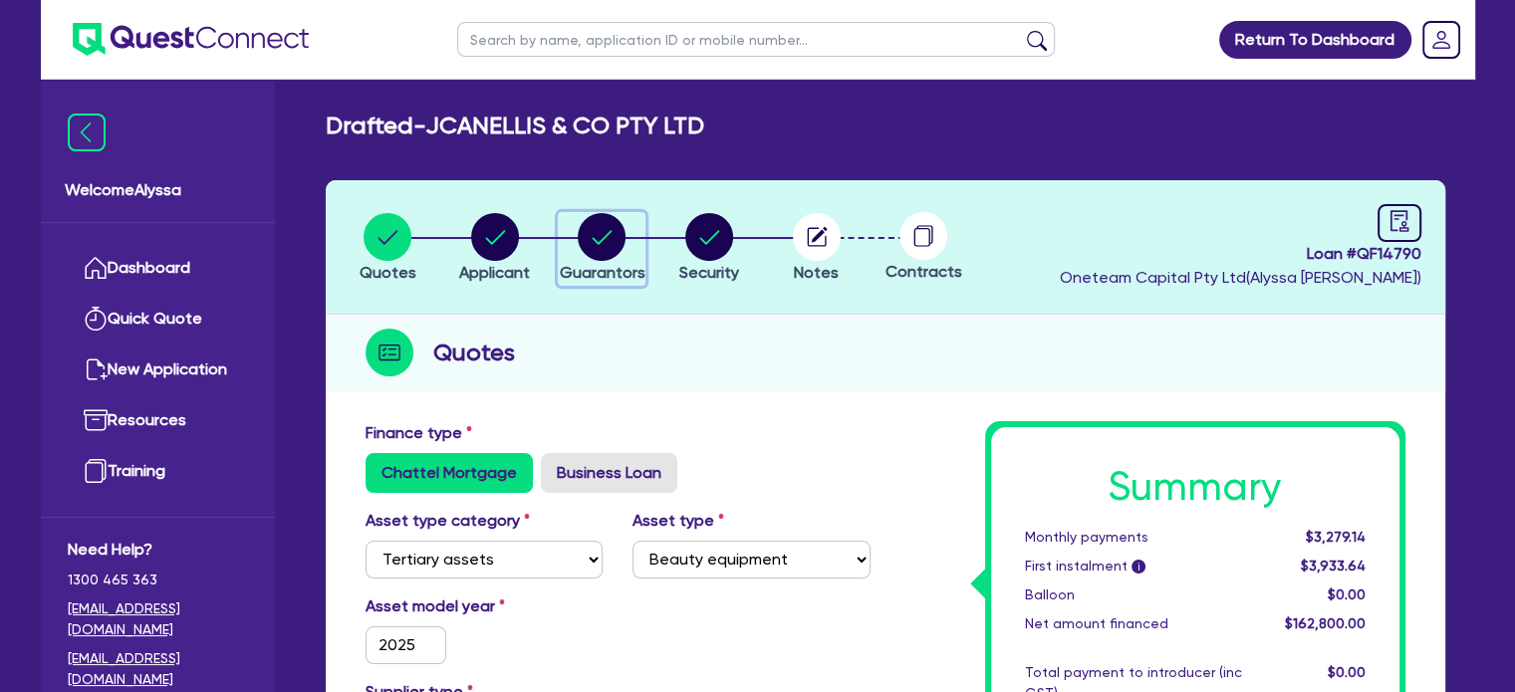
click at [607, 231] on circle "button" at bounding box center [602, 237] width 48 height 48
select select "MRS"
select select "QLD"
select select "DE_FACTO"
select select "CASH"
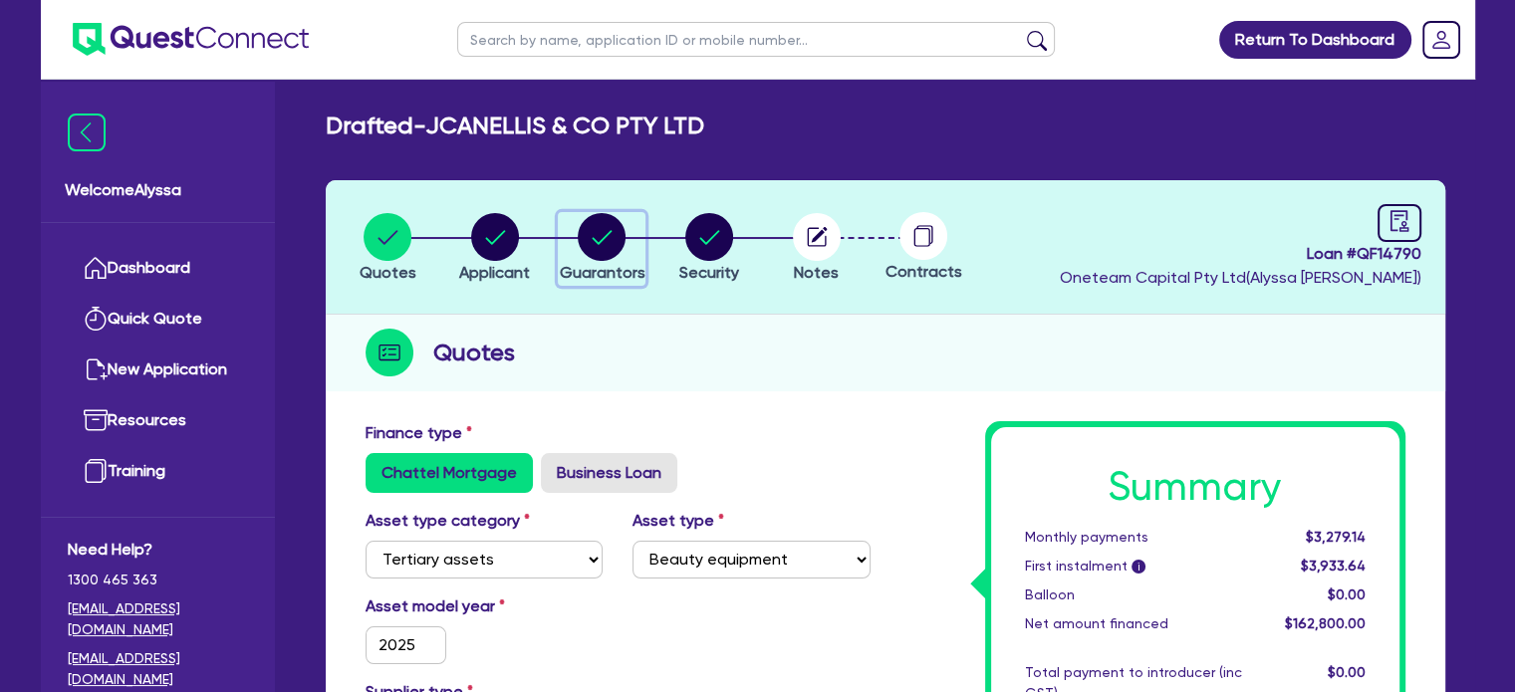
select select "VEHICLE"
select select "EQUIPMENT"
select select "HOUSEHOLD_PERSONAL"
select select "EQUIPMENT"
select select "CREDIT_CARD"
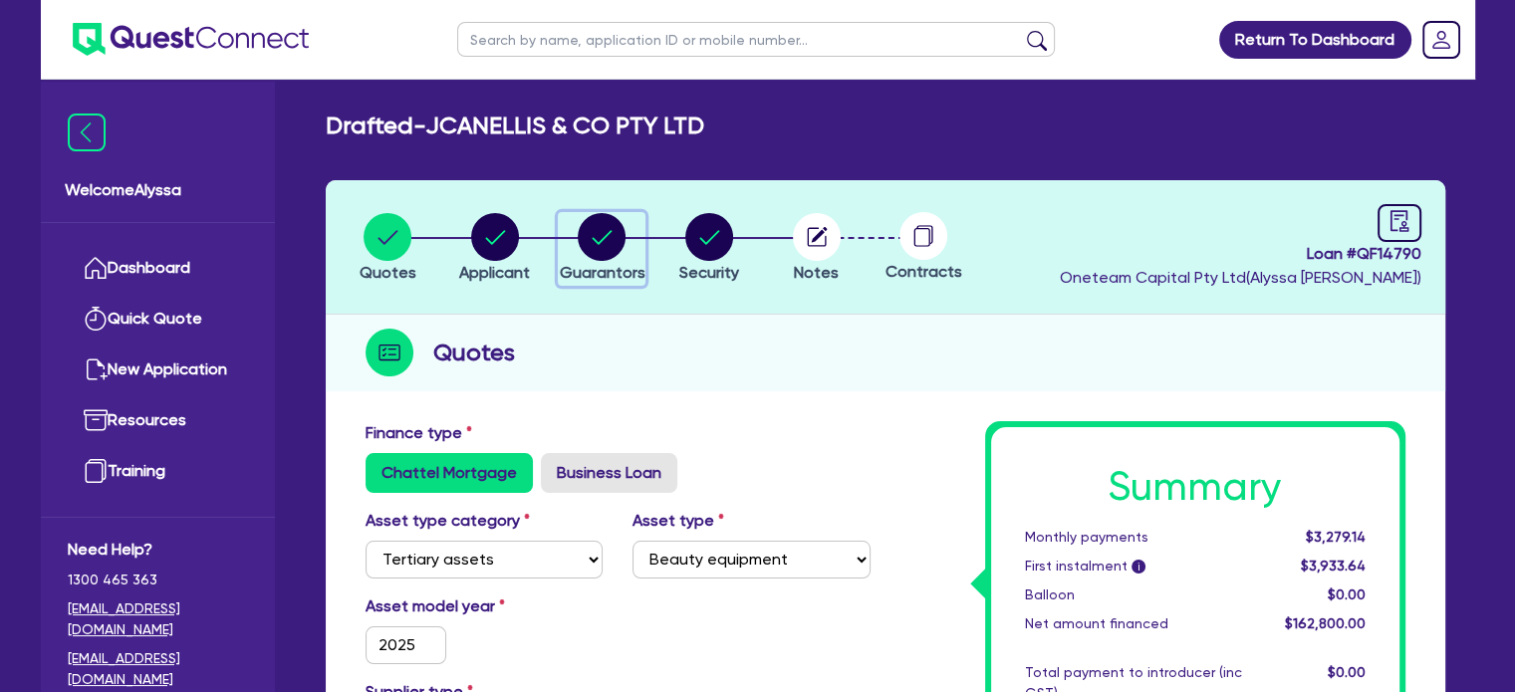
select select "EQUIPMENT_LOAN"
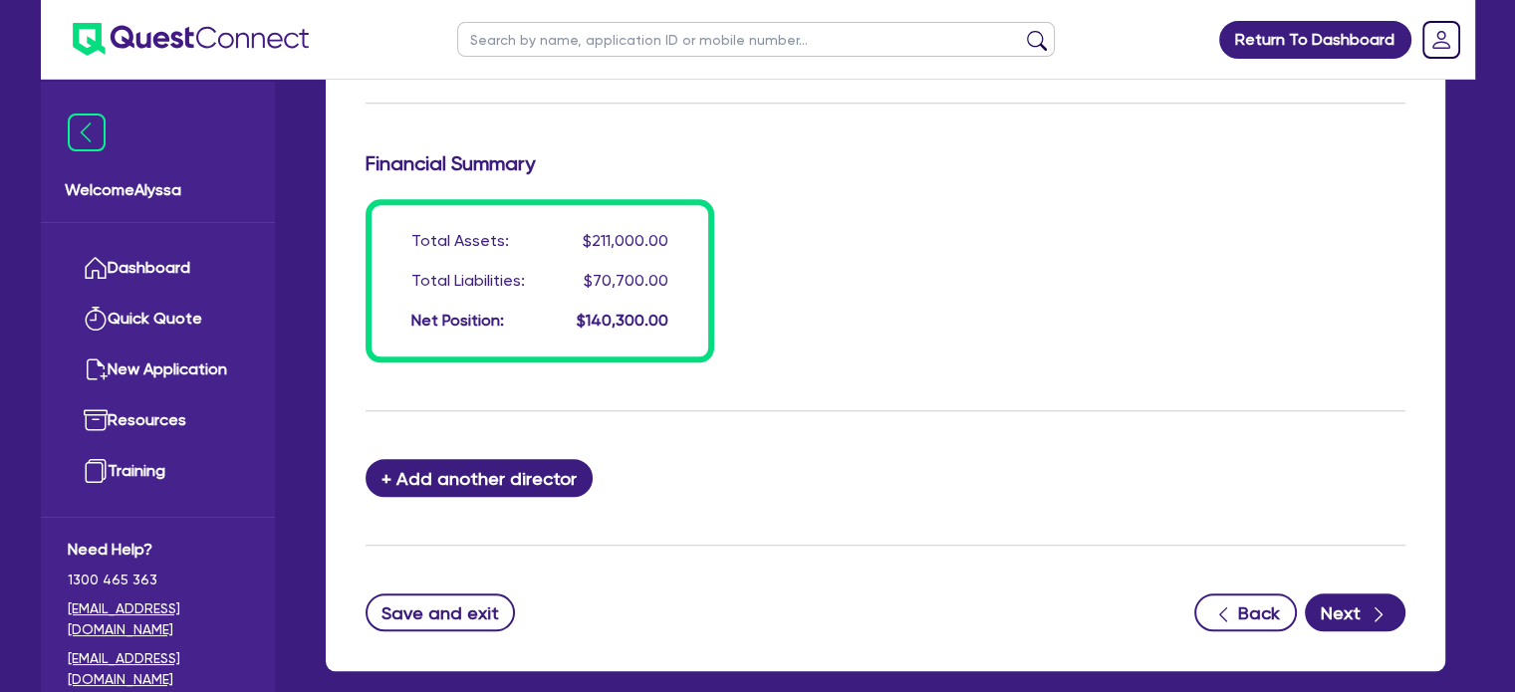
scroll to position [1765, 0]
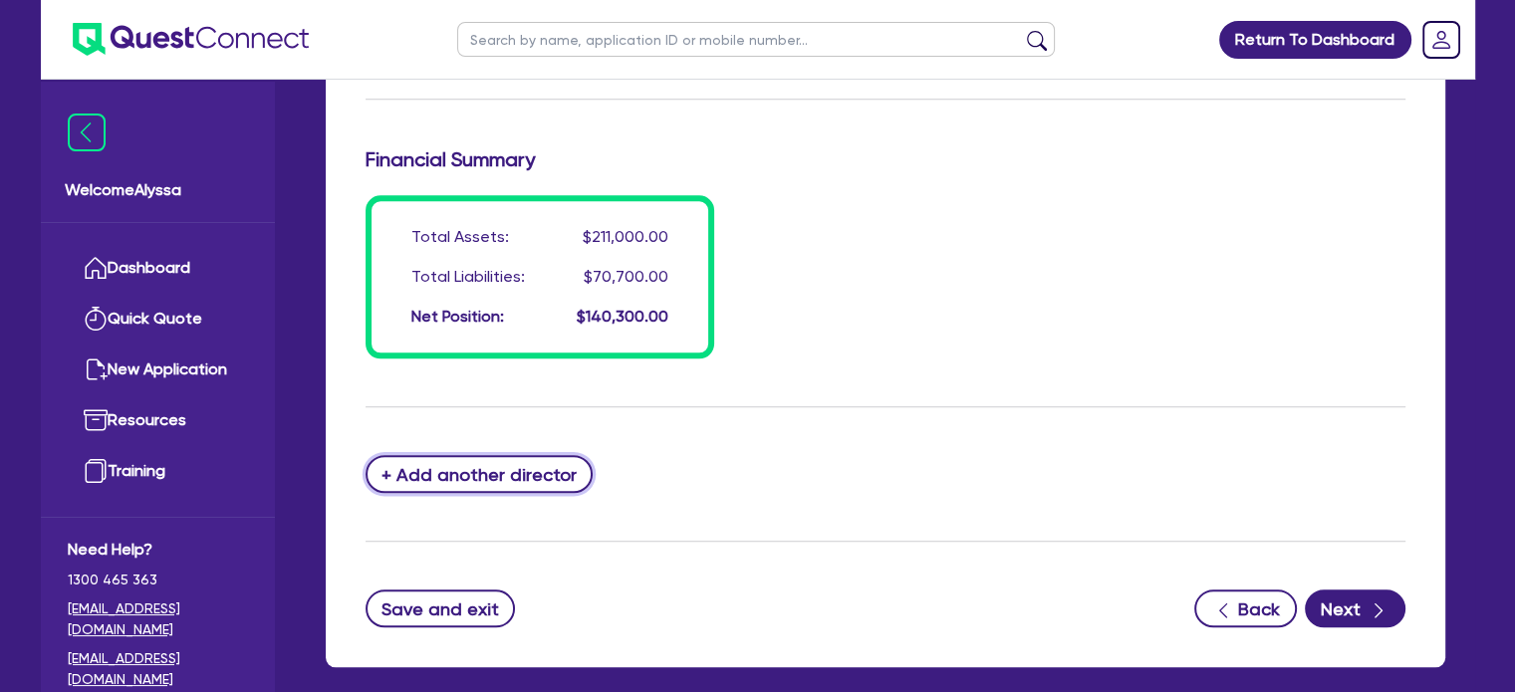
click at [485, 481] on button "+ Add another director" at bounding box center [480, 474] width 228 height 38
type input "1"
type input "0437007245"
type input "16000"
type input "25000"
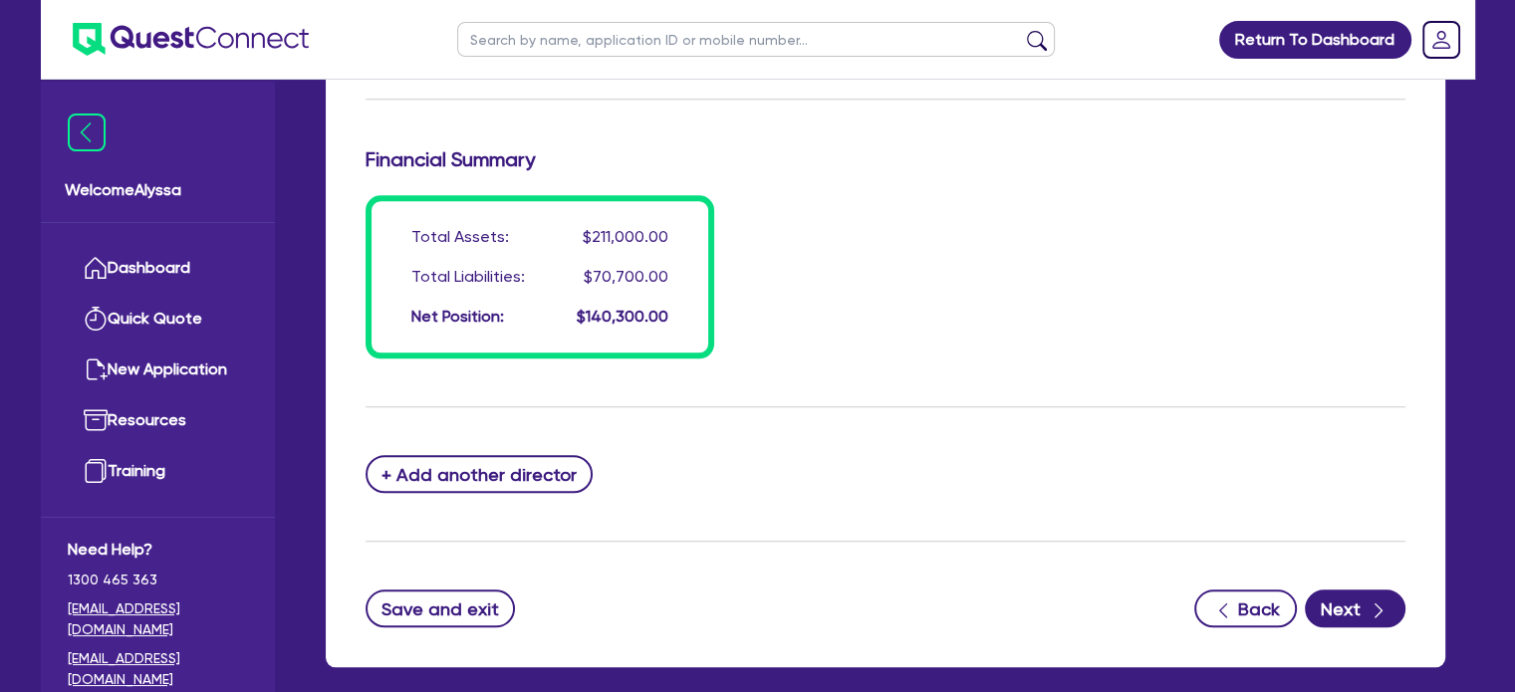
type input "30000"
type input "70000"
type input "1400"
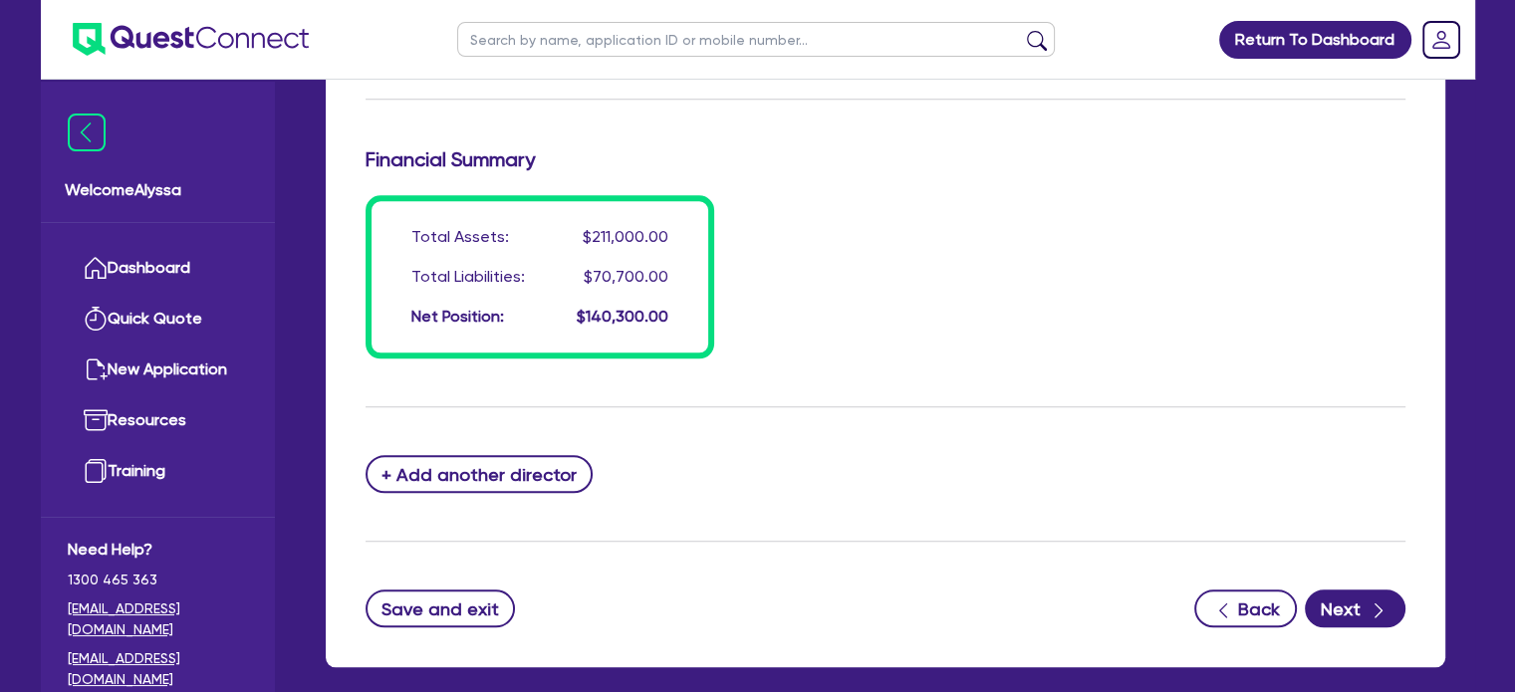
type input "69300"
type input "1540"
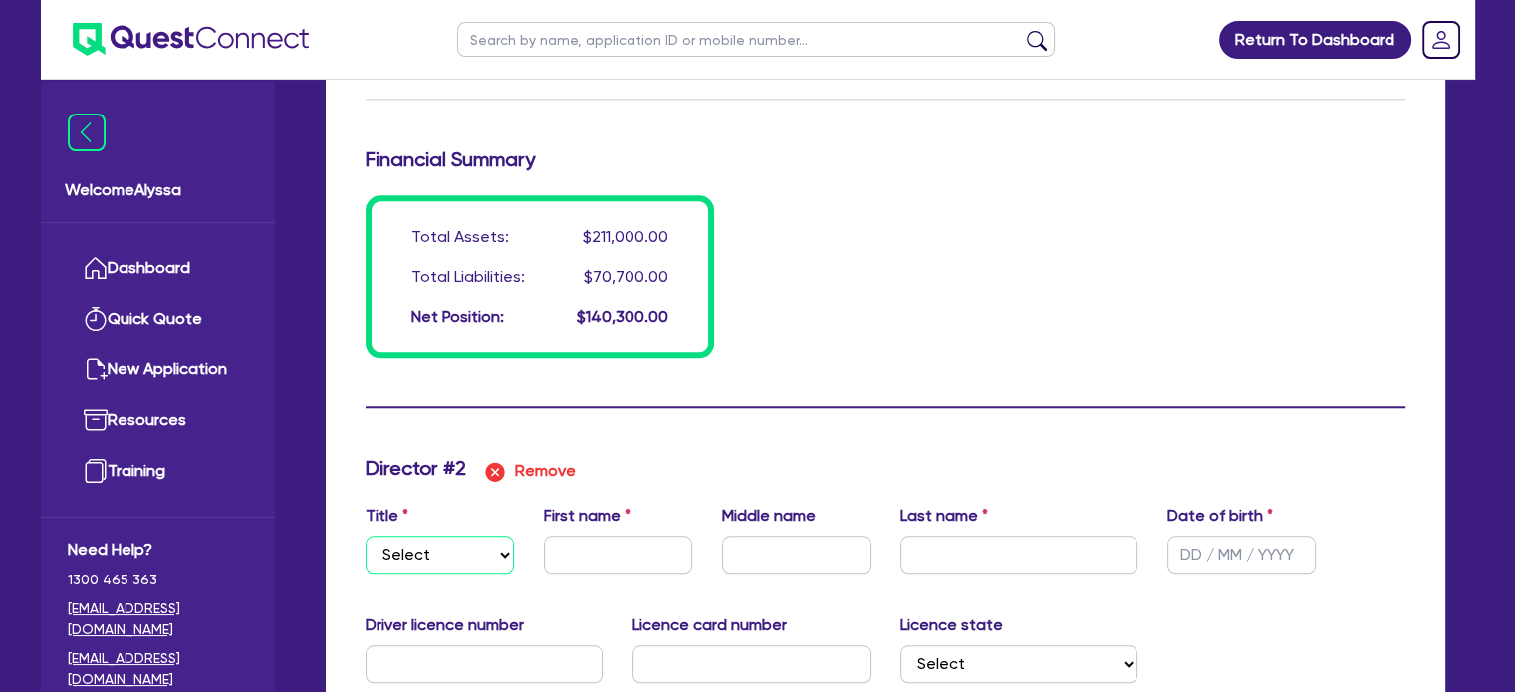
click at [430, 570] on select "Select Mr Mrs Ms Miss Dr" at bounding box center [440, 555] width 148 height 38
select select "MR"
click at [366, 536] on select "Select Mr Mrs Ms Miss Dr" at bounding box center [440, 555] width 148 height 38
type input "1"
type input "0437007245"
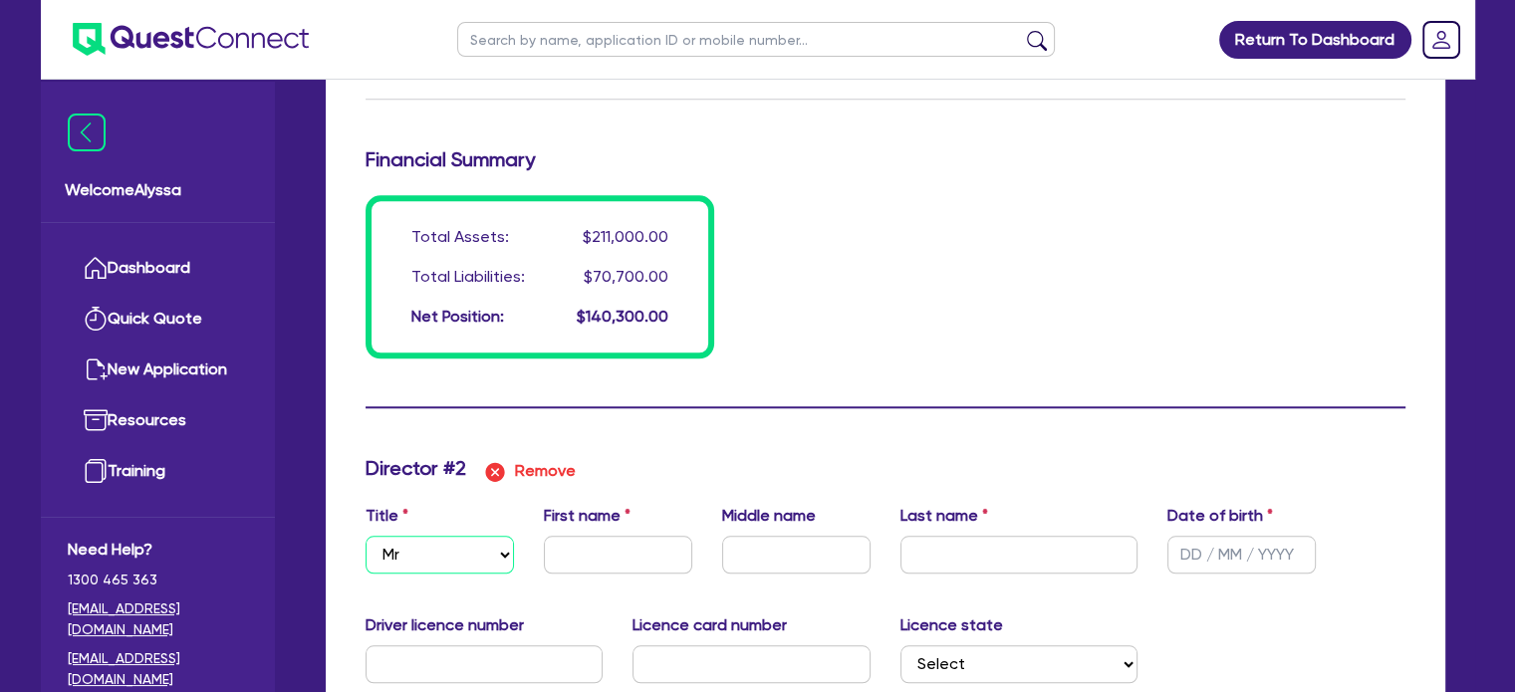
type input "16000"
type input "25000"
type input "30000"
type input "70000"
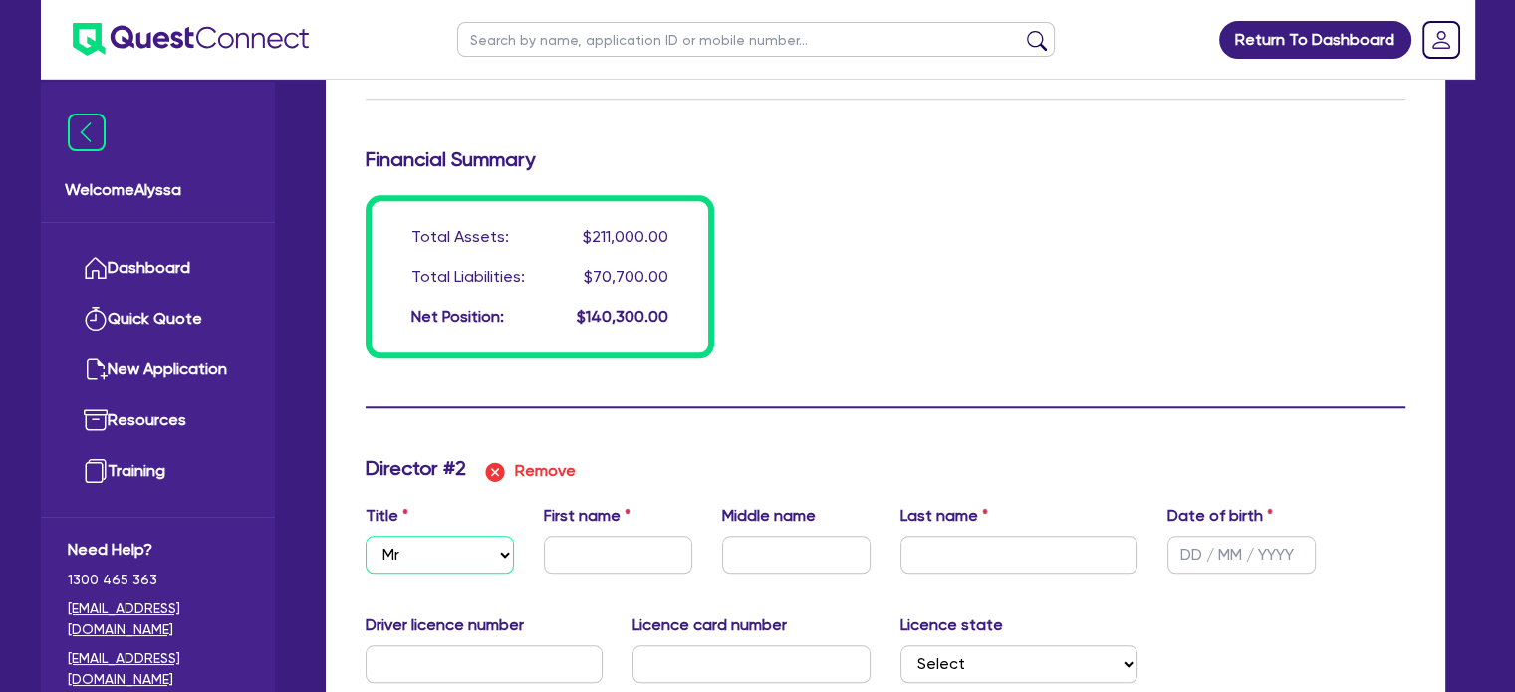
type input "1400"
type input "69300"
type input "1540"
click at [574, 547] on input "text" at bounding box center [618, 555] width 148 height 38
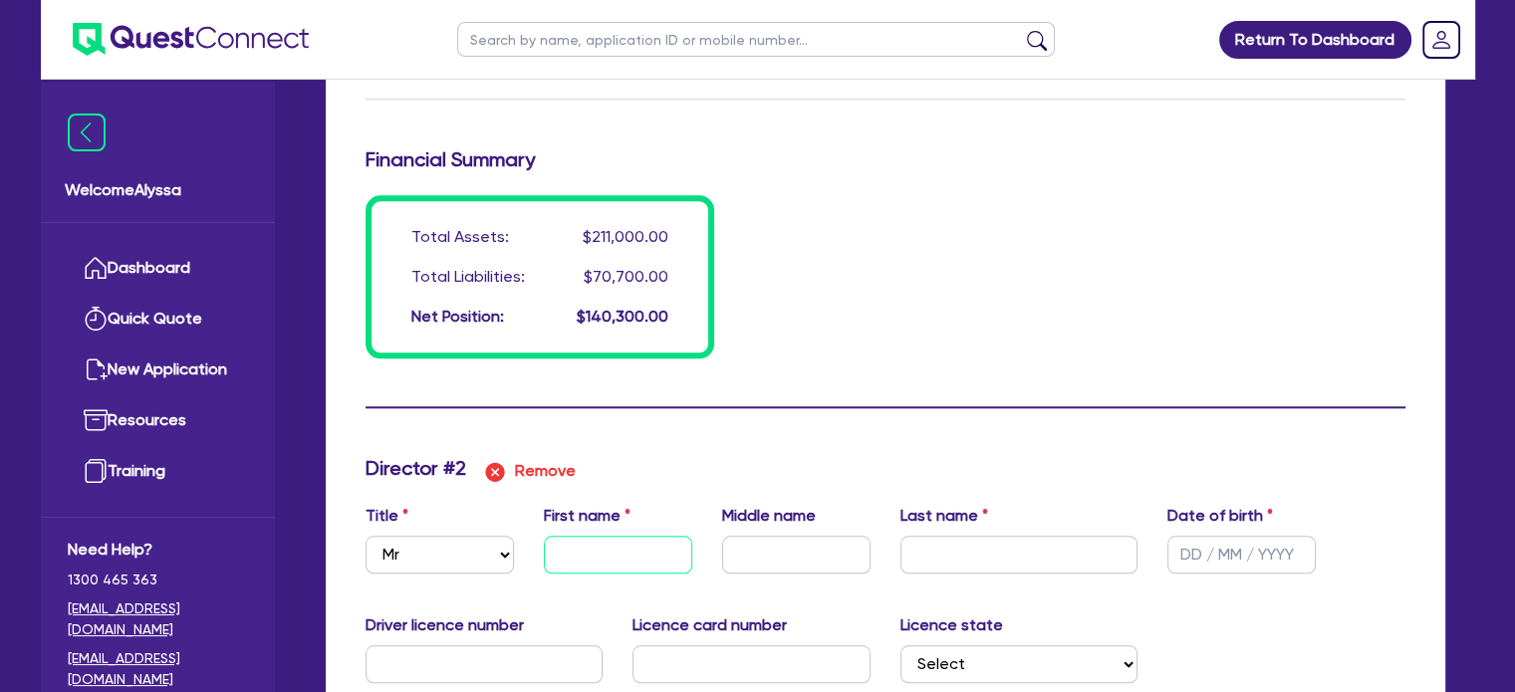
type input "1"
type input "0437007245"
type input "16000"
type input "25000"
type input "30000"
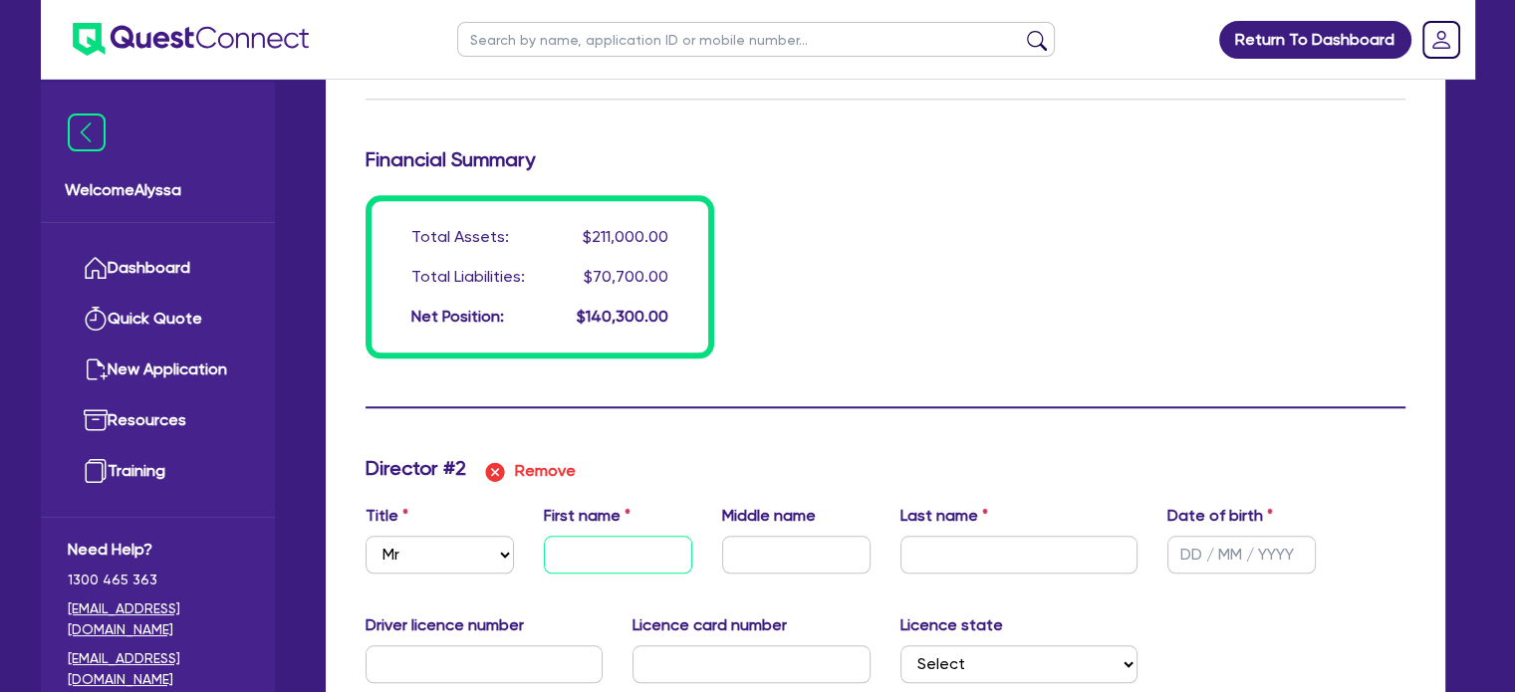
type input "70000"
type input "1400"
type input "69300"
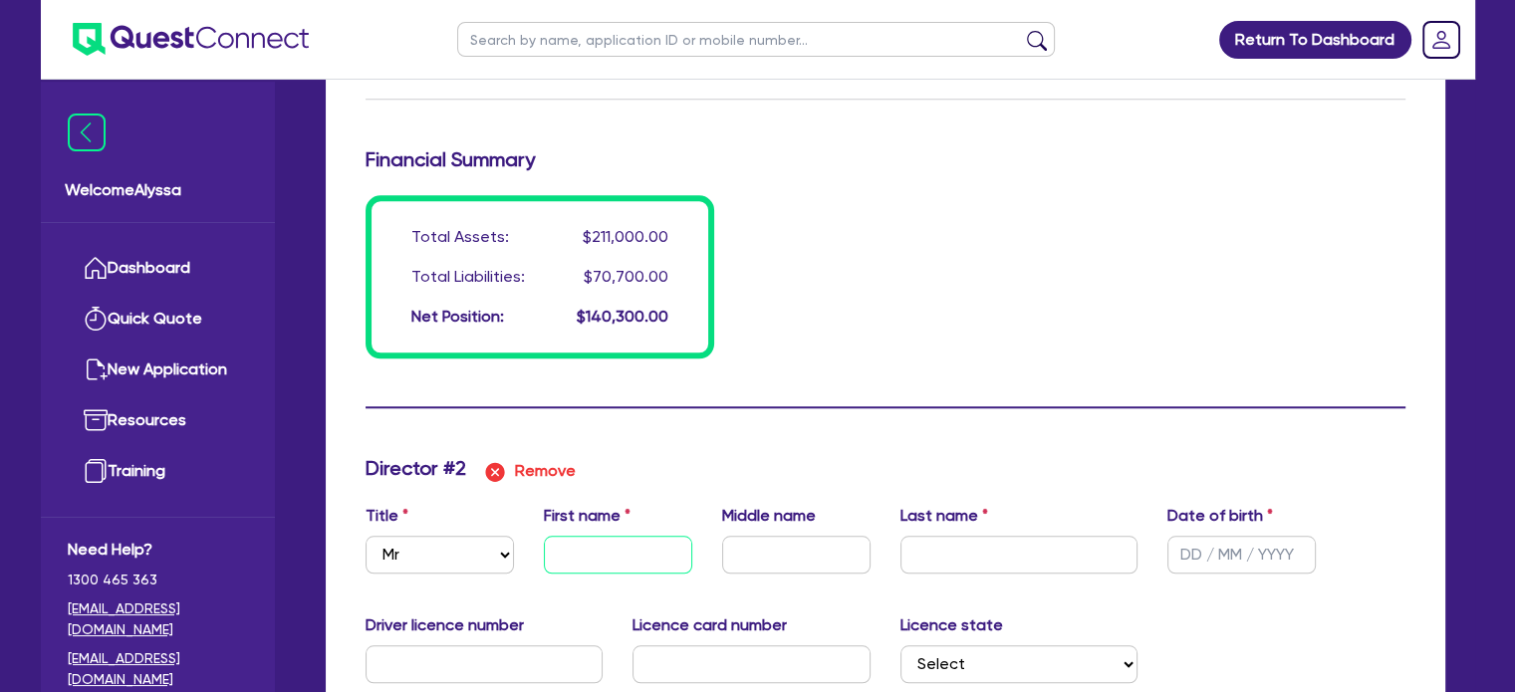
type input "1540"
type input "Jo"
type input "1"
type input "0437007245"
type input "16000"
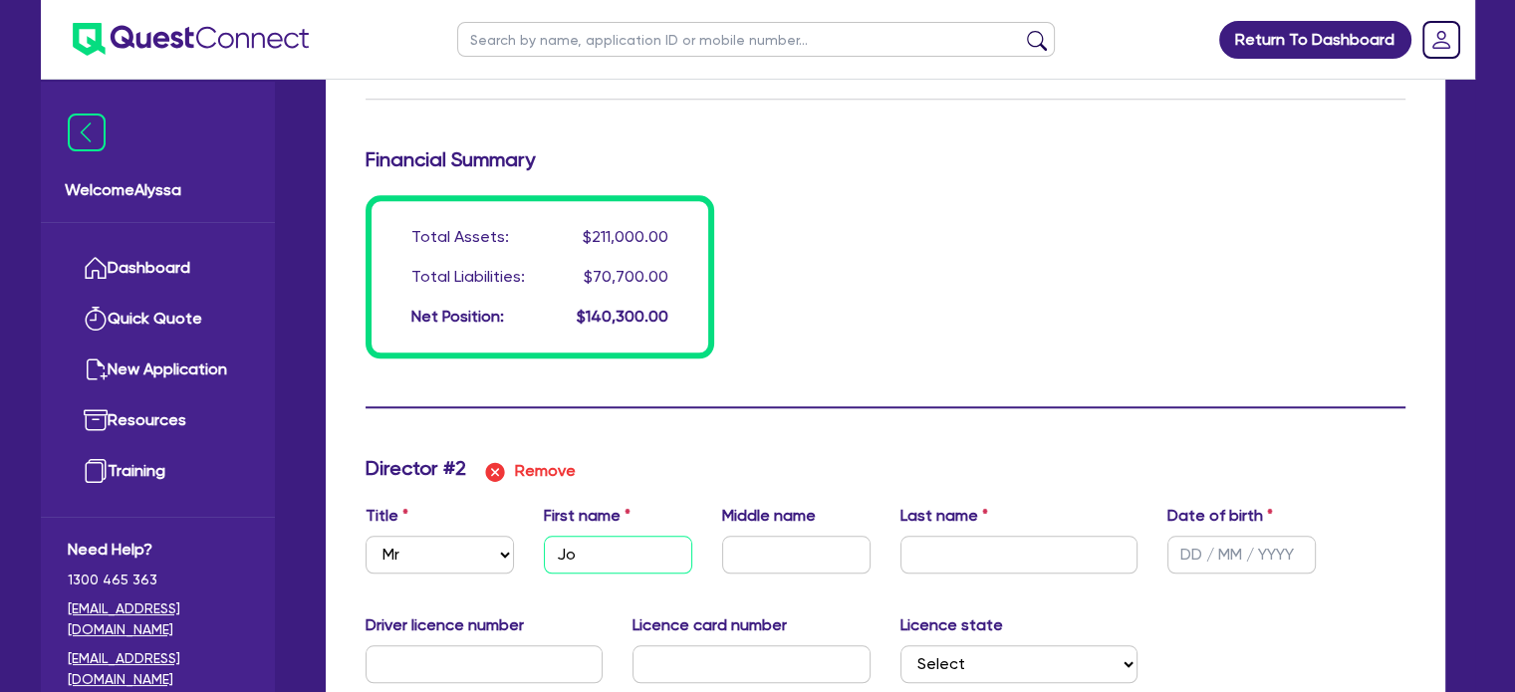
type input "25000"
type input "30000"
type input "70000"
type input "1400"
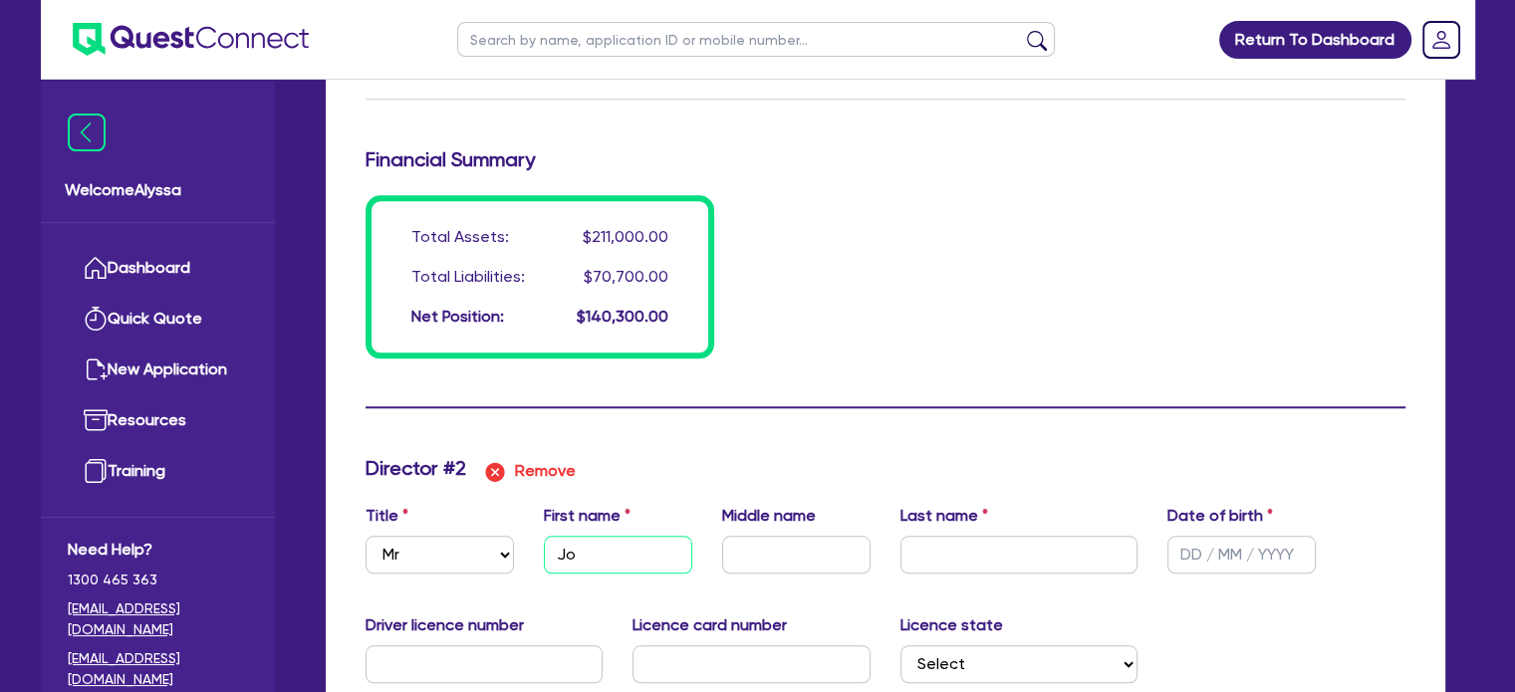
type input "1400"
type input "69300"
type input "1540"
type input "1"
type input "0437007245"
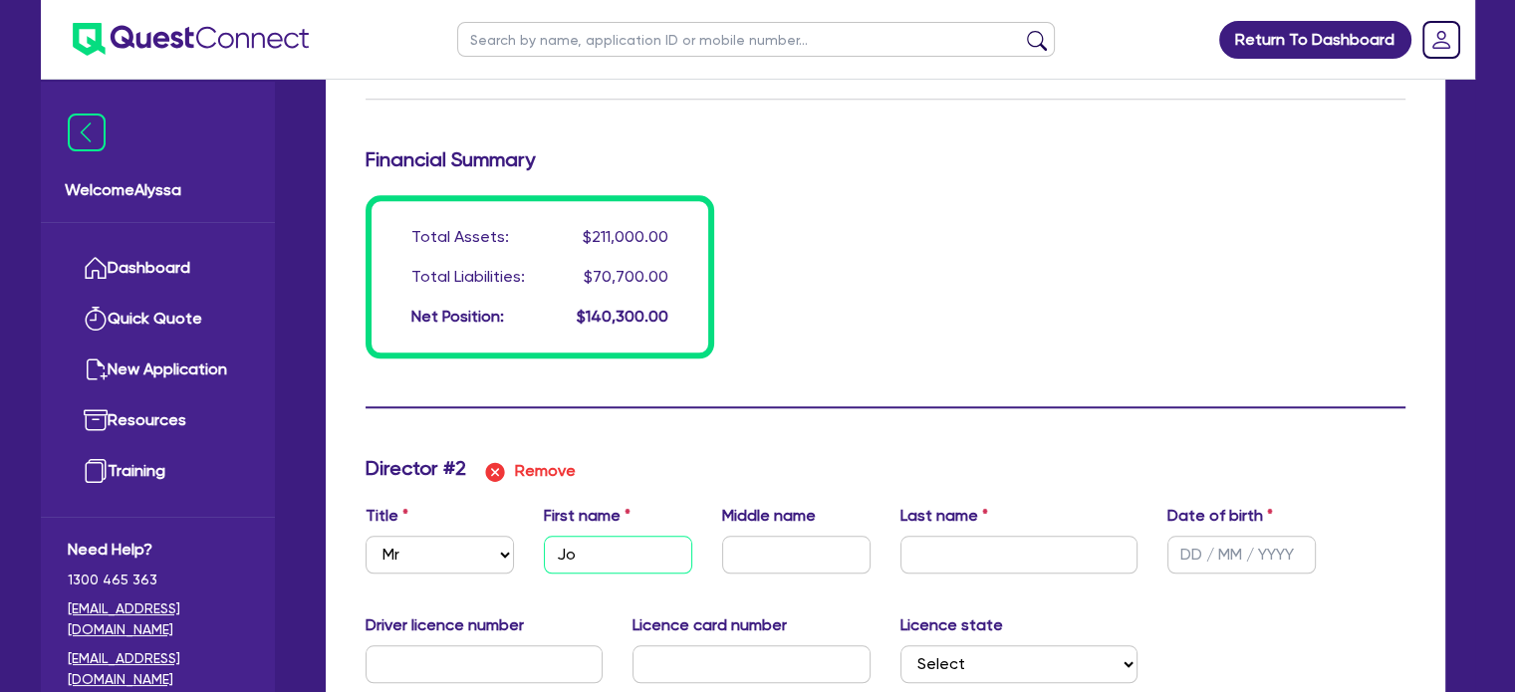
type input "16000"
type input "25000"
type input "30000"
type input "70000"
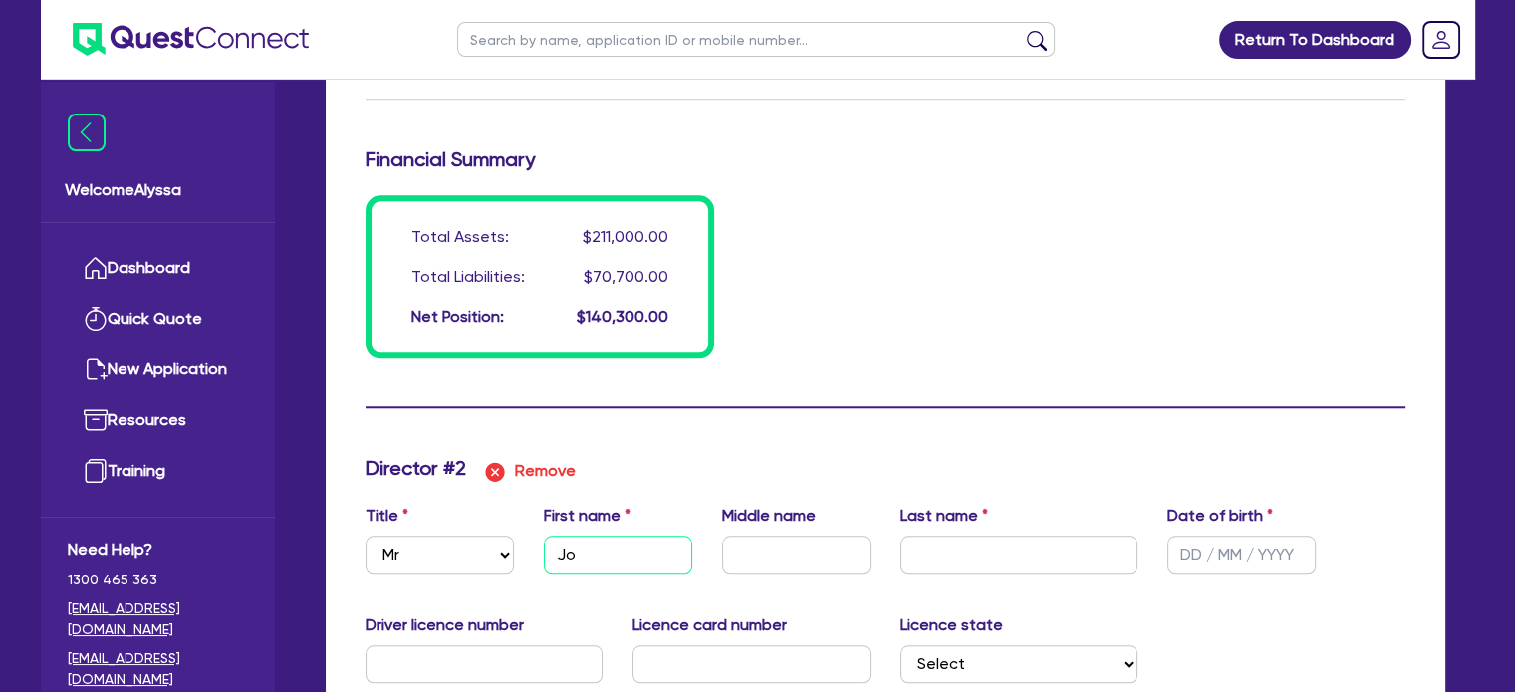
type input "1400"
type input "69300"
type input "1540"
type input "Jos"
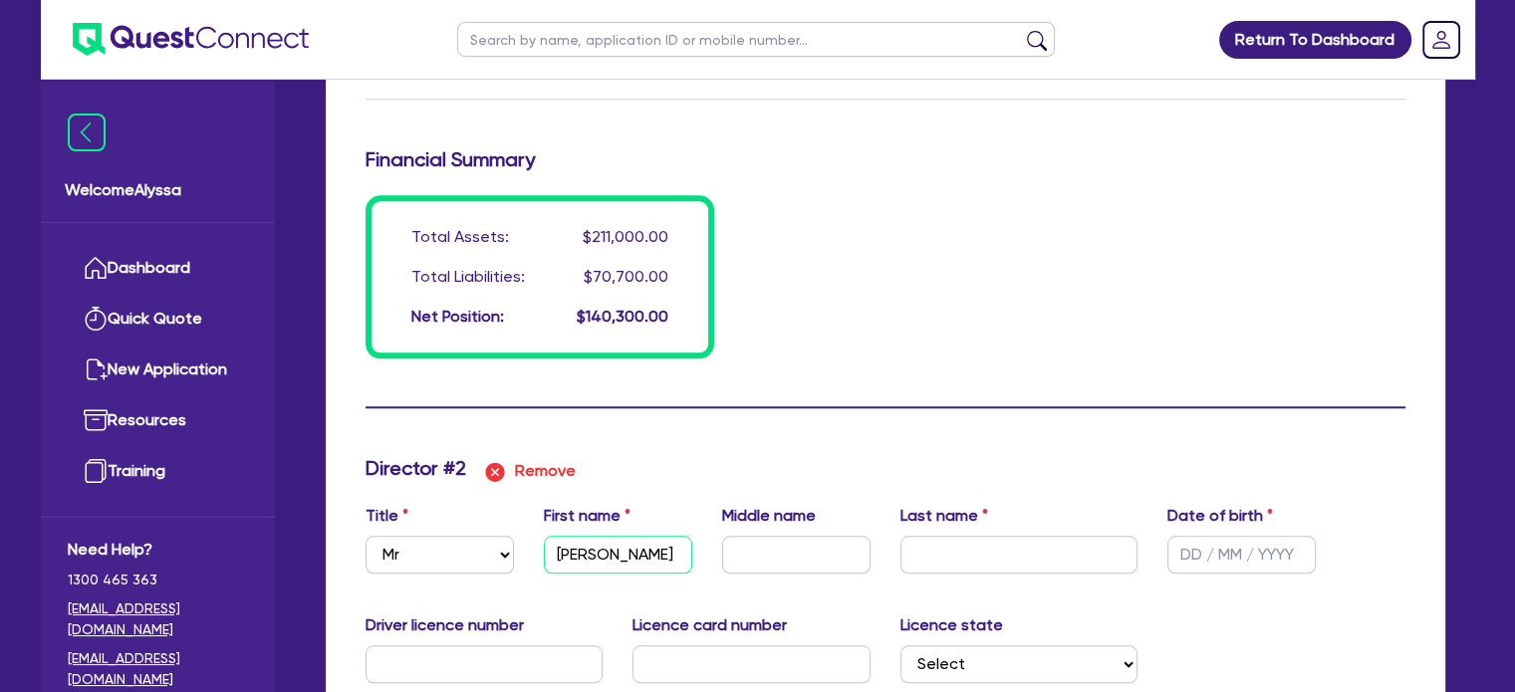
type input "1"
type input "0437007245"
type input "16000"
type input "25000"
type input "30000"
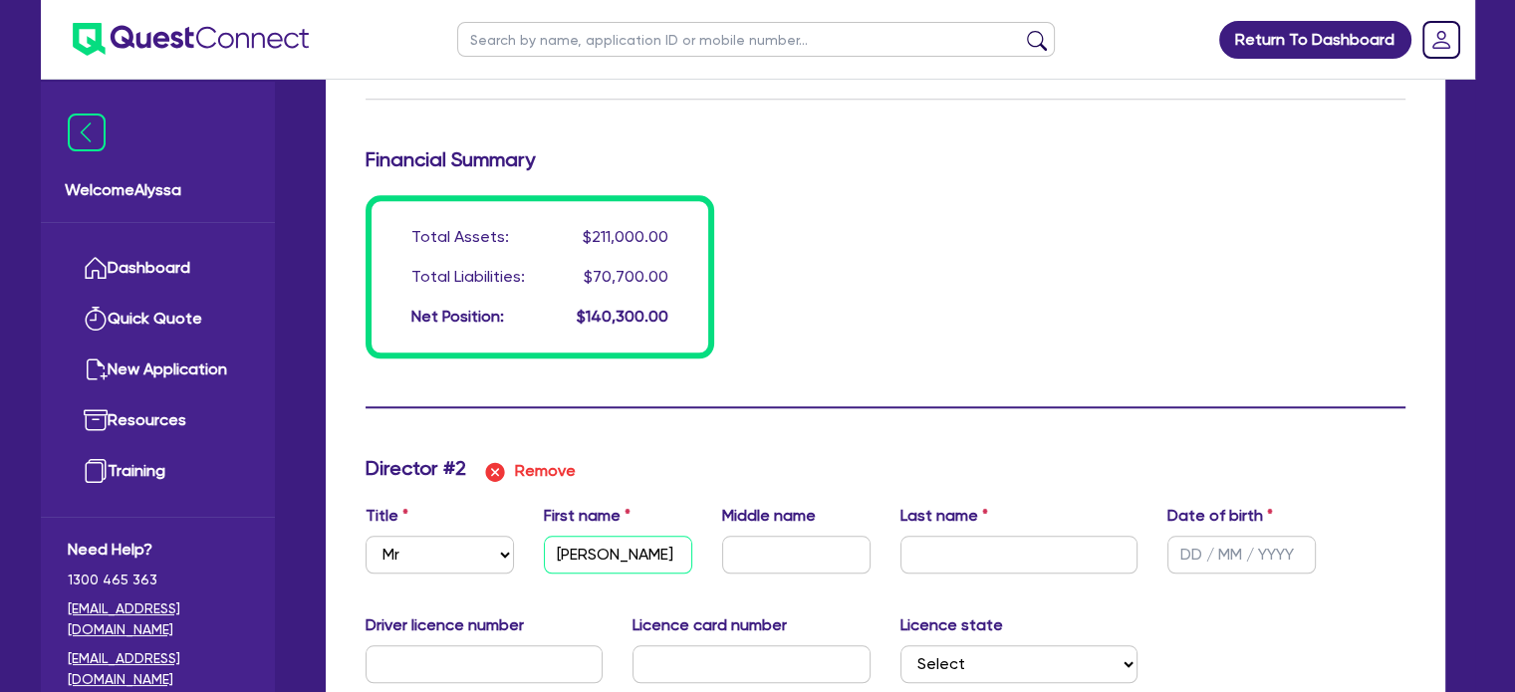
type input "70000"
type input "1400"
type input "69300"
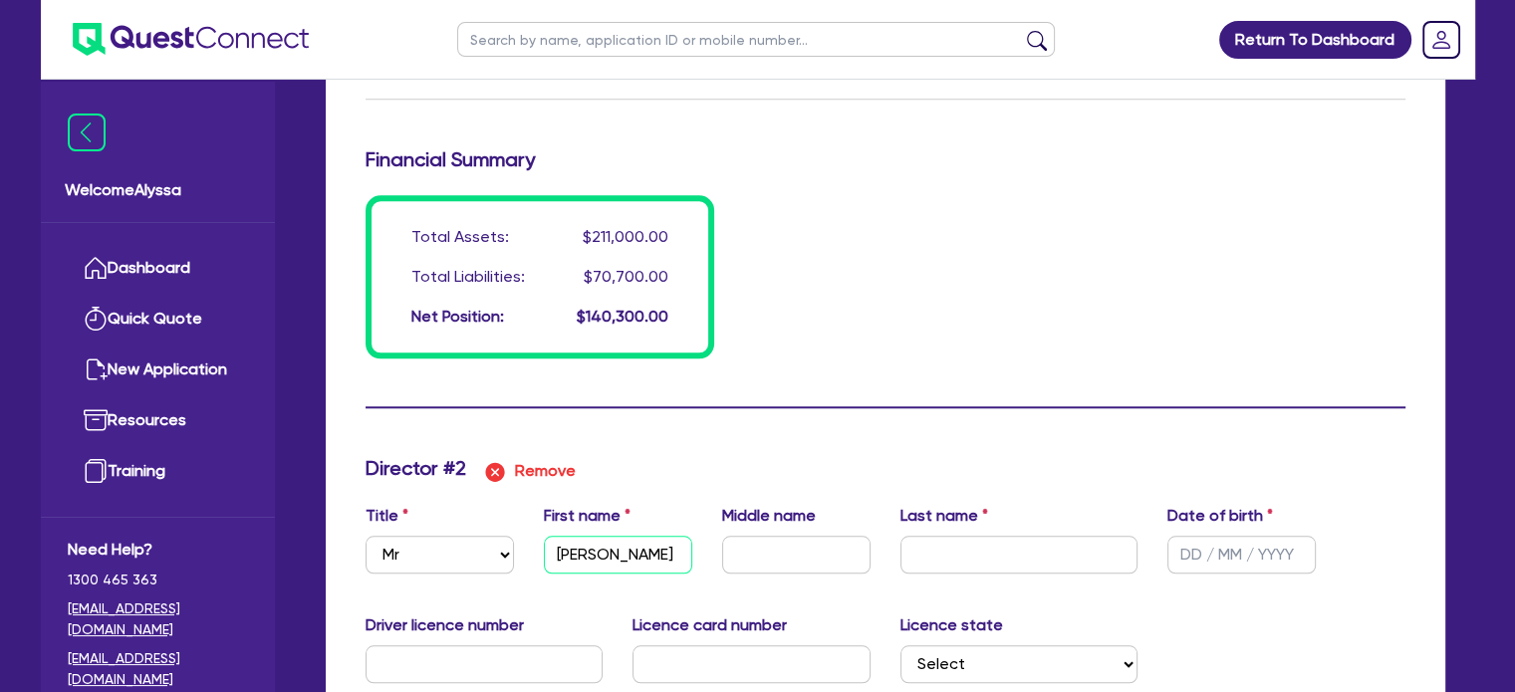
type input "1540"
type input "Josh"
type input "1"
type input "0437007245"
type input "16000"
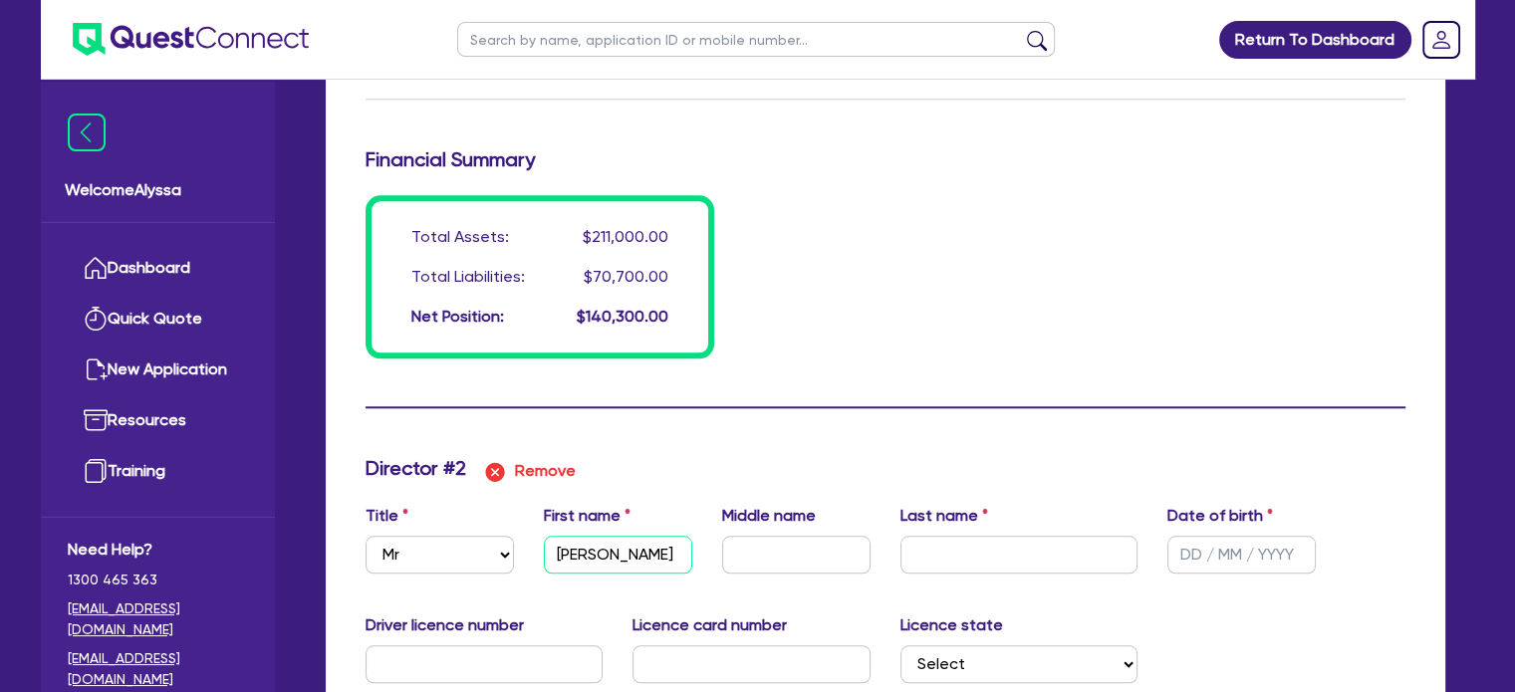
type input "25000"
type input "30000"
type input "70000"
type input "1400"
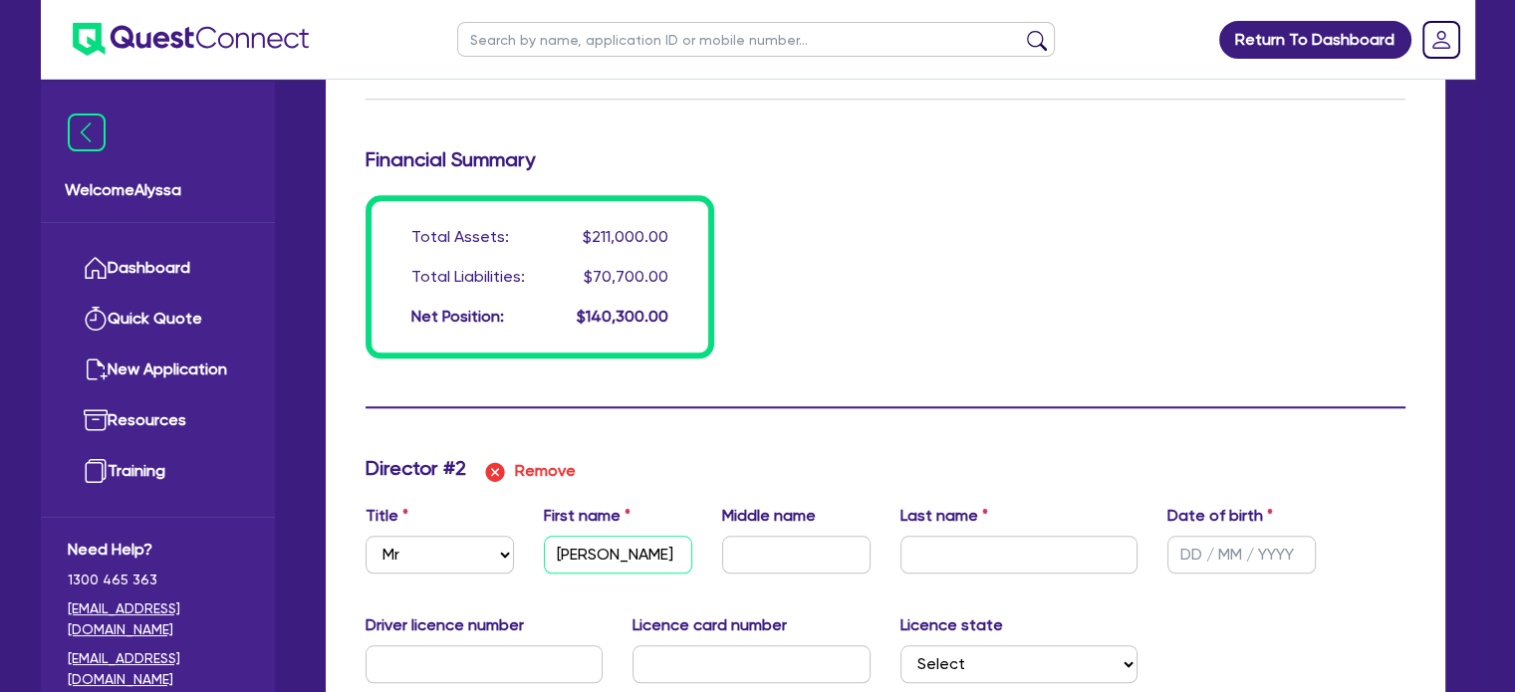
type input "1400"
type input "69300"
type input "1540"
type input "Joshu"
type input "1"
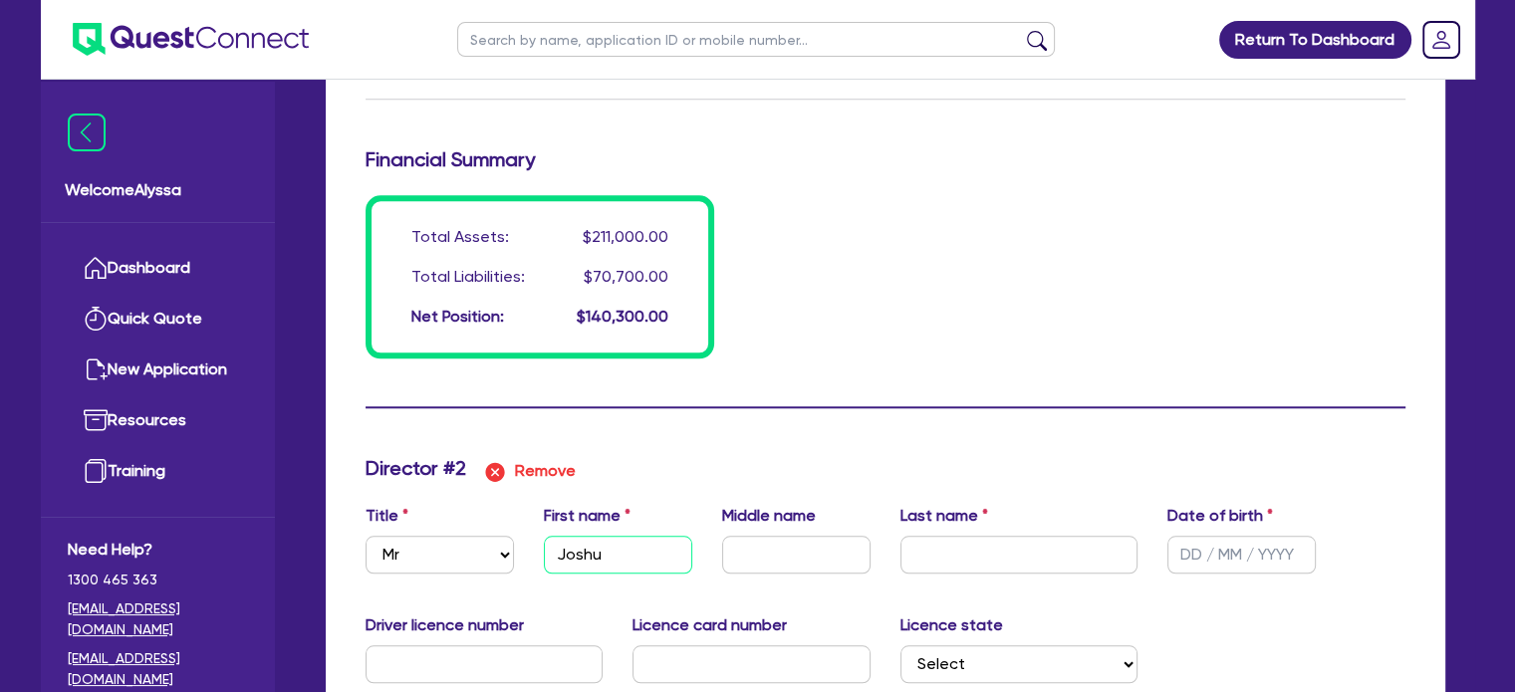
type input "0437007245"
type input "16000"
type input "25000"
type input "30000"
type input "70000"
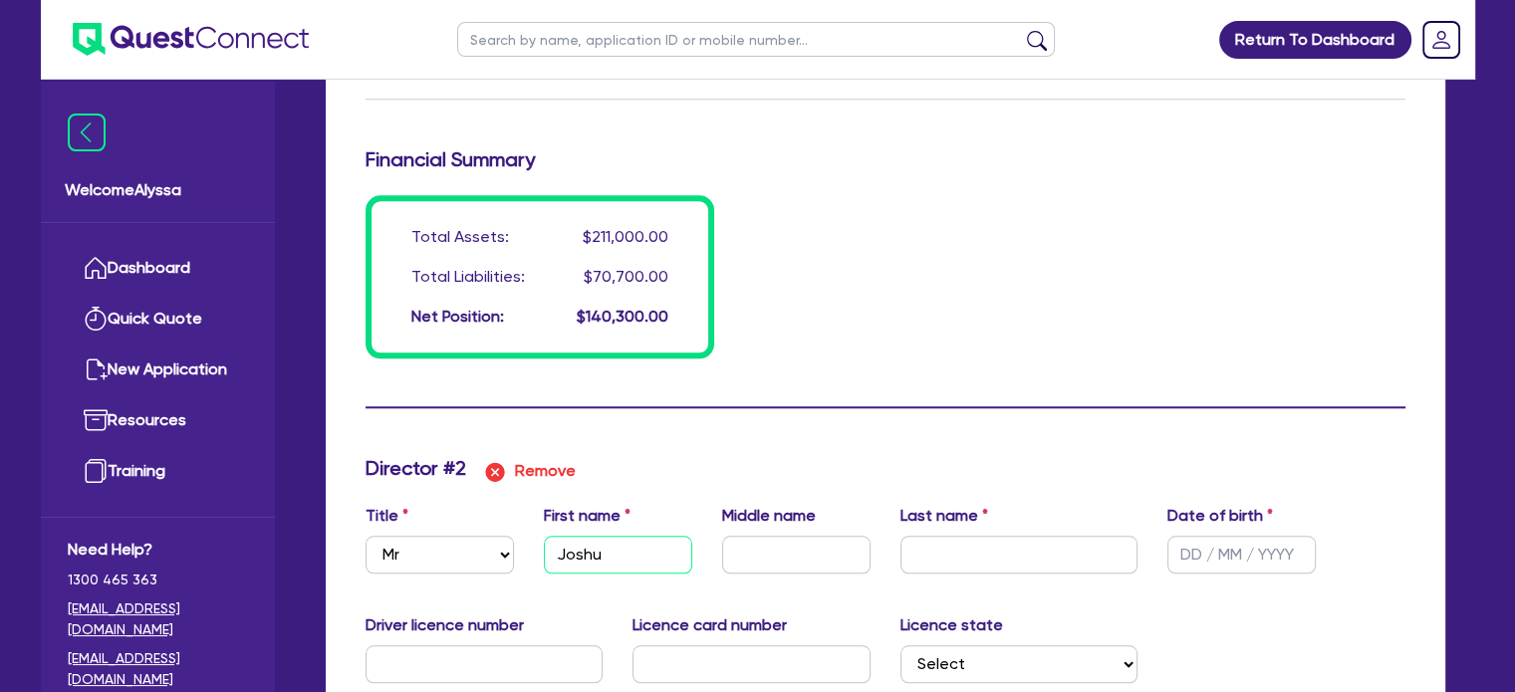
type input "70000"
type input "1400"
type input "69300"
type input "1540"
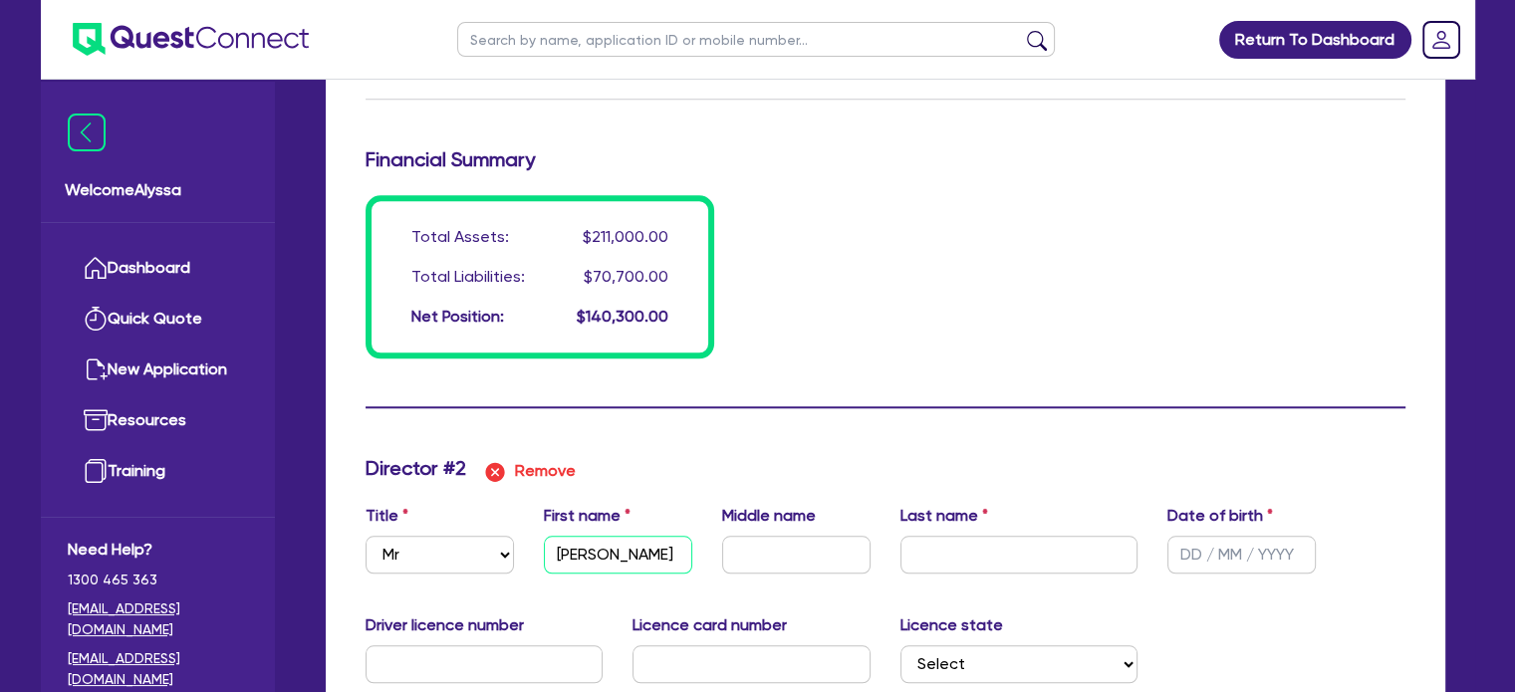
type input "Joshua"
type input "1"
type input "0437007245"
type input "16000"
type input "25000"
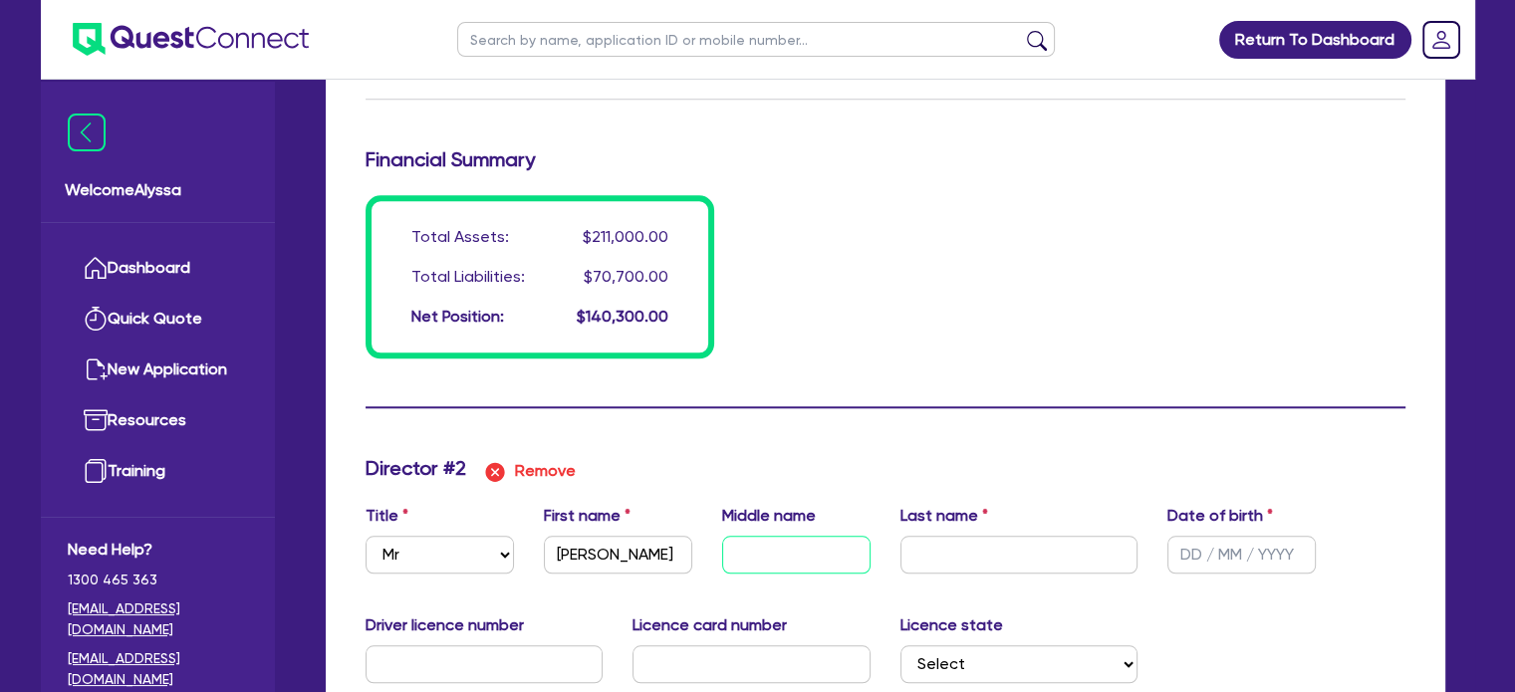
type input "30000"
type input "70000"
type input "1400"
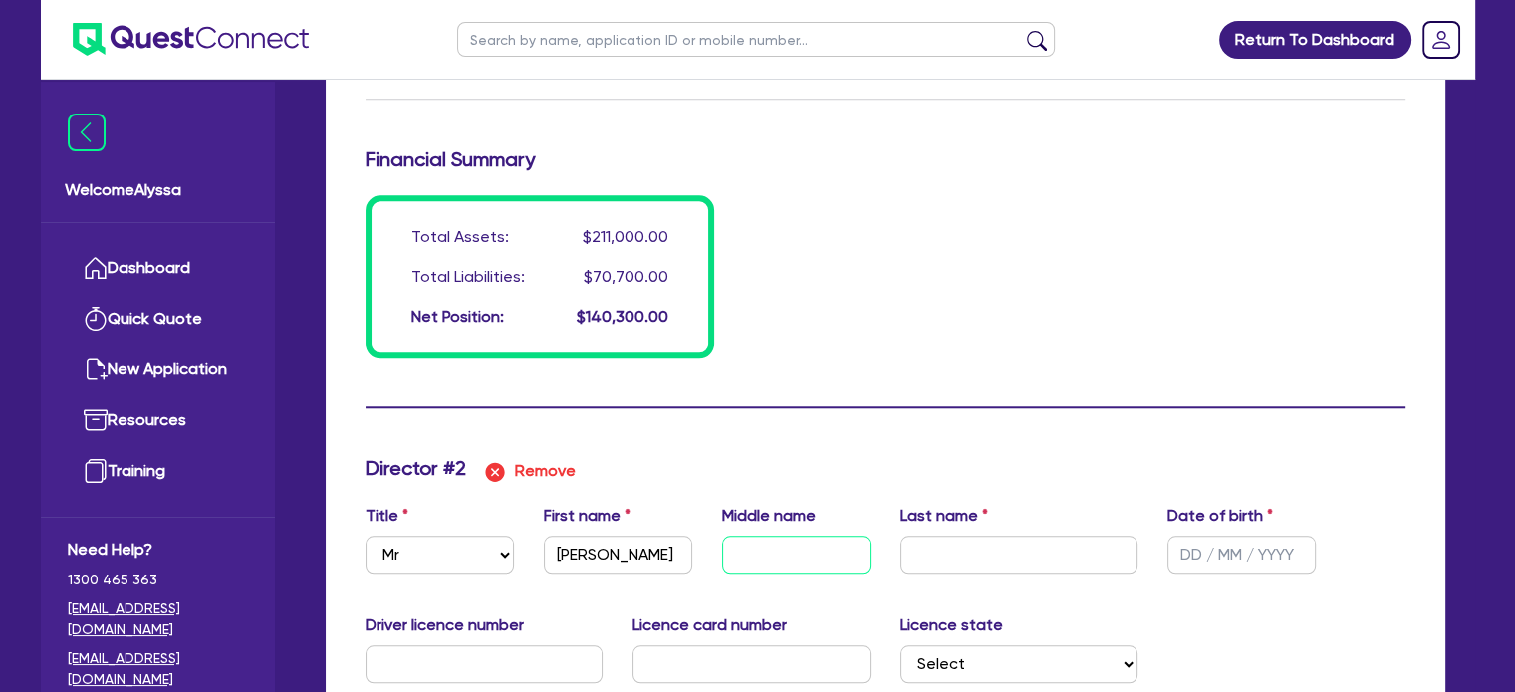
type input "69300"
type input "1540"
type input "M"
type input "1"
type input "0437007245"
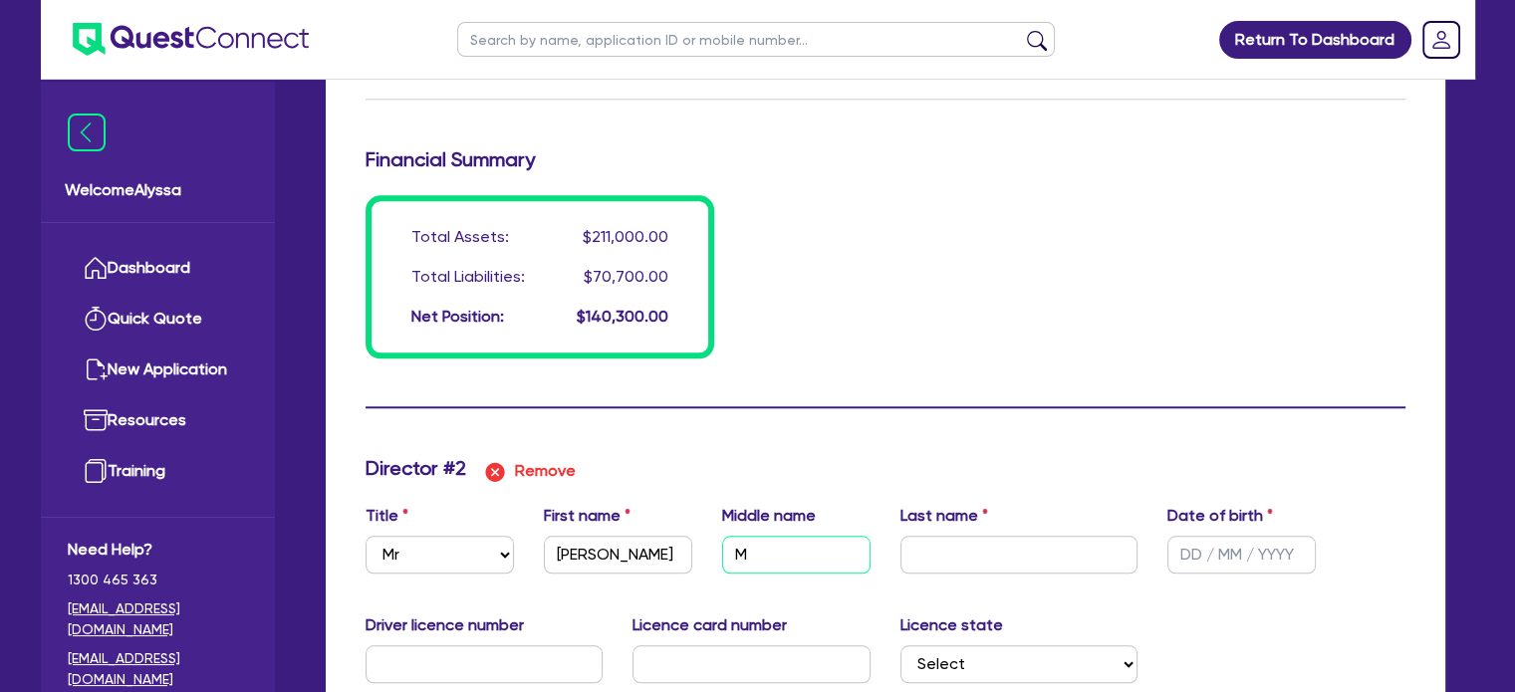
type input "16000"
type input "25000"
type input "30000"
type input "70000"
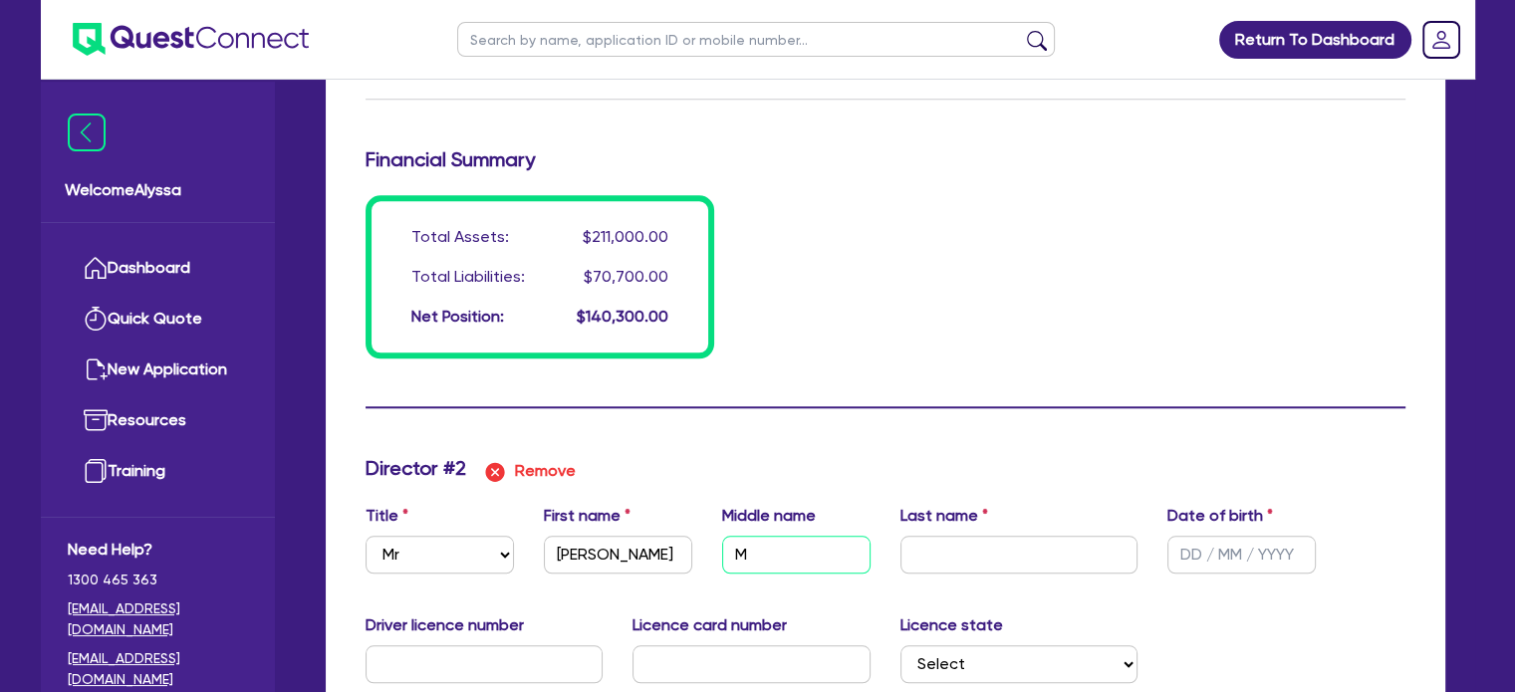
type input "1400"
type input "69300"
type input "1540"
type input "Mi"
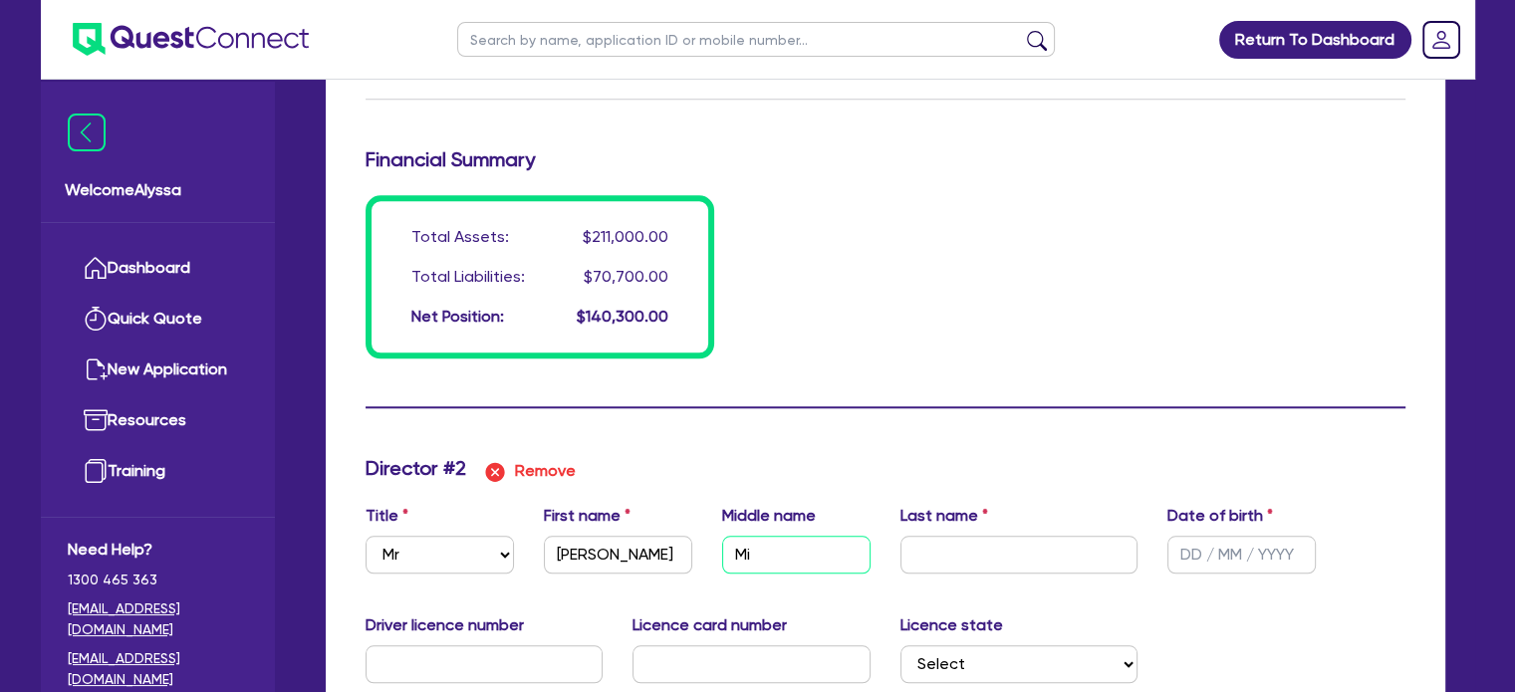
type input "1"
type input "0437007245"
type input "16000"
type input "25000"
type input "30000"
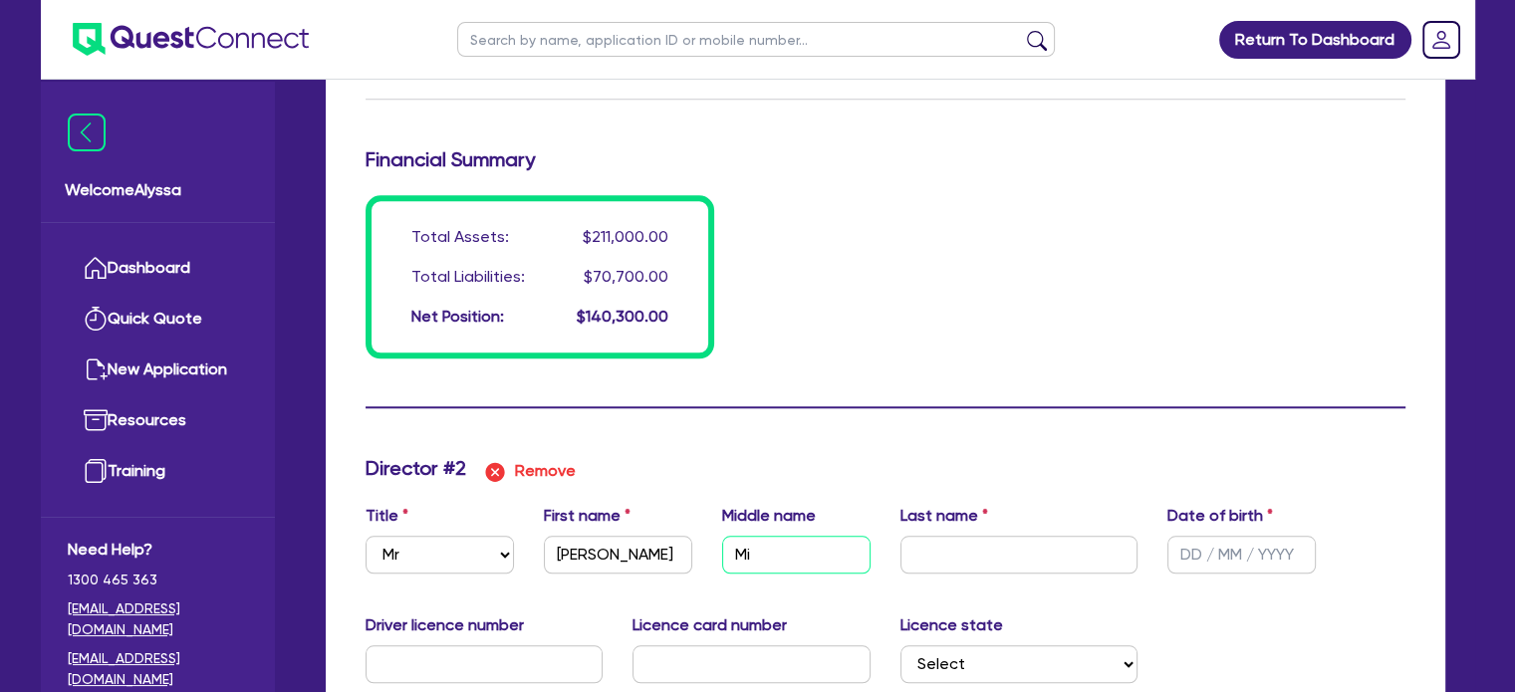
type input "70000"
type input "1400"
type input "69300"
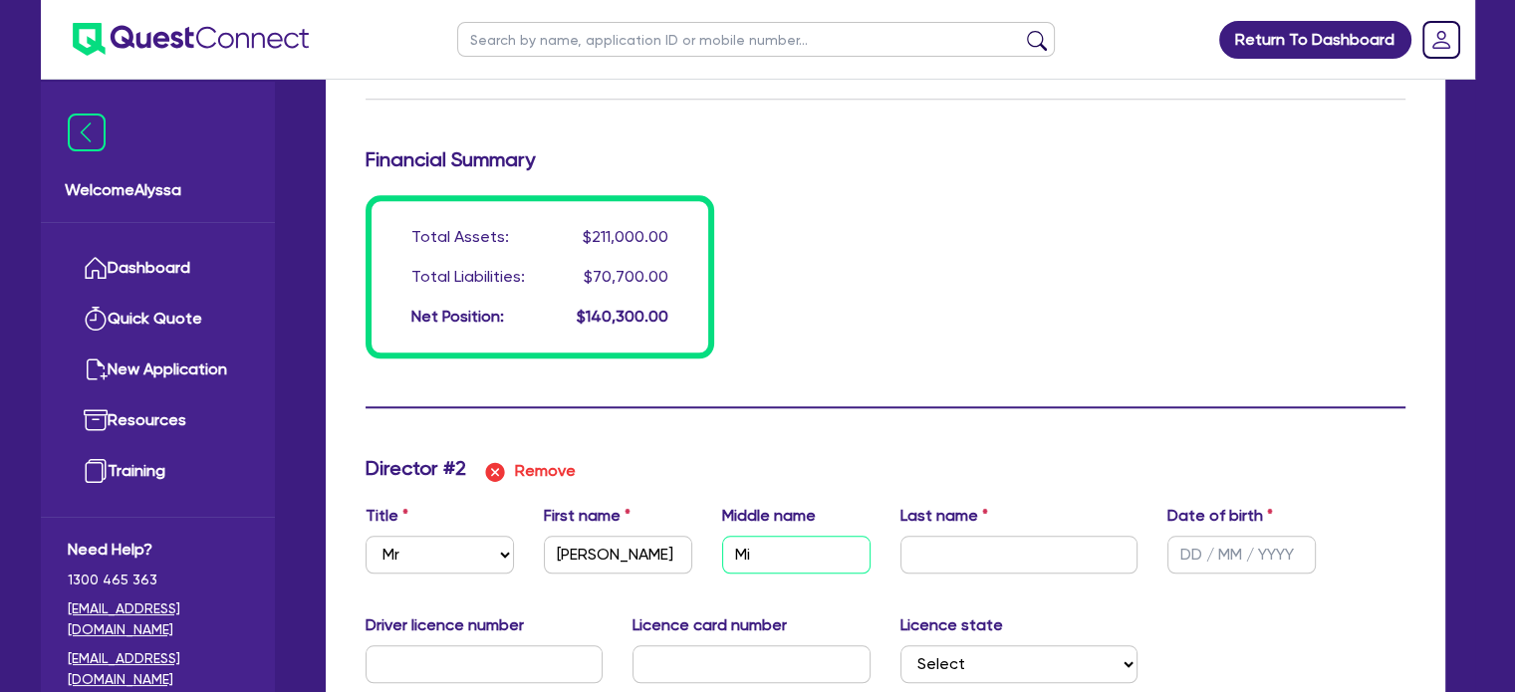
type input "1540"
type input "Mic"
type input "1"
type input "0437007245"
type input "16000"
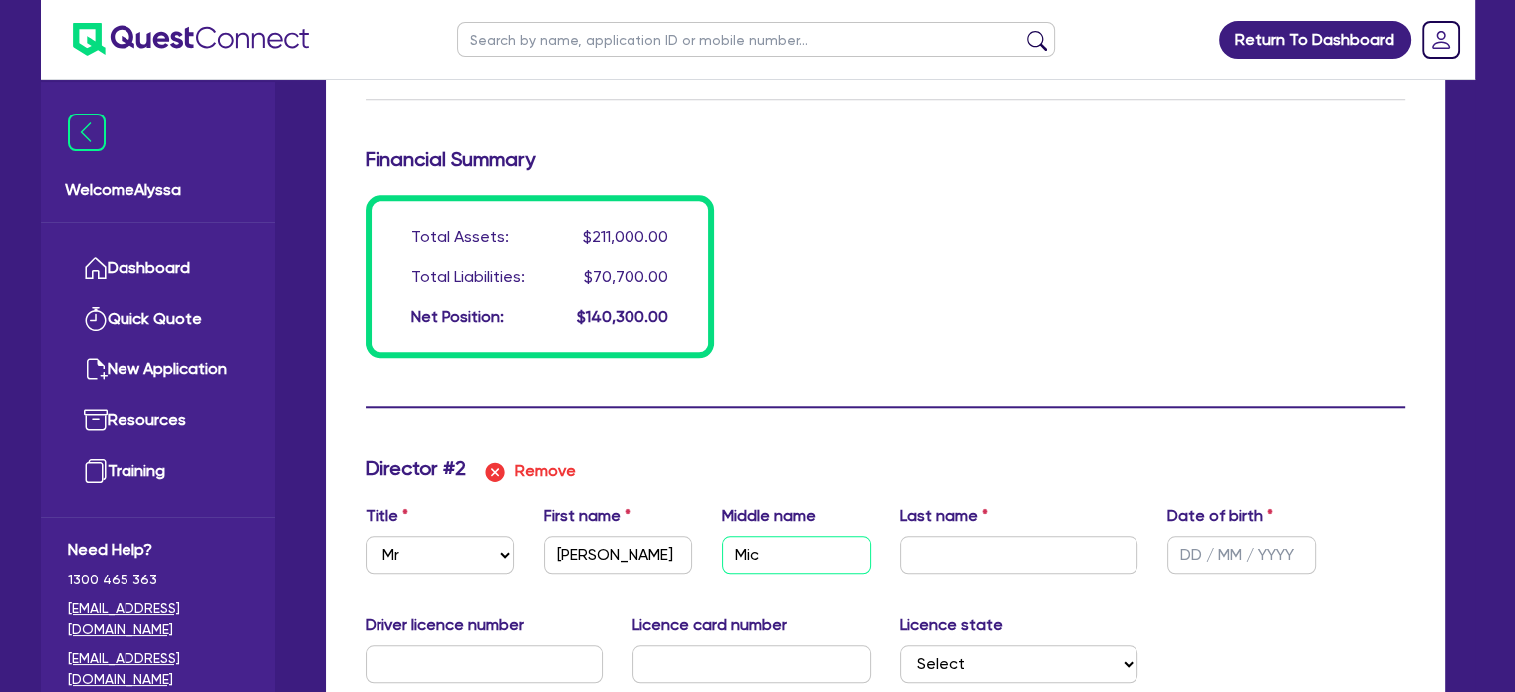
type input "25000"
type input "30000"
type input "70000"
type input "1400"
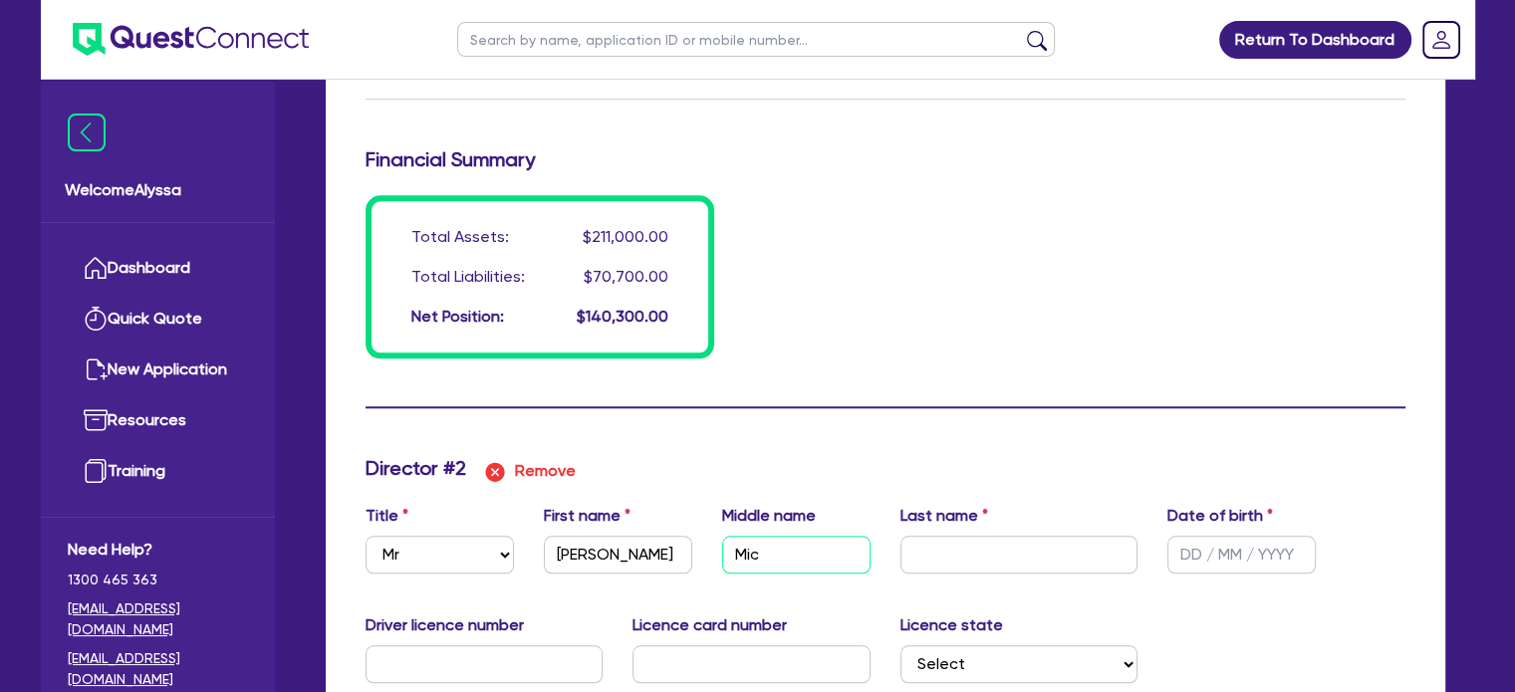
type input "1400"
type input "69300"
type input "1540"
type input "Mich"
type input "1"
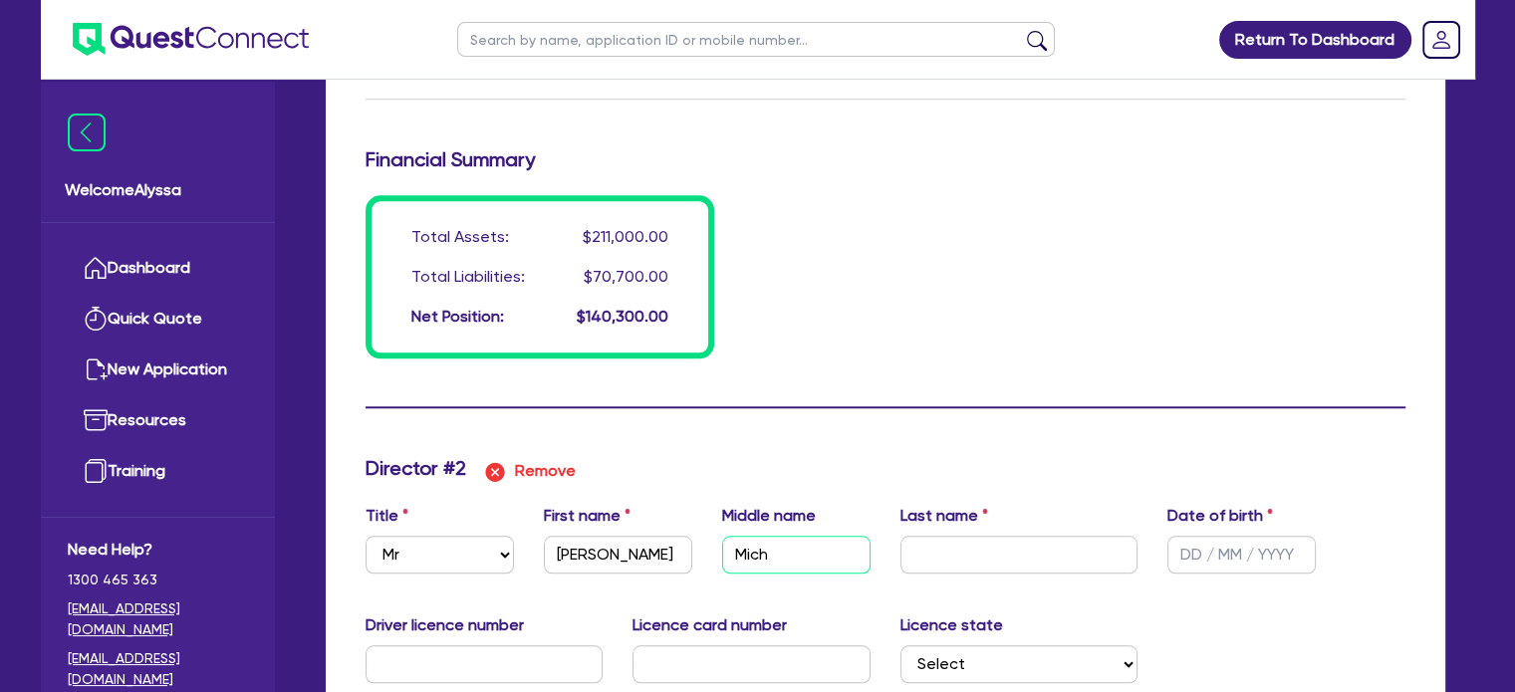
type input "0437007245"
type input "16000"
type input "25000"
type input "30000"
type input "70000"
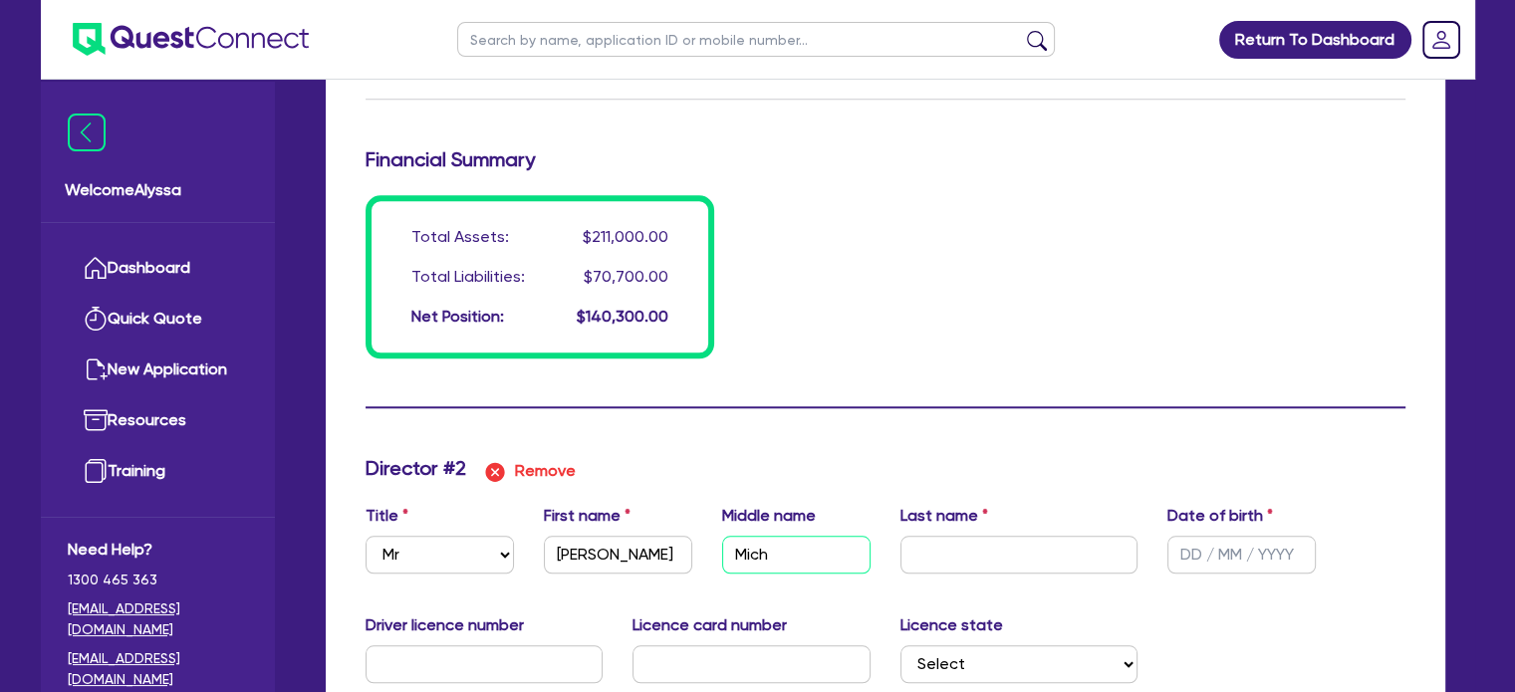
type input "70000"
type input "1400"
type input "69300"
type input "1540"
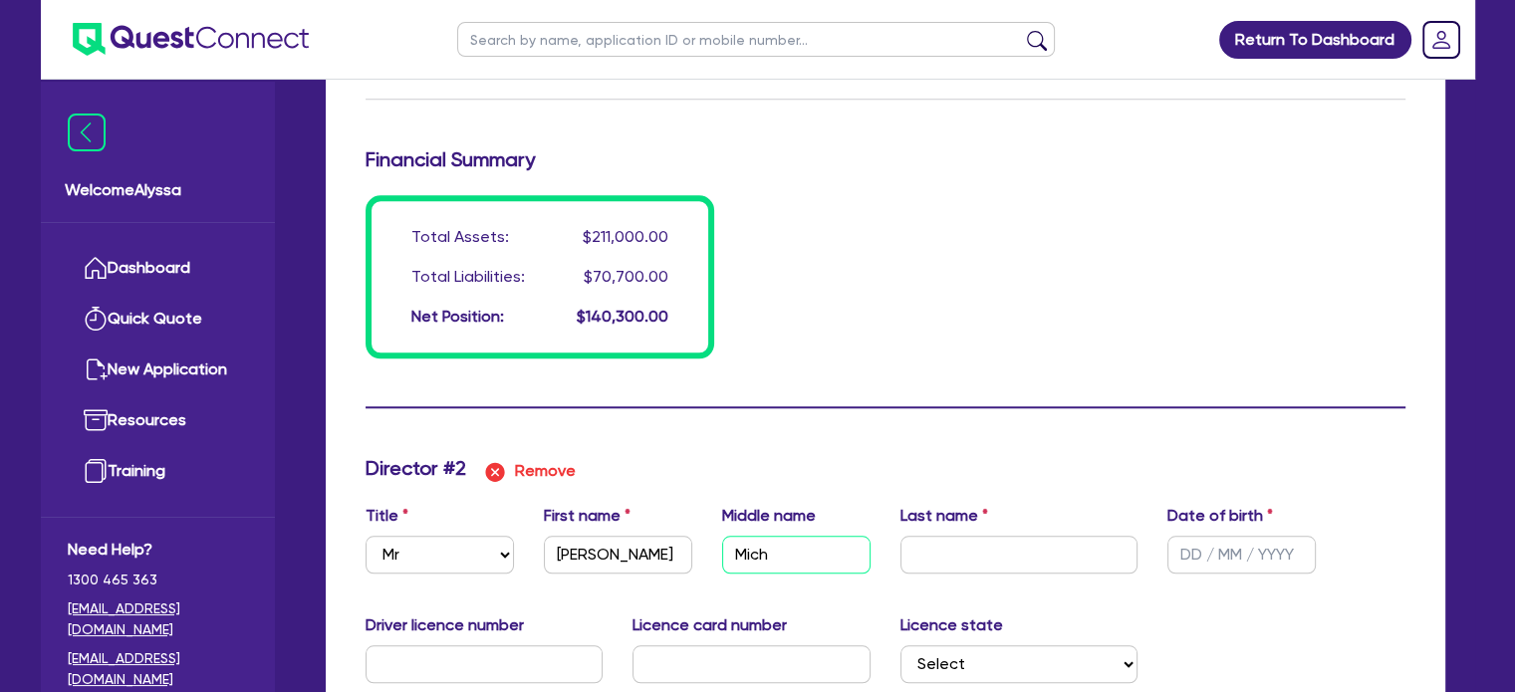
type input "Micha"
type input "1"
type input "0437007245"
type input "16000"
type input "25000"
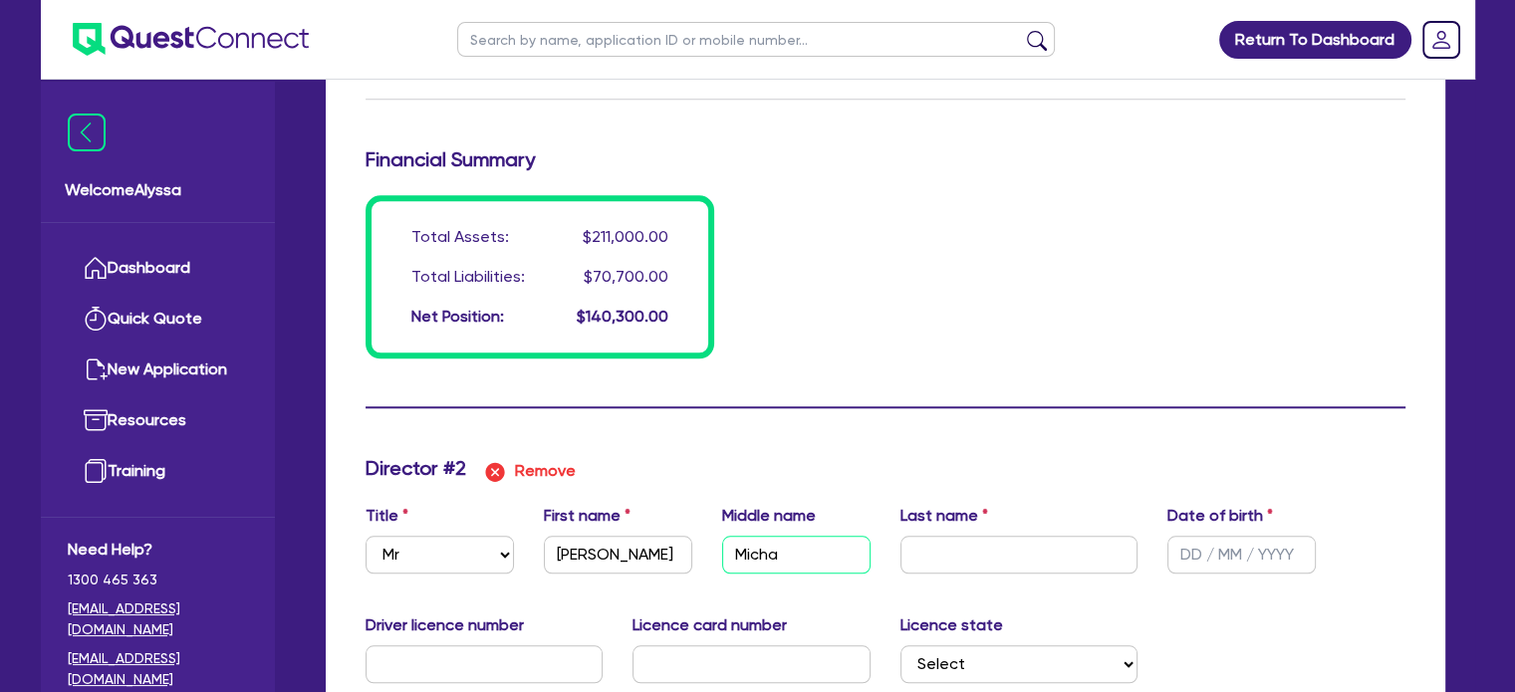
type input "30000"
type input "70000"
type input "1400"
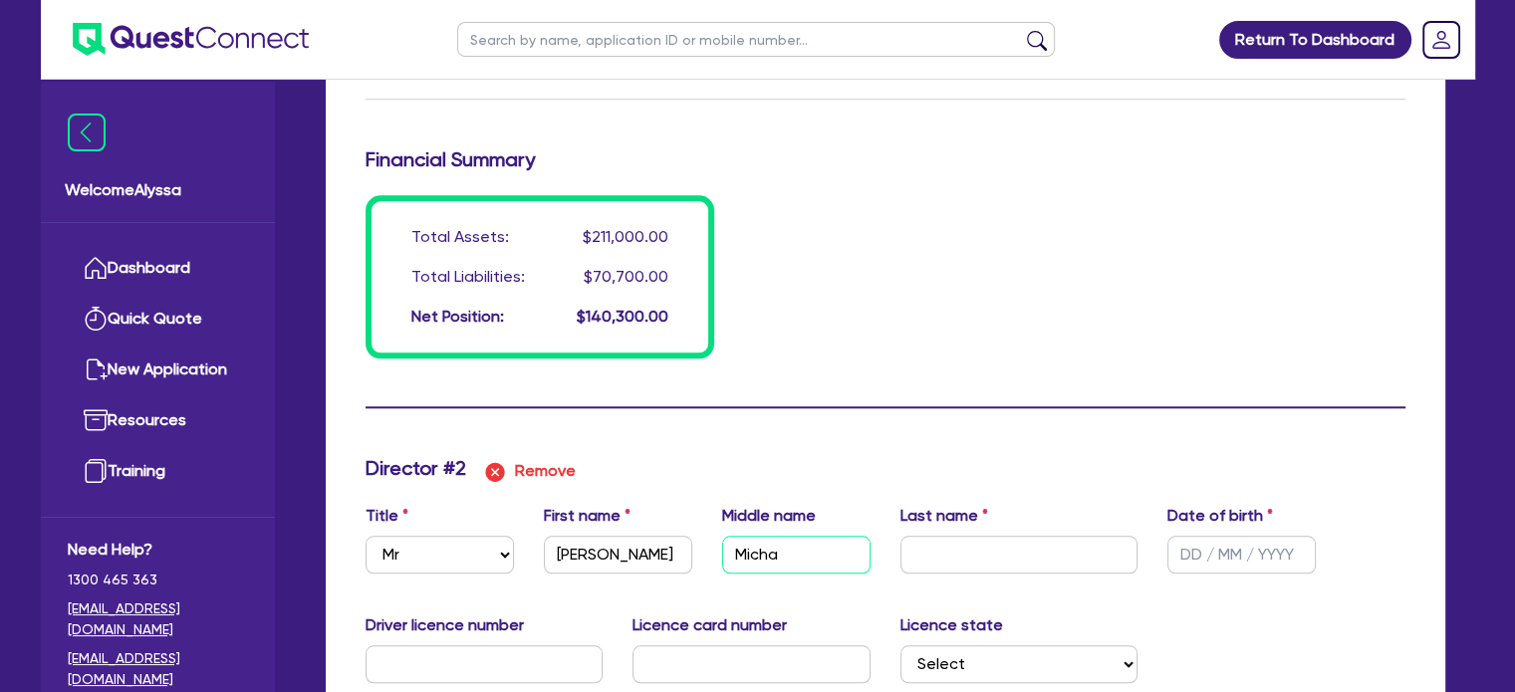
type input "69300"
type input "1540"
click at [1191, 547] on input "text" at bounding box center [1241, 555] width 148 height 38
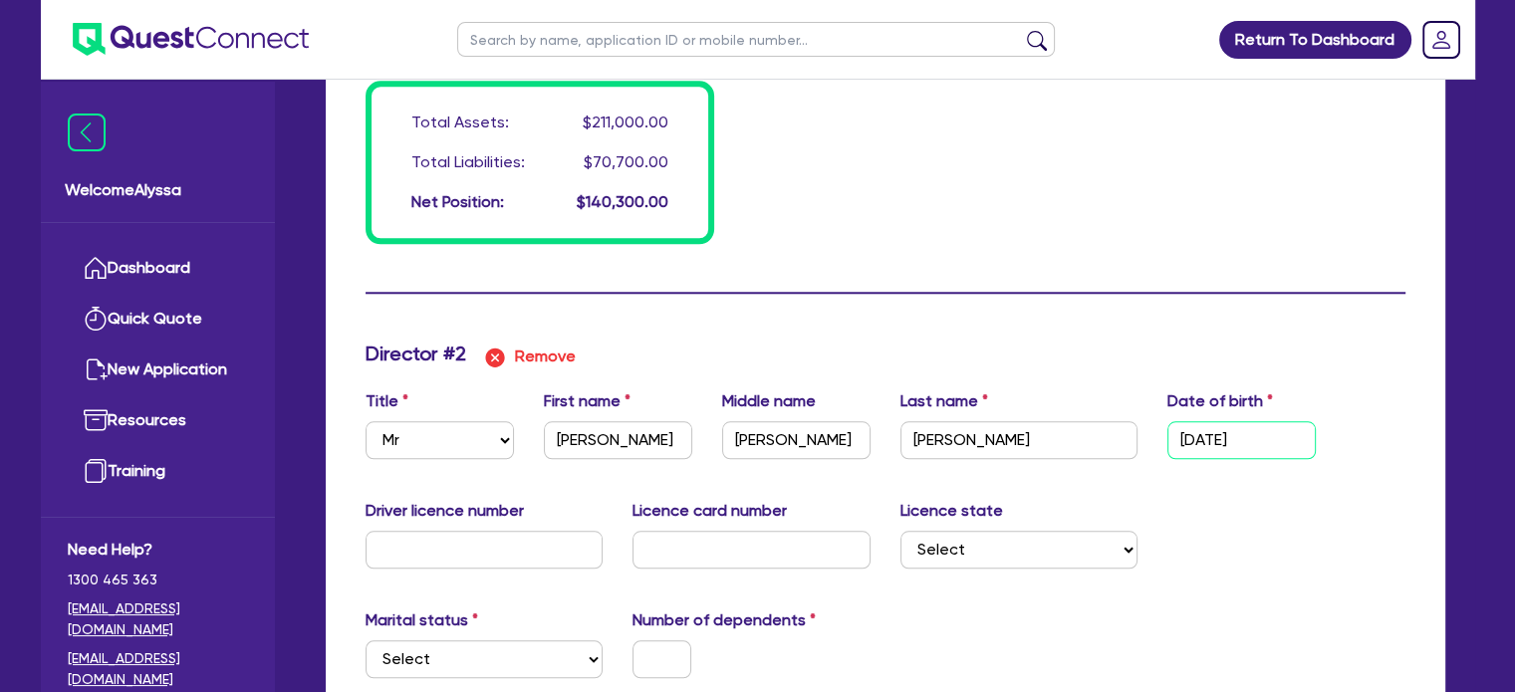
scroll to position [1880, 0]
click at [533, 538] on input "text" at bounding box center [485, 549] width 238 height 38
click at [1003, 550] on select "Select NSW VIC QLD TAS ACT SA NT WA" at bounding box center [1019, 549] width 238 height 38
click at [900, 530] on select "Select NSW VIC QLD TAS ACT SA NT WA" at bounding box center [1019, 549] width 238 height 38
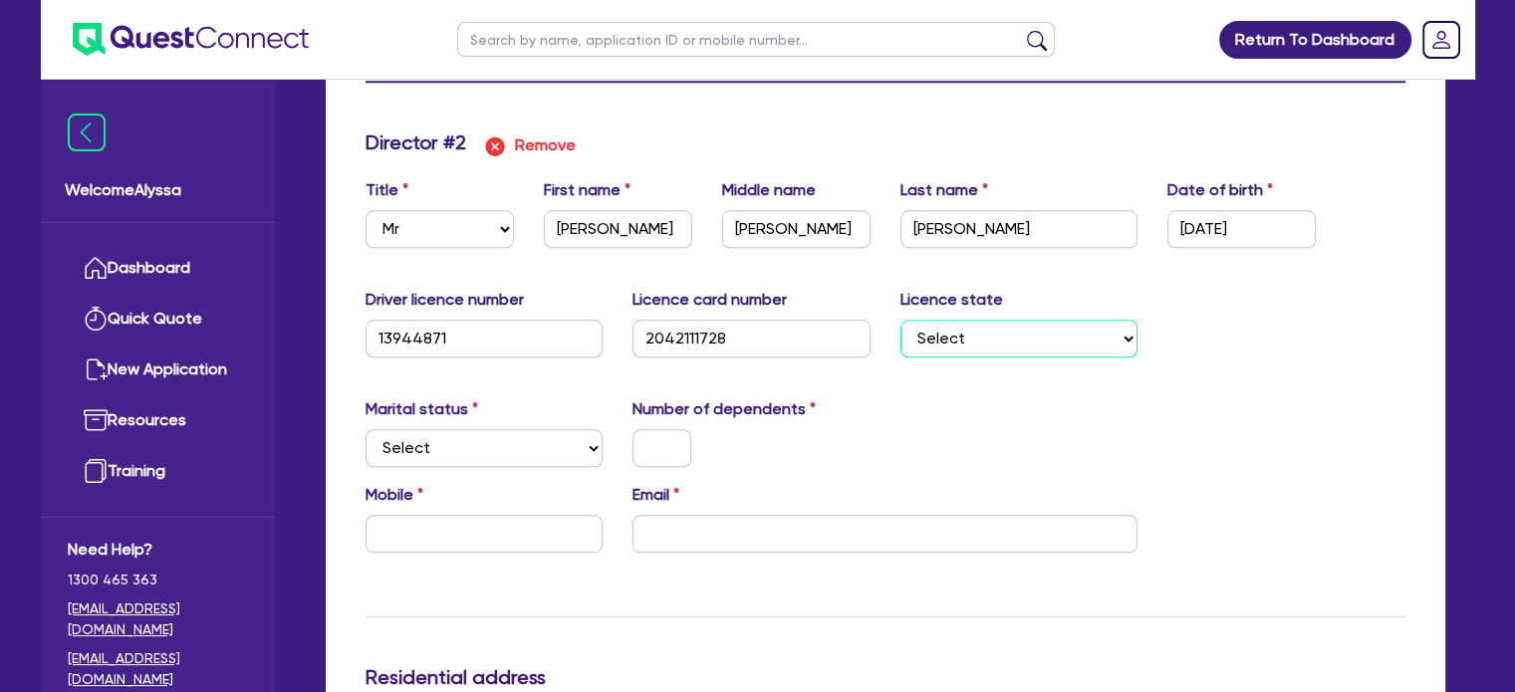
scroll to position [2090, 0]
click at [426, 454] on select "Select Single Married De Facto / Partner" at bounding box center [485, 449] width 238 height 38
click at [366, 430] on select "Select Single Married De Facto / Partner" at bounding box center [485, 449] width 238 height 38
click at [658, 445] on input "text" at bounding box center [661, 449] width 59 height 38
click at [442, 534] on input "text" at bounding box center [485, 535] width 238 height 38
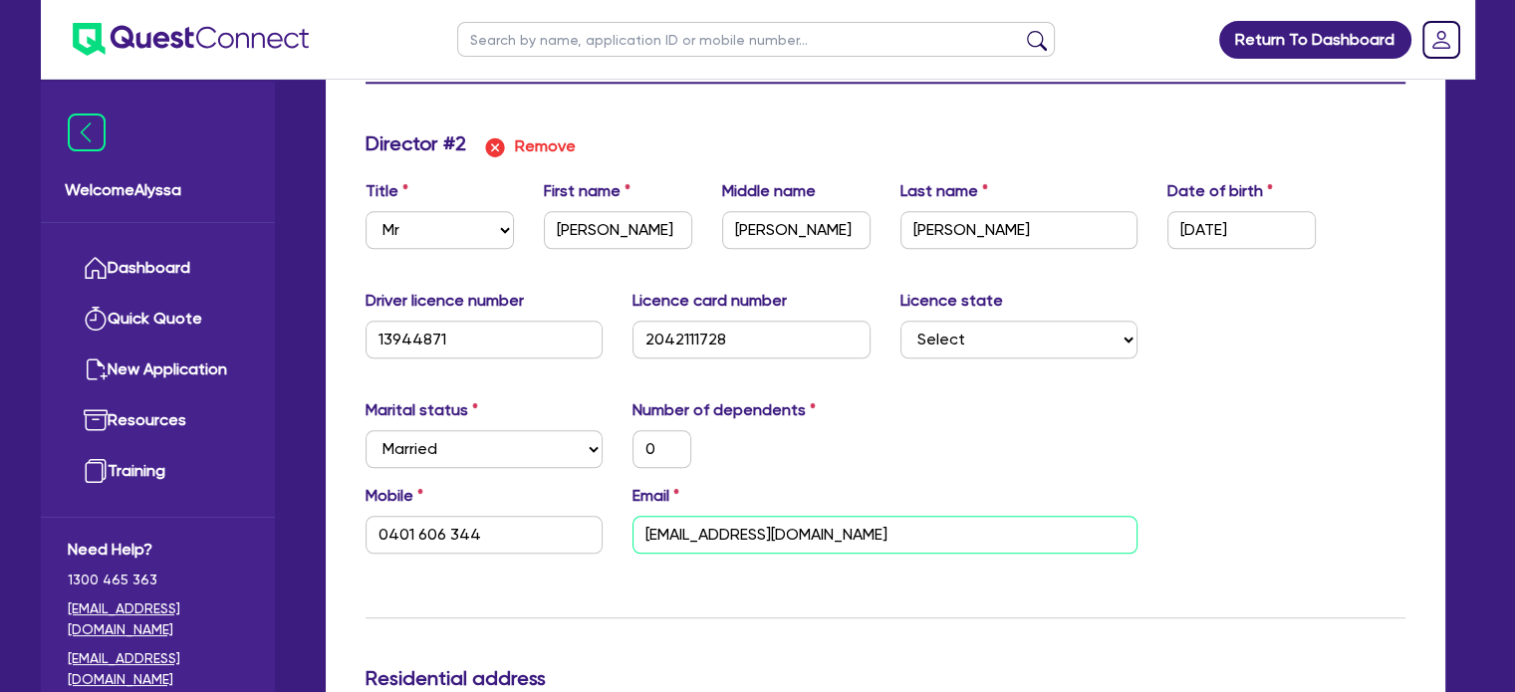
drag, startPoint x: 908, startPoint y: 538, endPoint x: 621, endPoint y: 525, distance: 287.1
click at [621, 525] on div "Email joshcanellis@hotmail.com" at bounding box center [885, 519] width 535 height 70
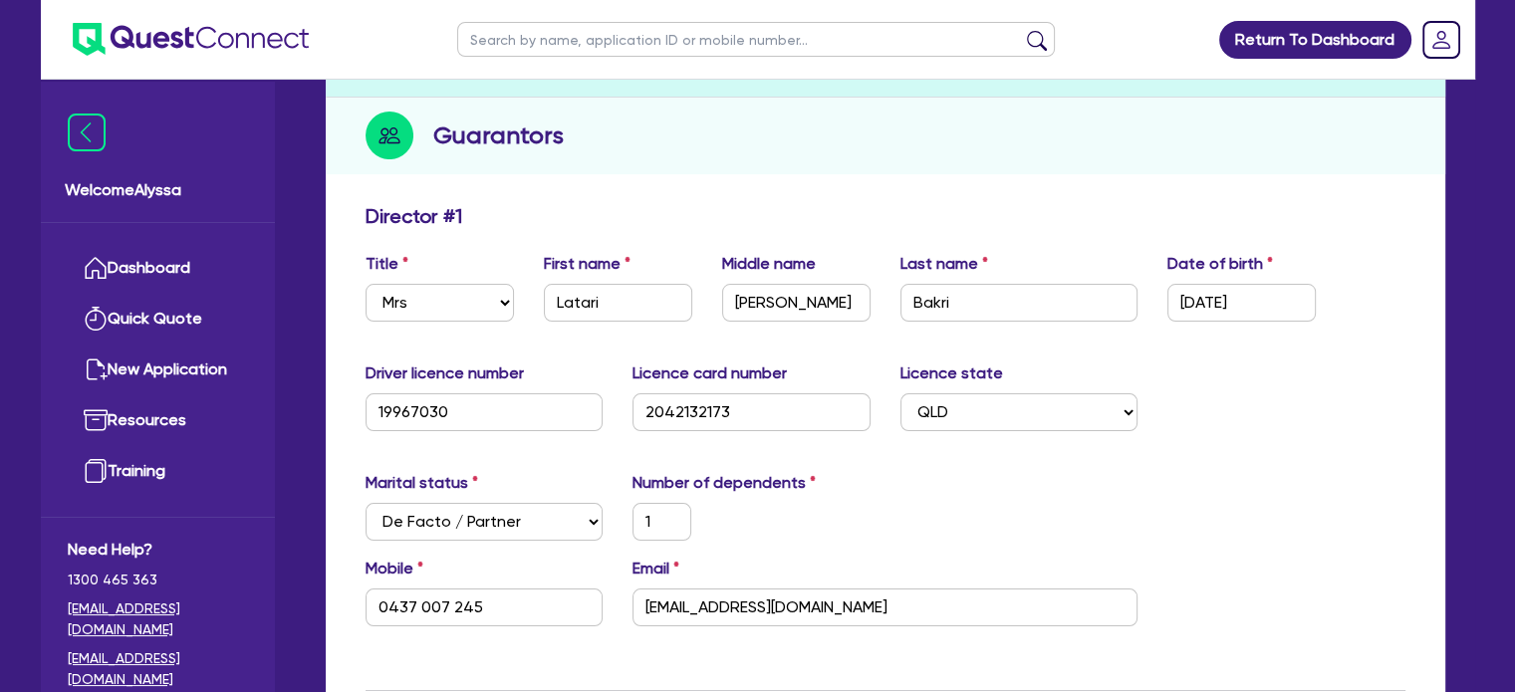
scroll to position [0, 0]
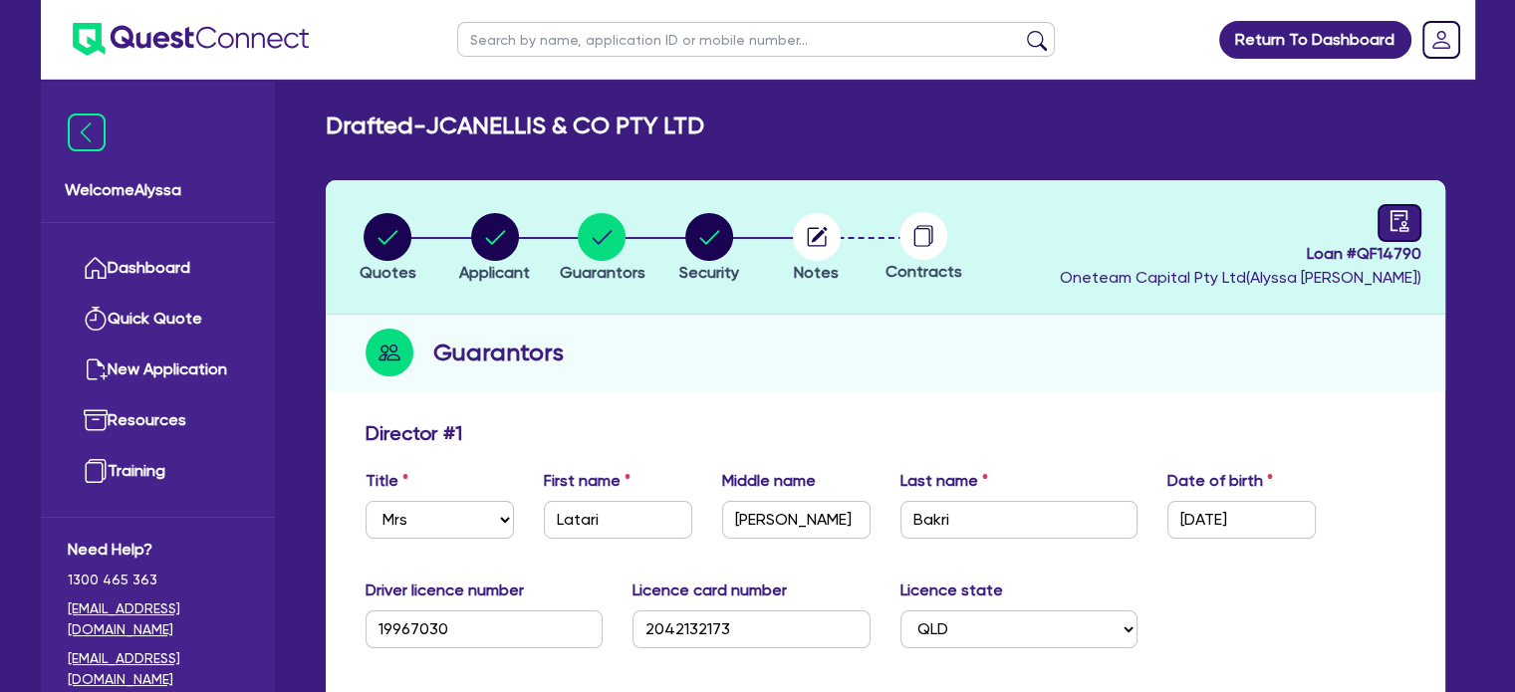
click at [1385, 223] on link at bounding box center [1399, 223] width 44 height 38
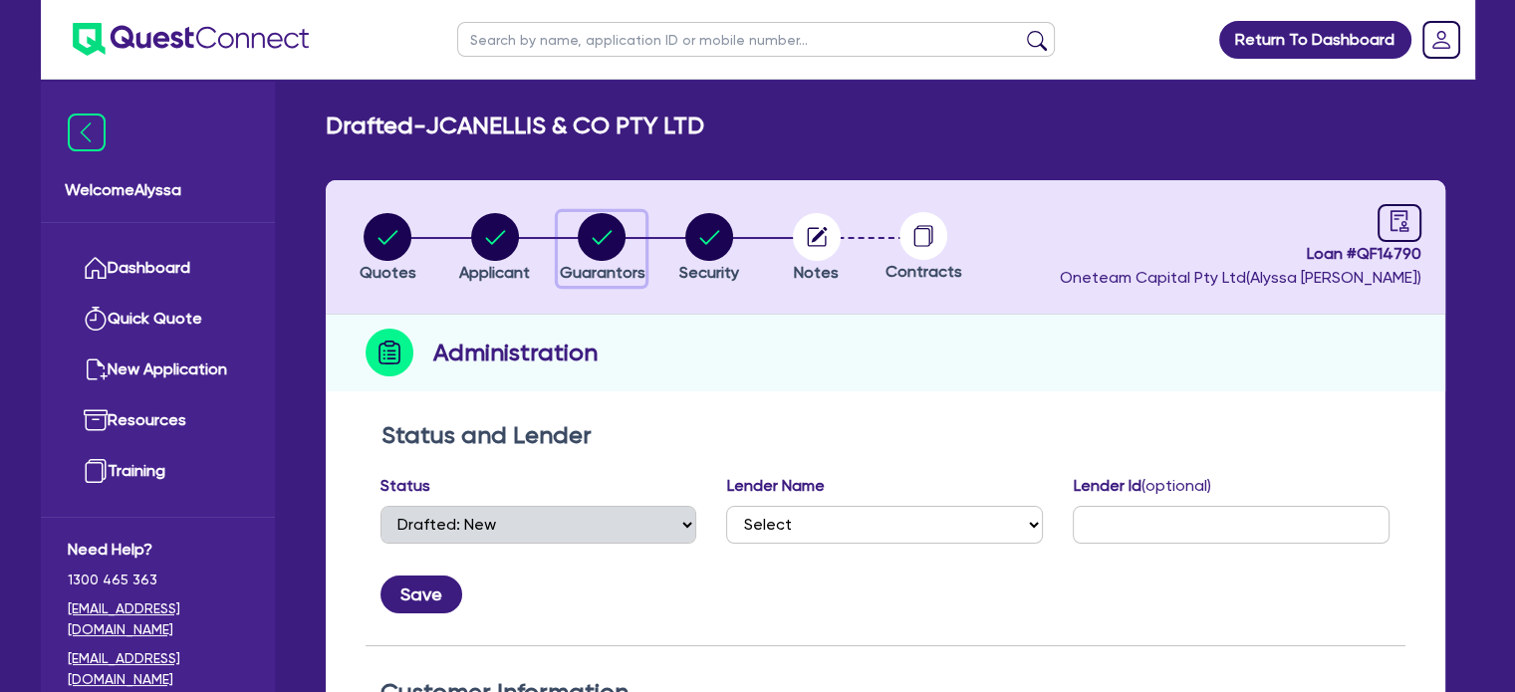
click at [604, 232] on circle "button" at bounding box center [602, 237] width 48 height 48
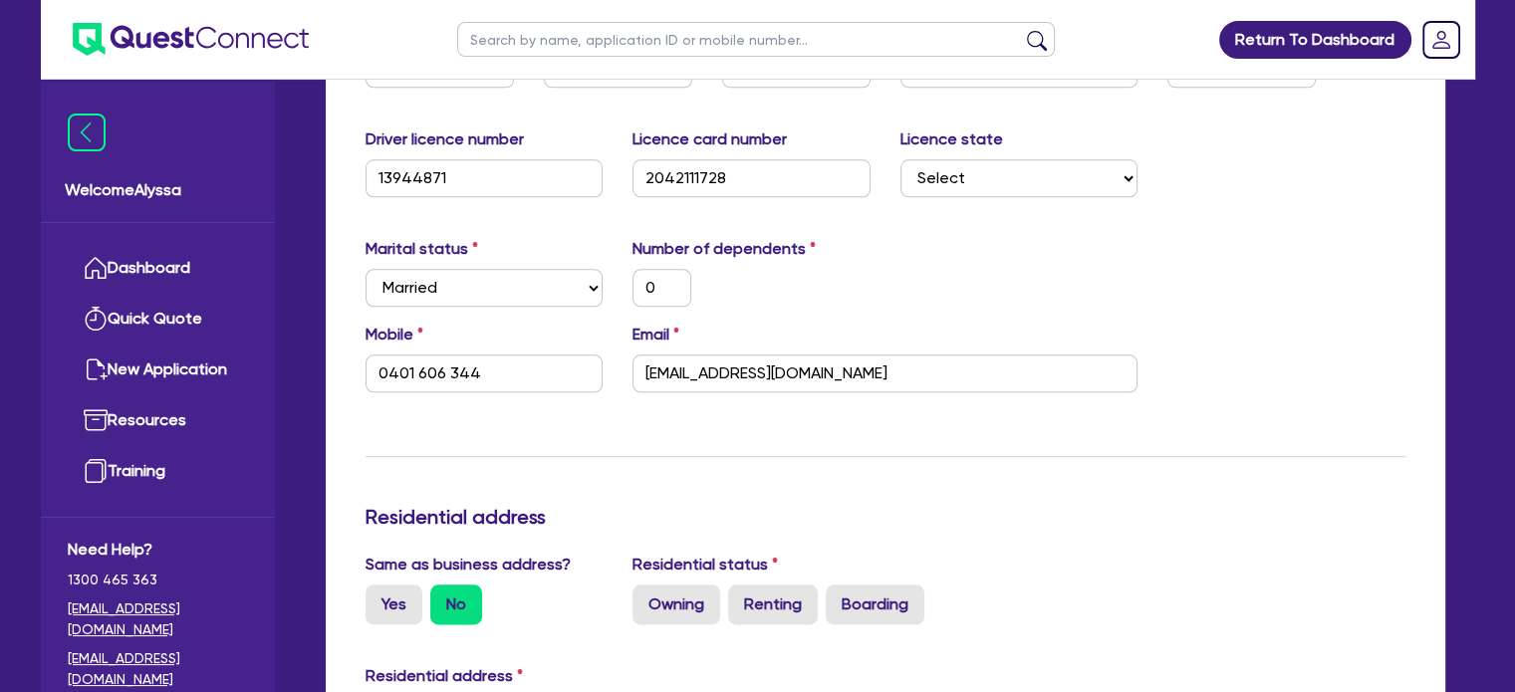
scroll to position [2497, 0]
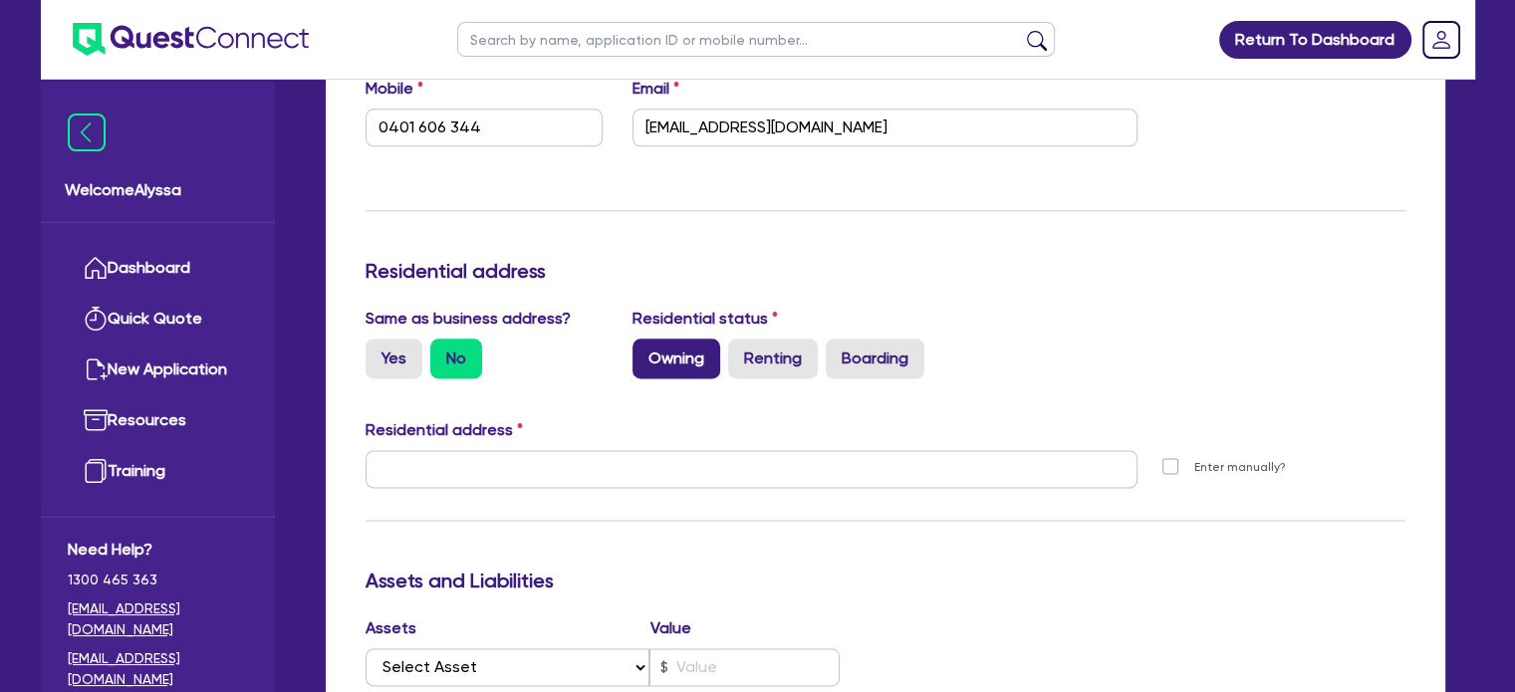
click at [681, 370] on label "Owning" at bounding box center [676, 359] width 88 height 40
click at [645, 352] on input "Owning" at bounding box center [638, 345] width 13 height 13
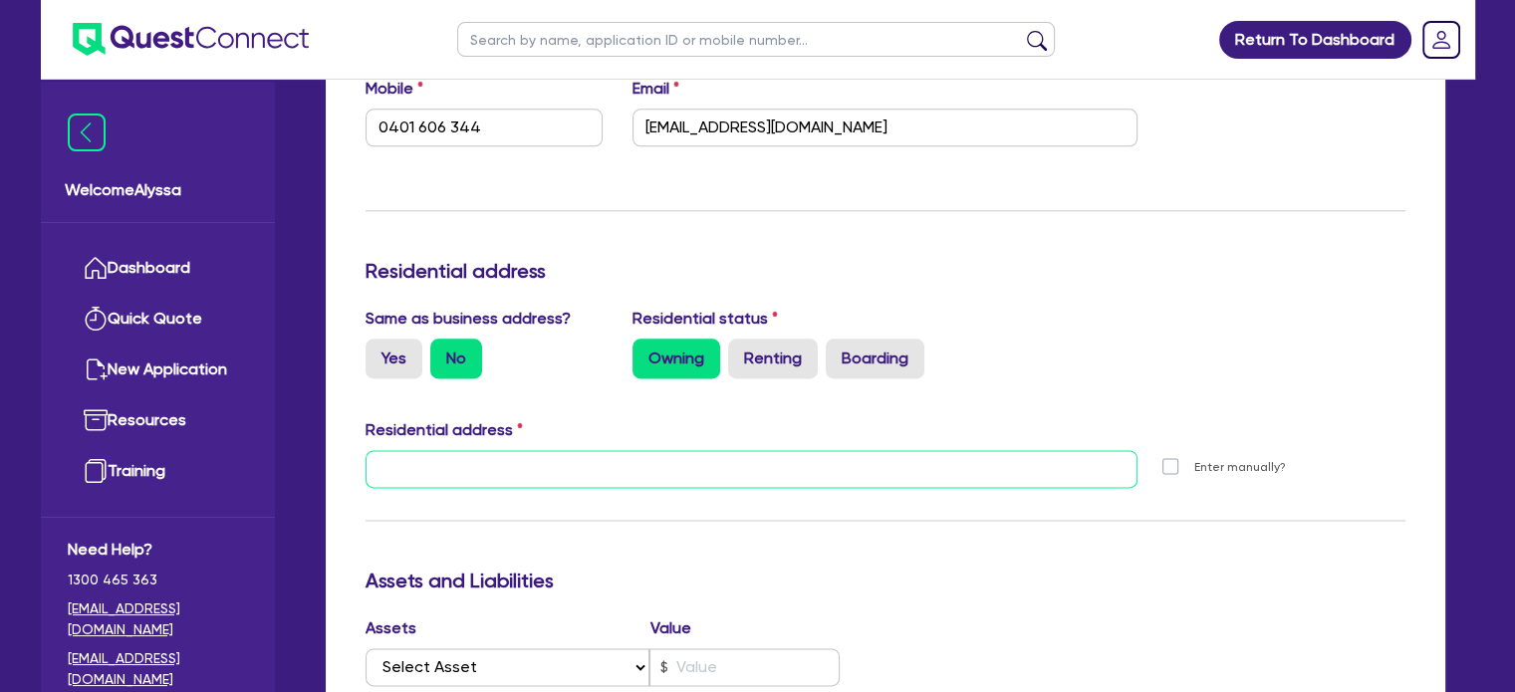
click at [451, 461] on input "text" at bounding box center [752, 469] width 773 height 38
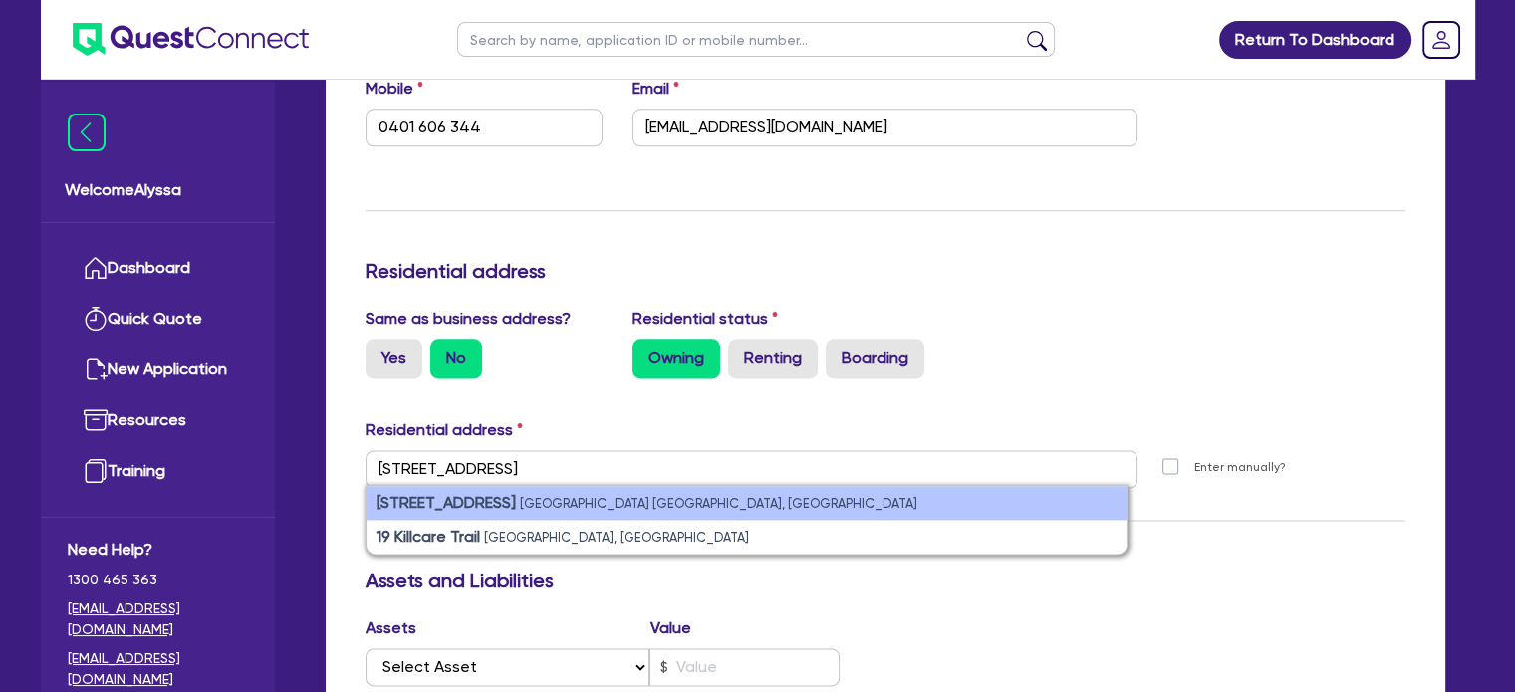
click at [486, 500] on strong "19 Killcare Road" at bounding box center [445, 502] width 139 height 19
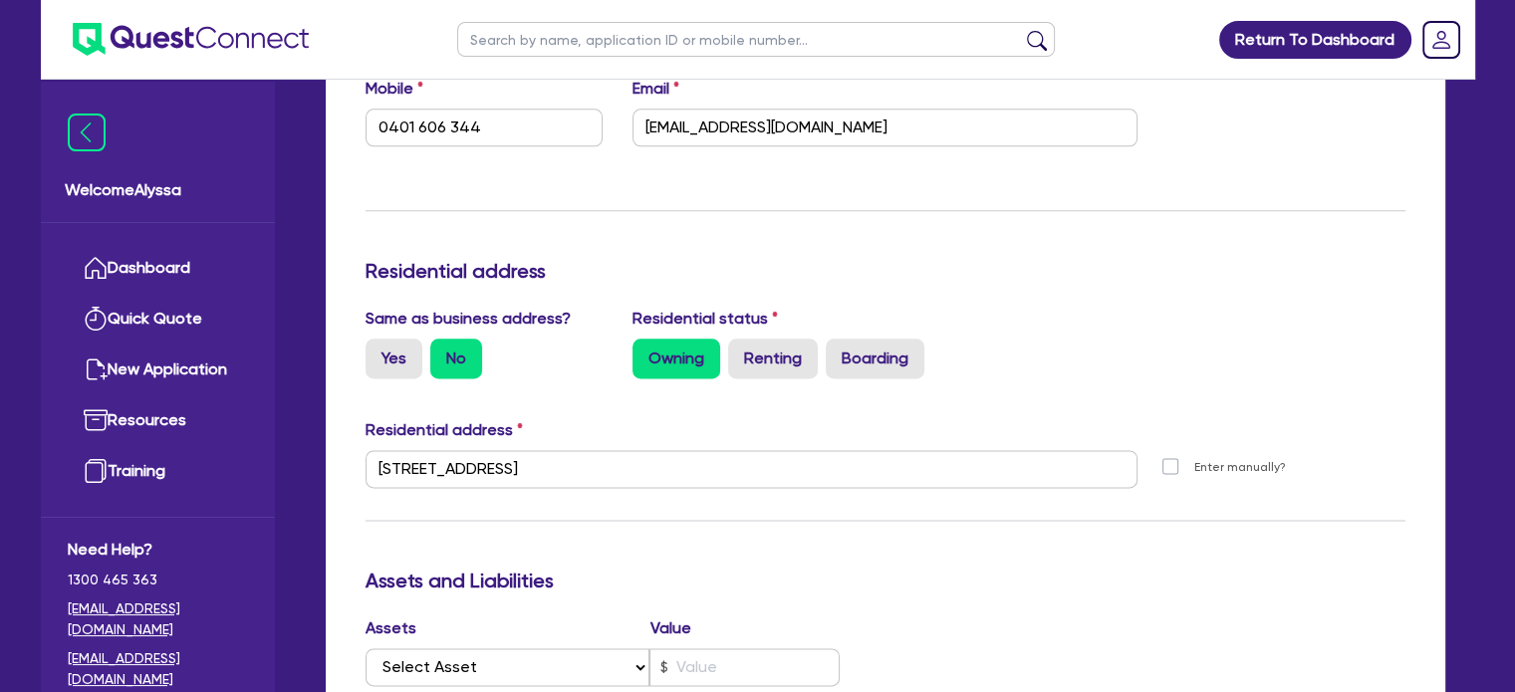
scroll to position [3293, 0]
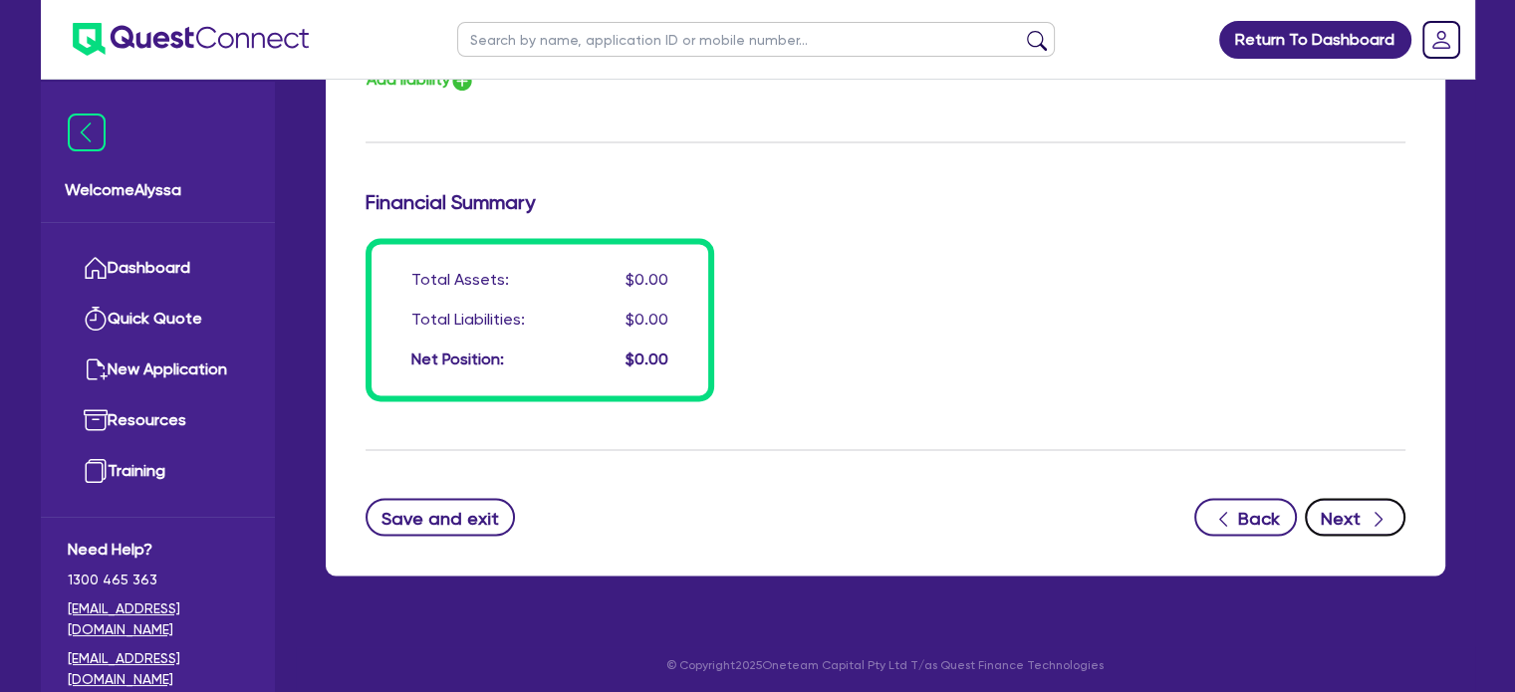
click at [1335, 503] on button "Next" at bounding box center [1355, 517] width 101 height 38
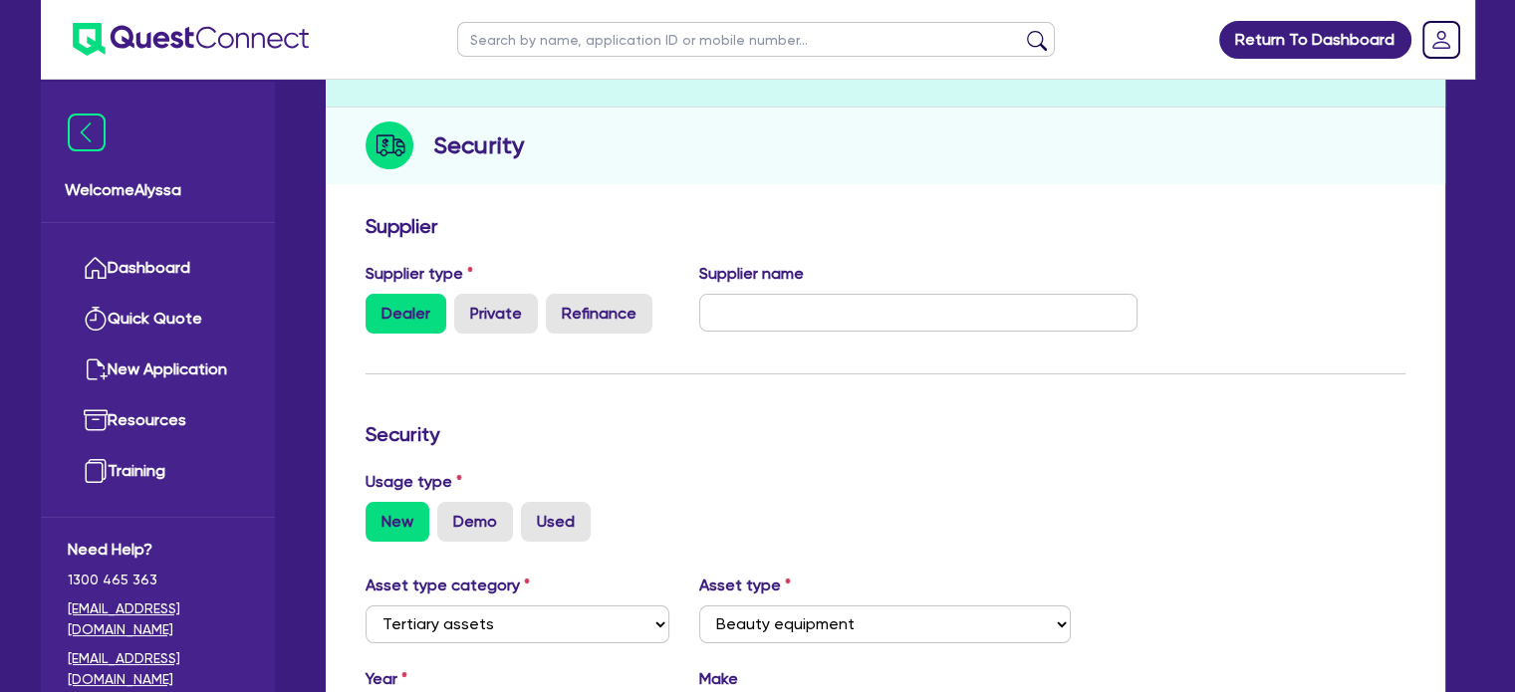
scroll to position [206, 0]
click at [761, 320] on input "text" at bounding box center [918, 314] width 438 height 38
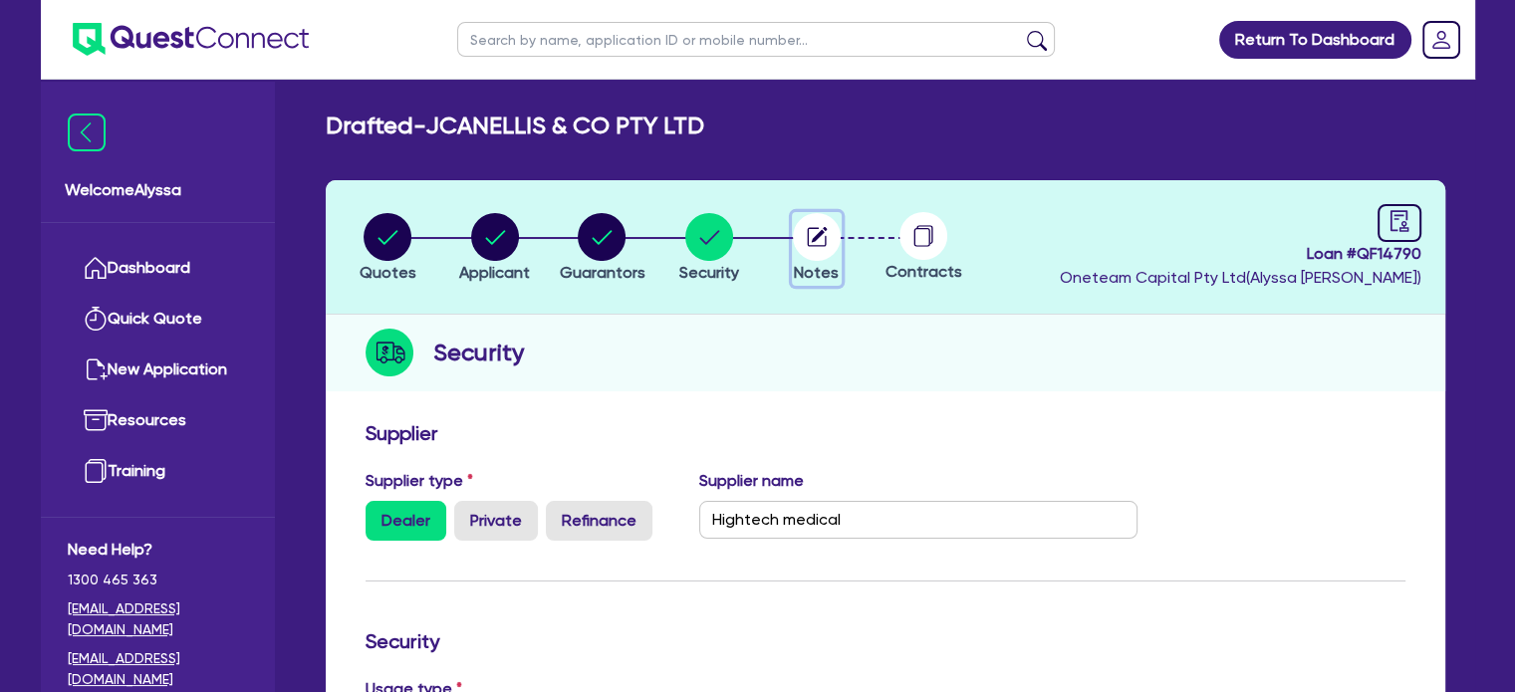
click at [819, 245] on icon "button" at bounding box center [816, 236] width 19 height 19
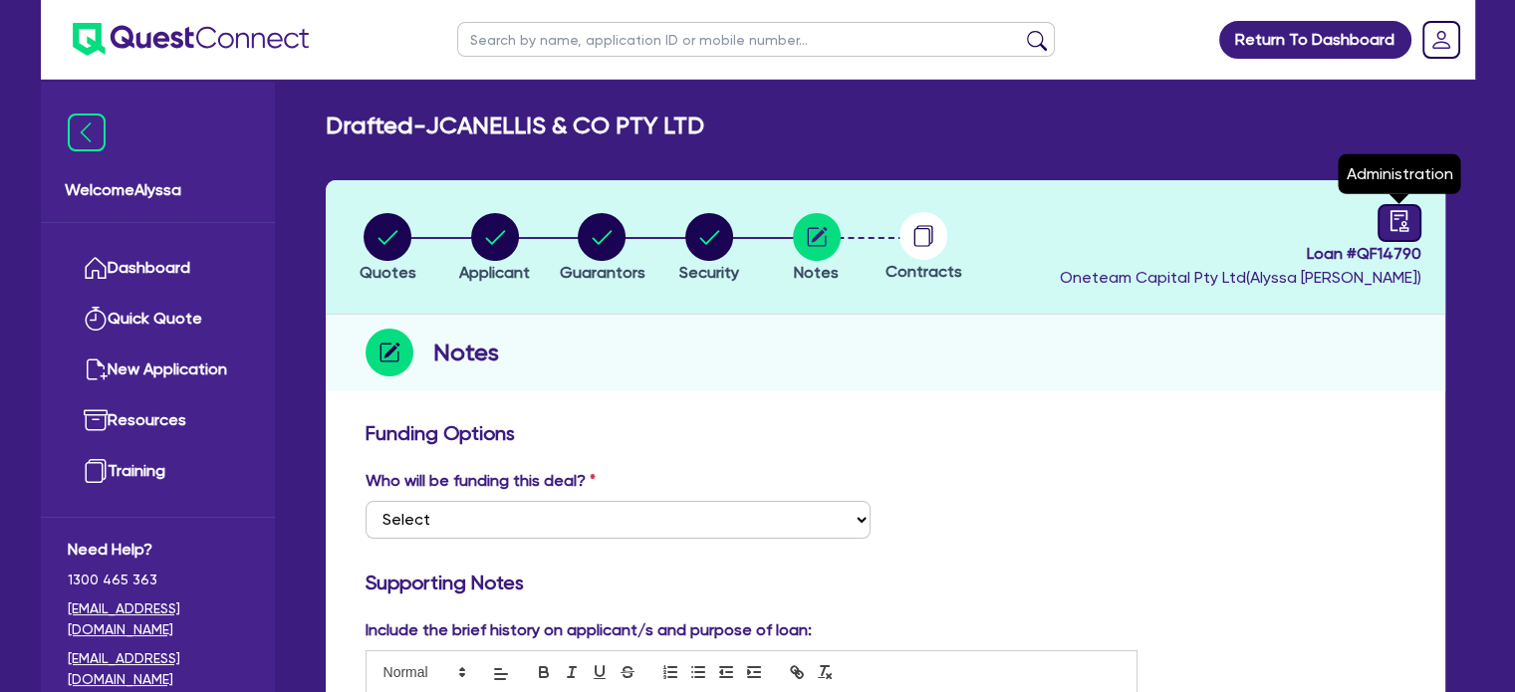
click at [1408, 218] on icon "audit" at bounding box center [1399, 221] width 22 height 22
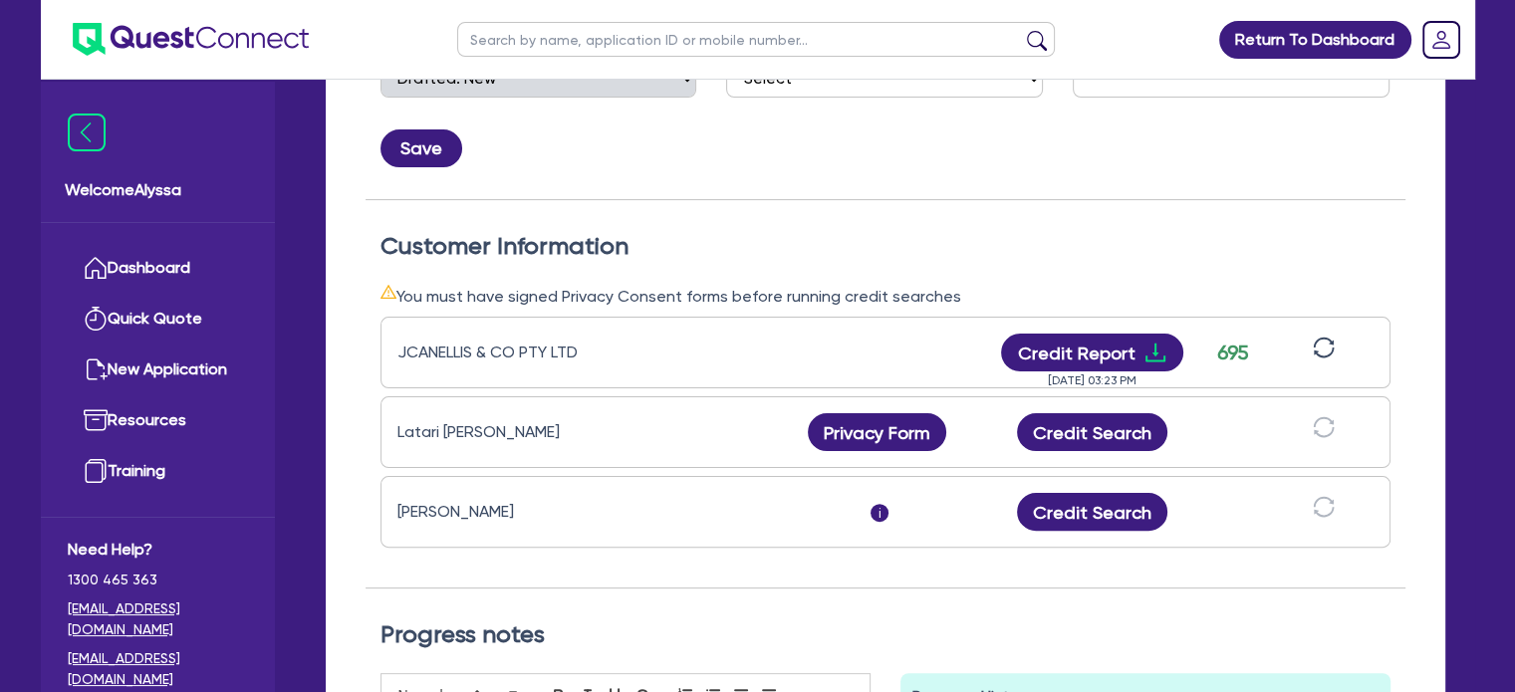
scroll to position [450, 0]
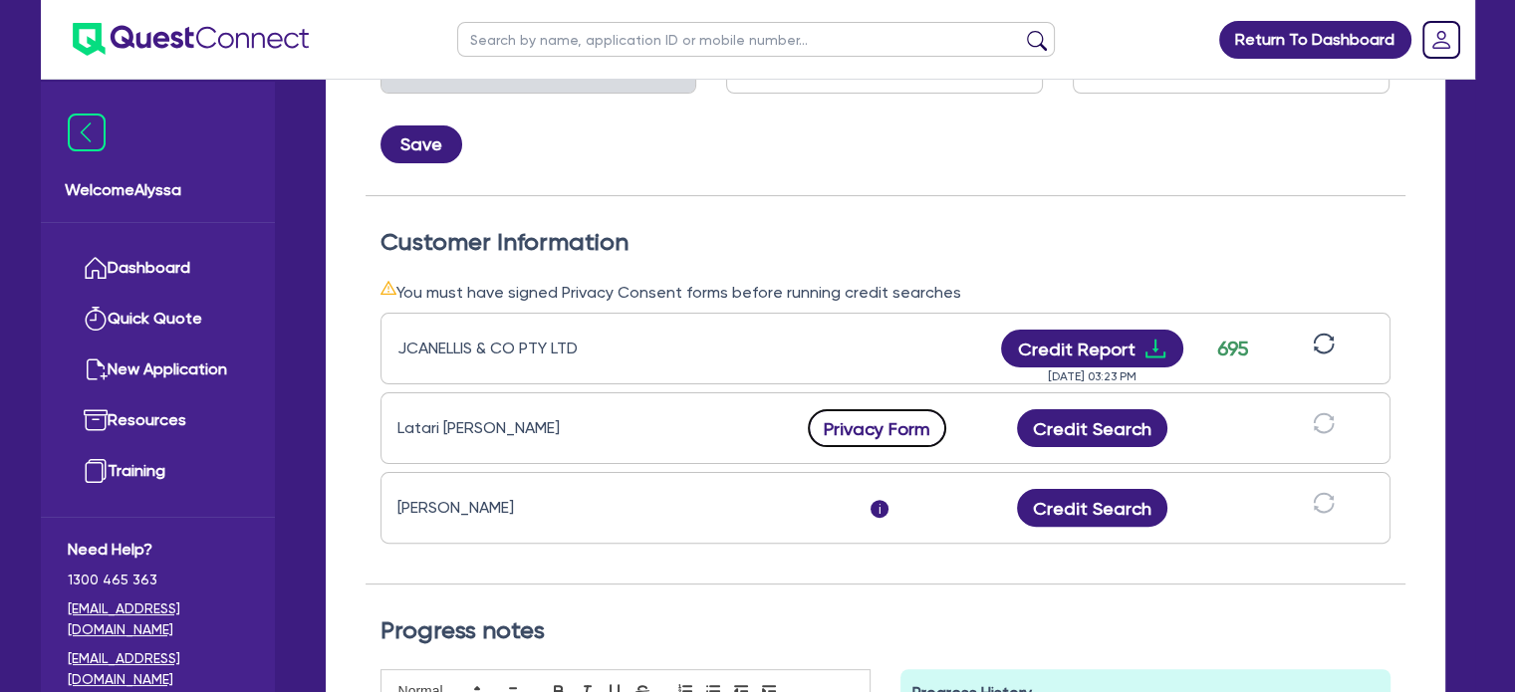
click at [880, 425] on button "Privacy Form" at bounding box center [877, 428] width 139 height 38
click at [880, 417] on button "Privacy Form" at bounding box center [877, 428] width 139 height 38
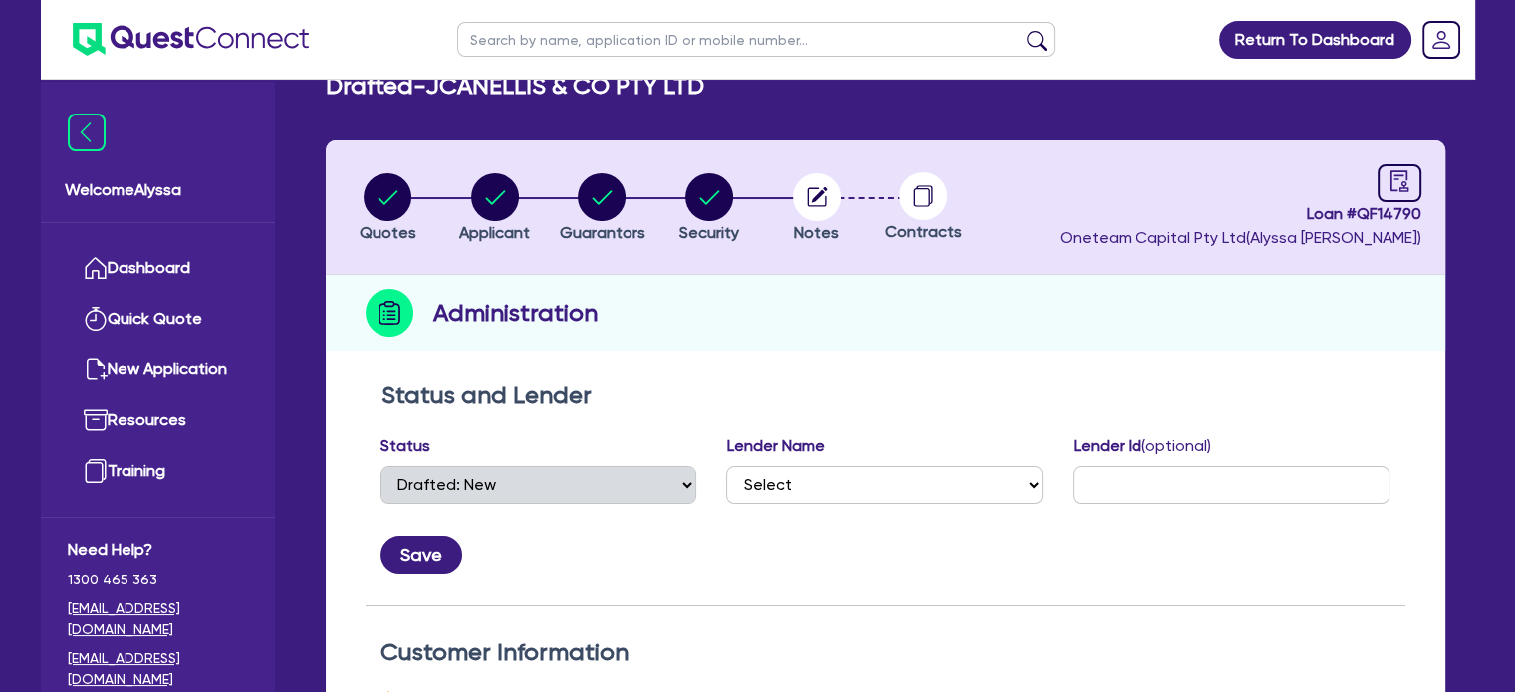
scroll to position [0, 0]
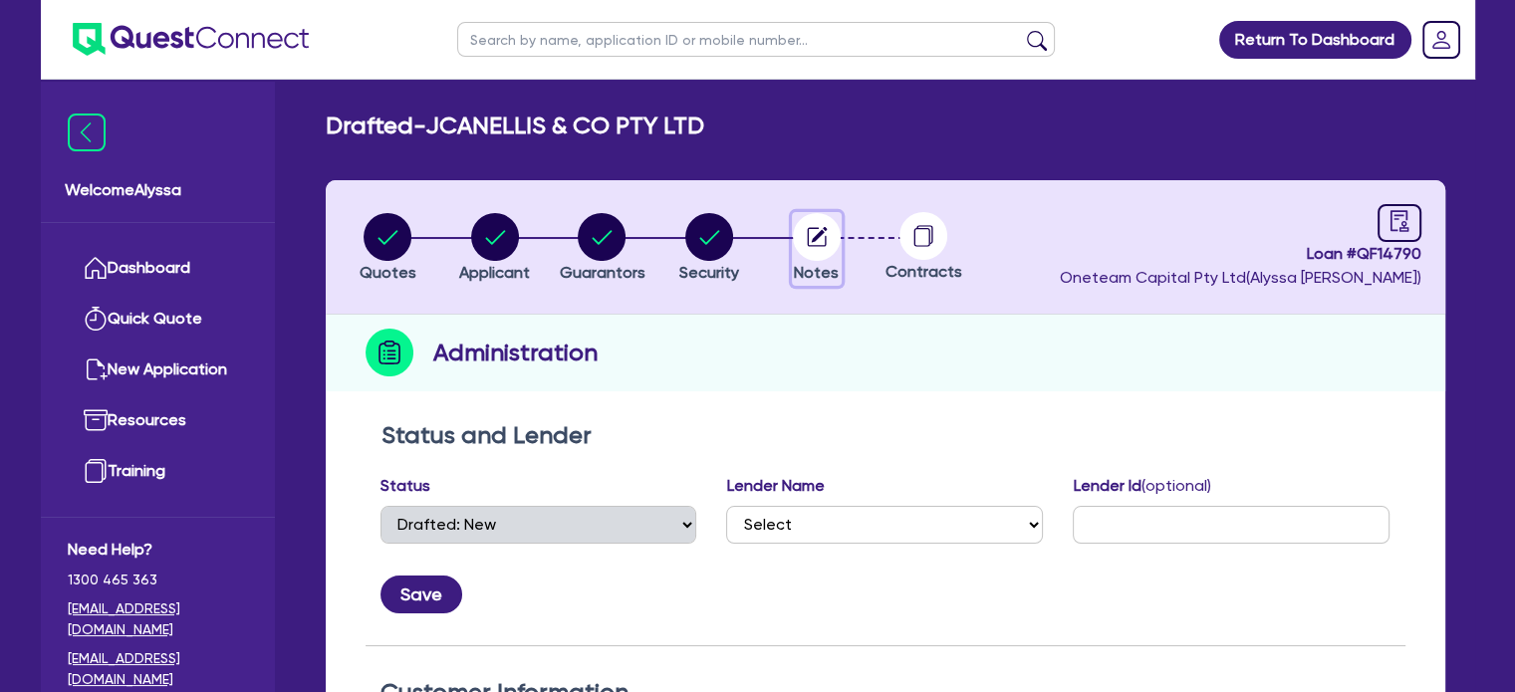
click at [833, 250] on circle "button" at bounding box center [817, 237] width 48 height 48
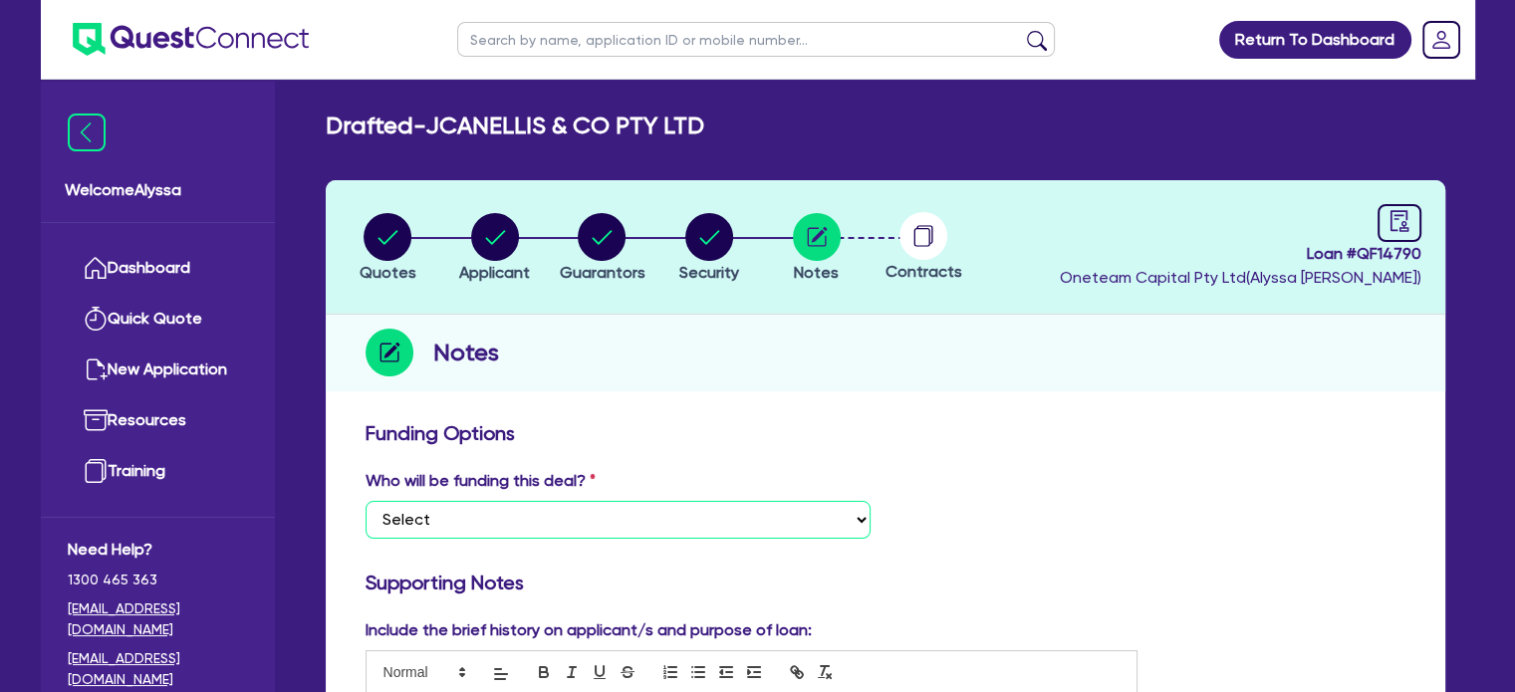
click at [492, 526] on select "Select I want Quest to fund 100% I will fund 100% I will co-fund with Quest Oth…" at bounding box center [618, 520] width 505 height 38
click at [366, 501] on select "Select I want Quest to fund 100% I will fund 100% I will co-fund with Quest Oth…" at bounding box center [618, 520] width 505 height 38
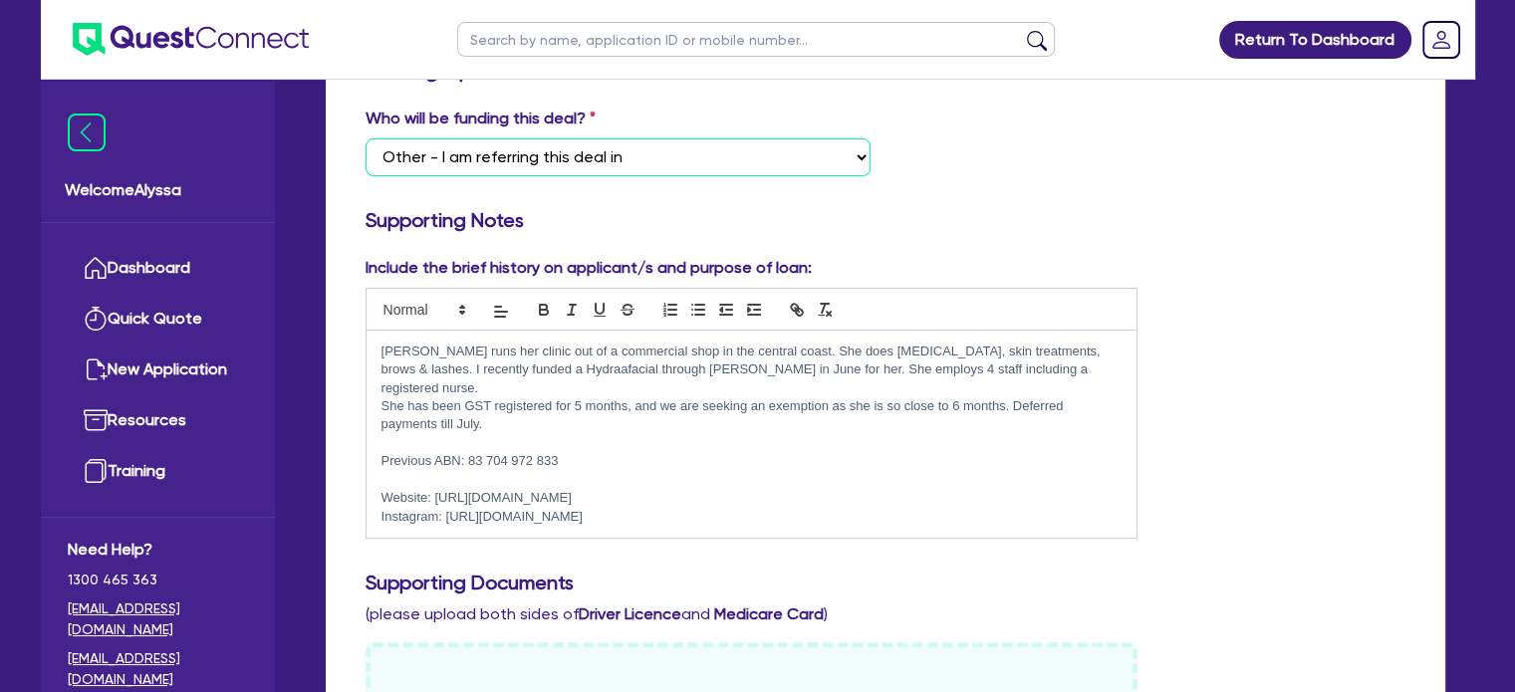
scroll to position [363, 0]
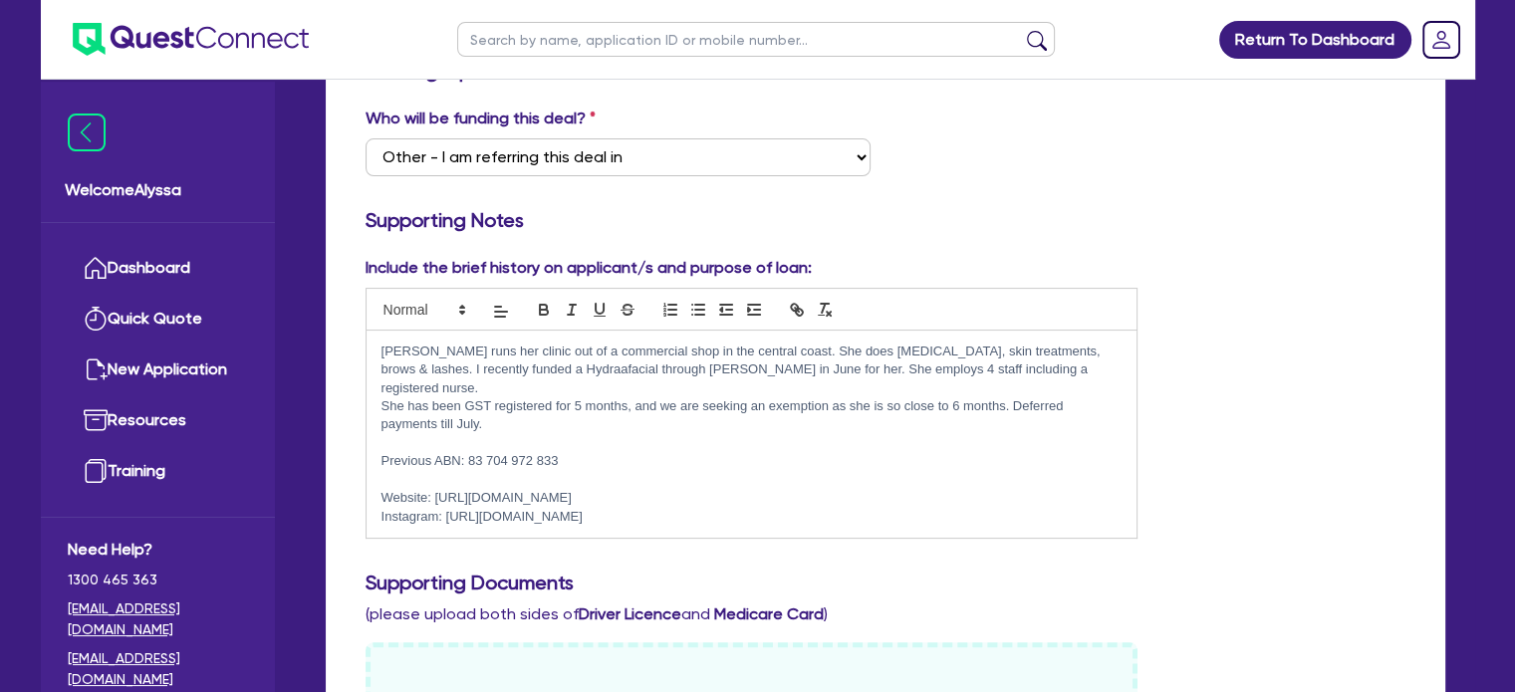
click at [773, 508] on p "Instagram: [URL][DOMAIN_NAME]" at bounding box center [751, 517] width 741 height 18
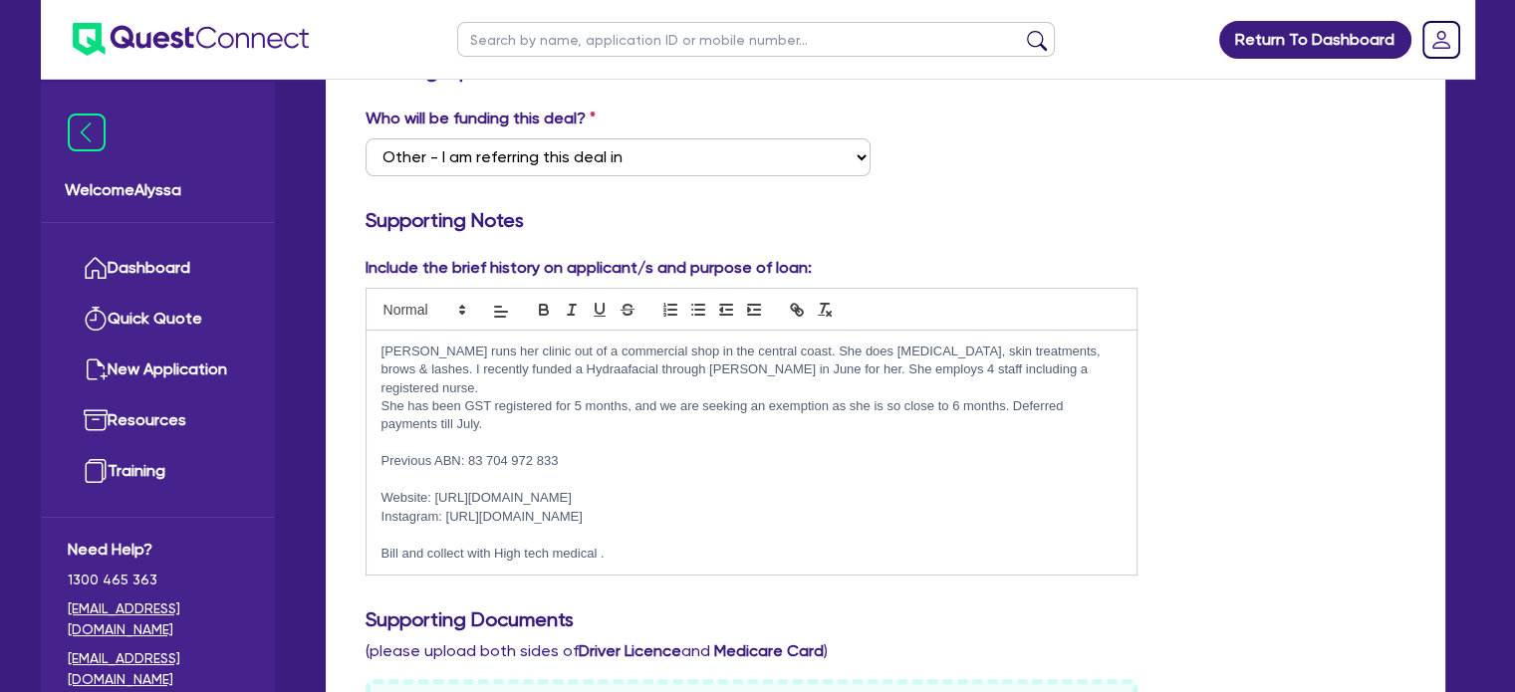
scroll to position [0, 0]
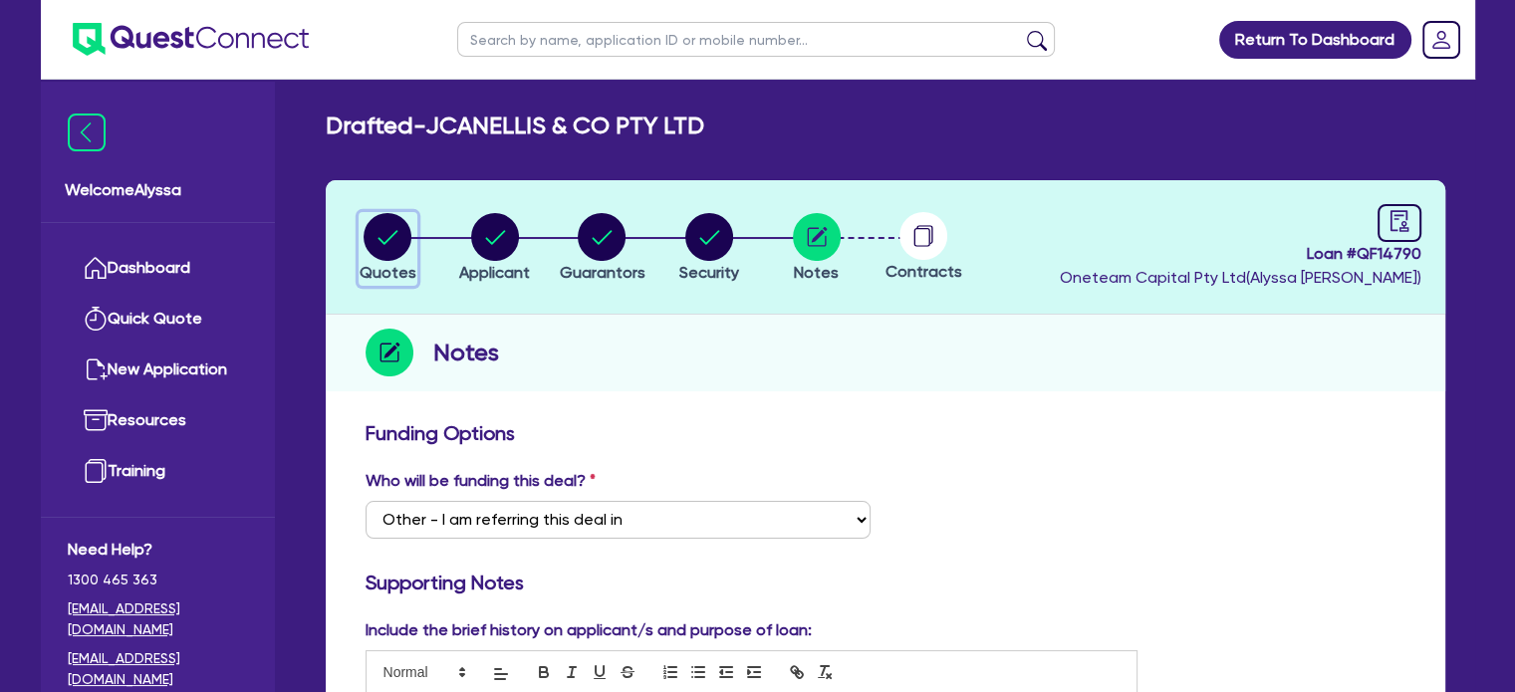
click at [393, 248] on circle "button" at bounding box center [388, 237] width 48 height 48
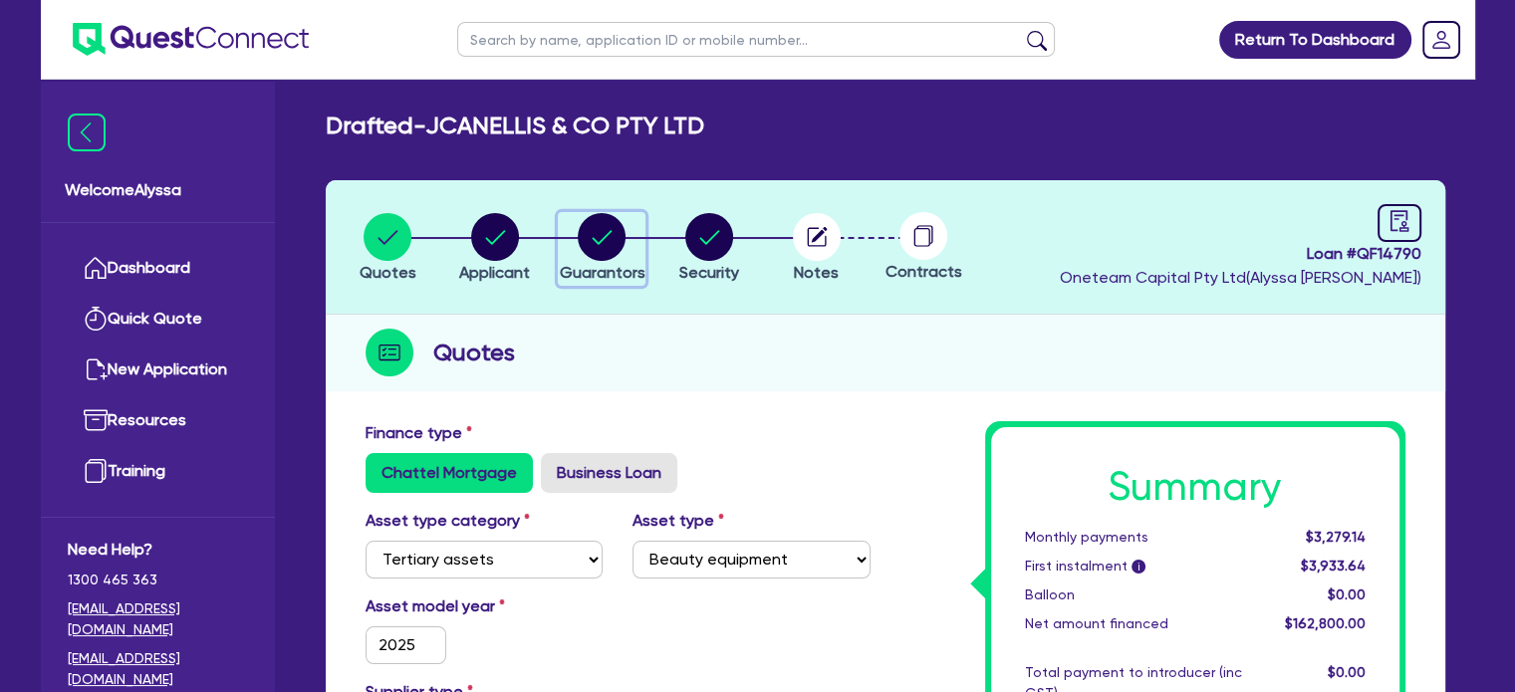
click at [602, 243] on circle "button" at bounding box center [602, 237] width 48 height 48
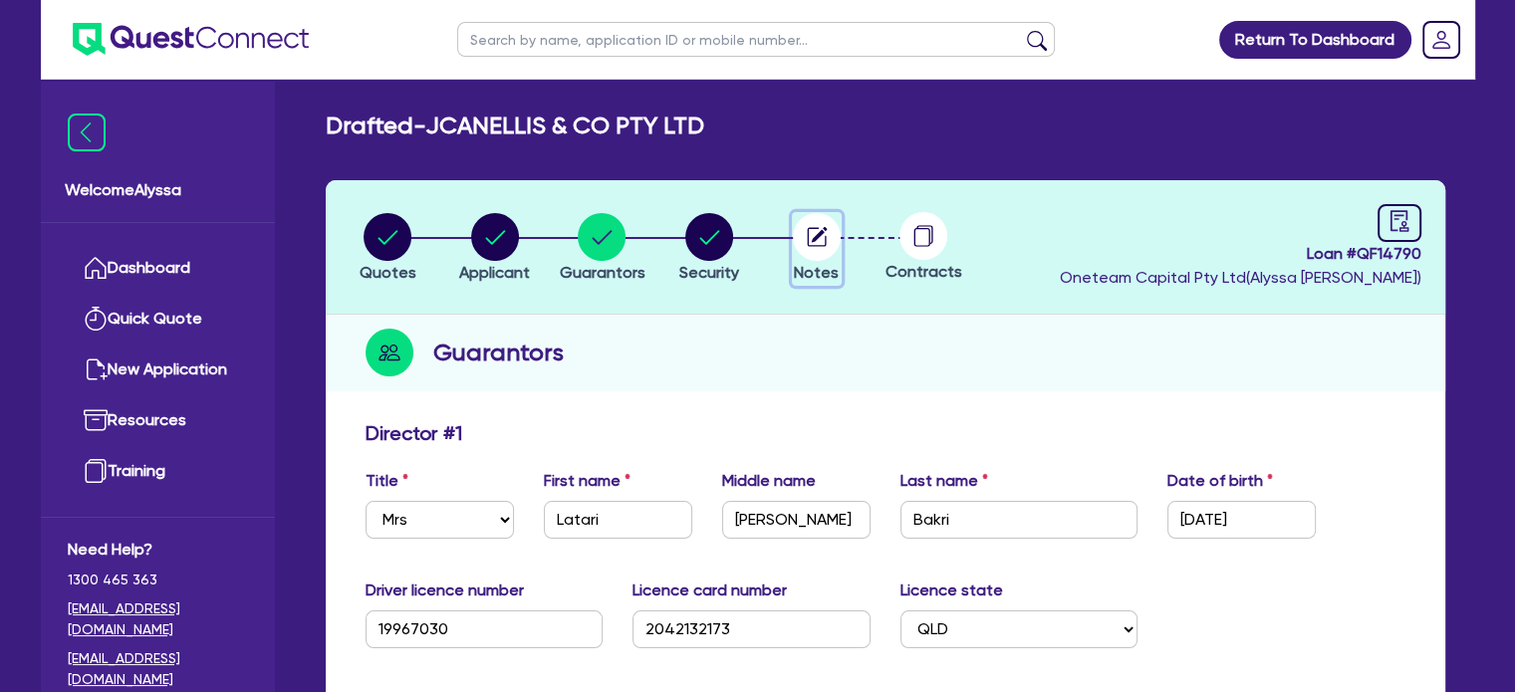
click at [833, 227] on circle "button" at bounding box center [817, 237] width 48 height 48
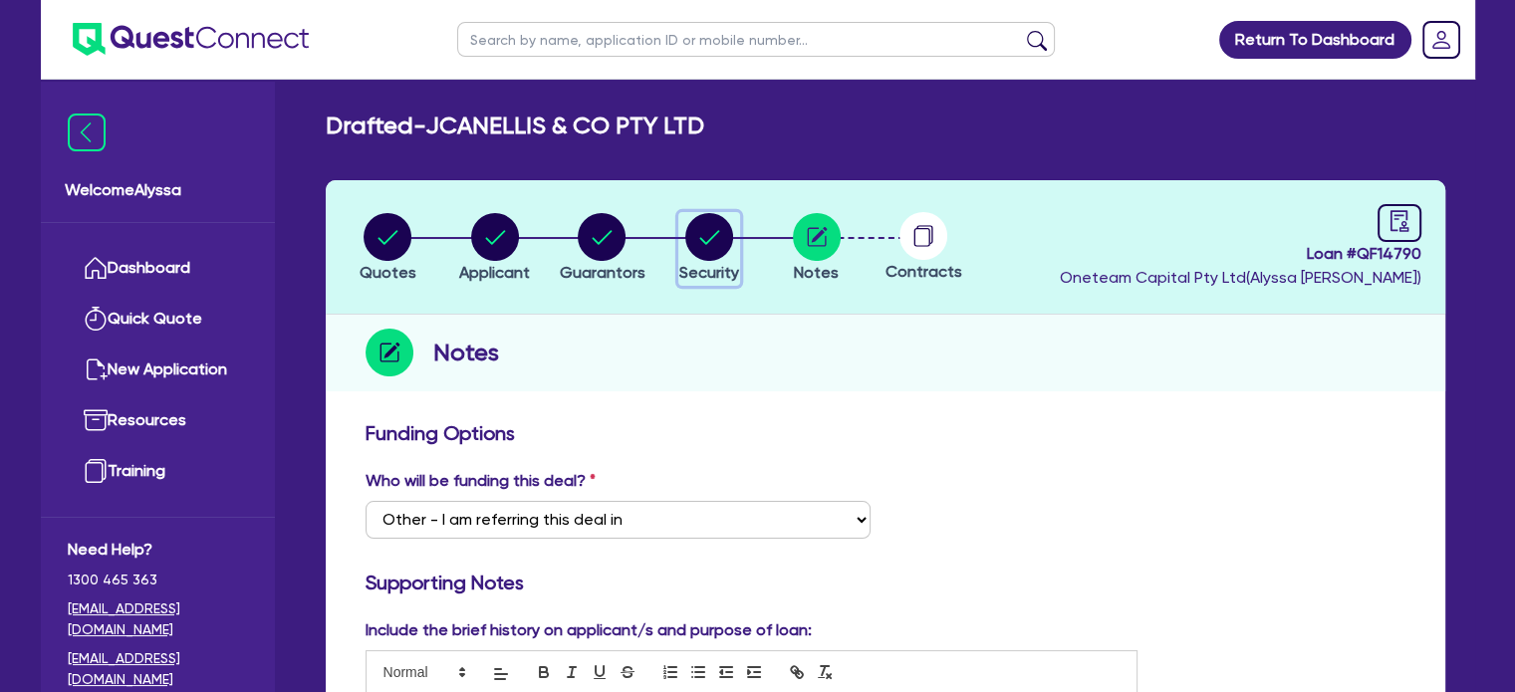
click at [698, 238] on circle "button" at bounding box center [709, 237] width 48 height 48
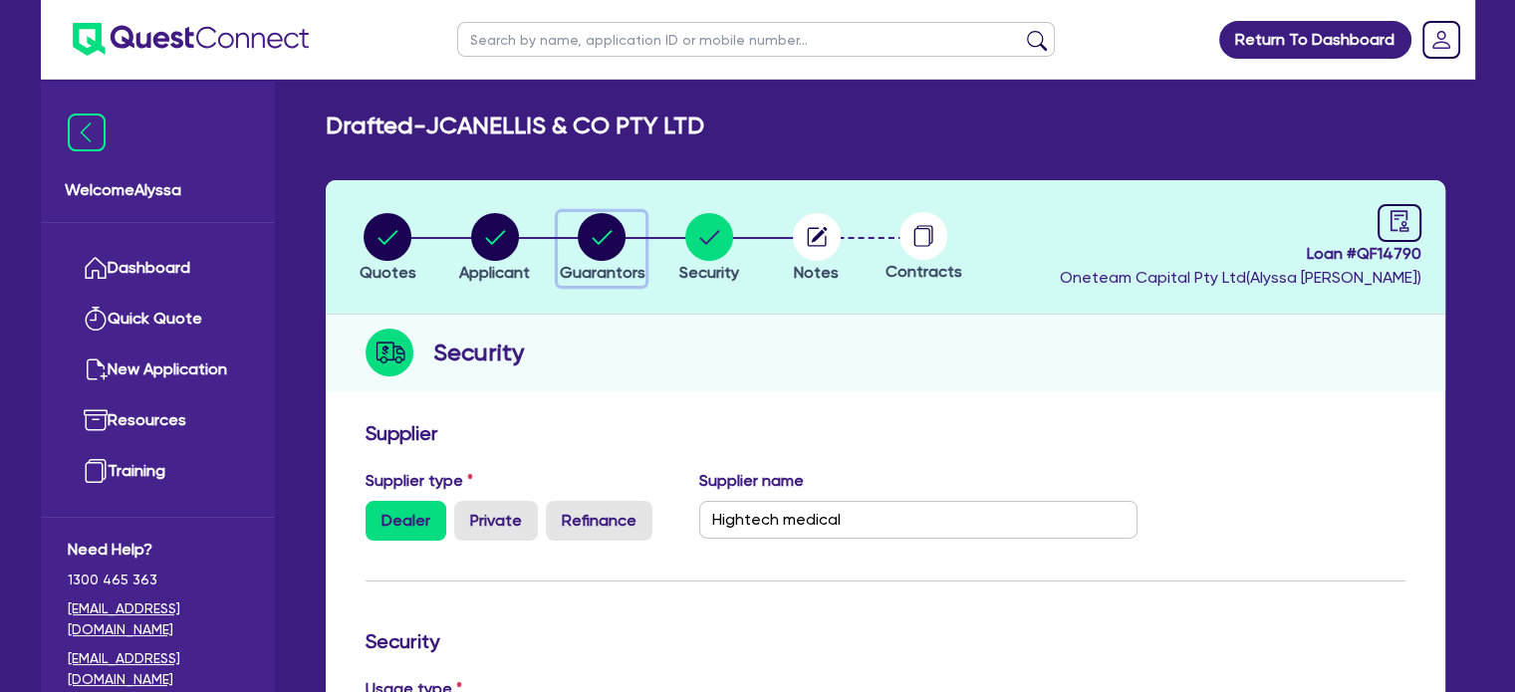
click at [586, 270] on span "Guarantors" at bounding box center [602, 272] width 86 height 19
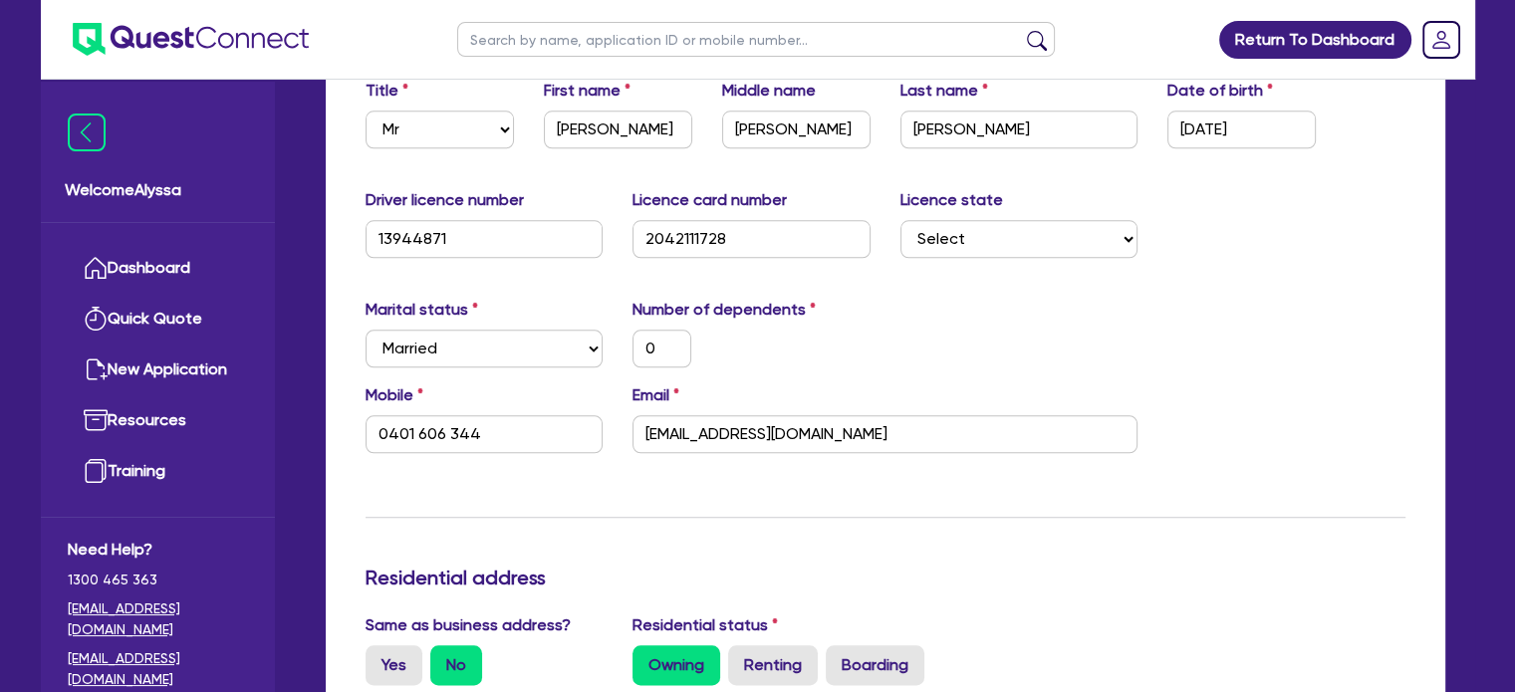
scroll to position [2191, 0]
click at [439, 345] on select "Select Single Married De Facto / Partner" at bounding box center [485, 348] width 238 height 38
click at [366, 329] on select "Select Single Married De Facto / Partner" at bounding box center [485, 348] width 238 height 38
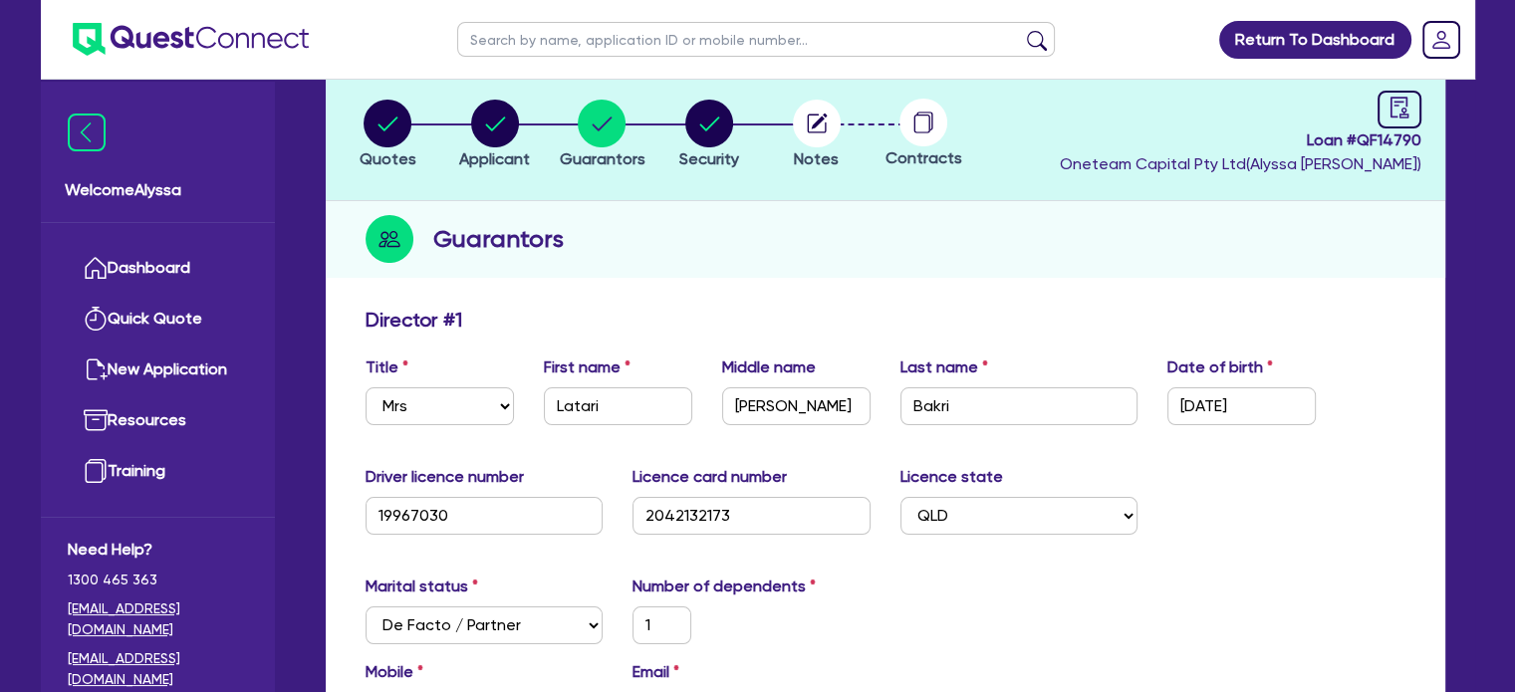
scroll to position [0, 0]
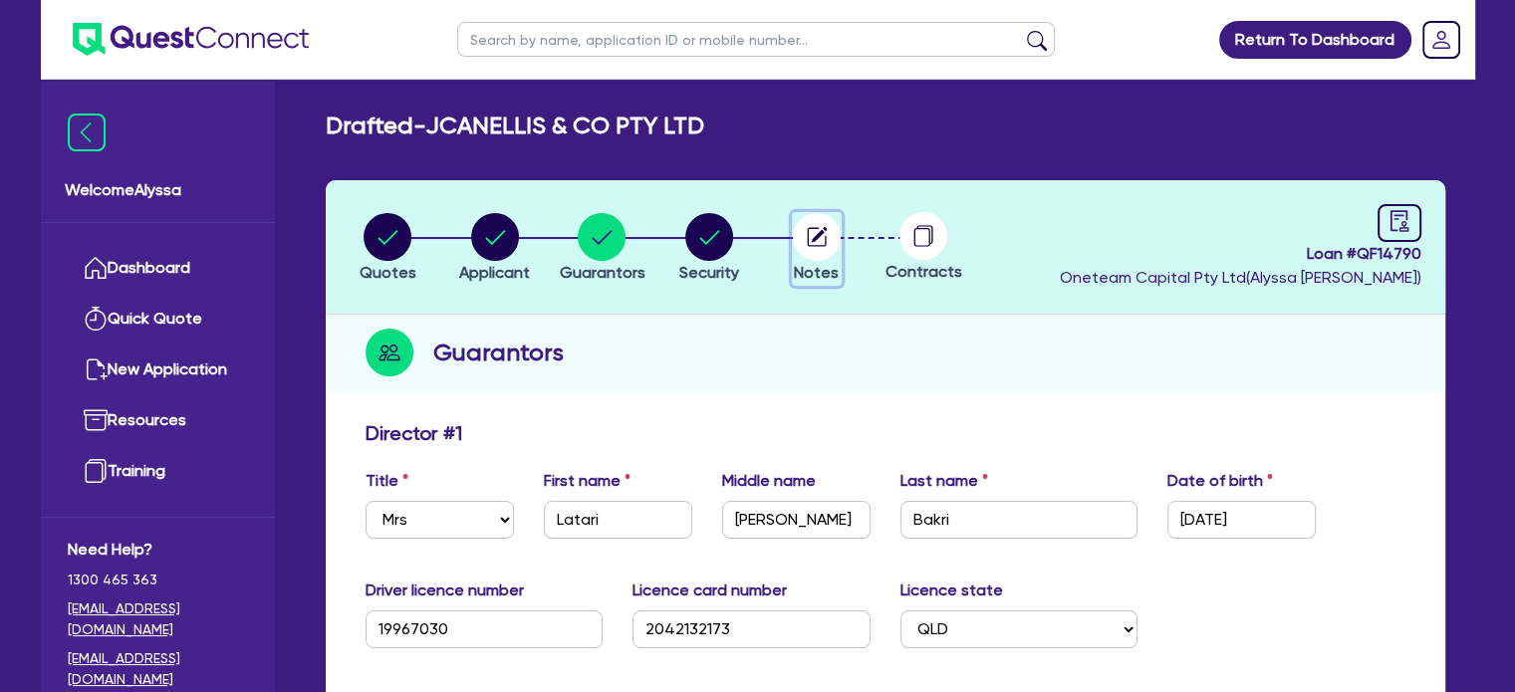
click at [823, 254] on circle "button" at bounding box center [817, 237] width 48 height 48
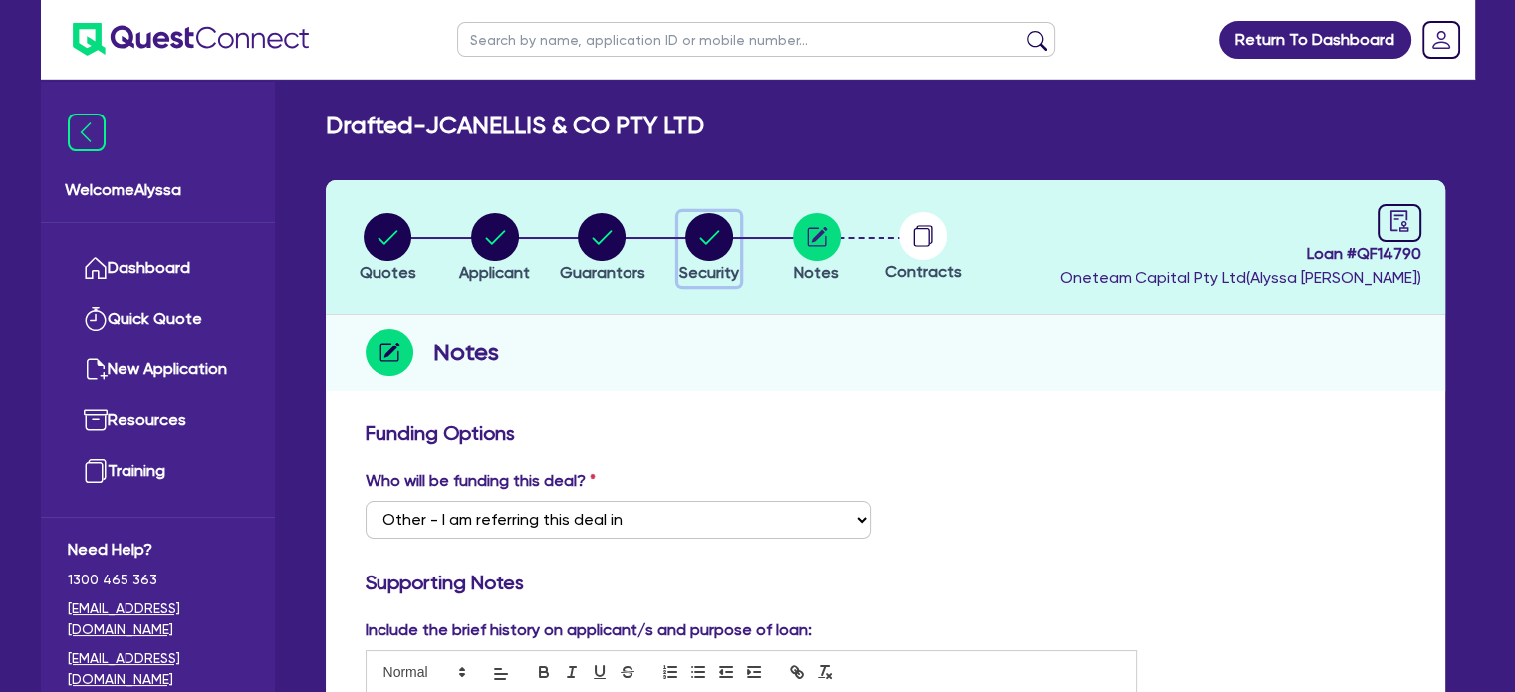
click at [711, 264] on span "Security" at bounding box center [709, 272] width 60 height 19
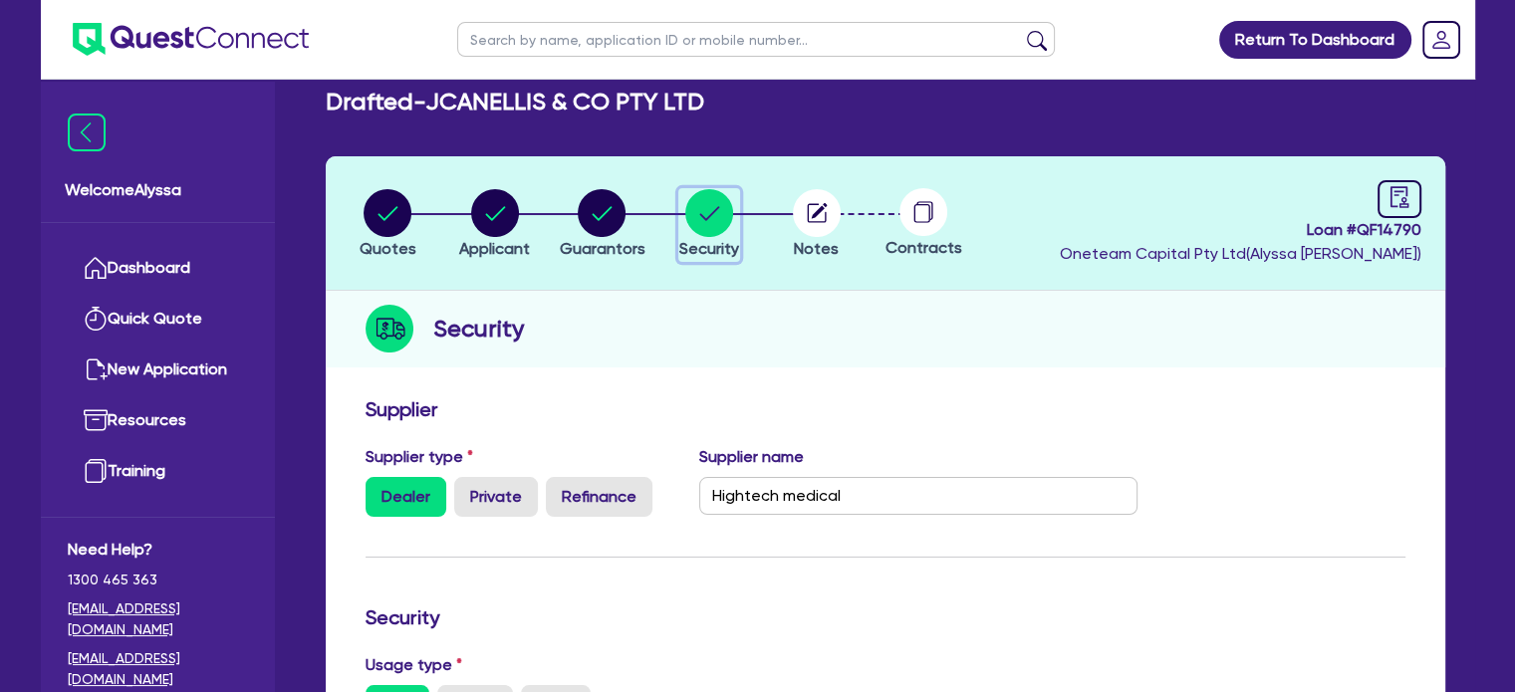
scroll to position [26, 0]
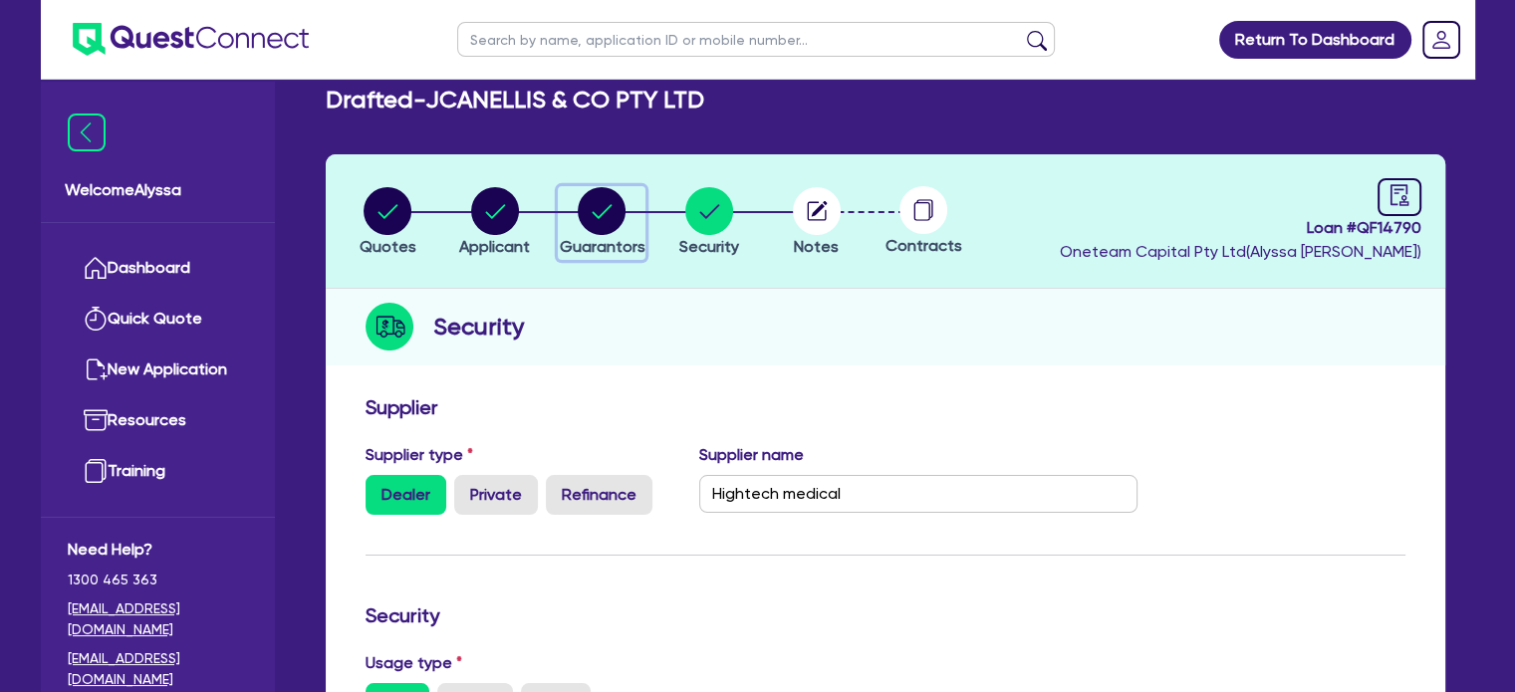
click at [603, 228] on circle "button" at bounding box center [602, 211] width 48 height 48
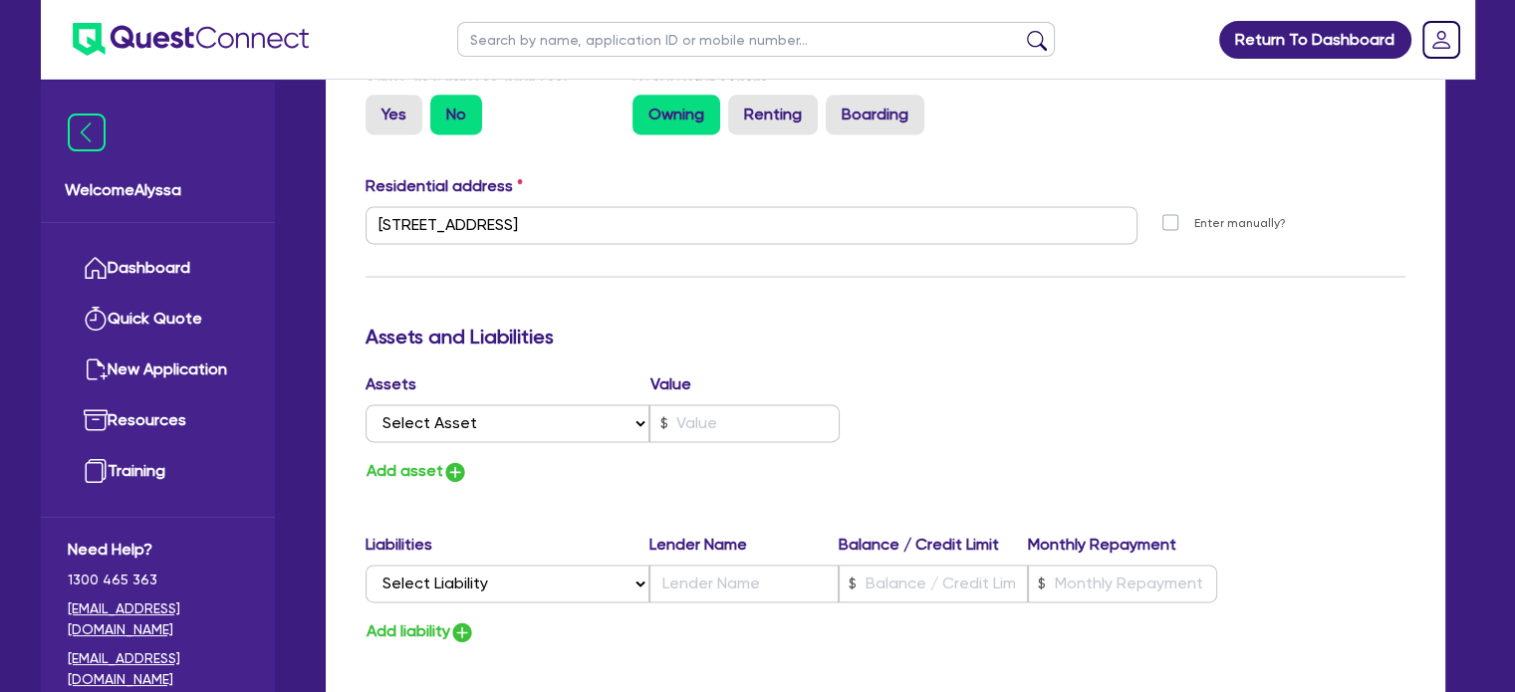
scroll to position [2827, 0]
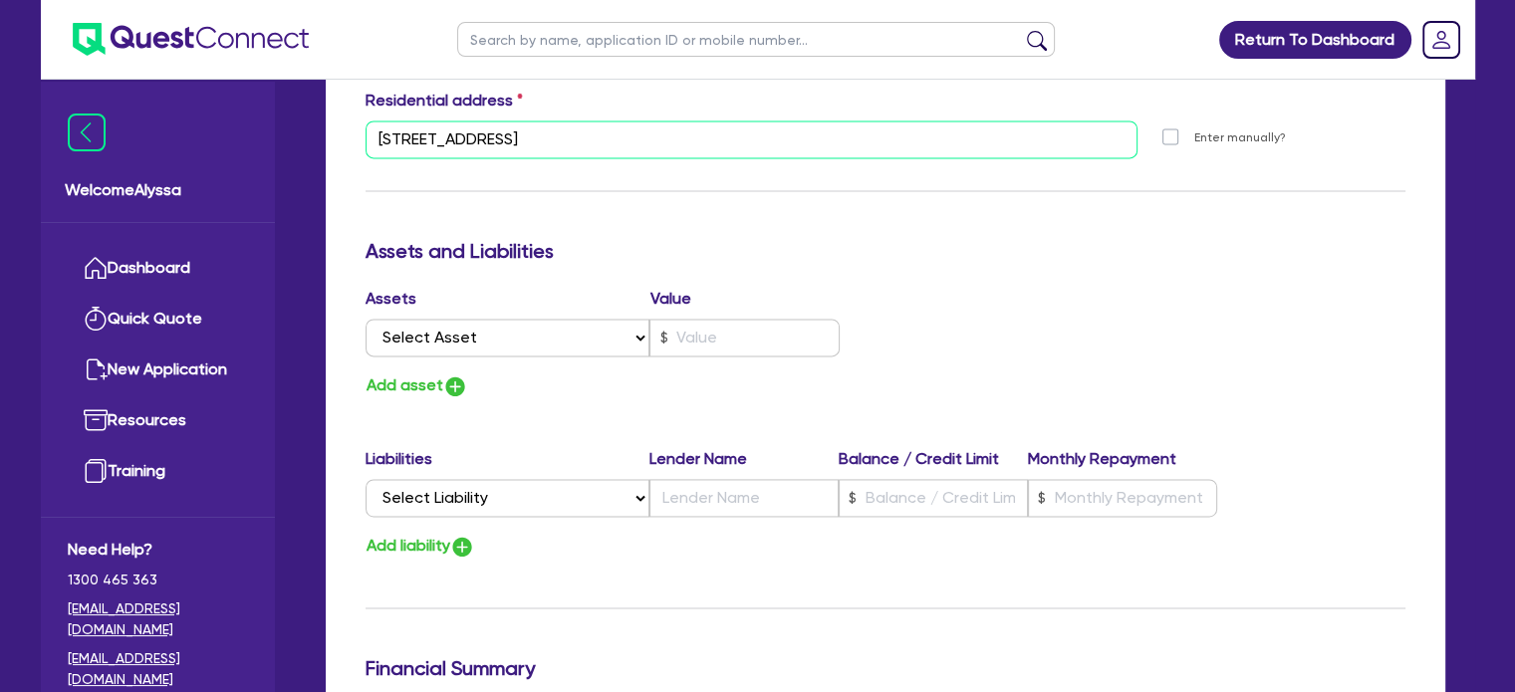
drag, startPoint x: 619, startPoint y: 136, endPoint x: 347, endPoint y: 125, distance: 273.1
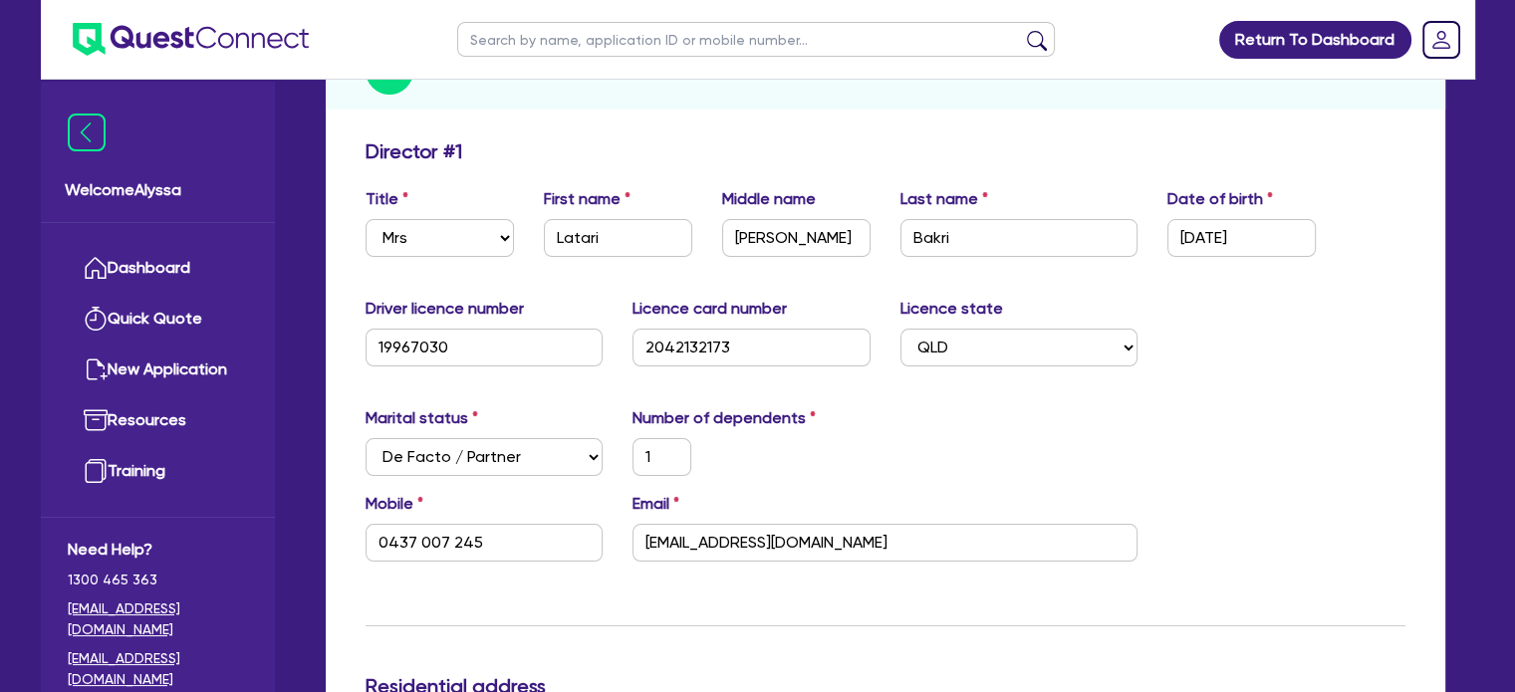
scroll to position [0, 0]
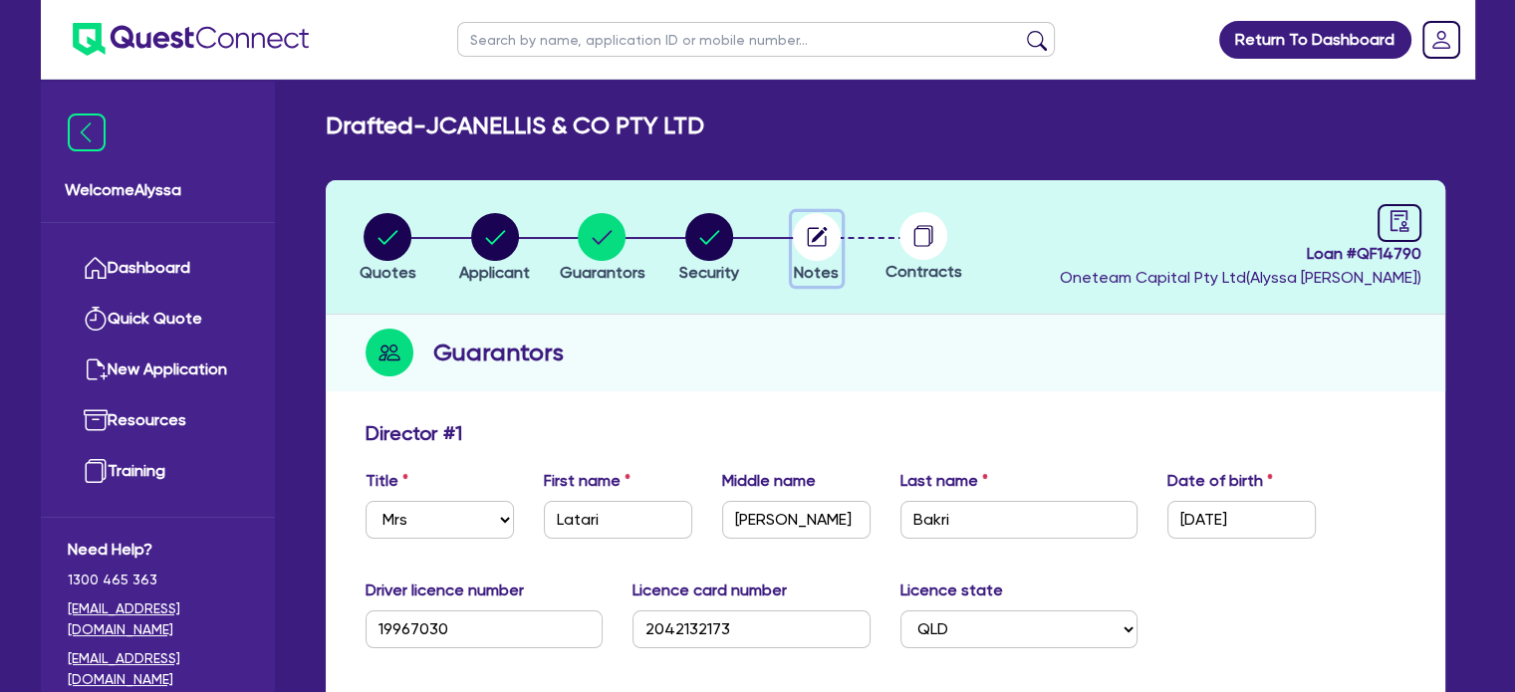
click at [813, 252] on circle "button" at bounding box center [817, 237] width 48 height 48
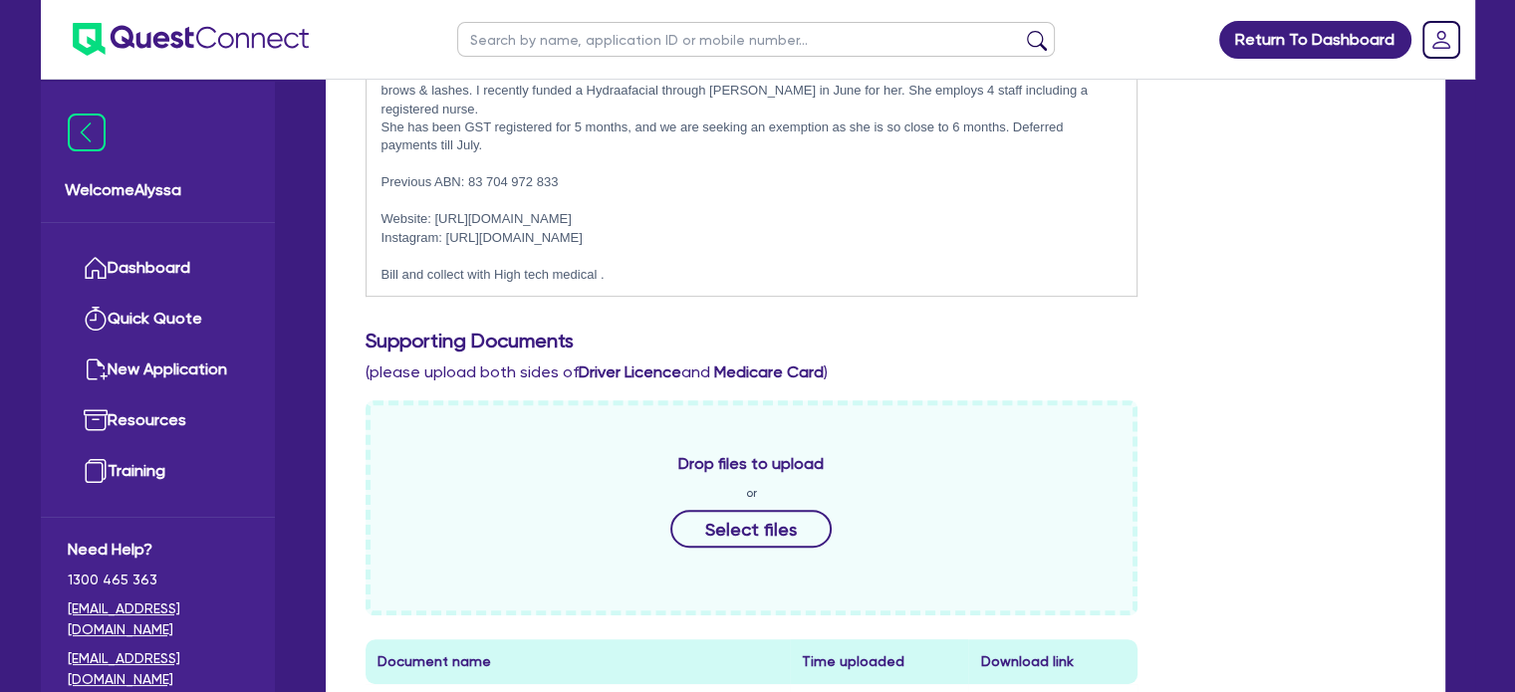
scroll to position [647, 0]
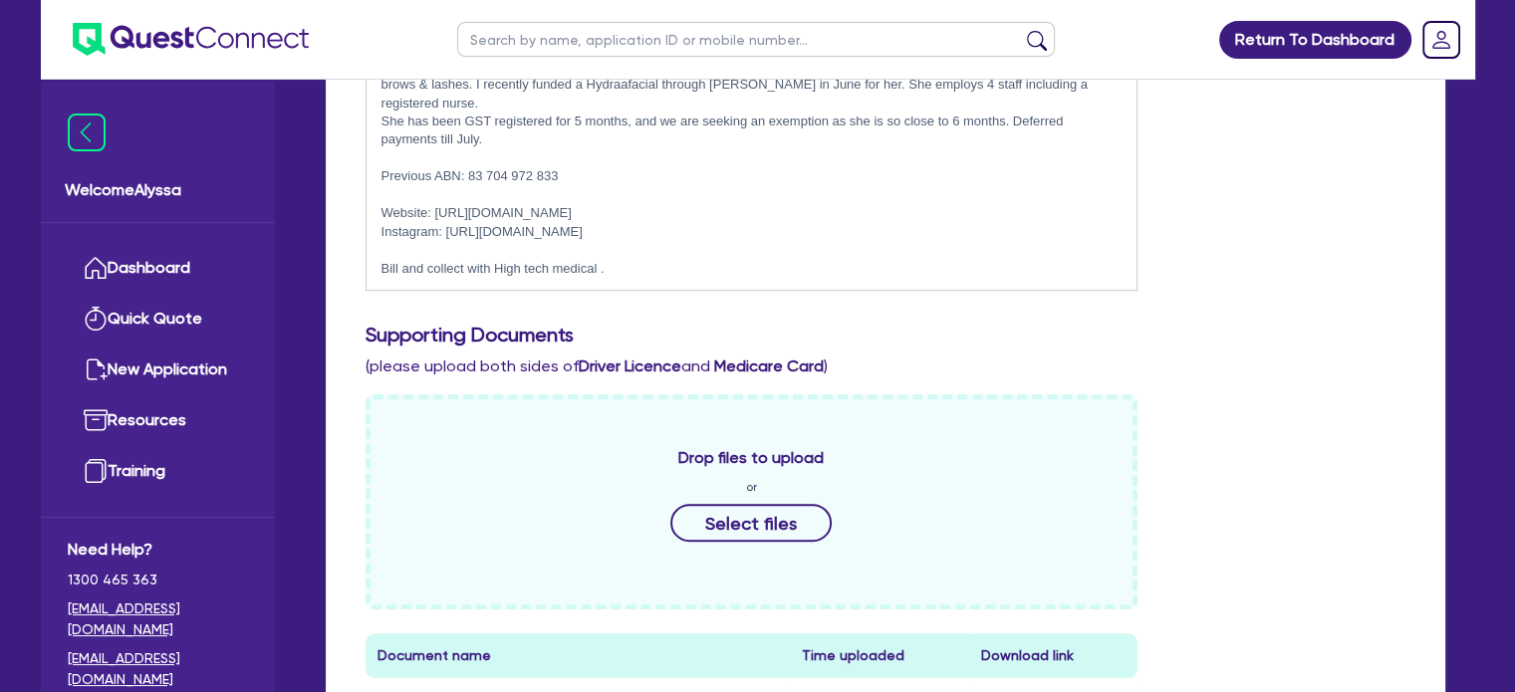
click at [1039, 323] on h3 "Supporting Documents" at bounding box center [886, 335] width 1040 height 24
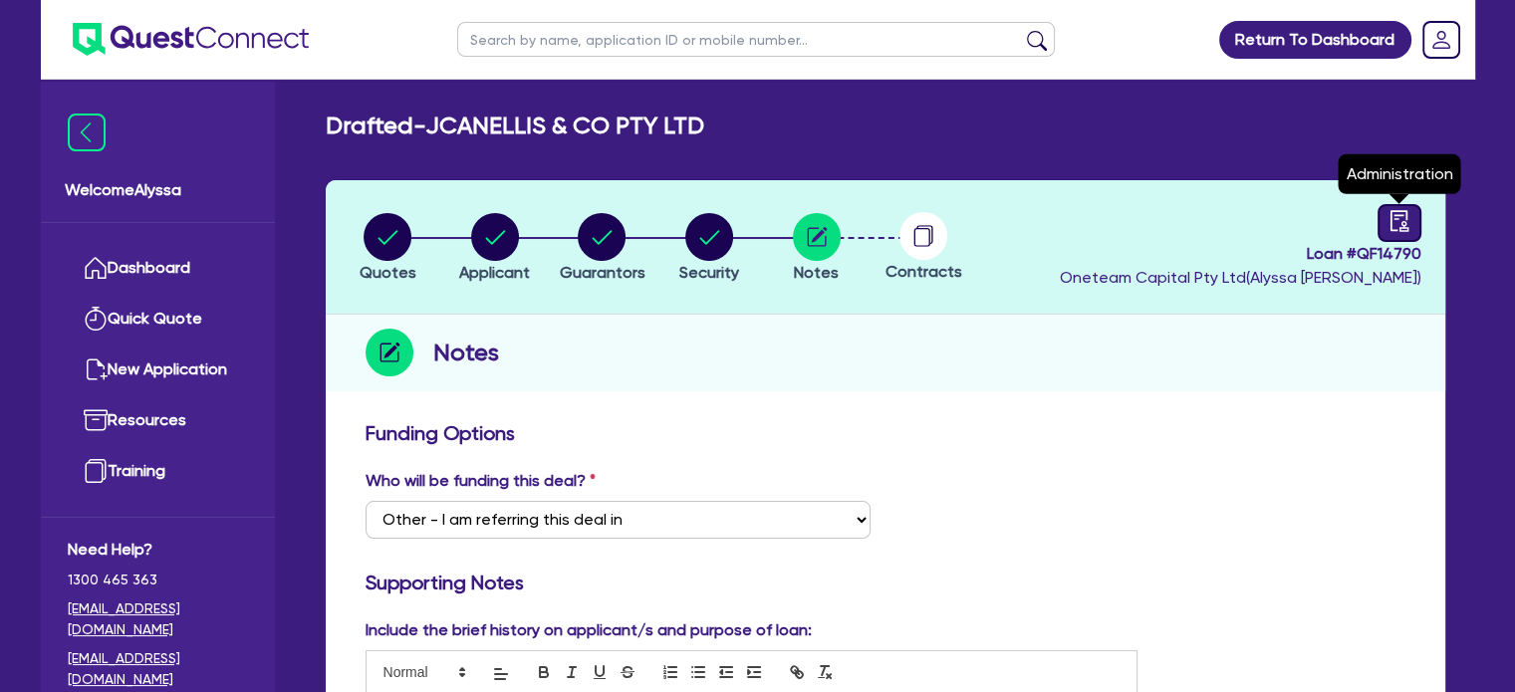
click at [1395, 217] on icon "audit" at bounding box center [1399, 221] width 22 height 22
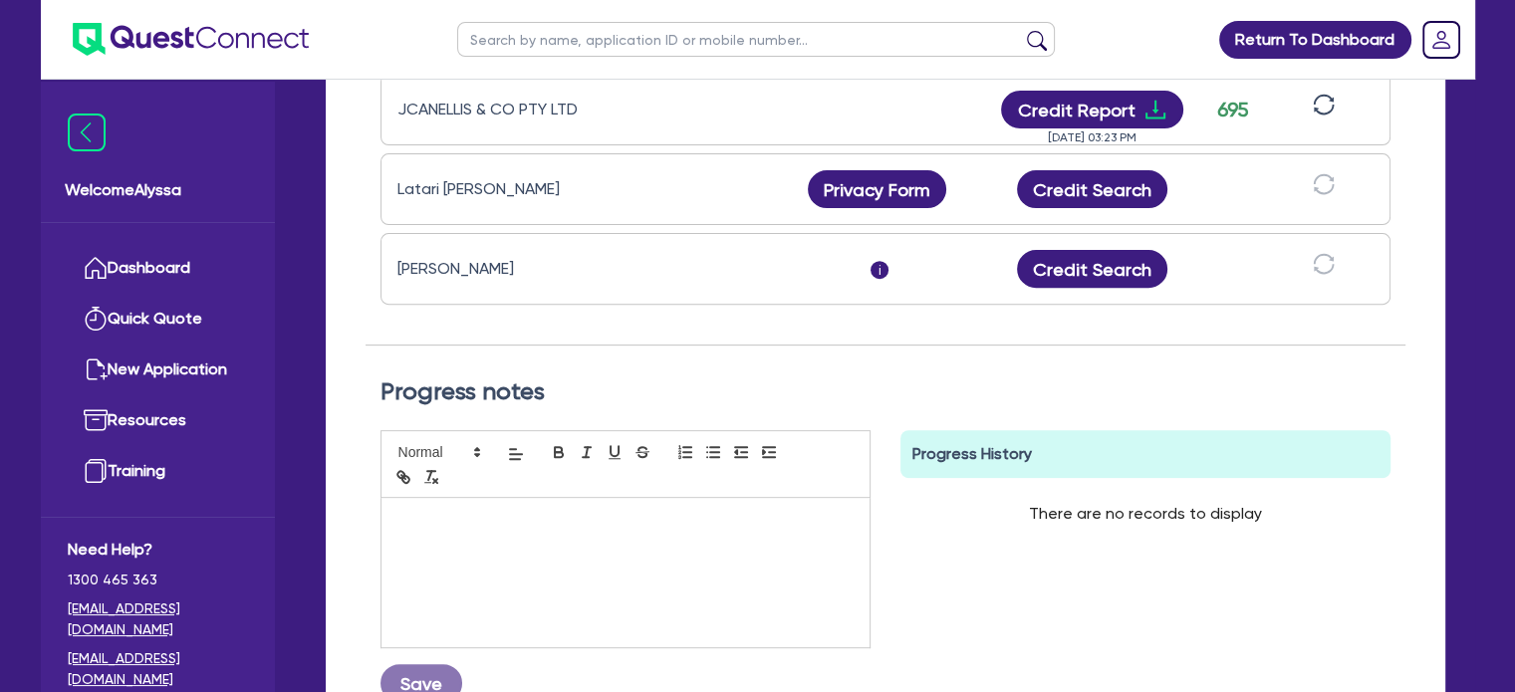
scroll to position [697, 0]
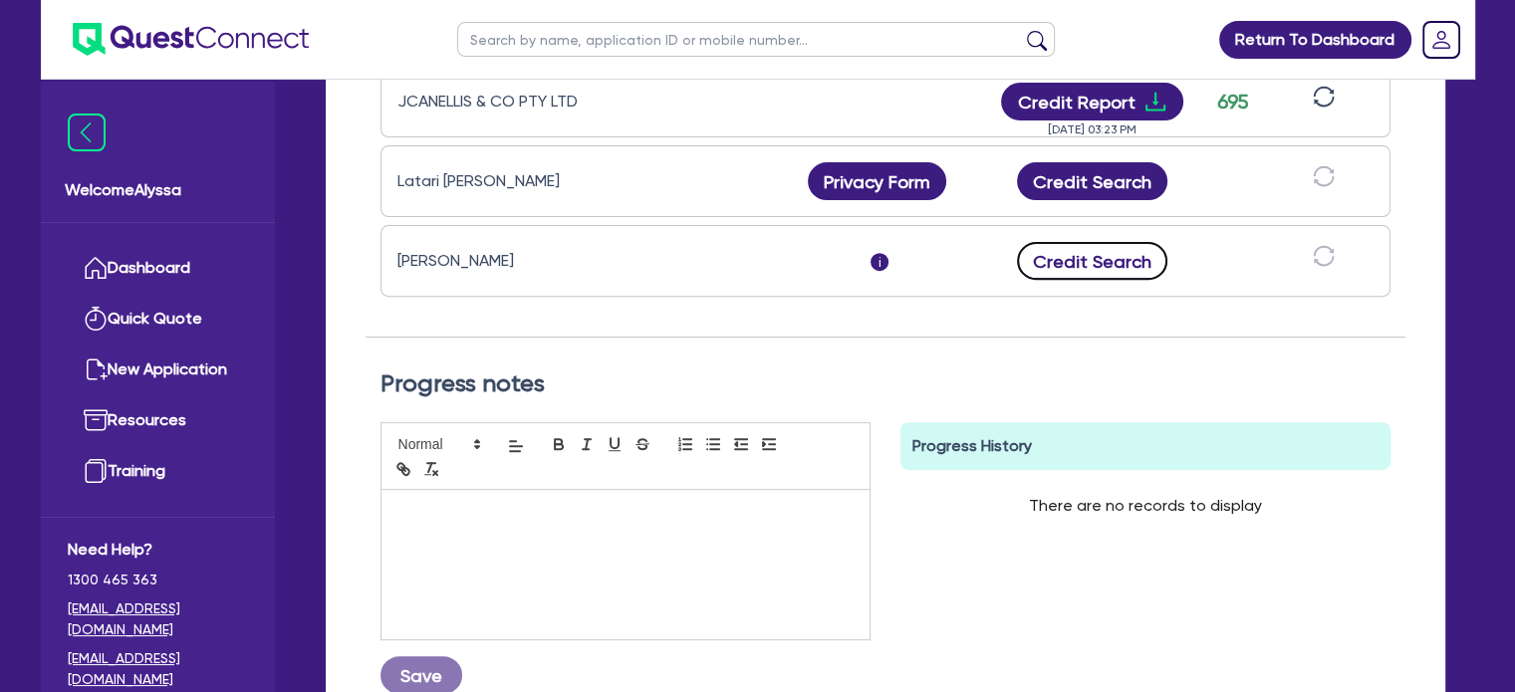
click at [1085, 267] on button "Credit Search" at bounding box center [1092, 261] width 151 height 38
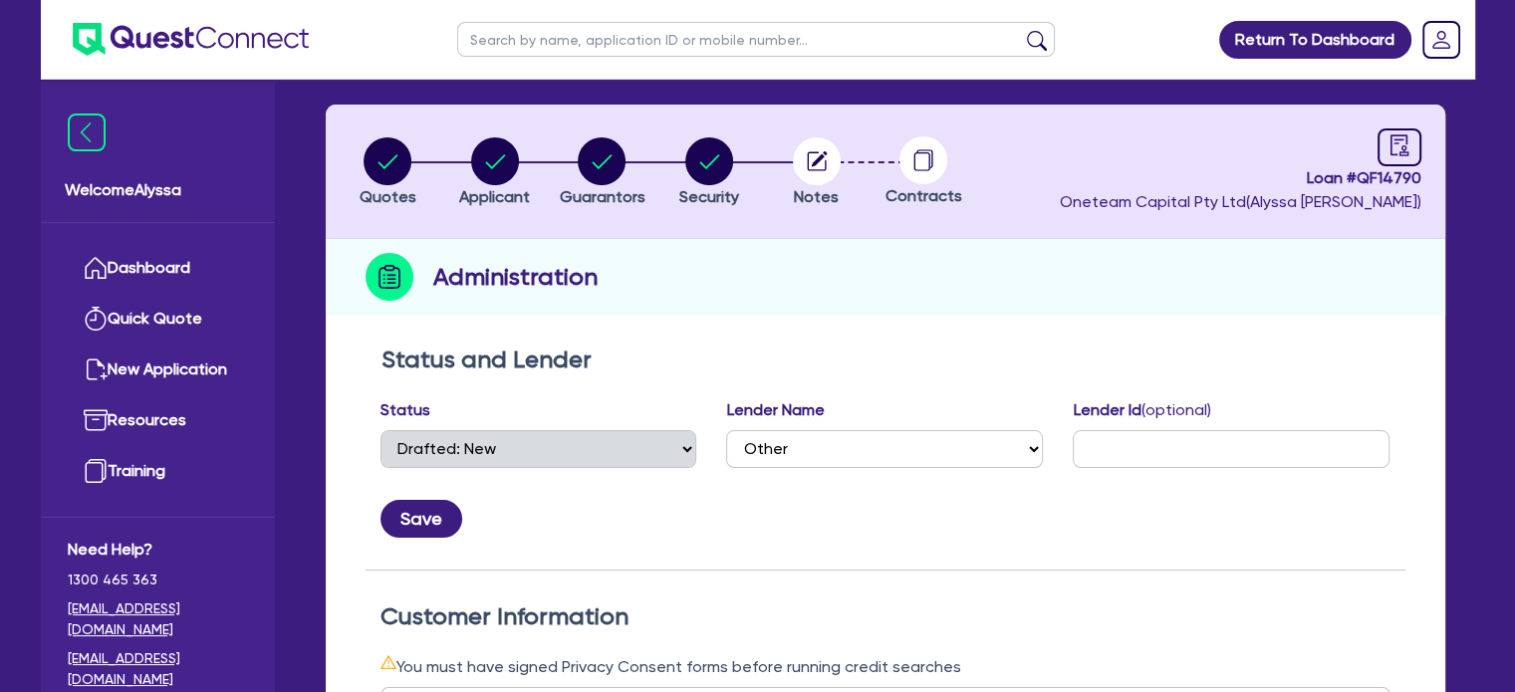
scroll to position [0, 0]
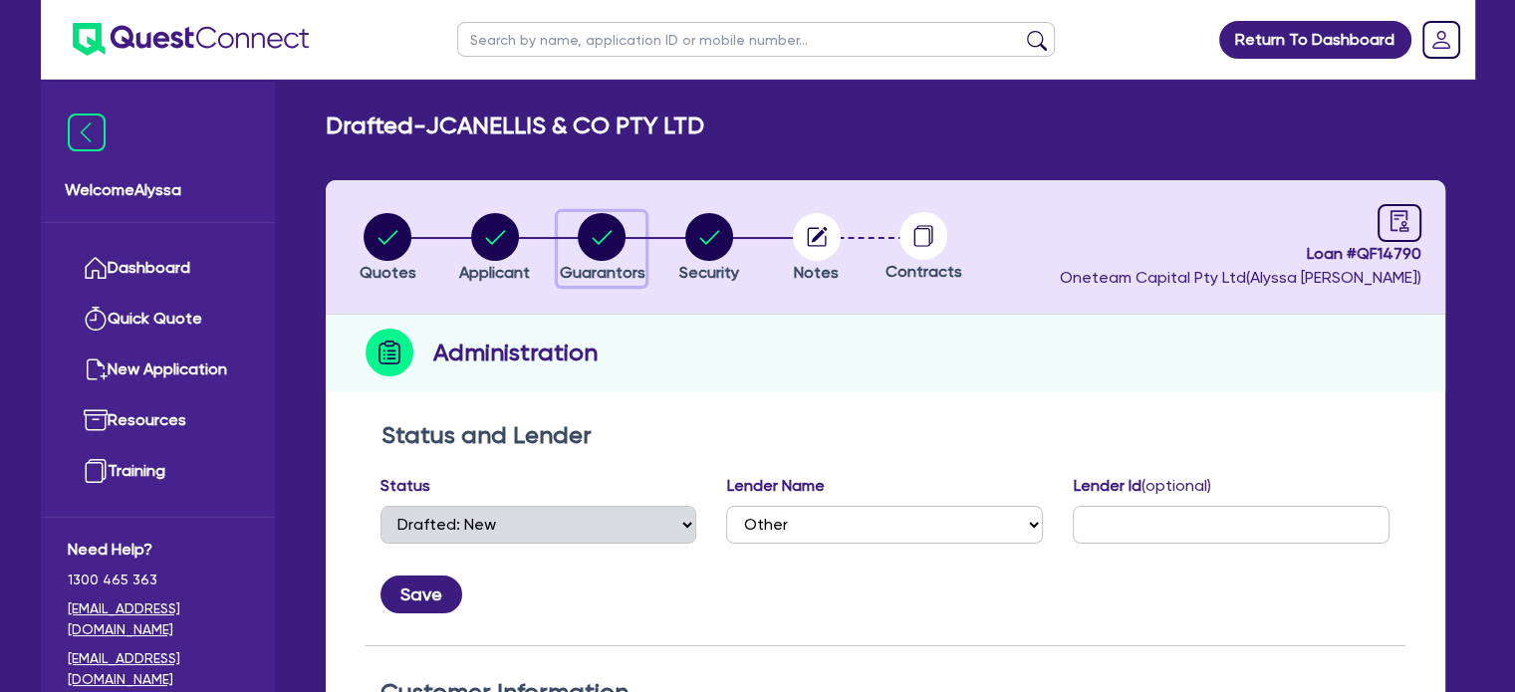
click at [596, 228] on circle "button" at bounding box center [602, 237] width 48 height 48
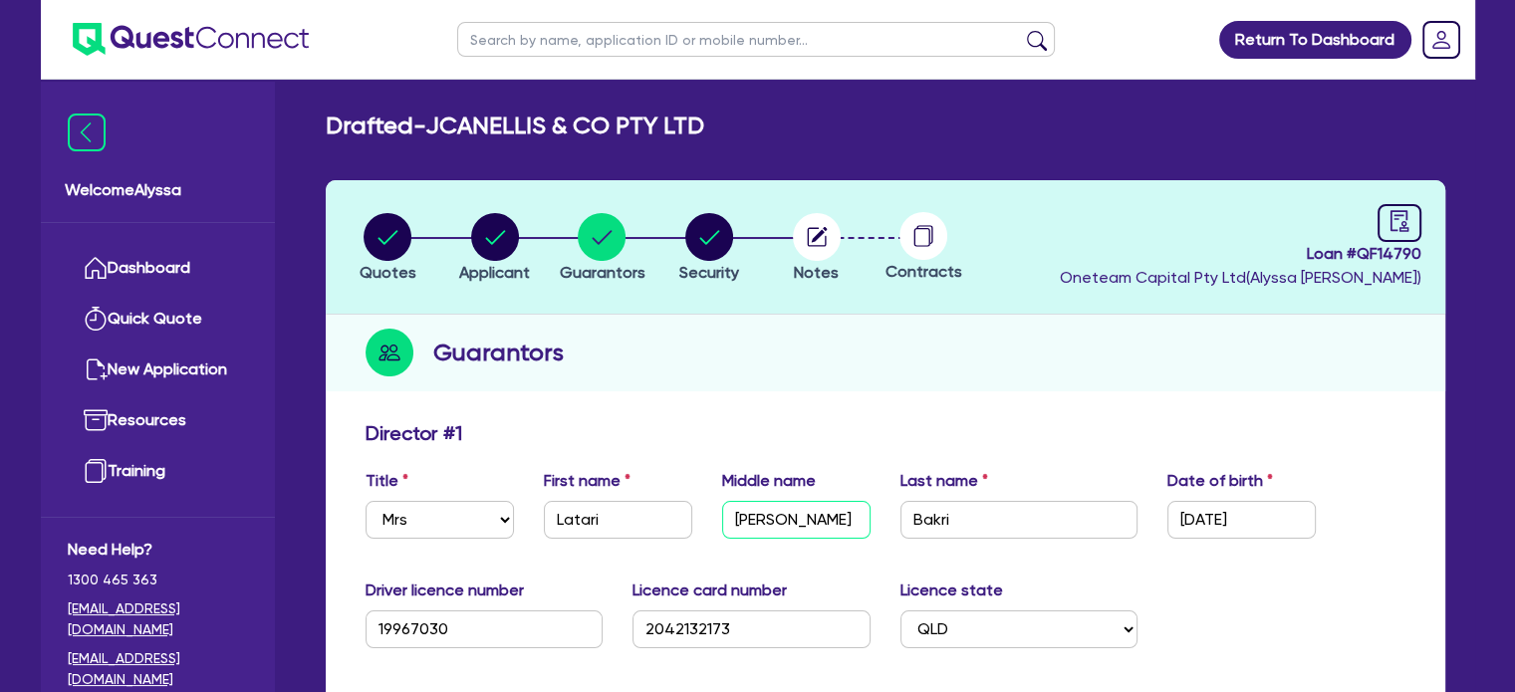
click at [812, 526] on input "Anna" at bounding box center [796, 520] width 148 height 38
click at [1156, 308] on header "Quotes Applicant Guarantors Security Notes Contracts Loan # QF14790 Oneteam Cap…" at bounding box center [885, 247] width 1119 height 134
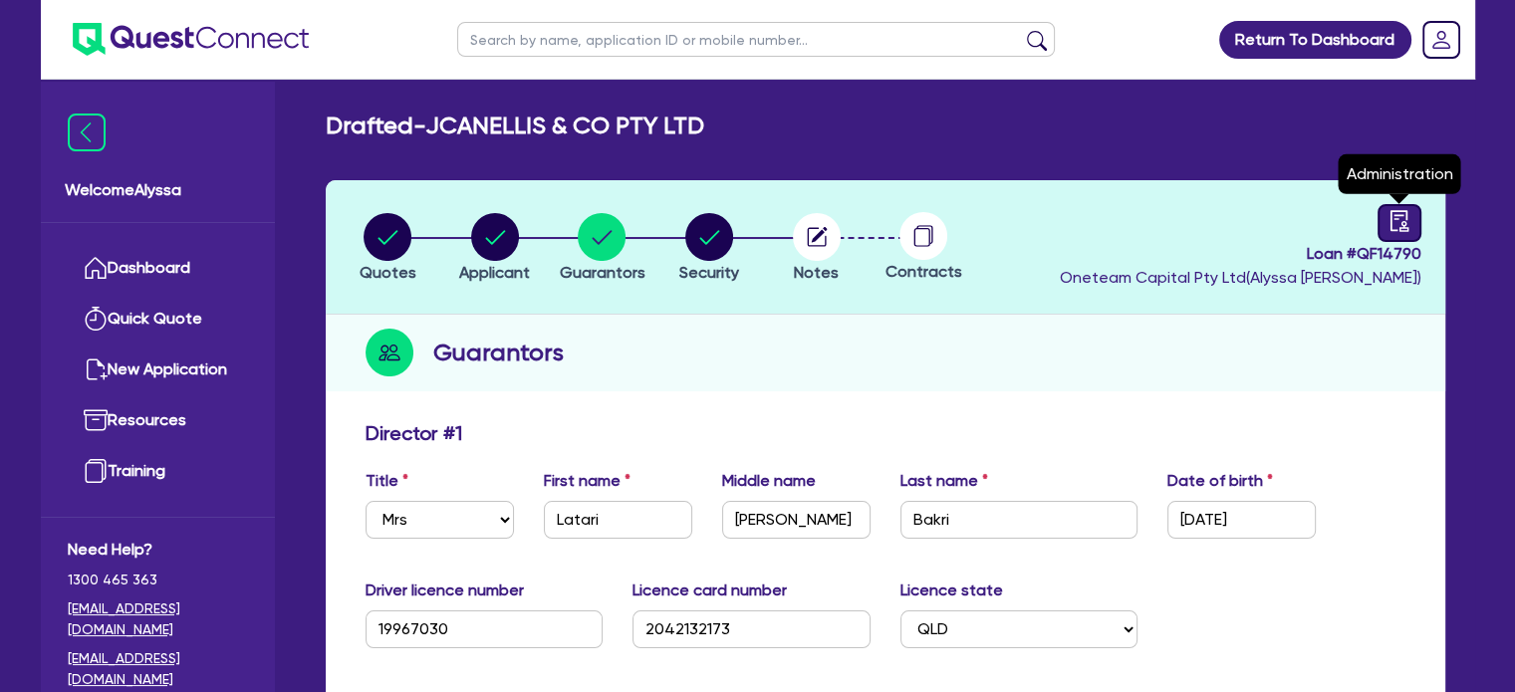
click at [1386, 220] on link at bounding box center [1399, 223] width 44 height 38
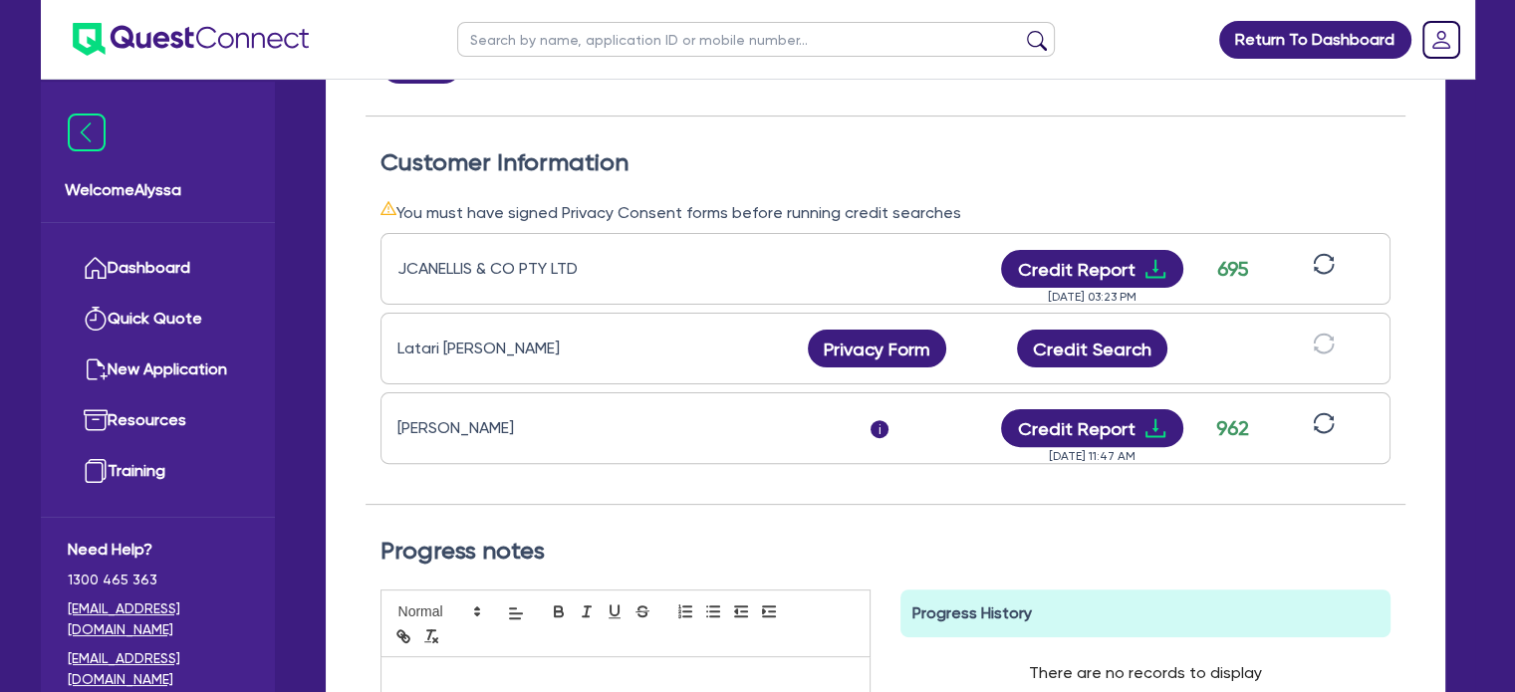
scroll to position [530, 0]
click at [1058, 429] on button "Credit Report" at bounding box center [1092, 428] width 182 height 38
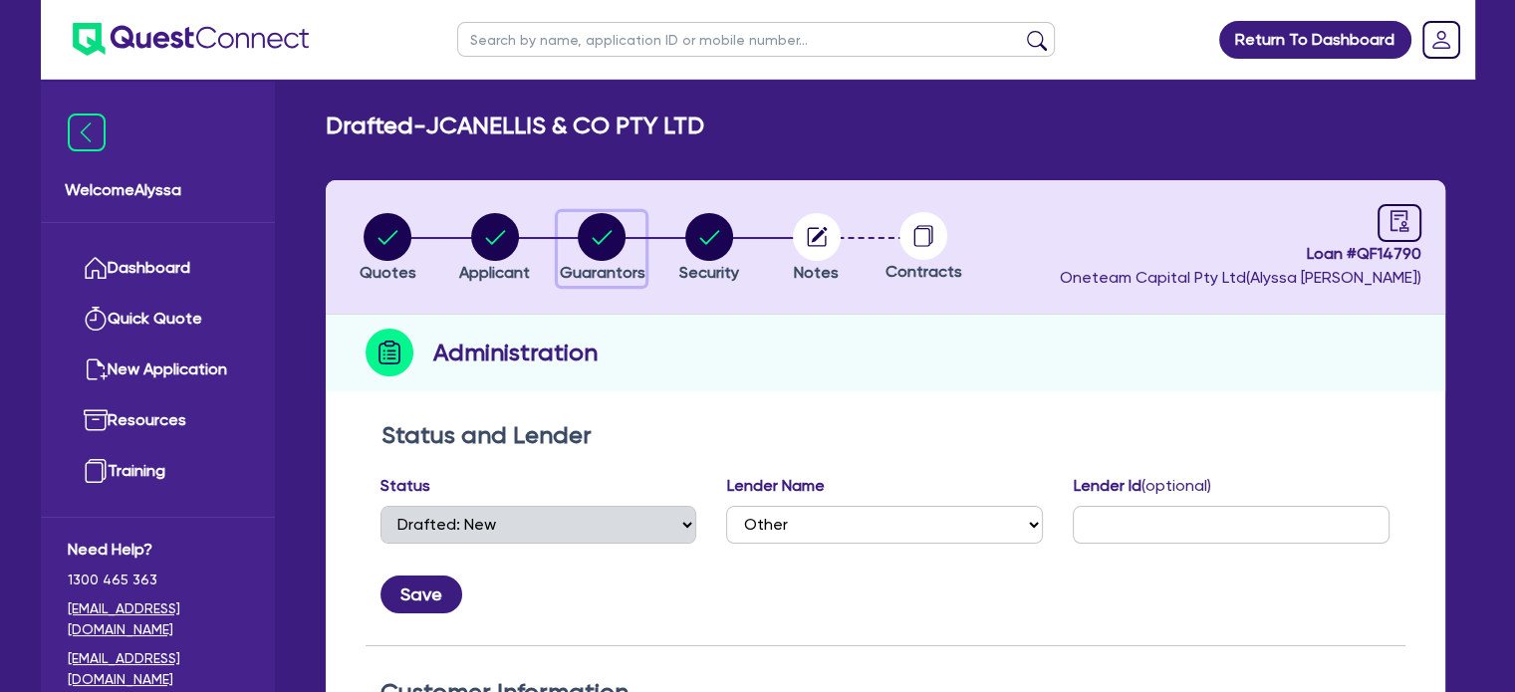
click at [598, 258] on circle "button" at bounding box center [602, 237] width 48 height 48
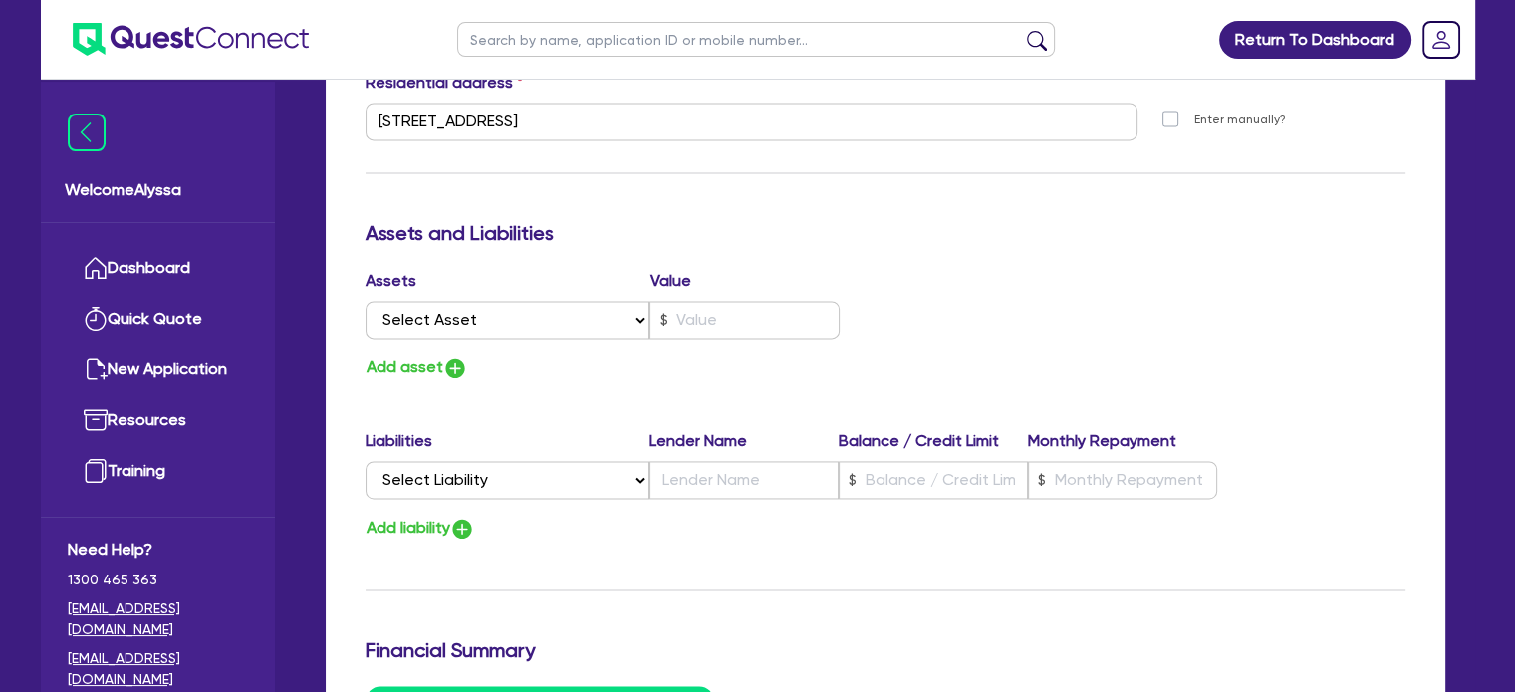
scroll to position [2844, 0]
click at [499, 322] on select "Select Asset Cash Property Investment property Vehicle Truck Trailer Equipment …" at bounding box center [508, 320] width 285 height 38
click at [366, 301] on select "Select Asset Cash Property Investment property Vehicle Truck Trailer Equipment …" at bounding box center [508, 320] width 285 height 38
click at [435, 473] on select "Select Liability Credit card Mortgage Investment property loan Vehicle loan Tru…" at bounding box center [508, 480] width 284 height 38
click at [366, 461] on select "Select Liability Credit card Mortgage Investment property loan Vehicle loan Tru…" at bounding box center [508, 480] width 284 height 38
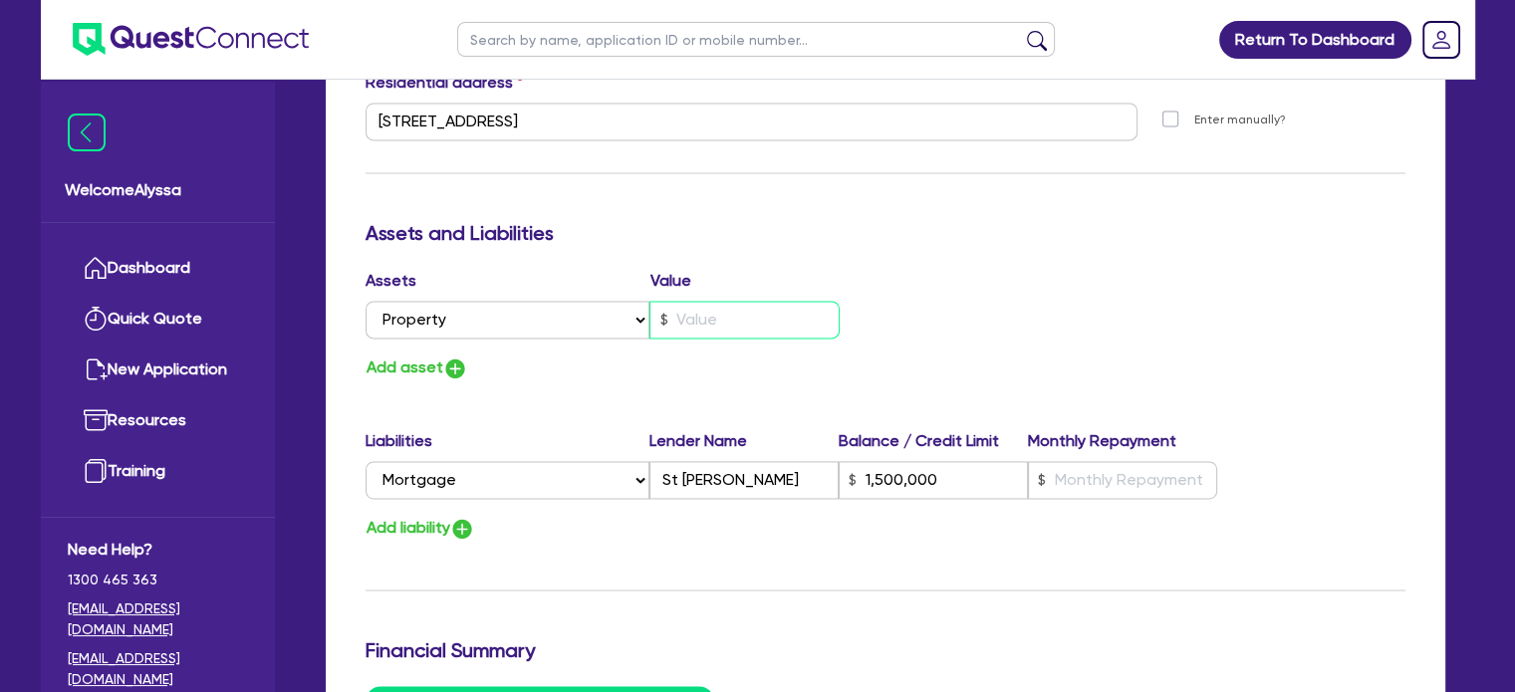
click at [664, 319] on div at bounding box center [744, 320] width 190 height 38
click at [1114, 481] on input "text" at bounding box center [1122, 480] width 189 height 38
click at [1089, 471] on input "text" at bounding box center [1122, 480] width 189 height 38
click at [1096, 332] on div "Assets Value Select Asset Cash Property Investment property Vehicle Truck Trail…" at bounding box center [886, 325] width 1070 height 113
click at [453, 518] on button "Add liability" at bounding box center [421, 528] width 110 height 27
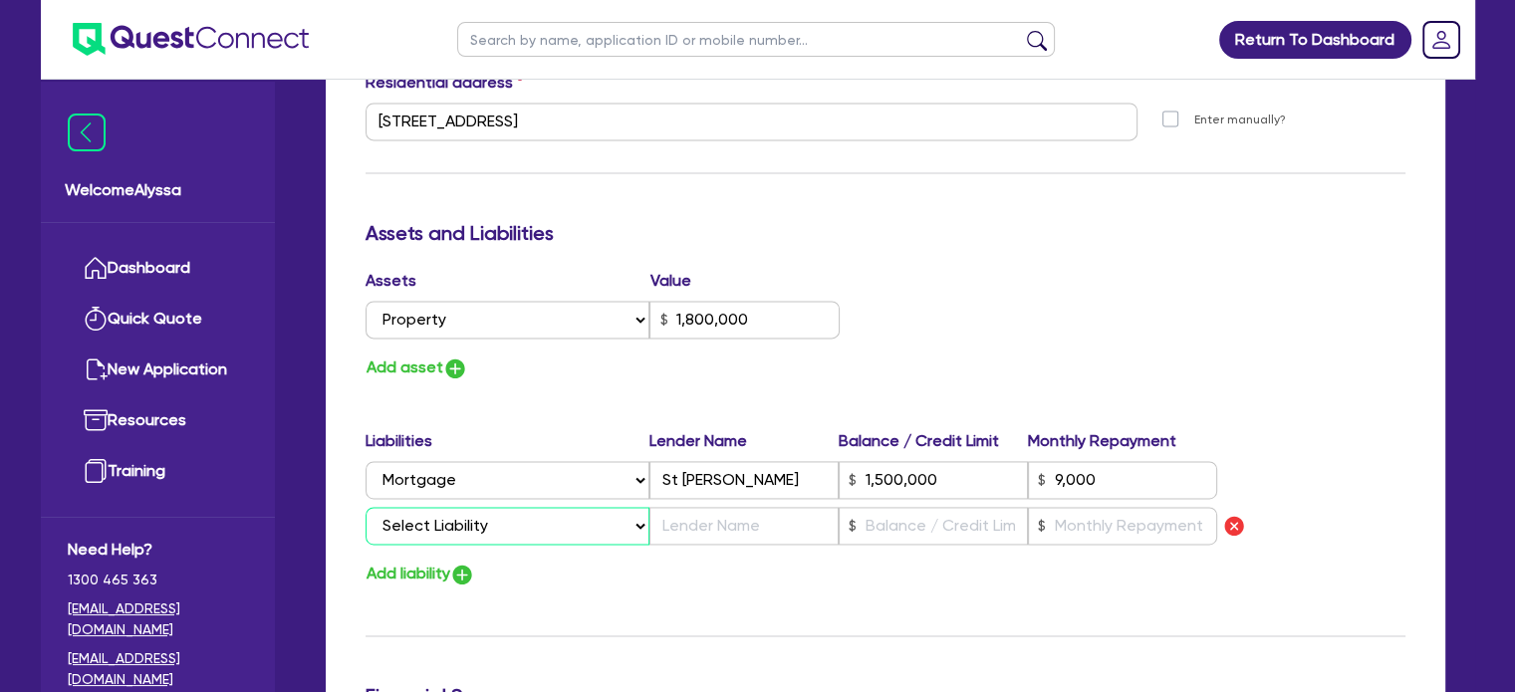
click at [410, 534] on select "Select Liability Credit card Mortgage Investment property loan Vehicle loan Tru…" at bounding box center [508, 526] width 284 height 38
click at [366, 507] on select "Select Liability Credit card Mortgage Investment property loan Vehicle loan Tru…" at bounding box center [508, 526] width 284 height 38
click at [805, 370] on div "Add asset" at bounding box center [618, 368] width 535 height 27
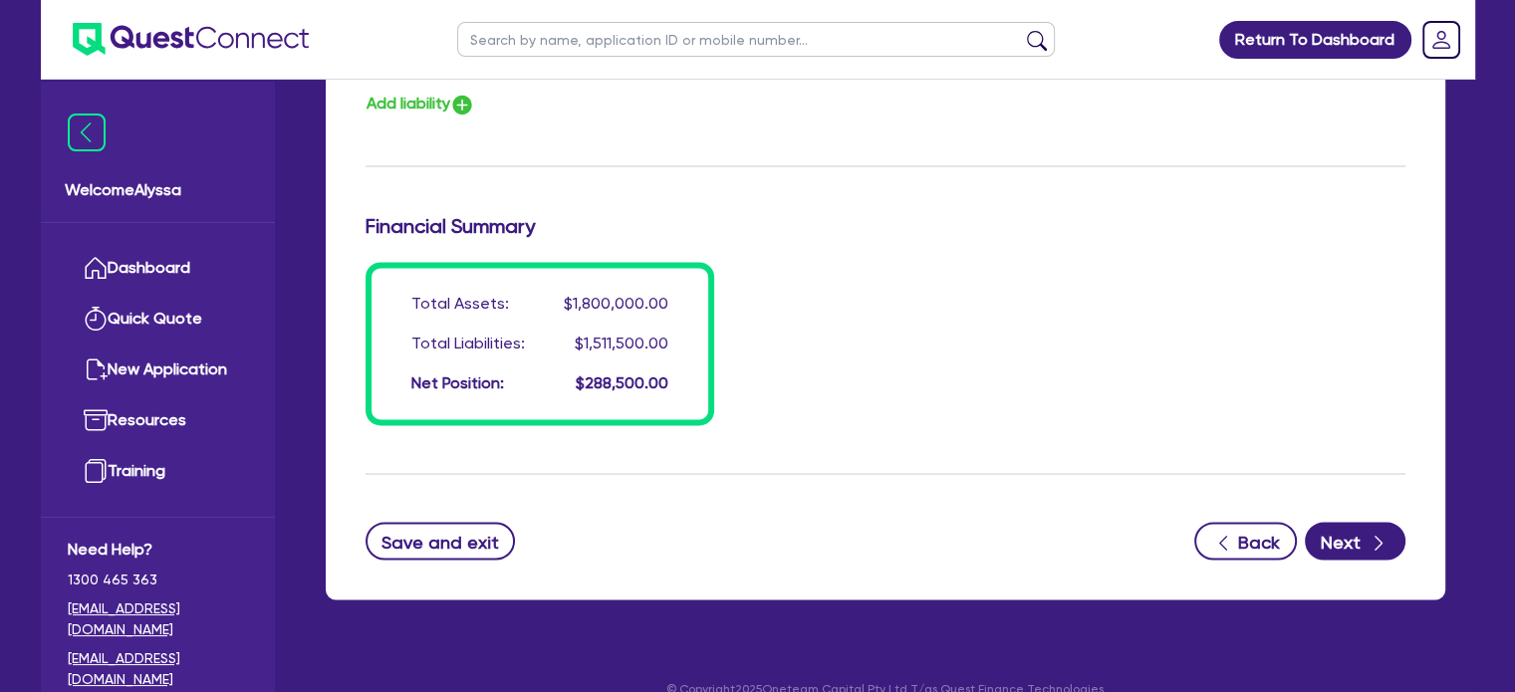
scroll to position [3338, 0]
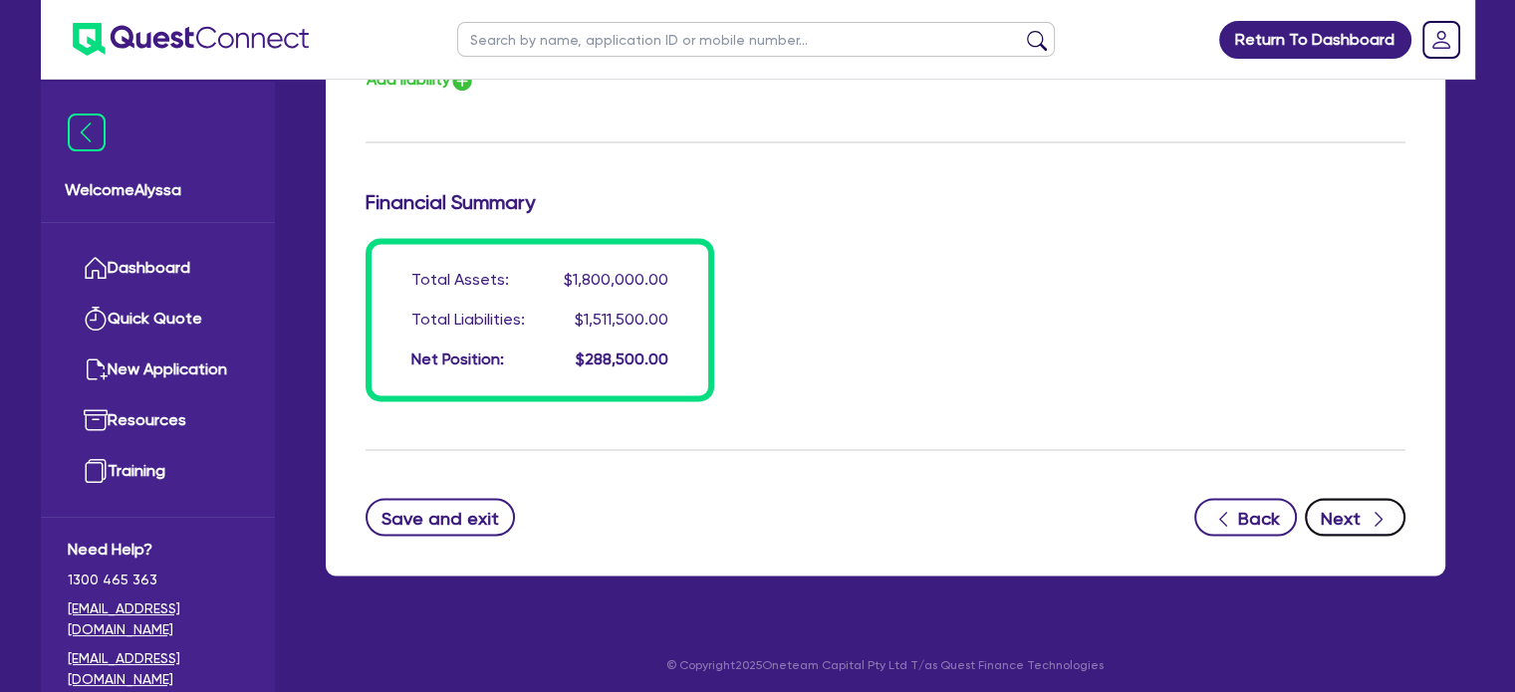
click at [1381, 516] on icon "button" at bounding box center [1378, 519] width 20 height 20
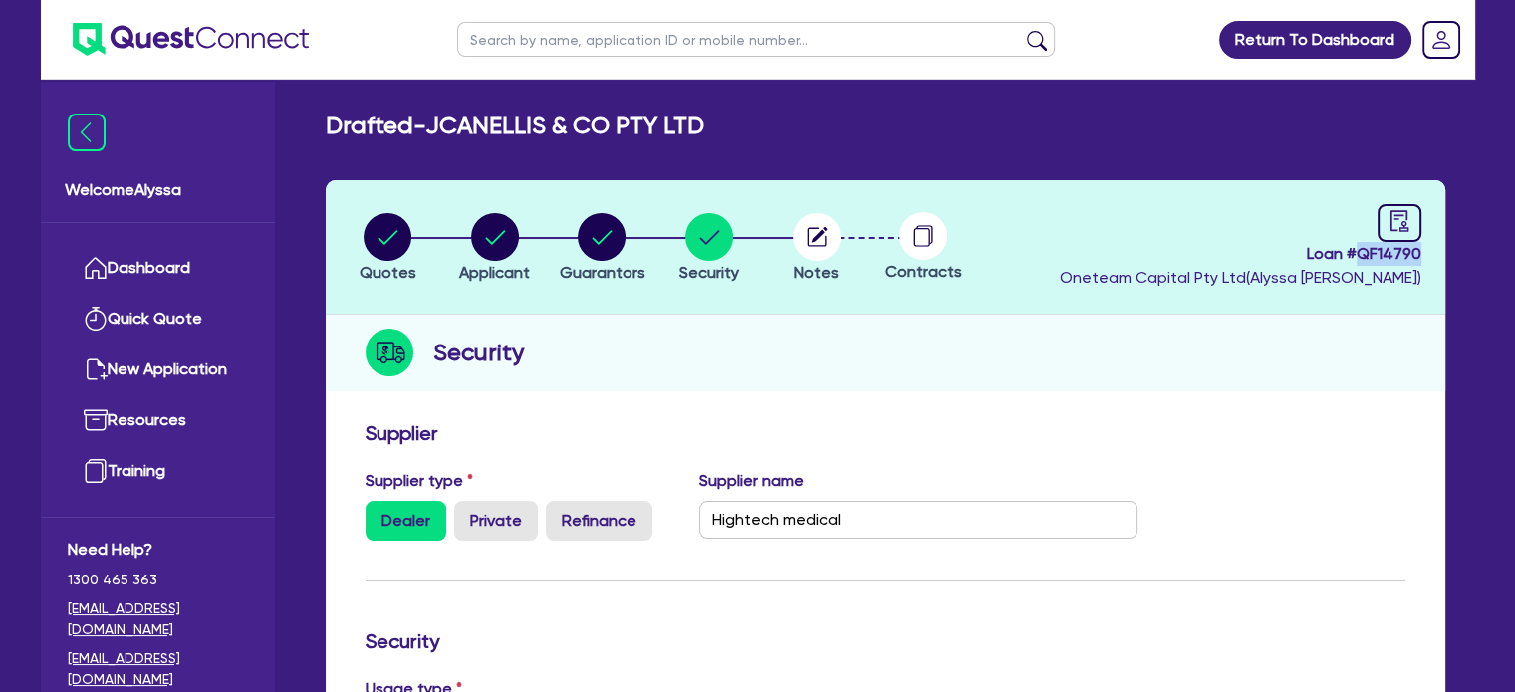
drag, startPoint x: 1425, startPoint y: 257, endPoint x: 1359, endPoint y: 253, distance: 66.8
click at [1359, 253] on header "Quotes Applicant Guarantors Security Notes Contracts Loan # QF14790 Oneteam Cap…" at bounding box center [885, 247] width 1119 height 134
copy span "QF14790"
click at [826, 240] on circle "button" at bounding box center [817, 237] width 48 height 48
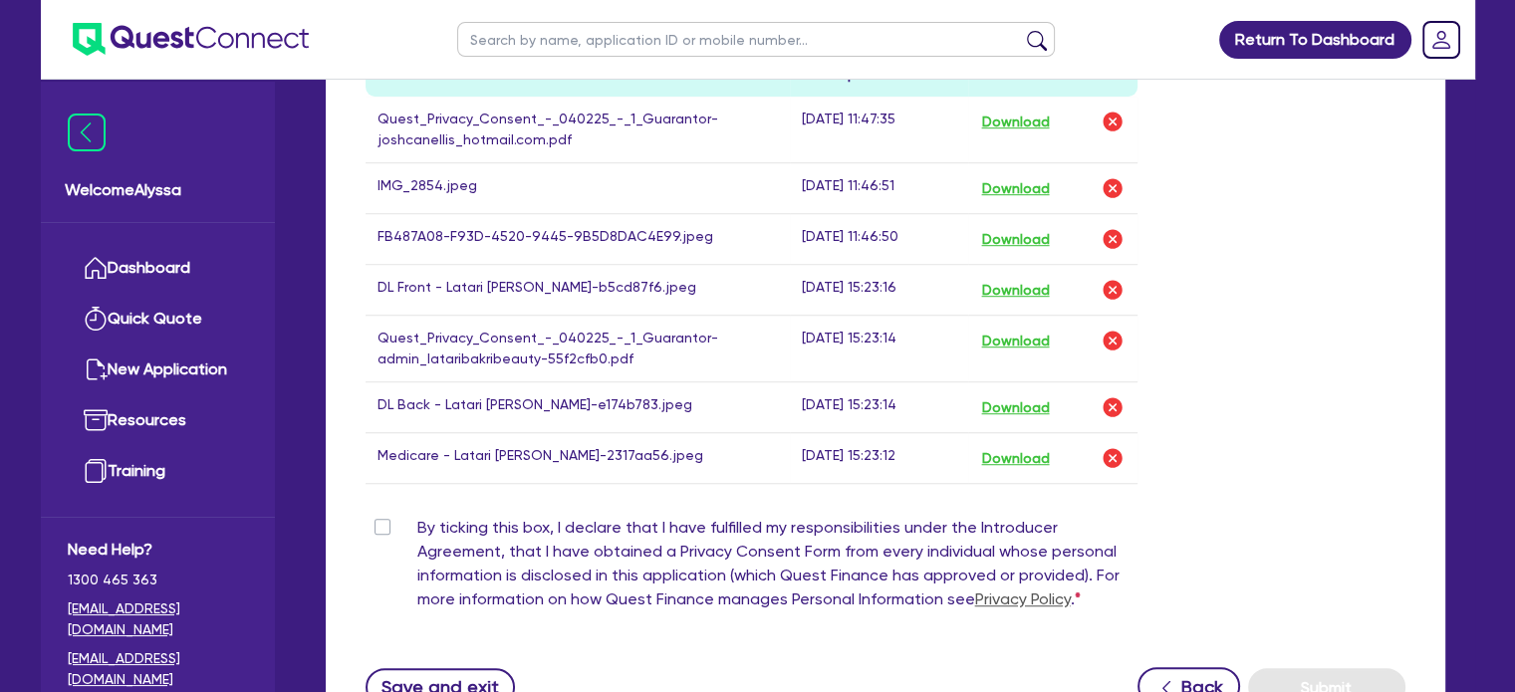
scroll to position [1380, 0]
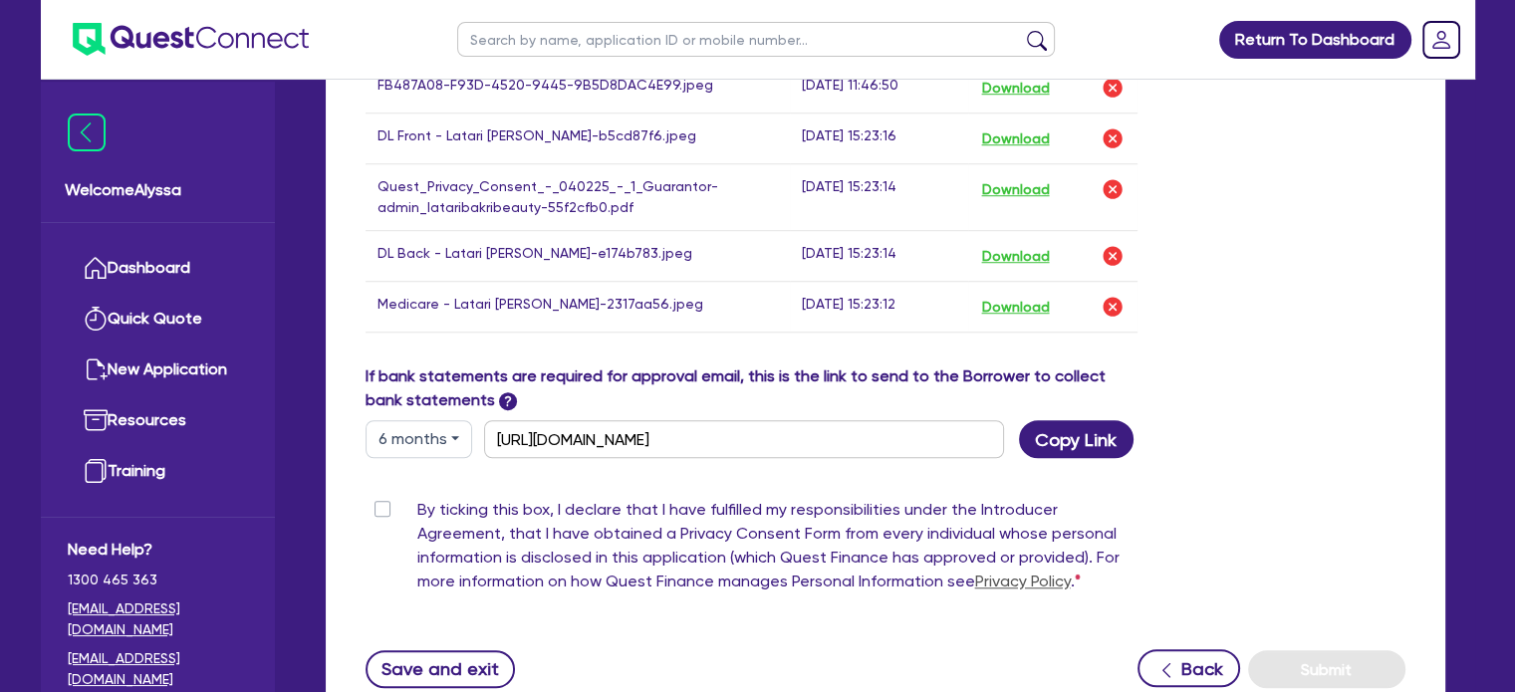
click at [417, 498] on label "By ticking this box, I declare that I have fulfilled my responsibilities under …" at bounding box center [777, 550] width 721 height 104
click at [381, 498] on input "By ticking this box, I declare that I have fulfilled my responsibilities under …" at bounding box center [374, 507] width 16 height 19
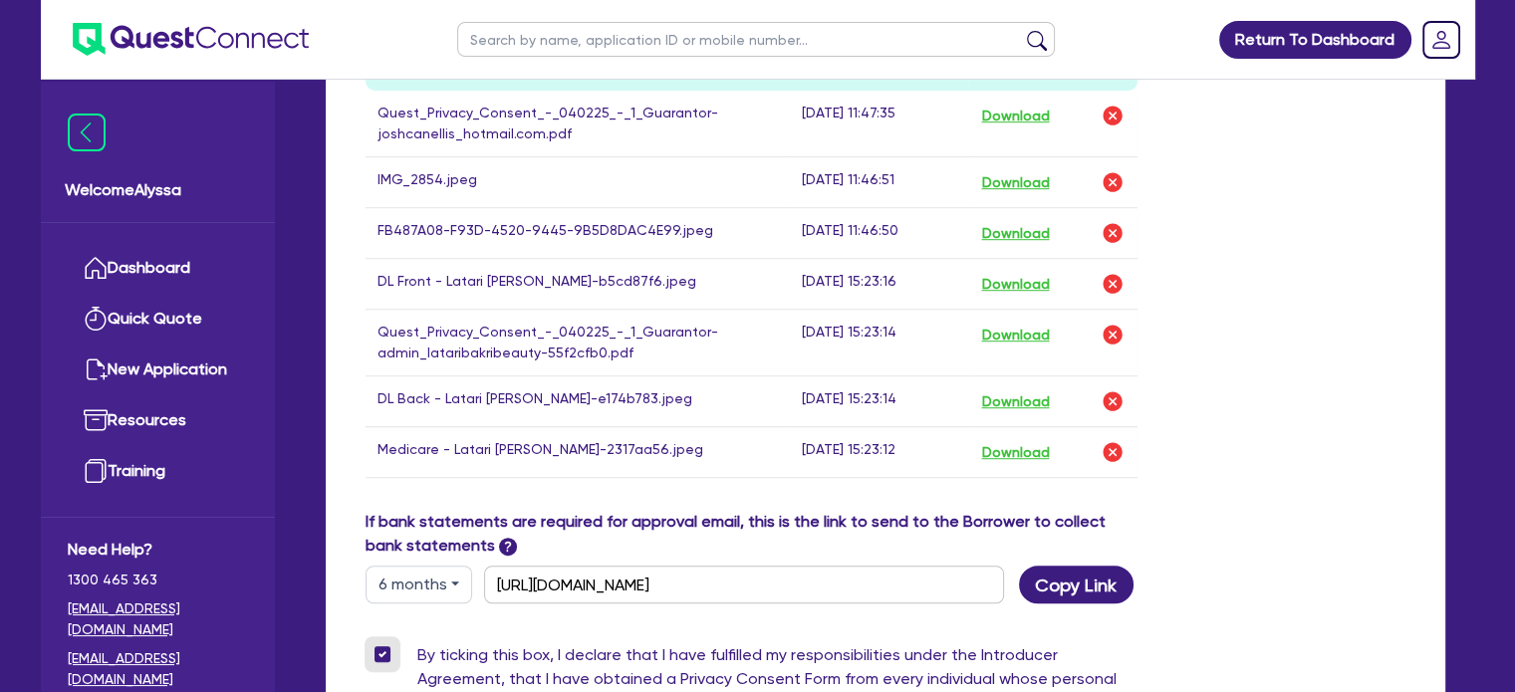
scroll to position [1514, 0]
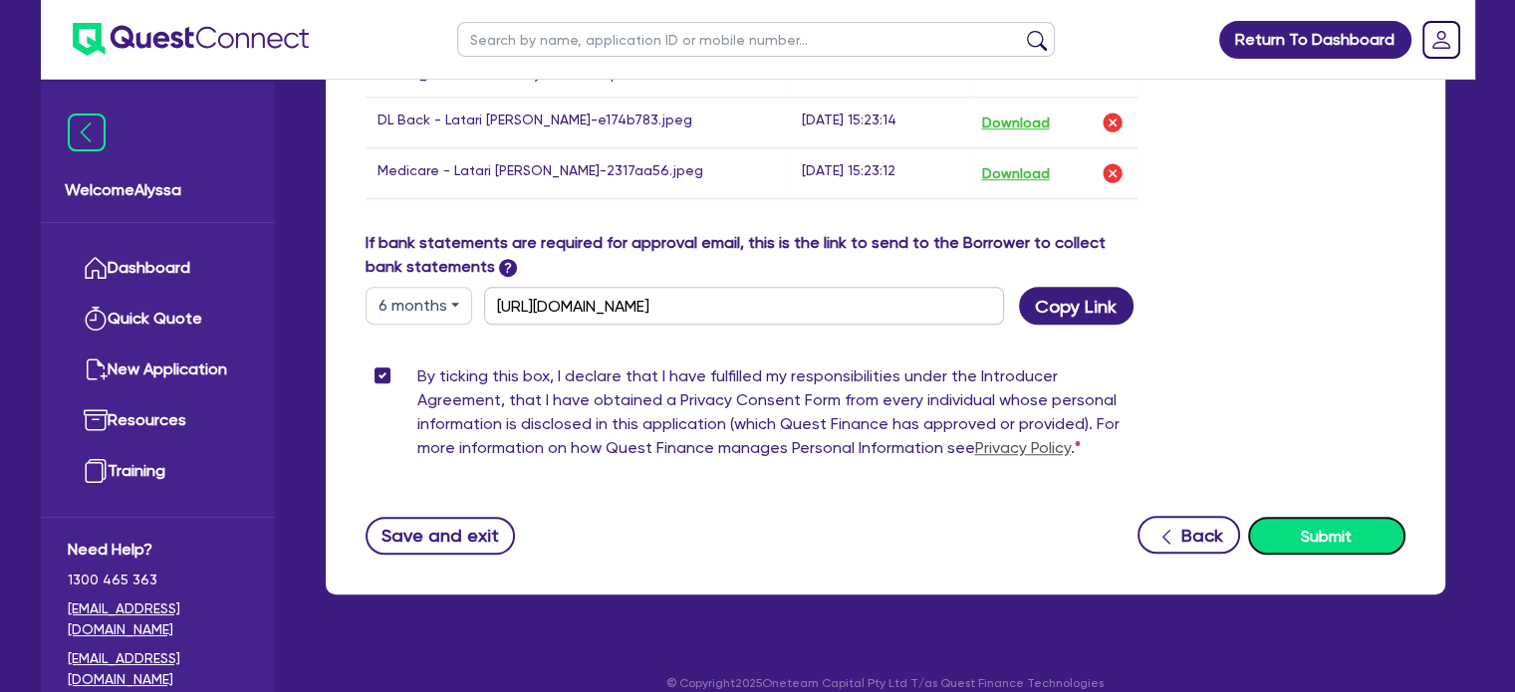
click at [1294, 521] on button "Submit" at bounding box center [1326, 536] width 157 height 38
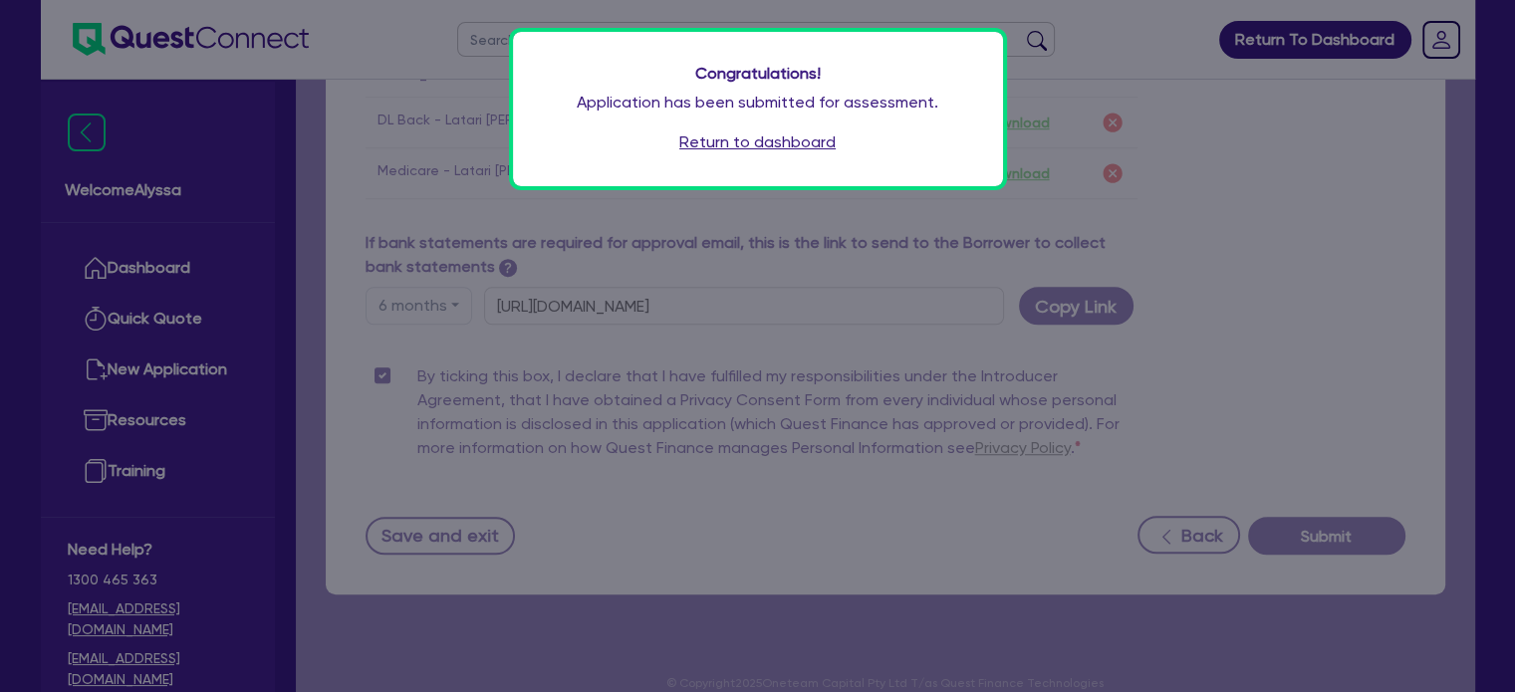
click at [757, 144] on link "Return to dashboard" at bounding box center [757, 142] width 156 height 24
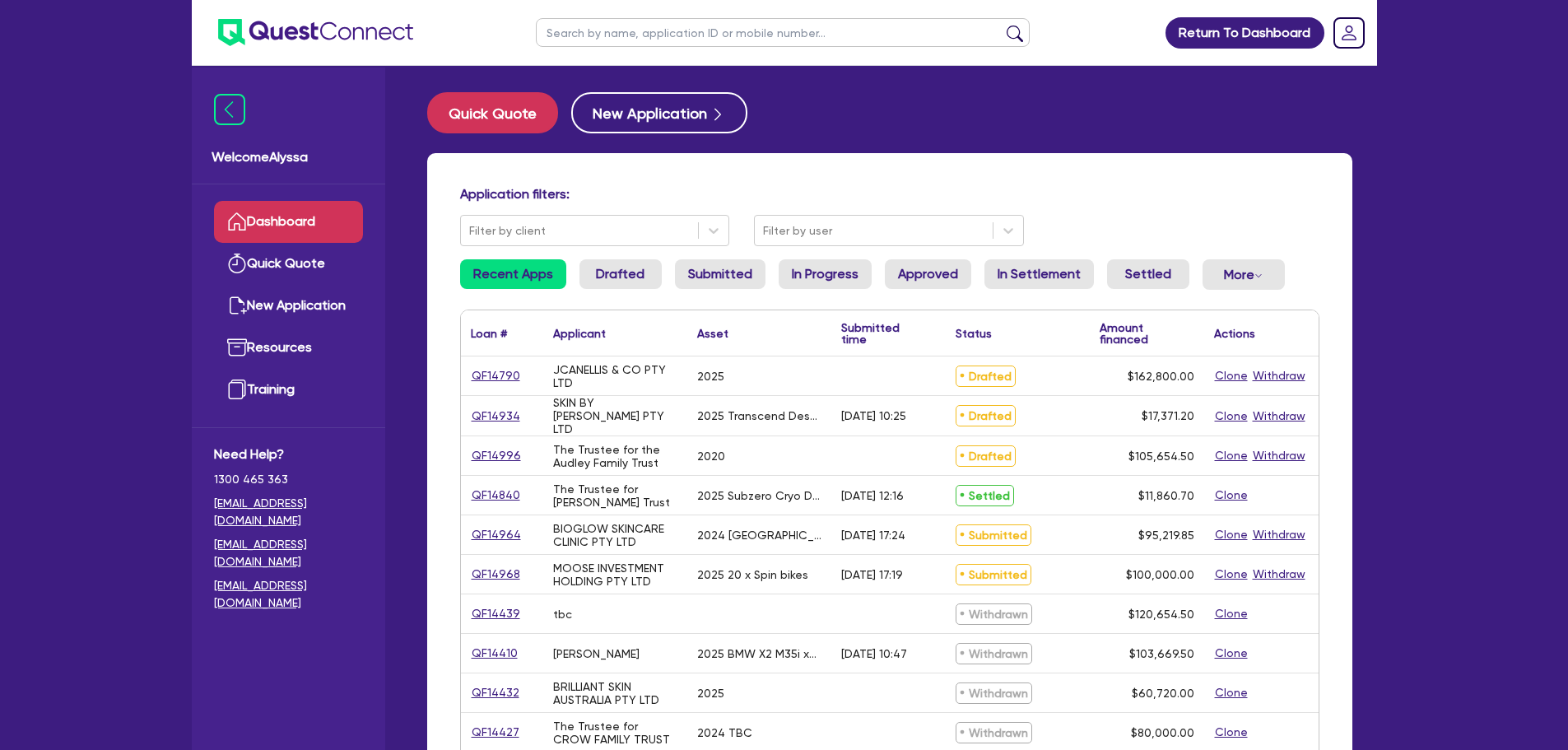
click at [577, 30] on input "text" at bounding box center [783, 32] width 494 height 29
type input "latari"
click at [1002, 25] on button "submit" at bounding box center [1015, 36] width 26 height 23
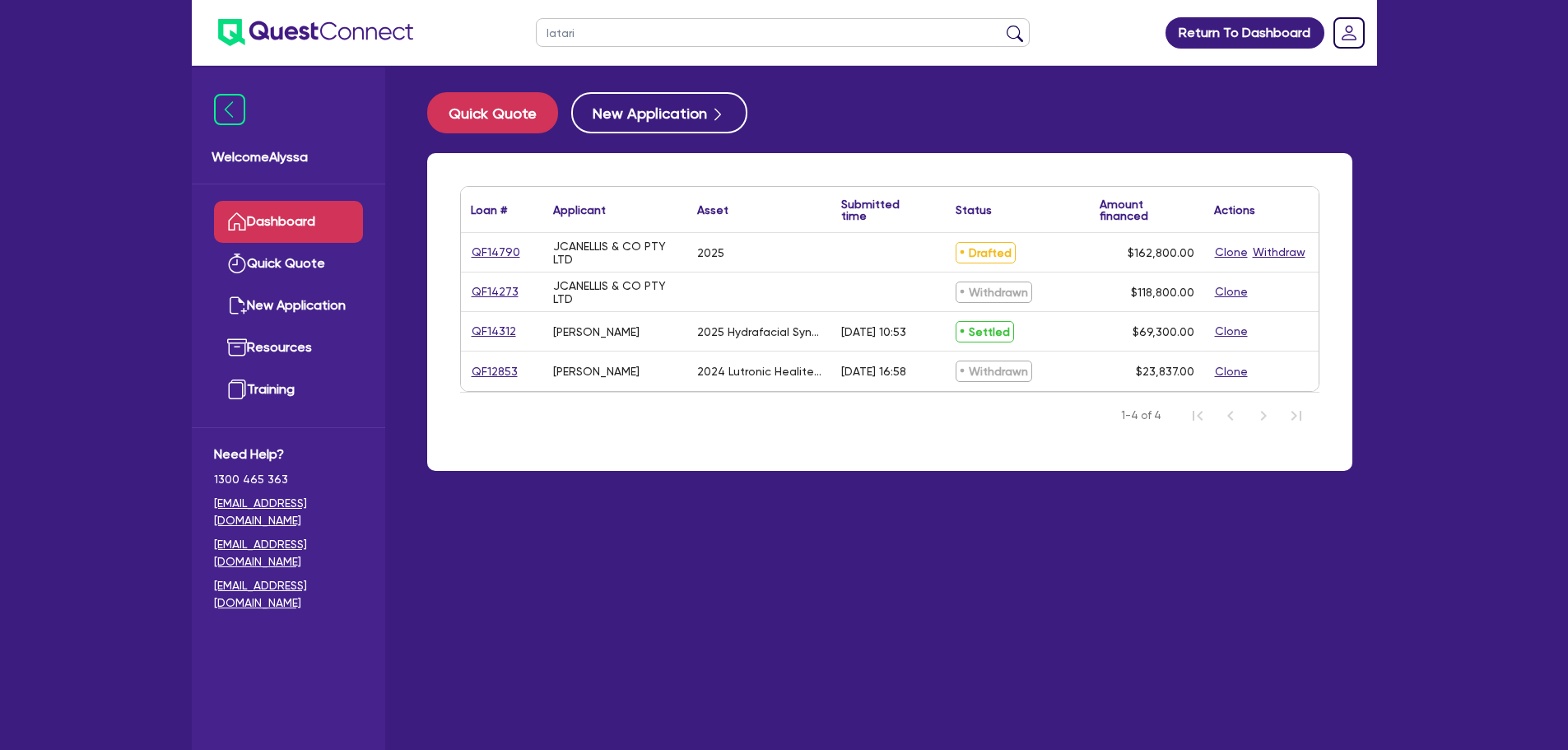
click at [298, 215] on link "Dashboard" at bounding box center [288, 222] width 149 height 42
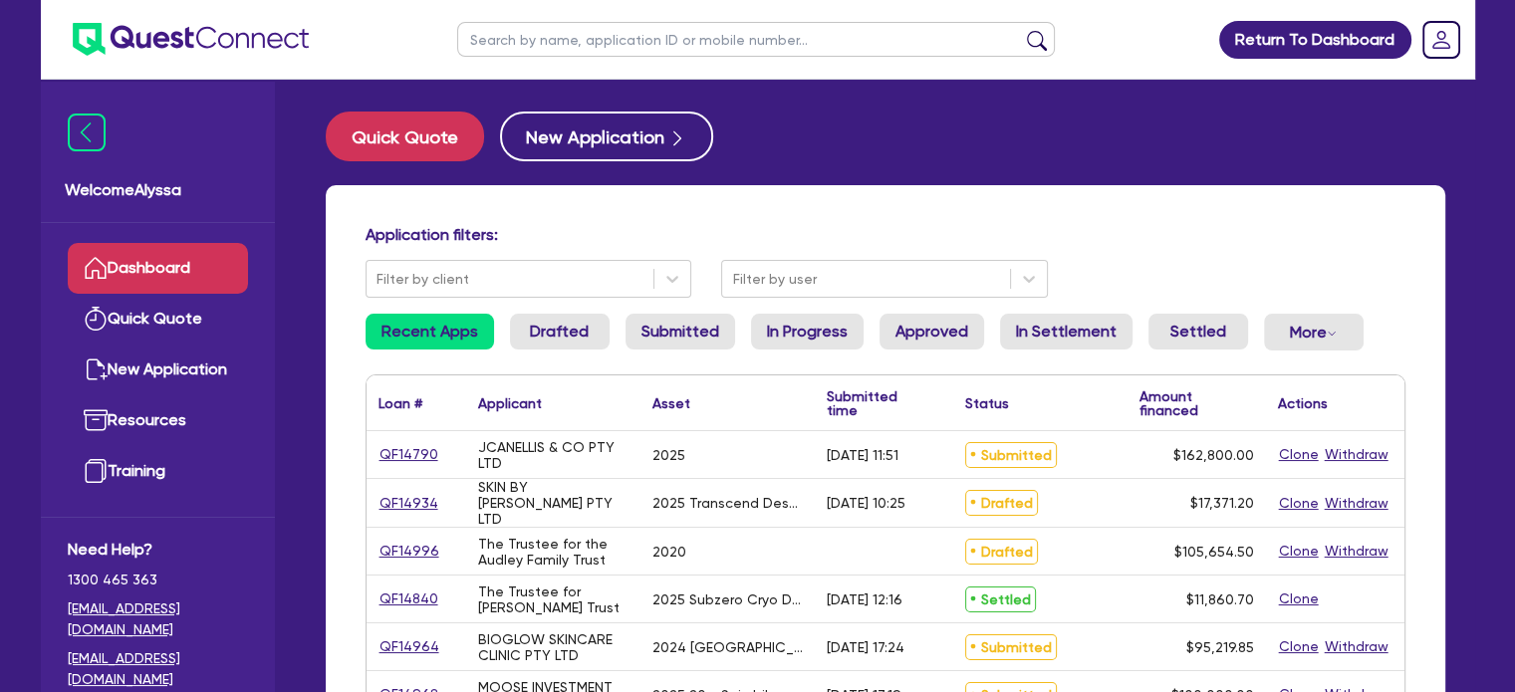
click at [554, 47] on input "text" at bounding box center [756, 39] width 598 height 35
type input "latari"
click at [1021, 30] on button "submit" at bounding box center [1037, 44] width 32 height 28
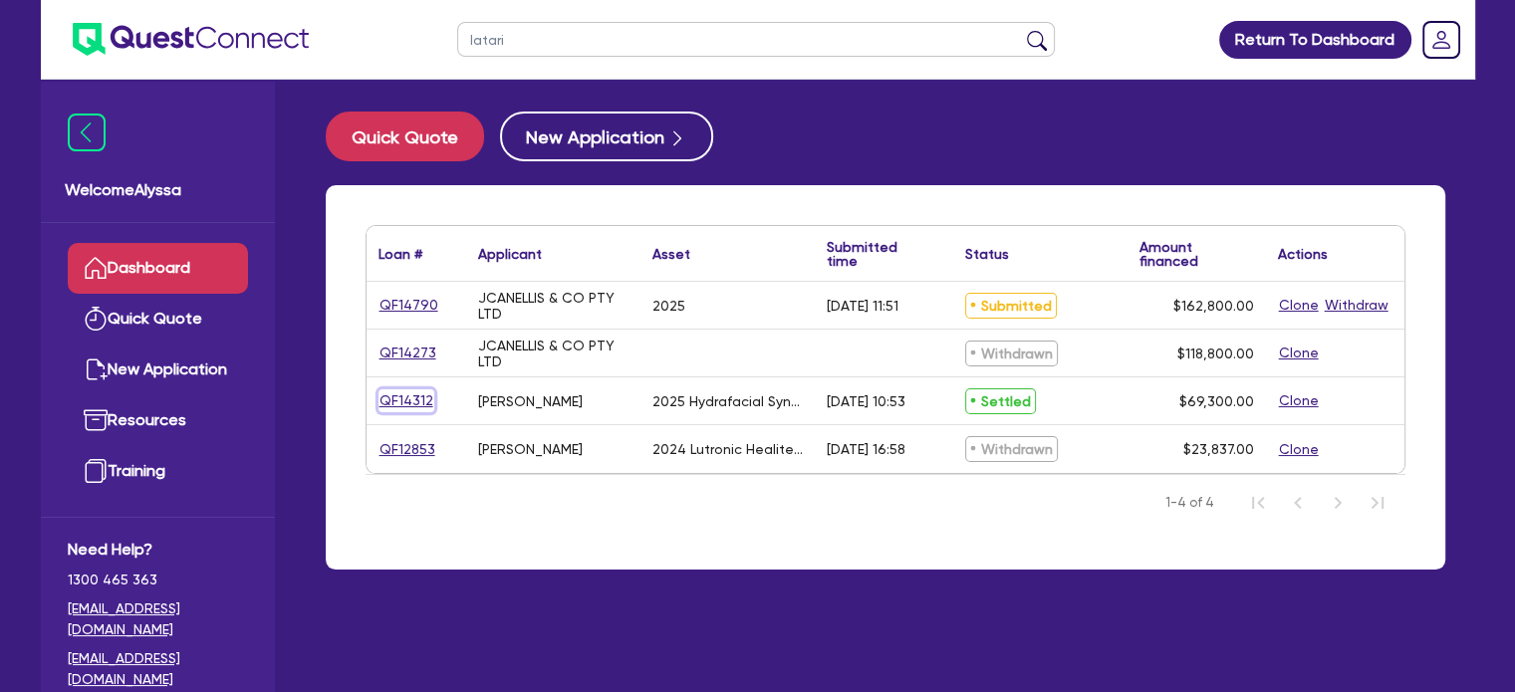
click at [386, 399] on link "QF14312" at bounding box center [406, 400] width 56 height 23
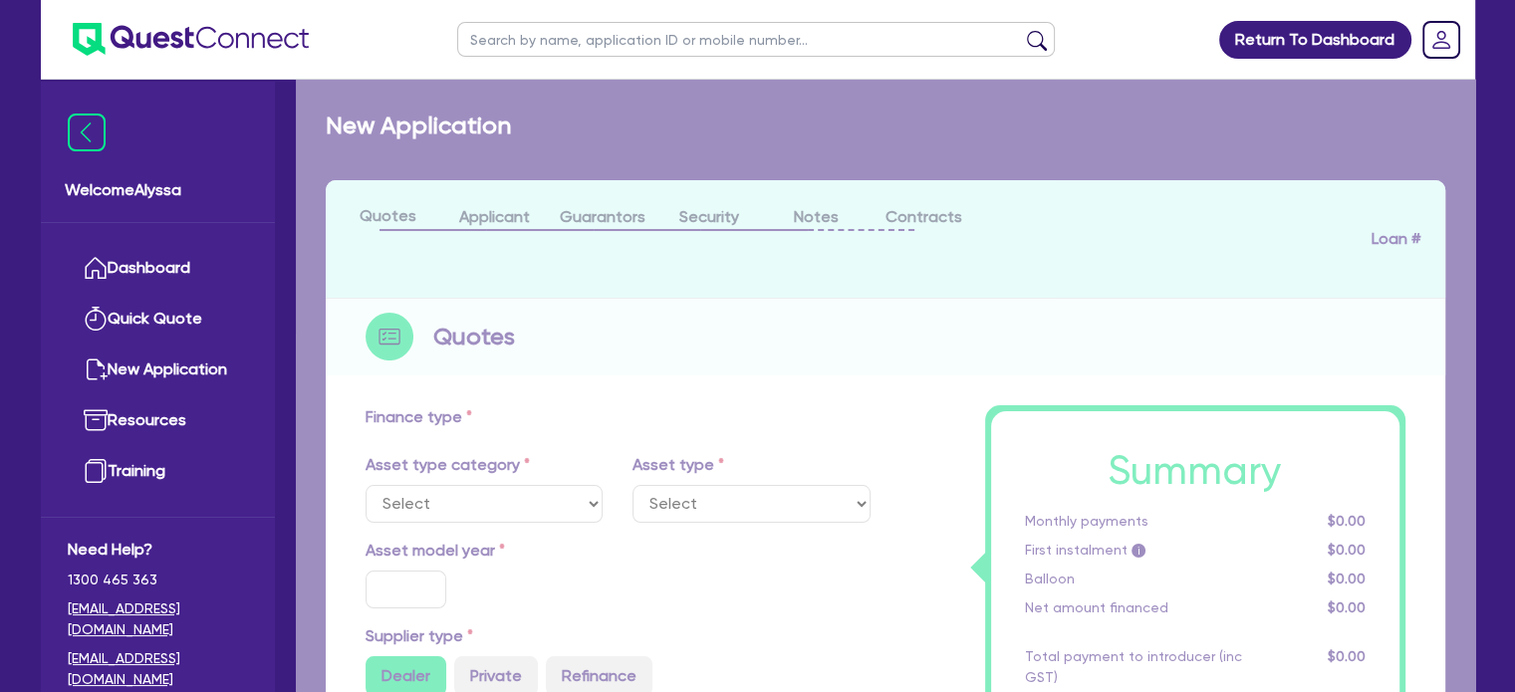
select select "TERTIARY_ASSETS"
type input "2025"
type input "69,300"
type input "4"
type input "2,772"
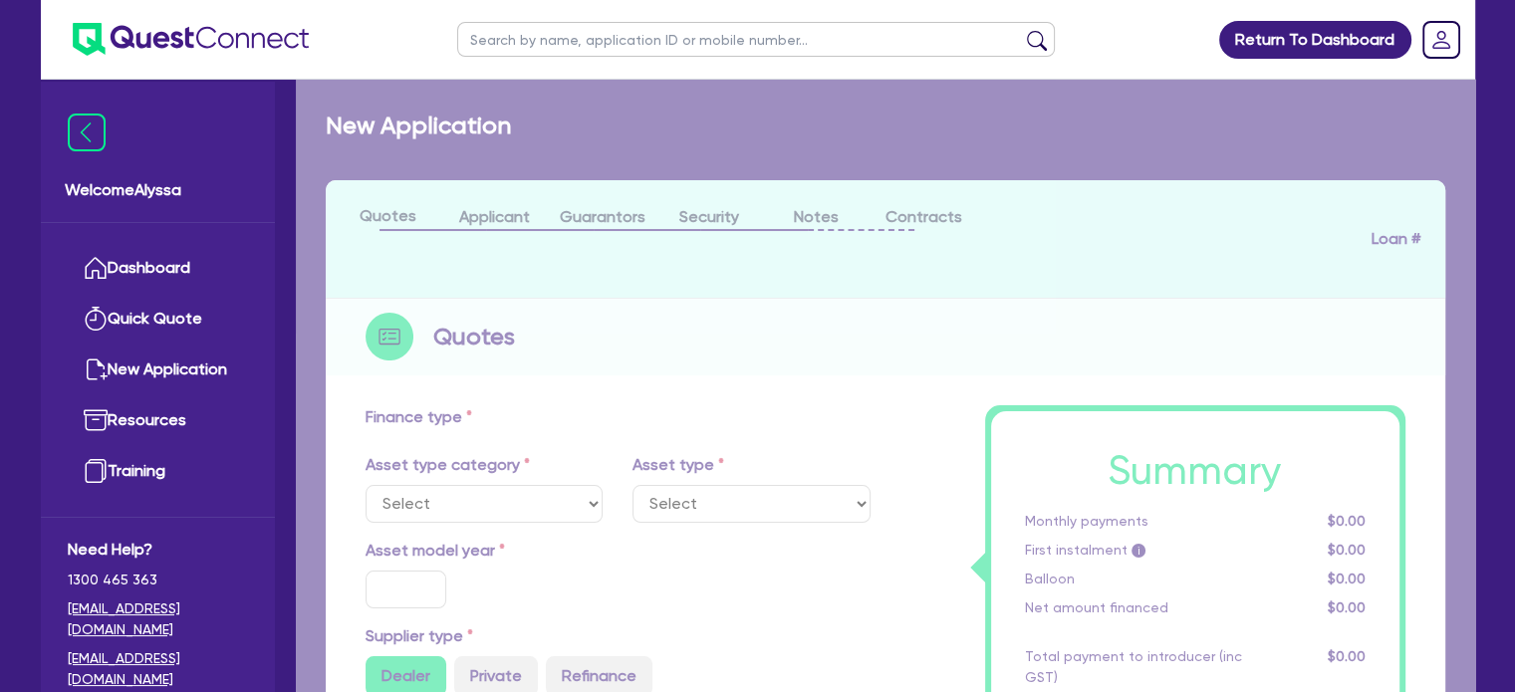
type input "10.5"
type input "350"
select select "BEAUTY_EQUIPMENT"
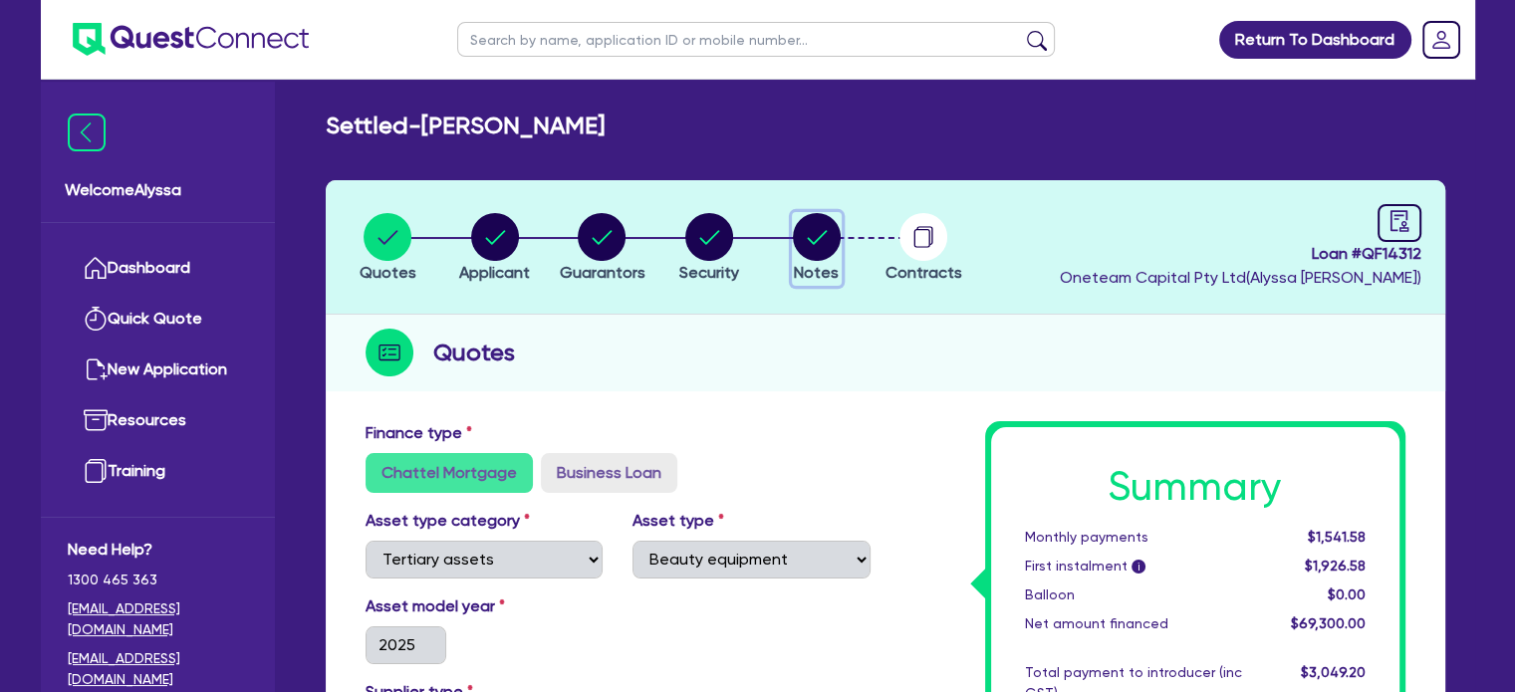
click at [793, 244] on icon "button" at bounding box center [817, 237] width 48 height 48
select select "Other"
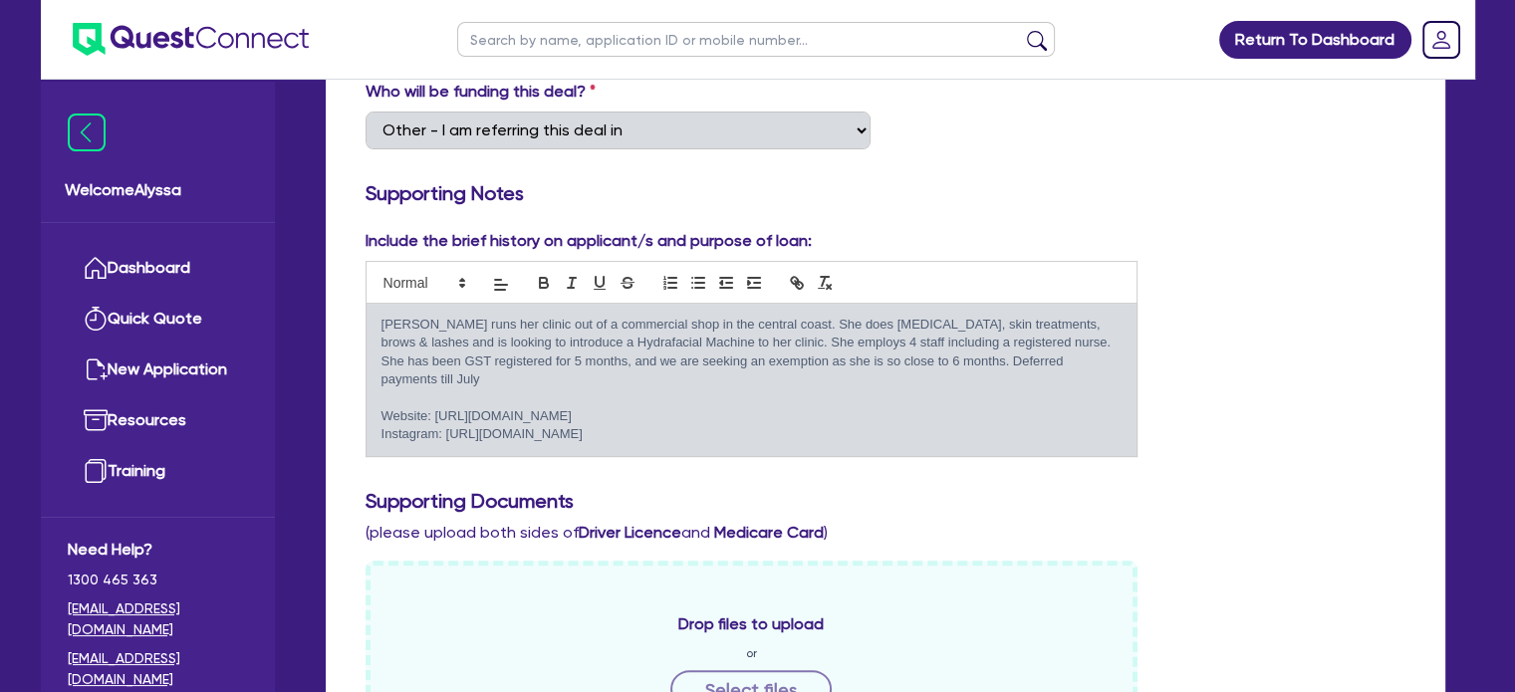
scroll to position [253, 0]
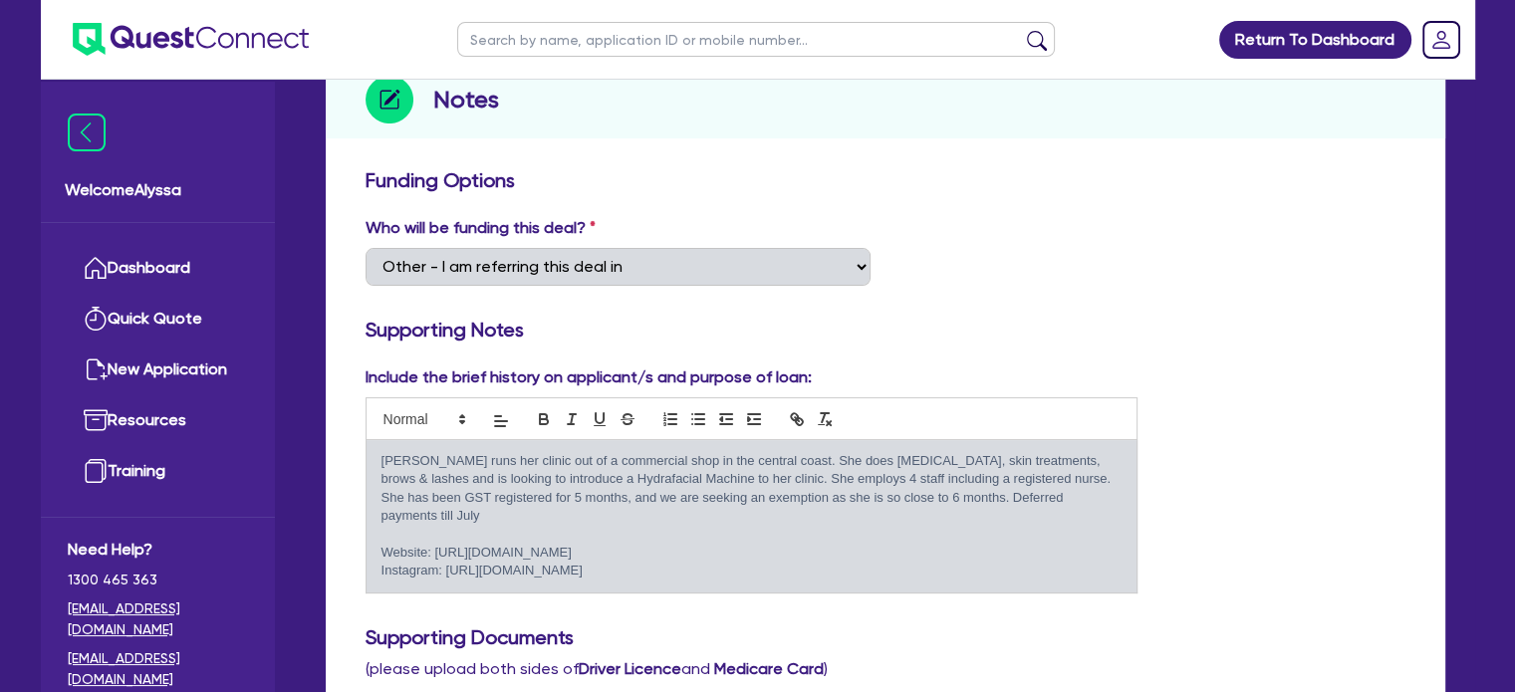
click at [1196, 394] on div "Include the brief history on applicant/s and purpose of loan: [PERSON_NAME] run…" at bounding box center [886, 488] width 1070 height 244
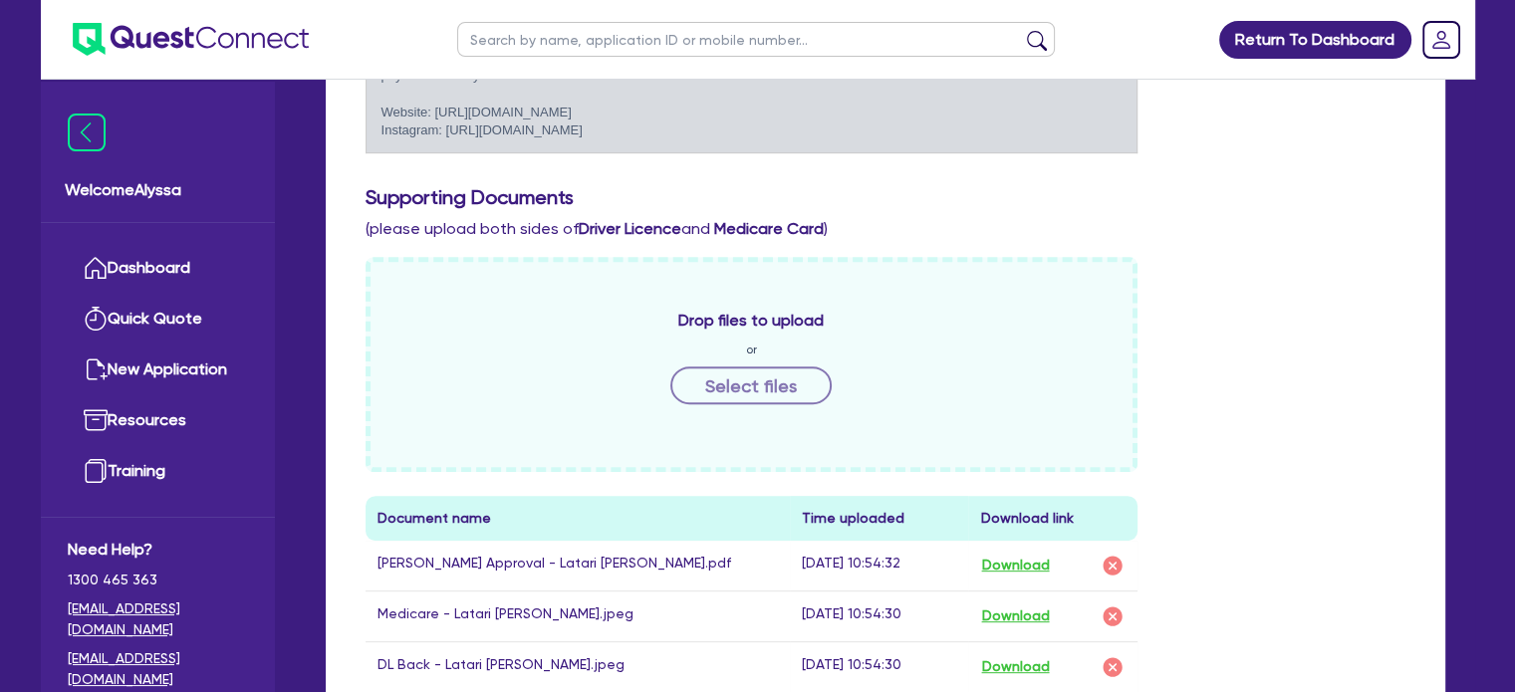
scroll to position [0, 0]
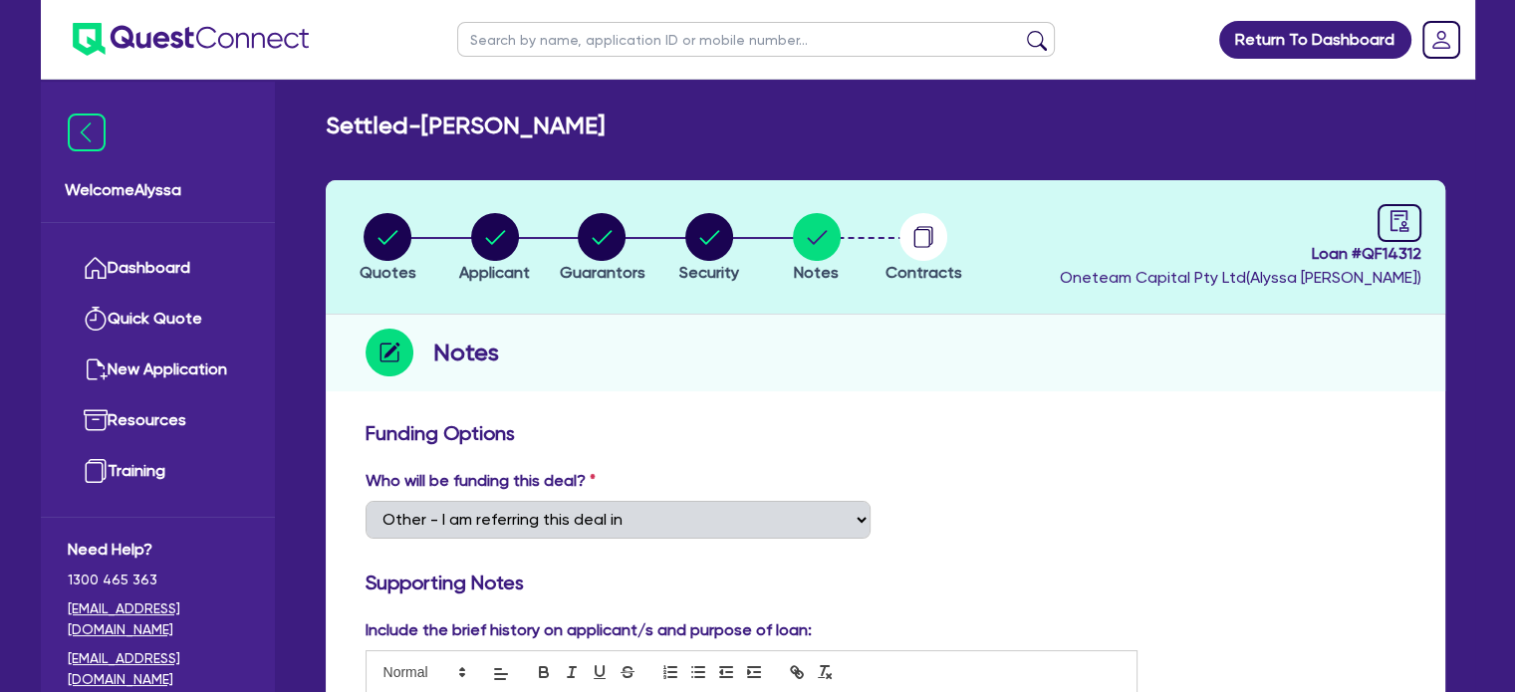
click at [653, 43] on input "text" at bounding box center [756, 39] width 598 height 35
type input "latari"
click button "submit" at bounding box center [1037, 44] width 32 height 28
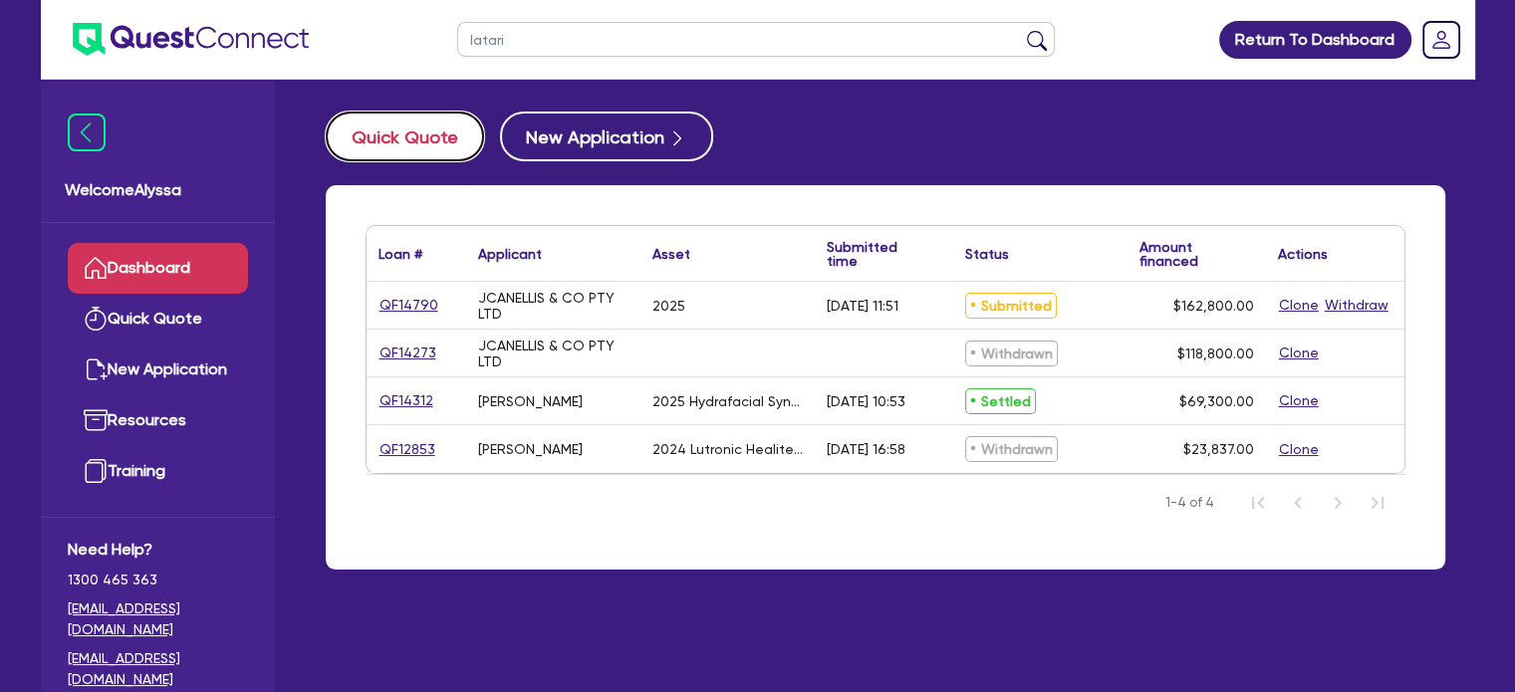
click at [373, 154] on button "Quick Quote" at bounding box center [405, 137] width 158 height 50
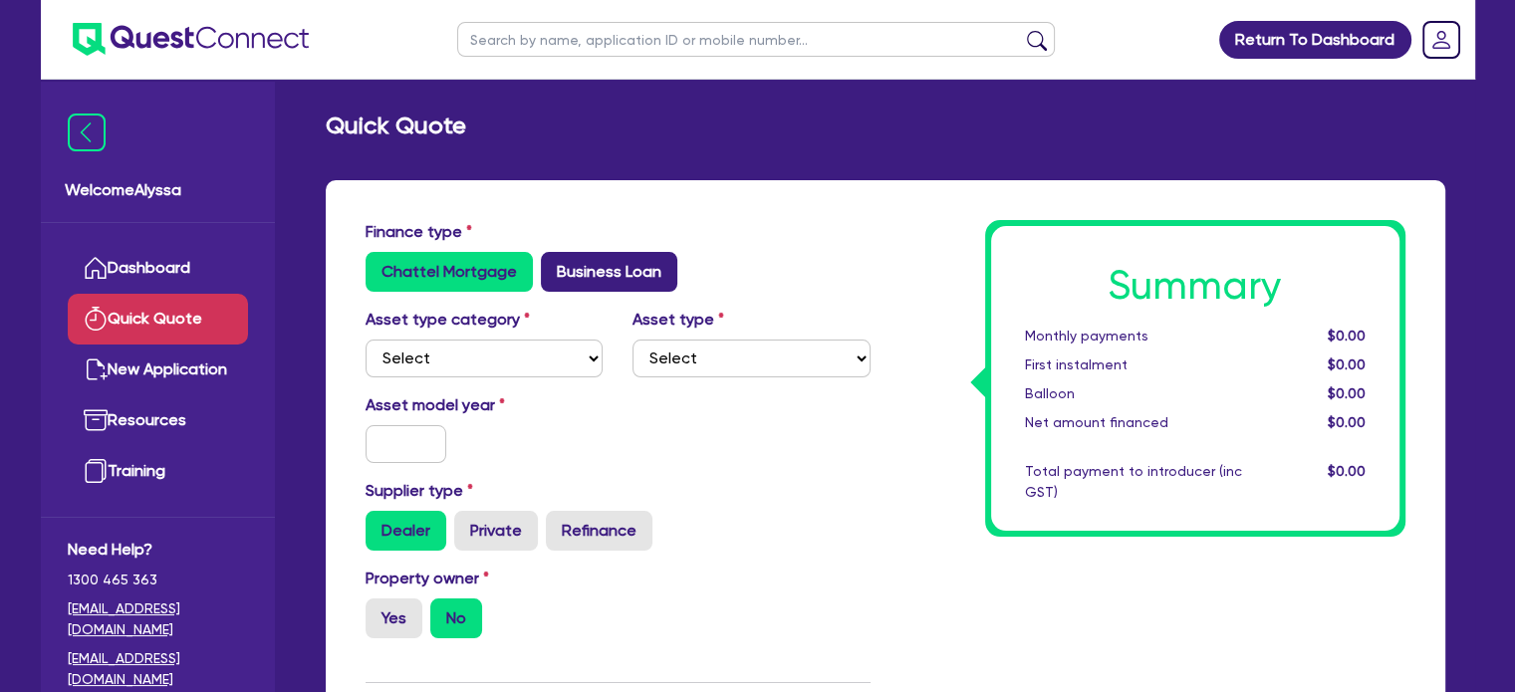
click at [582, 278] on label "Business Loan" at bounding box center [609, 272] width 136 height 40
click at [554, 265] on input "Business Loan" at bounding box center [547, 258] width 13 height 13
radio input "true"
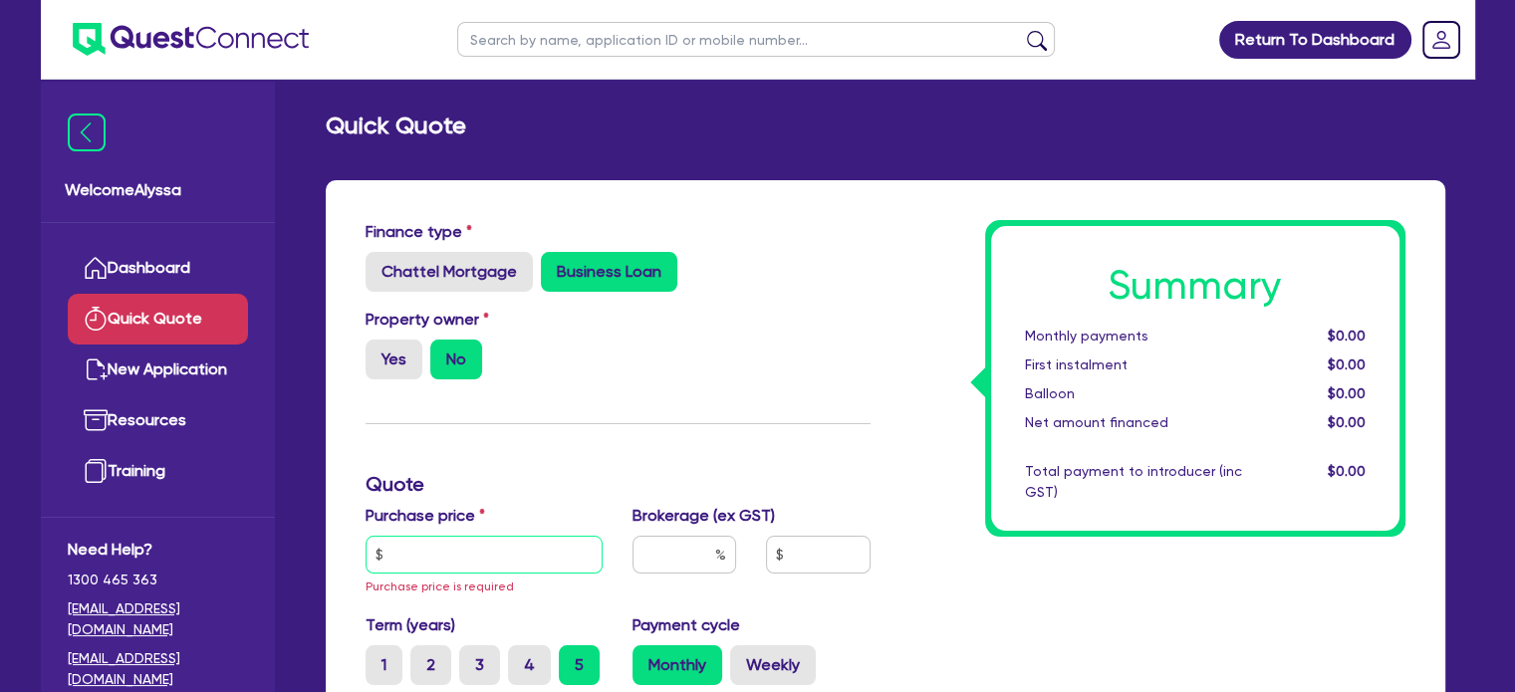
click at [397, 563] on input "text" at bounding box center [485, 555] width 238 height 38
click at [500, 562] on input "text" at bounding box center [485, 555] width 238 height 38
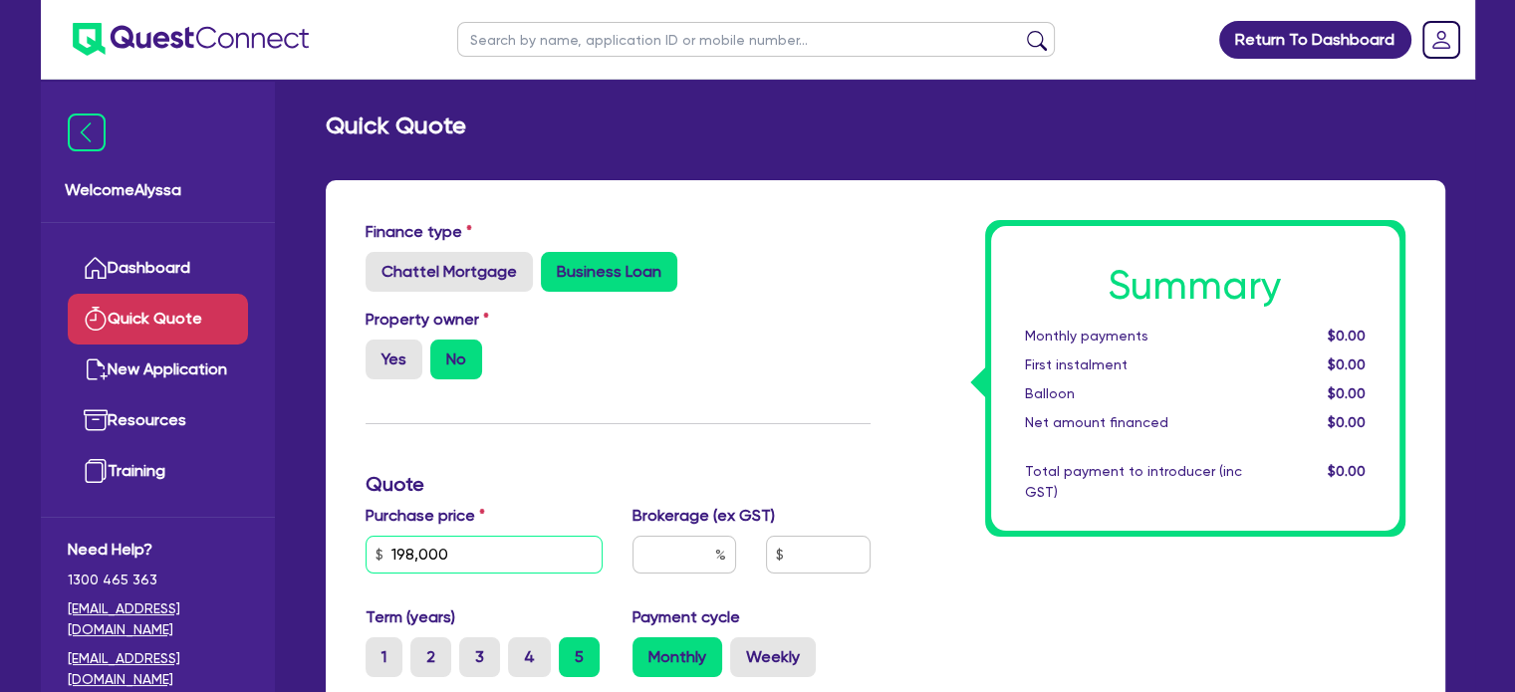
click at [500, 562] on input "198,000" at bounding box center [485, 555] width 238 height 38
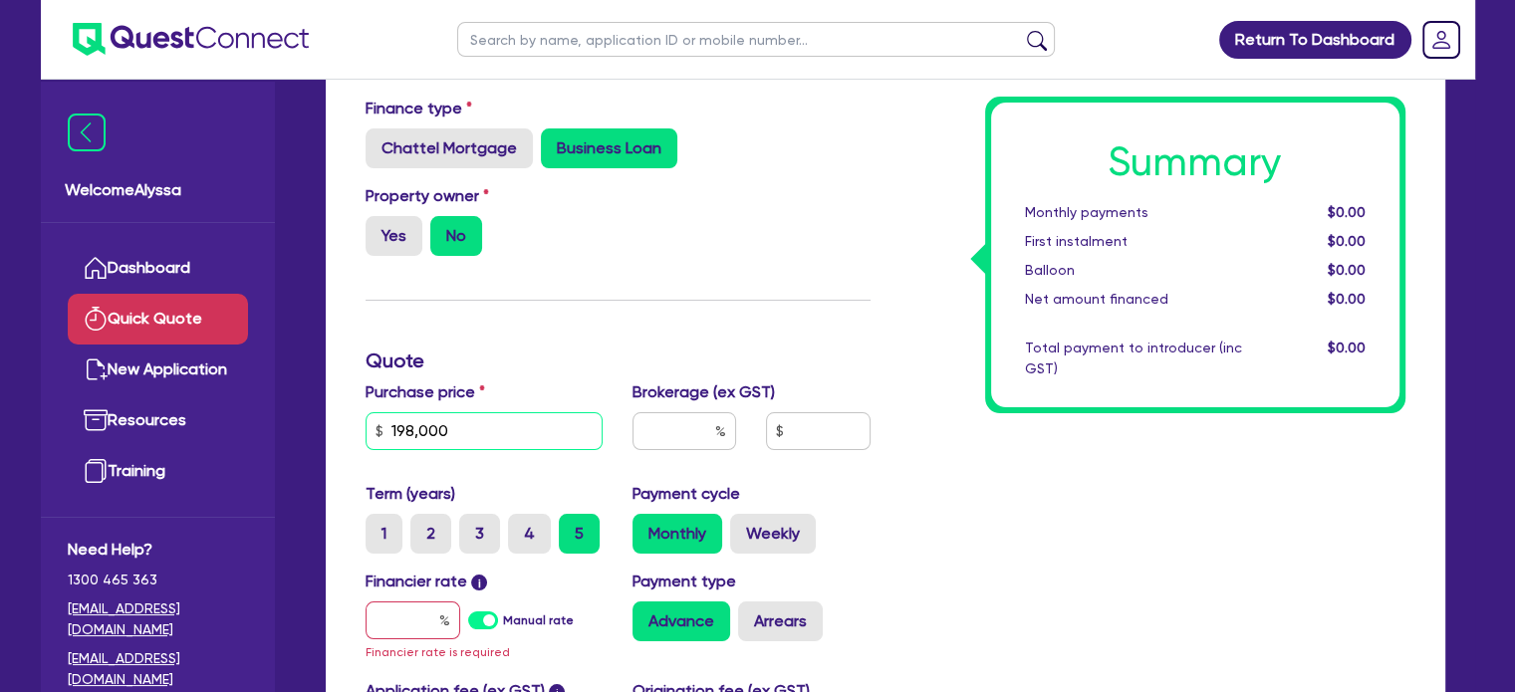
scroll to position [223, 0]
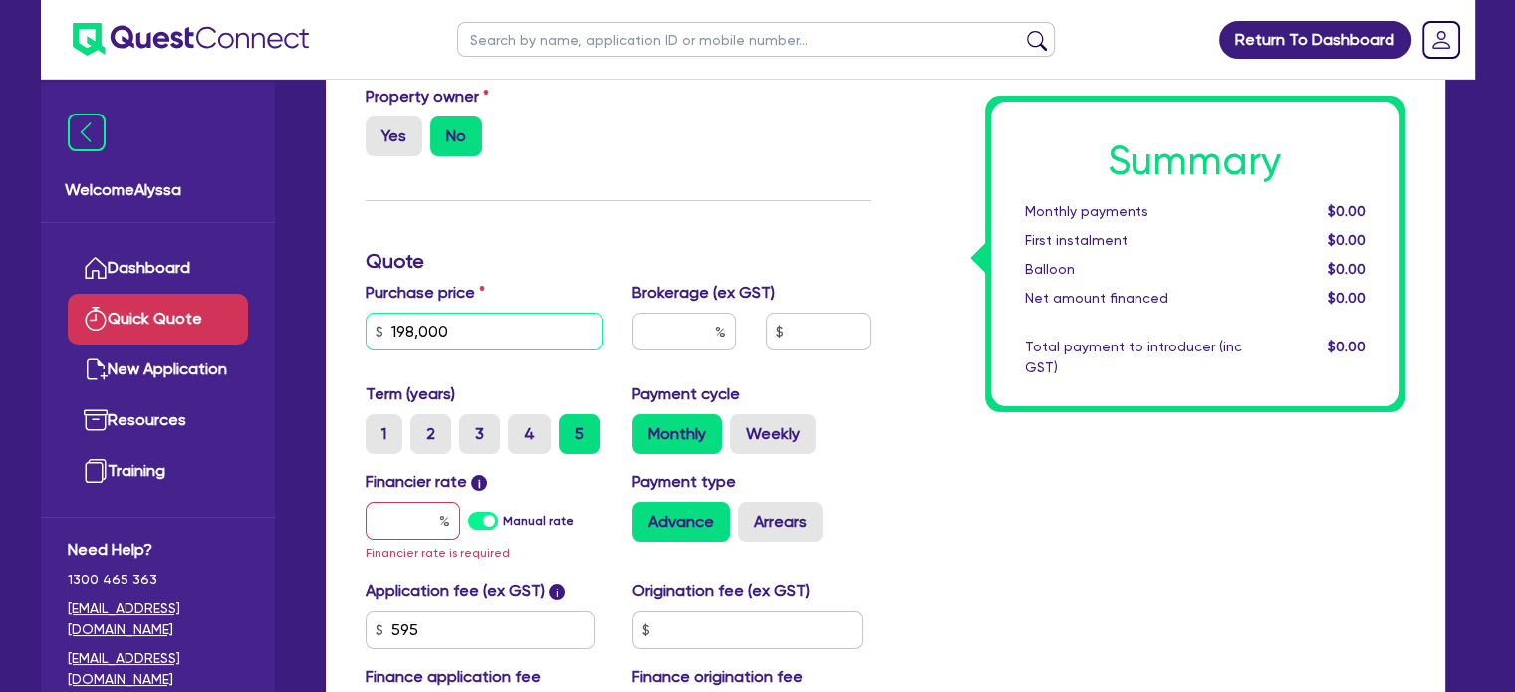
type input "198,000"
click at [425, 513] on input "text" at bounding box center [413, 521] width 95 height 38
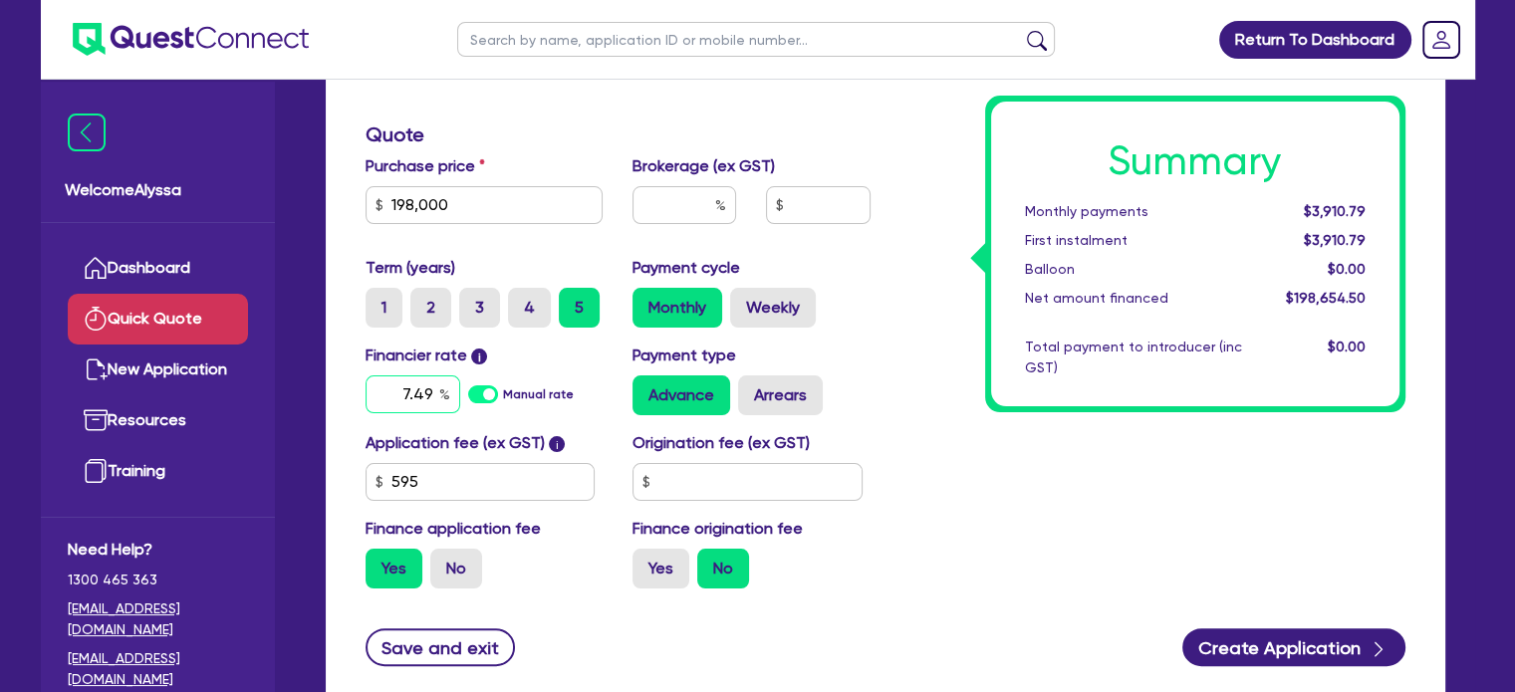
scroll to position [351, 0]
type input "7.49"
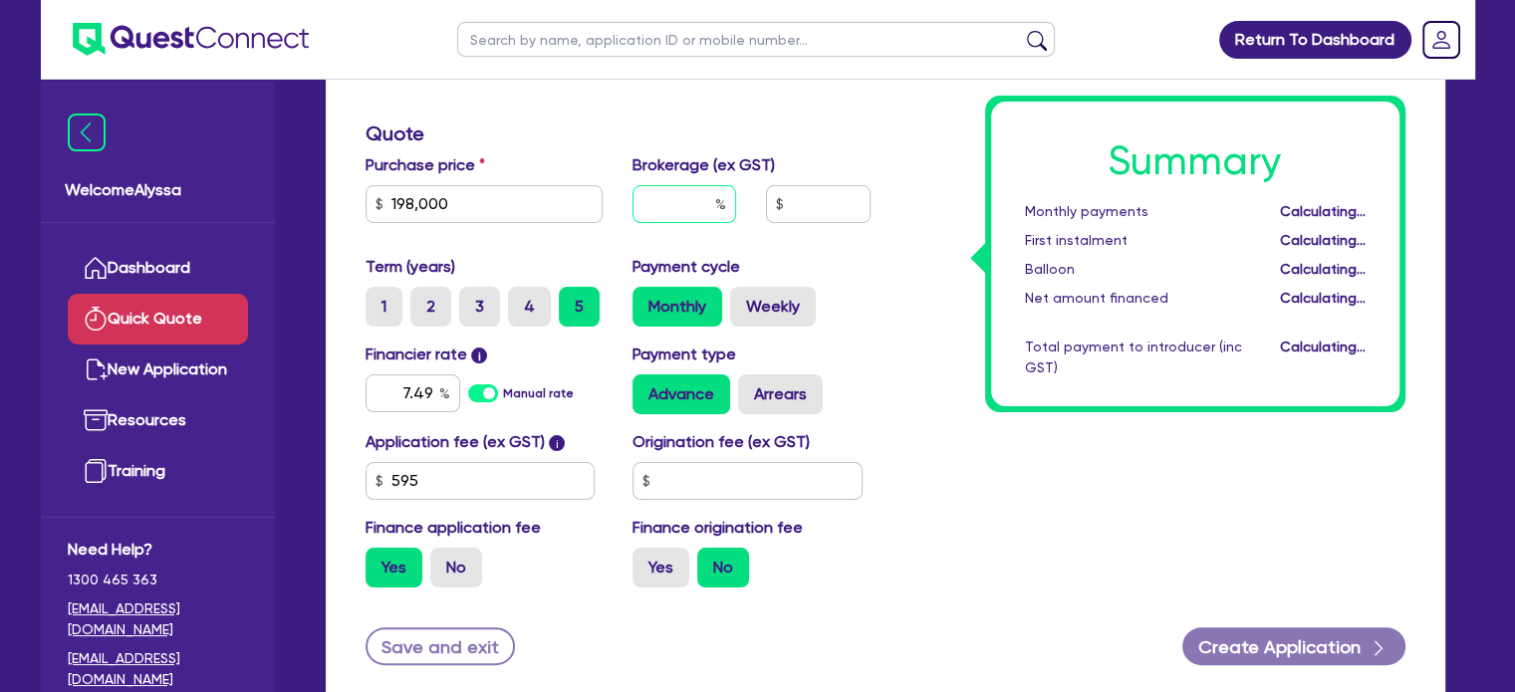
click at [677, 218] on input "text" at bounding box center [684, 204] width 104 height 38
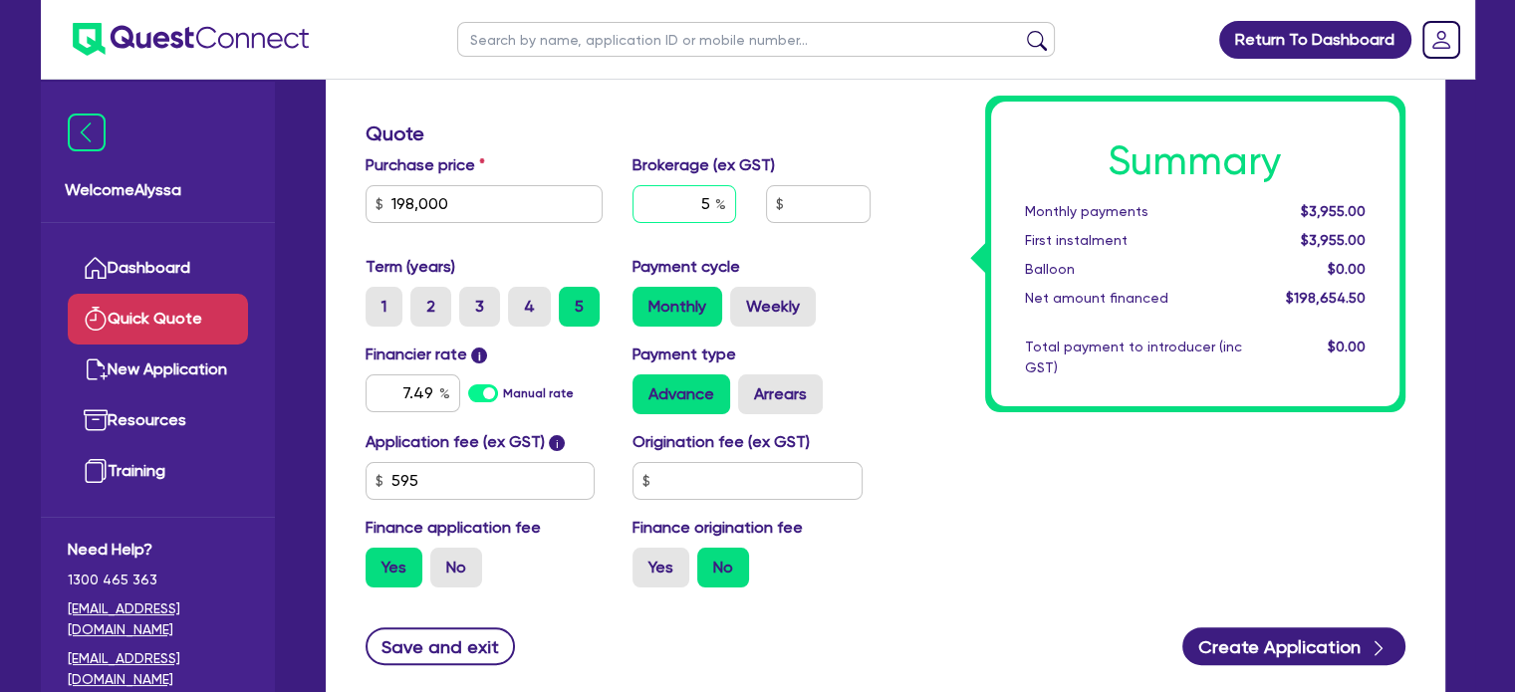
type input "5"
type input "9,932.73"
click at [996, 421] on div "Summary Monthly payments $4,172.53 First instalment $4,172.53 Balloon $0.00 Net…" at bounding box center [1152, 237] width 535 height 734
click at [792, 314] on label "Weekly" at bounding box center [773, 307] width 86 height 40
click at [743, 300] on input "Weekly" at bounding box center [736, 293] width 13 height 13
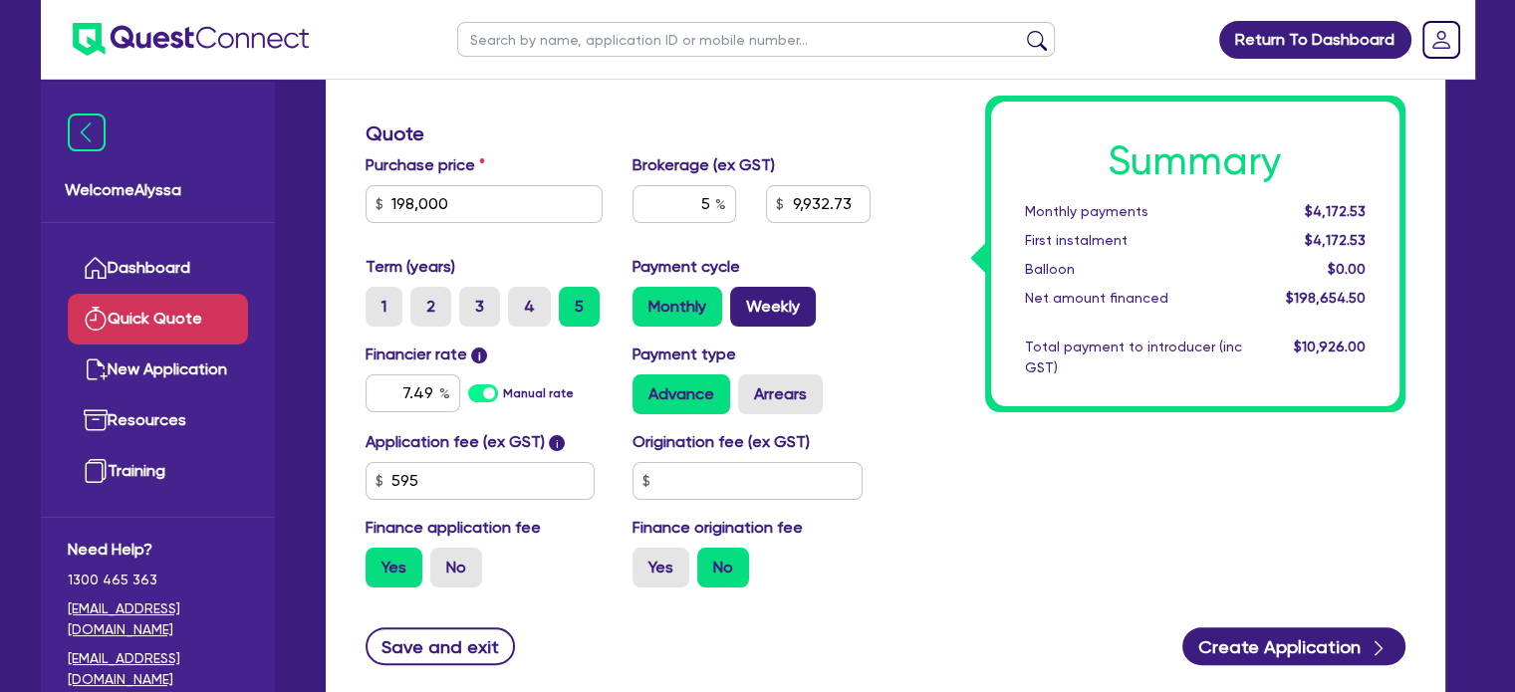
radio input "true"
type input "9,932.73"
click at [689, 298] on label "Monthly" at bounding box center [677, 307] width 90 height 40
click at [645, 298] on input "Monthly" at bounding box center [638, 293] width 13 height 13
radio input "true"
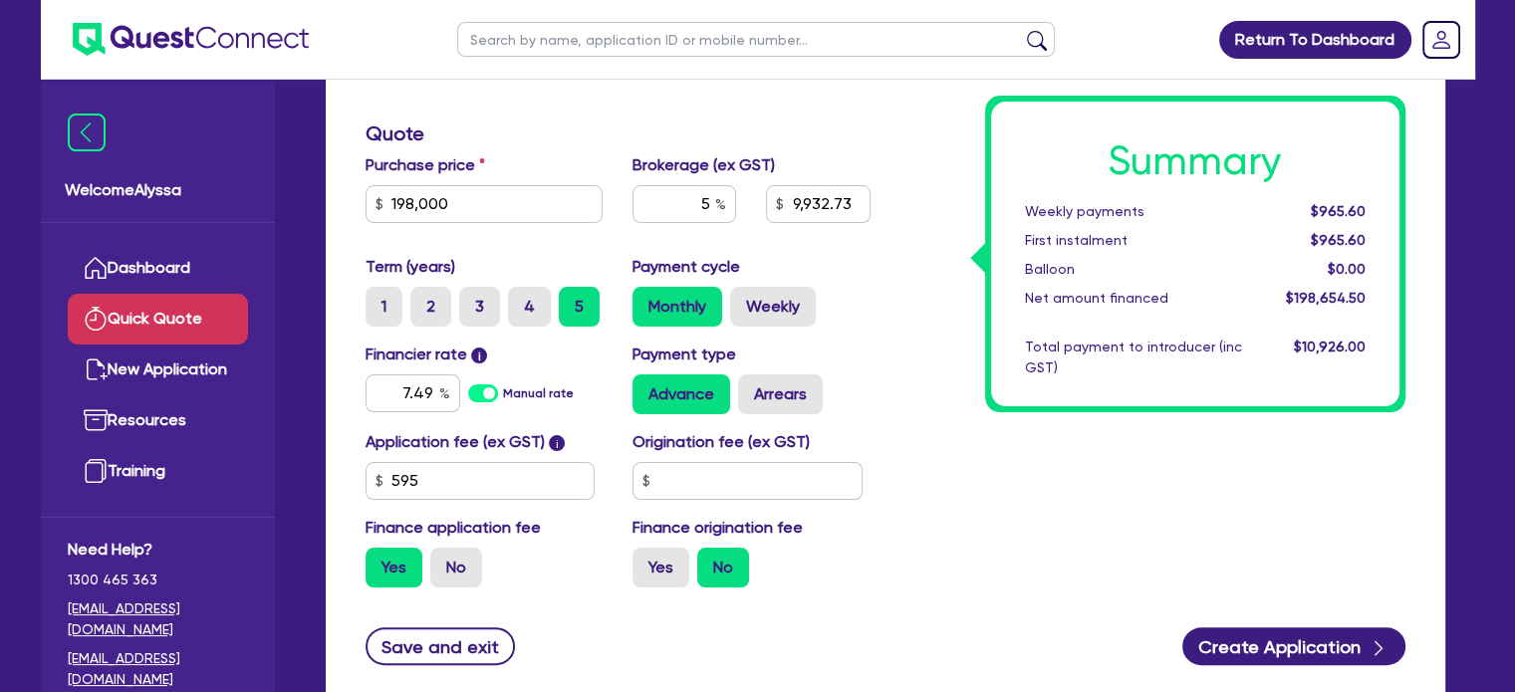
type input "9,932.73"
